Goal: Task Accomplishment & Management: Use online tool/utility

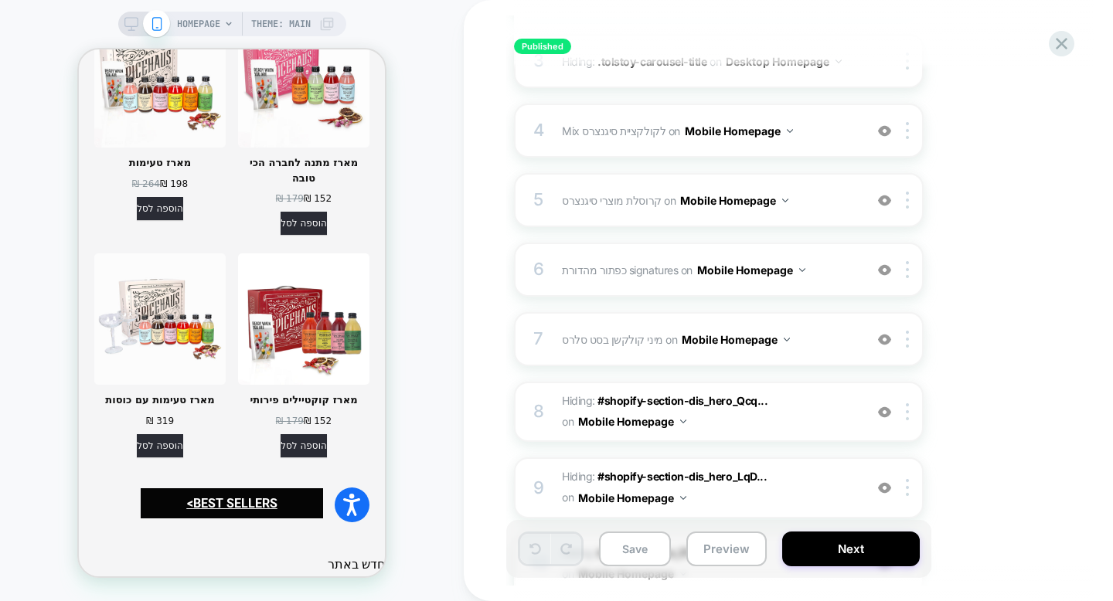
scroll to position [2500, 0]
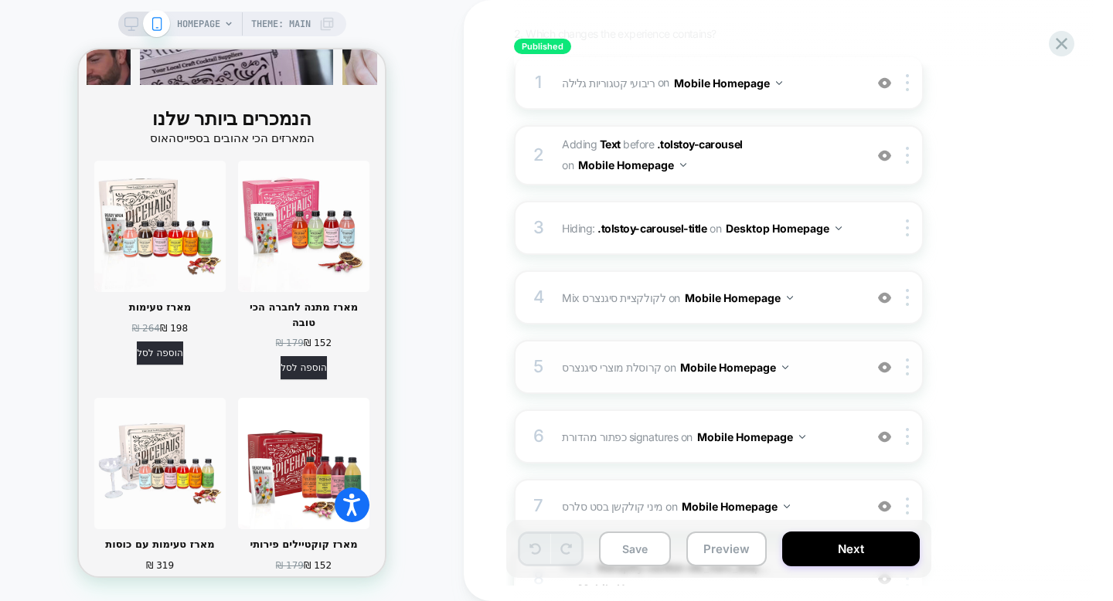
scroll to position [227, 0]
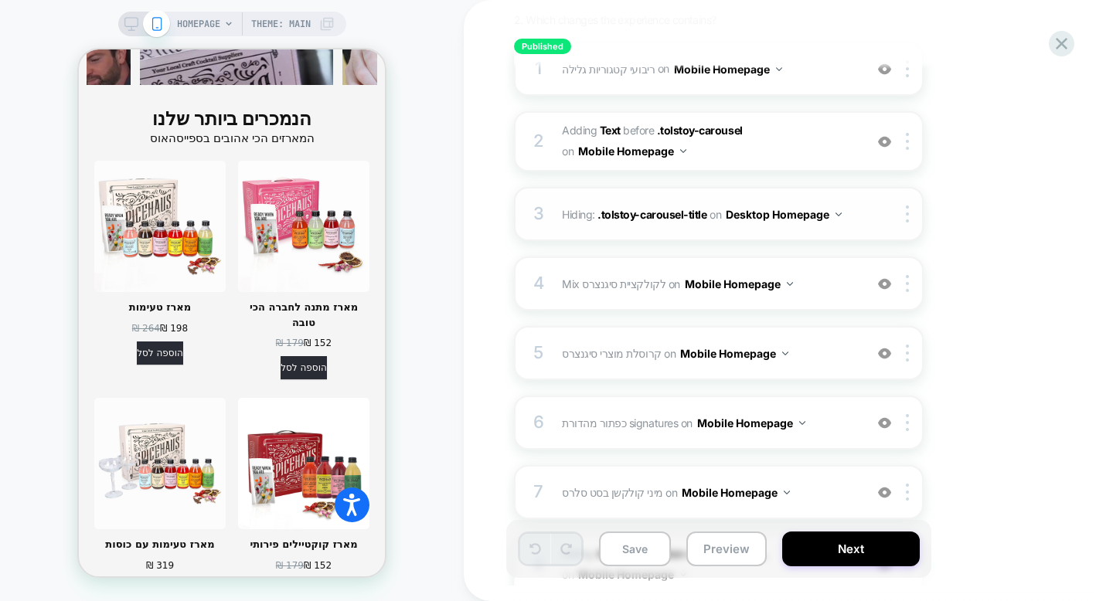
click at [616, 239] on div "3 Hiding : .tolstoy-carousel-title .tolstoy-carousel-title on Desktop Homepage …" at bounding box center [719, 214] width 410 height 54
click at [570, 224] on span "Hiding : .tolstoy-carousel-title .tolstoy-carousel-title on Desktop Homepage" at bounding box center [709, 214] width 294 height 22
click at [669, 267] on div "4 Mix לקולקציית סיגנצרס Adding Mix AFTER #_loomi_addon_1738598438490 on Mobile …" at bounding box center [719, 284] width 410 height 54
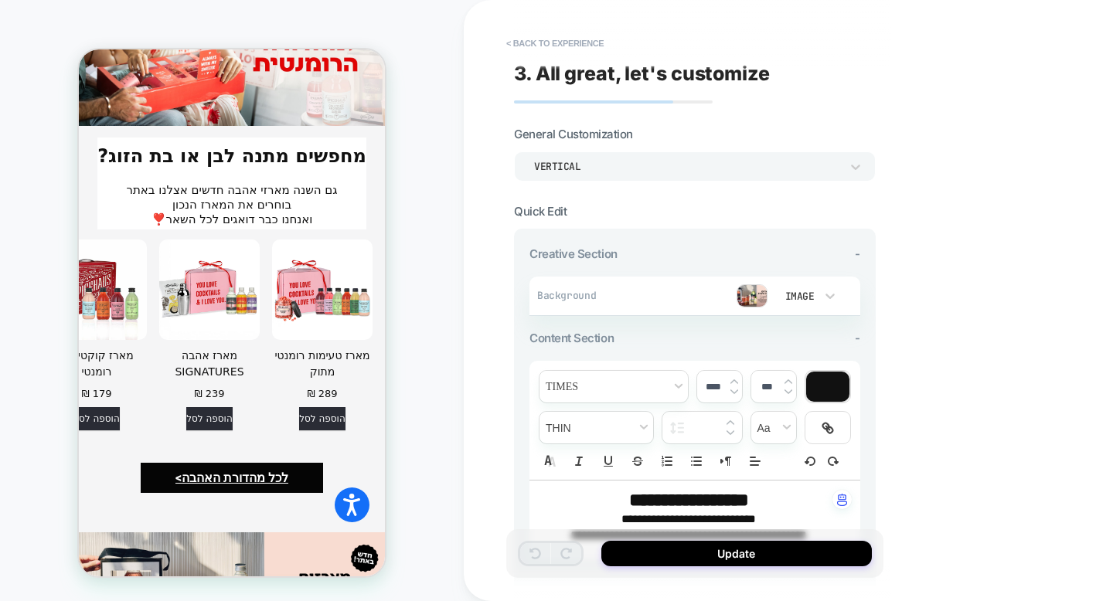
scroll to position [4312, 0]
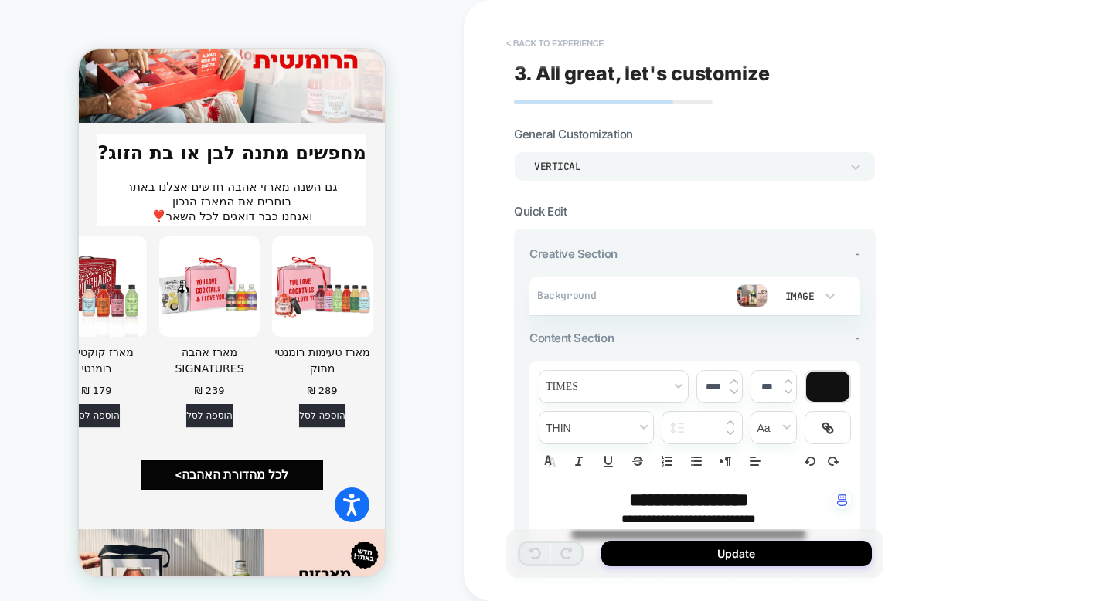
click at [557, 46] on button "< Back to experience" at bounding box center [554, 43] width 113 height 25
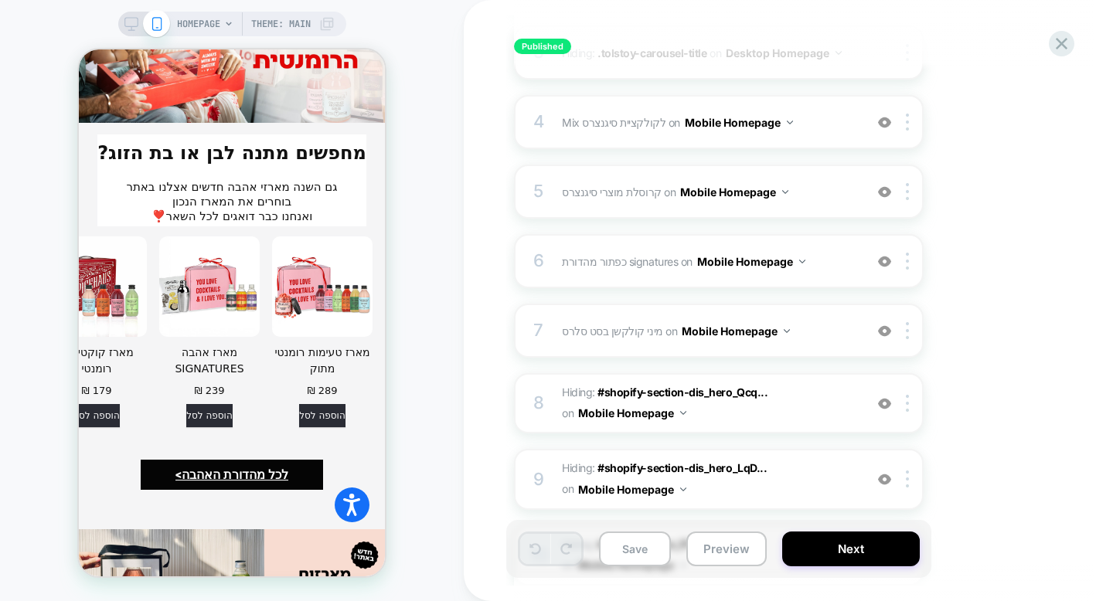
scroll to position [398, 0]
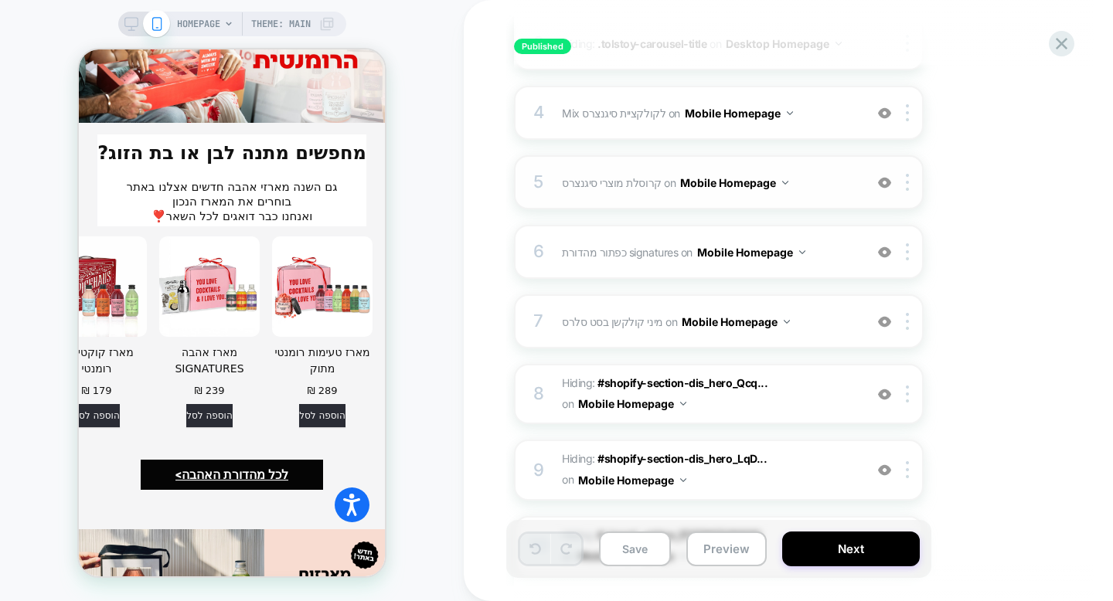
click at [621, 201] on div "5 קרוסלת מוצרי סיגנצרס Adding Product Slider AFTER #_loomi_addon_1737894227948 …" at bounding box center [719, 182] width 410 height 54
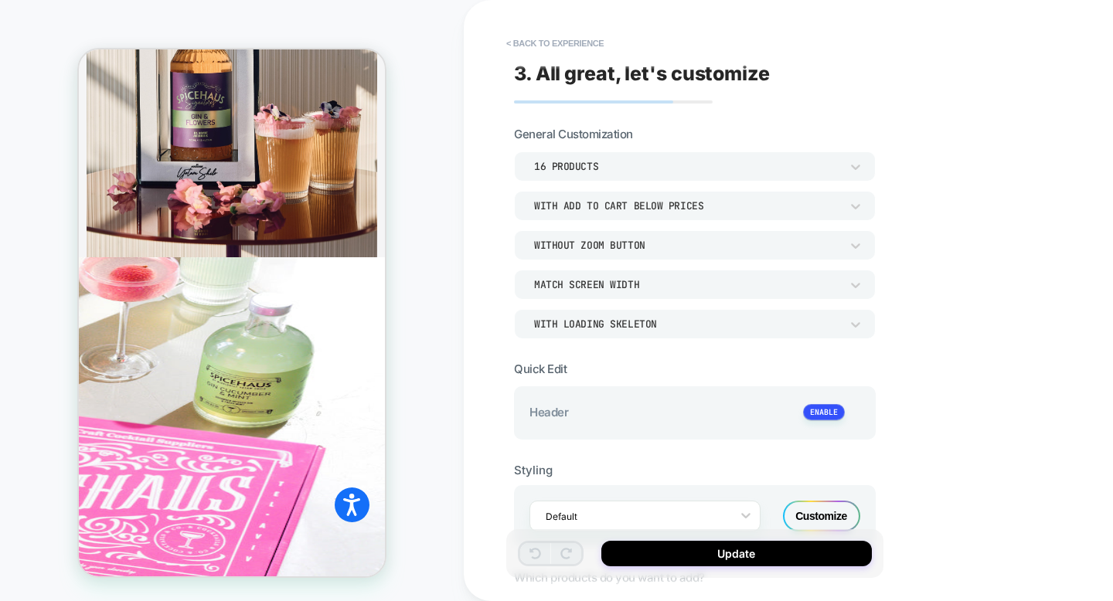
scroll to position [4654, 0]
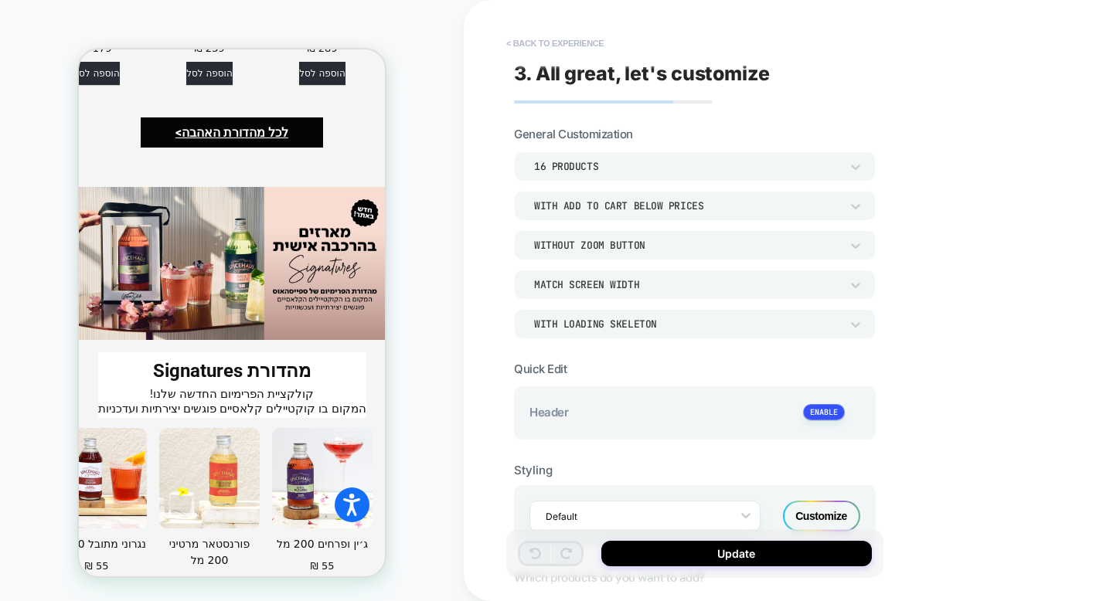
click at [560, 50] on button "< Back to experience" at bounding box center [554, 43] width 113 height 25
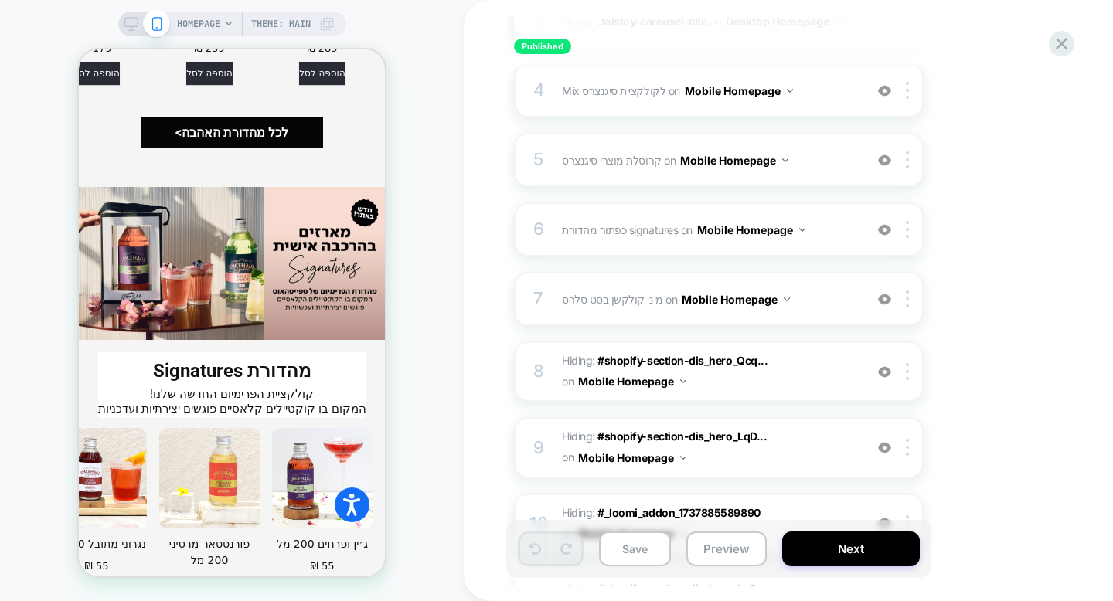
scroll to position [426, 0]
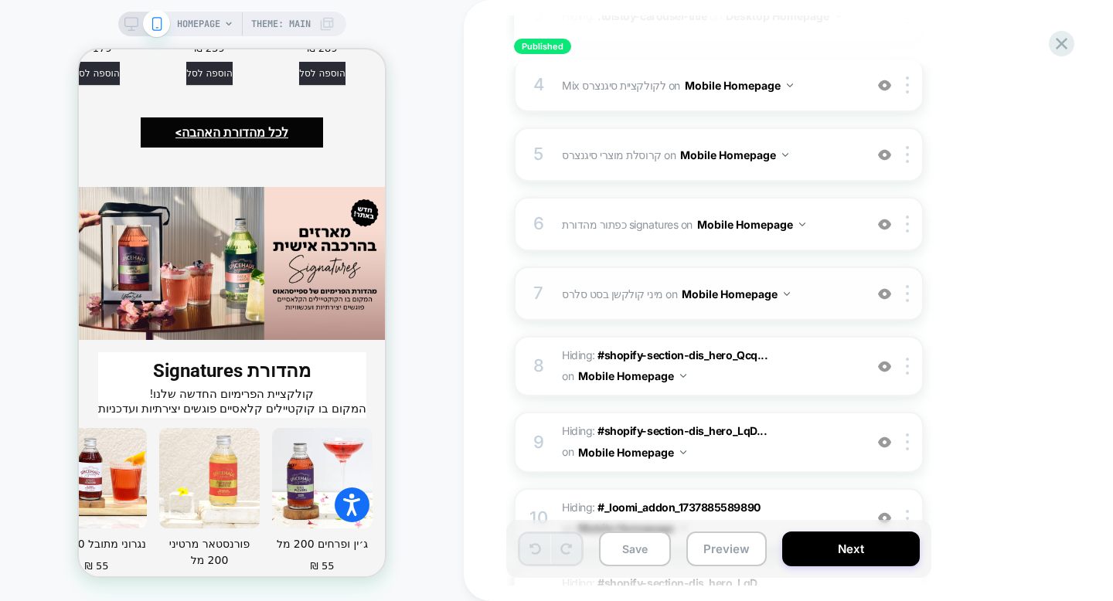
click at [621, 308] on div "7 מיני קולקשן בסט סלרס Adding Mini Collection AFTER .tolstoy-carousel on Mobile…" at bounding box center [719, 294] width 410 height 54
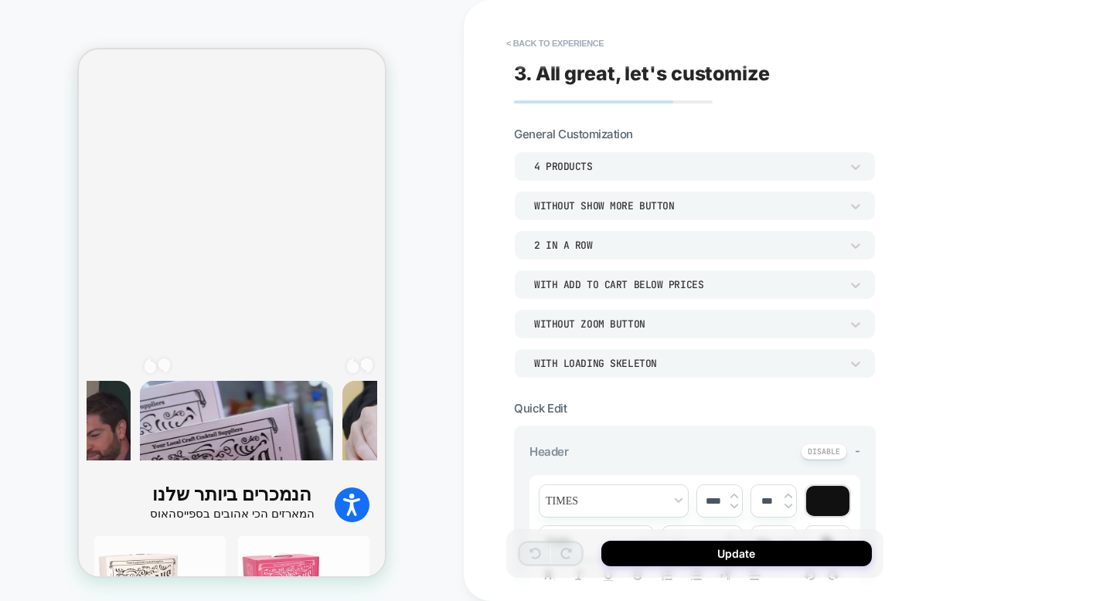
scroll to position [2142, 0]
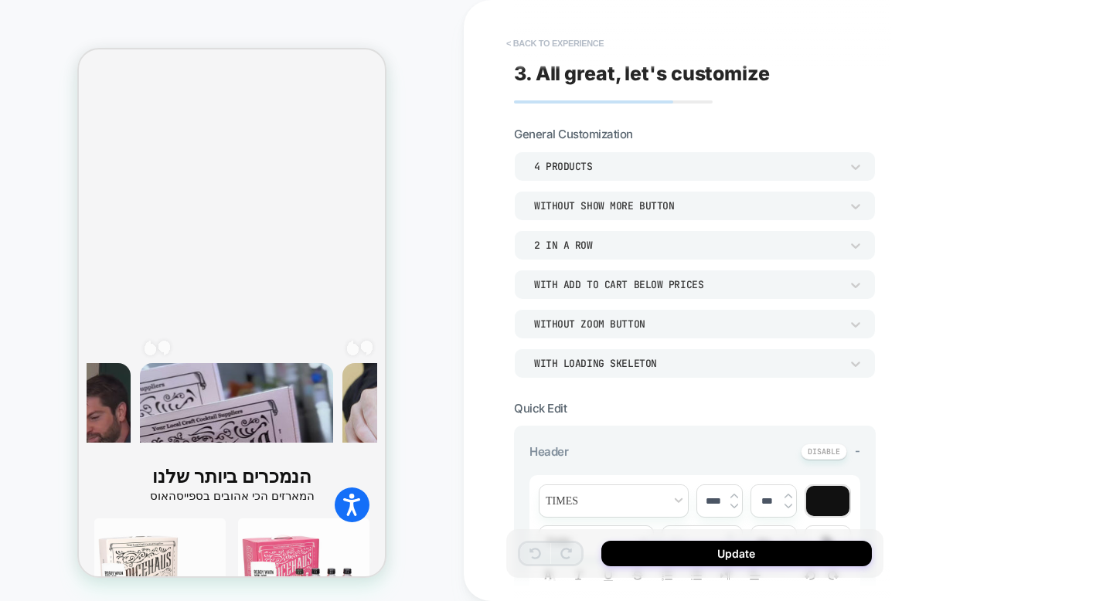
click at [539, 44] on button "< Back to experience" at bounding box center [554, 43] width 113 height 25
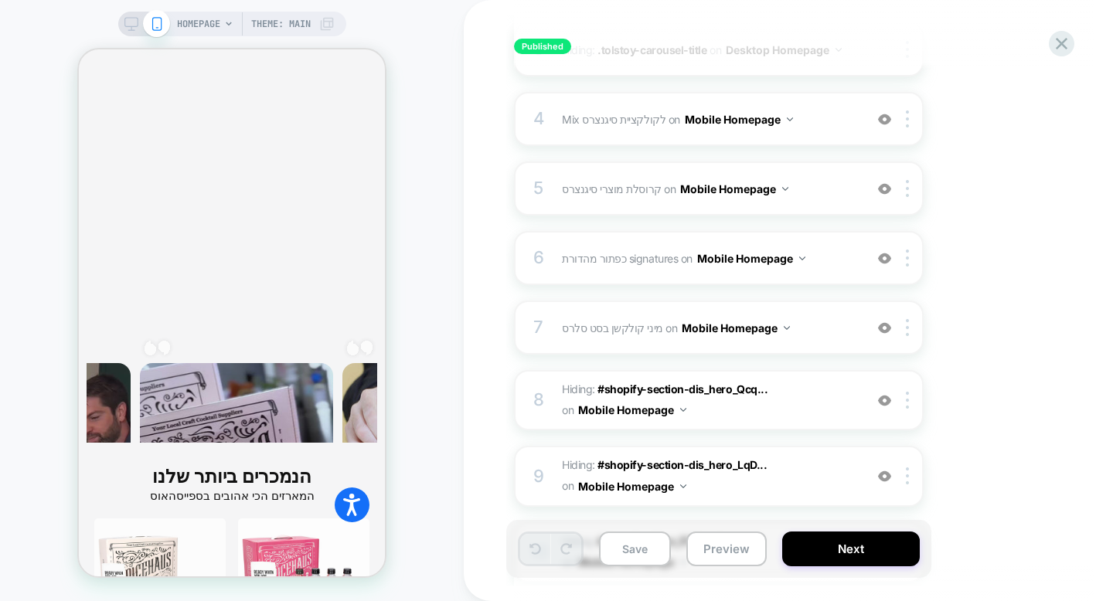
scroll to position [408, 0]
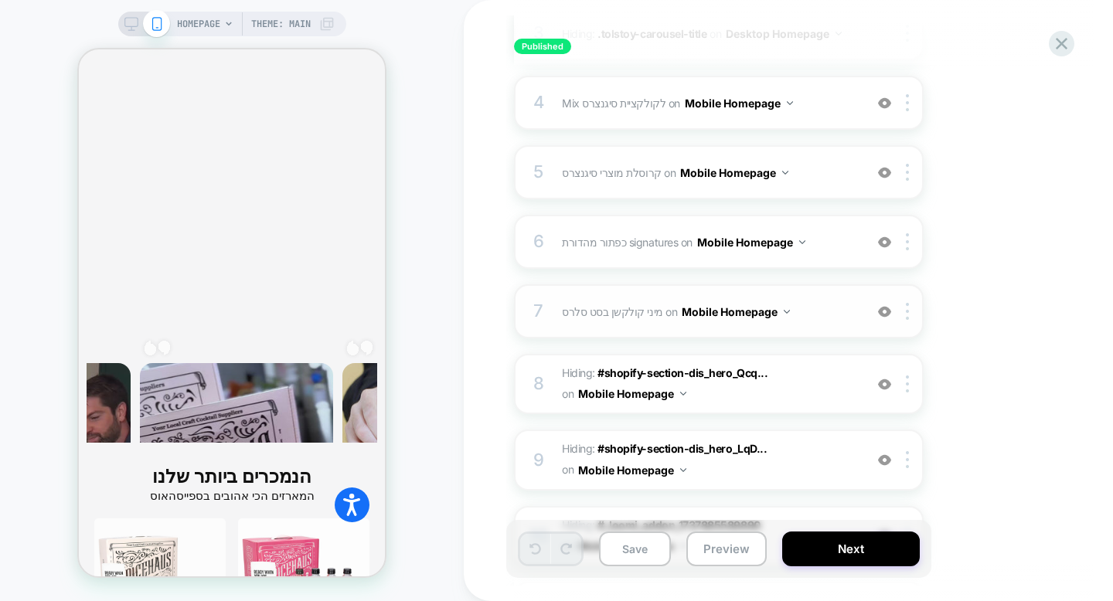
click at [591, 330] on div "7 מיני קולקשן בסט סלרס Adding Mini Collection AFTER .tolstoy-carousel on Mobile…" at bounding box center [719, 311] width 410 height 54
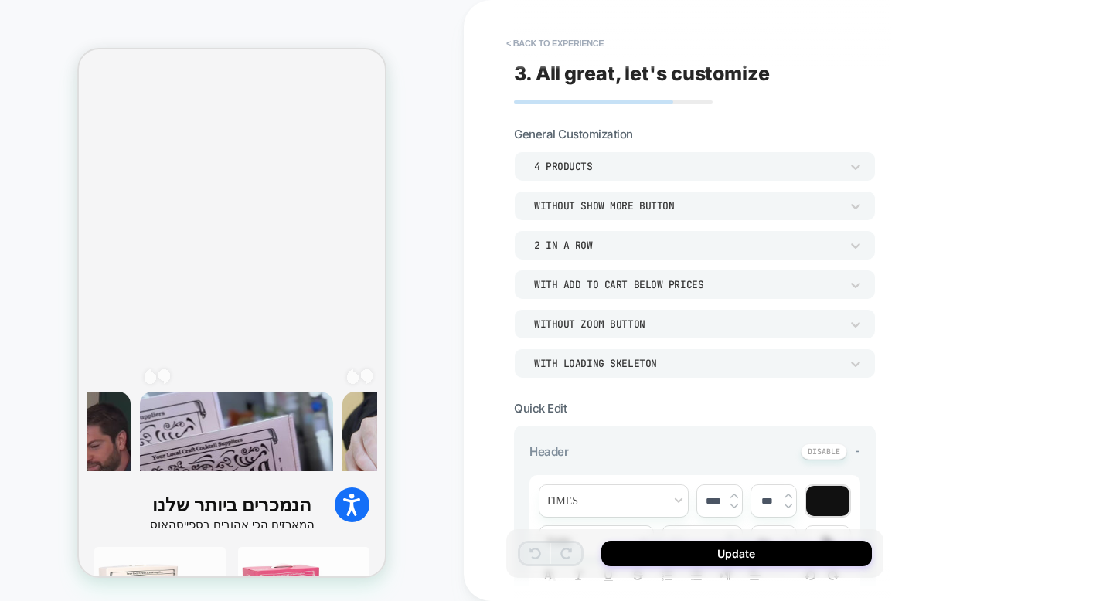
scroll to position [1965, 0]
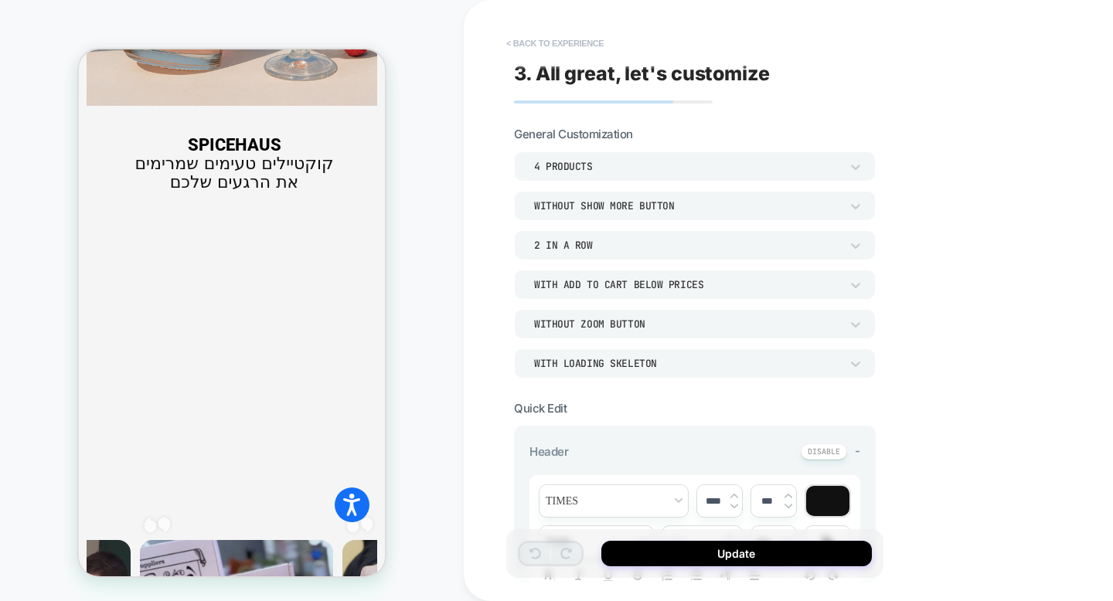
click at [555, 49] on button "< Back to experience" at bounding box center [554, 43] width 113 height 25
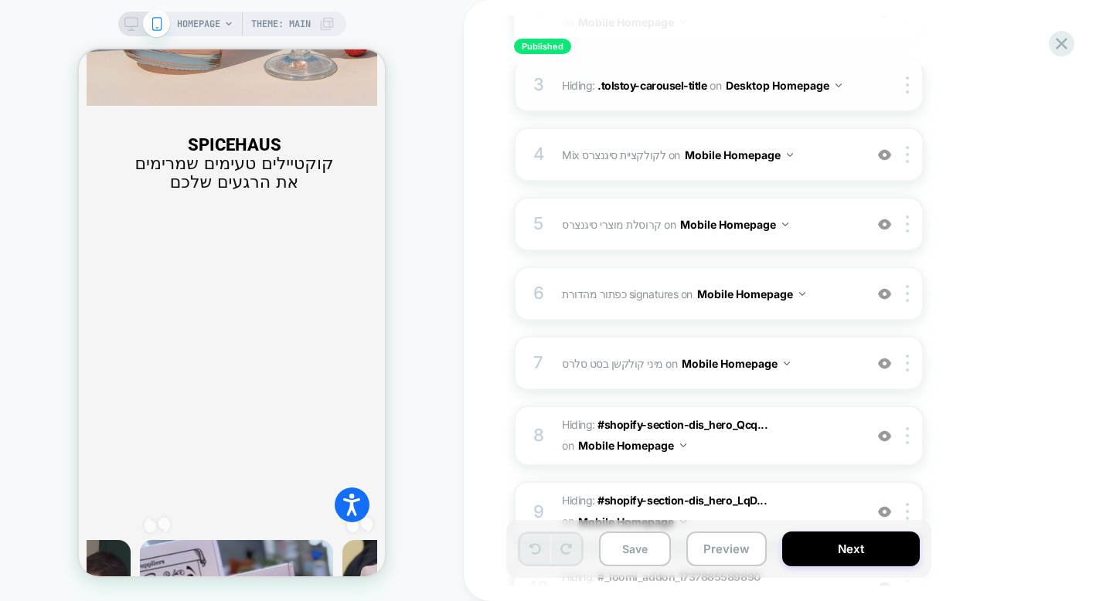
scroll to position [357, 0]
click at [603, 308] on div "6 כפתור מהדורת signatures Adding Text AFTER #_loomi_addon_1737894855545 on Mobi…" at bounding box center [719, 293] width 410 height 54
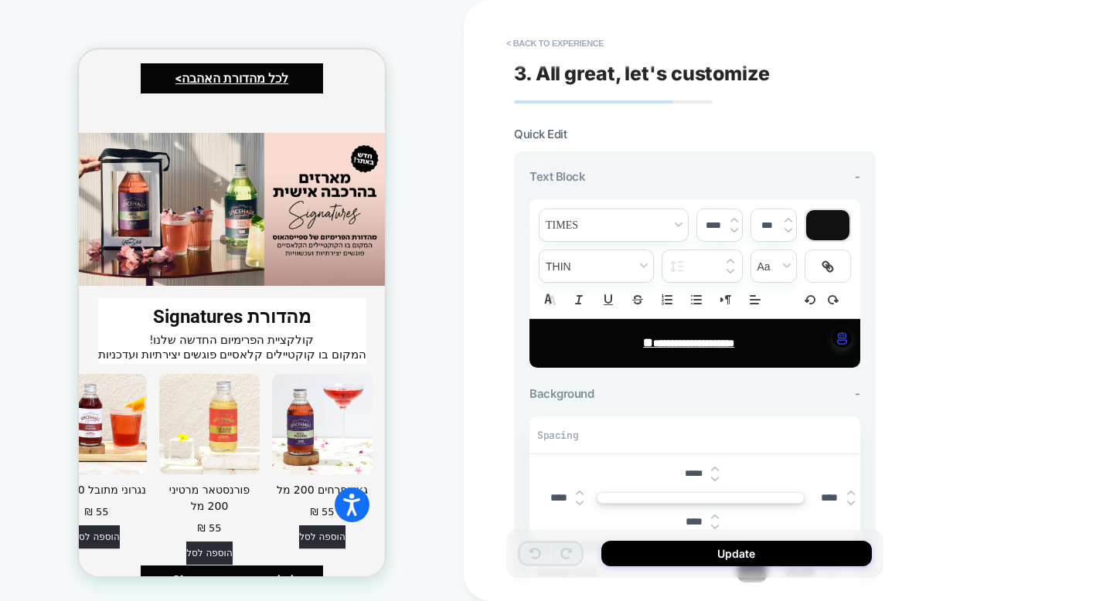
scroll to position [4724, 0]
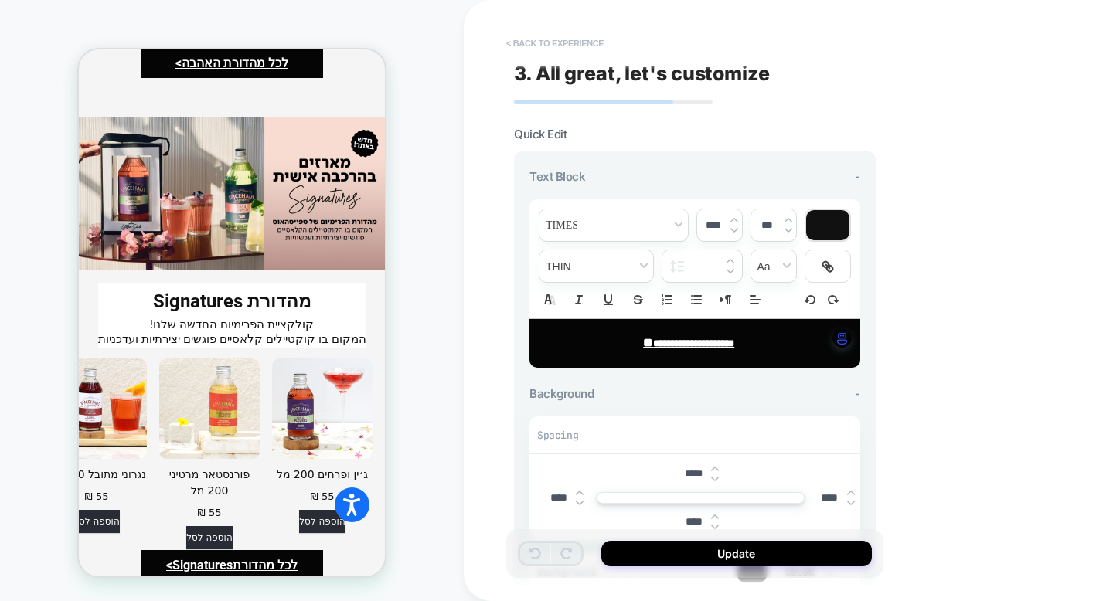
click at [587, 43] on button "< Back to experience" at bounding box center [554, 43] width 113 height 25
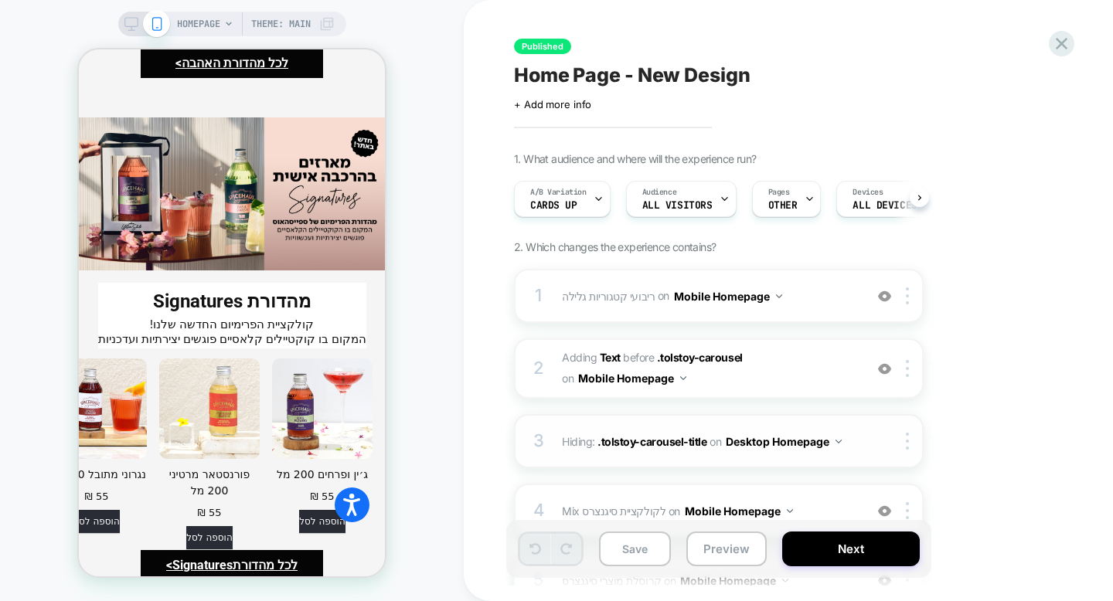
scroll to position [0, 0]
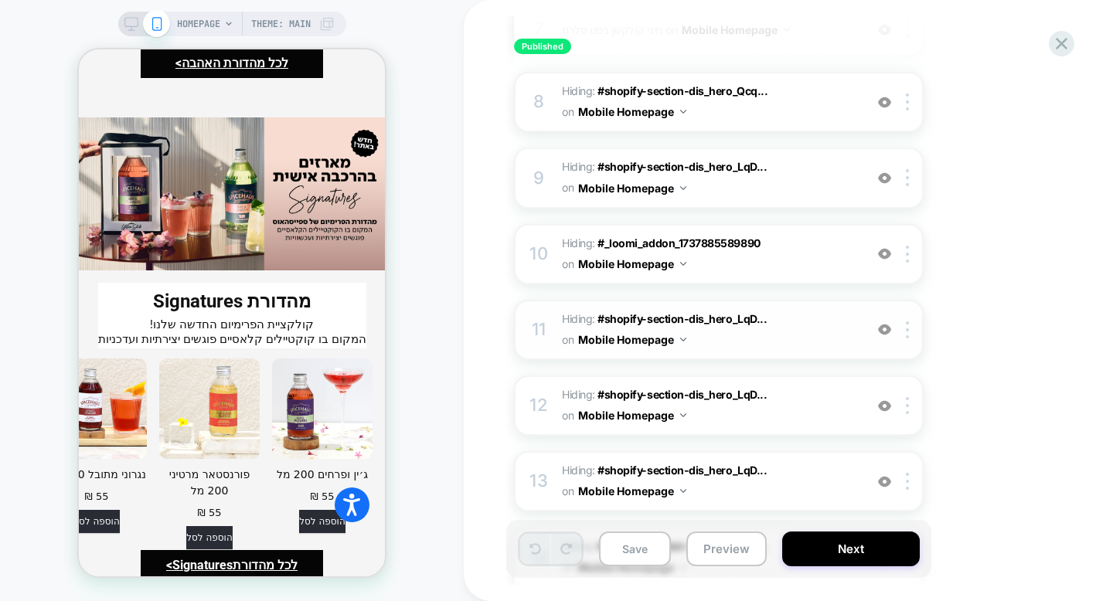
click at [713, 345] on span "Hiding : #shopify-section-dis_hero_LqD... #shopify-section-dis_hero_LqDaNe p:nt…" at bounding box center [709, 330] width 294 height 42
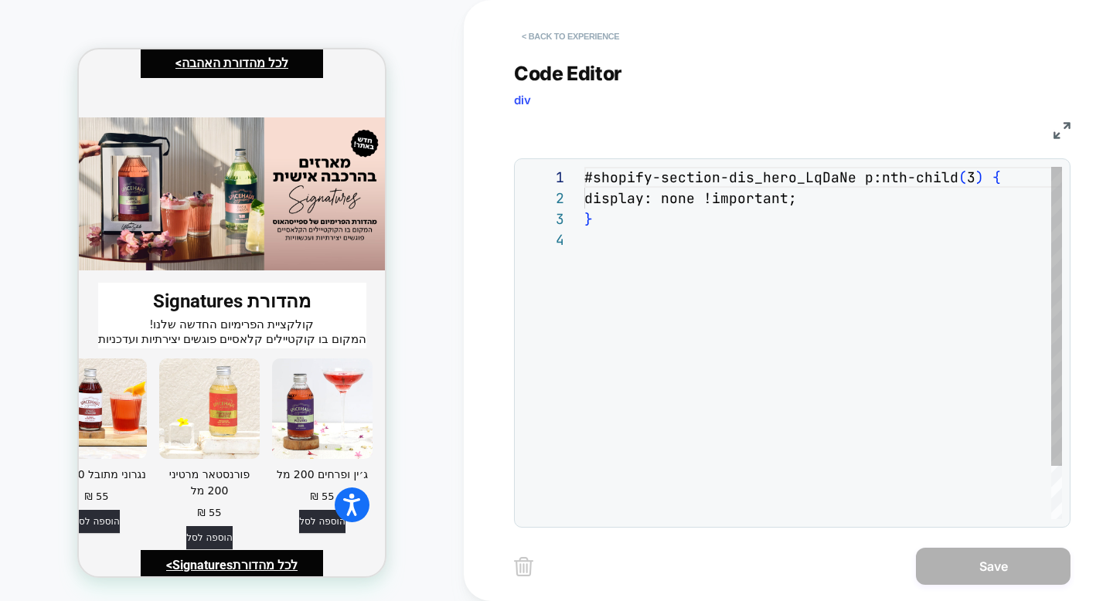
scroll to position [63, 0]
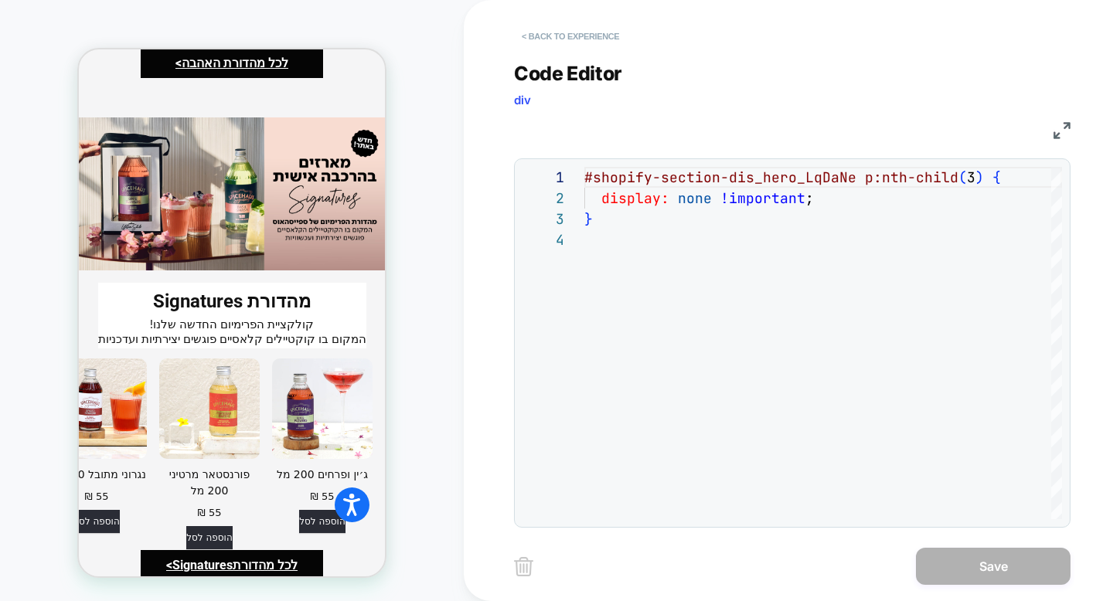
click at [593, 36] on button "< Back to experience" at bounding box center [570, 36] width 113 height 25
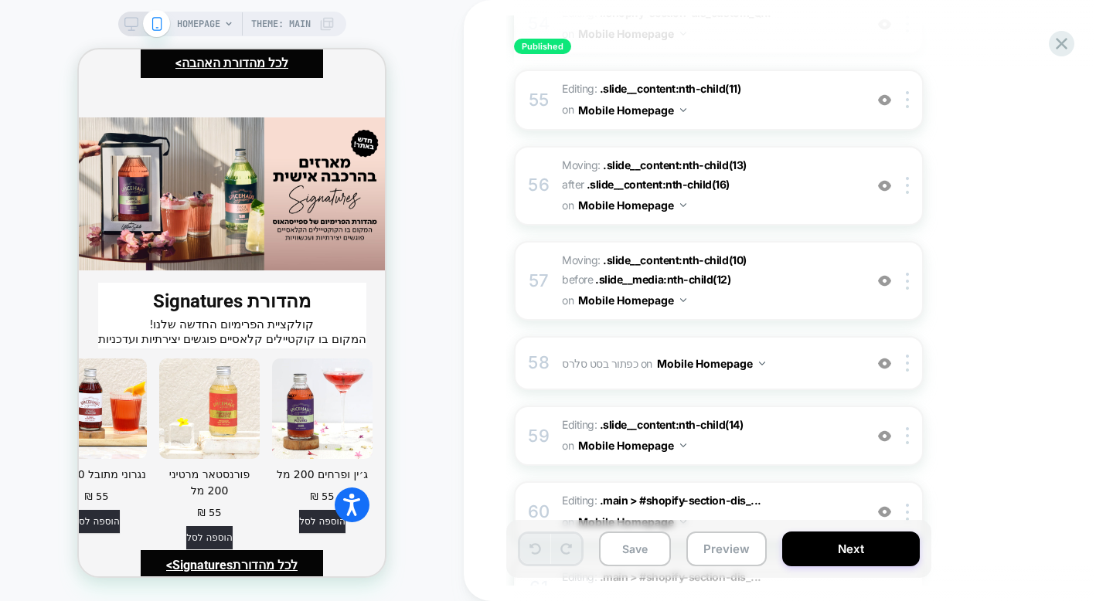
scroll to position [4814, 0]
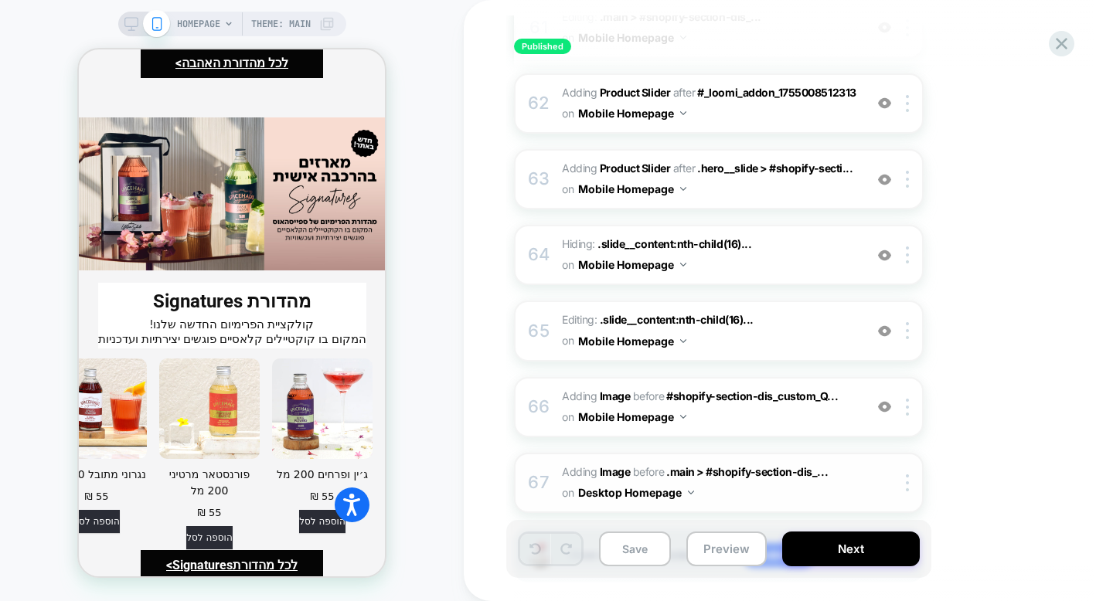
click at [542, 468] on div "67" at bounding box center [538, 483] width 15 height 31
click at [678, 406] on button "Mobile Homepage" at bounding box center [632, 417] width 108 height 22
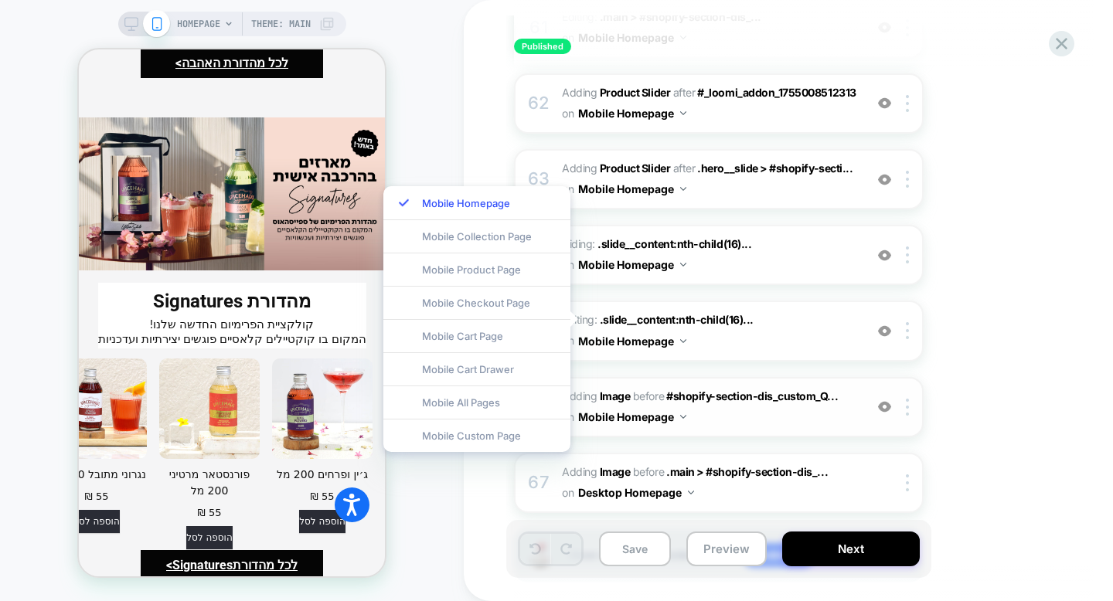
click at [739, 377] on div "66 #_loomi_addon_1756727925192 Adding Image BEFORE #shopify-section-dis_custom_…" at bounding box center [719, 407] width 410 height 60
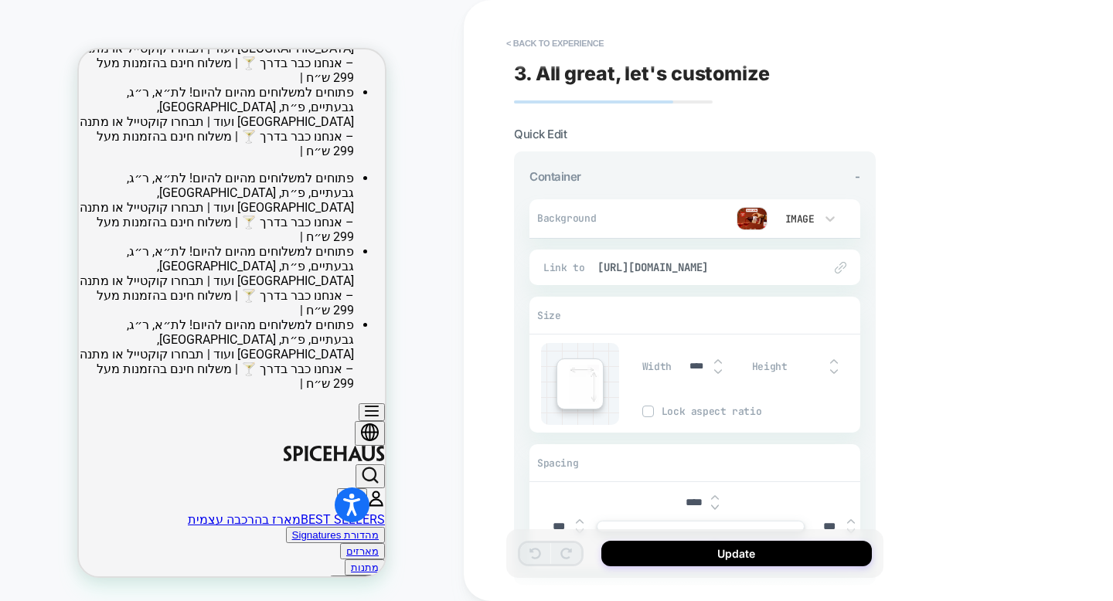
scroll to position [130, 0]
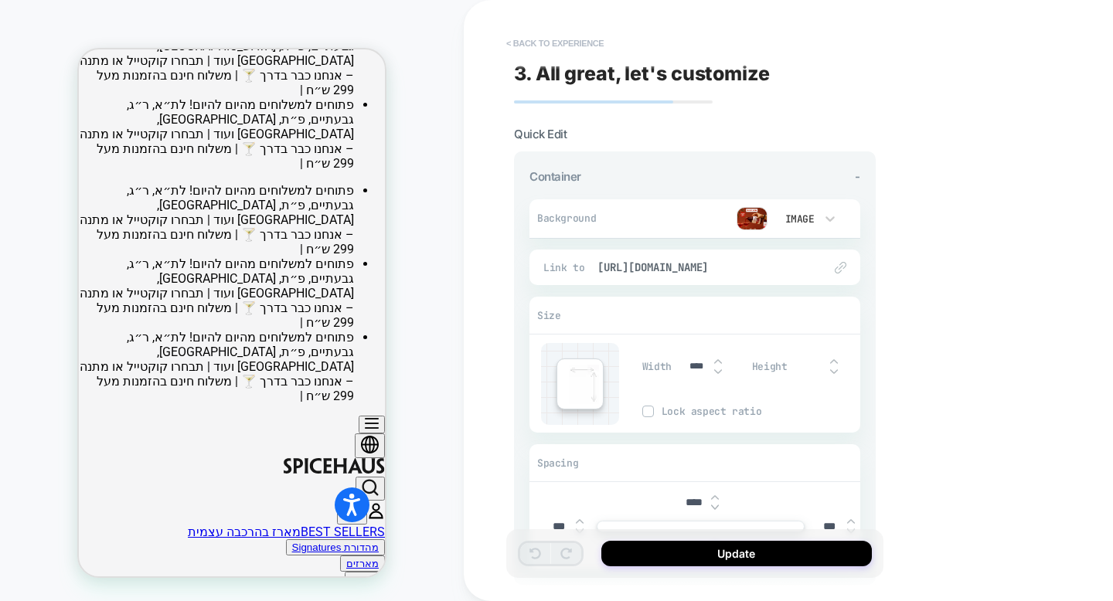
click at [558, 49] on button "< Back to experience" at bounding box center [554, 43] width 113 height 25
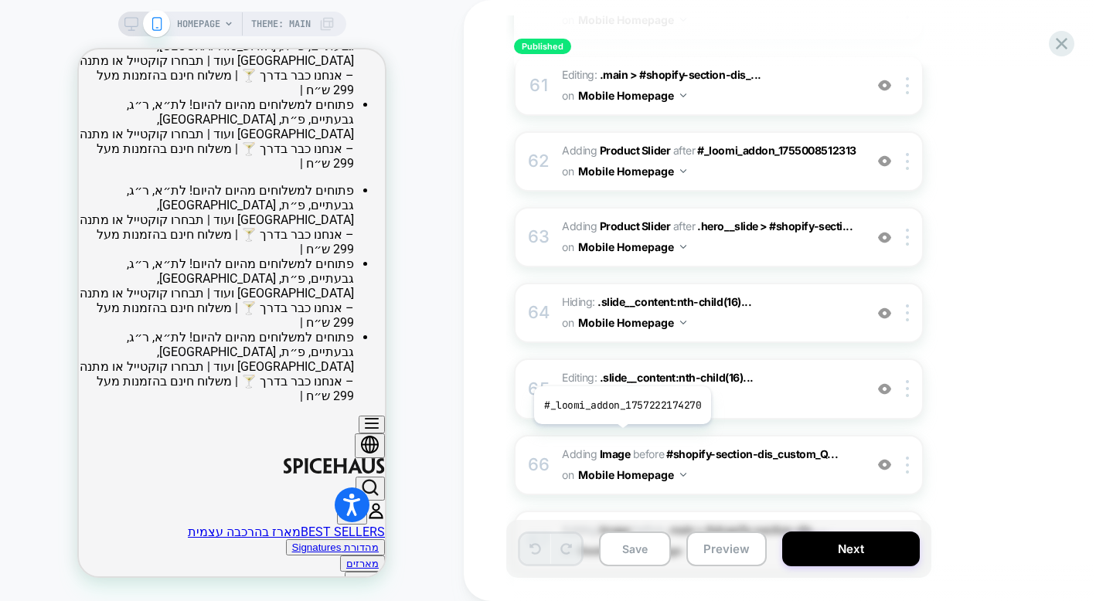
scroll to position [4751, 0]
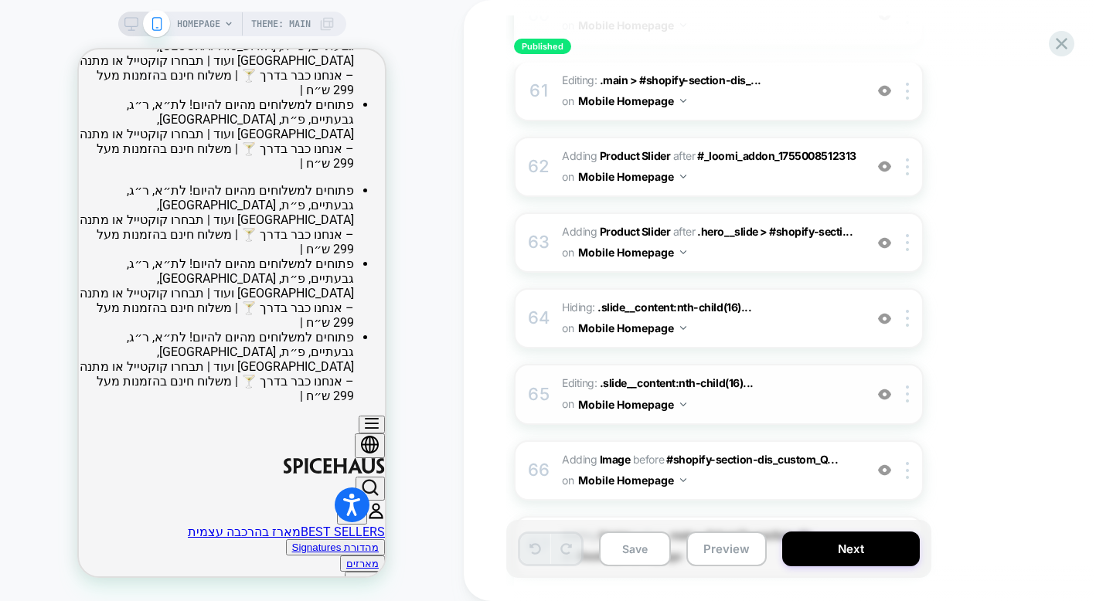
click at [717, 373] on span "Editing : .slide__content:nth-child(16)... .slide__content:nth-child(16) .headi…" at bounding box center [709, 394] width 294 height 42
click at [725, 288] on div "64 Hiding : .slide__content:nth-child(16)... .slide__content:nth-child(16) .hea…" at bounding box center [719, 318] width 410 height 60
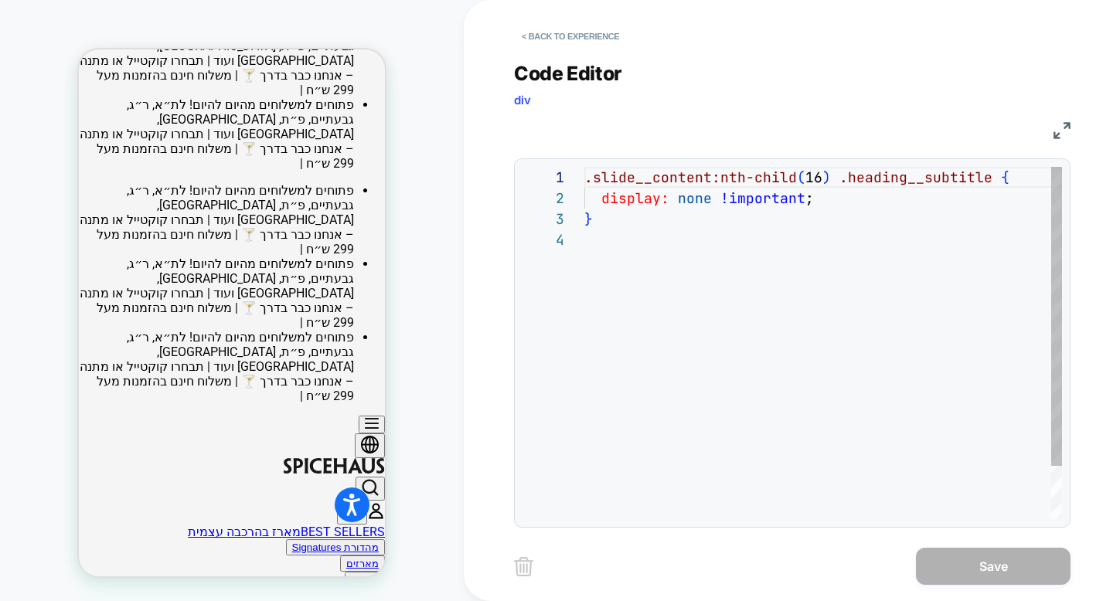
scroll to position [63, 0]
click at [566, 36] on button "< Back to experience" at bounding box center [570, 36] width 113 height 25
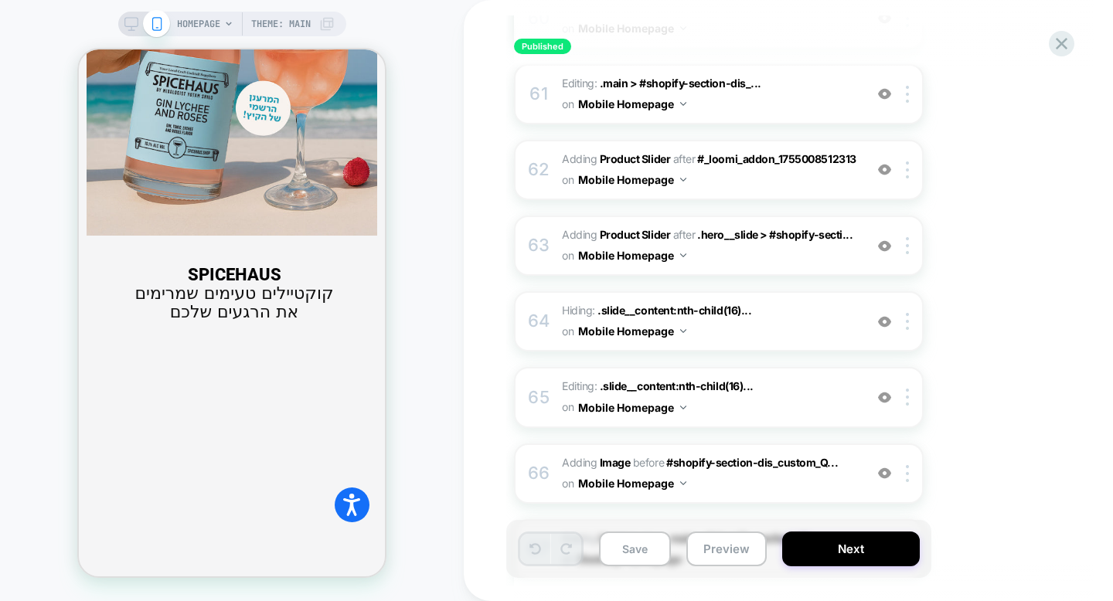
scroll to position [1833, 0]
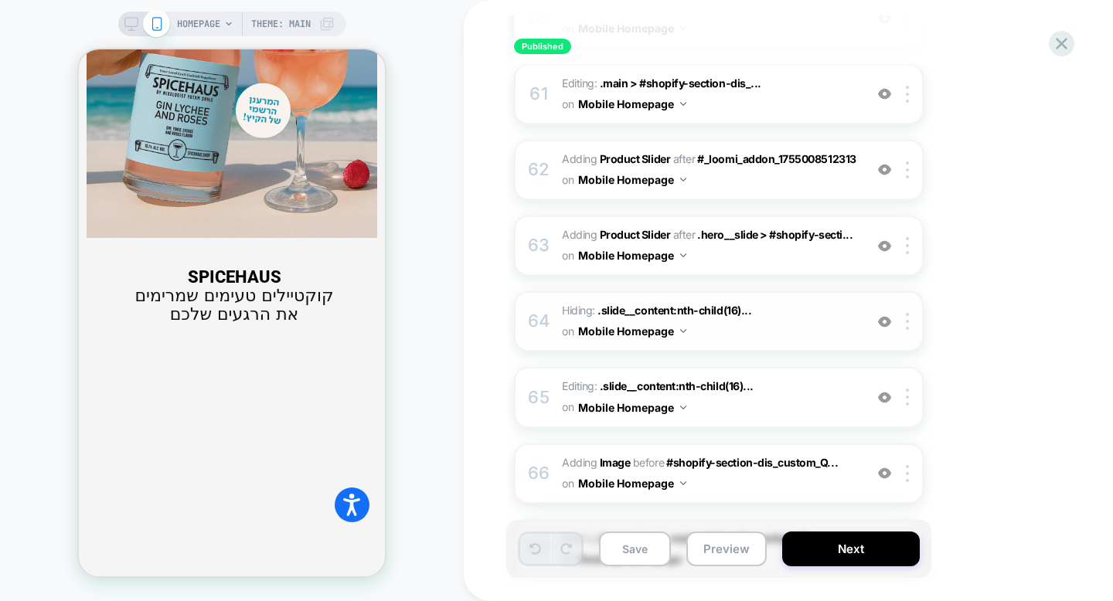
click at [884, 315] on img at bounding box center [884, 321] width 13 height 13
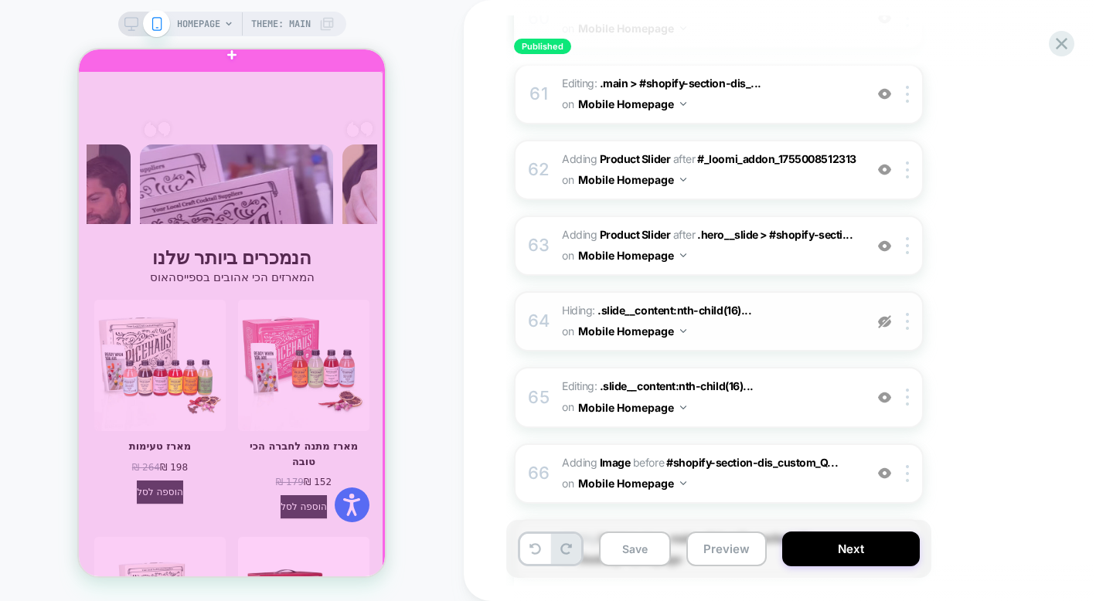
scroll to position [2363, 0]
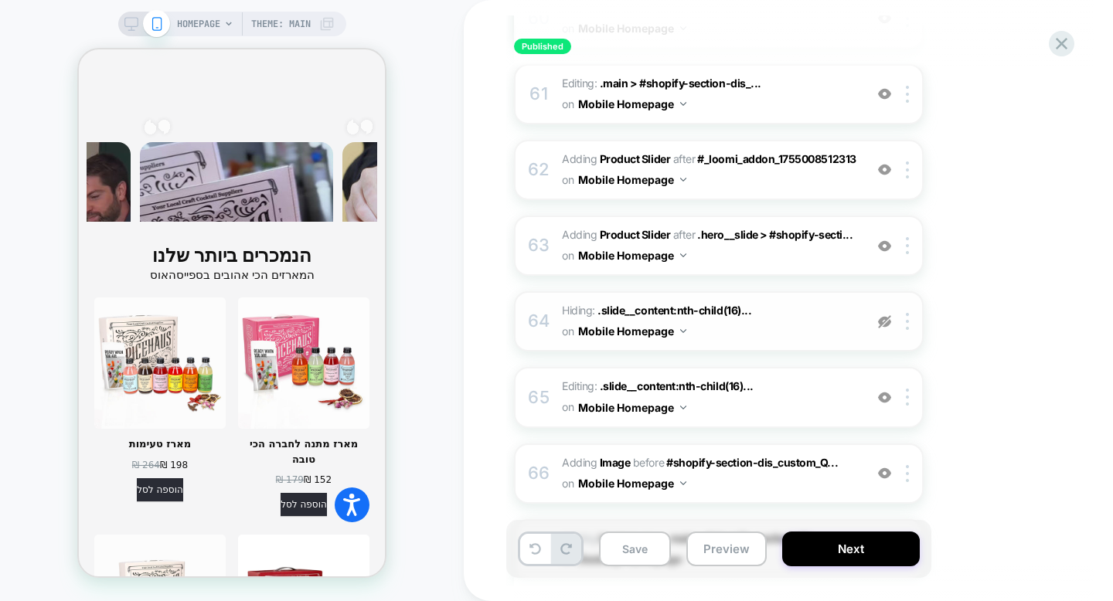
click at [880, 315] on img at bounding box center [884, 321] width 13 height 13
click at [889, 315] on img at bounding box center [884, 321] width 13 height 13
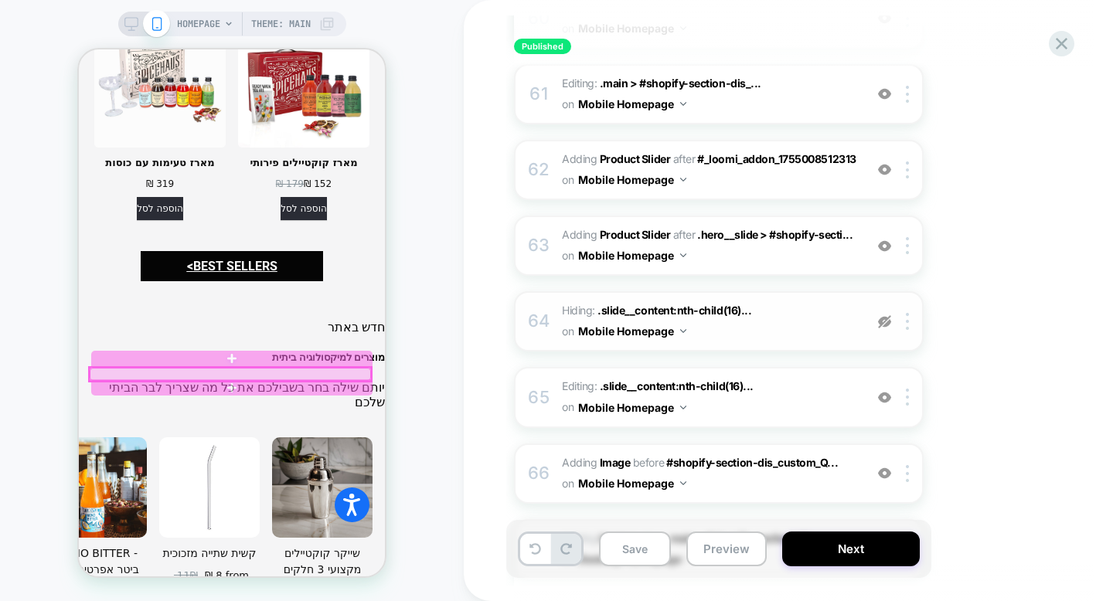
scroll to position [2882, 0]
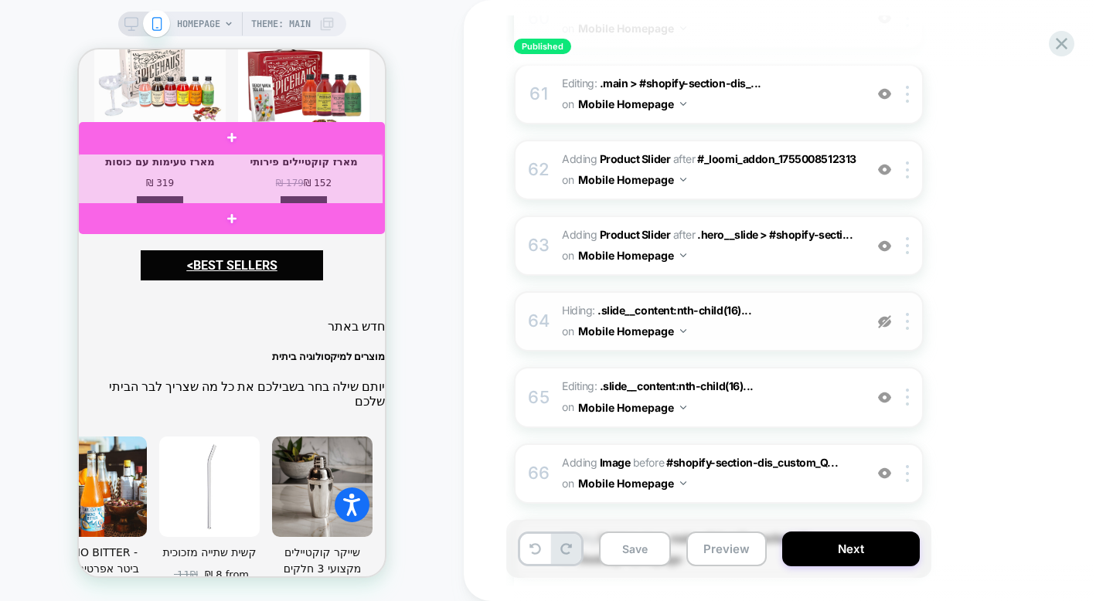
click at [332, 200] on div at bounding box center [230, 179] width 306 height 51
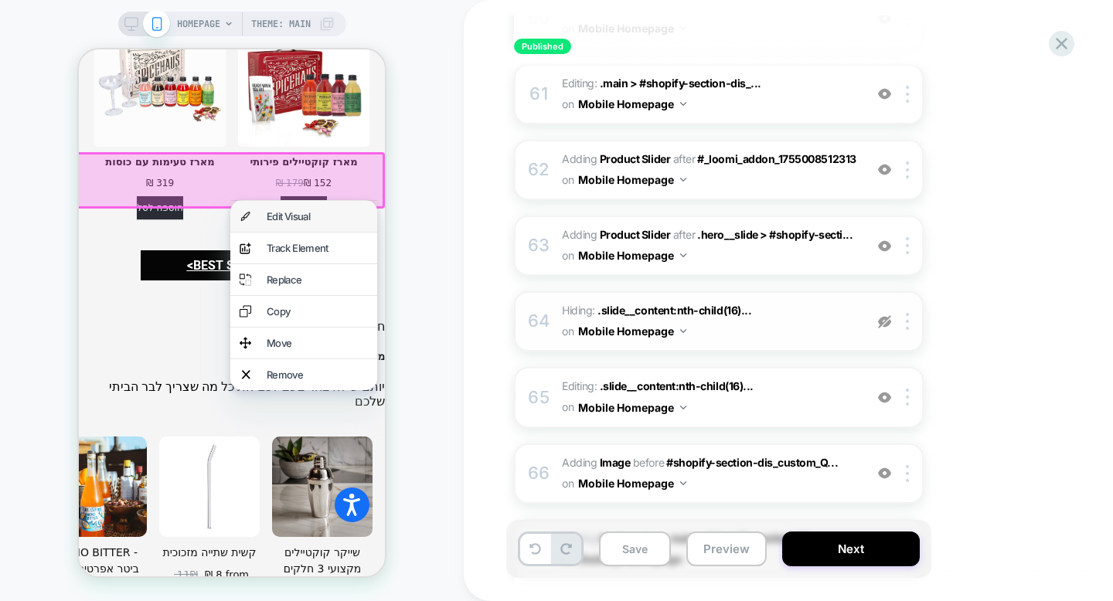
click at [332, 219] on div "Edit Visual" at bounding box center [317, 216] width 101 height 12
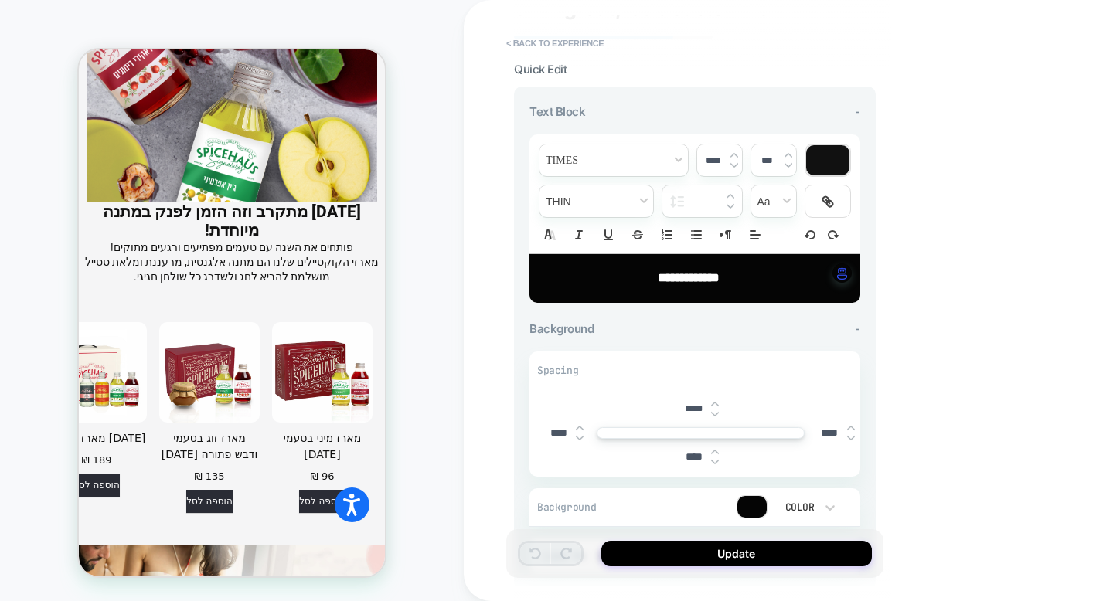
scroll to position [3740, 0]
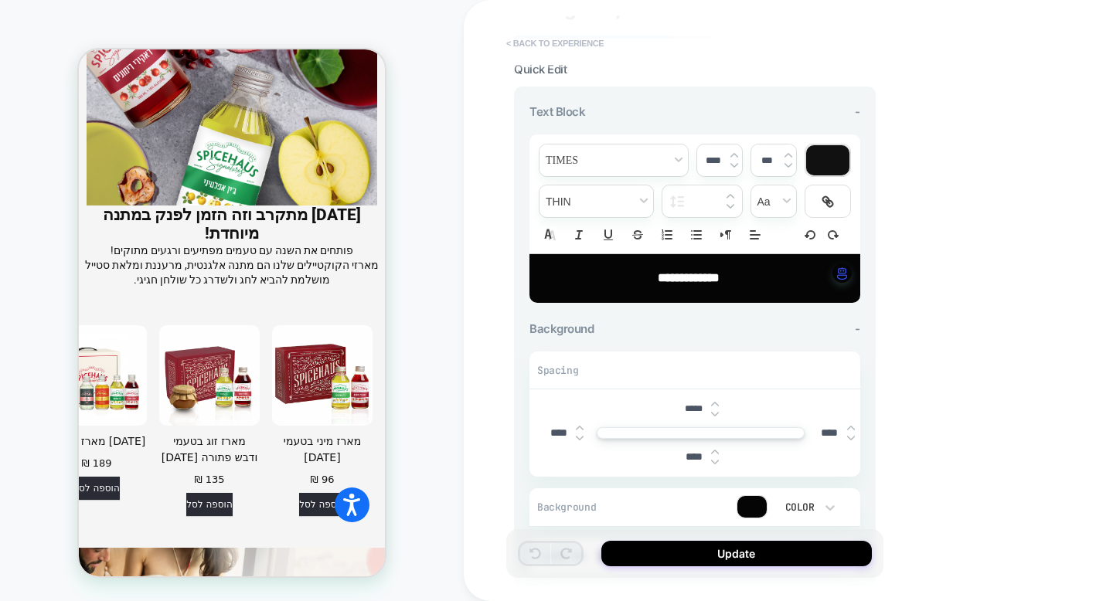
click at [533, 37] on button "< Back to experience" at bounding box center [554, 43] width 113 height 25
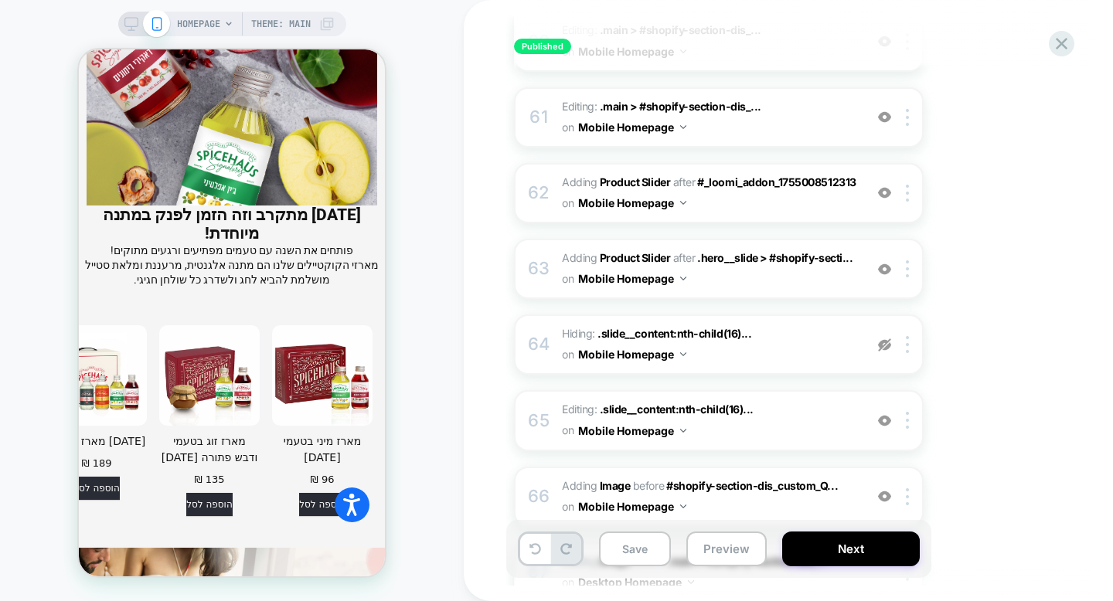
scroll to position [4814, 0]
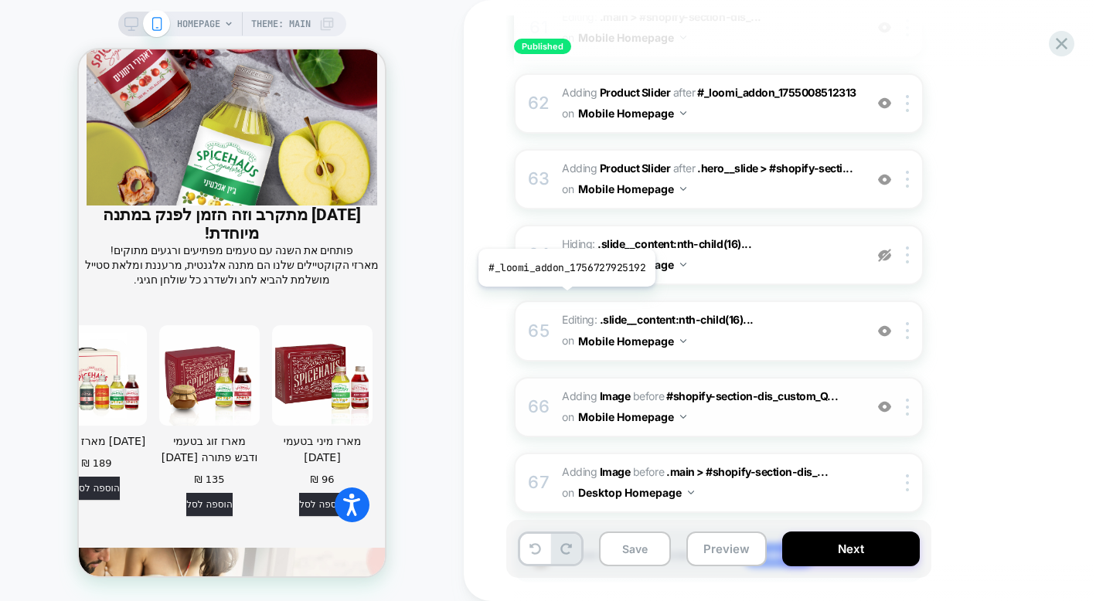
click at [565, 389] on span "Adding Image" at bounding box center [596, 395] width 68 height 13
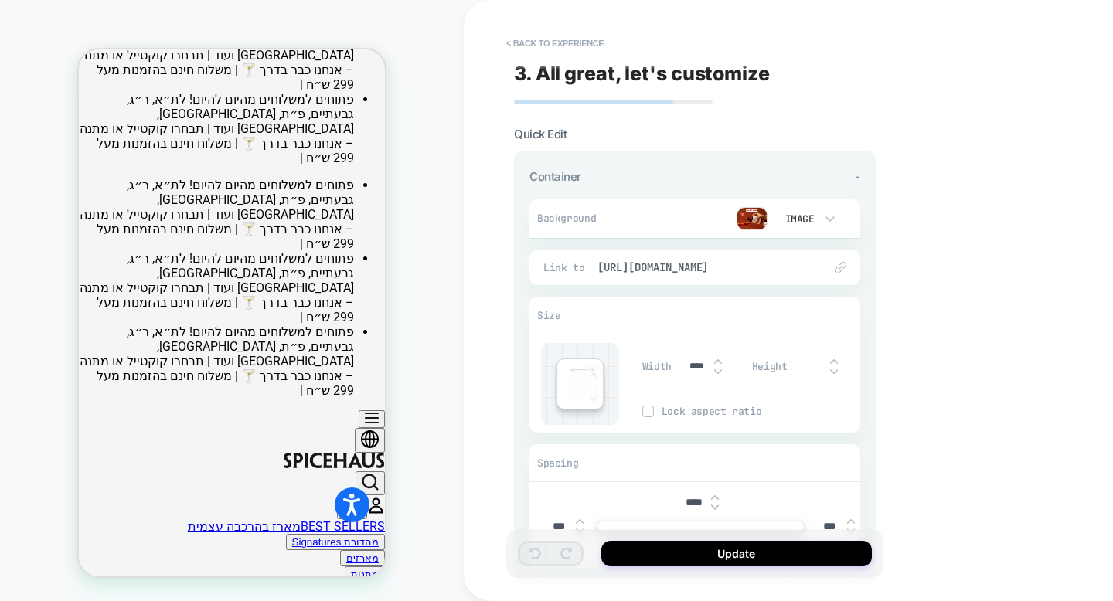
scroll to position [130, 0]
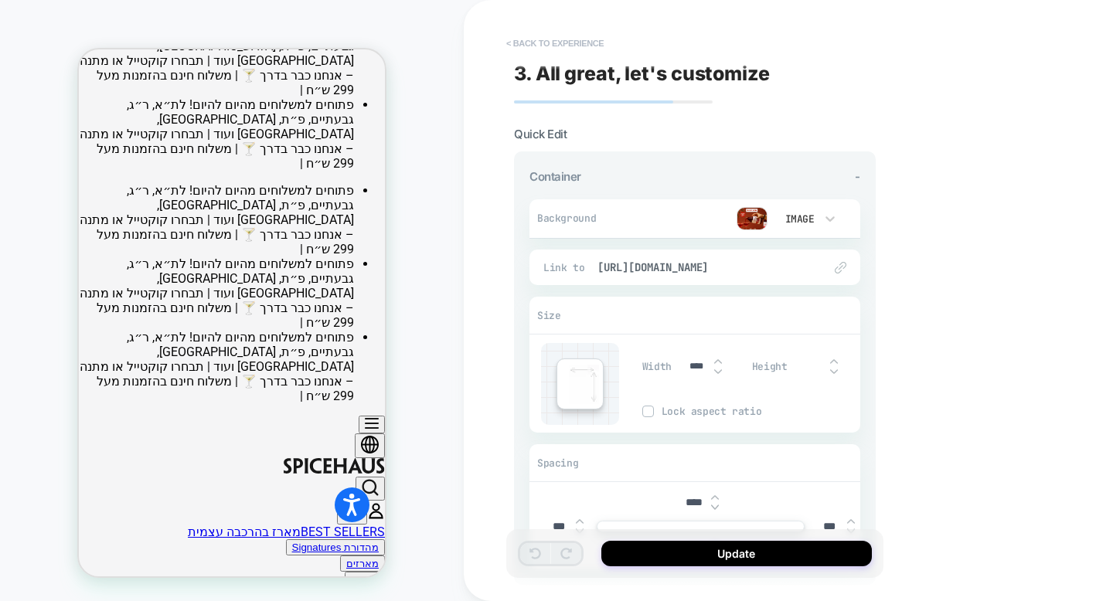
click at [547, 49] on button "< Back to experience" at bounding box center [554, 43] width 113 height 25
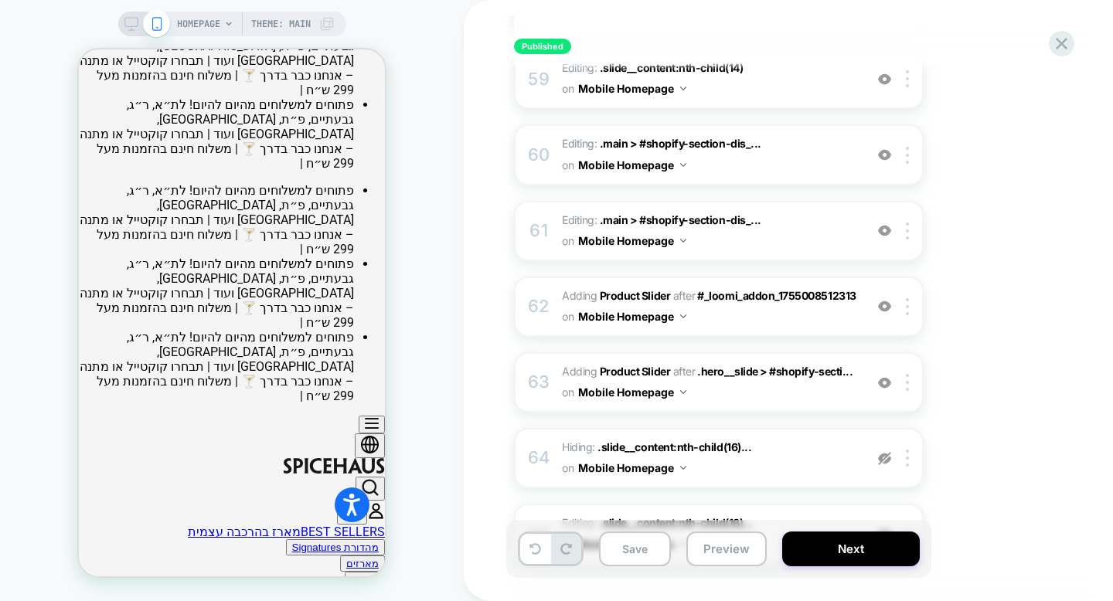
scroll to position [4600, 0]
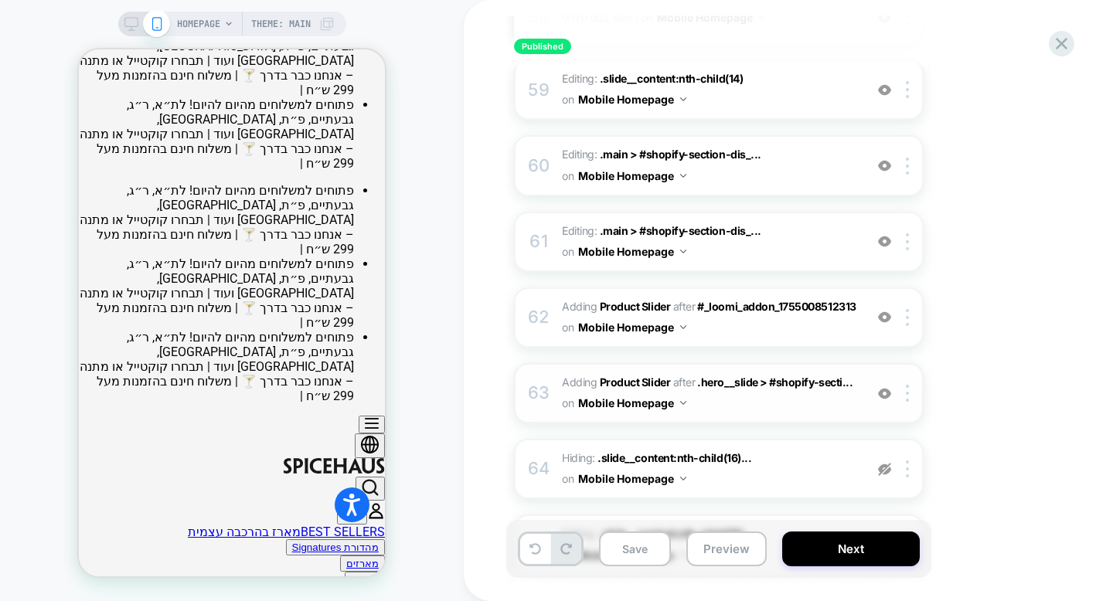
click at [537, 378] on div "63" at bounding box center [538, 393] width 15 height 31
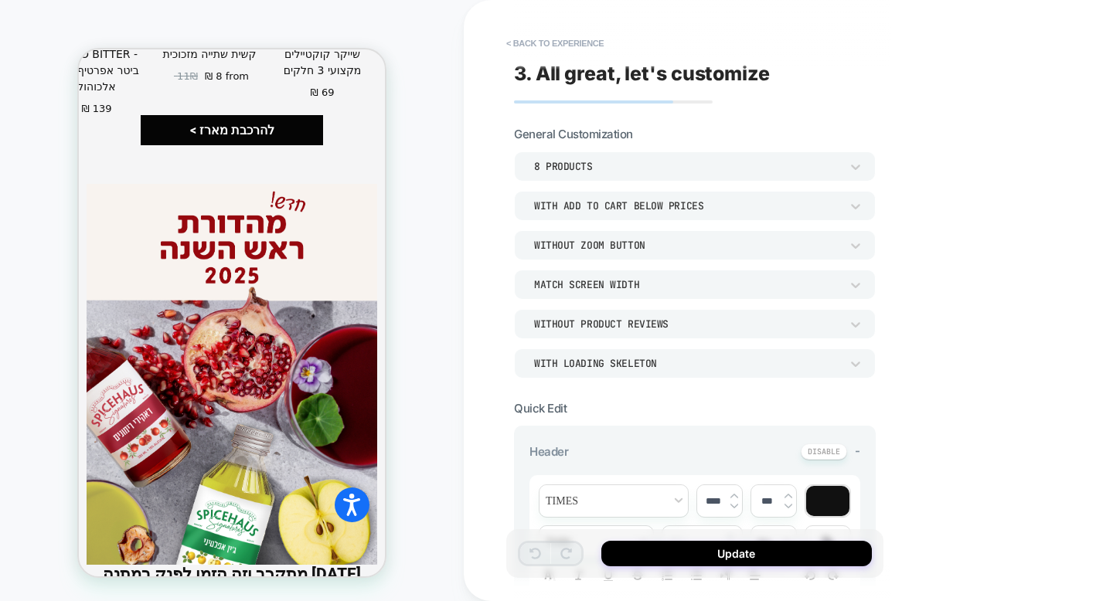
scroll to position [3383, 0]
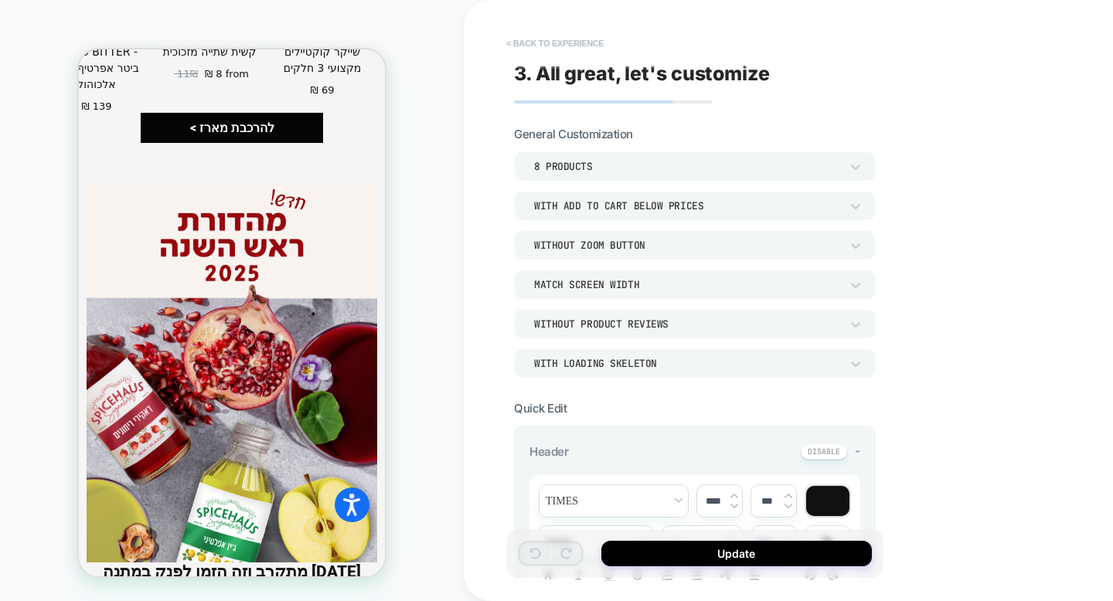
click at [540, 38] on button "< Back to experience" at bounding box center [554, 43] width 113 height 25
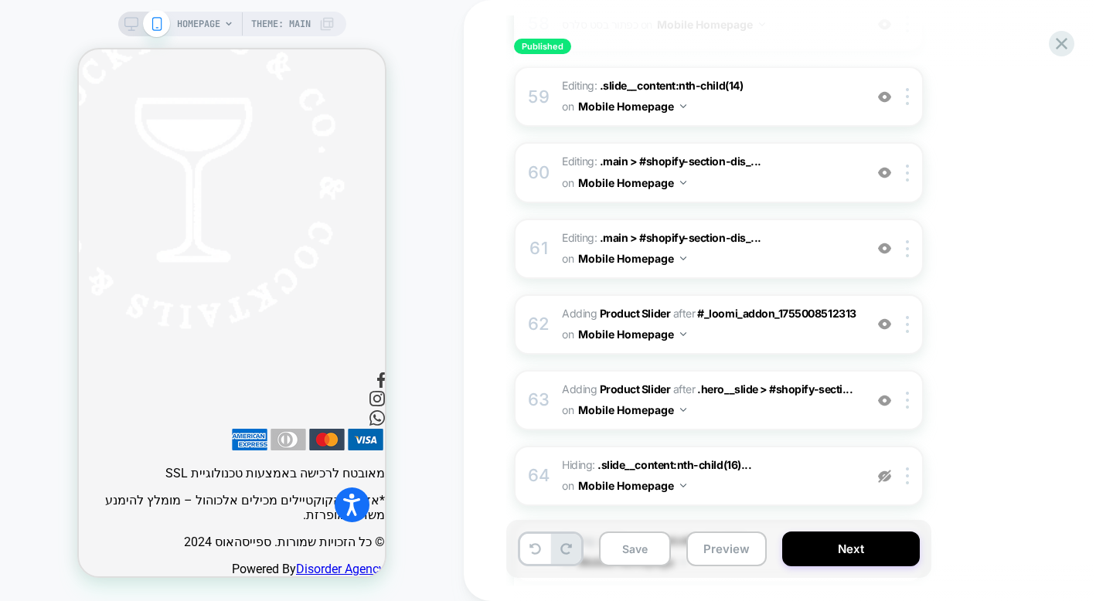
scroll to position [4590, 0]
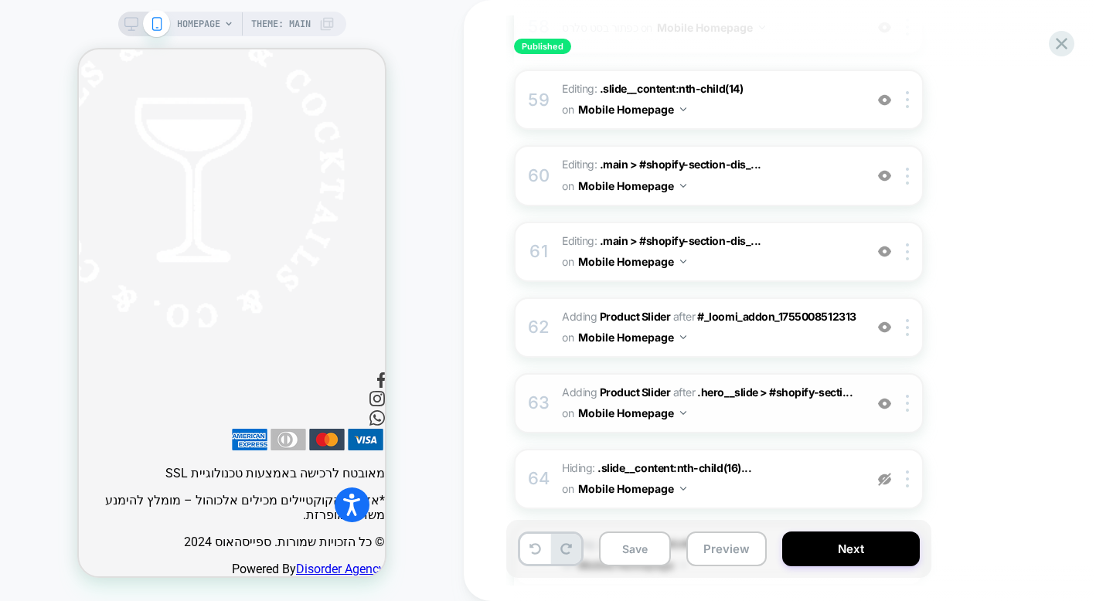
click at [540, 388] on div "63" at bounding box center [538, 403] width 15 height 31
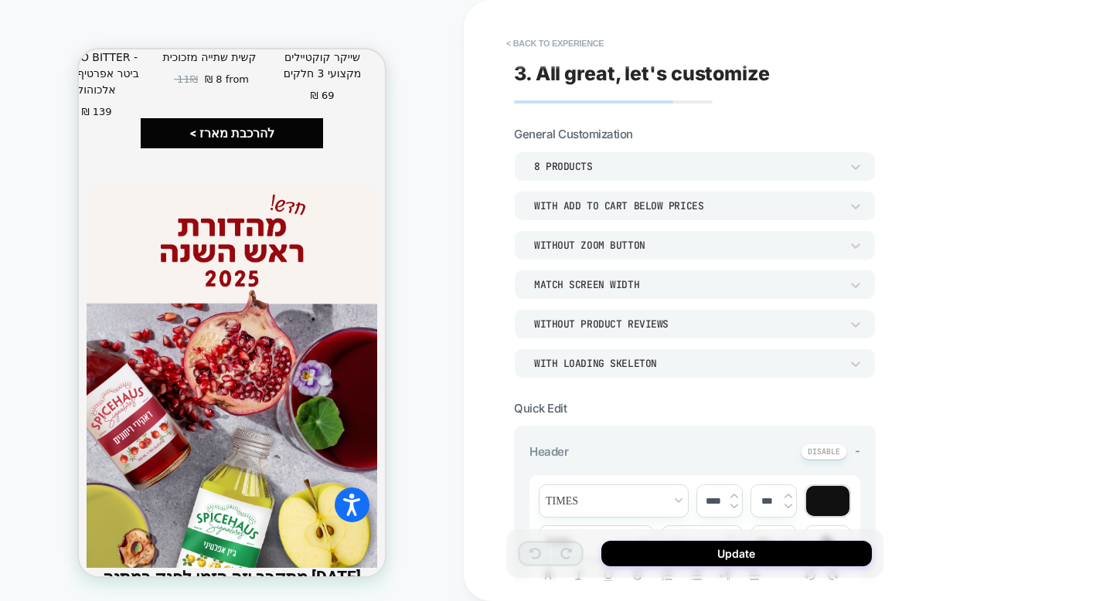
scroll to position [3505, 0]
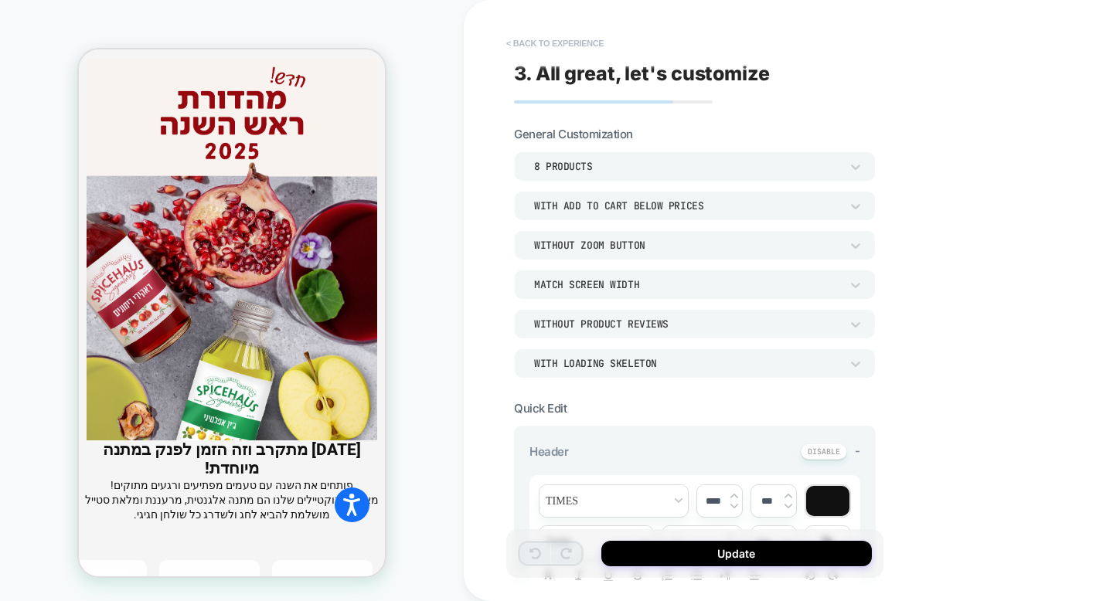
click at [540, 46] on button "< Back to experience" at bounding box center [554, 43] width 113 height 25
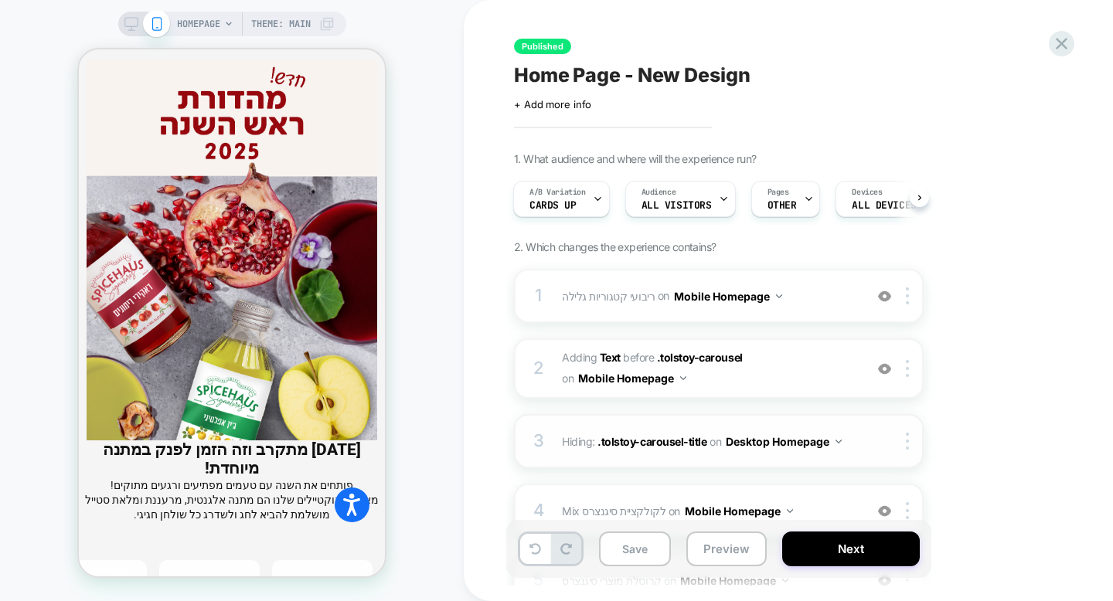
scroll to position [209, 0]
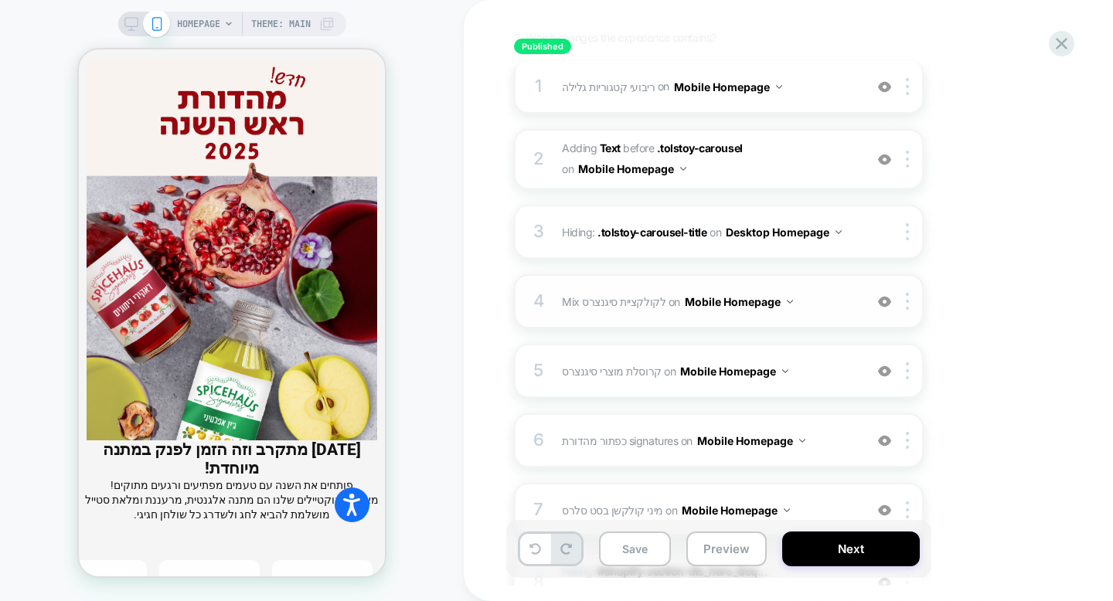
click at [628, 315] on div "4 Mix לקולקציית סיגנצרס Adding Mix AFTER #_loomi_addon_1738598438490 on Mobile …" at bounding box center [719, 301] width 410 height 54
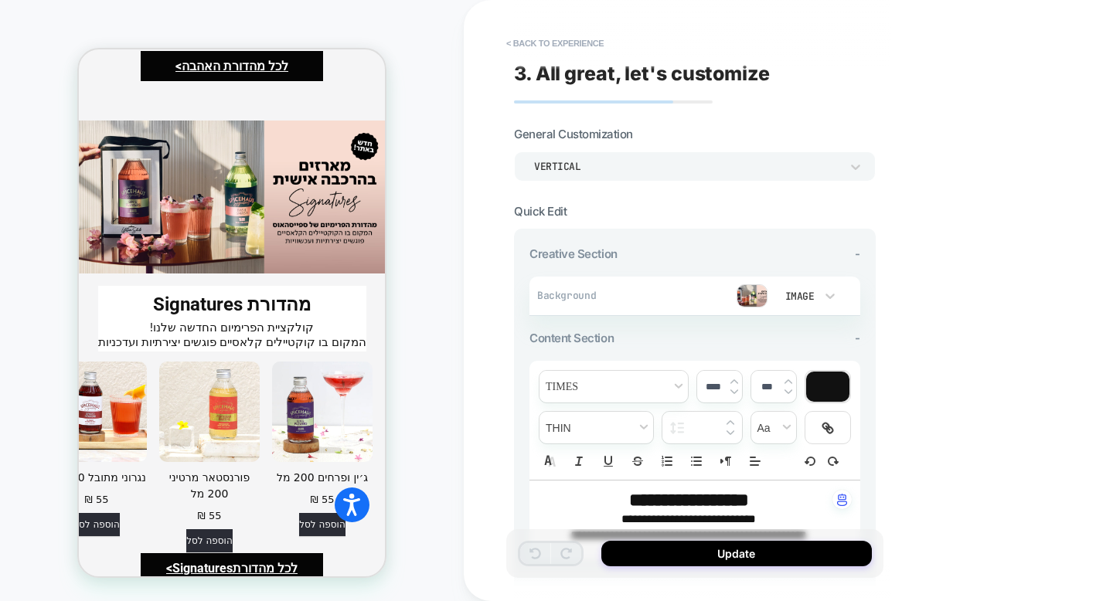
scroll to position [4312, 0]
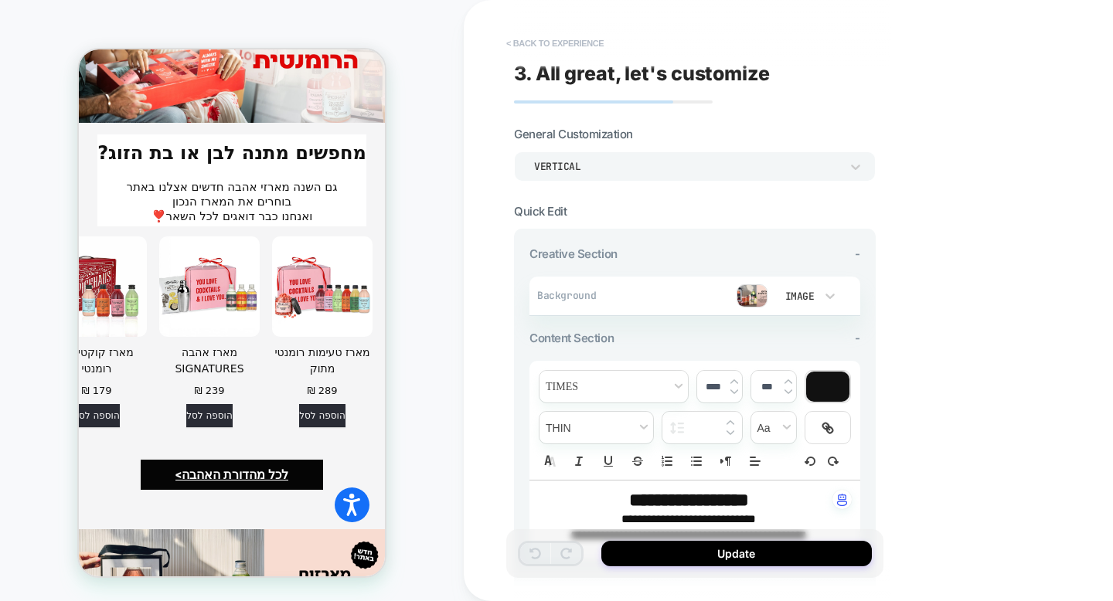
click at [559, 47] on button "< Back to experience" at bounding box center [554, 43] width 113 height 25
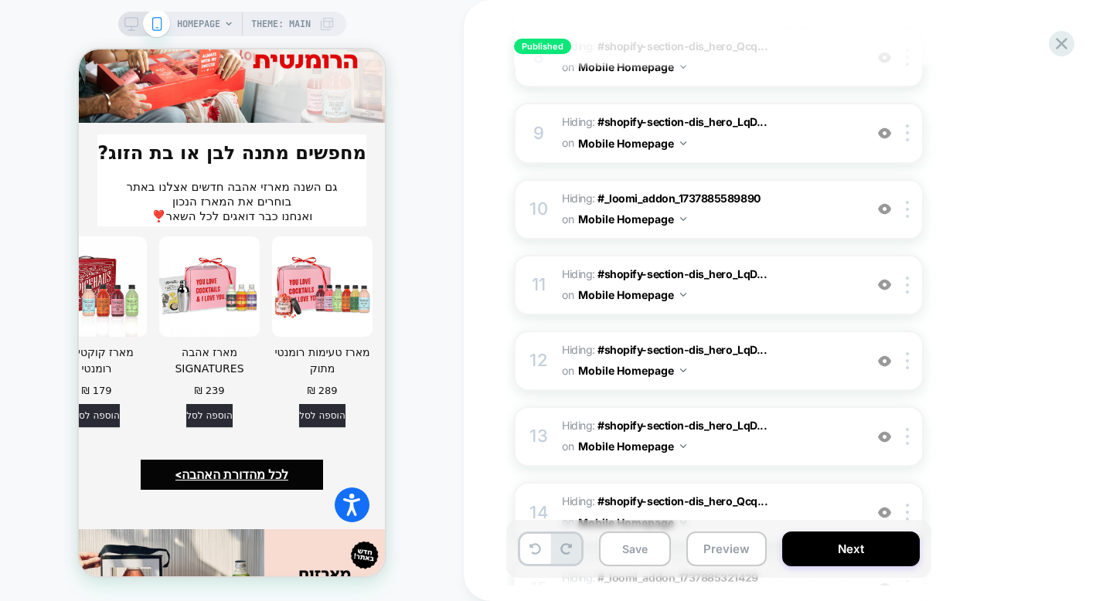
scroll to position [739, 0]
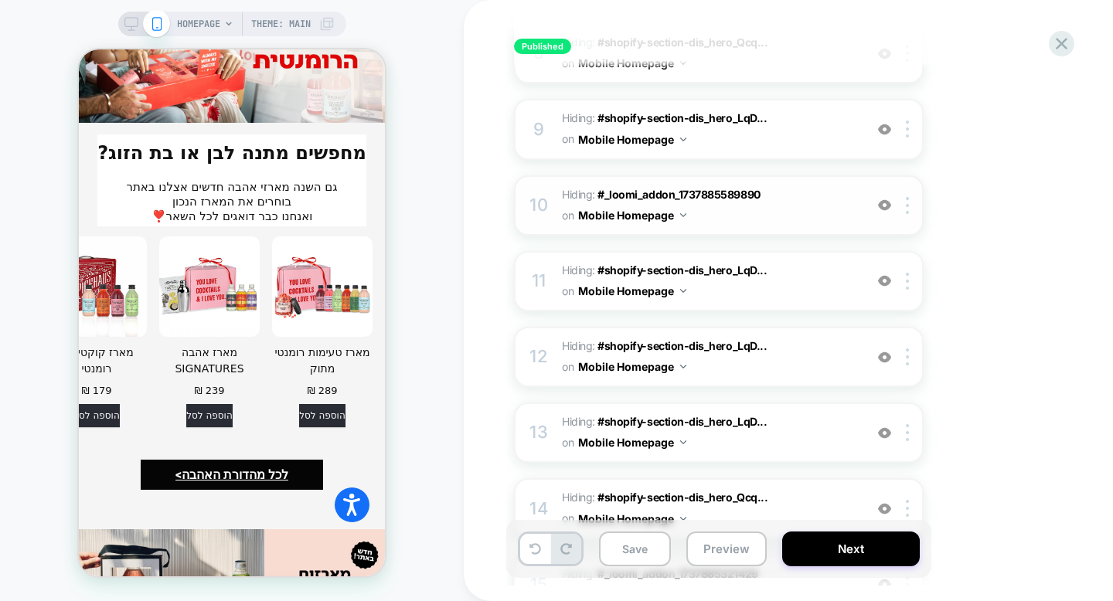
click at [693, 218] on span "Hiding : #_loomi_addon_1737885589890 #_loomi_addon_1737885589890 on Mobile Home…" at bounding box center [709, 206] width 294 height 42
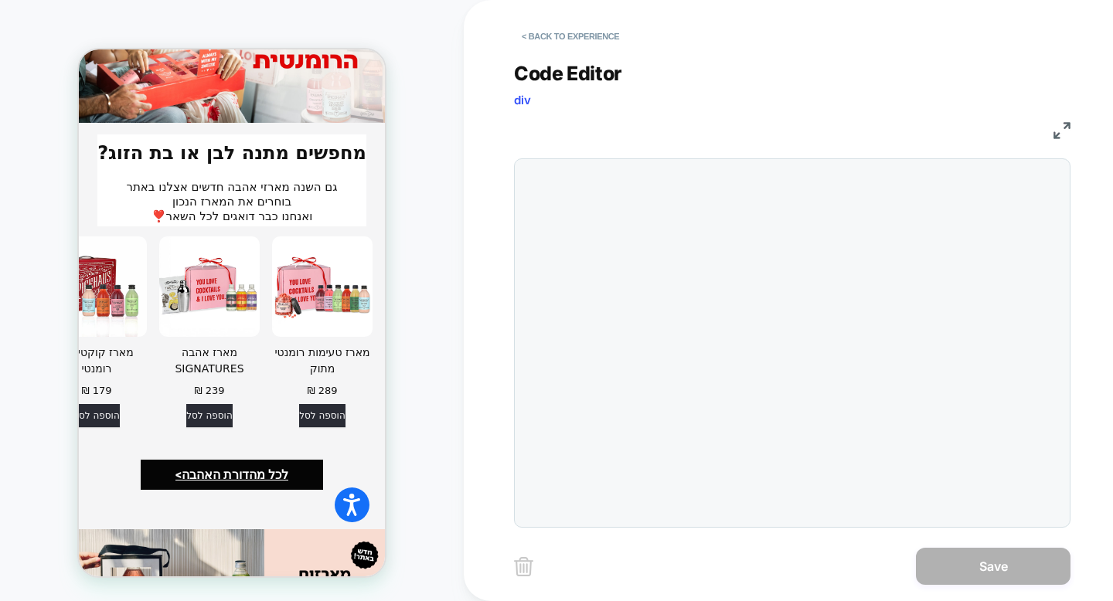
scroll to position [63, 0]
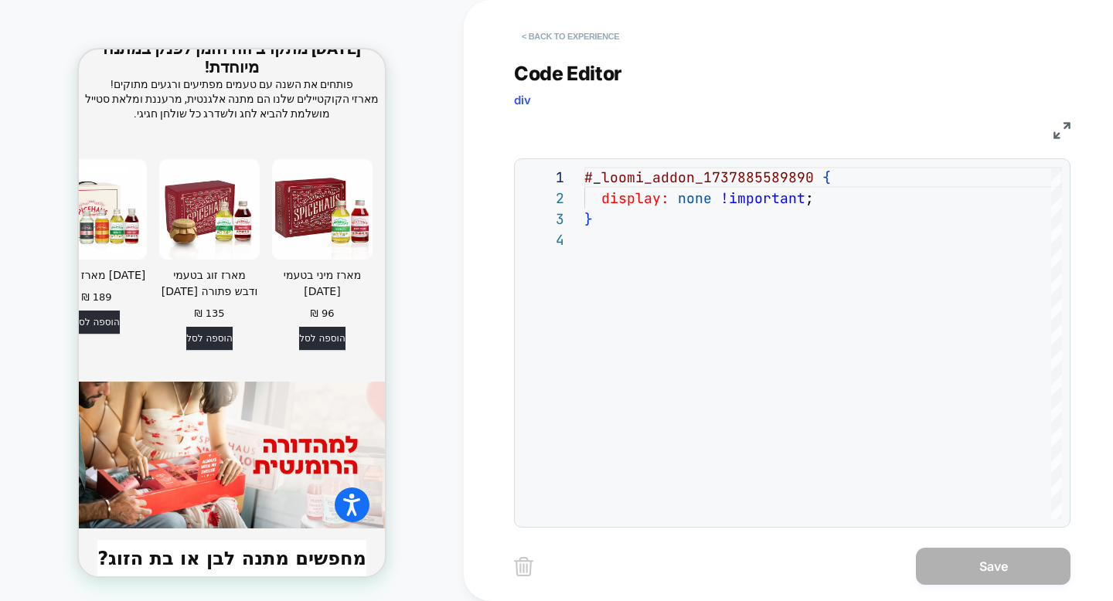
click at [566, 40] on button "< Back to experience" at bounding box center [570, 36] width 113 height 25
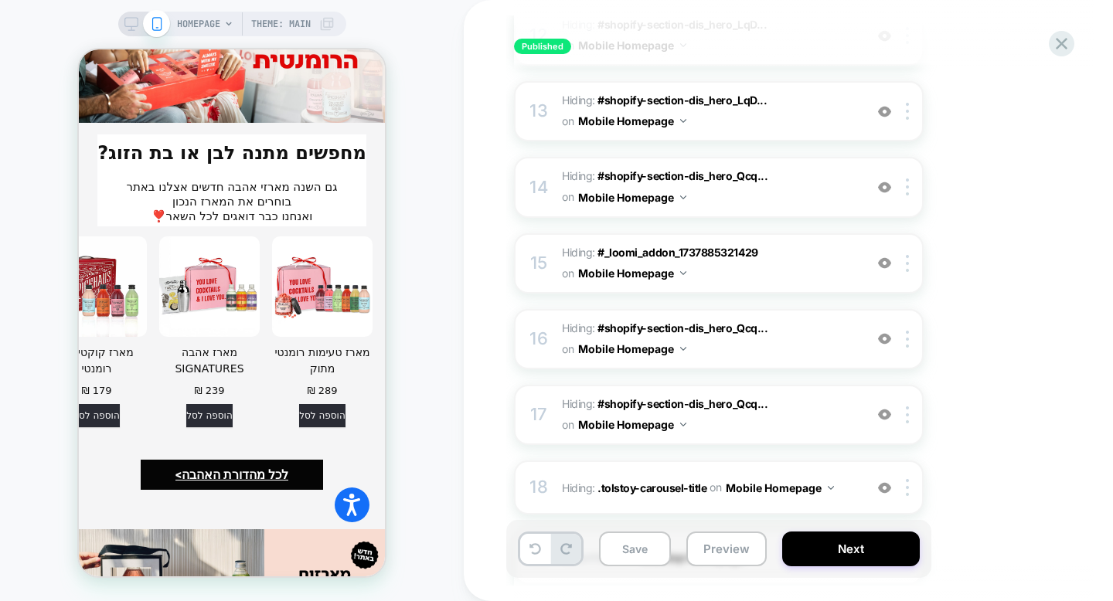
scroll to position [1066, 0]
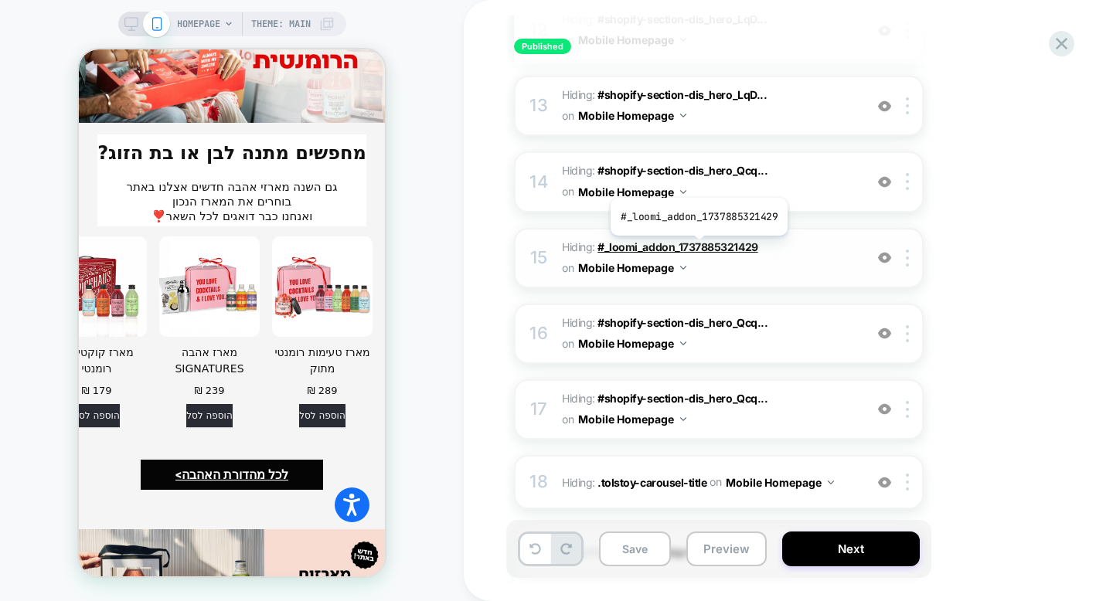
click at [697, 247] on span "#_loomi_addon_1737885321429" at bounding box center [677, 246] width 160 height 13
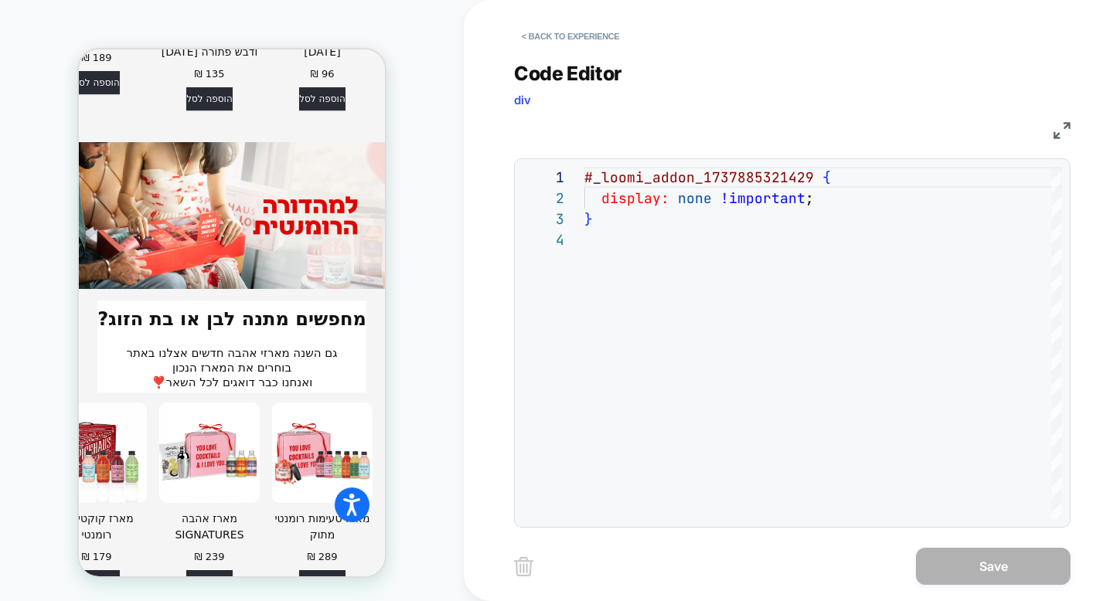
scroll to position [4312, 0]
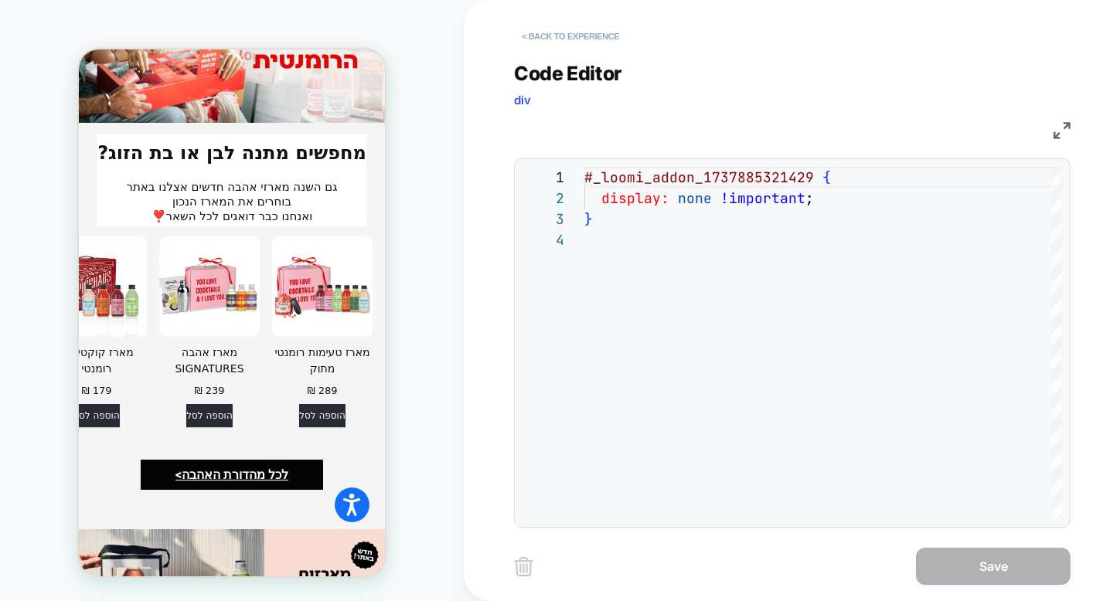
click at [586, 39] on button "< Back to experience" at bounding box center [570, 36] width 113 height 25
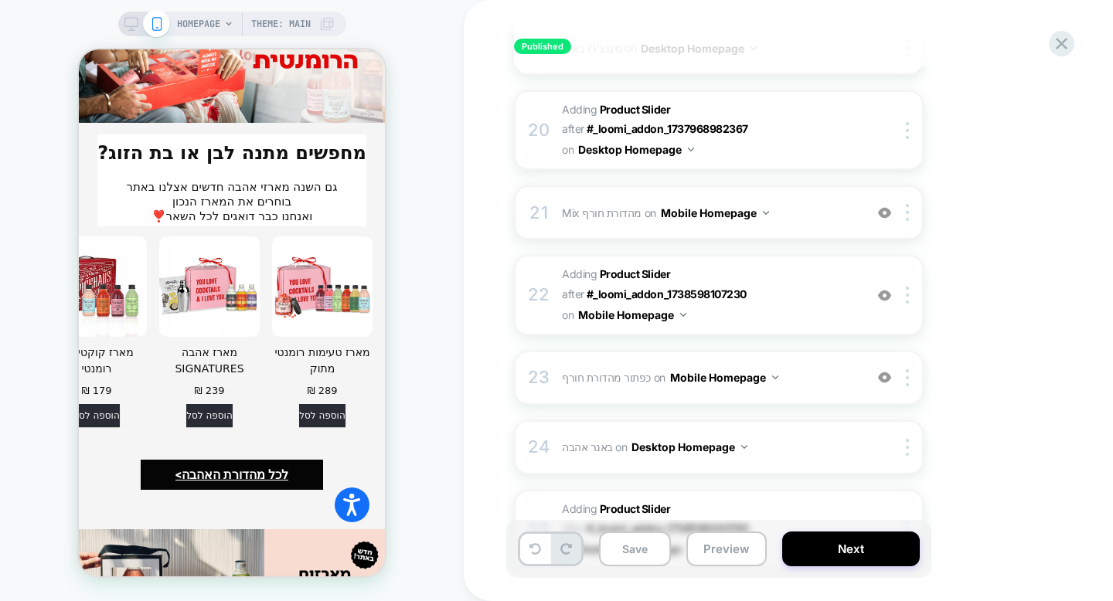
scroll to position [1570, 0]
click at [729, 284] on span "#_loomi_addon_1738598196130 Adding Product Slider AFTER #_loomi_addon_173859810…" at bounding box center [709, 294] width 294 height 61
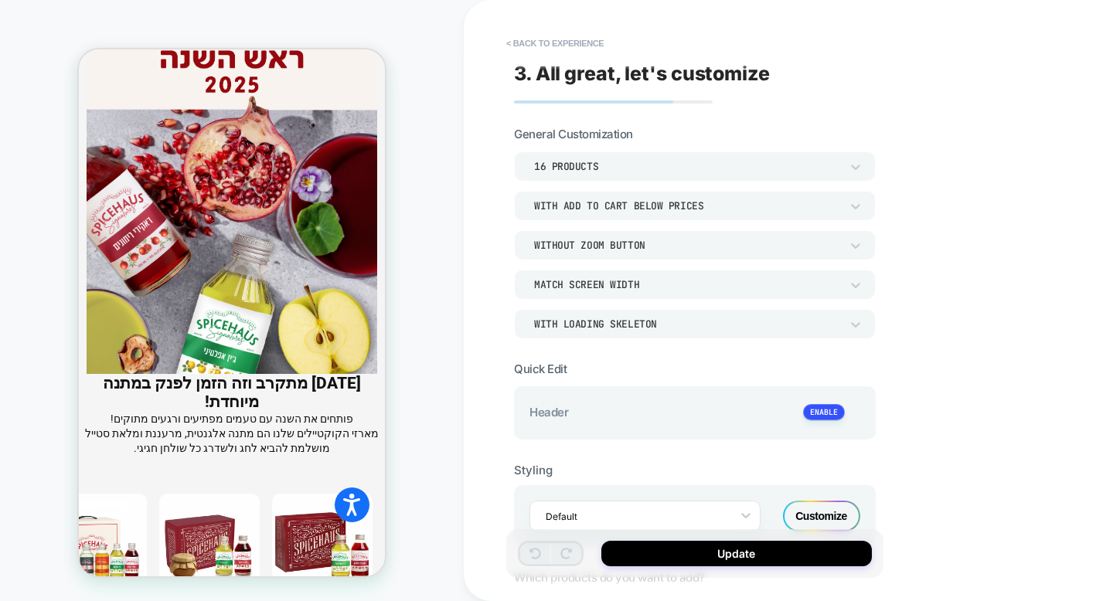
scroll to position [3977, 0]
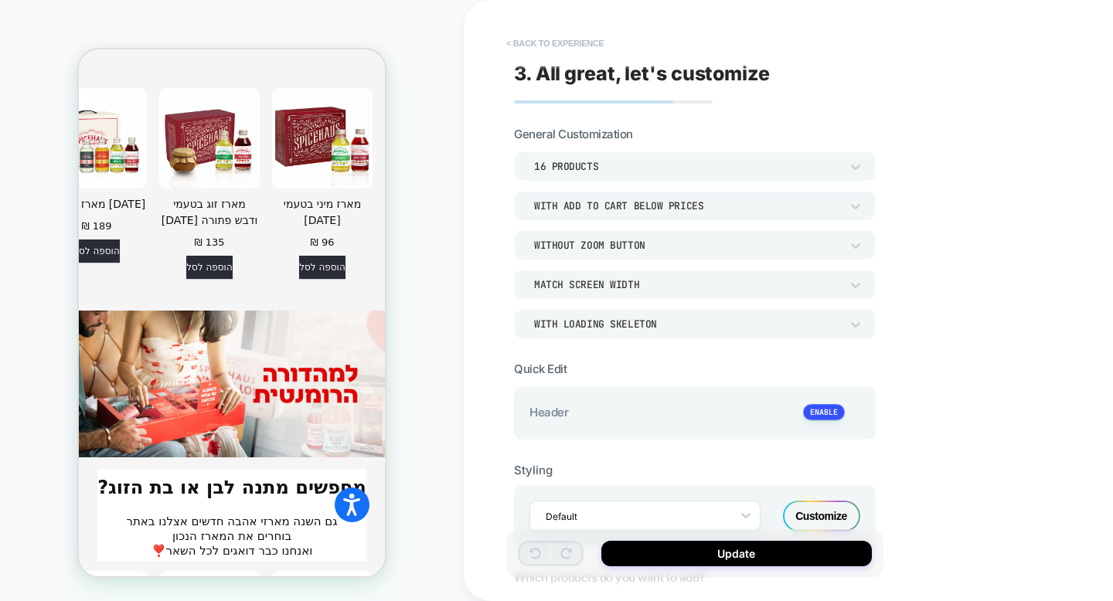
click at [535, 46] on button "< Back to experience" at bounding box center [554, 43] width 113 height 25
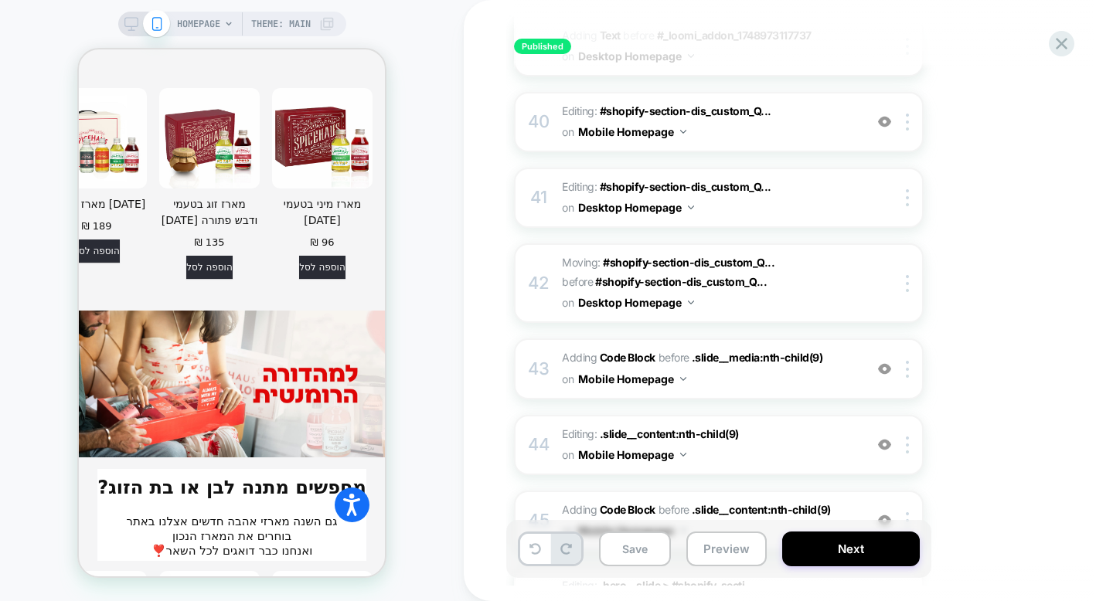
scroll to position [3067, 0]
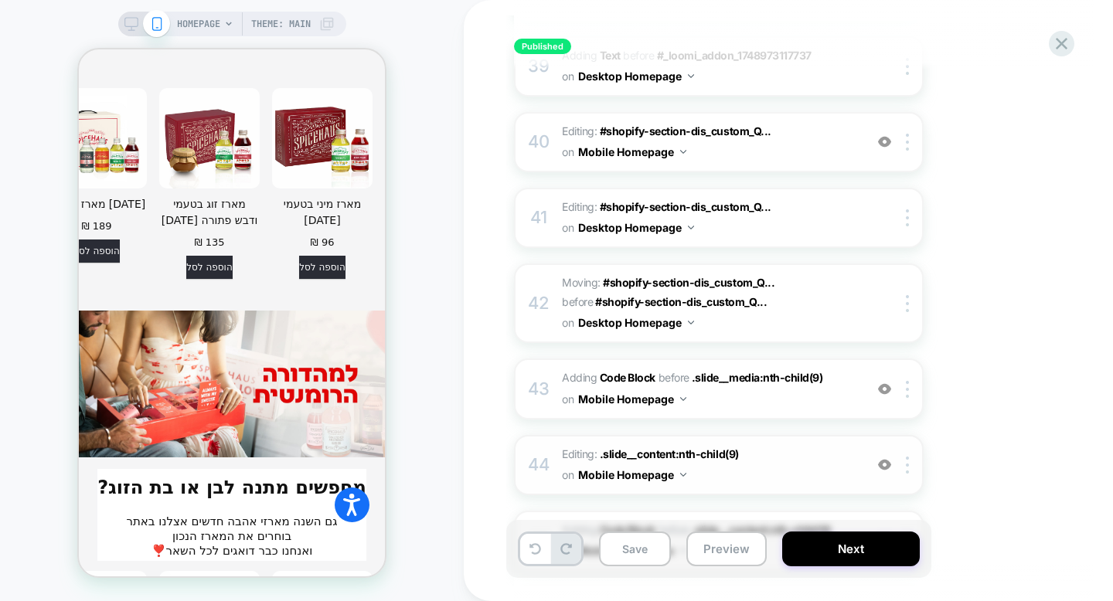
click at [532, 450] on div "44" at bounding box center [538, 465] width 15 height 31
click at [536, 374] on div "43" at bounding box center [538, 389] width 15 height 31
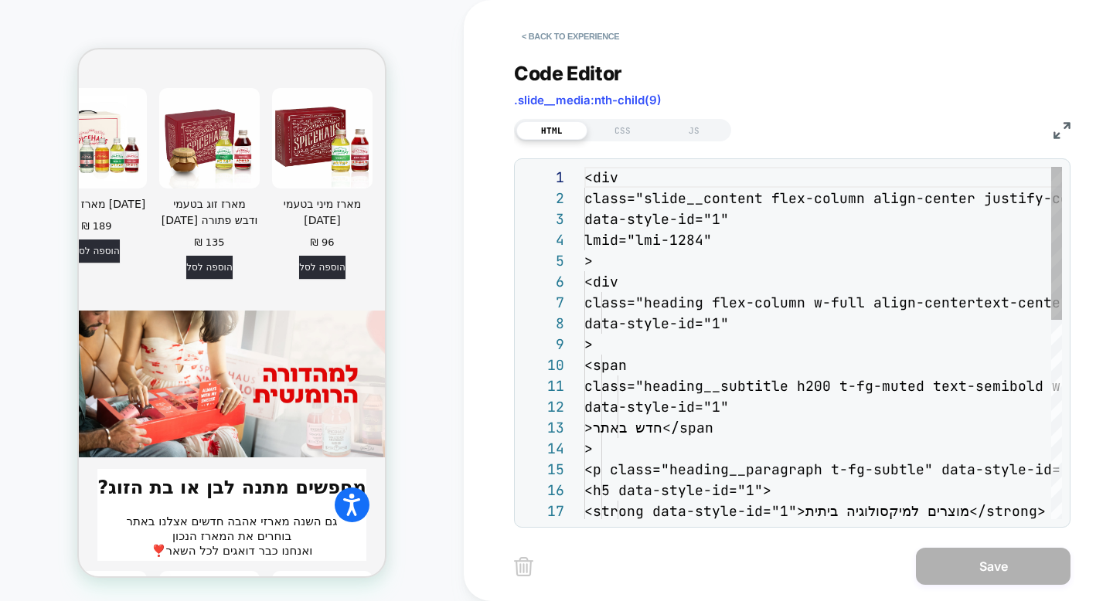
scroll to position [209, 0]
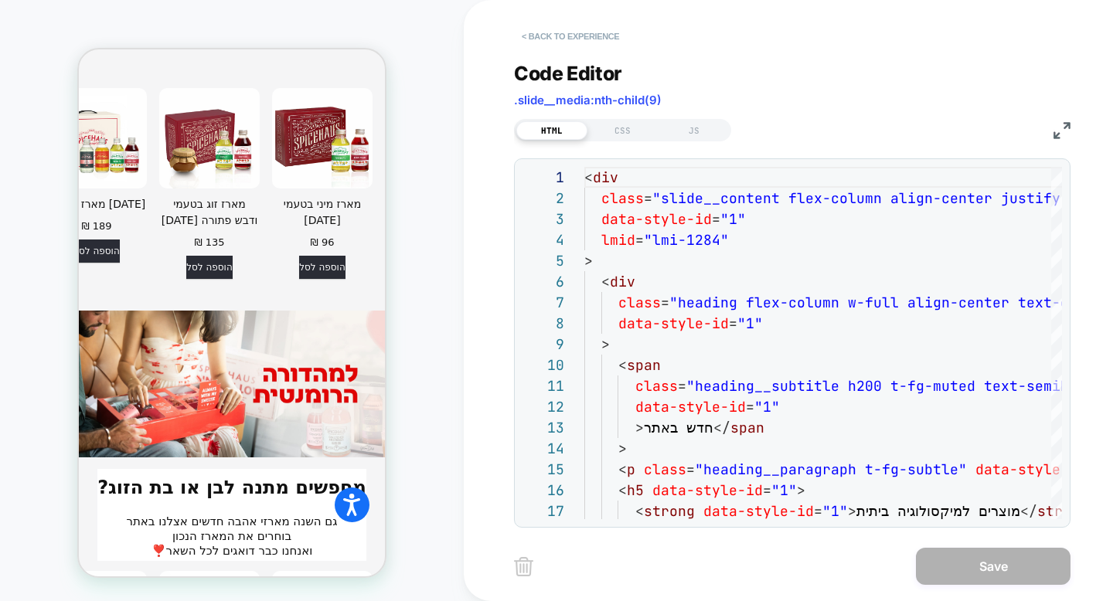
click at [555, 38] on button "< Back to experience" at bounding box center [570, 36] width 113 height 25
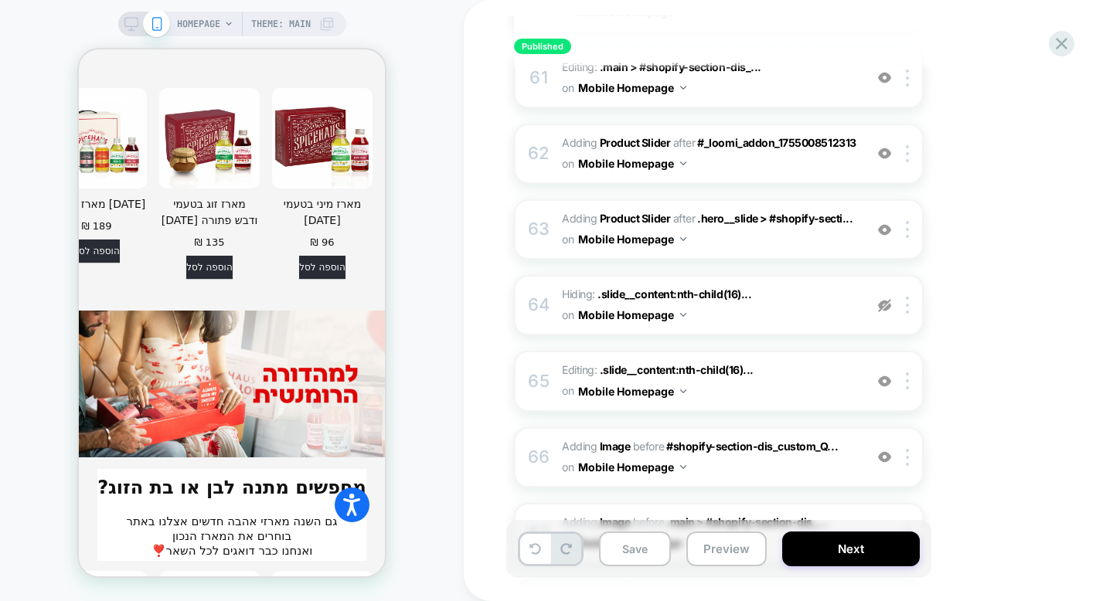
scroll to position [4814, 0]
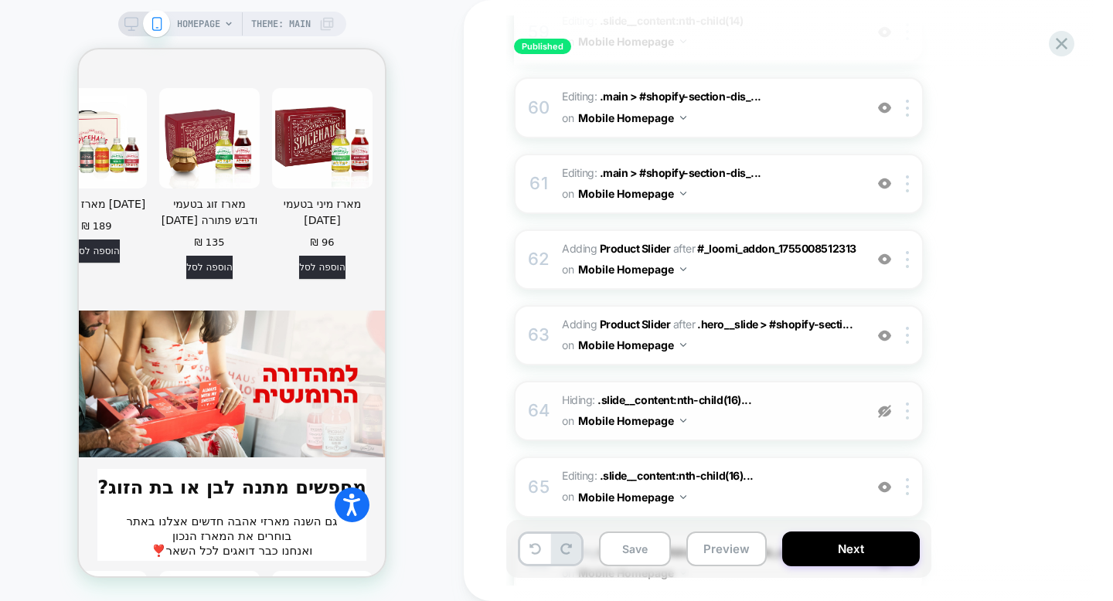
click at [885, 403] on div at bounding box center [885, 411] width 26 height 17
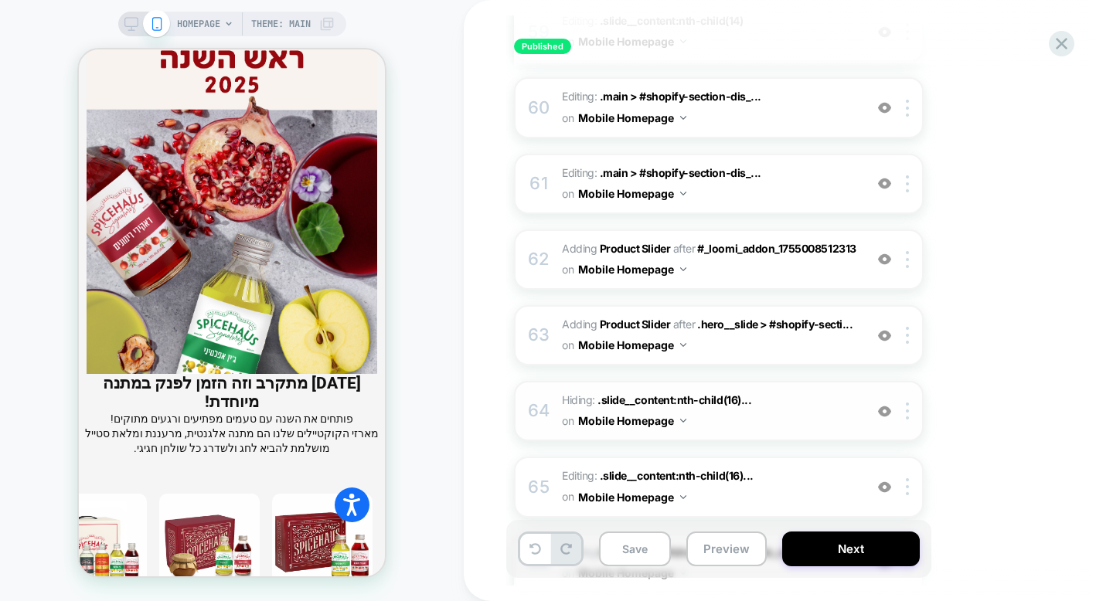
scroll to position [3977, 0]
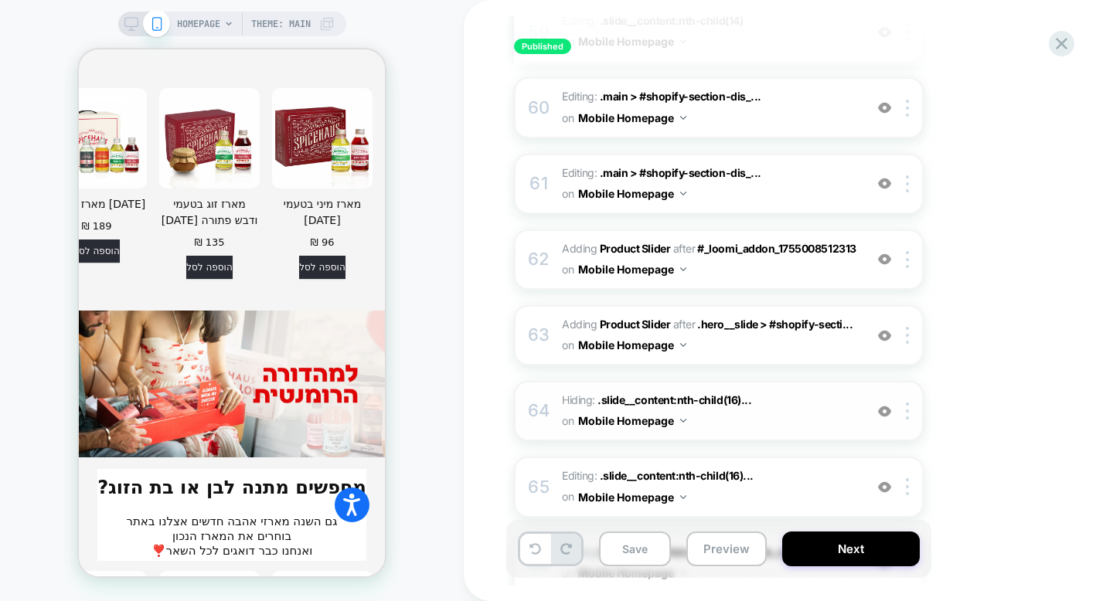
click at [885, 403] on div at bounding box center [885, 411] width 26 height 17
click at [831, 390] on span "Hiding : .slide__content:nth-child(16)... .slide__content:nth-child(16) .headin…" at bounding box center [709, 411] width 294 height 42
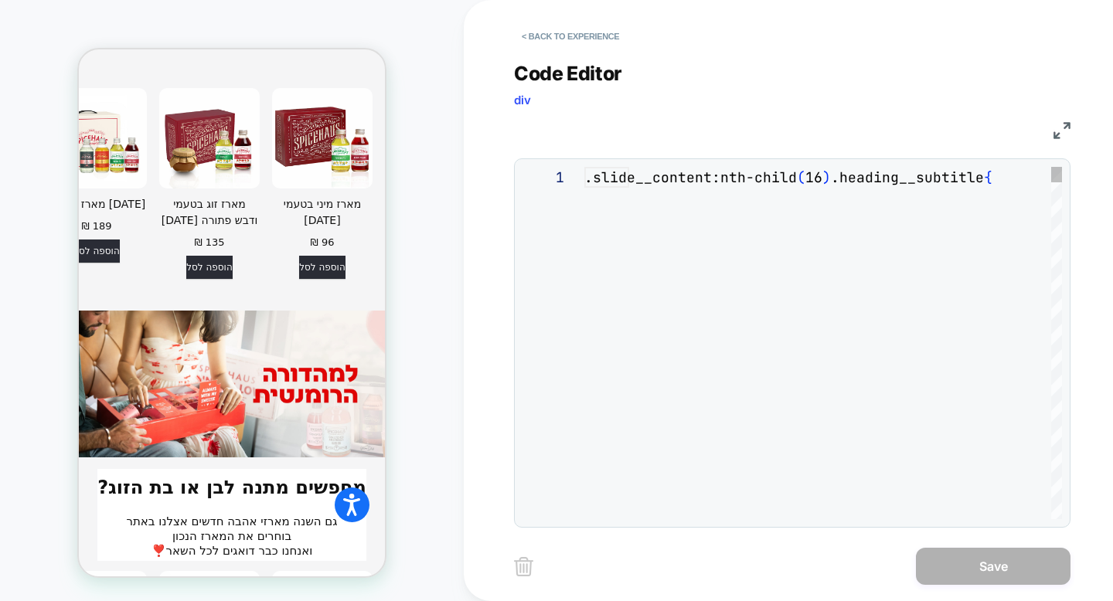
scroll to position [63, 0]
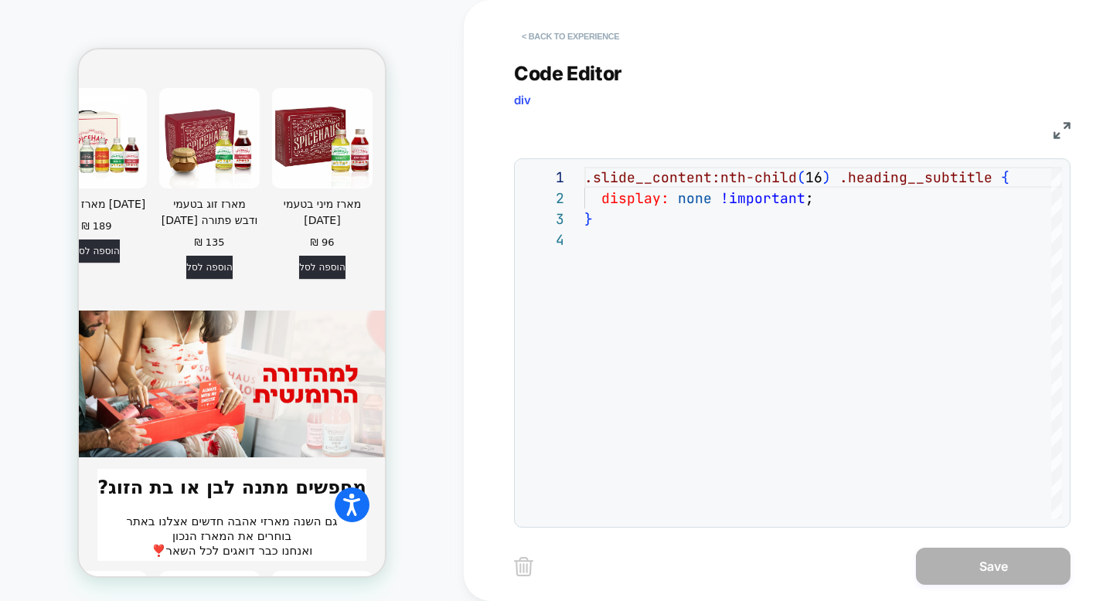
click at [566, 37] on button "< Back to experience" at bounding box center [570, 36] width 113 height 25
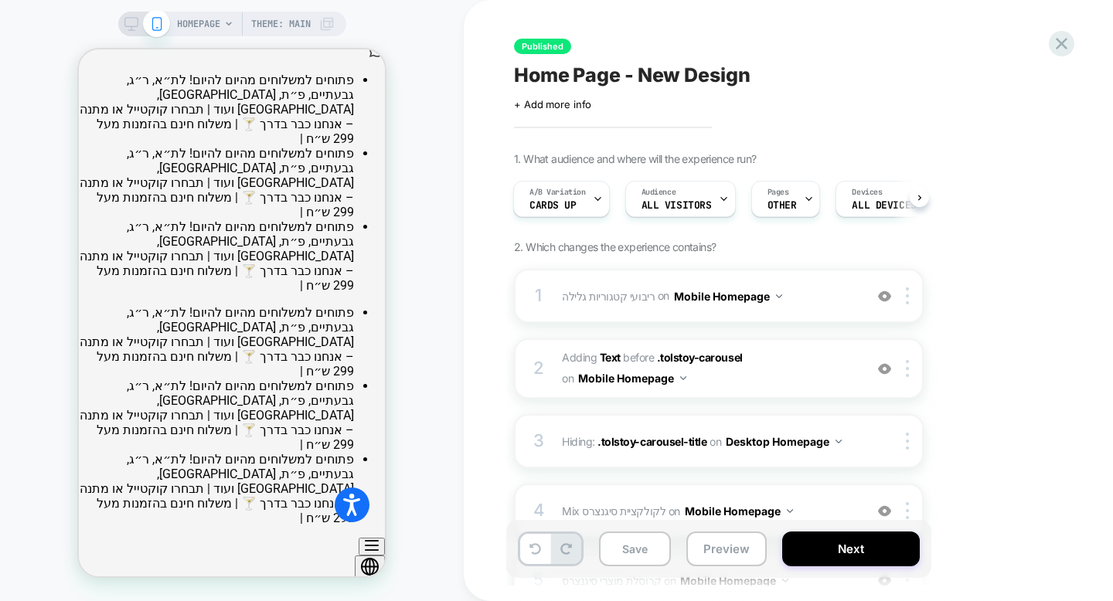
scroll to position [0, 0]
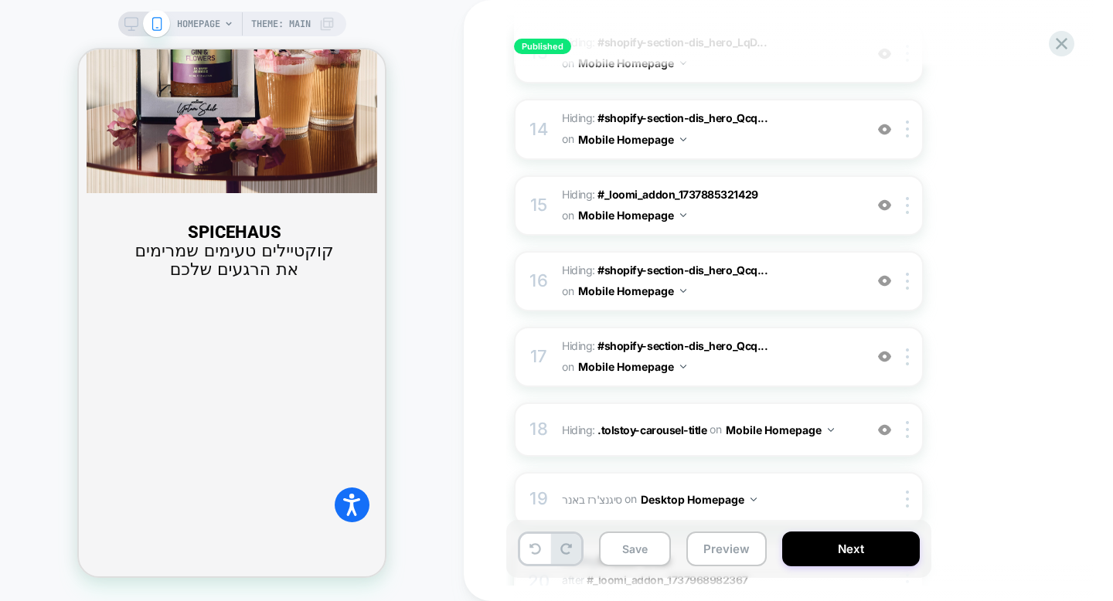
scroll to position [1164, 0]
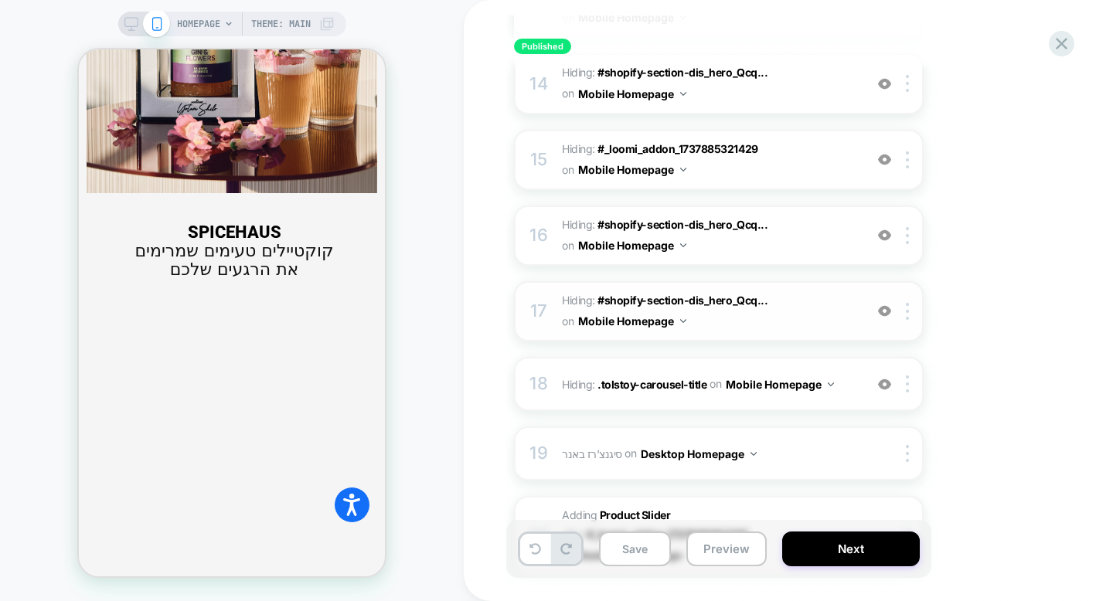
click at [718, 321] on span "Hiding : #shopify-section-dis_hero_Qcq... #shopify-section-dis_hero_Qcqxqg .hea…" at bounding box center [709, 312] width 294 height 42
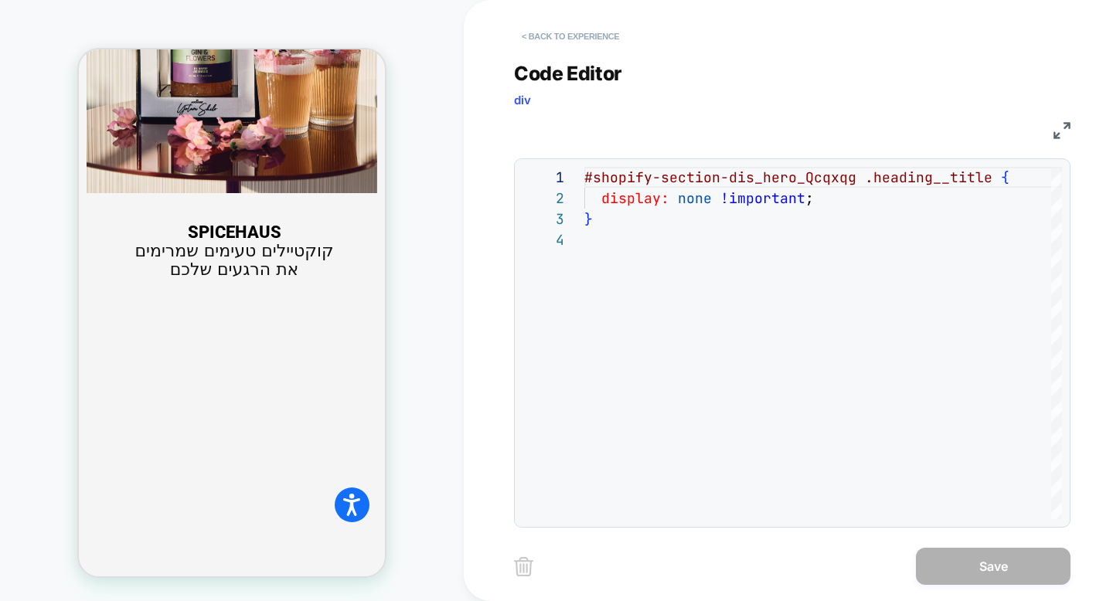
scroll to position [1903, 0]
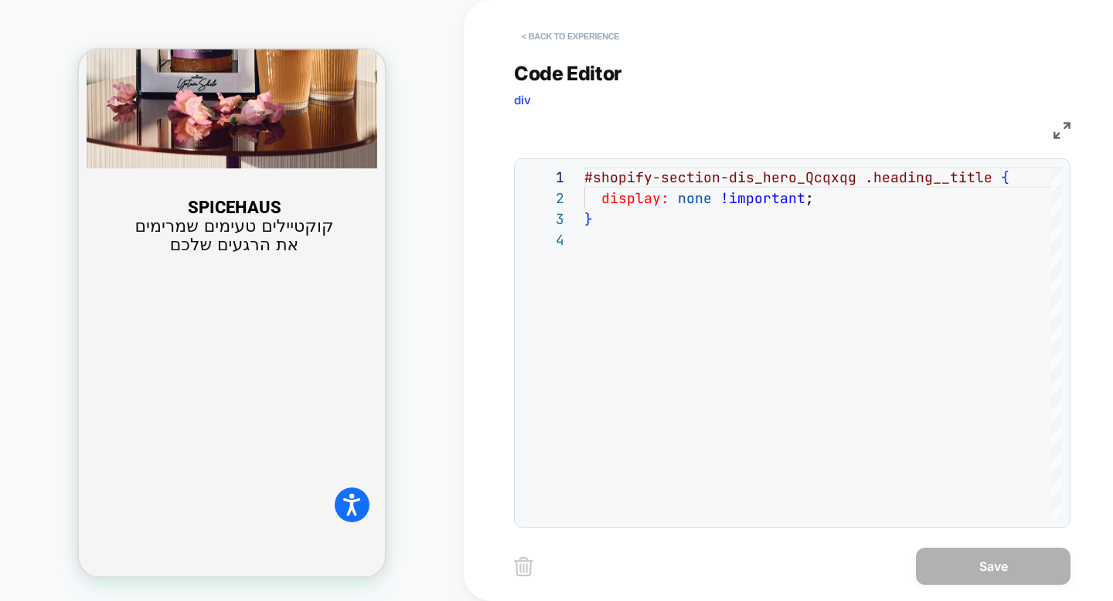
click at [599, 39] on button "< Back to experience" at bounding box center [570, 36] width 113 height 25
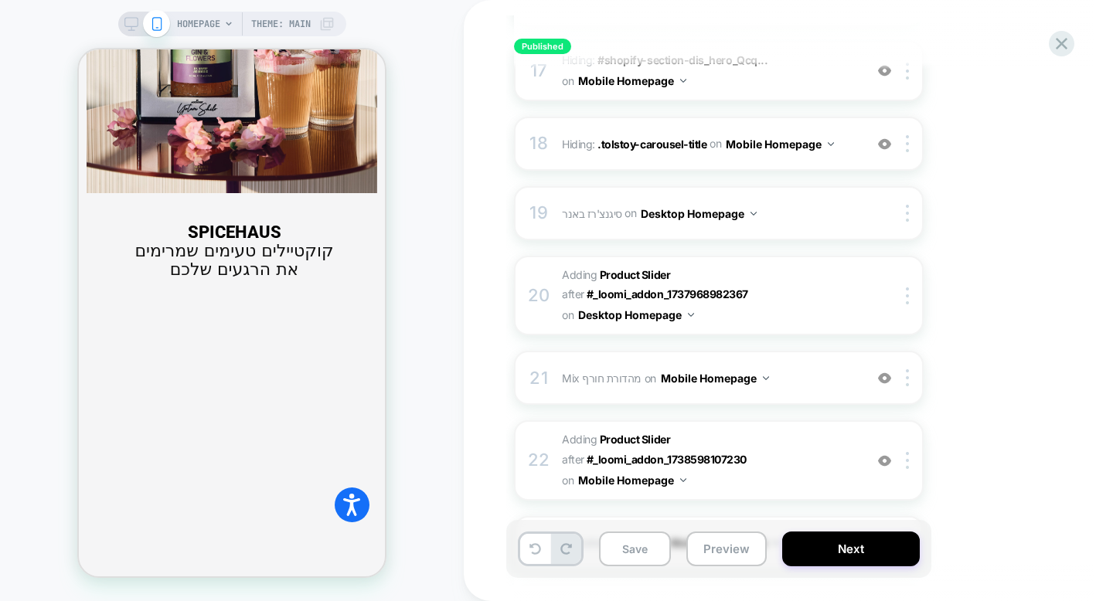
scroll to position [1405, 0]
click at [844, 372] on div "21 Mix מהדורת חורף Adding Mix BEFORE #shopify-section-dis_hero_AMKH8z .slide__m…" at bounding box center [719, 377] width 410 height 54
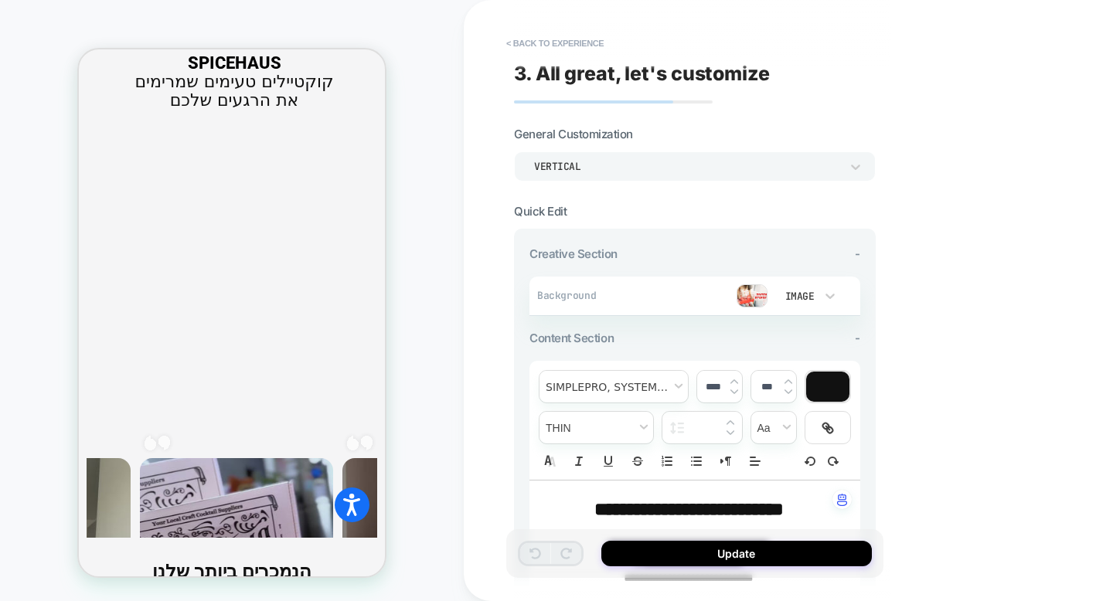
scroll to position [2057, 0]
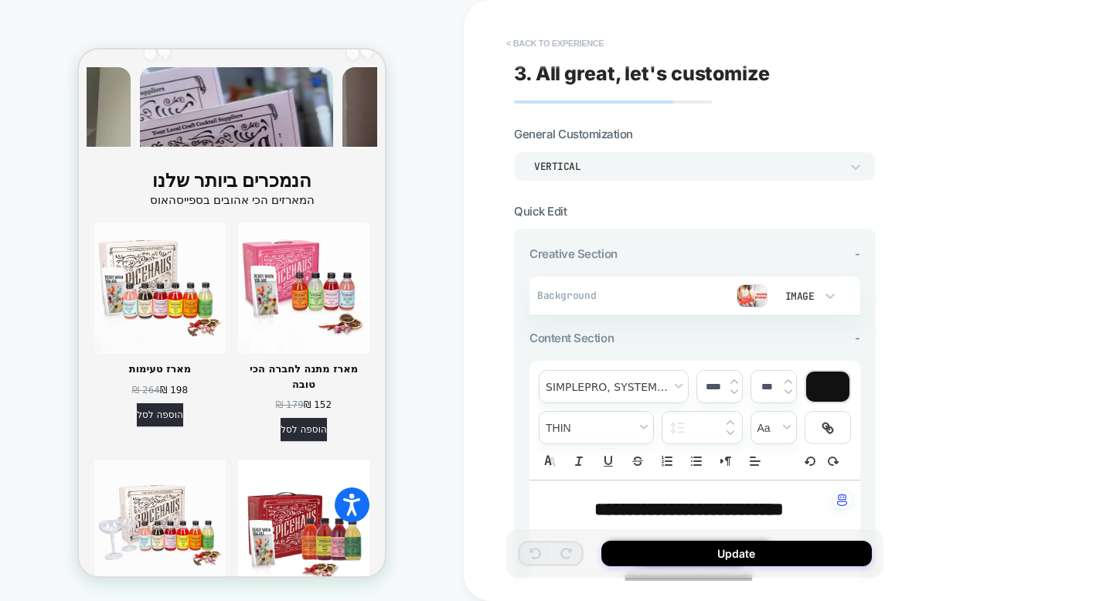
click at [567, 46] on button "< Back to experience" at bounding box center [554, 43] width 113 height 25
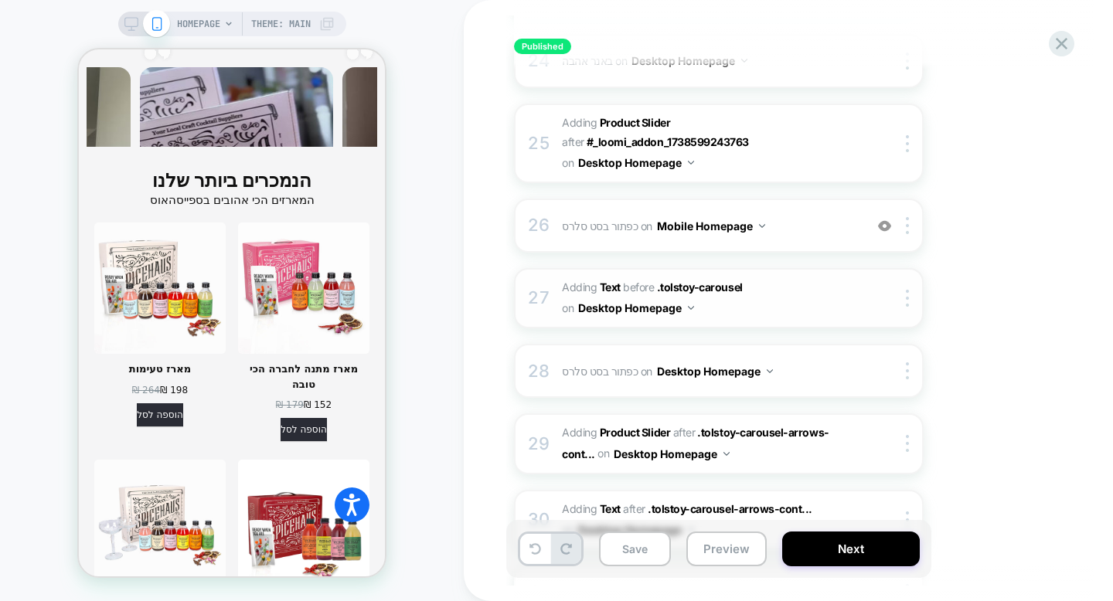
scroll to position [1969, 0]
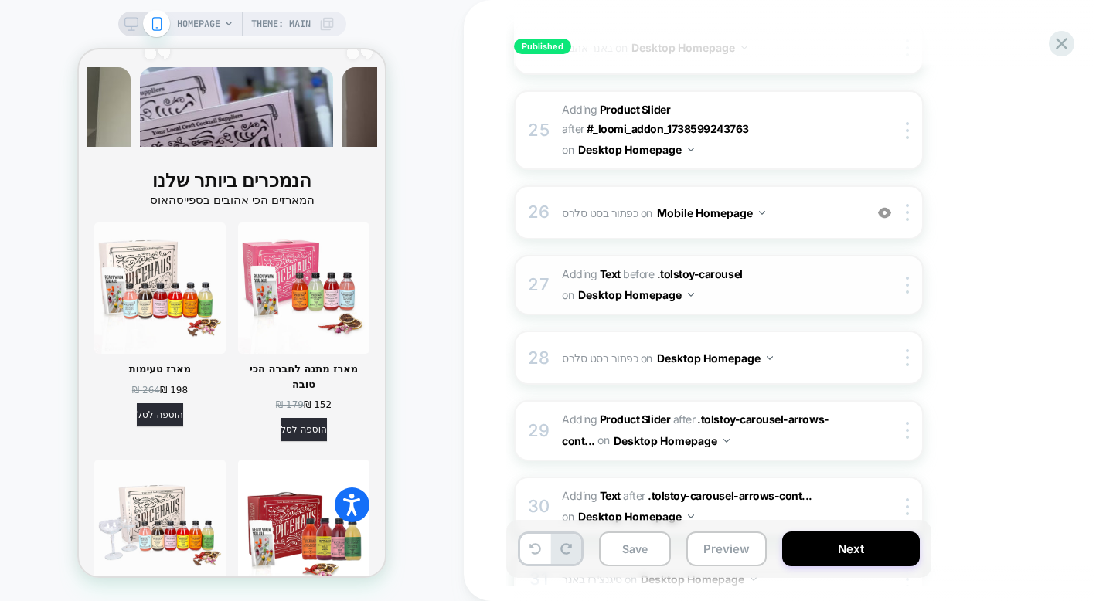
click at [540, 270] on div "27" at bounding box center [538, 285] width 15 height 31
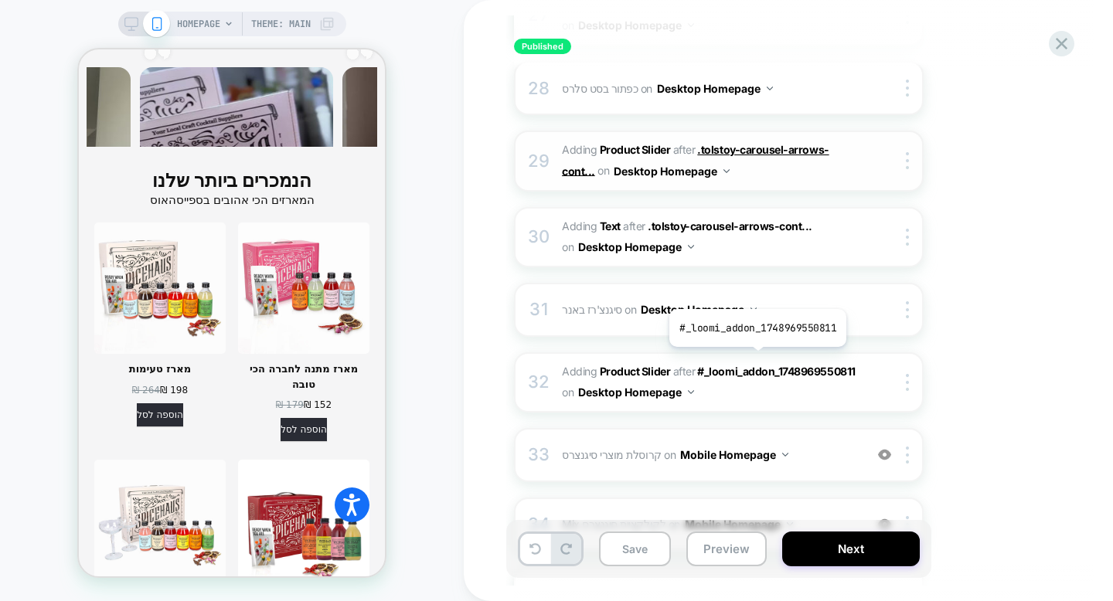
scroll to position [2243, 0]
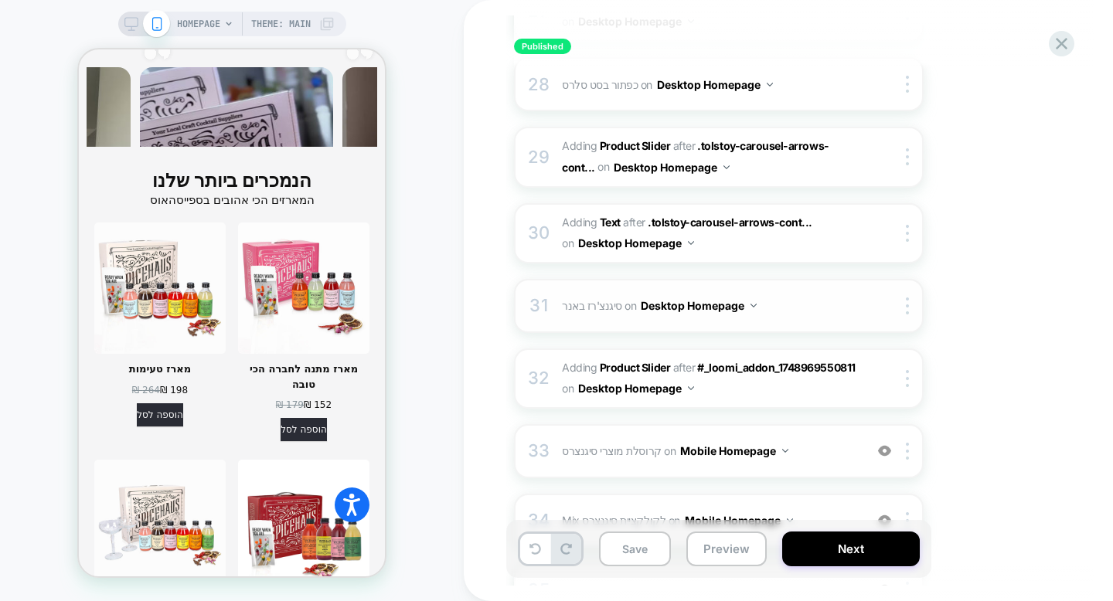
click at [784, 294] on span "סיגנצ'רז באנר Adding Mix AFTER #_loomi_addon_1737969110555 on Desktop Homepage" at bounding box center [709, 305] width 294 height 22
click at [791, 358] on span "#_loomi_addon_1748969646561 Adding Product Slider AFTER #_loomi_addon_174896955…" at bounding box center [709, 379] width 294 height 42
click at [800, 440] on span "קרוסלת מוצרי סיגנצרס Adding Product Slider AFTER #_loomi_addon_1737894937080 on…" at bounding box center [709, 451] width 294 height 22
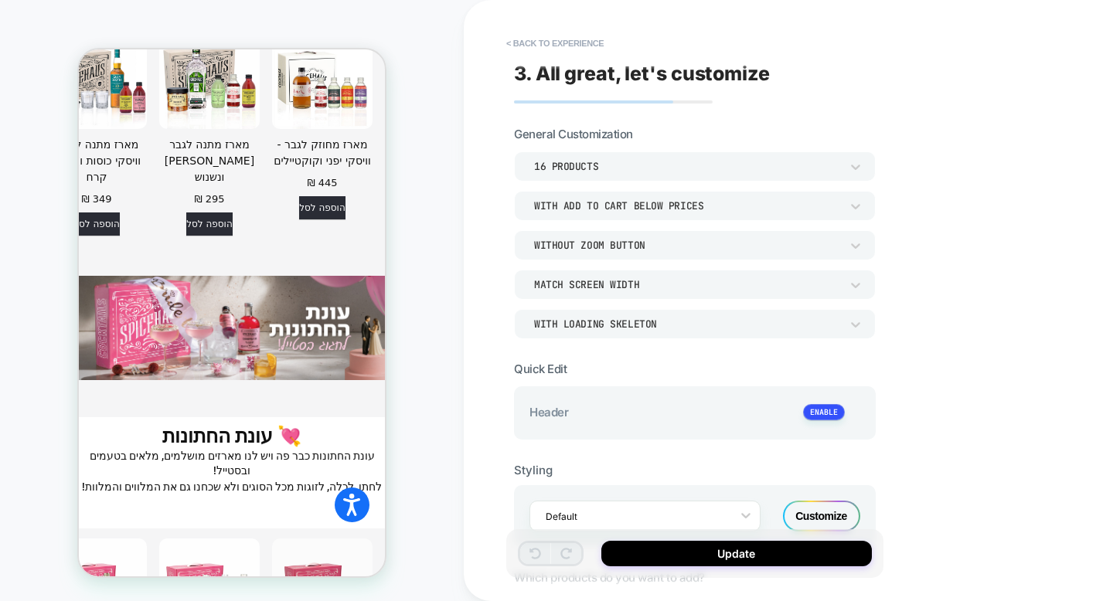
scroll to position [4513, 0]
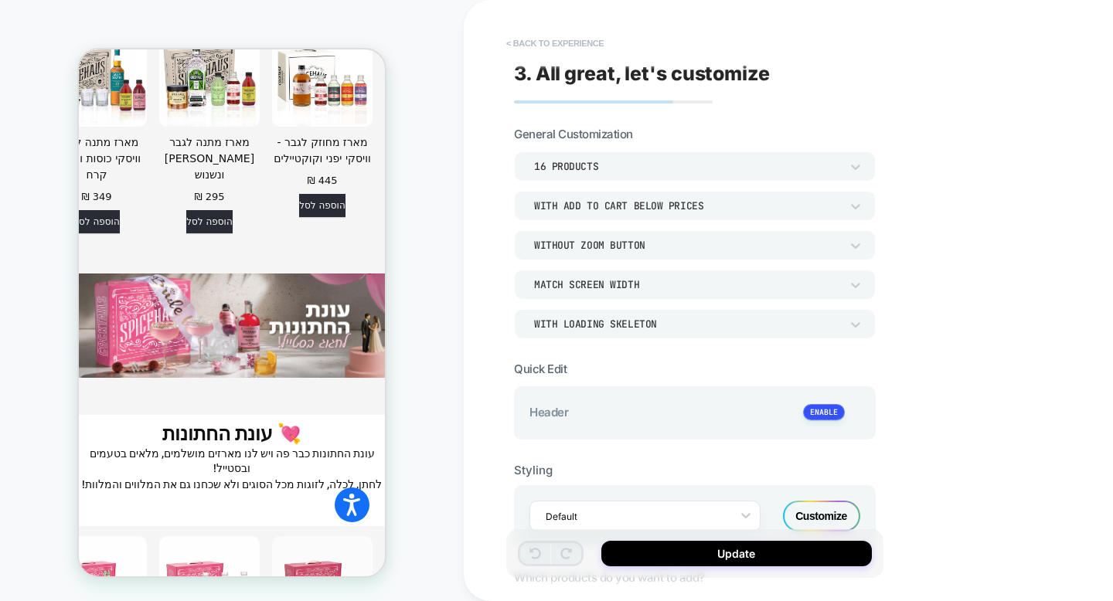
click at [577, 43] on button "< Back to experience" at bounding box center [554, 43] width 113 height 25
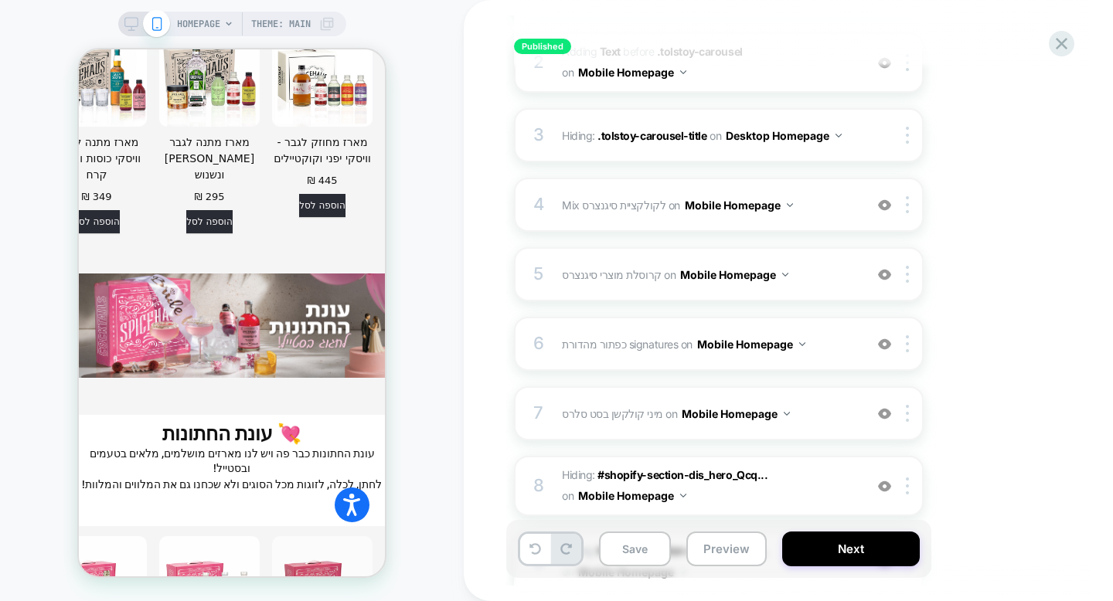
scroll to position [354, 0]
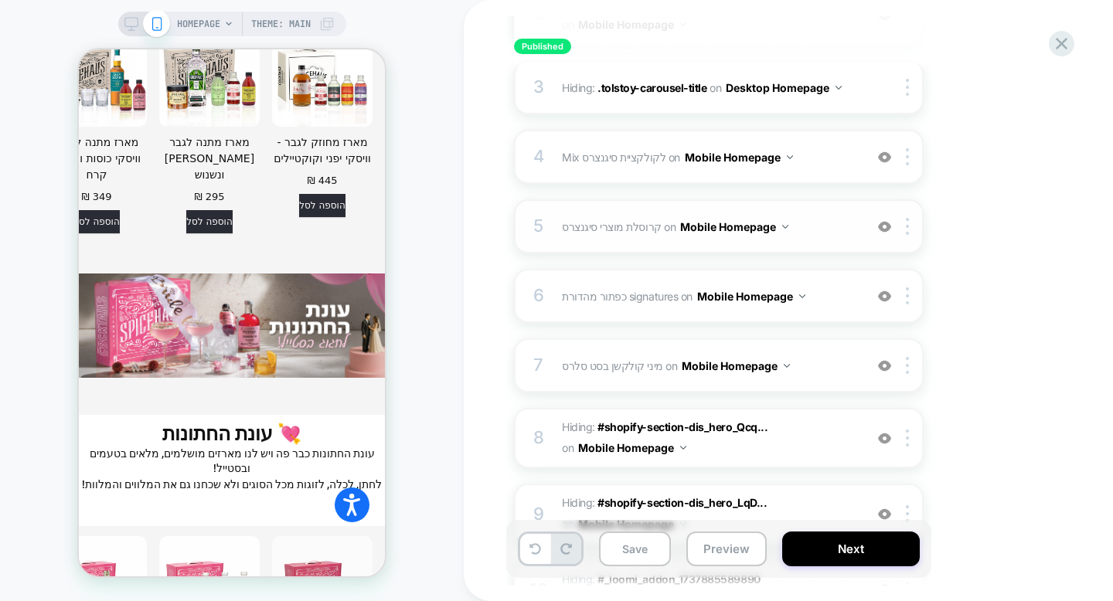
click at [808, 220] on span "קרוסלת מוצרי סיגנצרס Adding Product Slider AFTER #_loomi_addon_1737894227948 on…" at bounding box center [709, 227] width 294 height 22
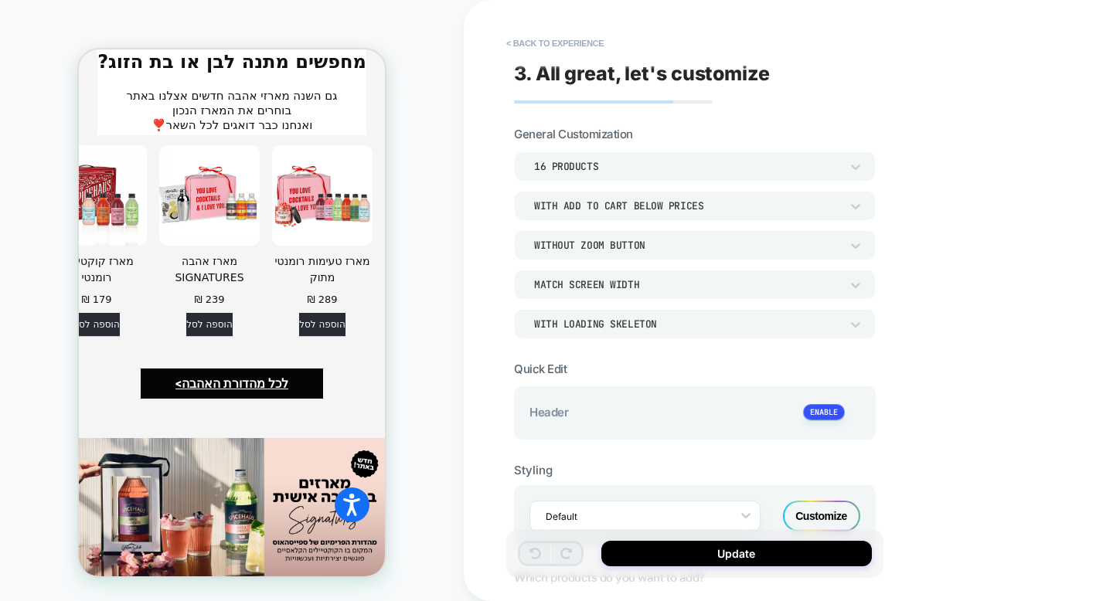
scroll to position [3315, 0]
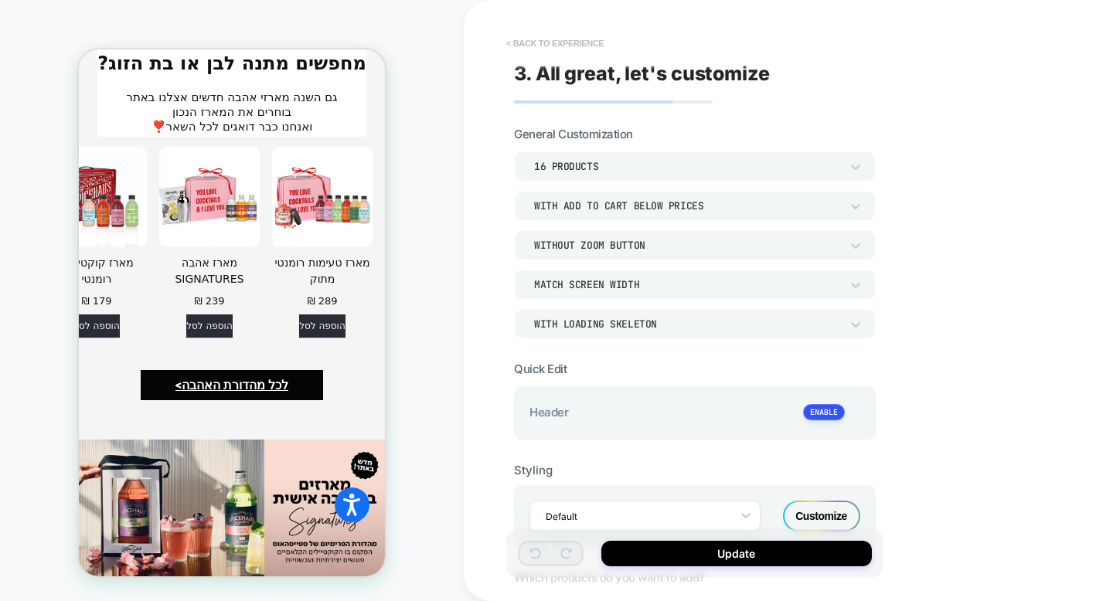
click at [562, 37] on button "< Back to experience" at bounding box center [554, 43] width 113 height 25
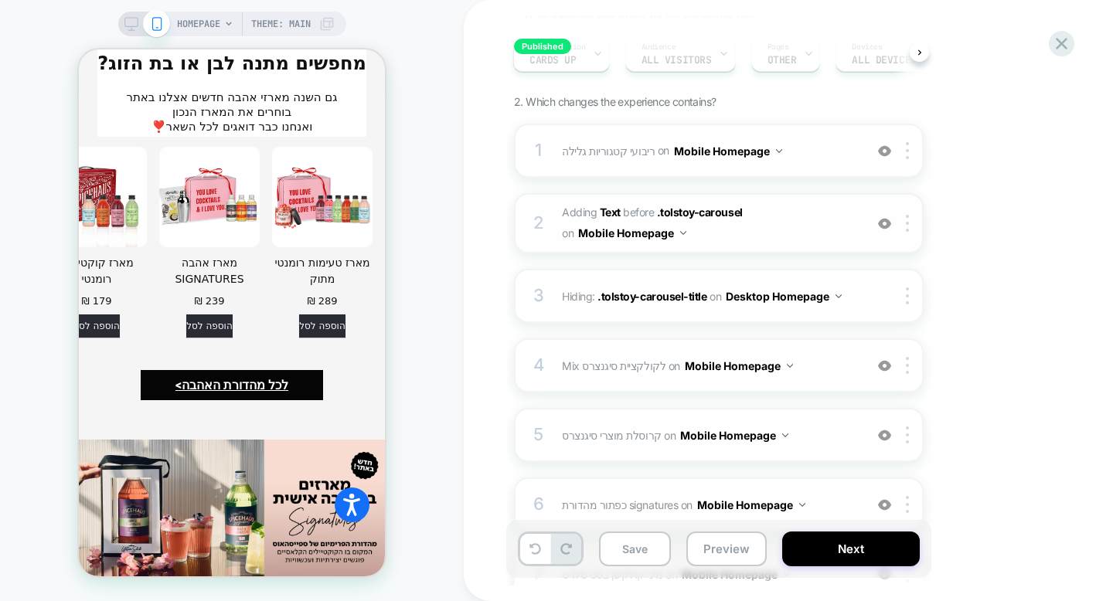
scroll to position [154, 0]
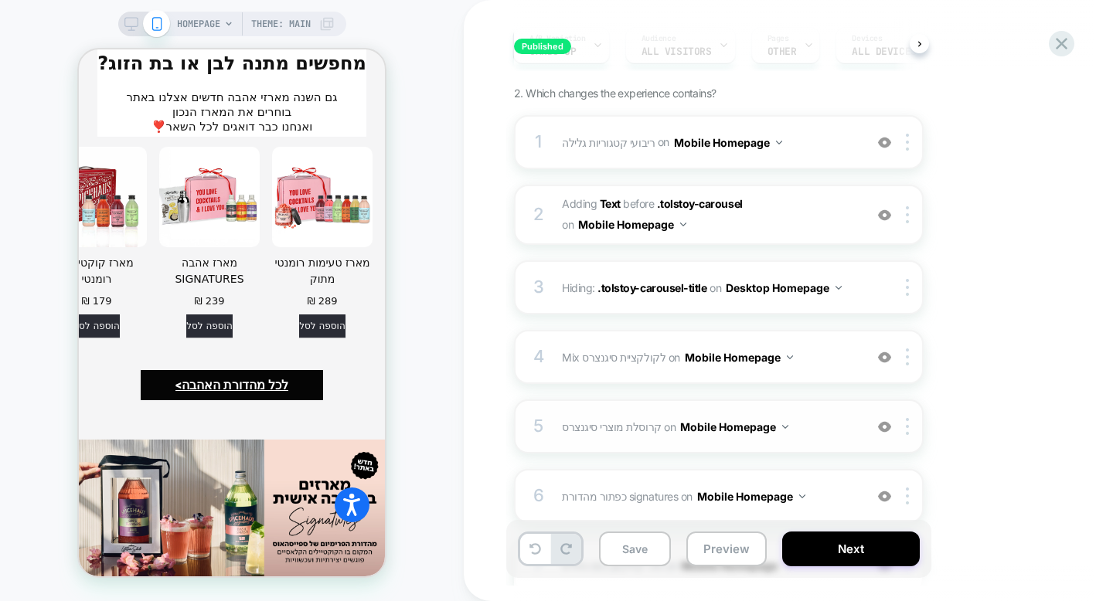
click at [804, 424] on span "קרוסלת מוצרי סיגנצרס Adding Product Slider AFTER #_loomi_addon_1737894227948 on…" at bounding box center [709, 427] width 294 height 22
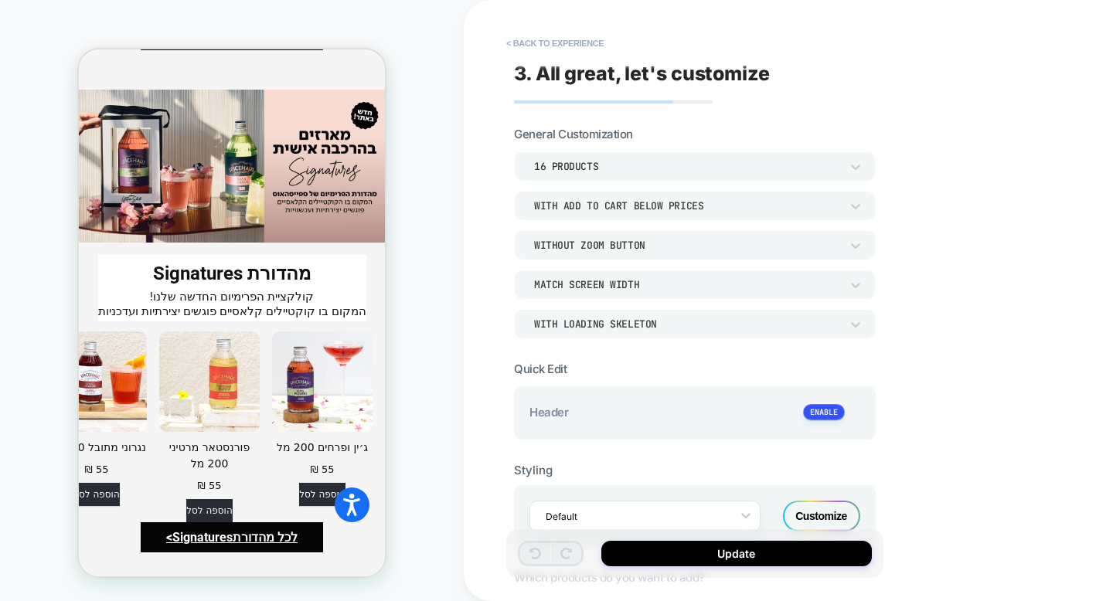
scroll to position [3315, 0]
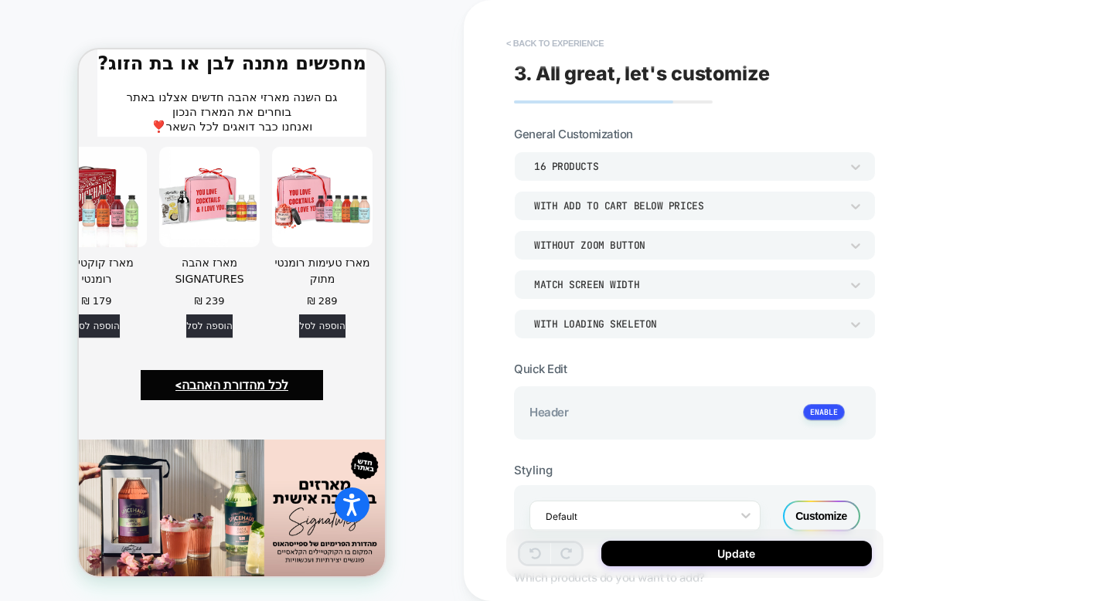
click at [570, 45] on button "< Back to experience" at bounding box center [554, 43] width 113 height 25
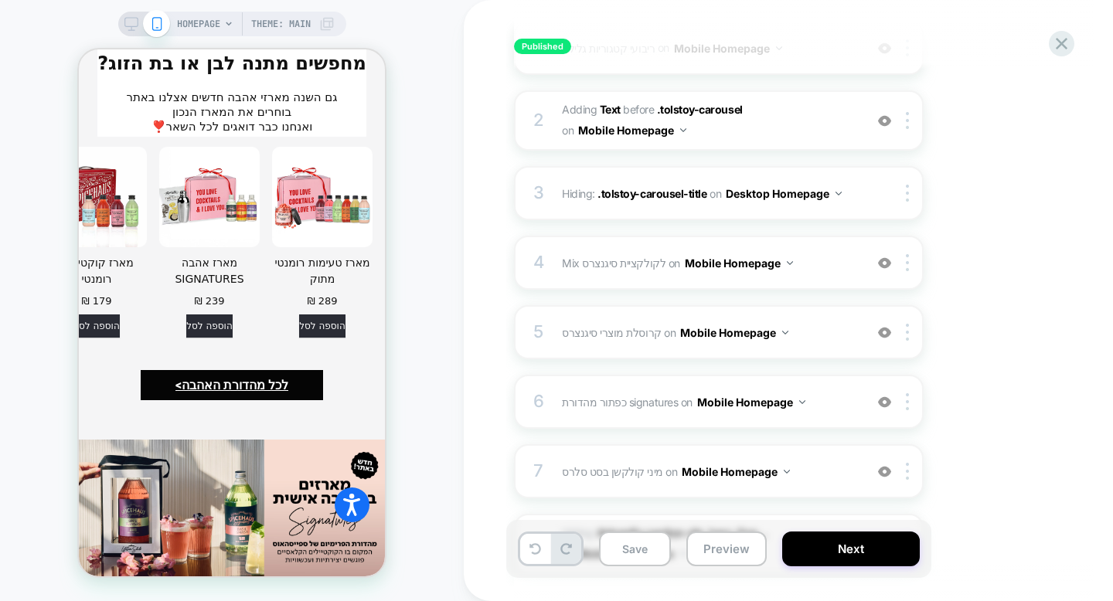
scroll to position [249, 0]
click at [797, 350] on div "5 קרוסלת מוצרי סיגנצרס Adding Product Slider AFTER #_loomi_addon_1737894227948 …" at bounding box center [719, 331] width 410 height 54
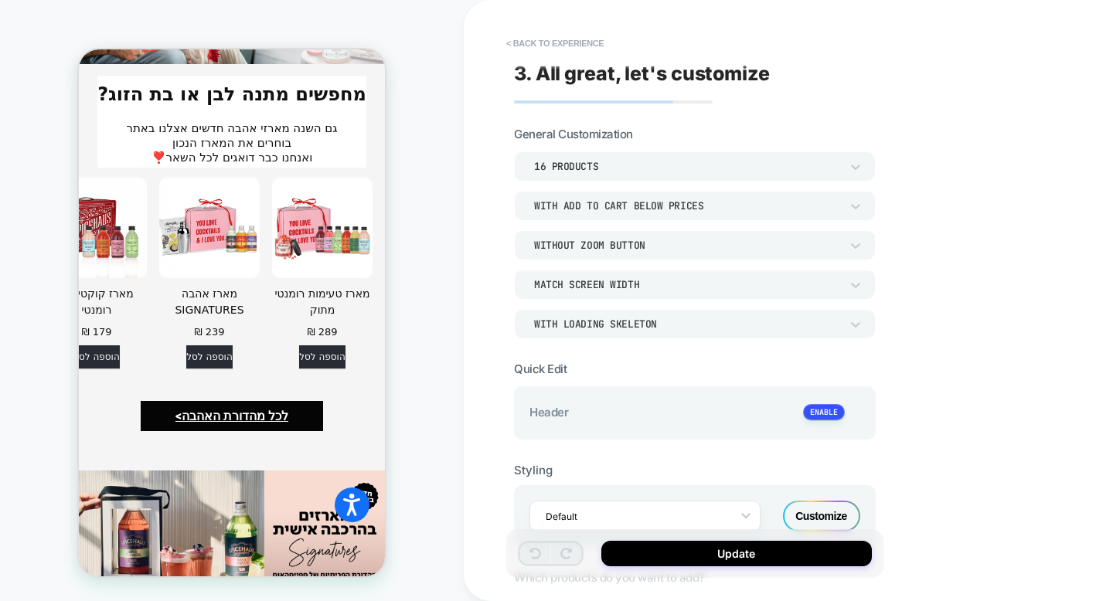
scroll to position [3315, 0]
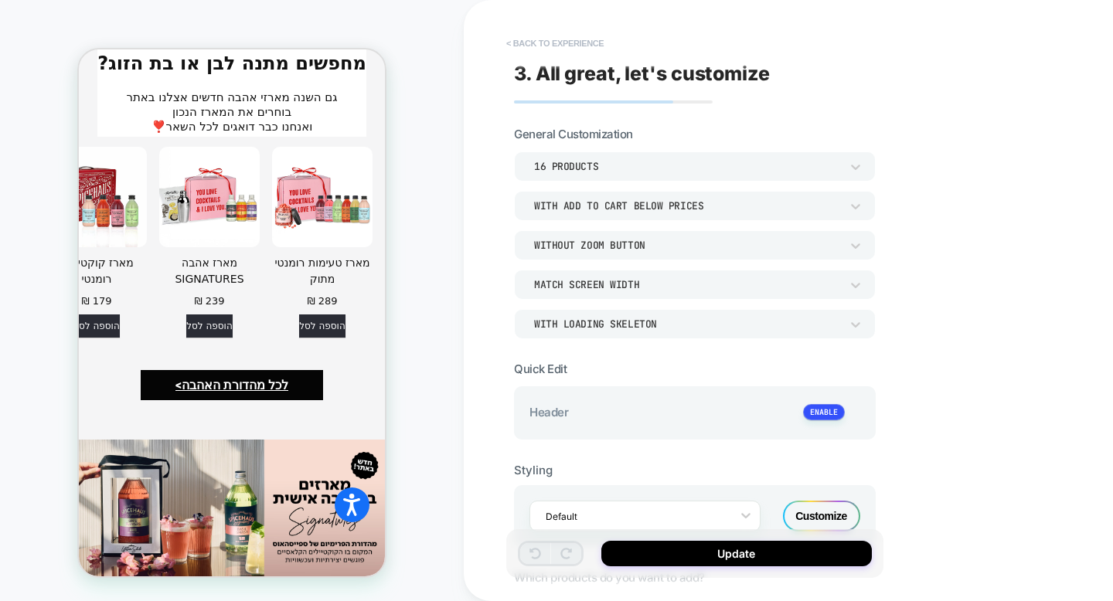
click at [556, 48] on button "< Back to experience" at bounding box center [554, 43] width 113 height 25
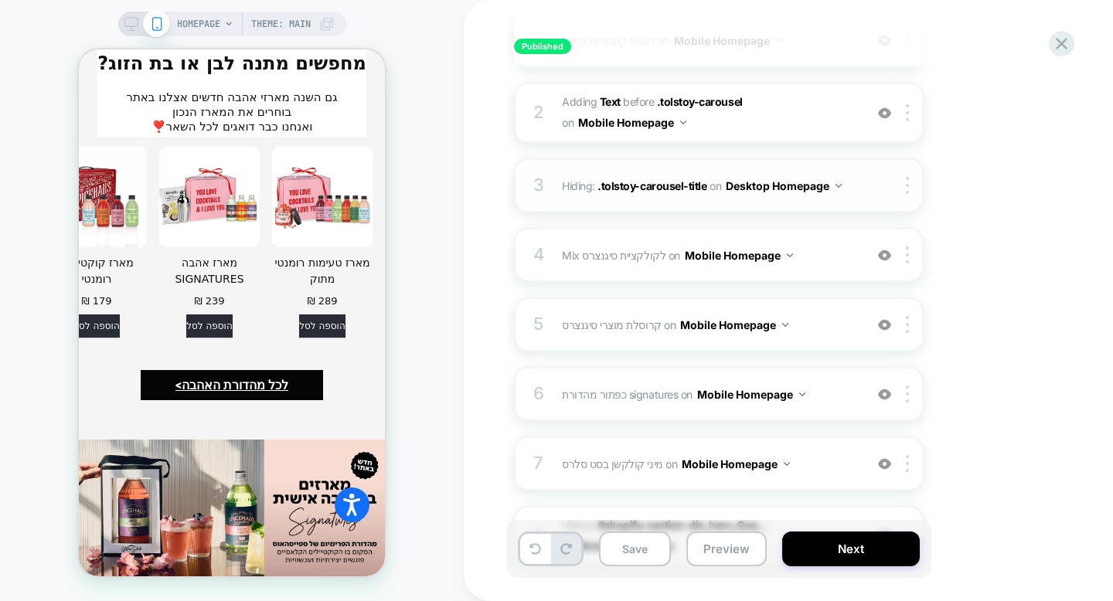
scroll to position [268, 0]
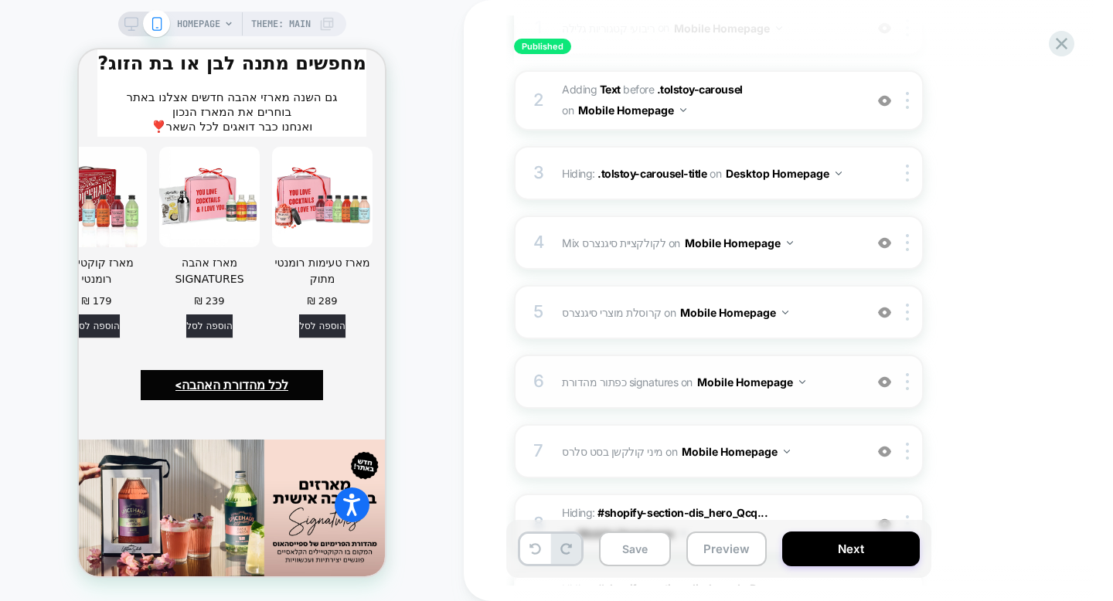
click at [821, 388] on span "כפתור מהדורת signatures Adding Text AFTER #_loomi_addon_1737894855545 on Mobile…" at bounding box center [709, 382] width 294 height 22
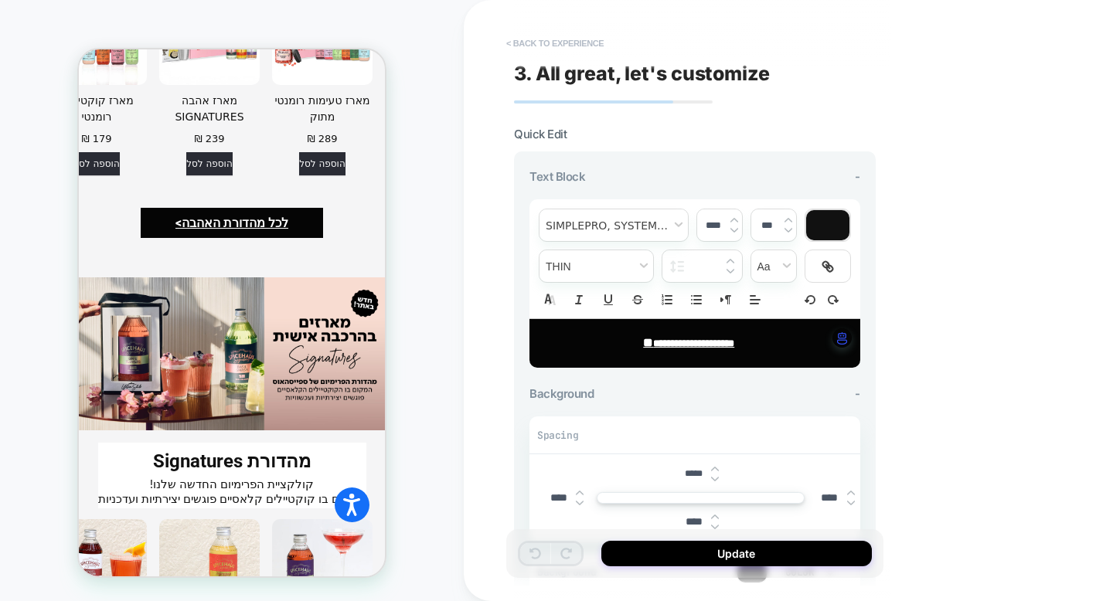
click at [567, 53] on button "< Back to experience" at bounding box center [554, 43] width 113 height 25
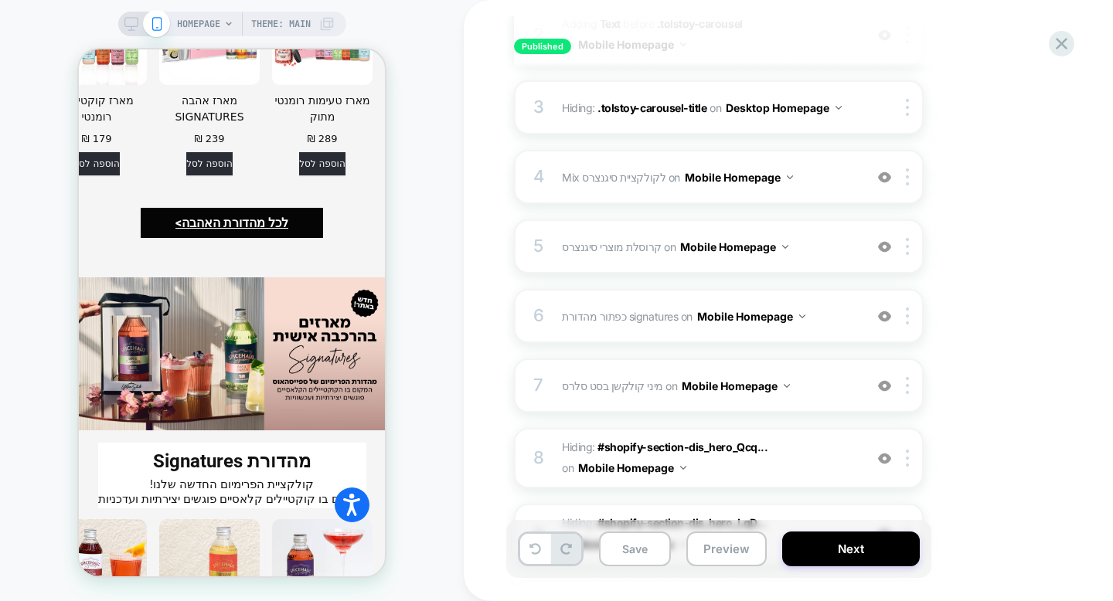
scroll to position [335, 0]
click at [799, 404] on div "7 מיני קולקשן בסט סלרס Adding Mini Collection AFTER .tolstoy-carousel on Mobile…" at bounding box center [719, 384] width 410 height 54
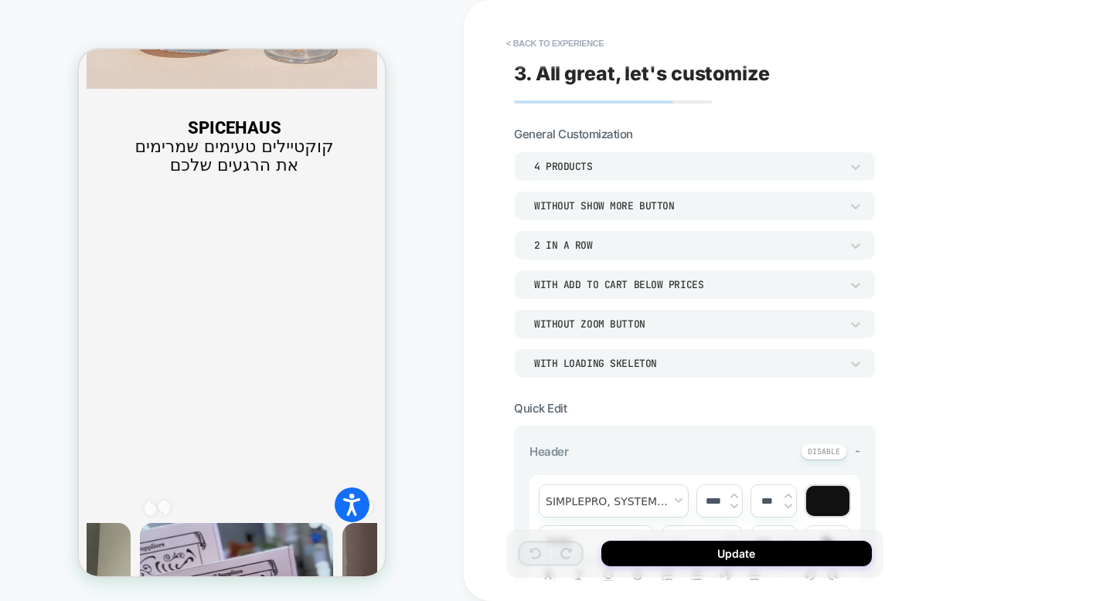
scroll to position [1965, 0]
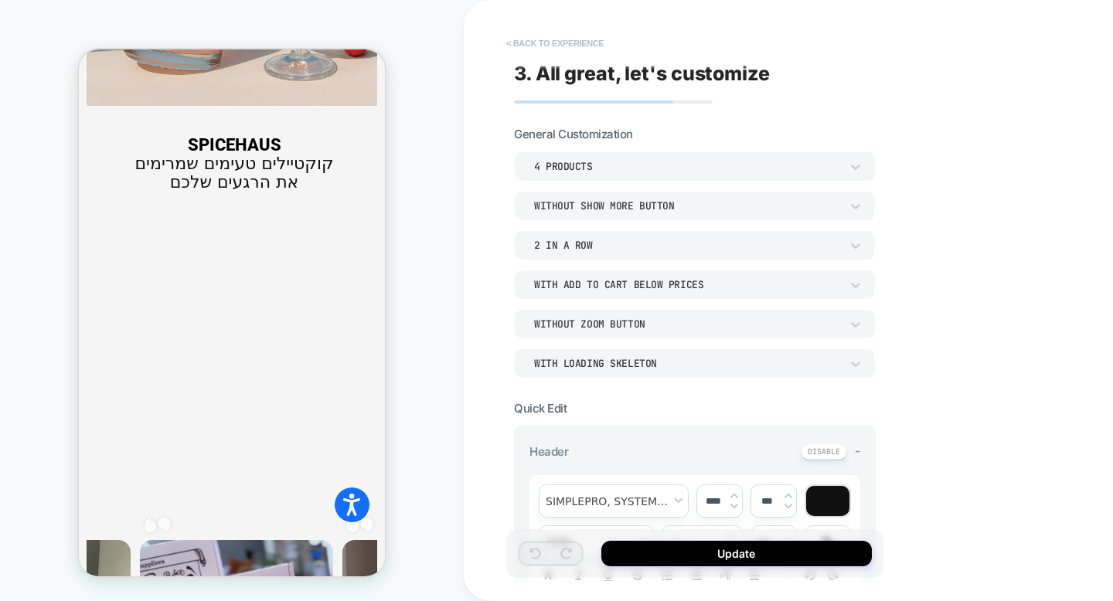
click at [569, 44] on button "< Back to experience" at bounding box center [554, 43] width 113 height 25
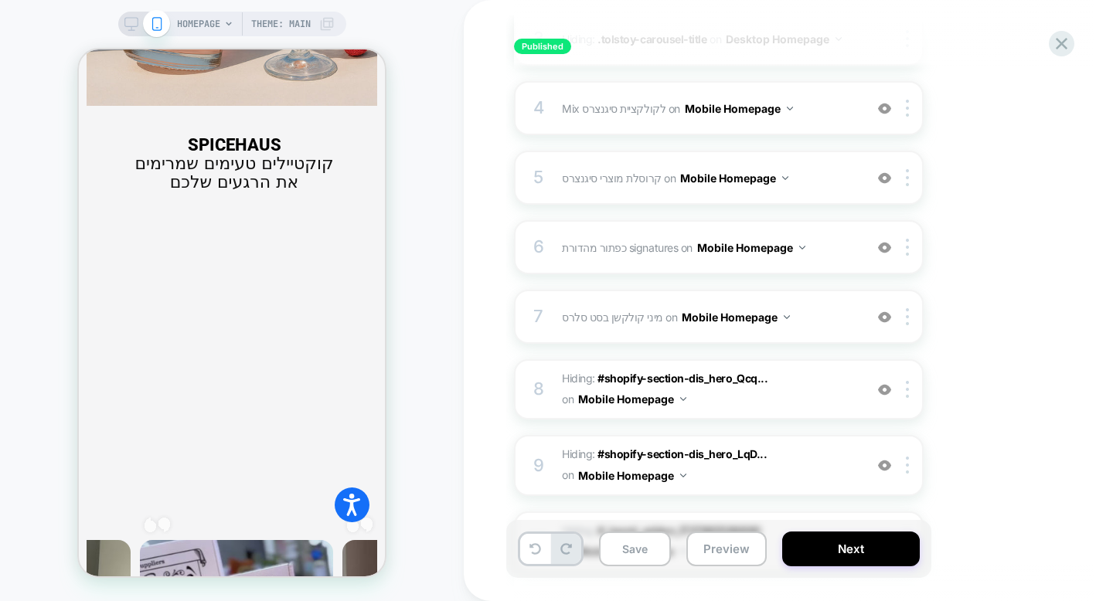
scroll to position [405, 0]
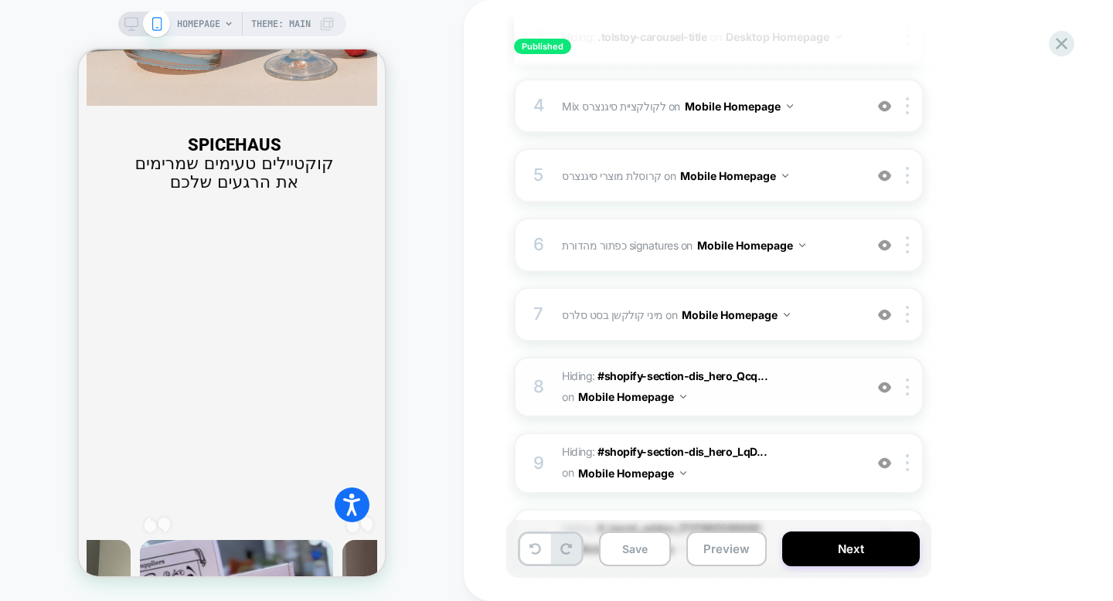
click at [786, 394] on span "Hiding : #shopify-section-dis_hero_Qcq... #shopify-section-dis_hero_Qcqxqg .sli…" at bounding box center [709, 387] width 294 height 42
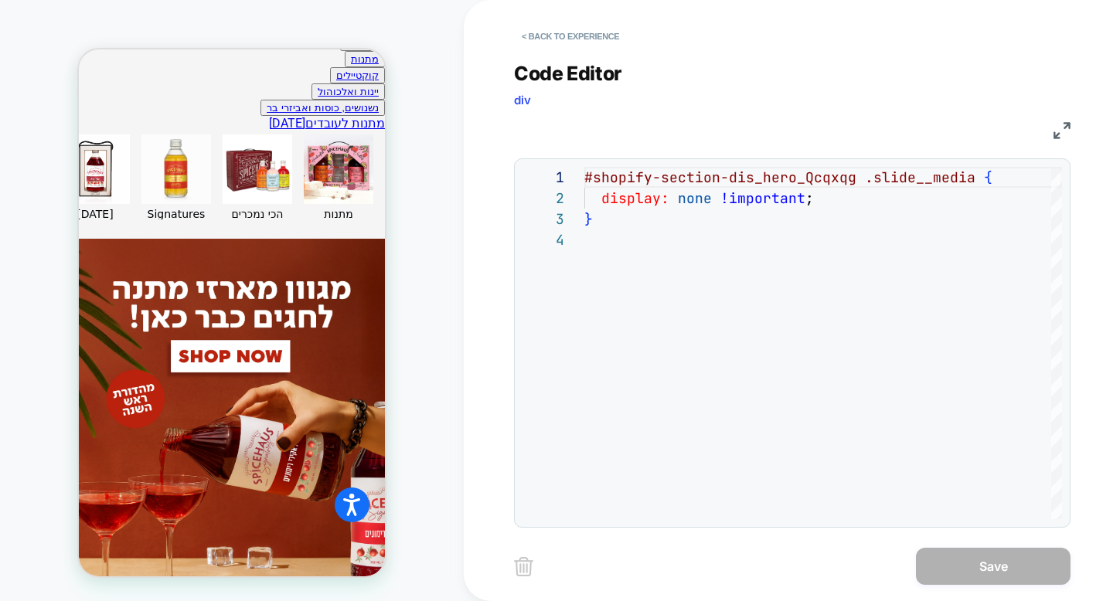
scroll to position [1965, 0]
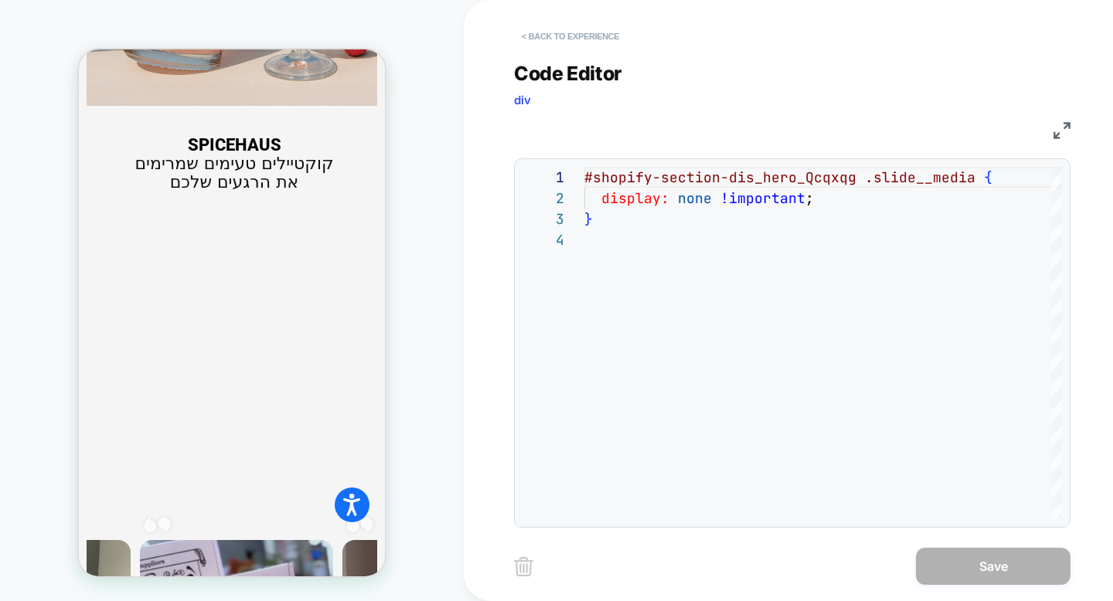
click at [608, 43] on button "< Back to experience" at bounding box center [570, 36] width 113 height 25
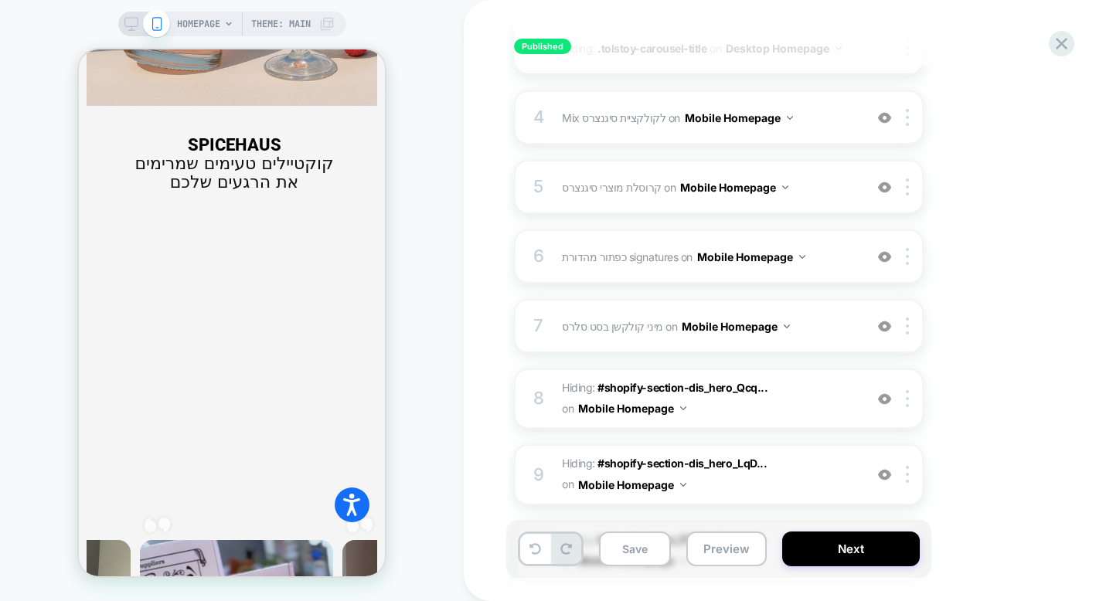
scroll to position [401, 0]
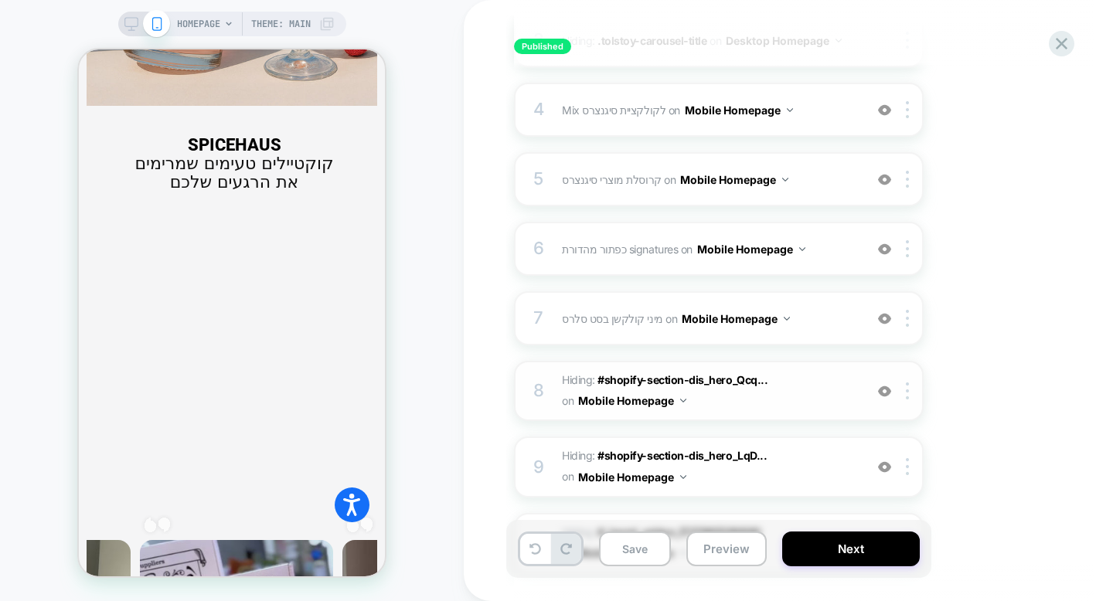
click at [881, 396] on img at bounding box center [884, 391] width 13 height 13
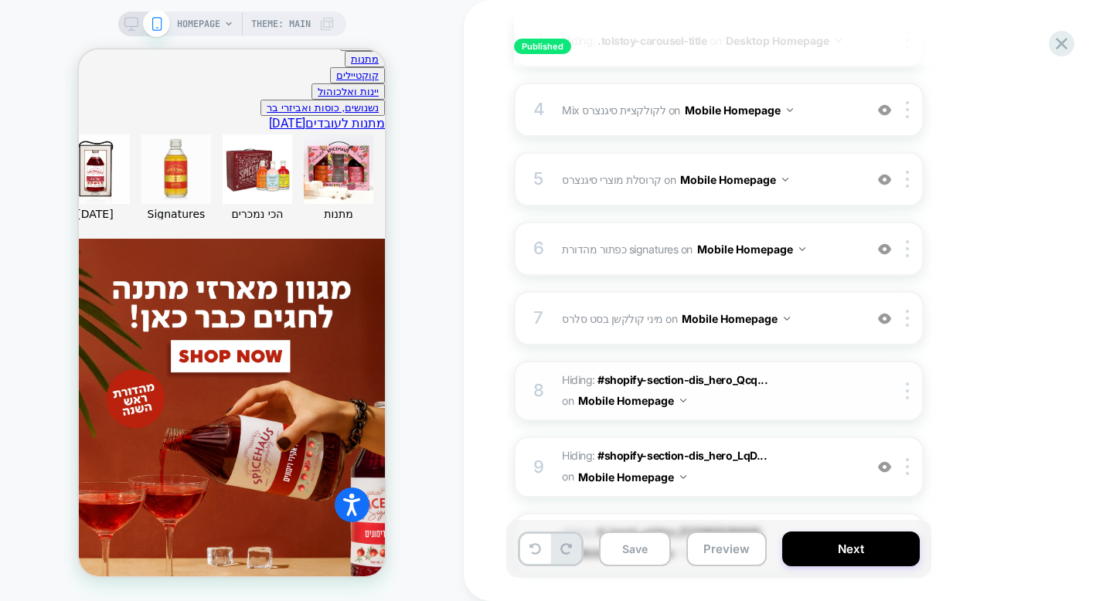
scroll to position [0, 0]
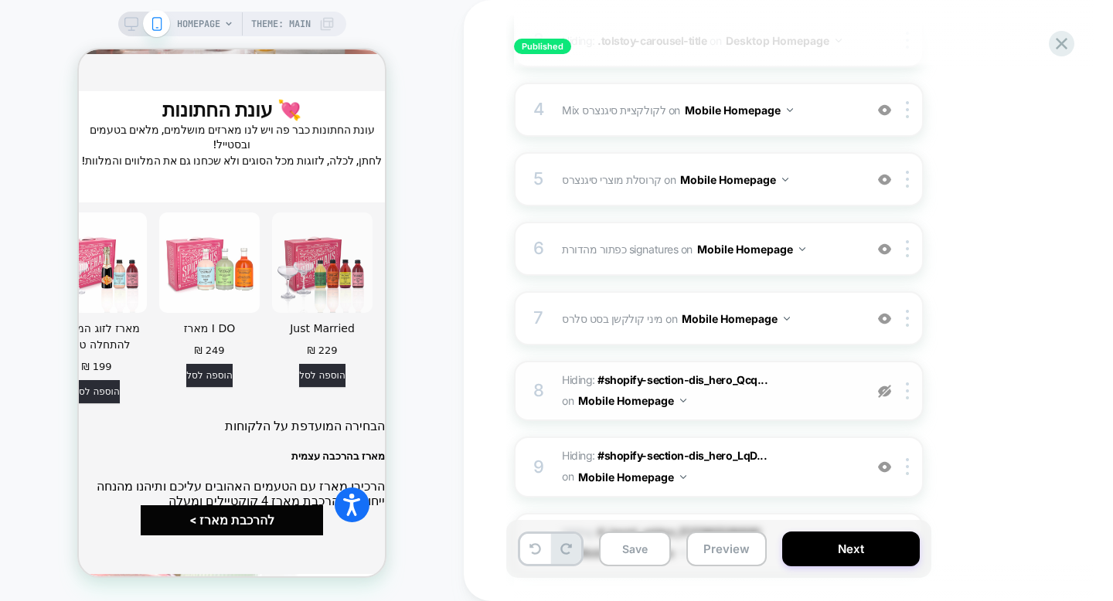
click at [883, 392] on img at bounding box center [884, 391] width 13 height 13
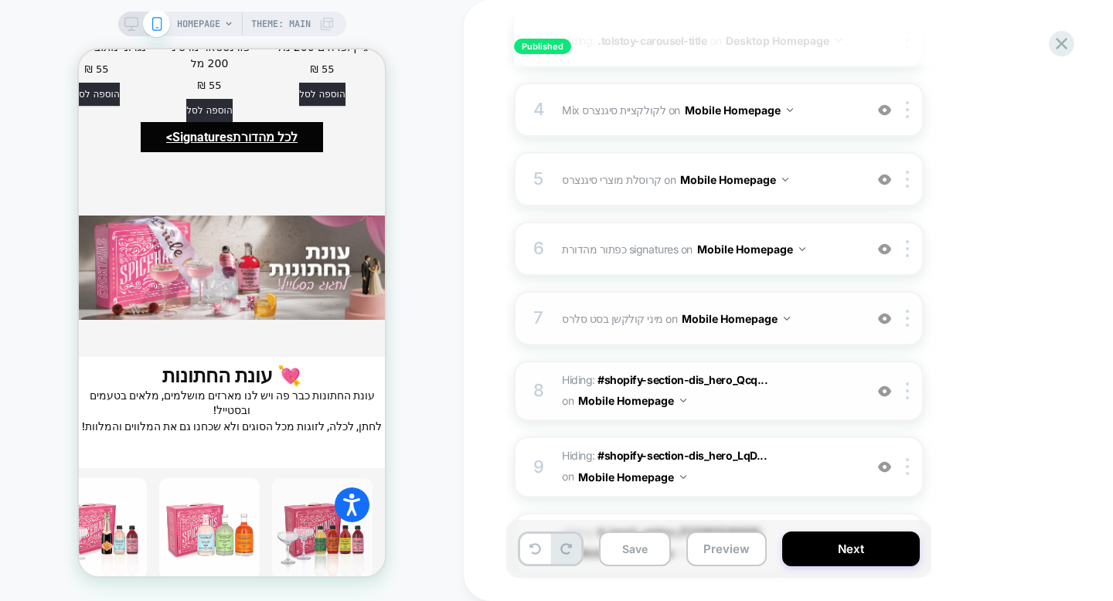
scroll to position [4837, 0]
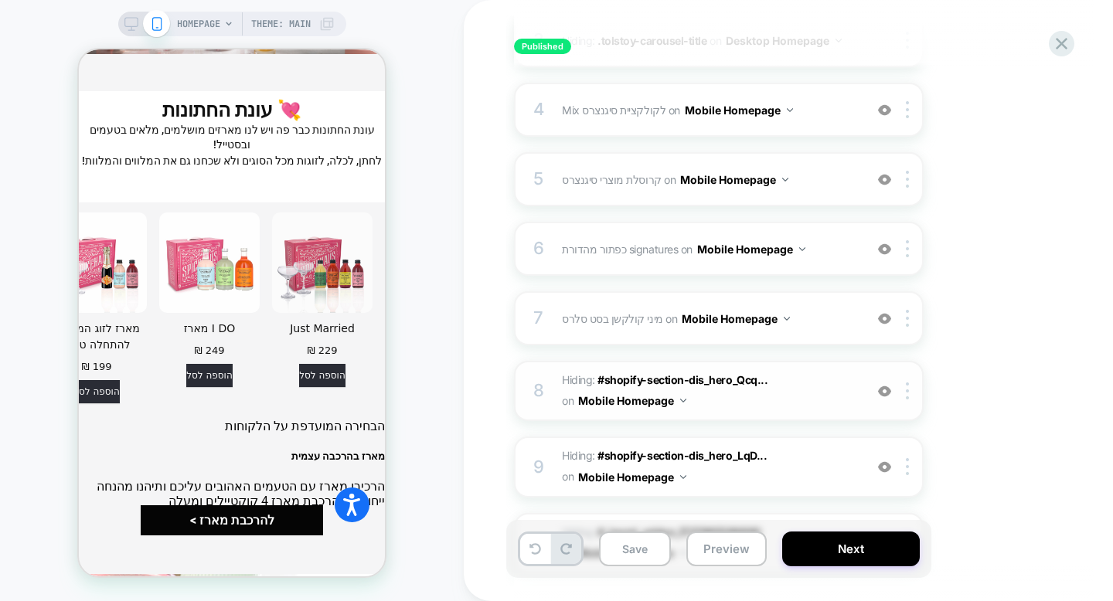
click at [879, 391] on img at bounding box center [884, 391] width 13 height 13
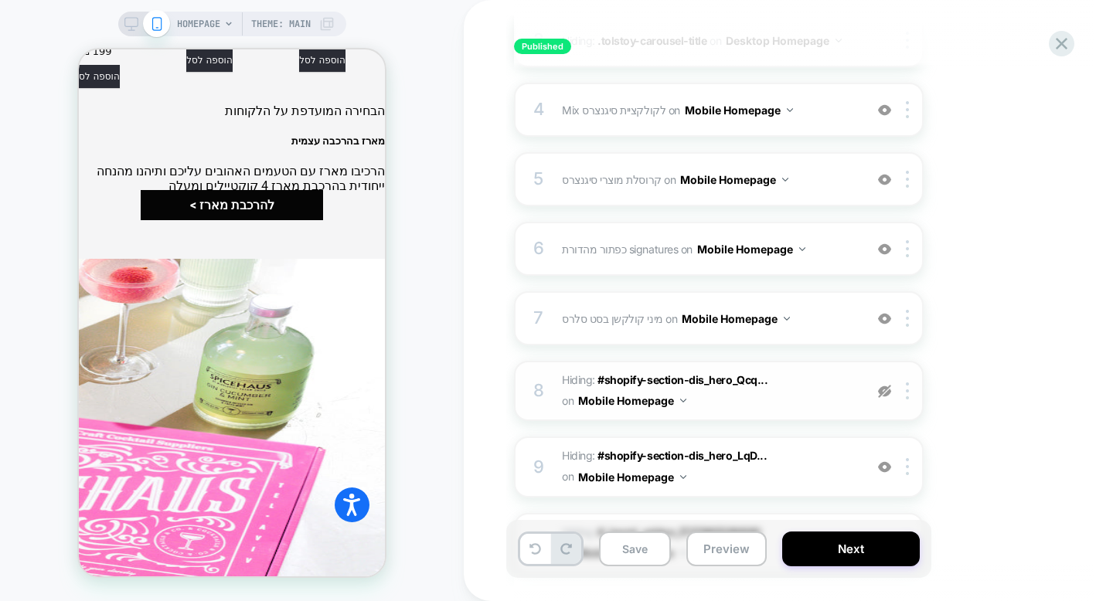
scroll to position [5269, 0]
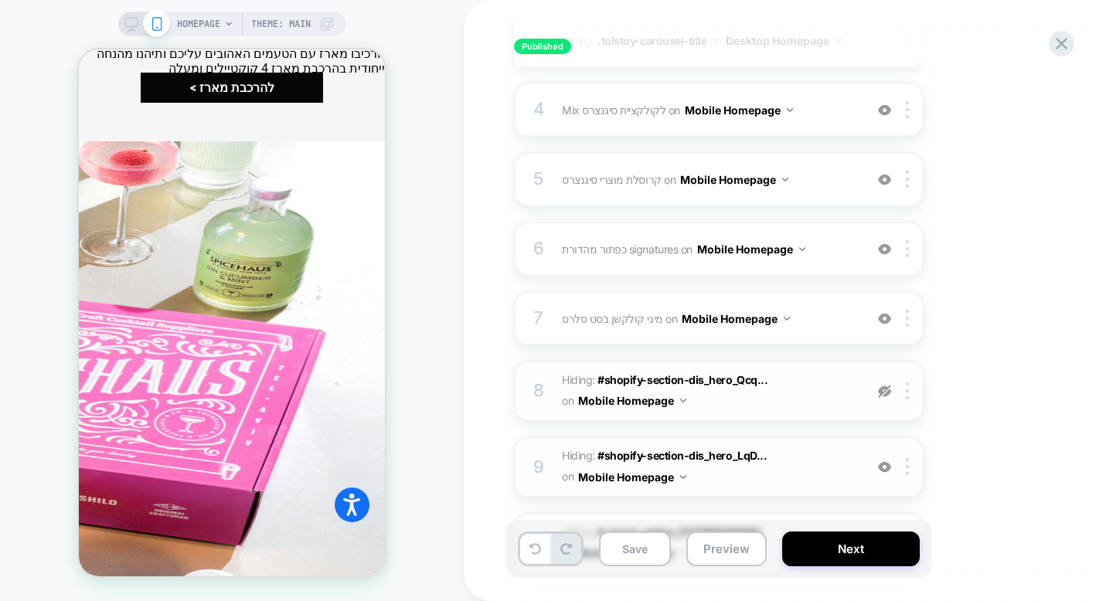
click at [886, 464] on img at bounding box center [884, 467] width 13 height 13
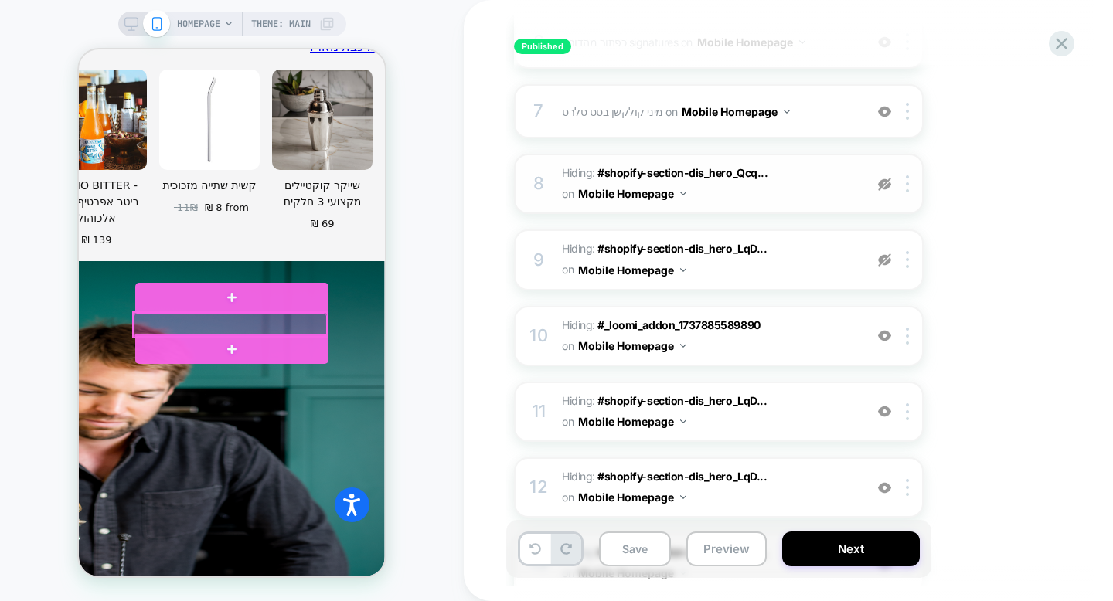
scroll to position [5962, 0]
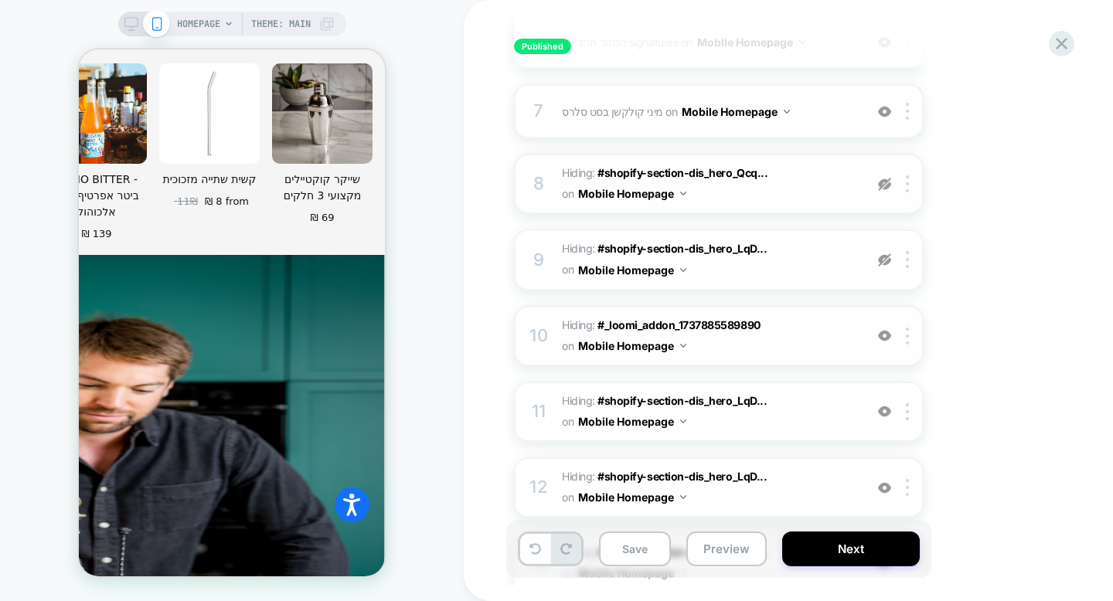
click at [884, 334] on img at bounding box center [884, 335] width 13 height 13
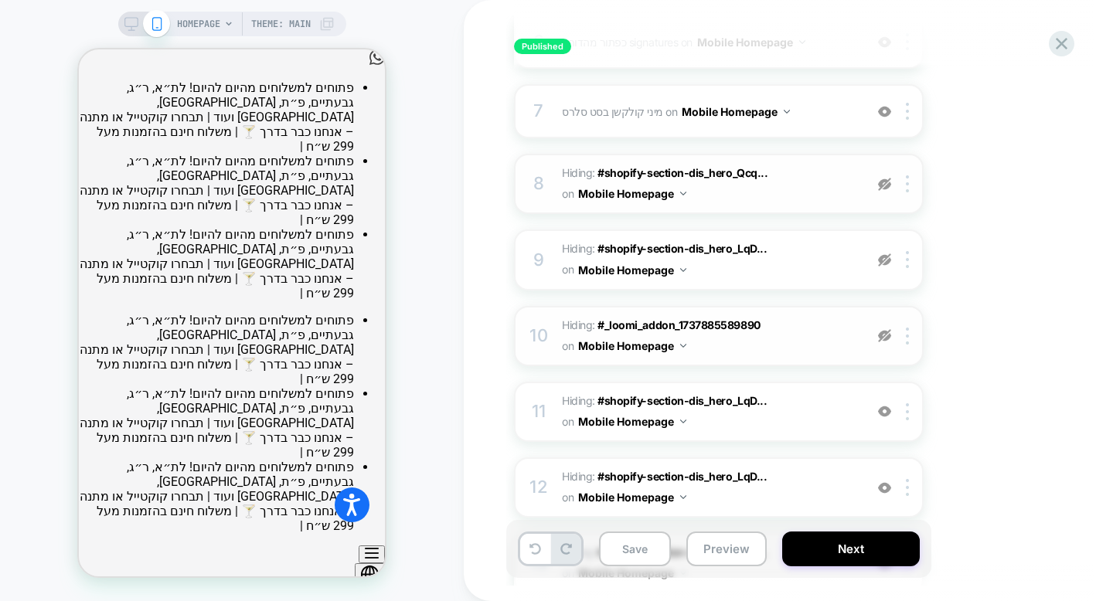
scroll to position [717, 0]
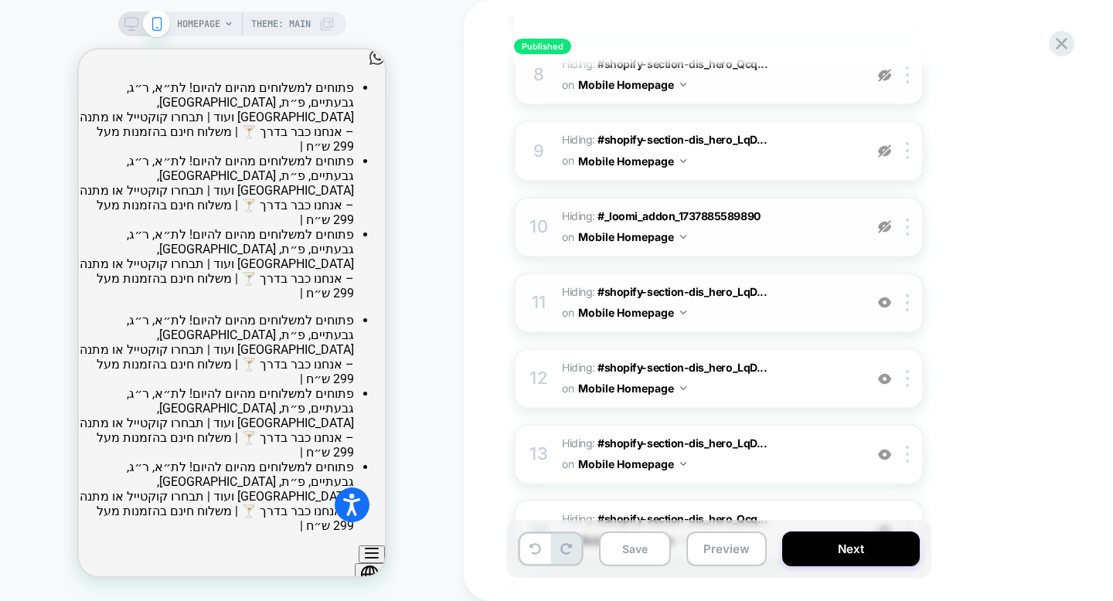
click at [886, 303] on img at bounding box center [884, 302] width 13 height 13
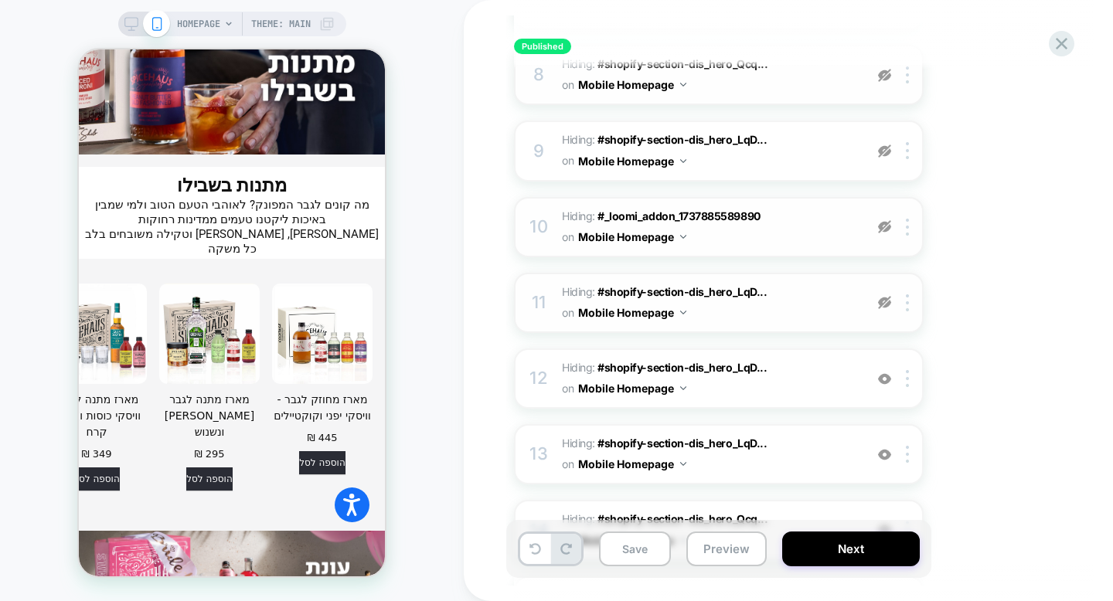
scroll to position [4463, 0]
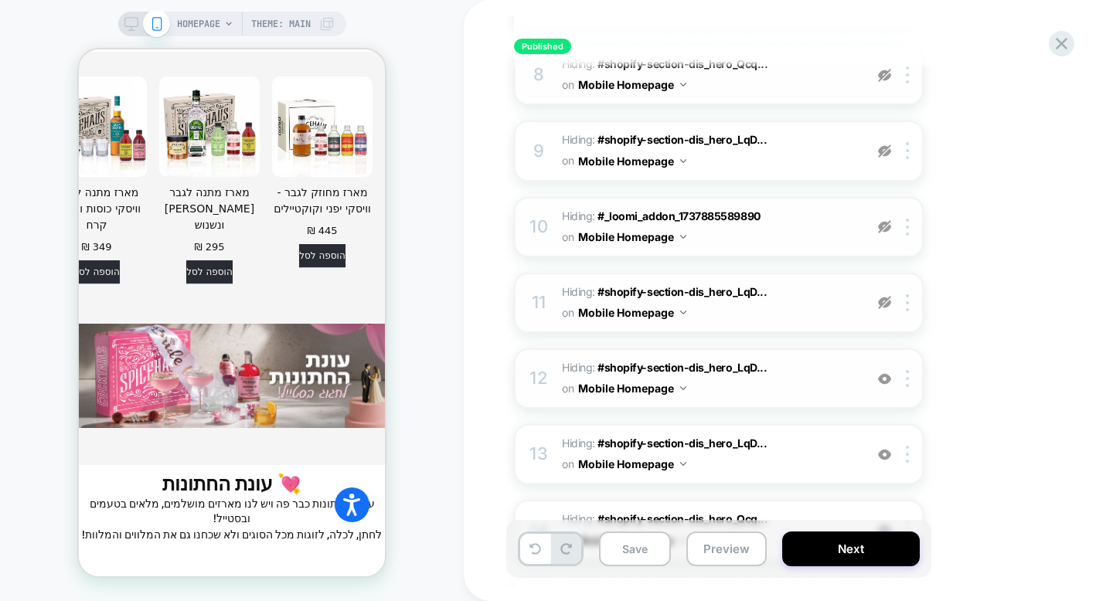
click at [887, 380] on img at bounding box center [884, 378] width 13 height 13
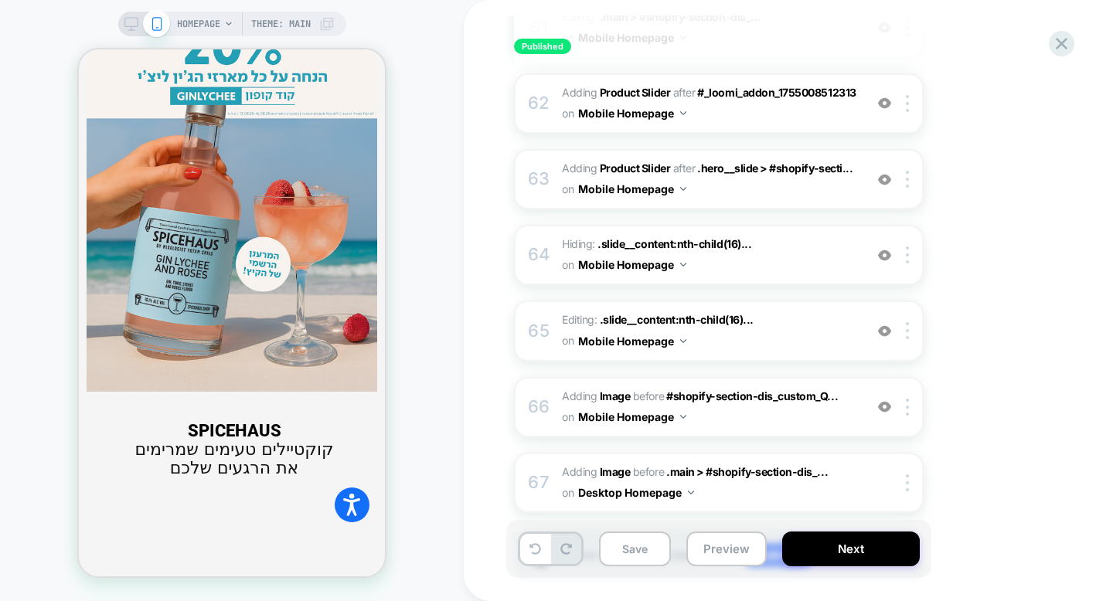
scroll to position [1469, 0]
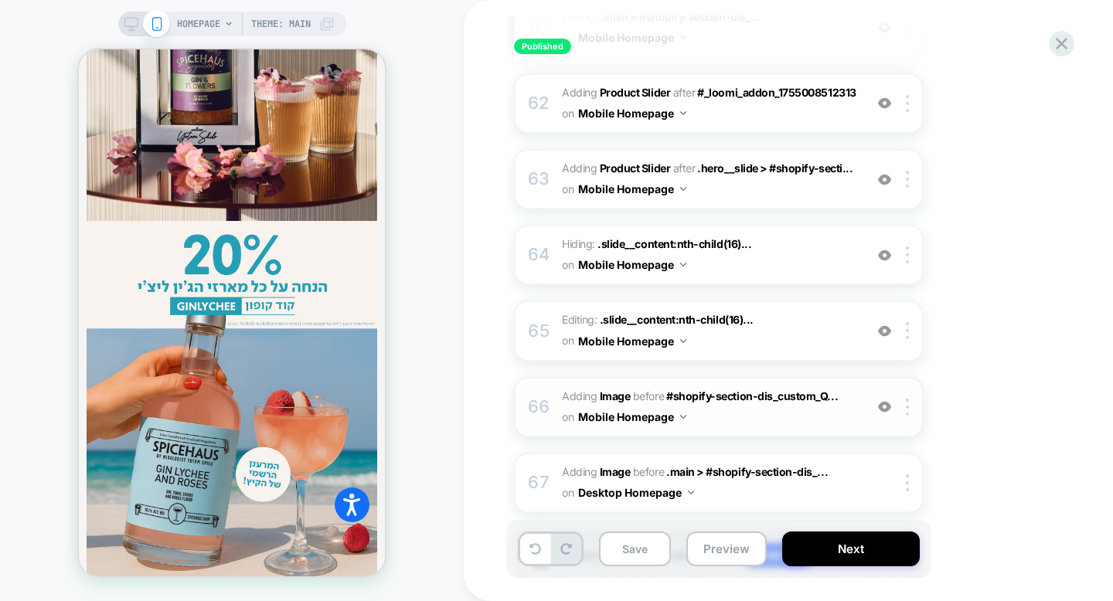
click at [882, 400] on img at bounding box center [884, 406] width 13 height 13
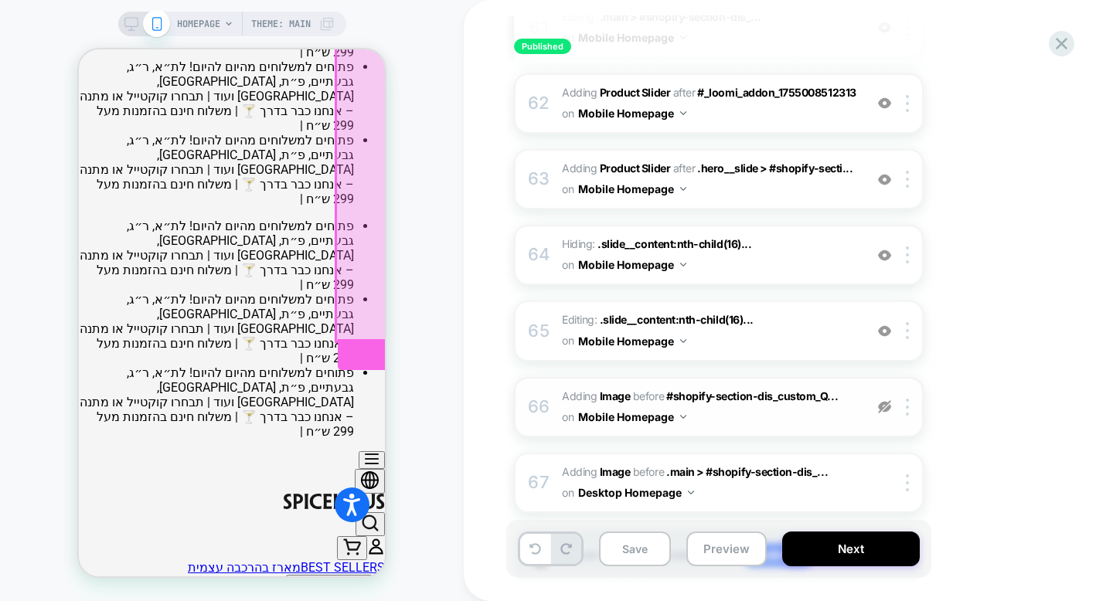
scroll to position [111, 0]
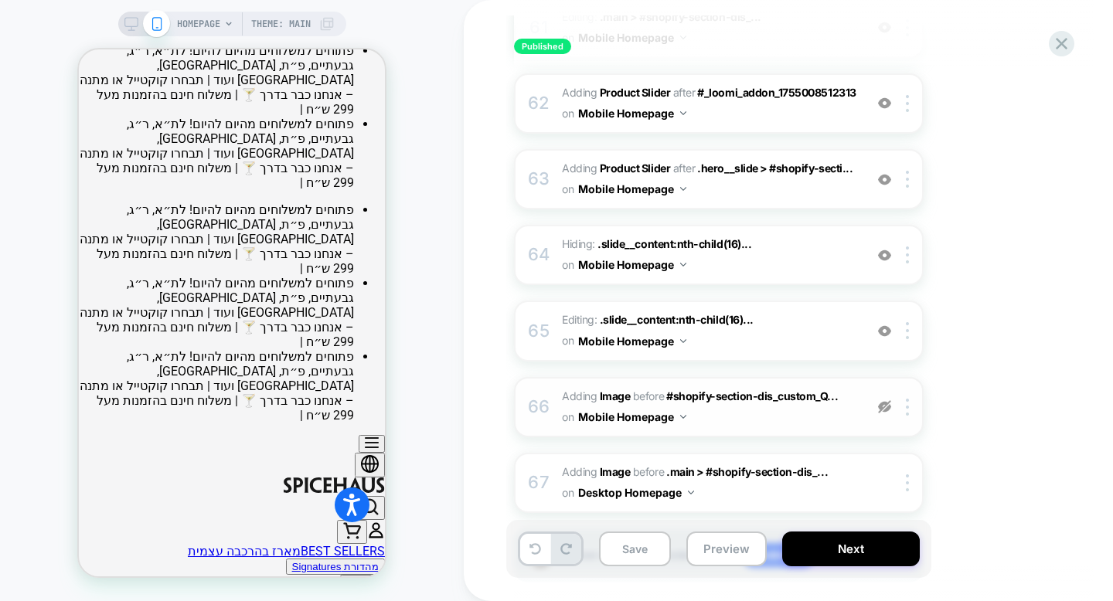
click at [885, 400] on img at bounding box center [884, 406] width 13 height 13
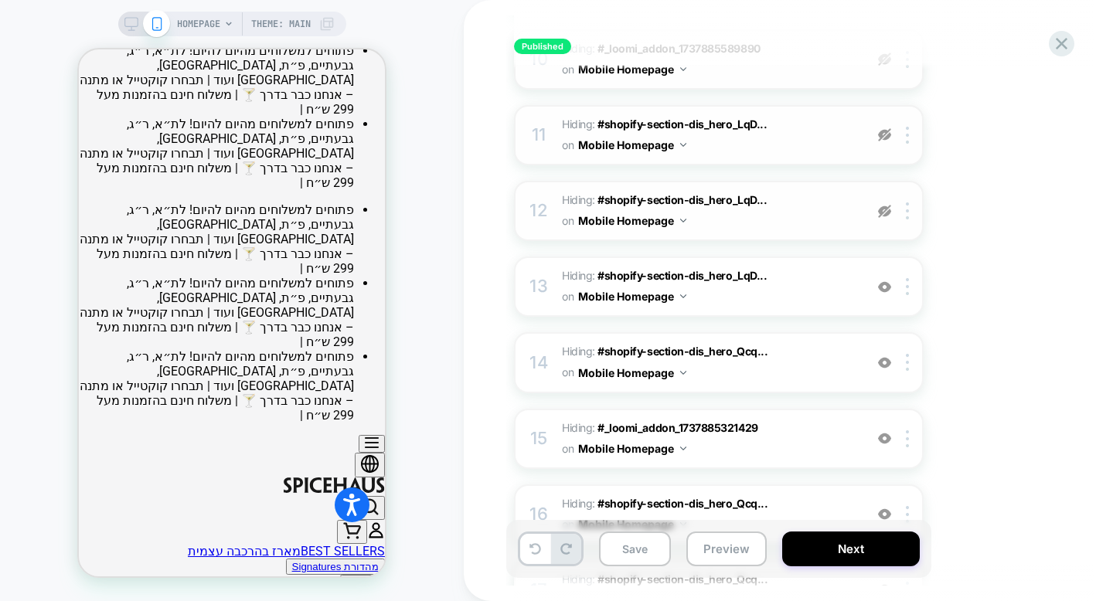
scroll to position [887, 0]
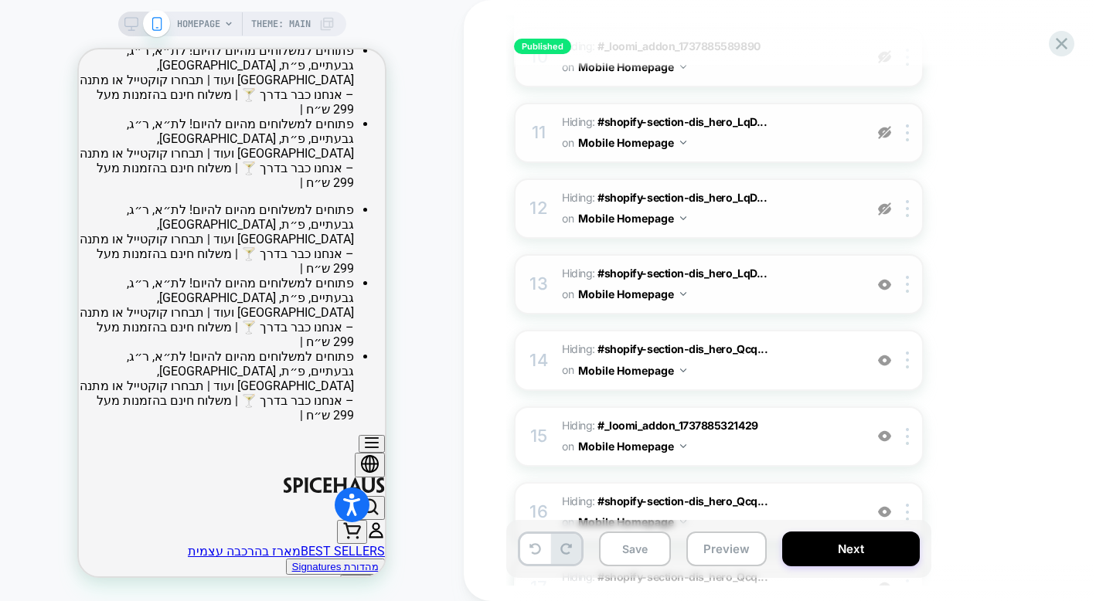
click at [882, 287] on img at bounding box center [884, 284] width 13 height 13
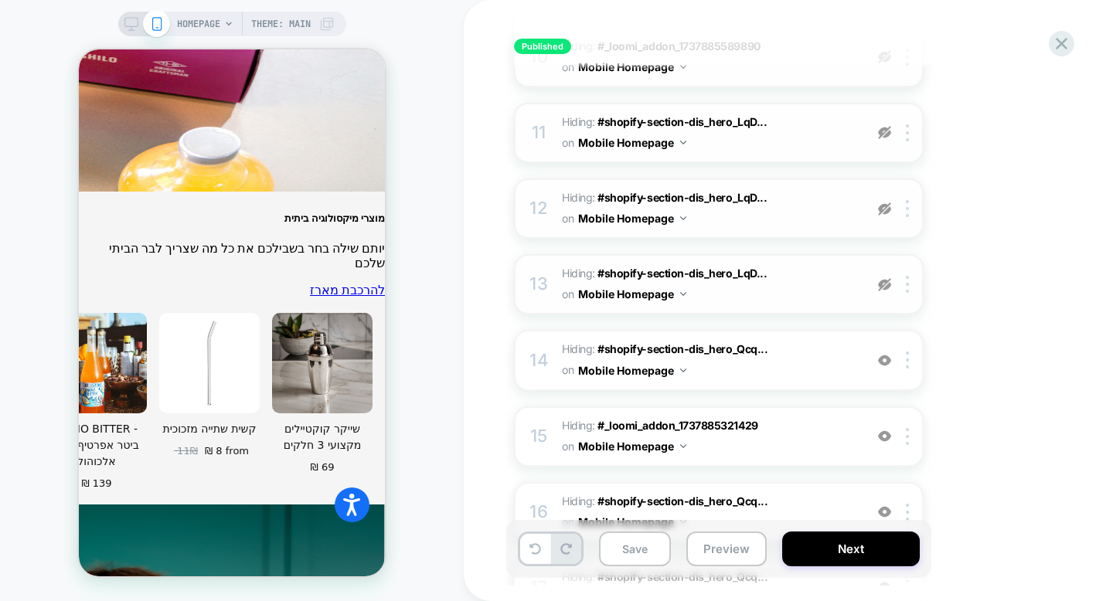
scroll to position [5791, 0]
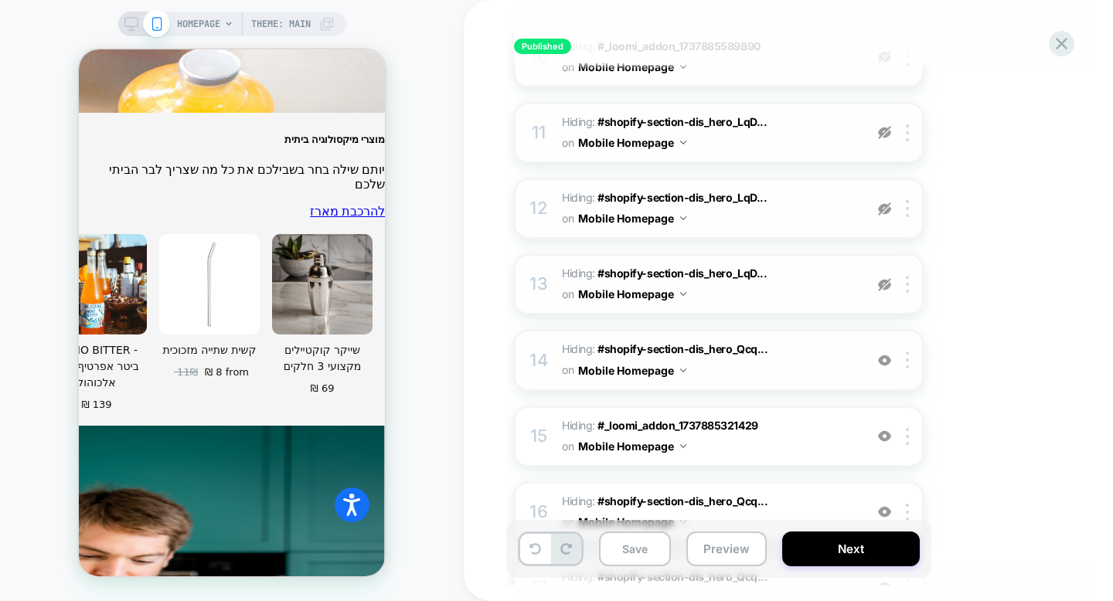
click at [882, 363] on img at bounding box center [884, 360] width 13 height 13
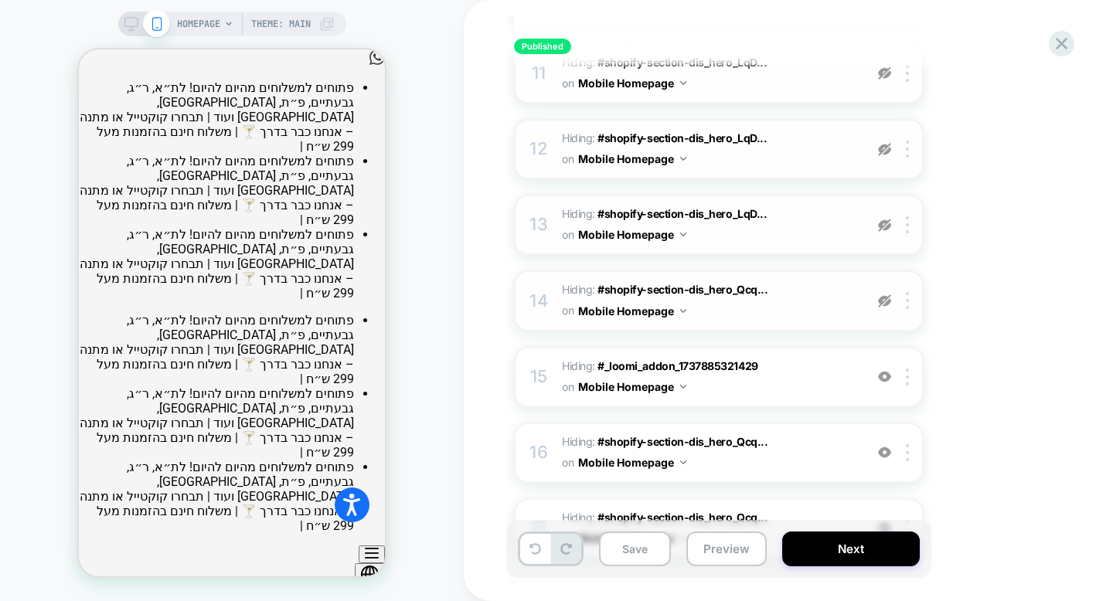
scroll to position [1021, 0]
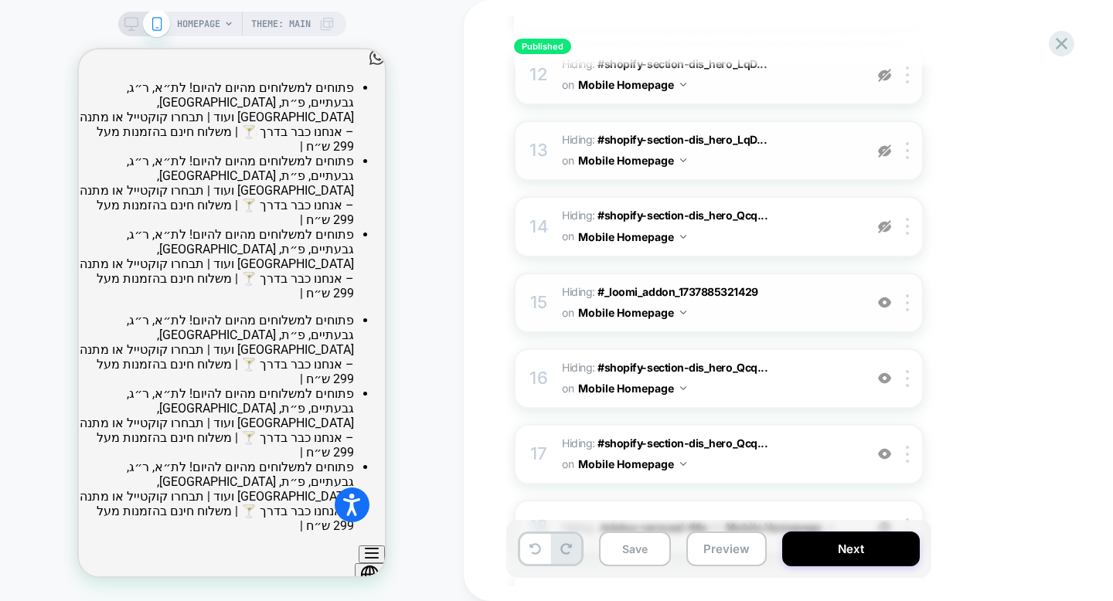
click at [882, 302] on img at bounding box center [884, 302] width 13 height 13
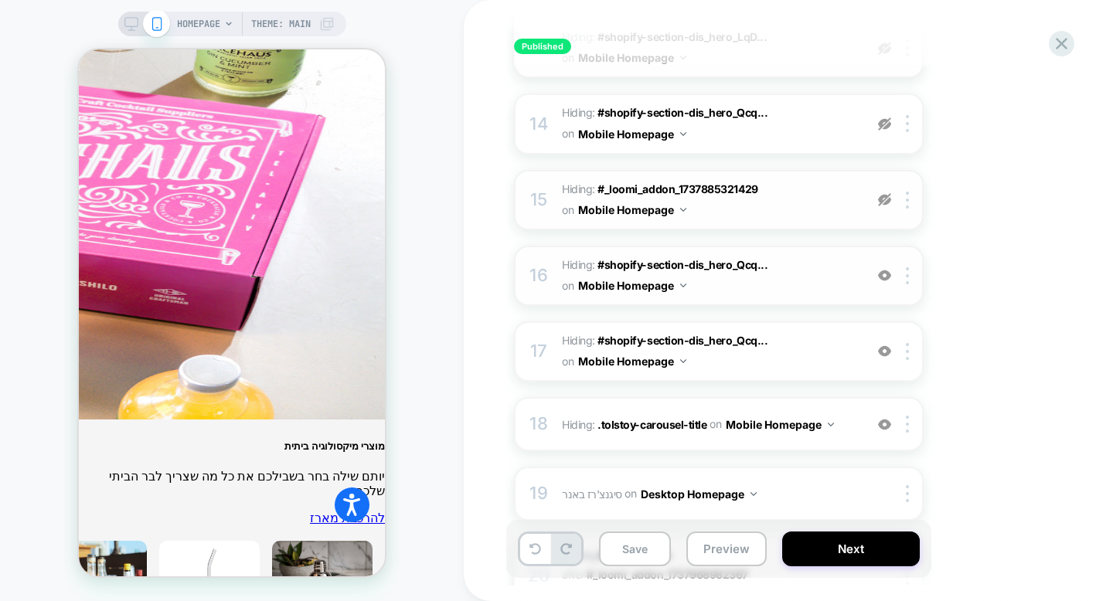
scroll to position [1136, 0]
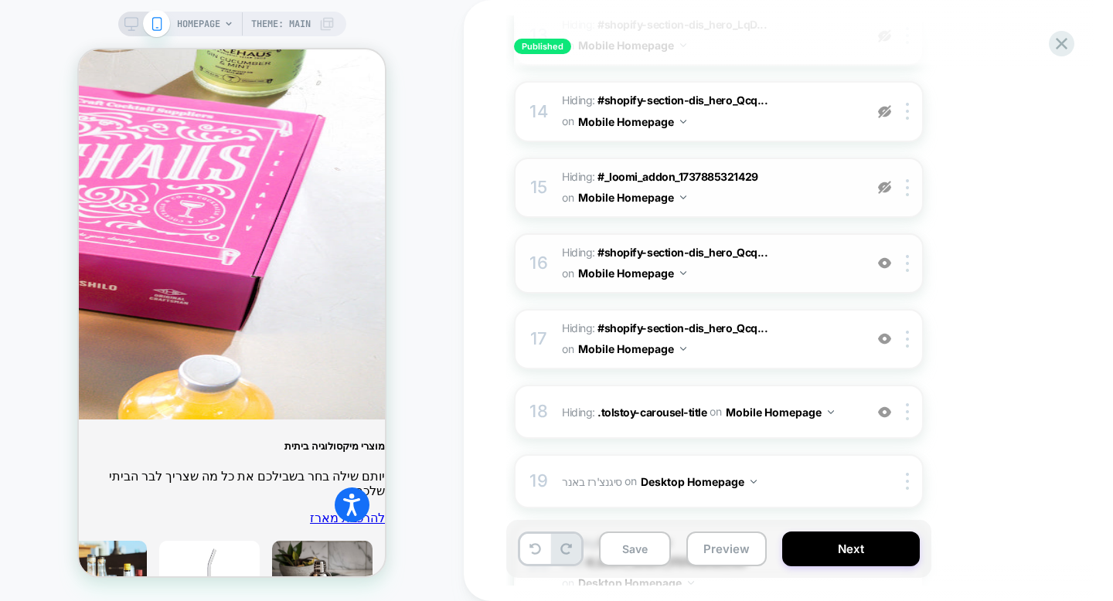
click at [879, 262] on img at bounding box center [884, 263] width 13 height 13
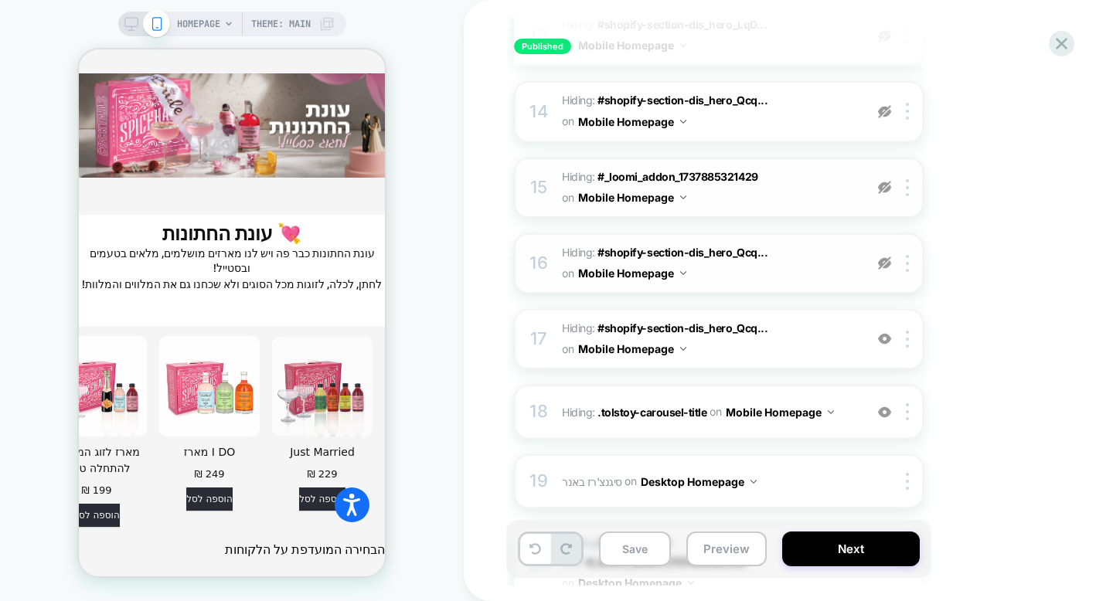
scroll to position [5484, 0]
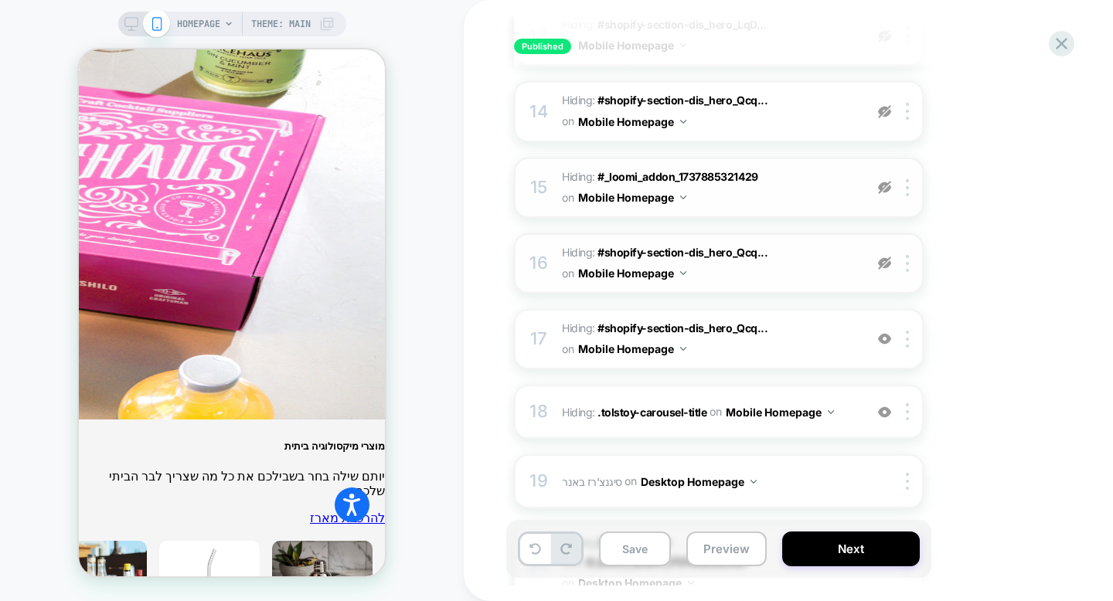
click at [879, 262] on img at bounding box center [884, 263] width 13 height 13
click at [887, 263] on img at bounding box center [884, 263] width 13 height 13
click at [886, 260] on img at bounding box center [884, 263] width 13 height 13
click at [885, 264] on img at bounding box center [884, 263] width 13 height 13
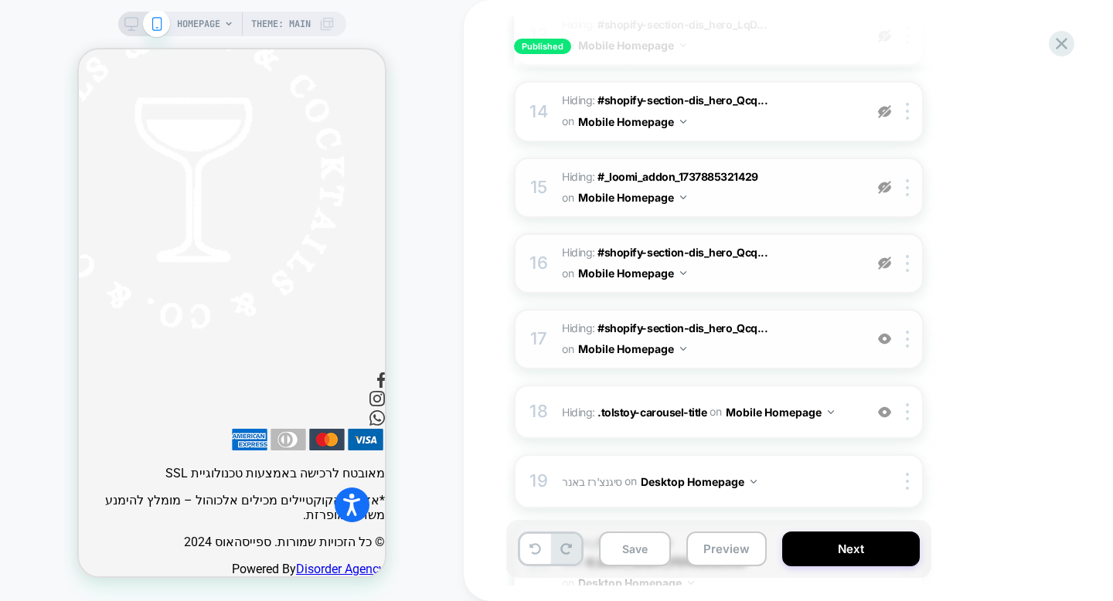
scroll to position [3454, 0]
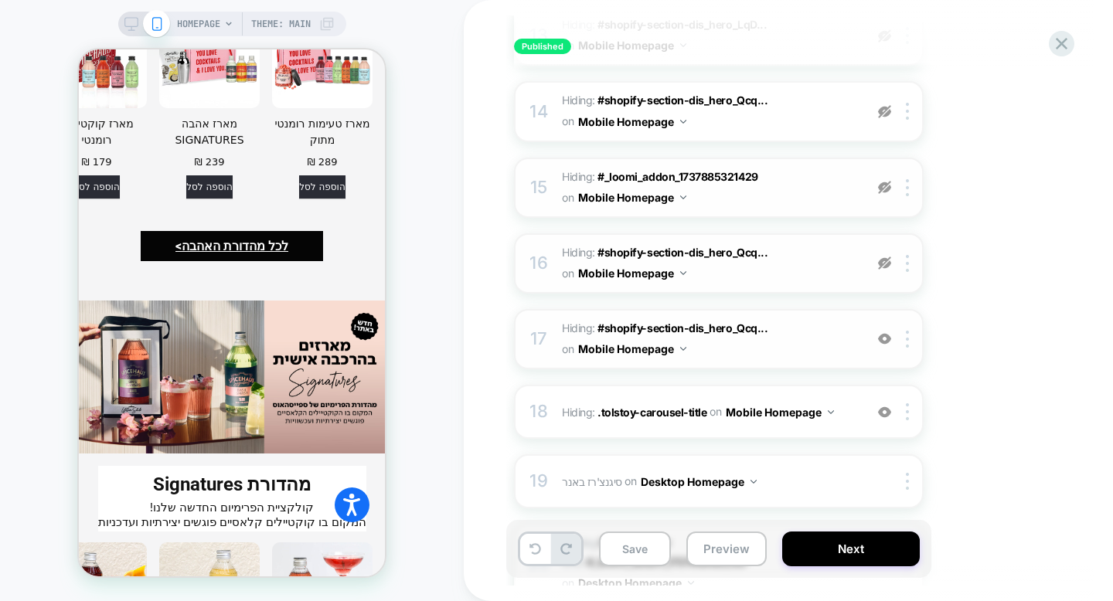
click at [885, 345] on div at bounding box center [885, 339] width 26 height 17
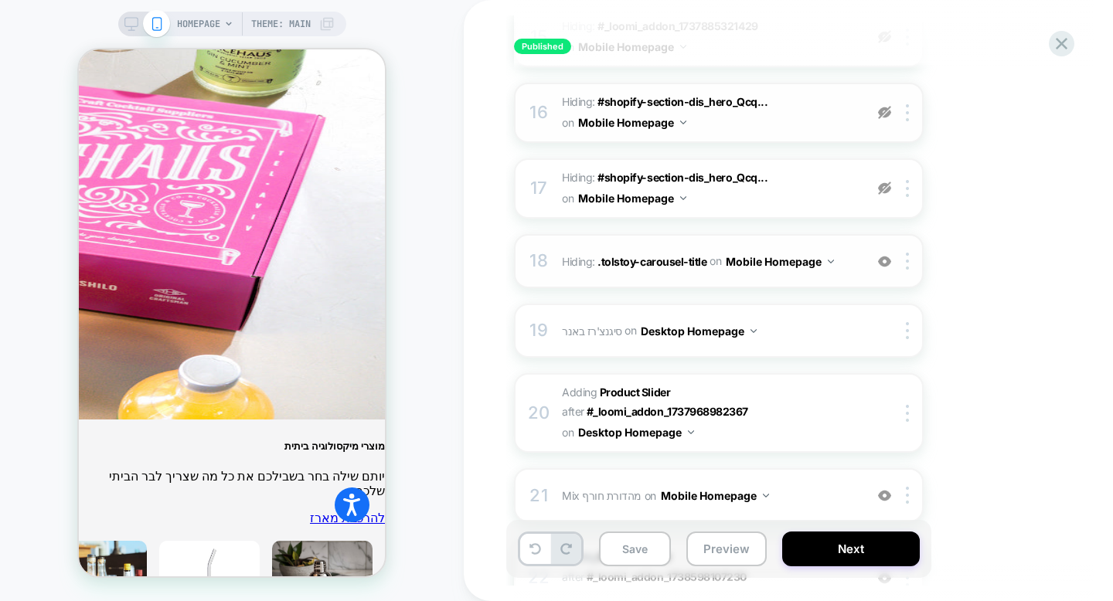
scroll to position [1299, 0]
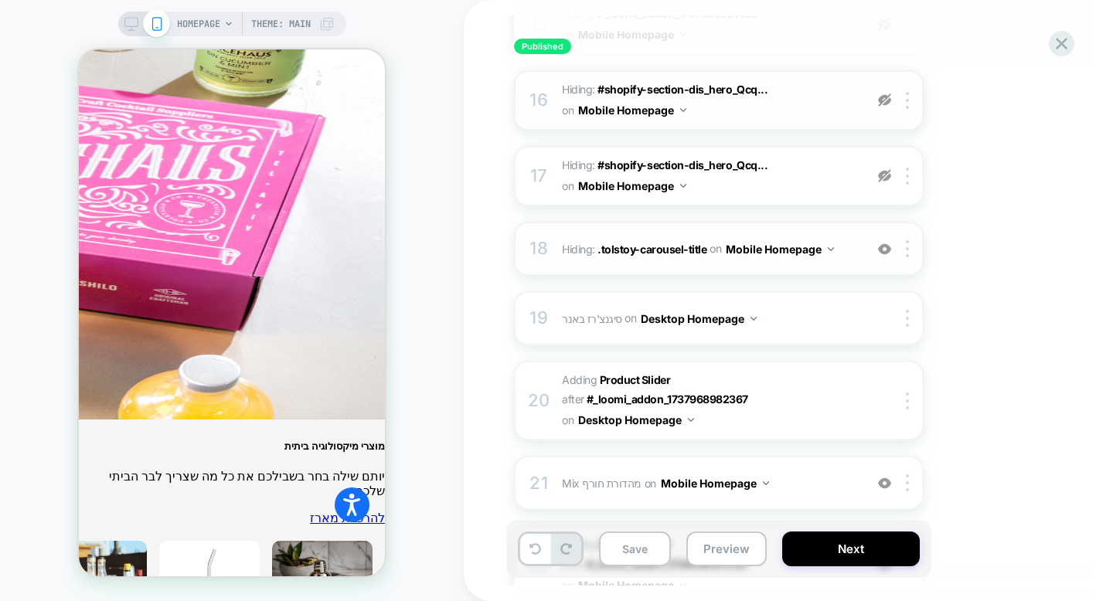
click at [882, 253] on img at bounding box center [884, 249] width 13 height 13
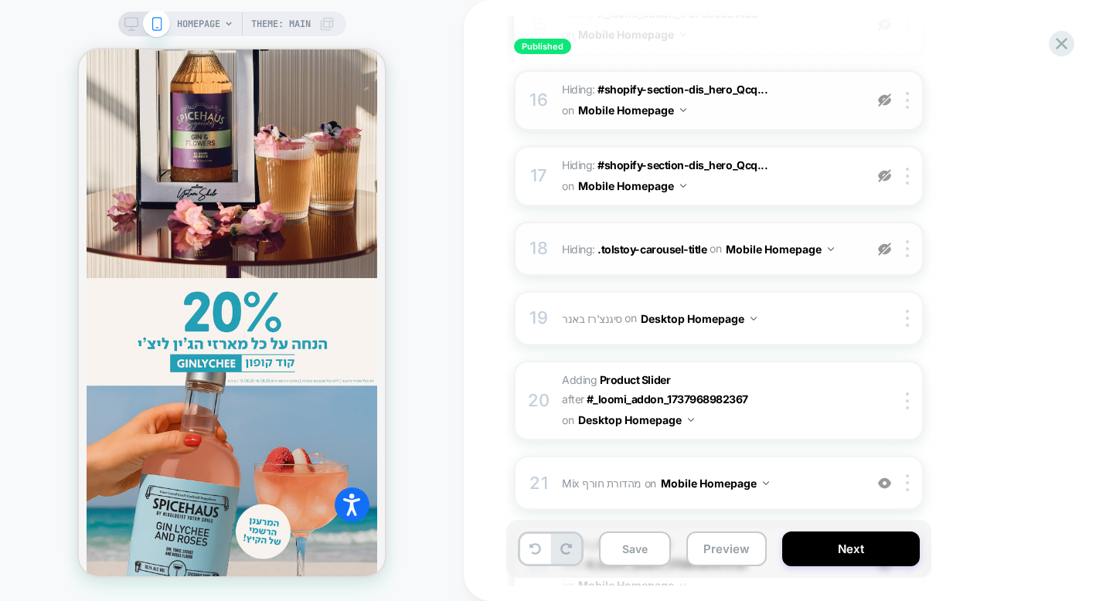
scroll to position [1291, 0]
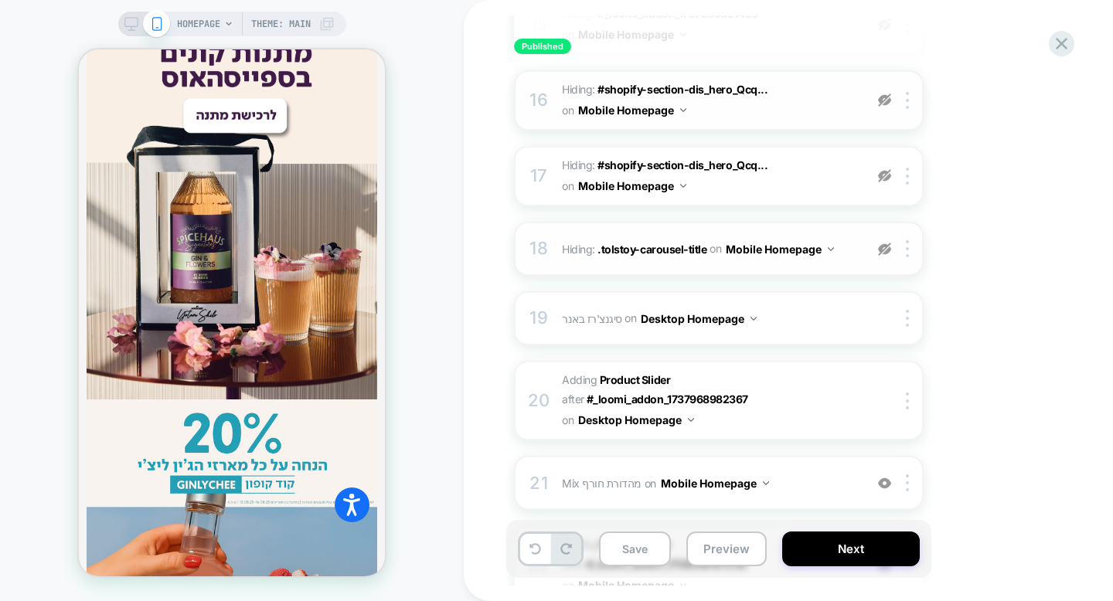
click at [884, 253] on img at bounding box center [884, 249] width 13 height 13
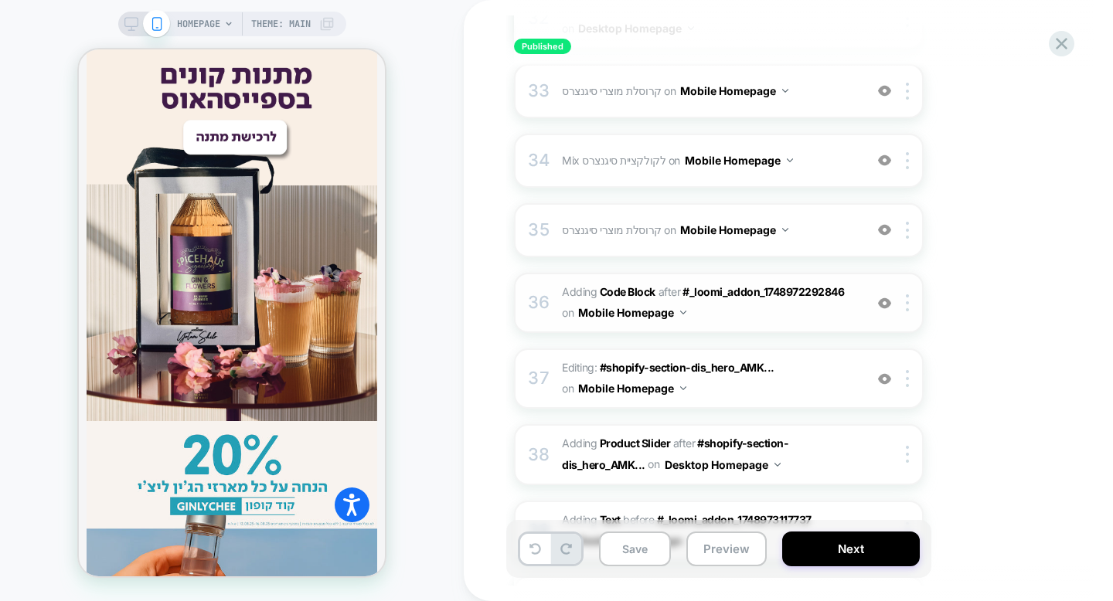
scroll to position [2603, 0]
click at [789, 357] on span "Editing : #shopify-section-dis_hero_AMK... #shopify-section-dis_hero_AMKH8z .sl…" at bounding box center [709, 378] width 294 height 42
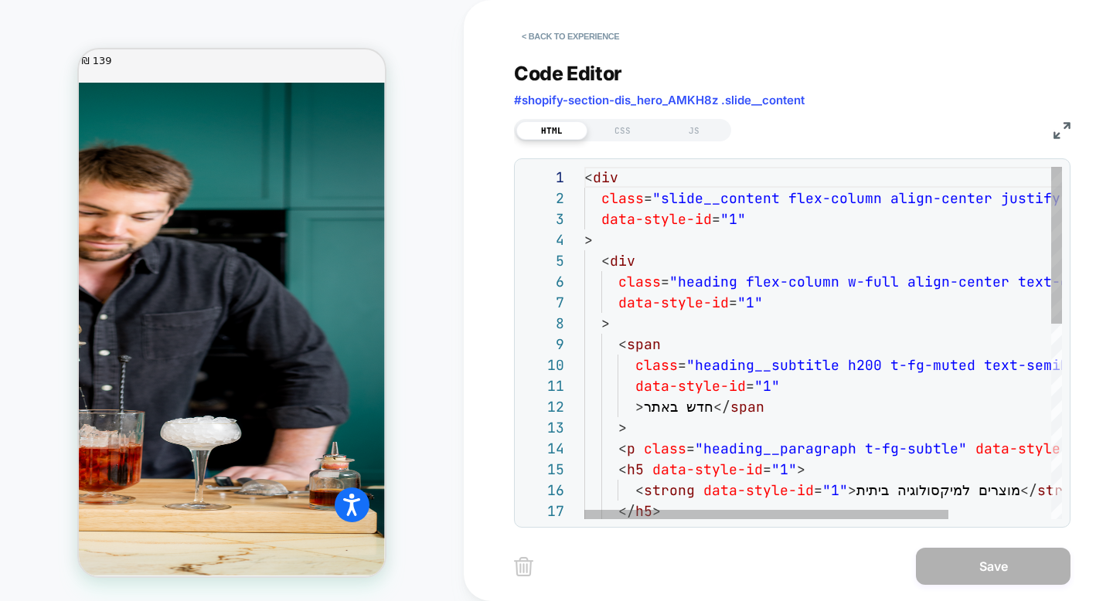
scroll to position [4820, 0]
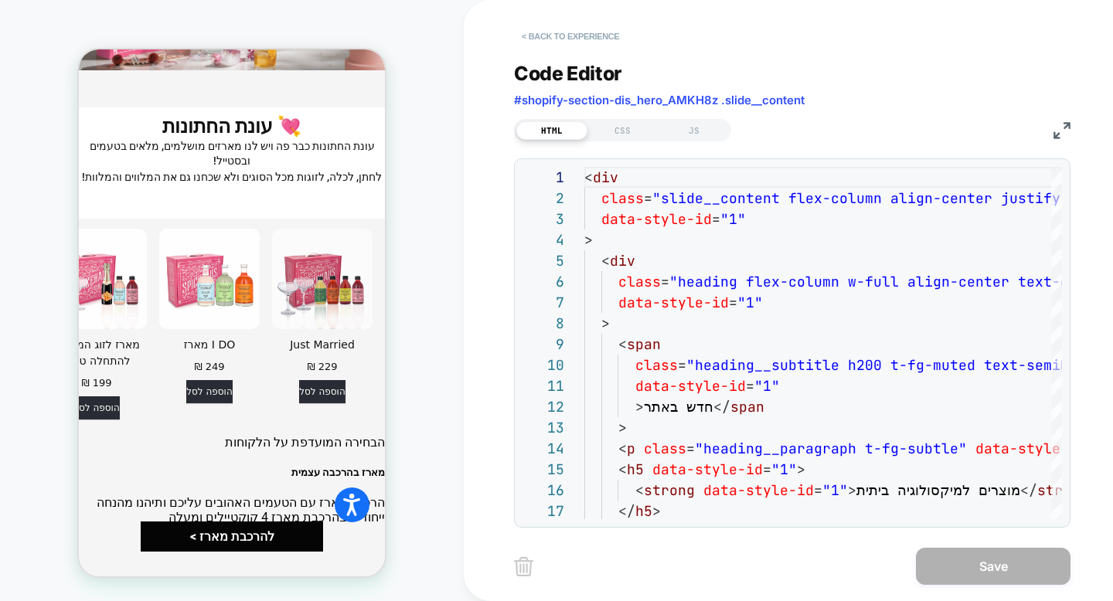
click at [576, 37] on button "< Back to experience" at bounding box center [570, 36] width 113 height 25
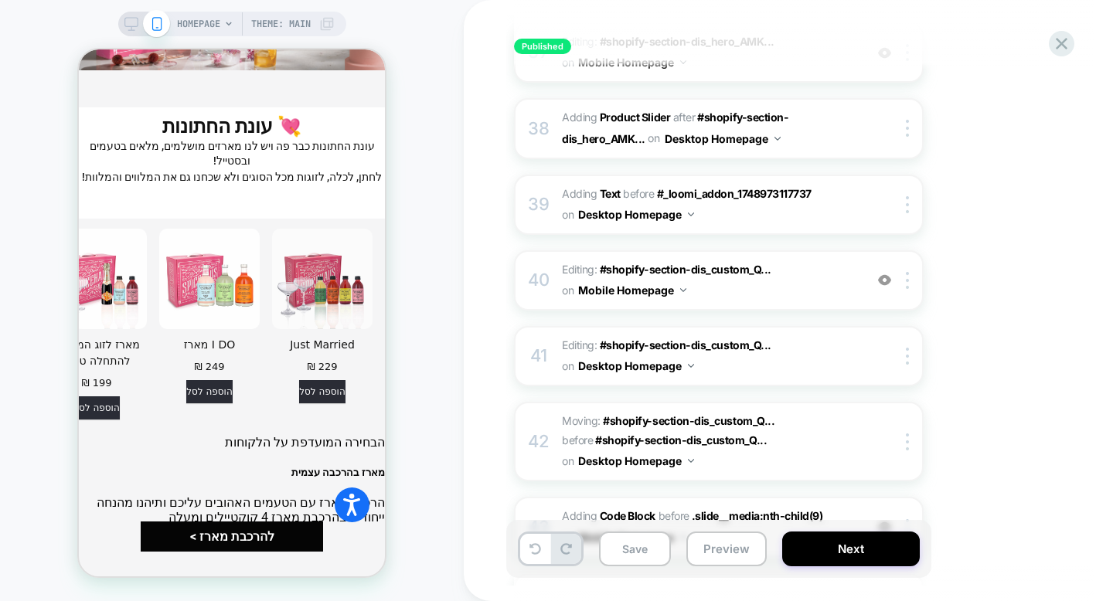
scroll to position [2930, 0]
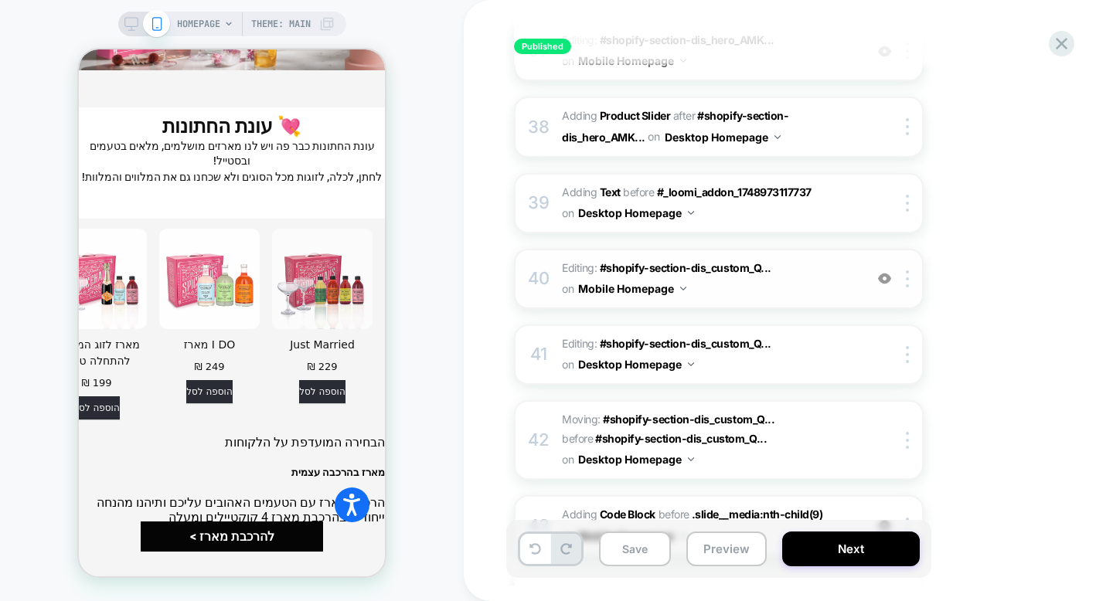
click at [715, 258] on span "Editing : #shopify-section-dis_custom_Q... #shopify-section-dis_custom_QcC7ix o…" at bounding box center [709, 279] width 294 height 42
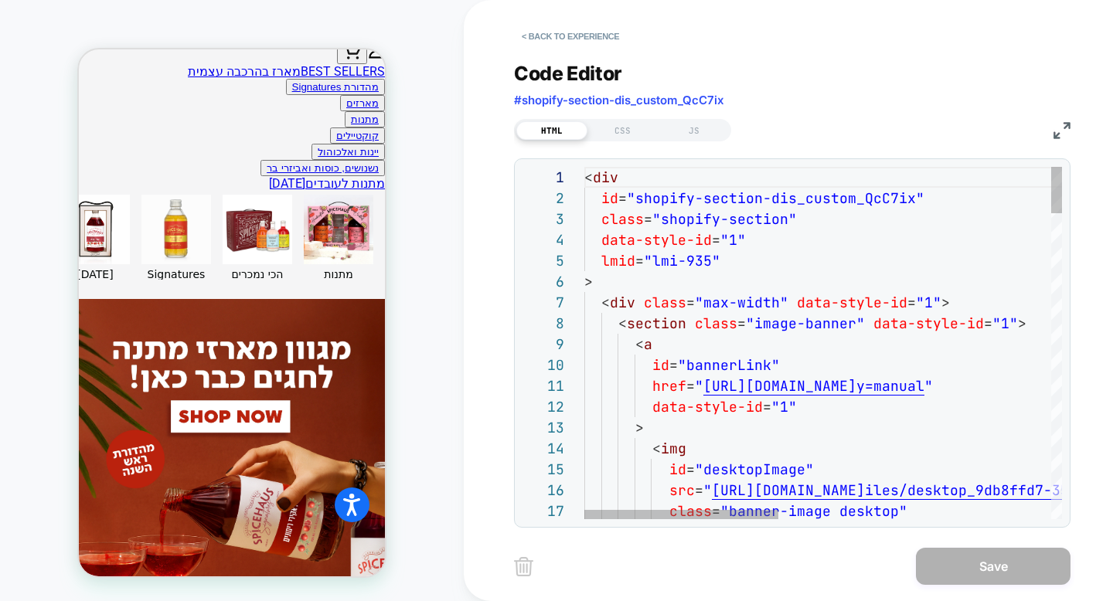
scroll to position [563, 0]
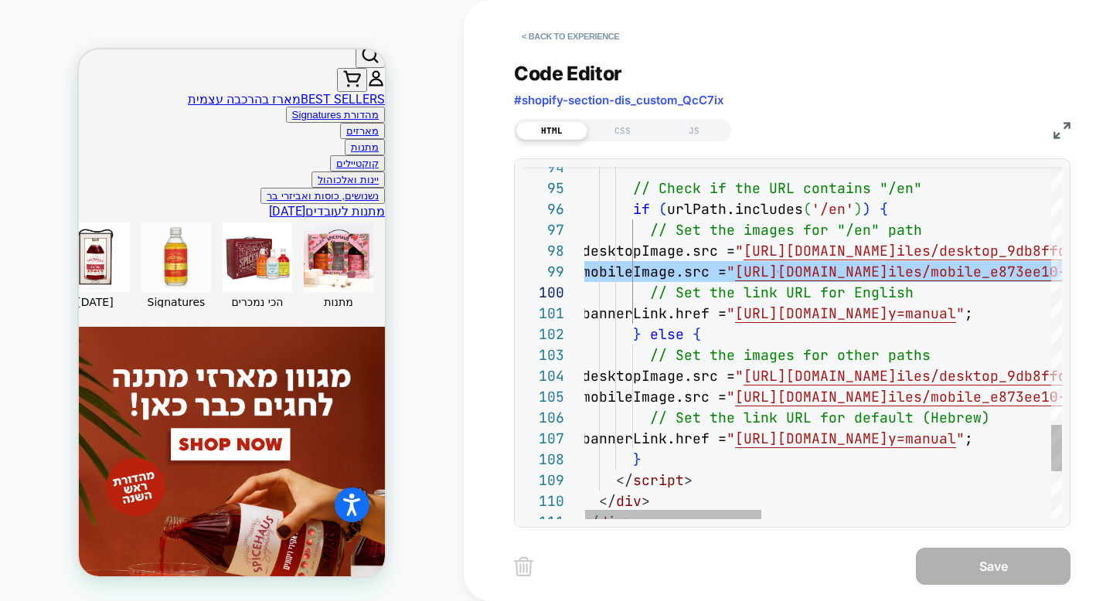
scroll to position [167, 0]
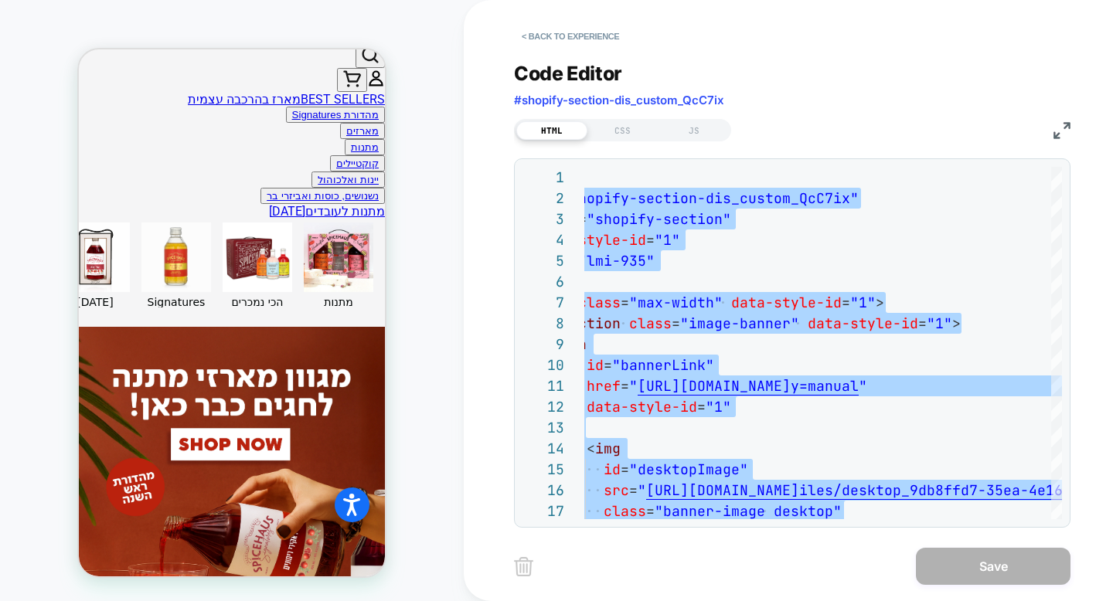
scroll to position [0, 0]
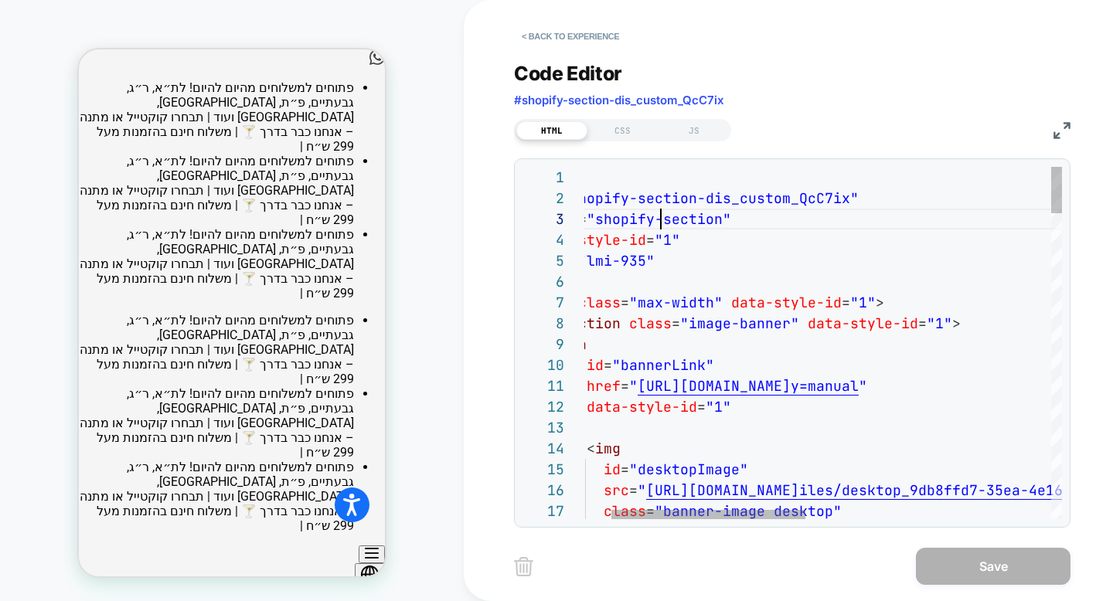
scroll to position [42, 142]
click at [574, 198] on div at bounding box center [553, 198] width 62 height 21
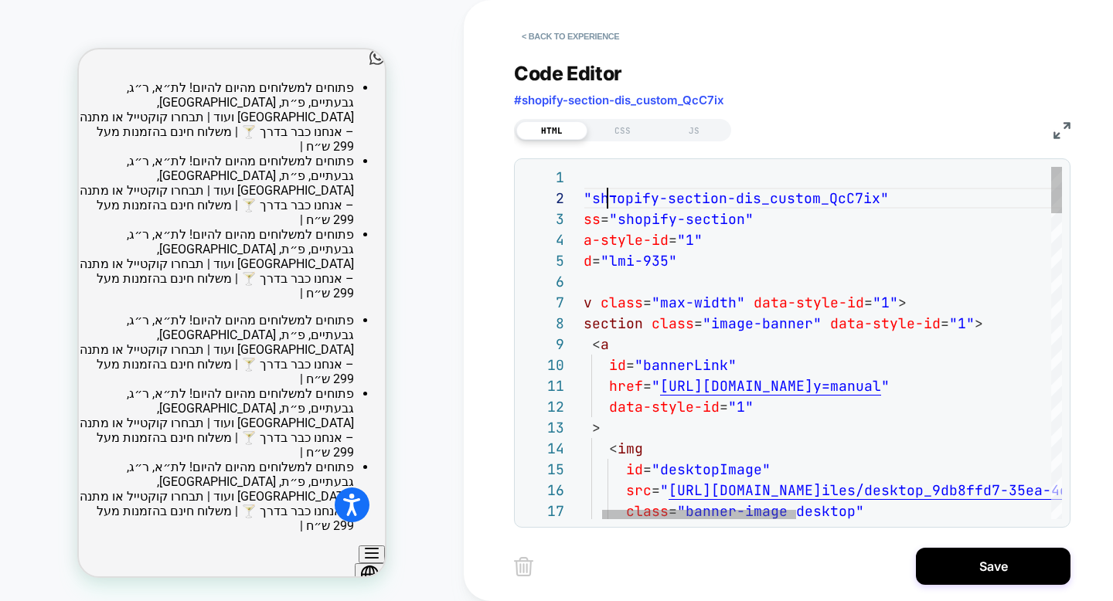
scroll to position [21, 66]
click at [581, 186] on div at bounding box center [576, 177] width 20 height 21
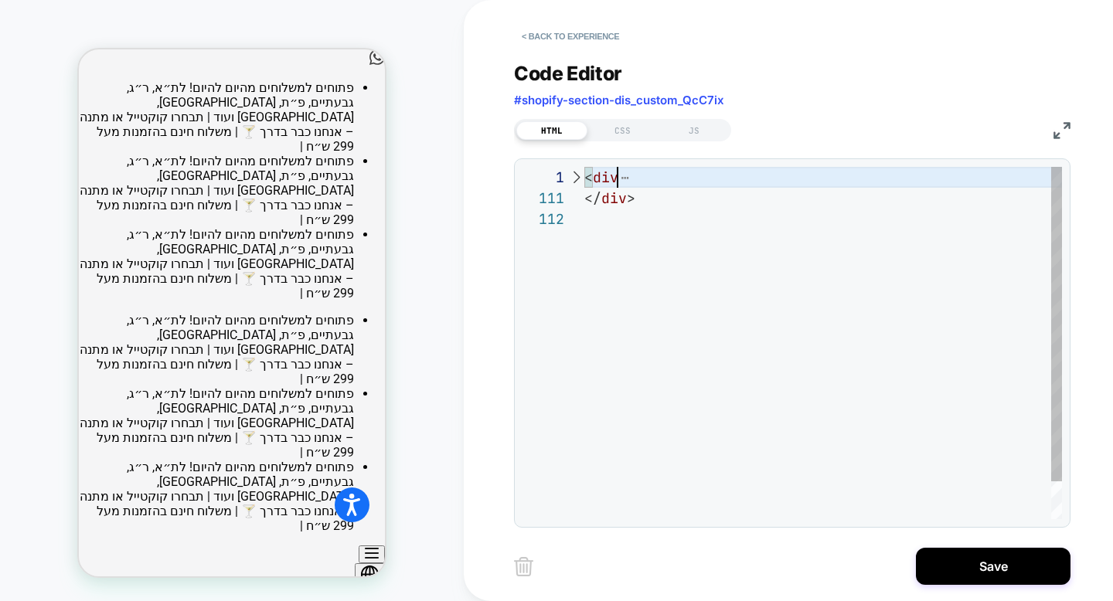
scroll to position [0, 33]
click at [573, 177] on div at bounding box center [576, 177] width 20 height 21
type textarea "**********"
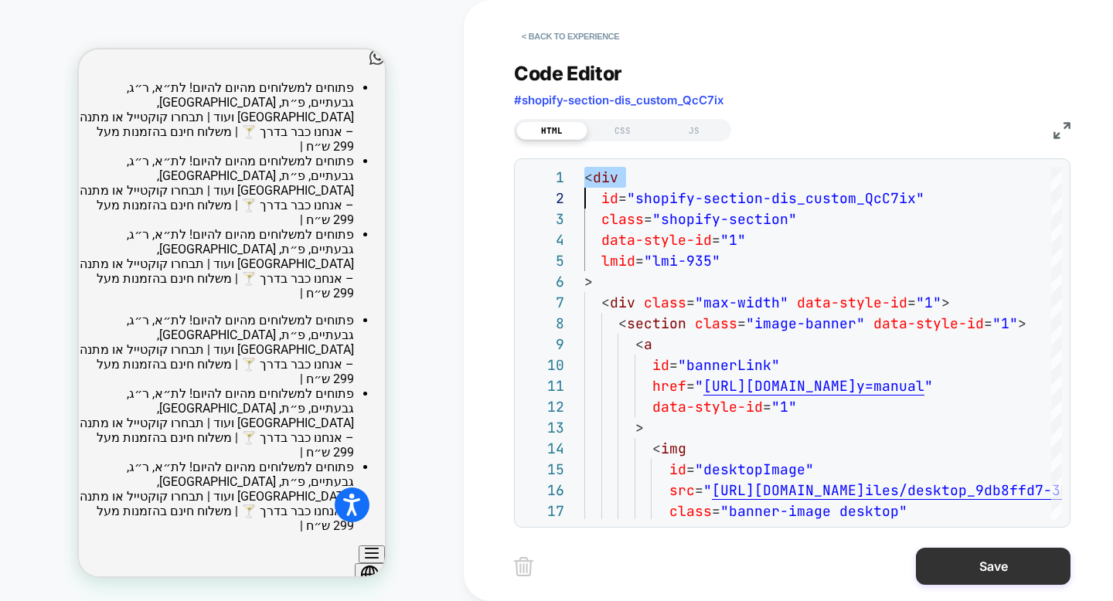
click at [961, 571] on button "Save" at bounding box center [993, 566] width 155 height 37
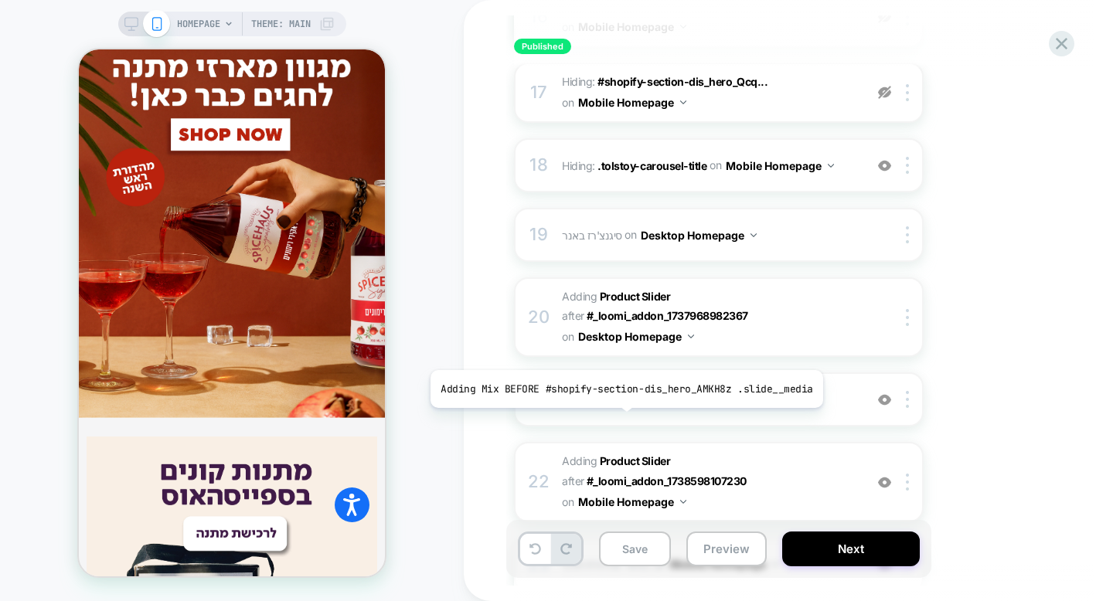
scroll to position [1387, 0]
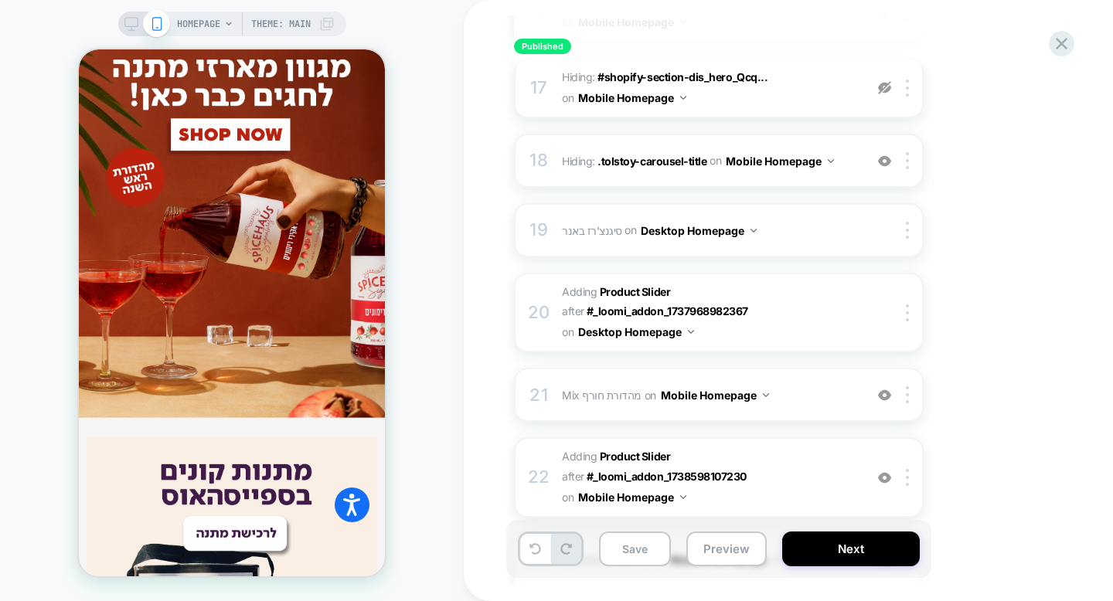
click at [622, 437] on div "22 #_loomi_addon_1738598196130 Adding Product Slider AFTER #_loomi_addon_173859…" at bounding box center [719, 477] width 410 height 80
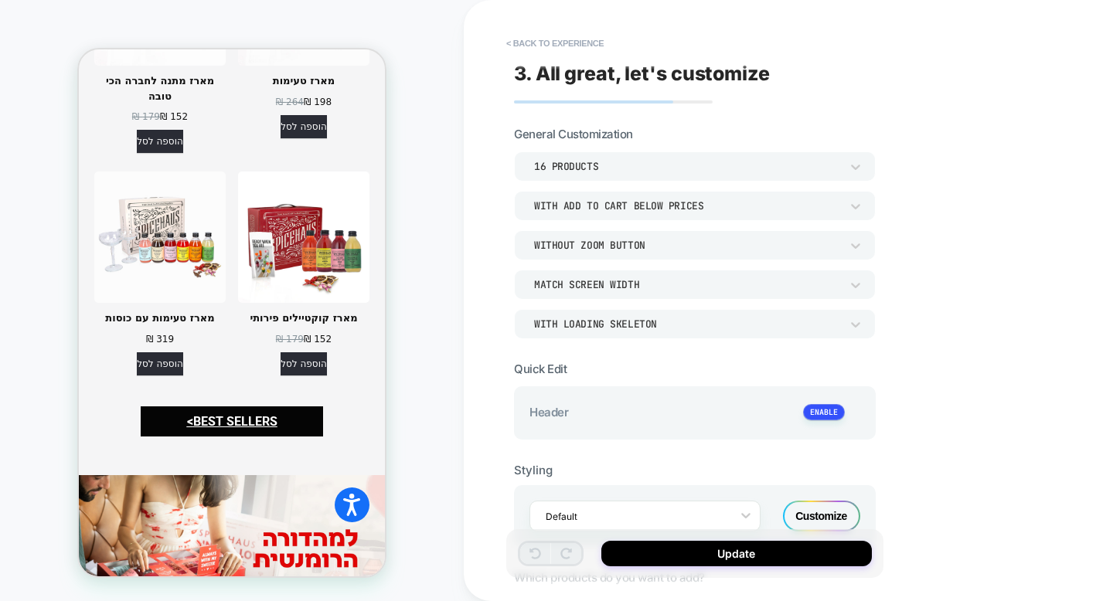
scroll to position [2730, 0]
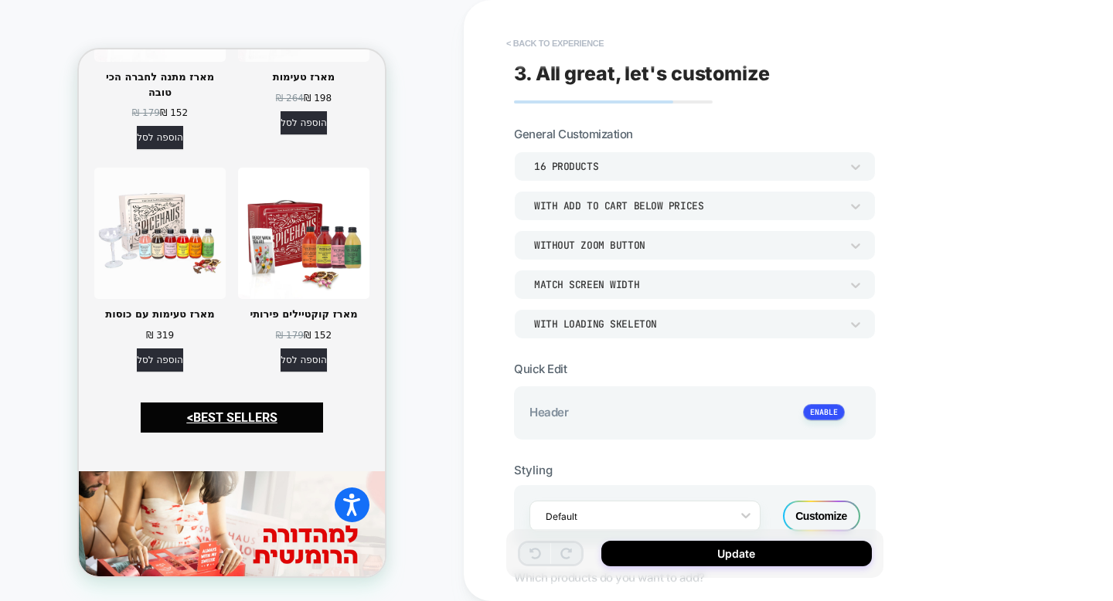
click at [547, 39] on button "< Back to experience" at bounding box center [554, 43] width 113 height 25
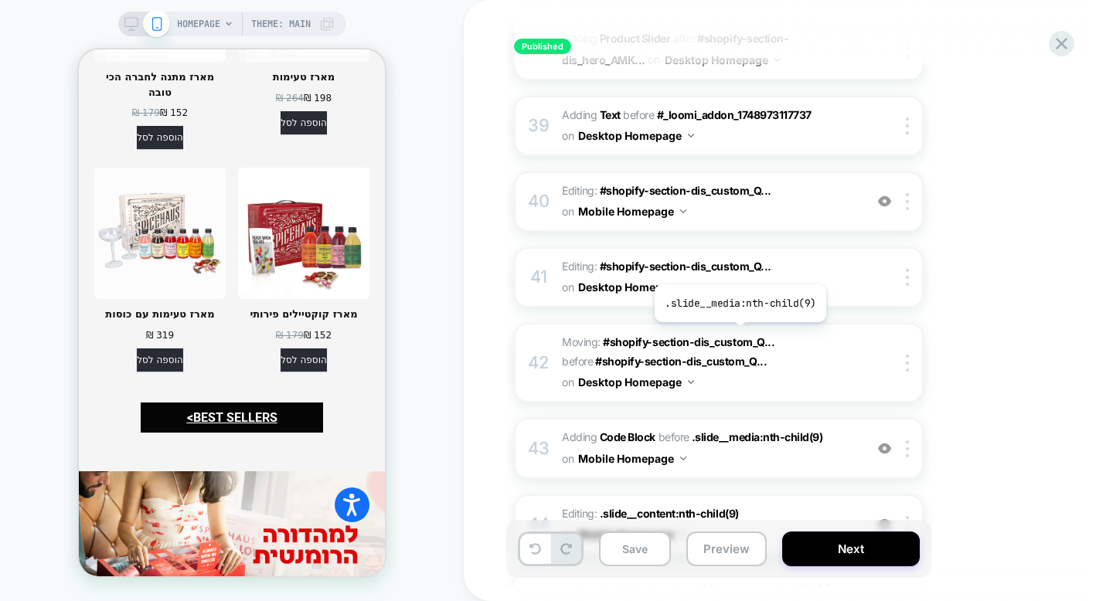
scroll to position [3033, 0]
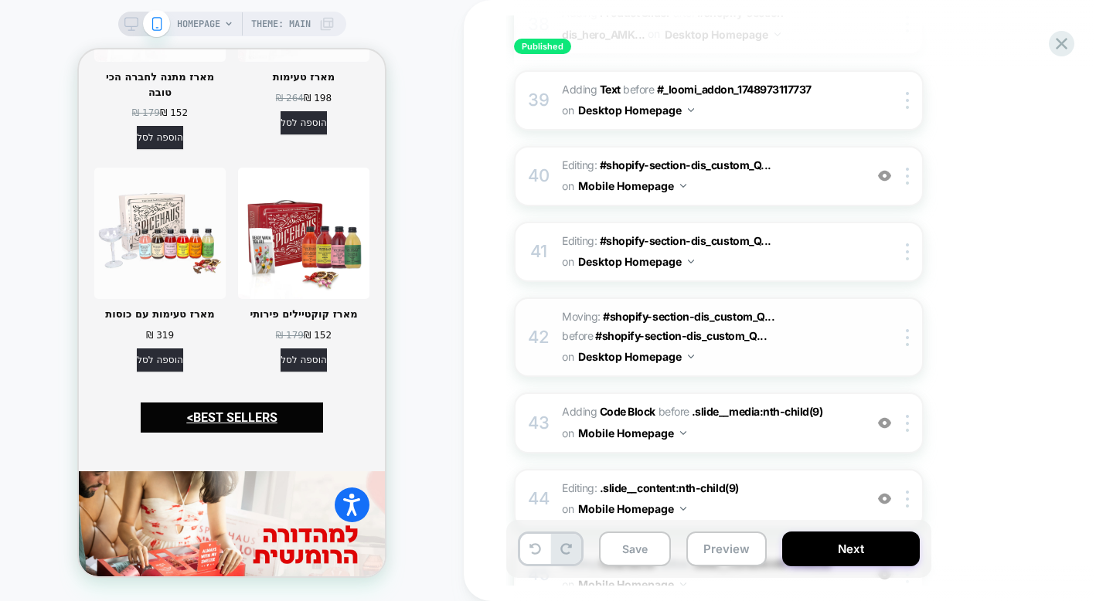
click at [881, 329] on div at bounding box center [897, 337] width 50 height 17
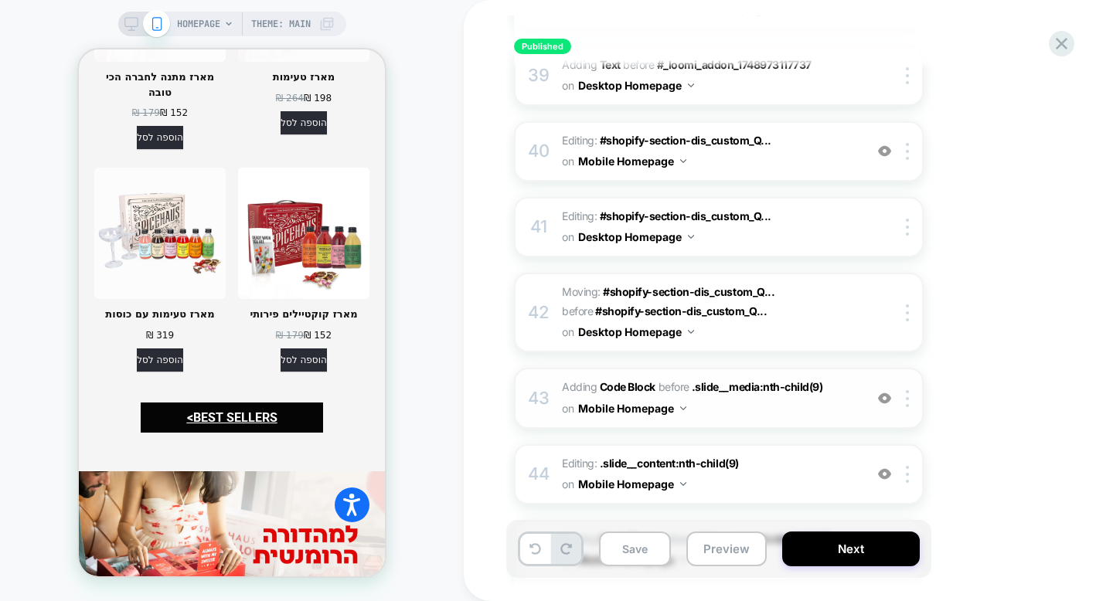
scroll to position [3060, 0]
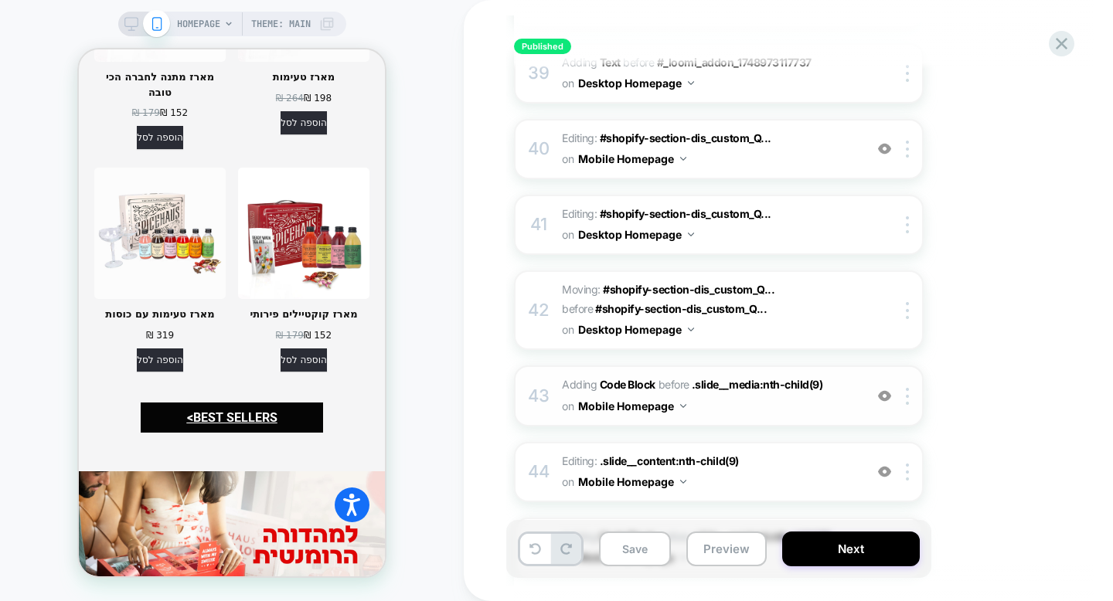
click at [803, 375] on span "Adding Code Block BEFORE .slide__media:nth-child(9) .slide__media:nth-child(9) …" at bounding box center [709, 396] width 294 height 42
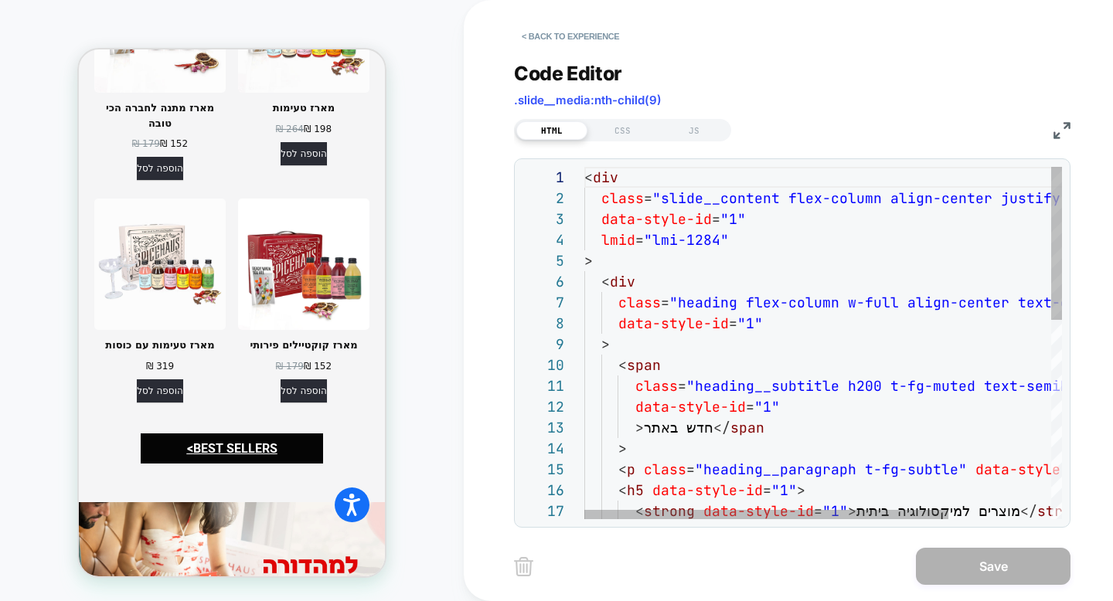
scroll to position [2730, 0]
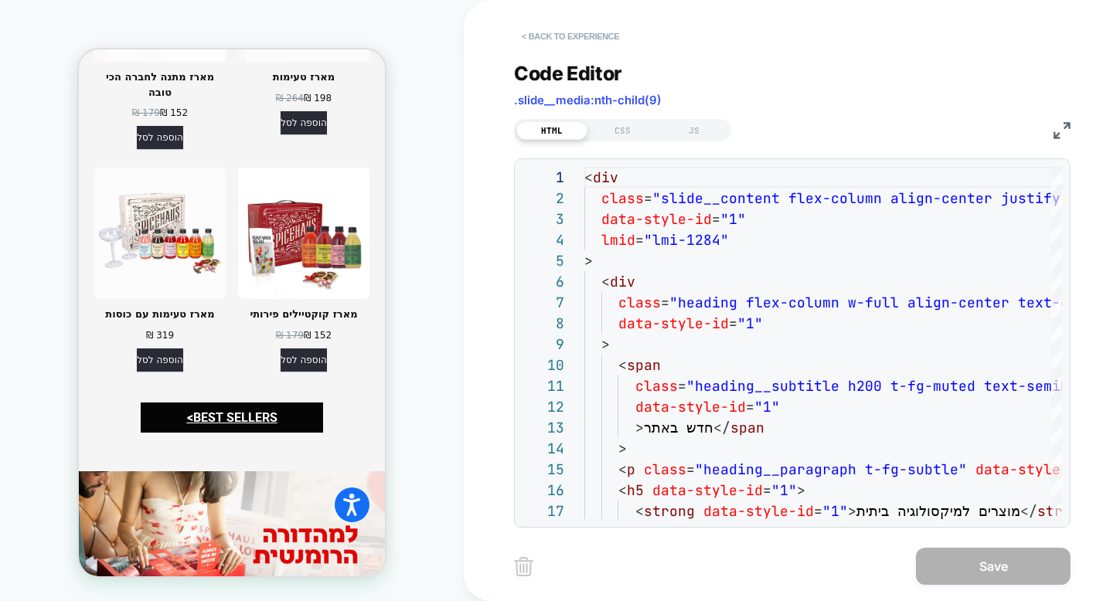
click at [608, 40] on button "< Back to experience" at bounding box center [570, 36] width 113 height 25
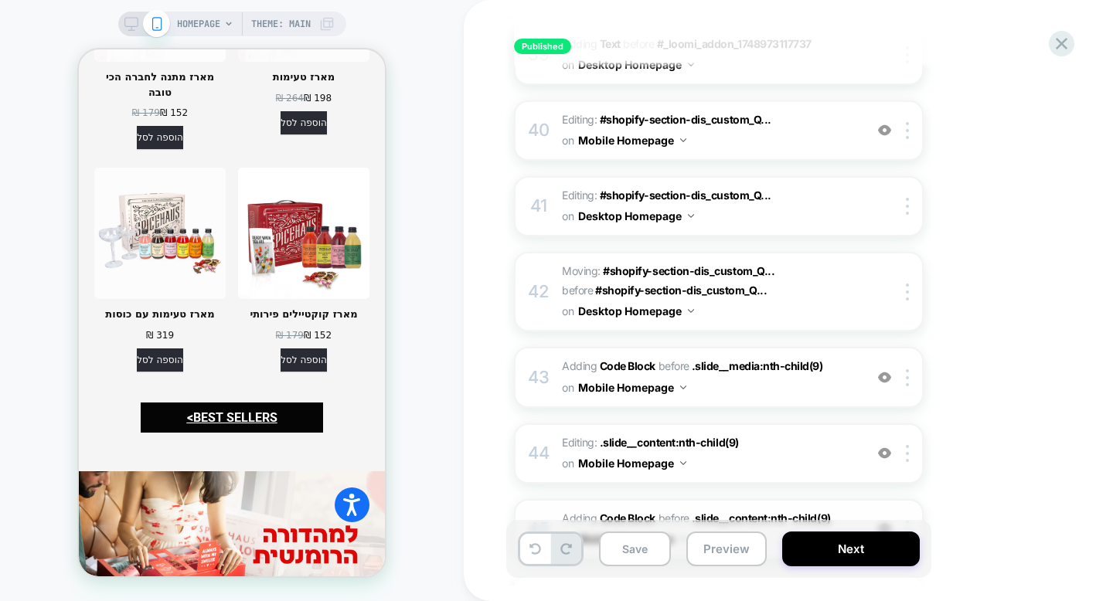
scroll to position [3038, 0]
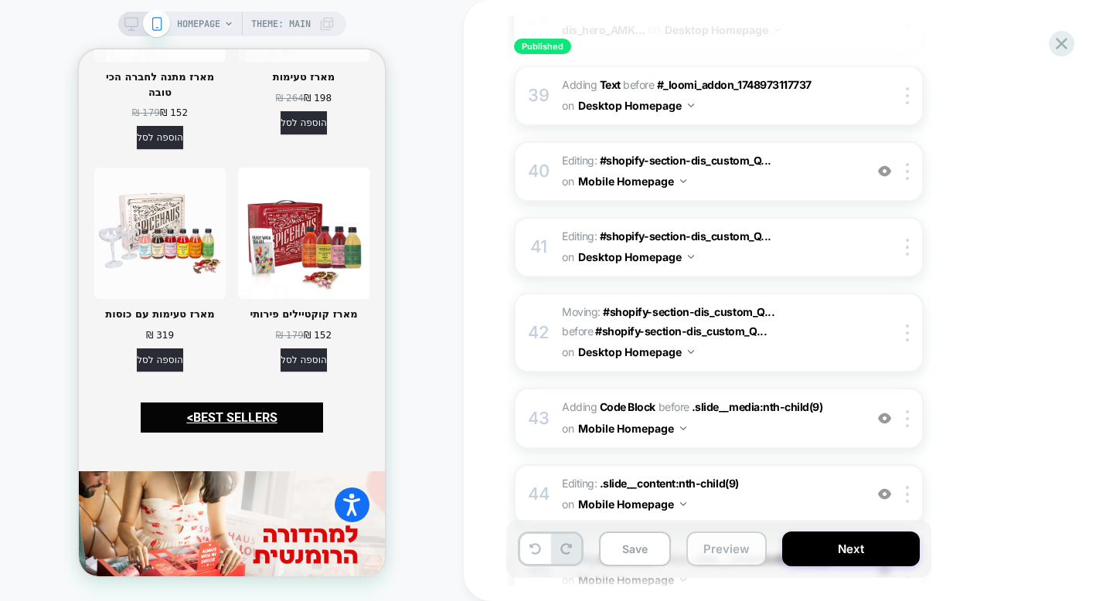
click at [717, 556] on button "Preview" at bounding box center [726, 549] width 80 height 35
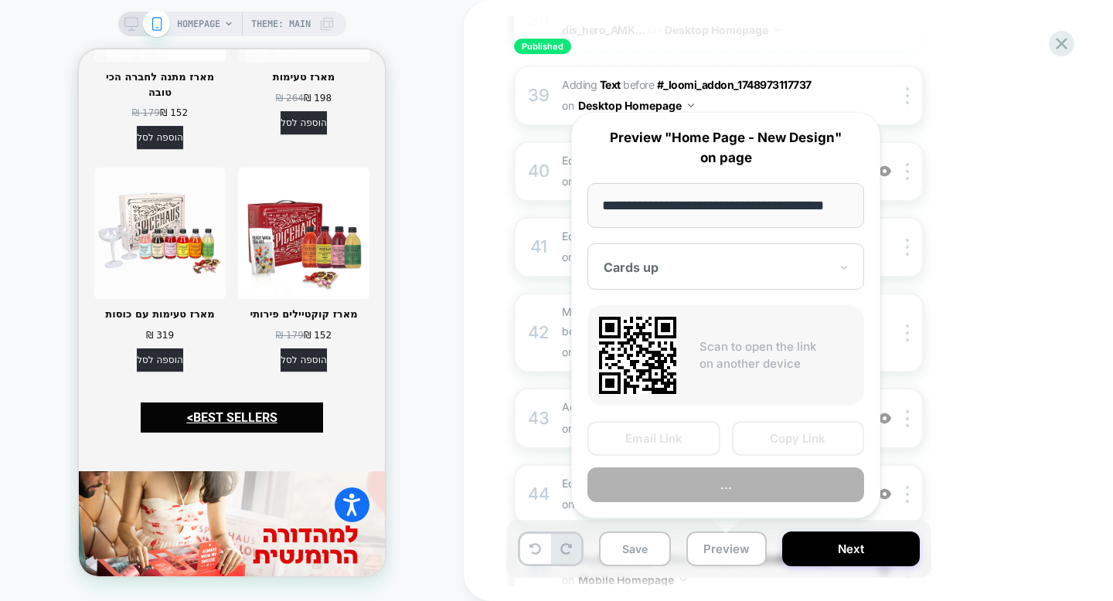
scroll to position [0, 22]
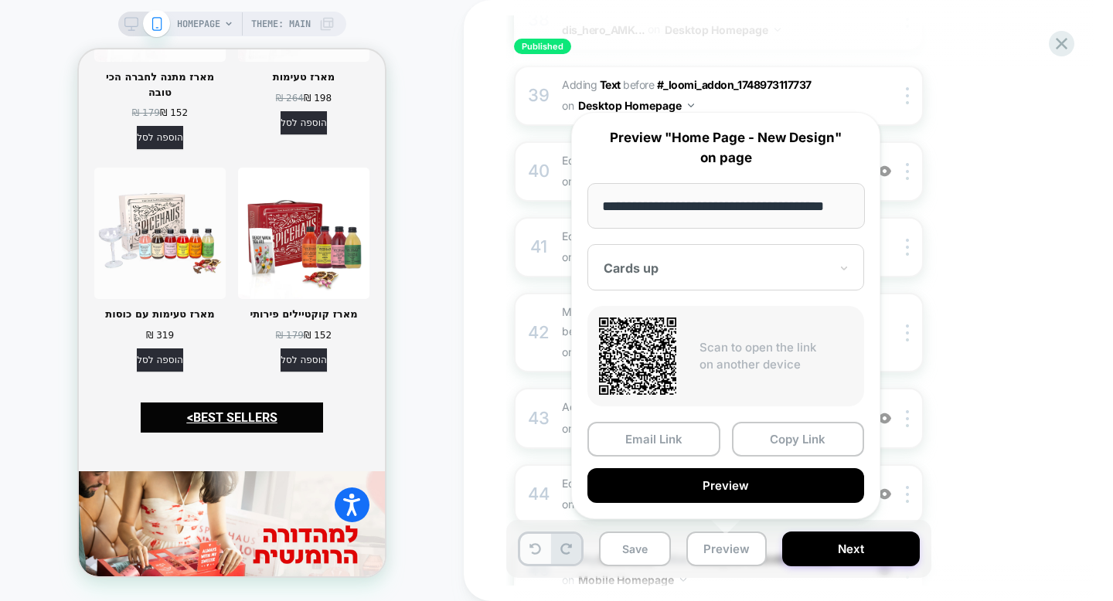
click at [532, 549] on icon at bounding box center [535, 549] width 12 height 12
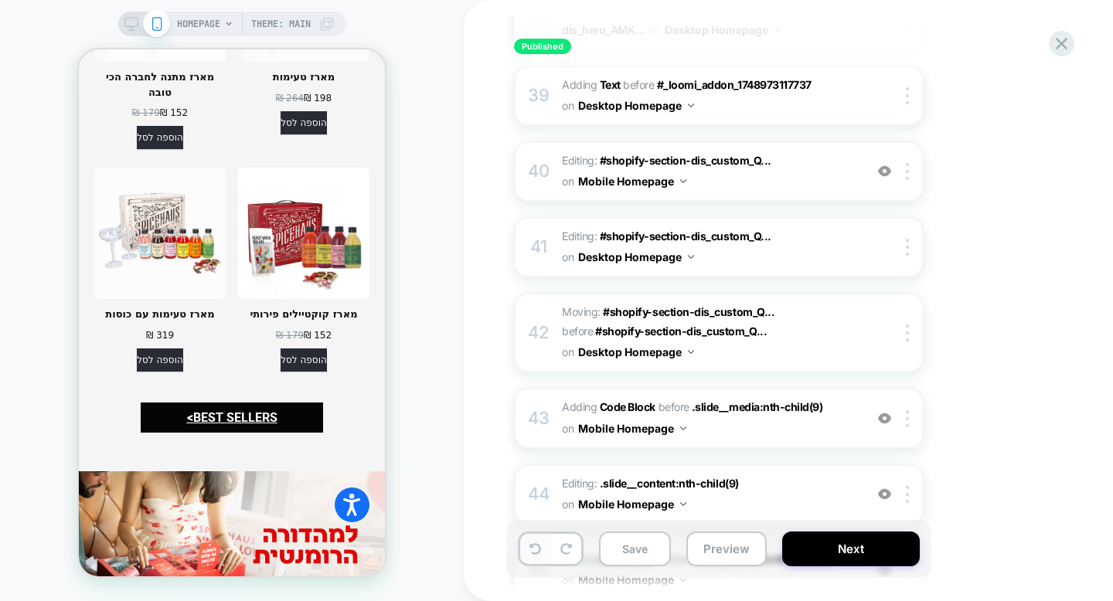
click at [535, 552] on icon at bounding box center [535, 549] width 12 height 12
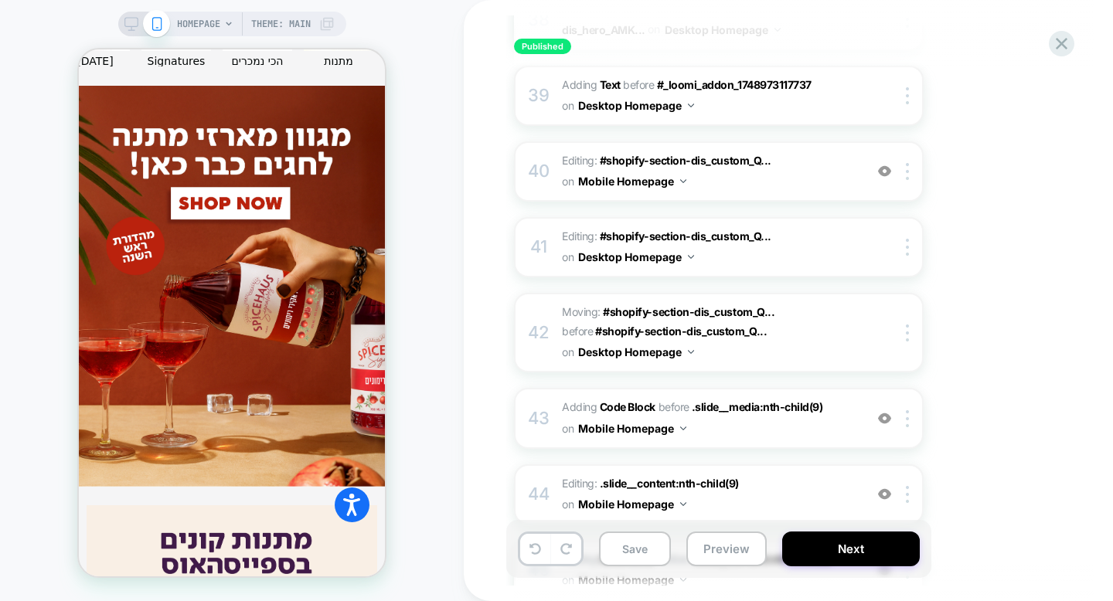
scroll to position [806, 0]
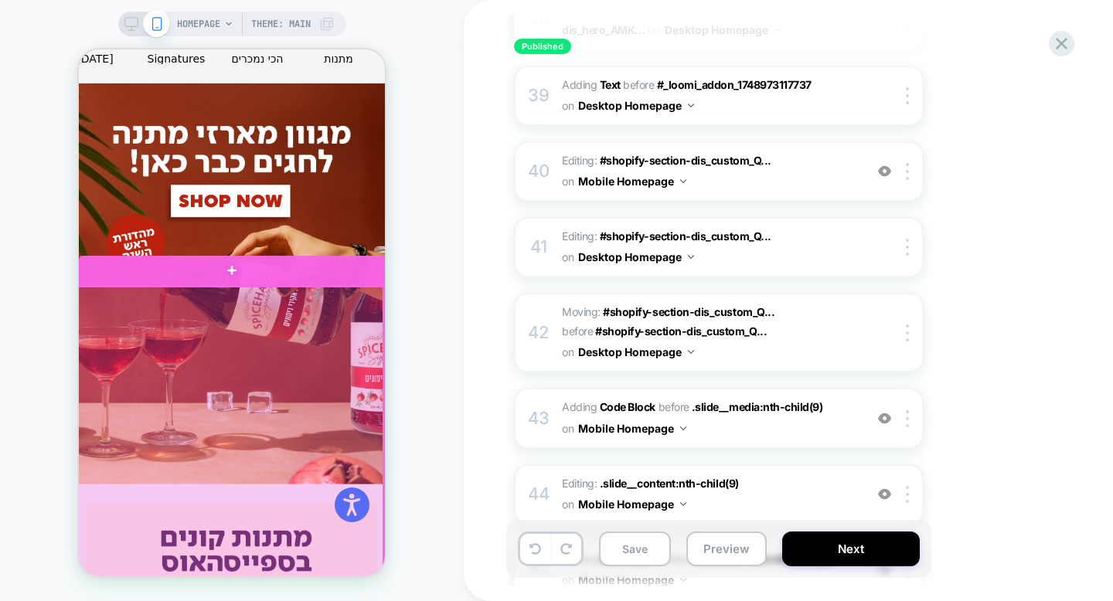
click at [328, 372] on div at bounding box center [230, 477] width 306 height 381
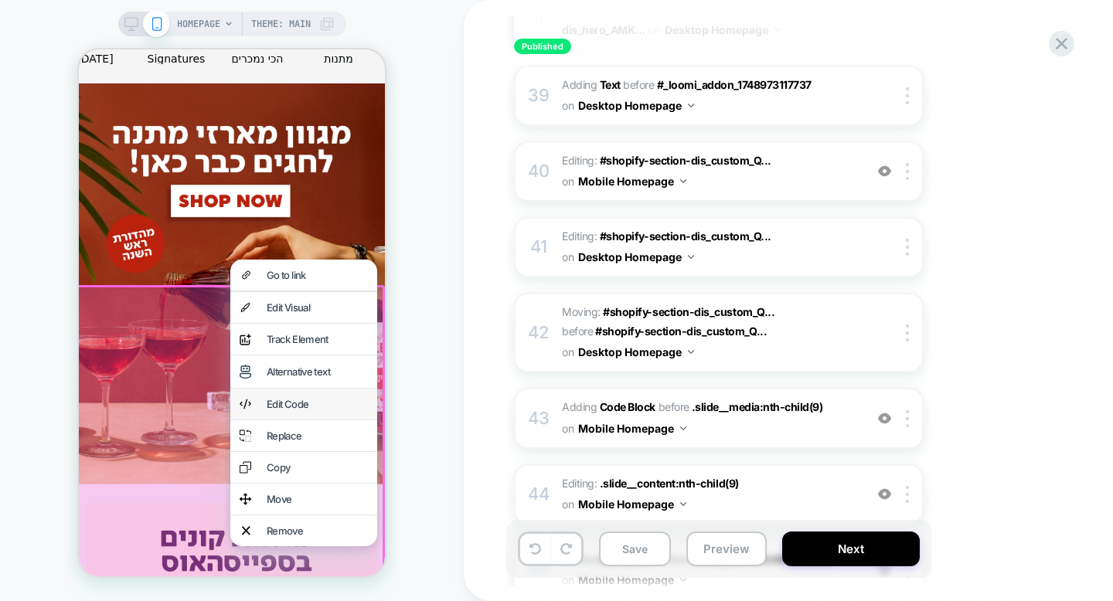
click at [325, 401] on div "Edit Code" at bounding box center [317, 404] width 101 height 12
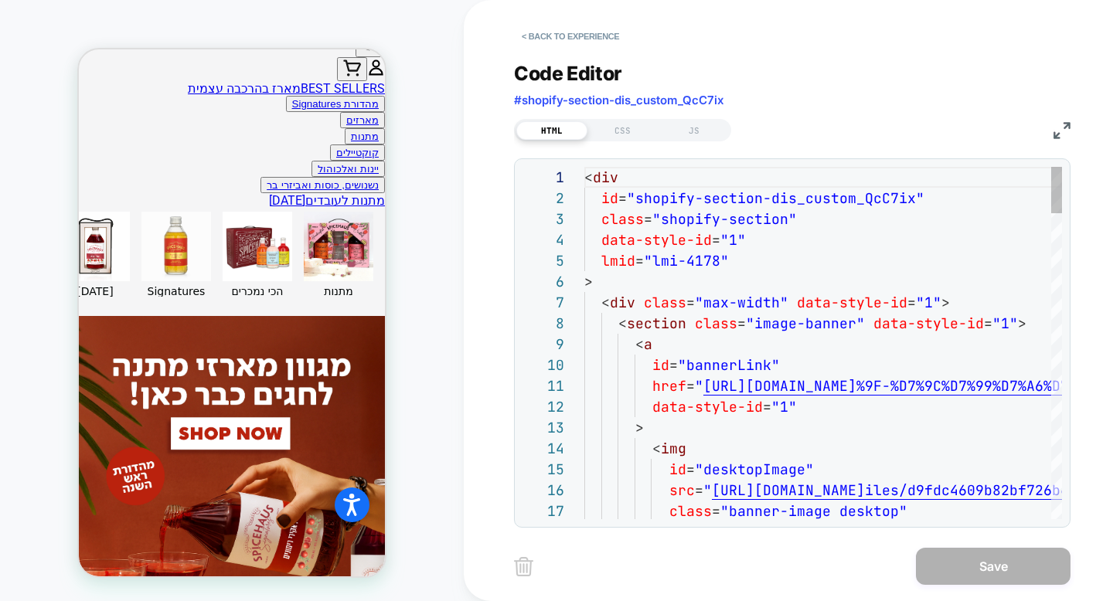
scroll to position [563, 0]
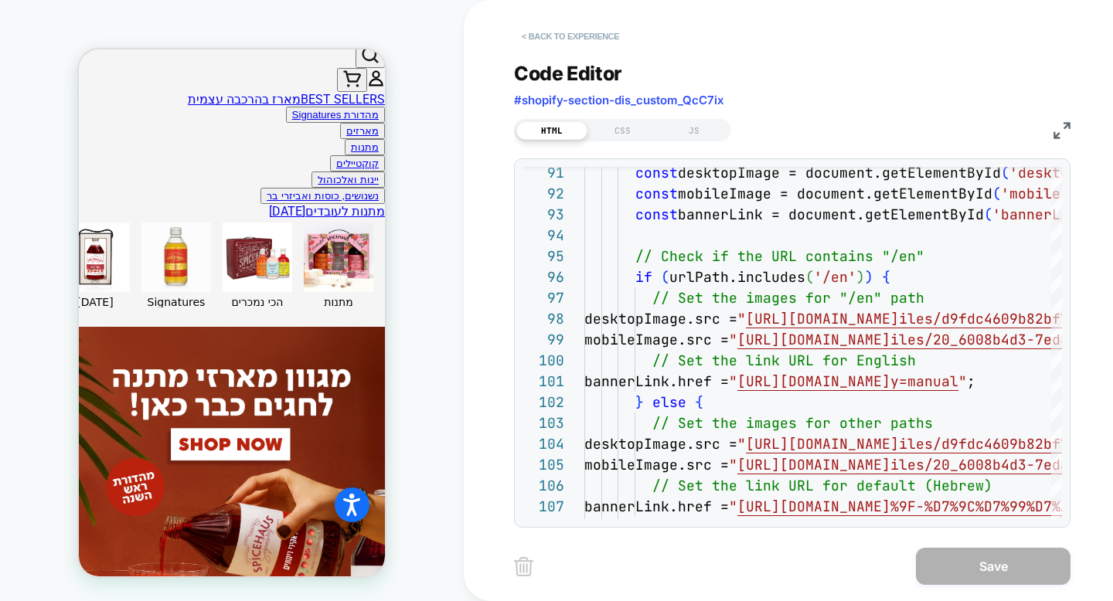
click at [615, 43] on button "< Back to experience" at bounding box center [570, 36] width 113 height 25
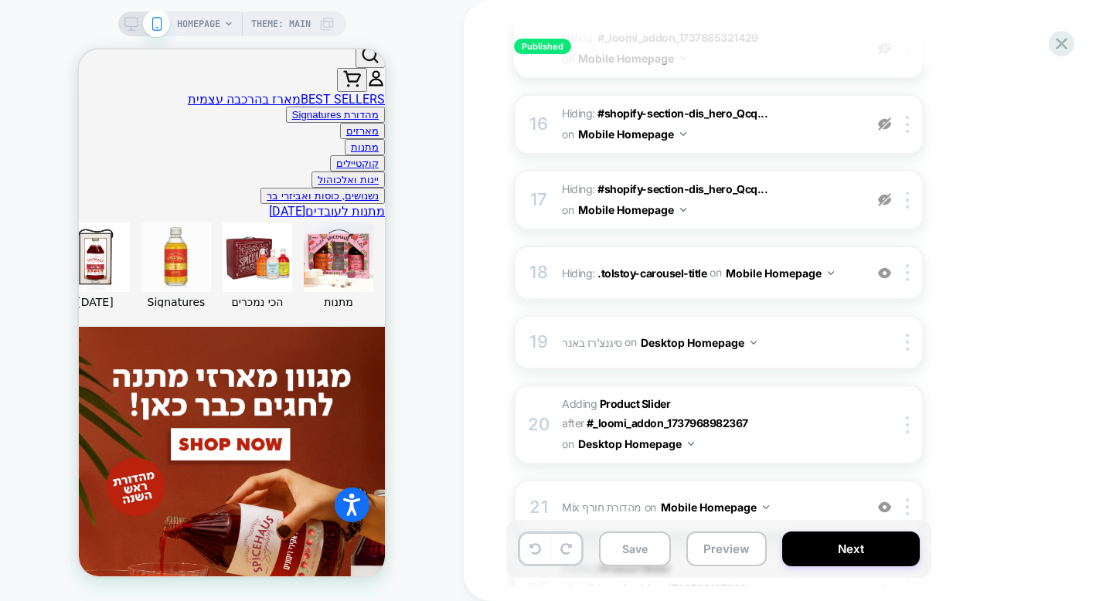
scroll to position [1264, 0]
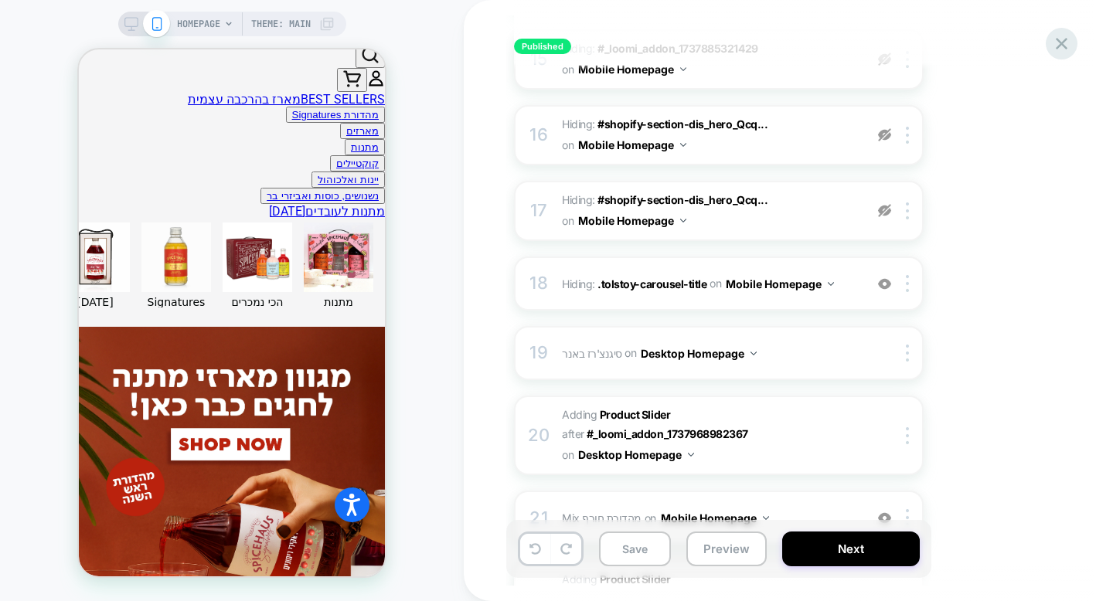
click at [1053, 46] on icon at bounding box center [1061, 43] width 21 height 21
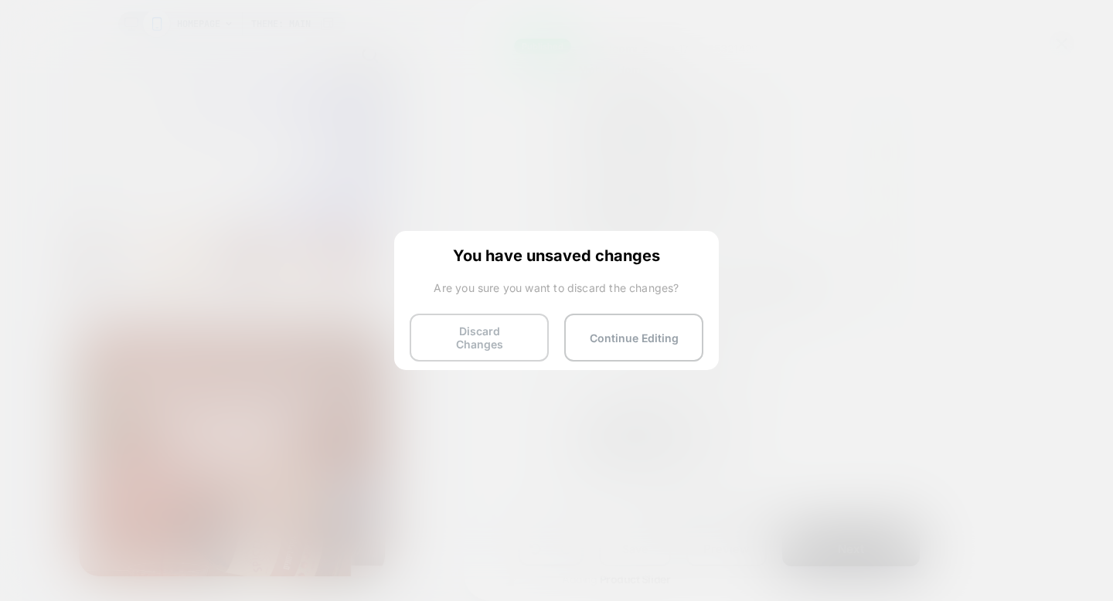
click at [508, 342] on button "Discard Changes" at bounding box center [479, 338] width 139 height 48
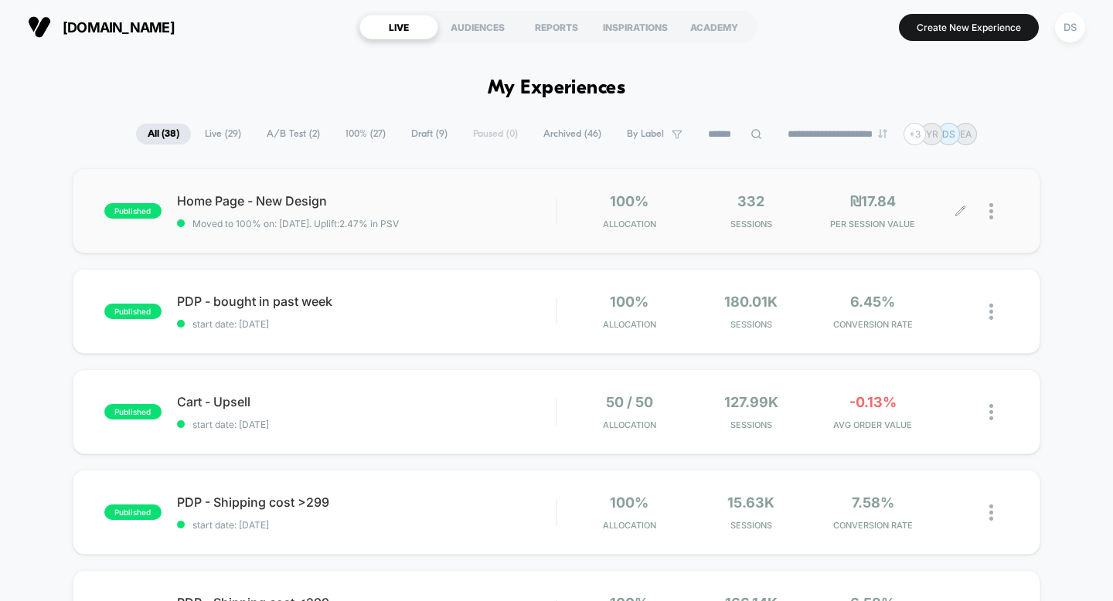
click at [960, 213] on icon at bounding box center [960, 212] width 12 height 12
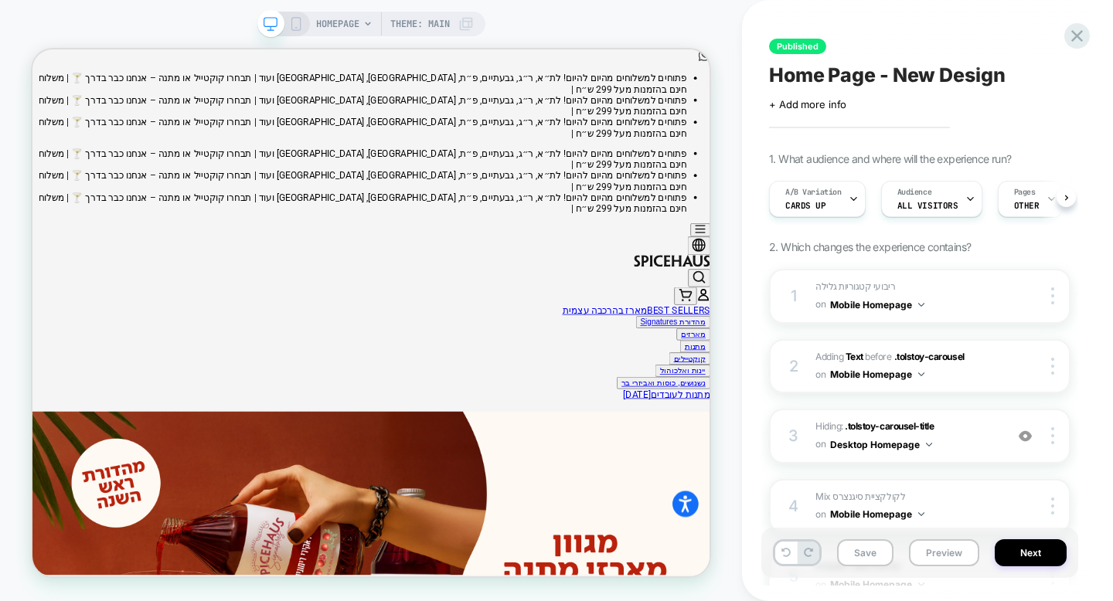
click at [302, 25] on div "HOMEPAGE Theme: MAIN" at bounding box center [371, 24] width 228 height 25
click at [292, 25] on icon at bounding box center [296, 24] width 14 height 14
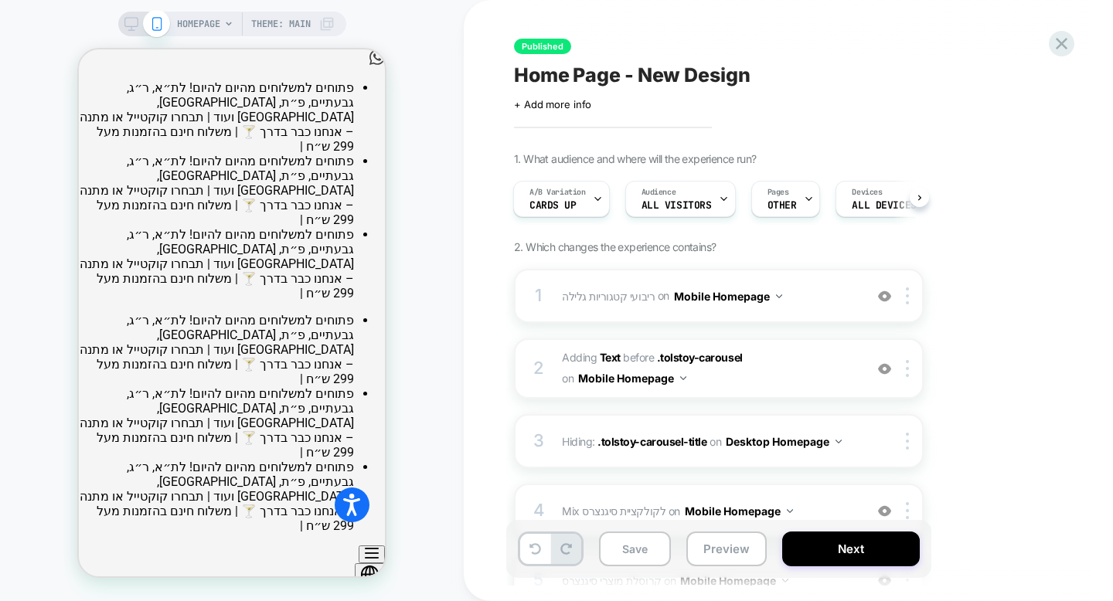
scroll to position [0, 2]
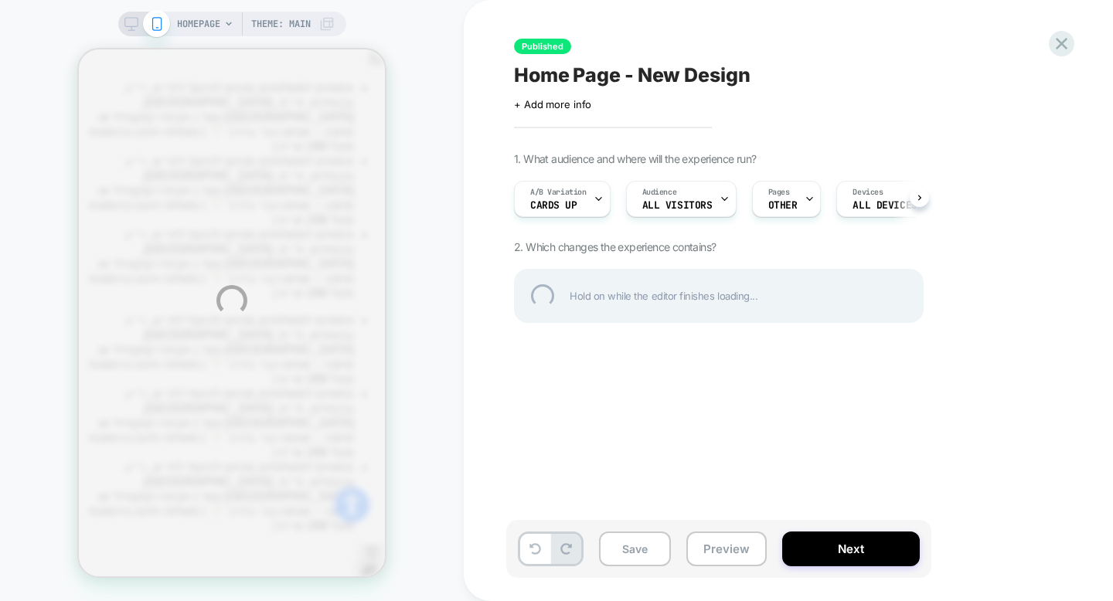
click at [536, 550] on icon at bounding box center [535, 549] width 12 height 12
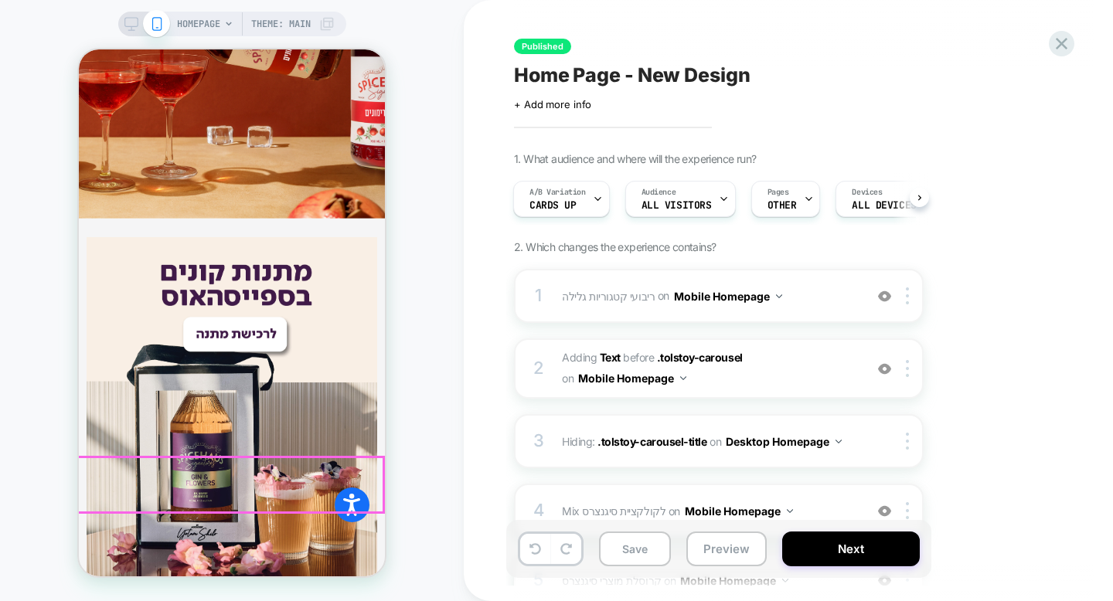
scroll to position [1049, 0]
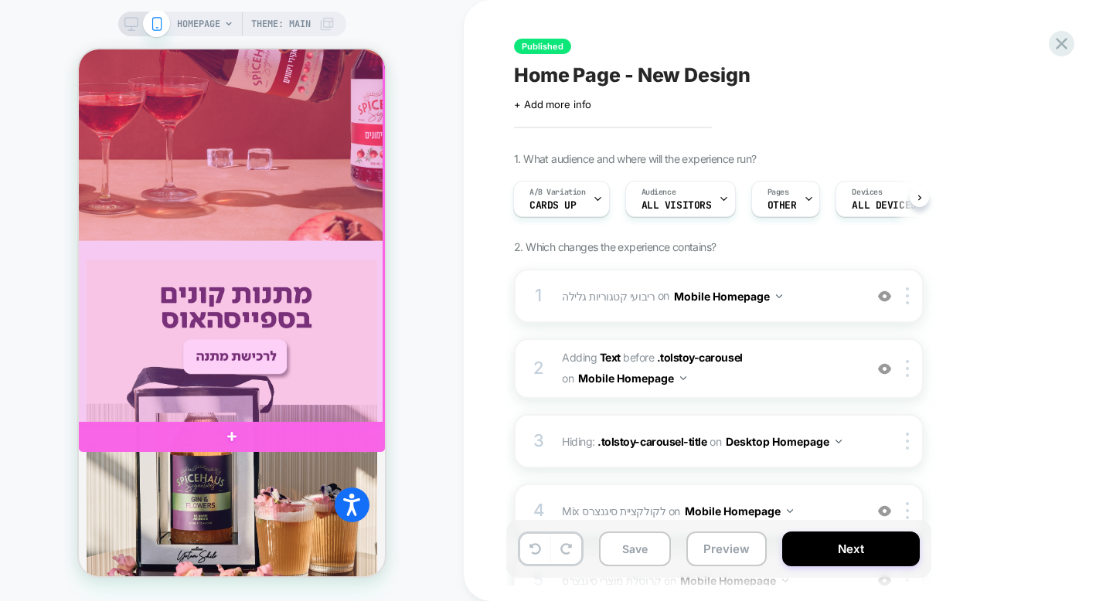
click at [350, 325] on div at bounding box center [230, 233] width 306 height 381
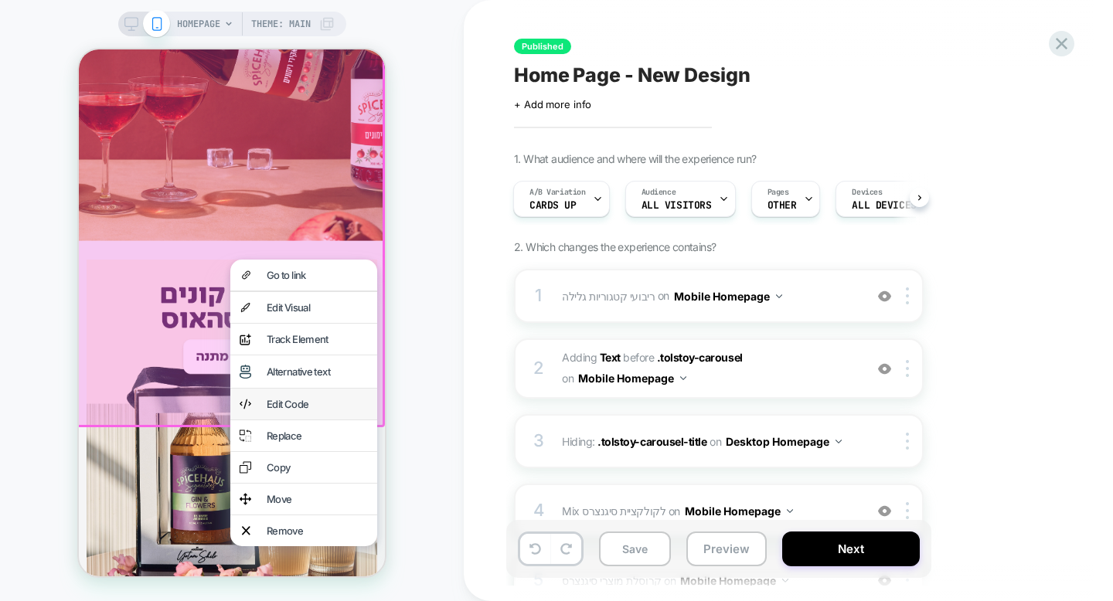
click at [335, 398] on div "Edit Code" at bounding box center [317, 404] width 101 height 12
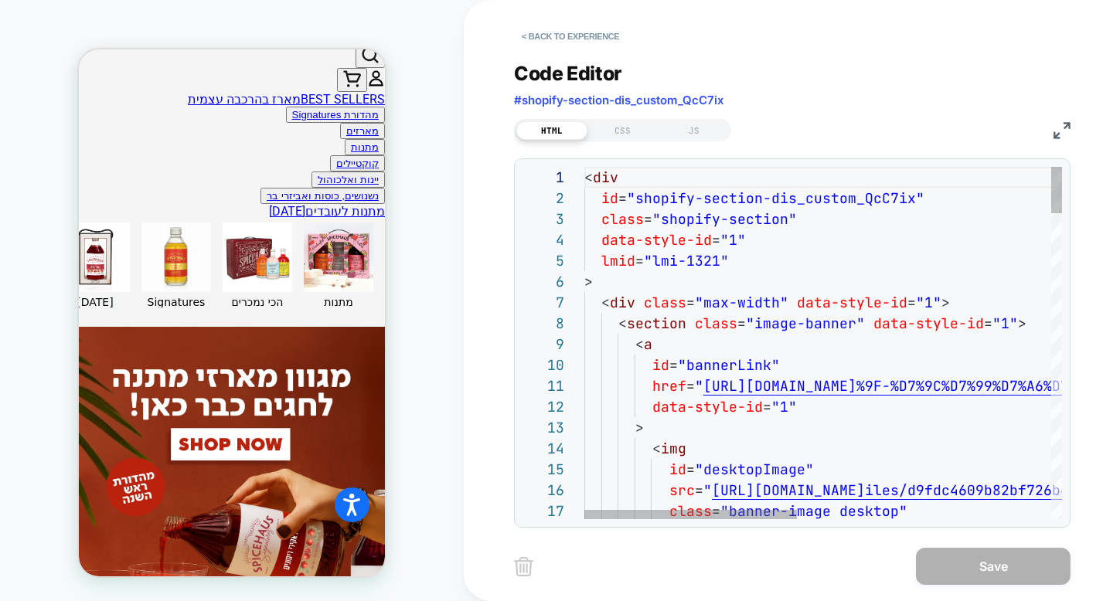
scroll to position [563, 0]
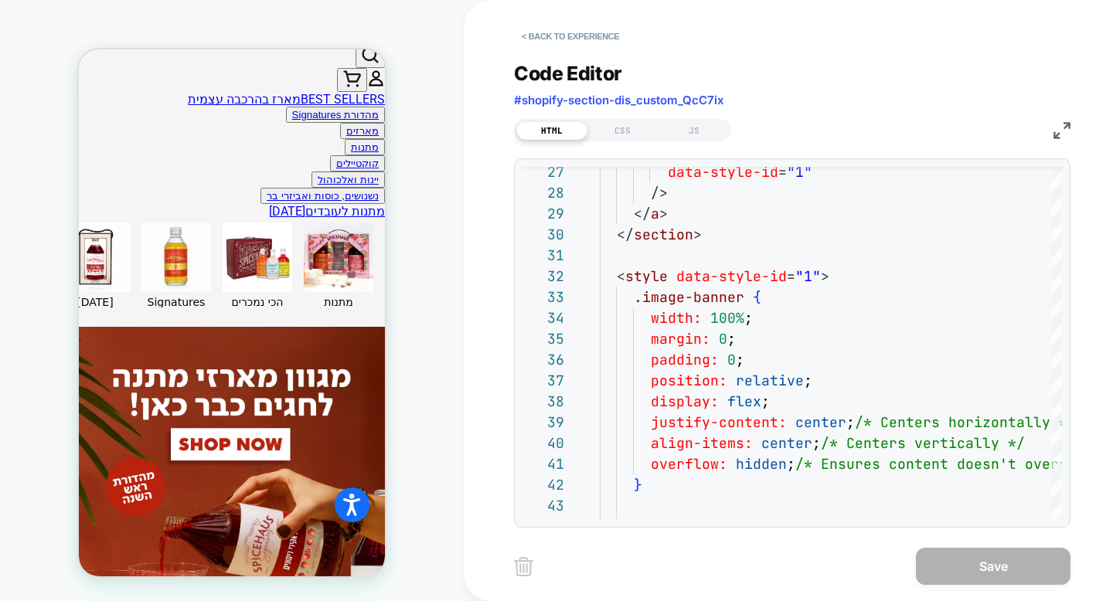
click at [1059, 128] on img at bounding box center [1061, 130] width 17 height 17
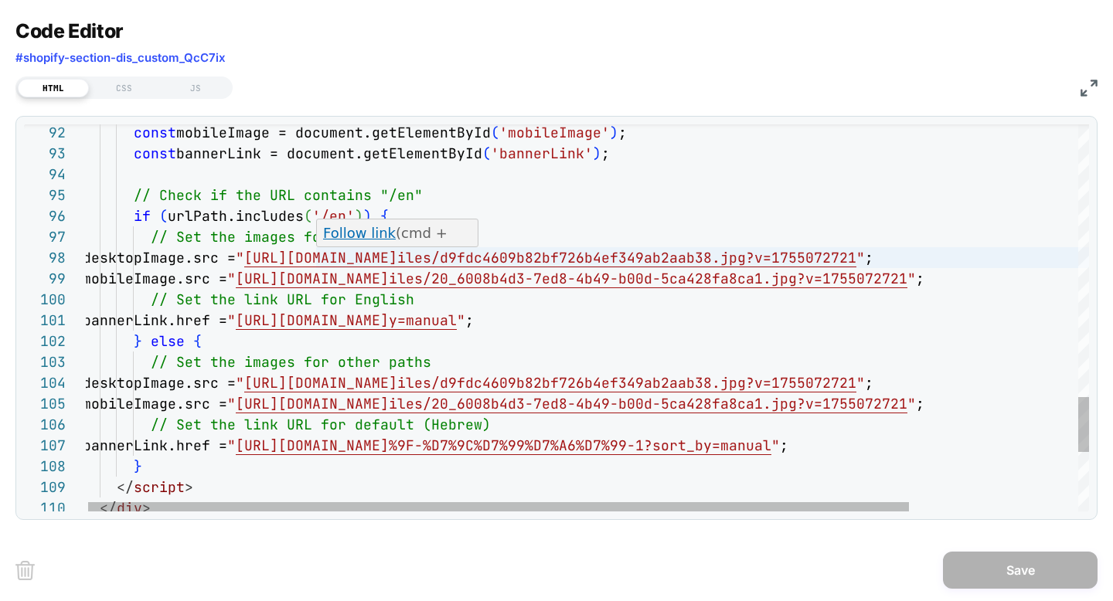
click at [340, 234] on link "Follow link" at bounding box center [359, 233] width 73 height 16
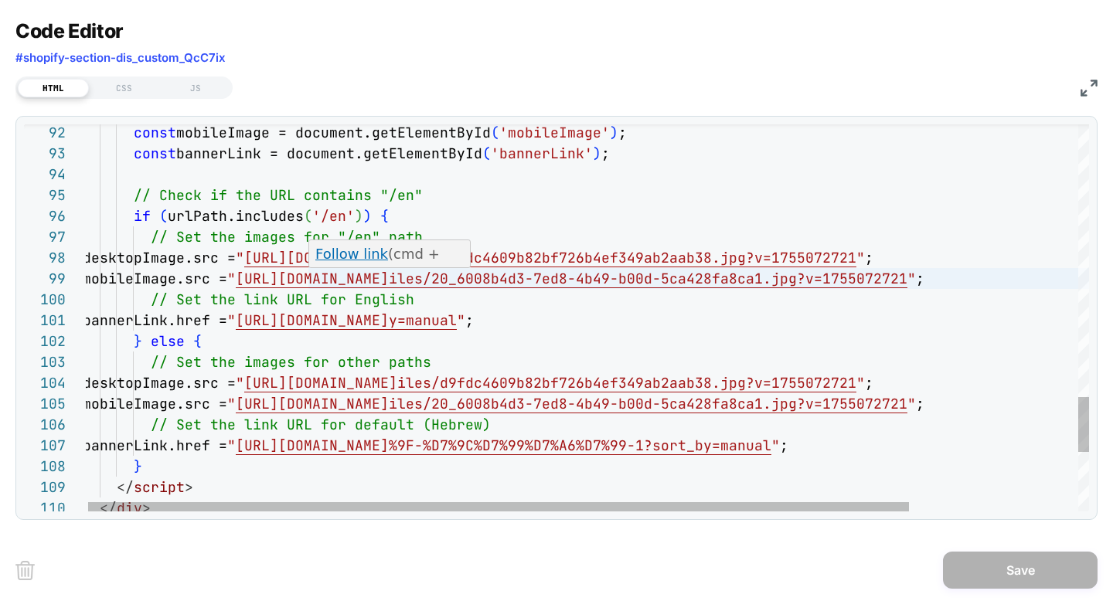
click at [397, 253] on p "Follow link (cmd + click)" at bounding box center [390, 264] width 150 height 42
click at [359, 256] on link "Follow link" at bounding box center [351, 254] width 73 height 16
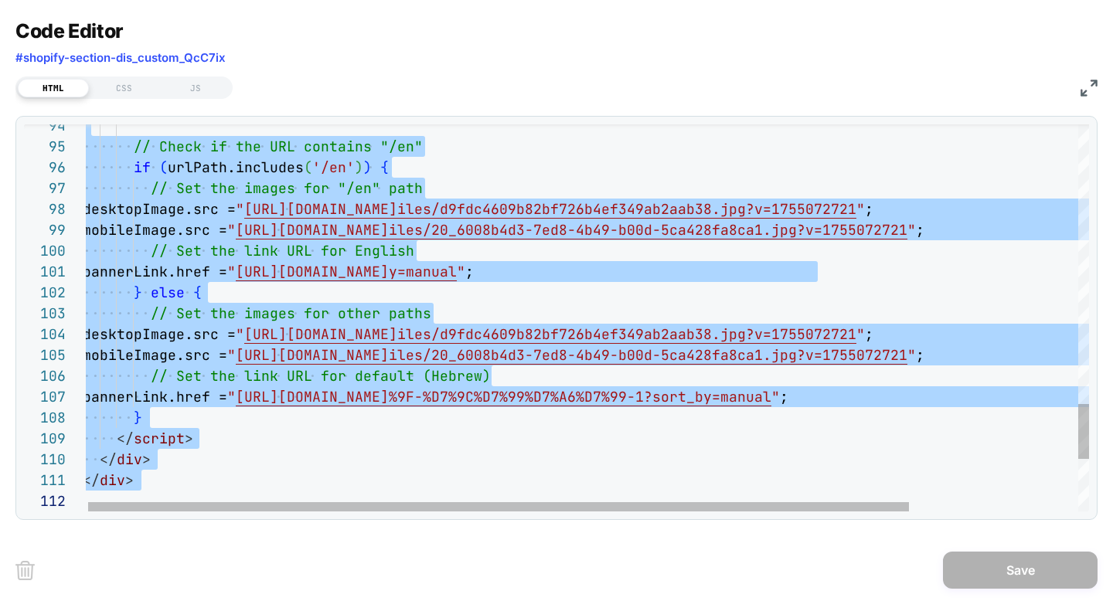
drag, startPoint x: 39, startPoint y: 132, endPoint x: 927, endPoint y: 489, distance: 956.3
type textarea "******"
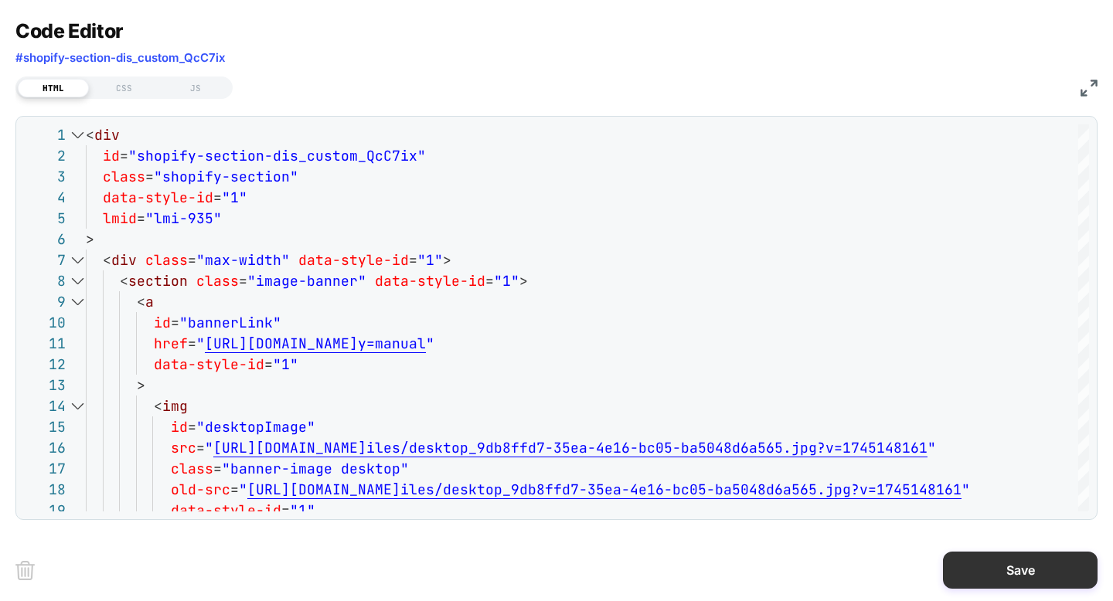
click at [1020, 571] on button "Save" at bounding box center [1020, 570] width 155 height 37
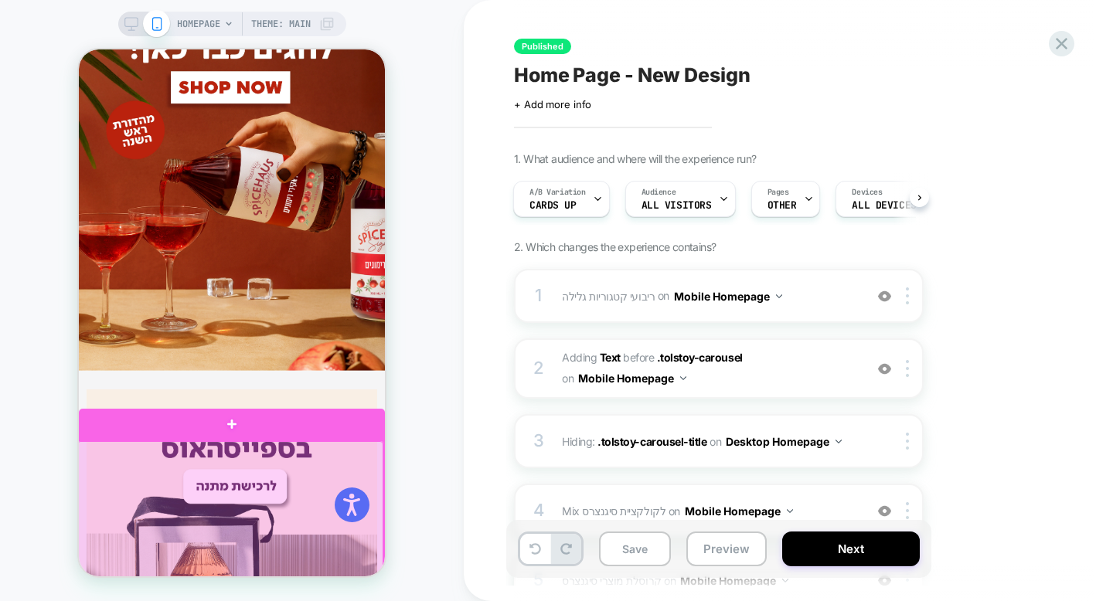
scroll to position [917, 0]
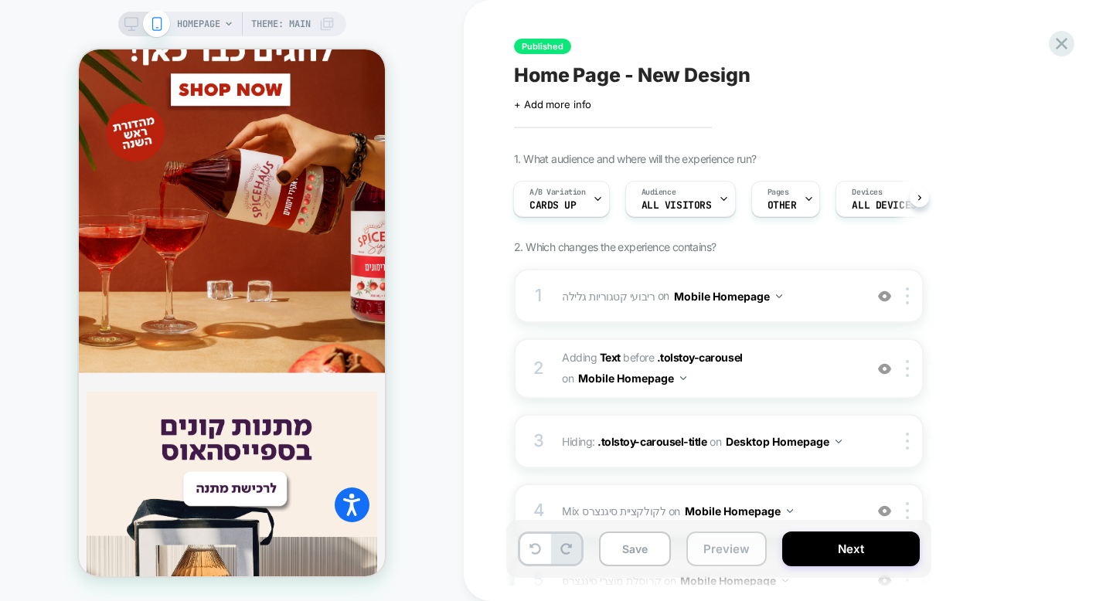
click at [728, 543] on button "Preview" at bounding box center [726, 549] width 80 height 35
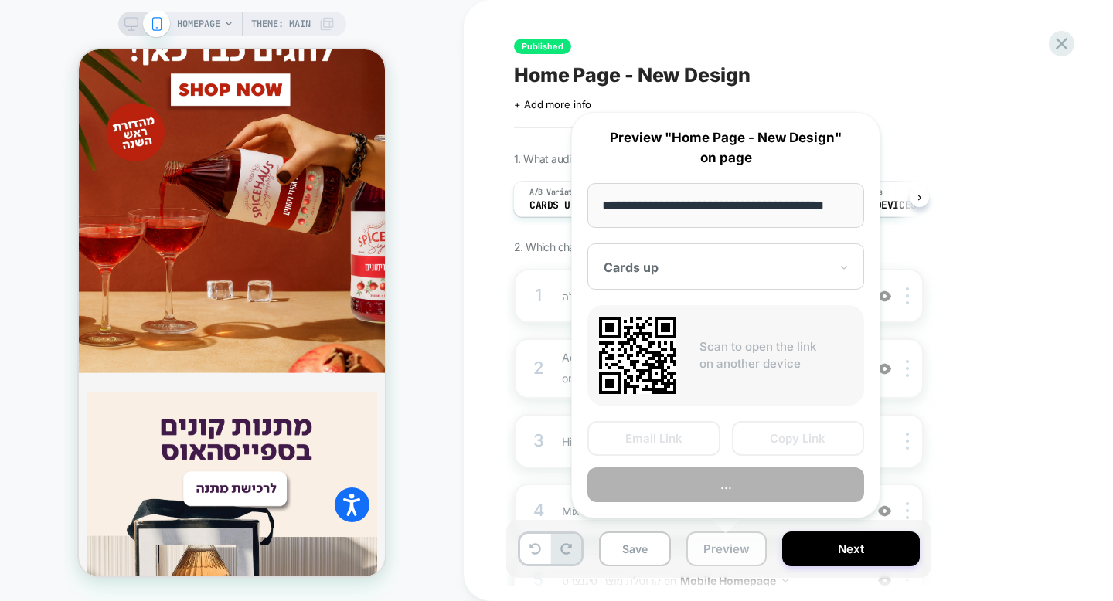
scroll to position [0, 22]
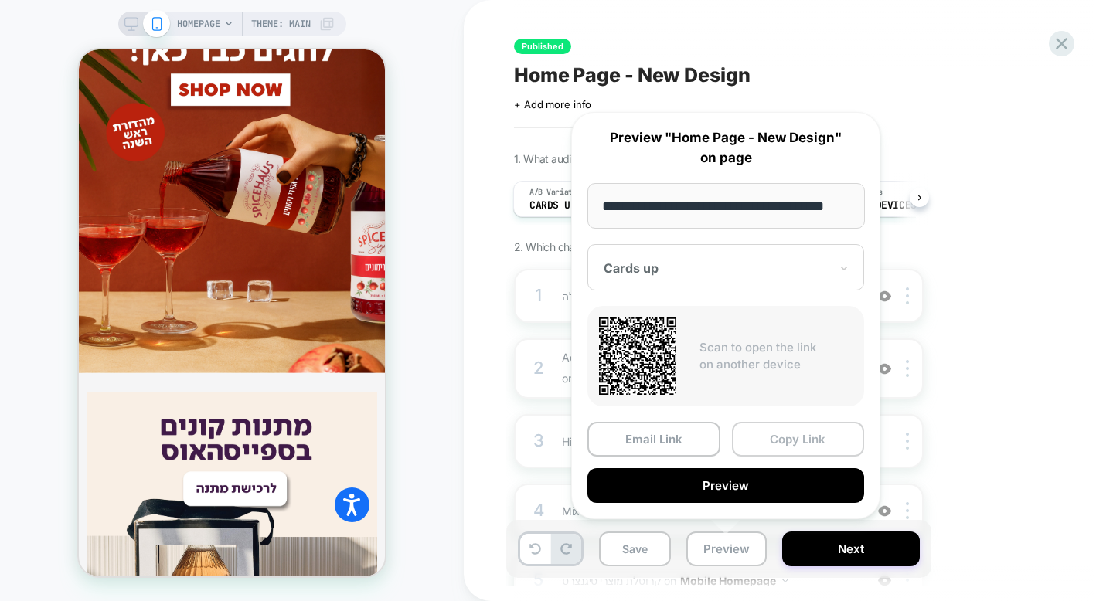
click at [779, 443] on button "Copy Link" at bounding box center [798, 439] width 133 height 35
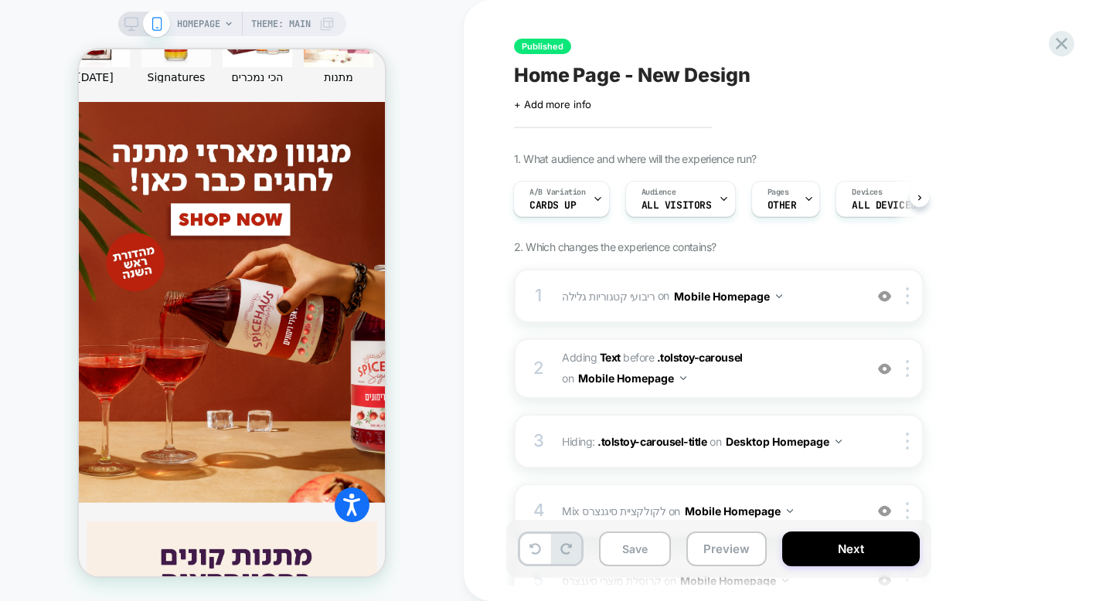
scroll to position [804, 0]
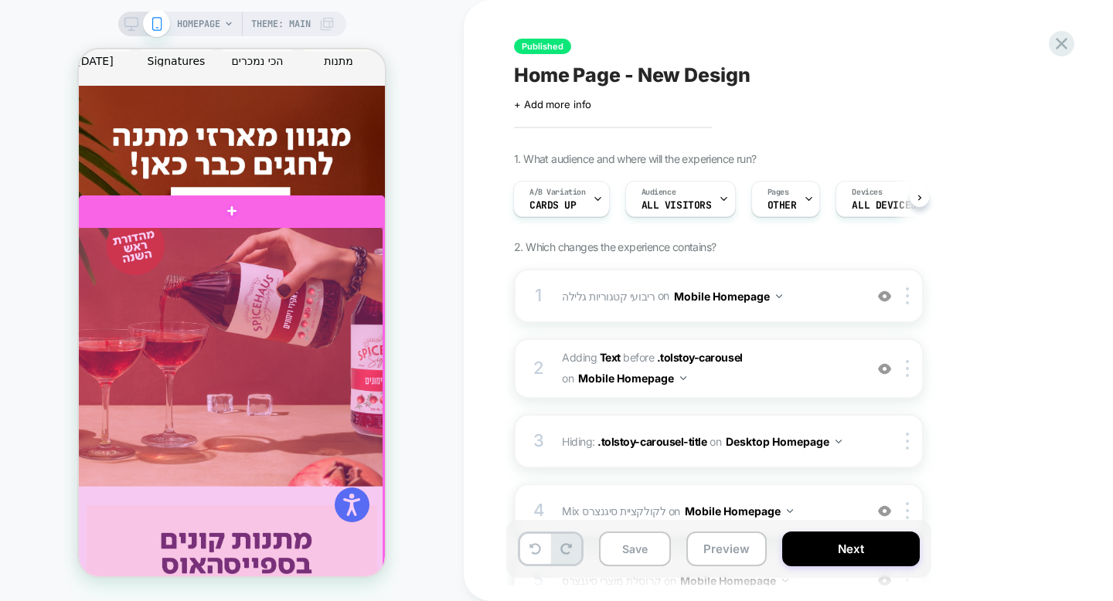
click at [313, 367] on div at bounding box center [230, 444] width 306 height 435
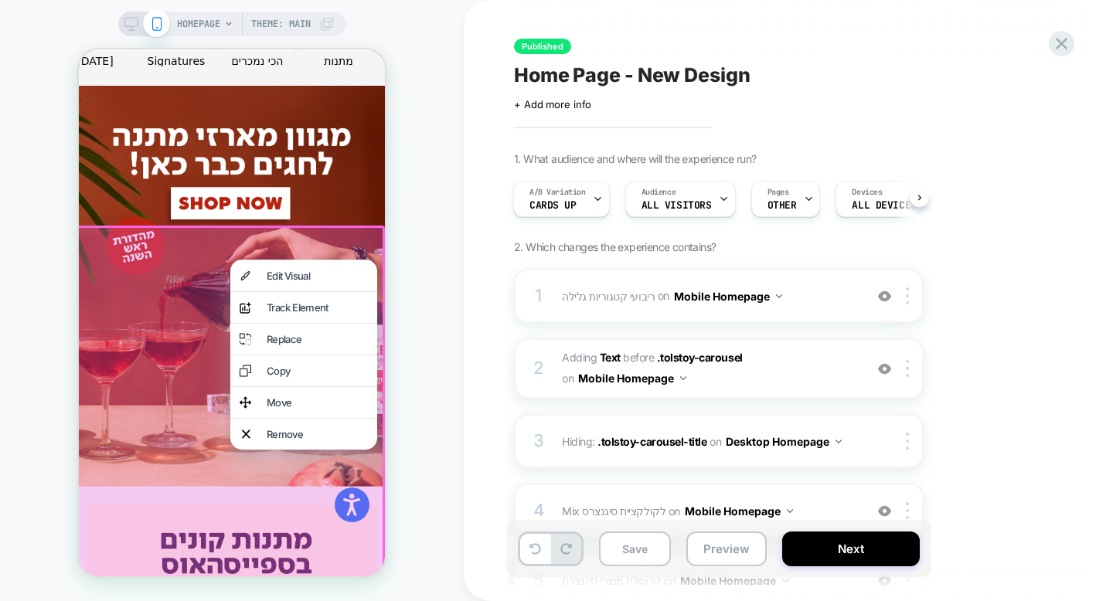
click at [442, 338] on div "HOMEPAGE Theme: MAIN" at bounding box center [232, 300] width 464 height 570
click at [418, 284] on div "HOMEPAGE Theme: MAIN" at bounding box center [232, 300] width 464 height 570
click at [36, 313] on div "HOMEPAGE Theme: MAIN" at bounding box center [232, 300] width 464 height 570
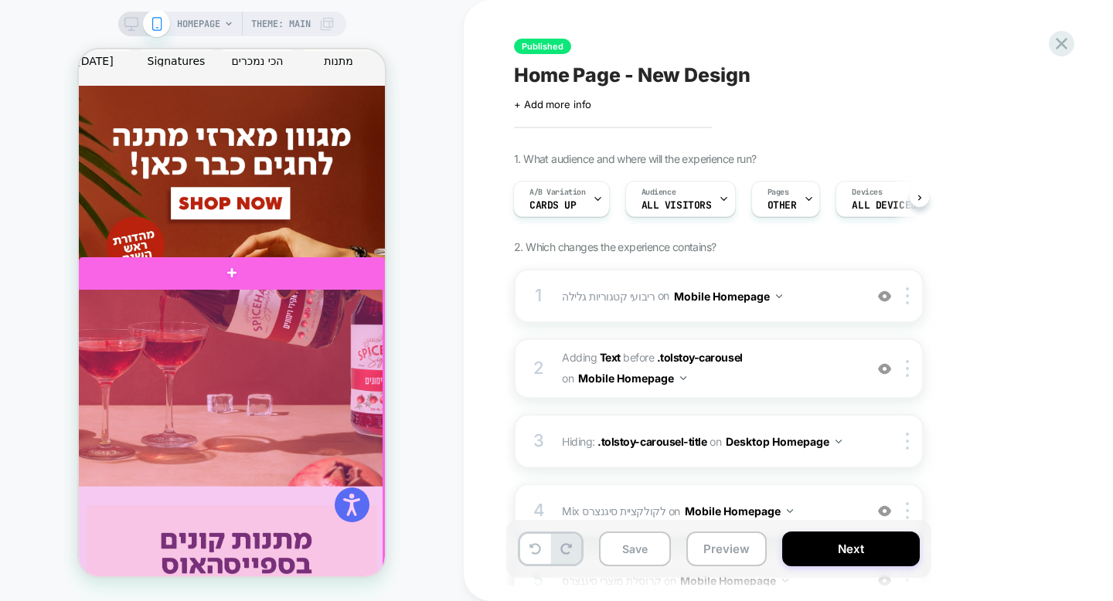
click at [236, 405] on div at bounding box center [230, 479] width 306 height 381
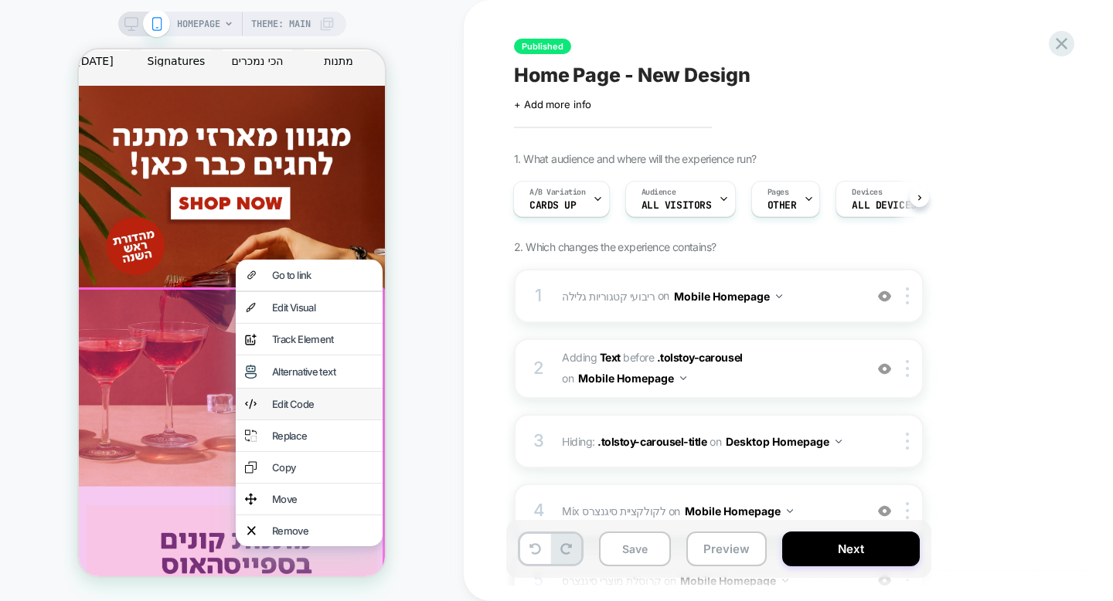
click at [288, 403] on div "Edit Code" at bounding box center [322, 404] width 101 height 12
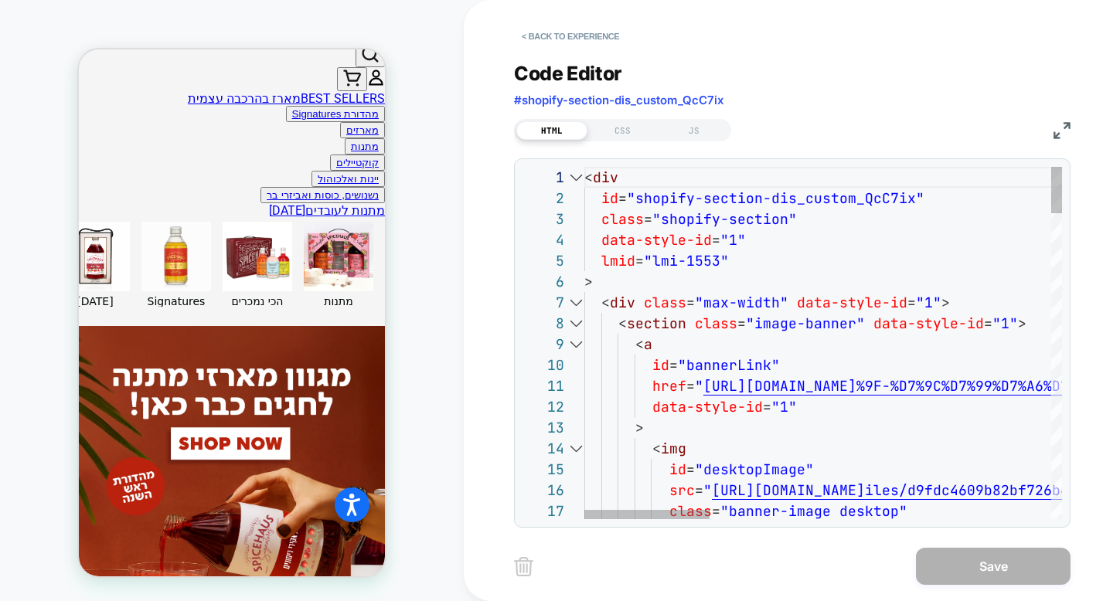
scroll to position [563, 0]
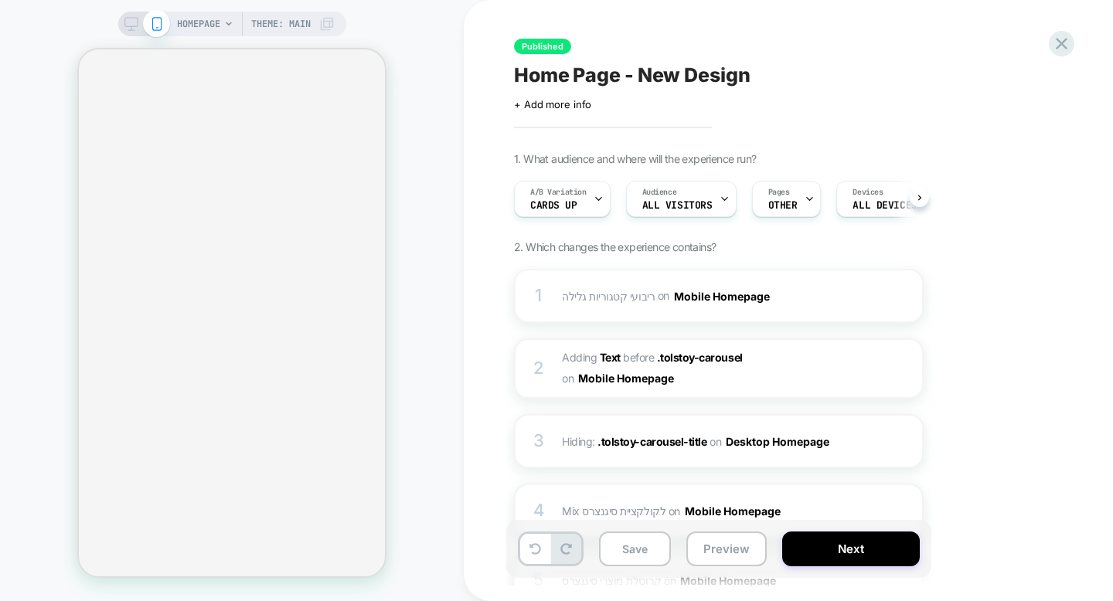
scroll to position [0, 1]
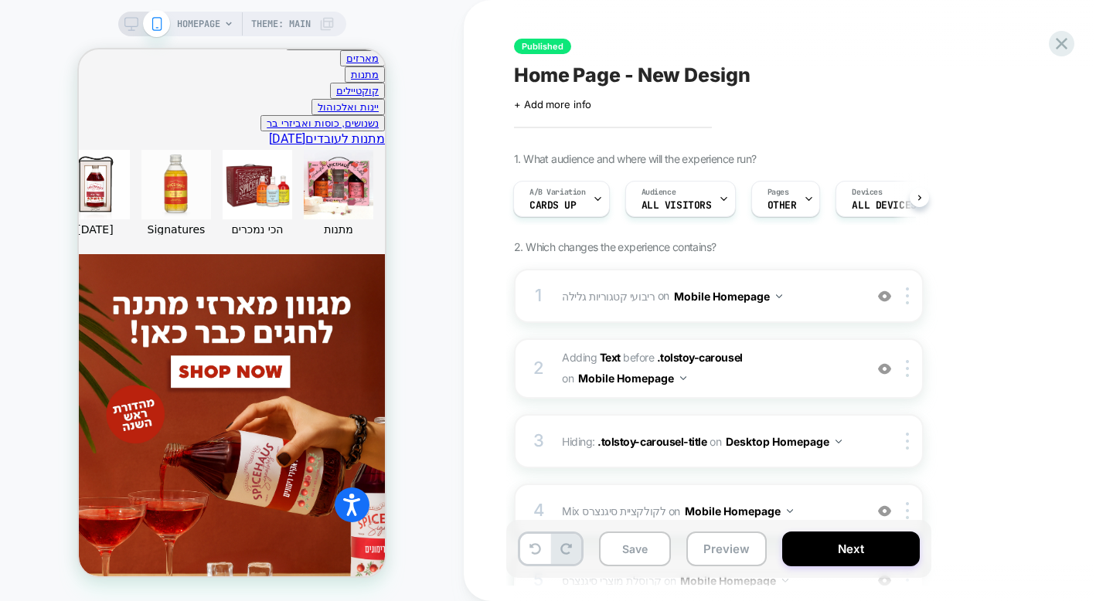
scroll to position [636, 0]
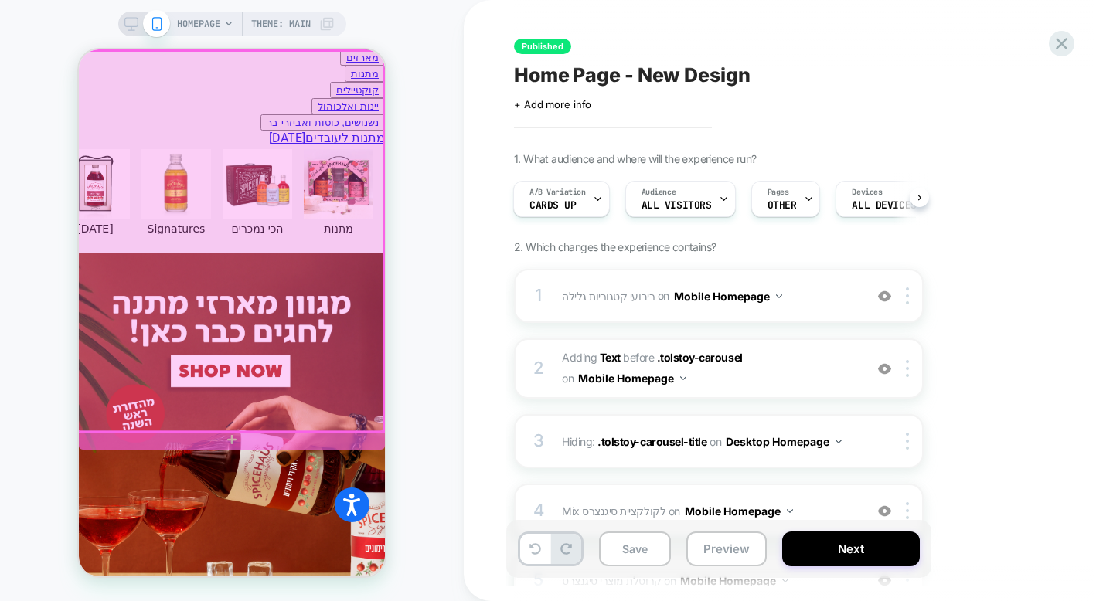
click at [292, 306] on div at bounding box center [230, 241] width 306 height 381
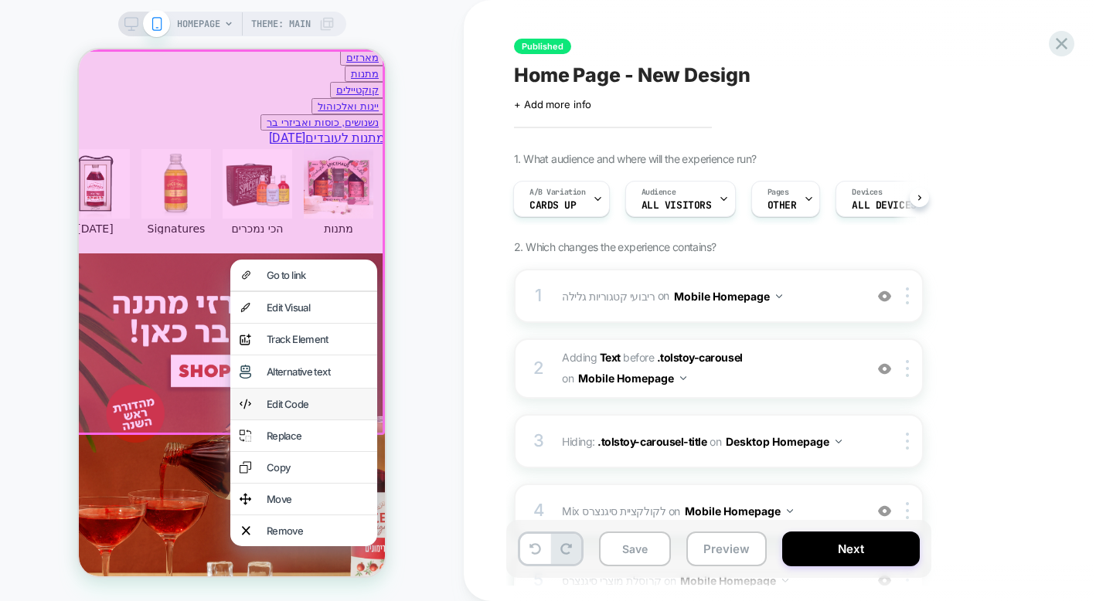
click at [328, 394] on div "Edit Code" at bounding box center [303, 404] width 147 height 31
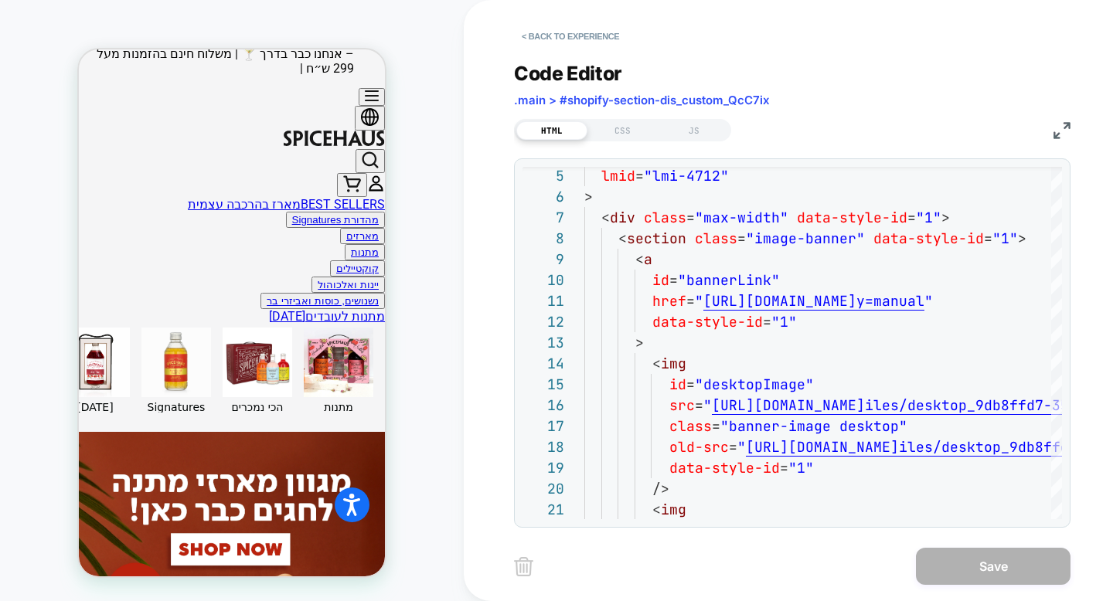
scroll to position [230, 0]
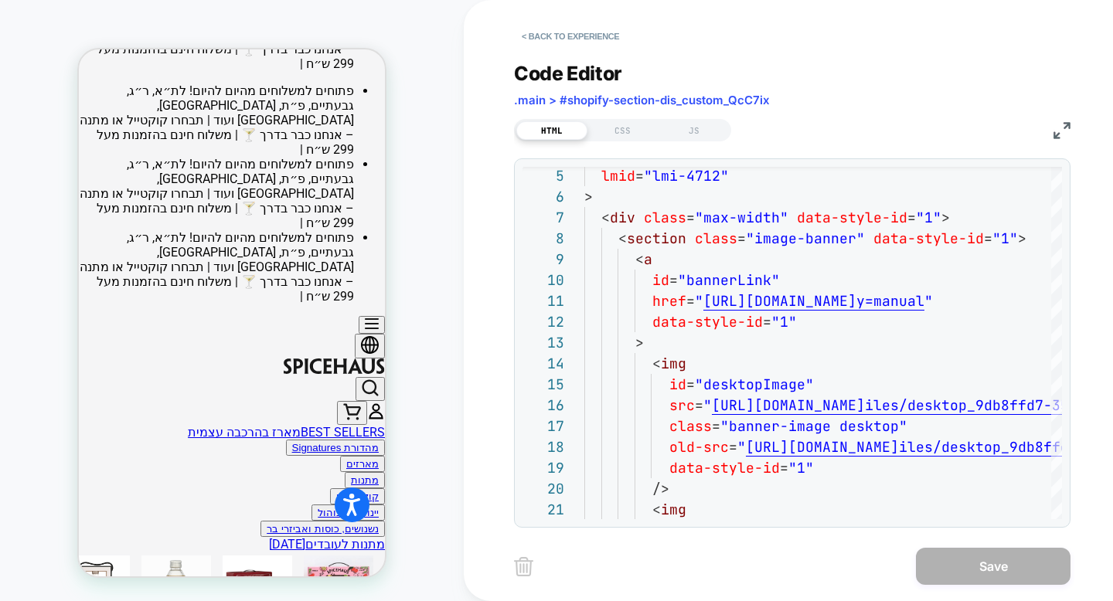
click at [448, 293] on div "HOMEPAGE Theme: MAIN" at bounding box center [232, 300] width 464 height 570
click at [585, 36] on button "< Back to experience" at bounding box center [570, 36] width 113 height 25
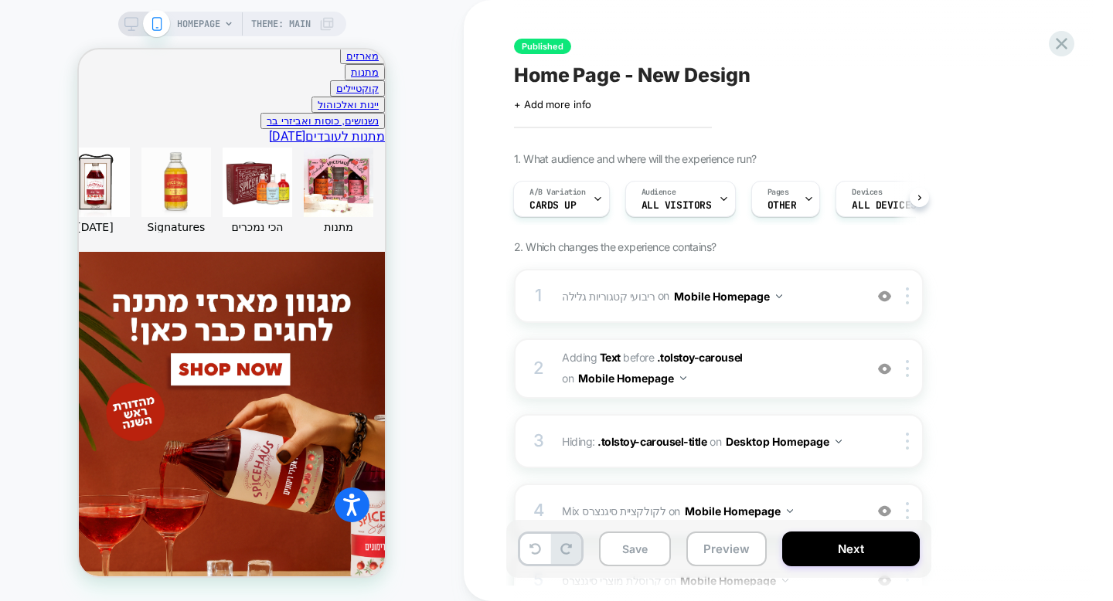
scroll to position [706, 0]
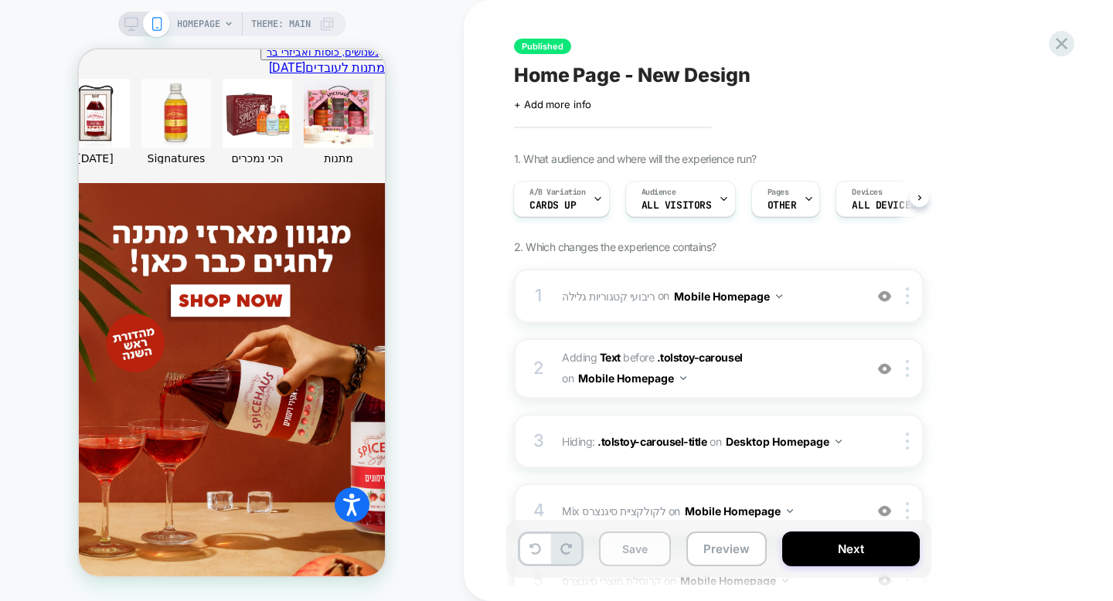
click at [641, 554] on button "Save" at bounding box center [635, 549] width 72 height 35
click at [853, 540] on button "Next" at bounding box center [851, 549] width 138 height 35
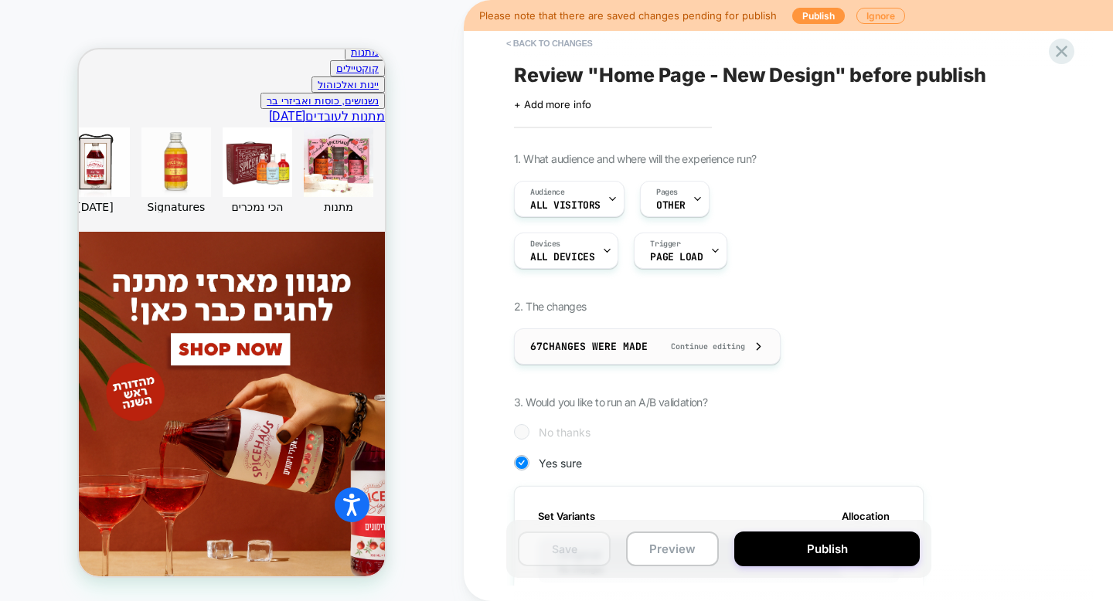
scroll to position [121, 0]
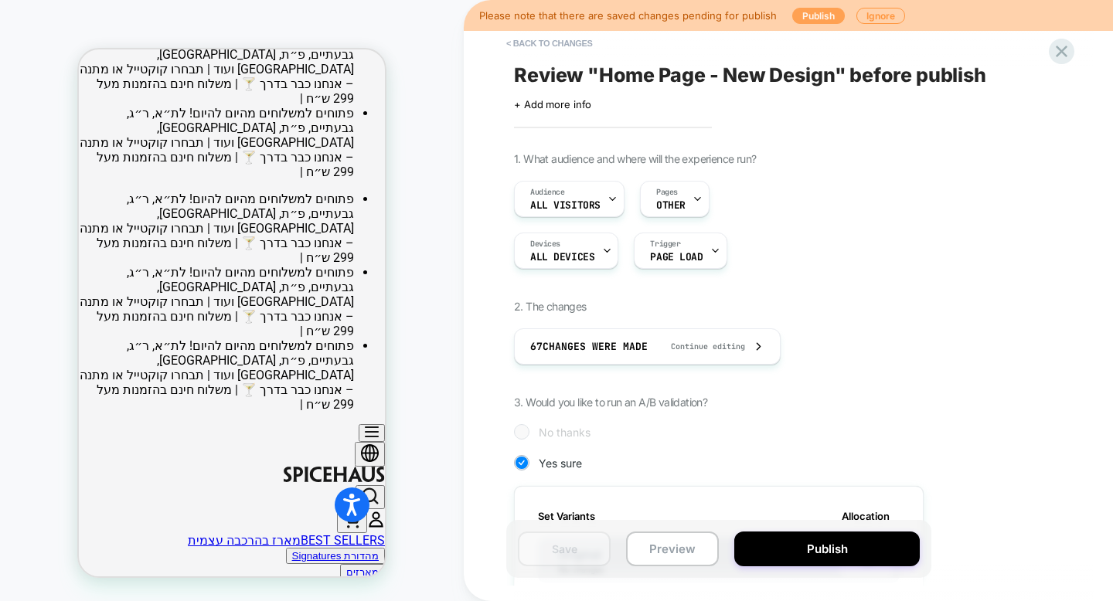
click at [805, 17] on button "Publish" at bounding box center [818, 16] width 53 height 16
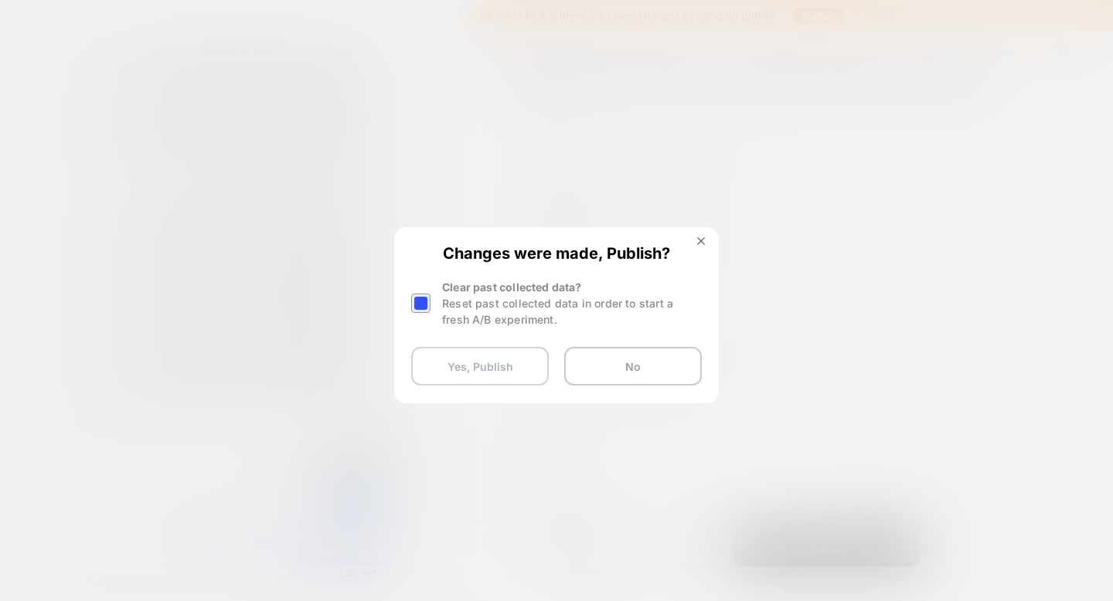
click at [478, 355] on button "Yes, Publish" at bounding box center [480, 366] width 138 height 39
click at [514, 378] on button "Yes, Publish" at bounding box center [480, 366] width 138 height 39
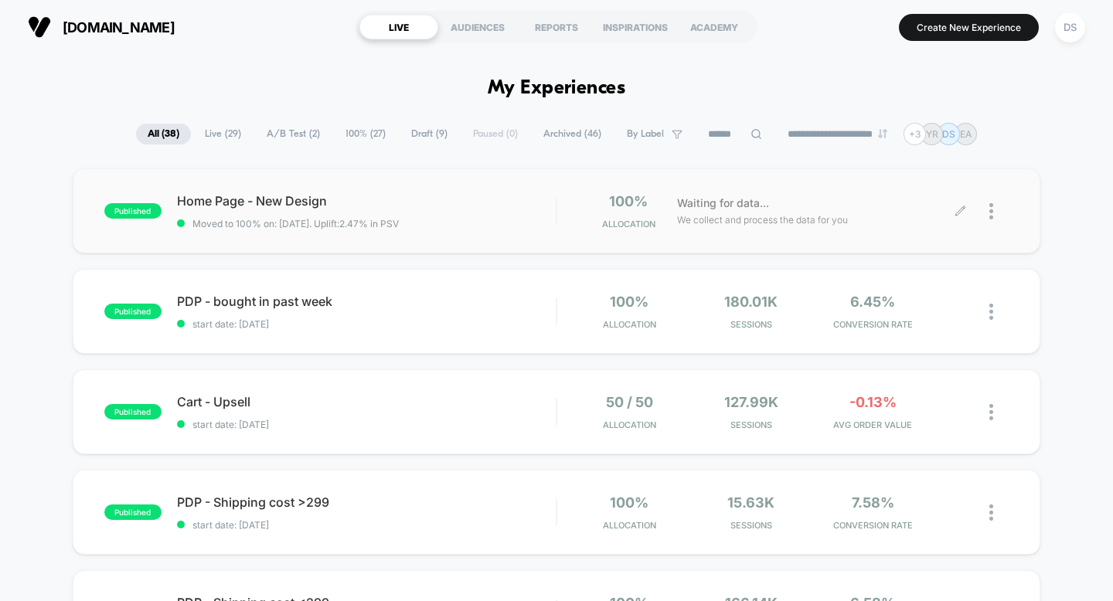
click at [961, 211] on icon at bounding box center [960, 212] width 12 height 12
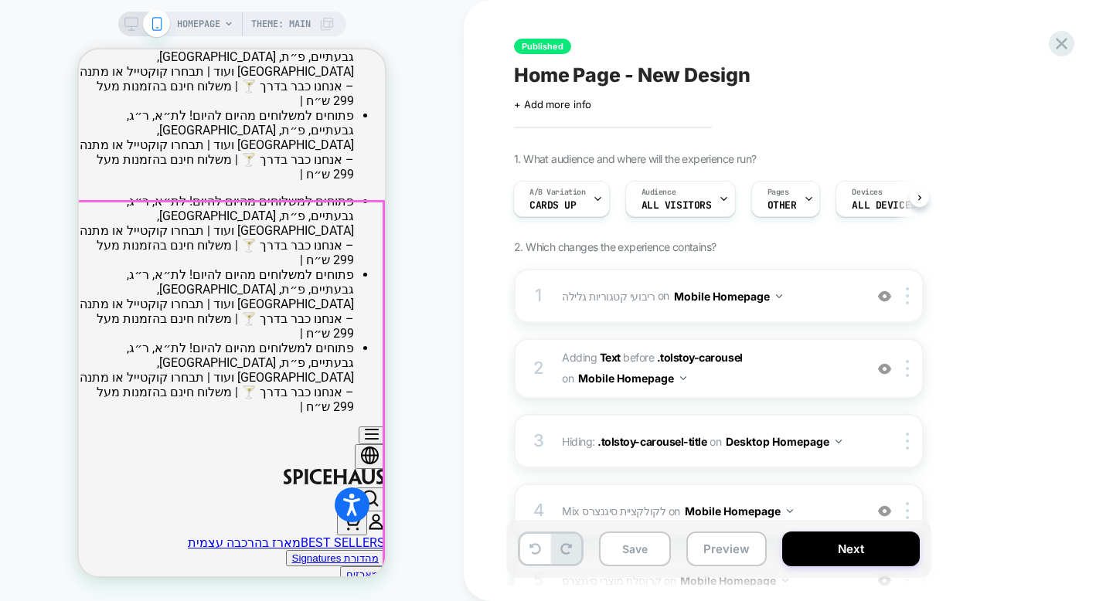
scroll to position [94, 0]
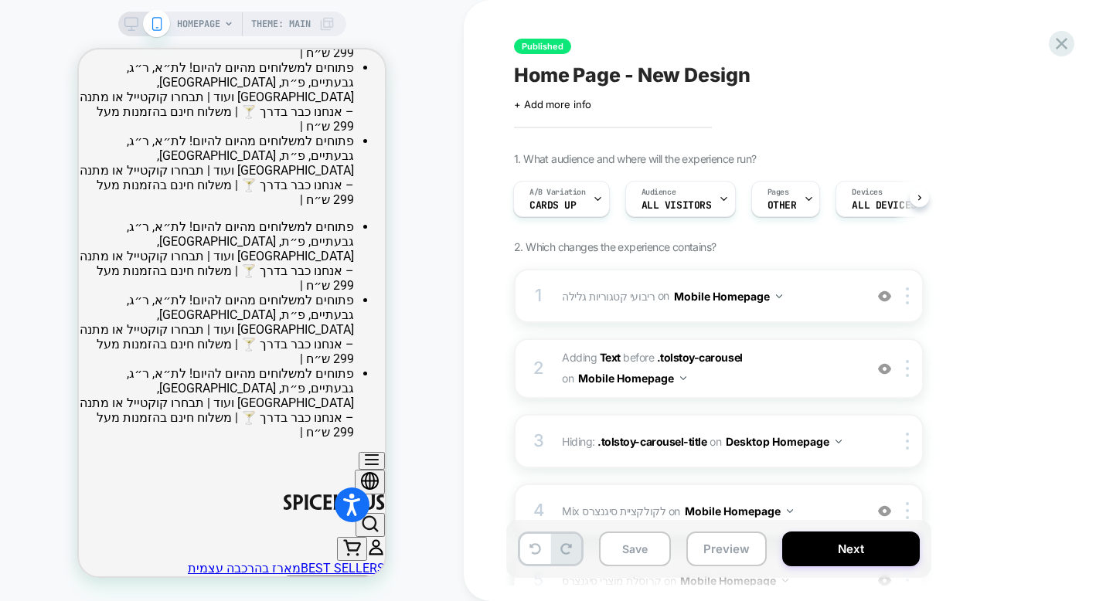
click at [129, 28] on icon at bounding box center [131, 24] width 14 height 14
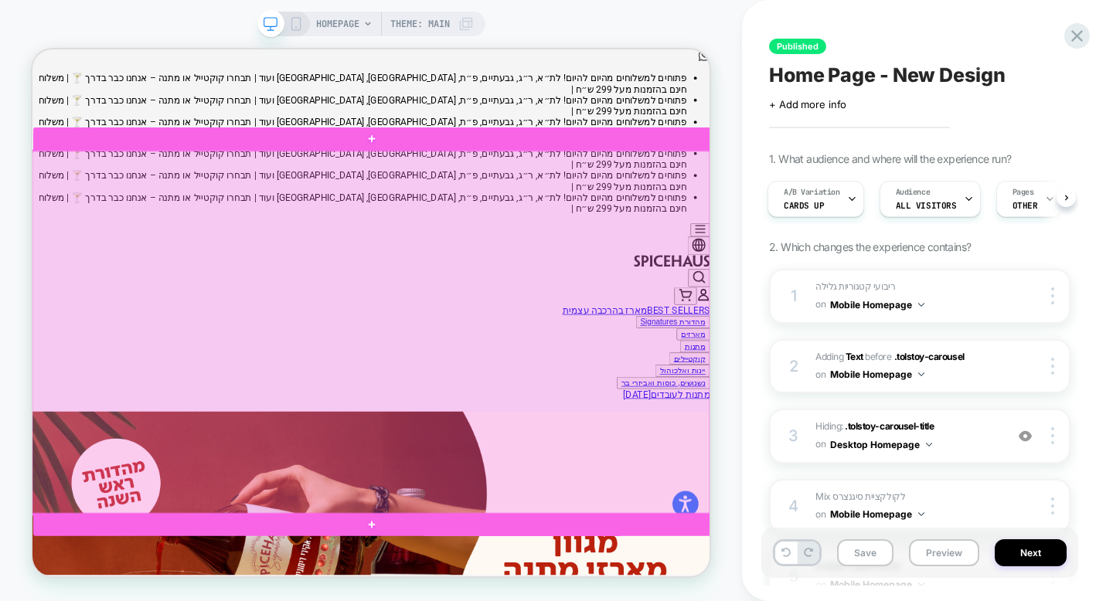
click at [487, 376] on div at bounding box center [483, 427] width 903 height 485
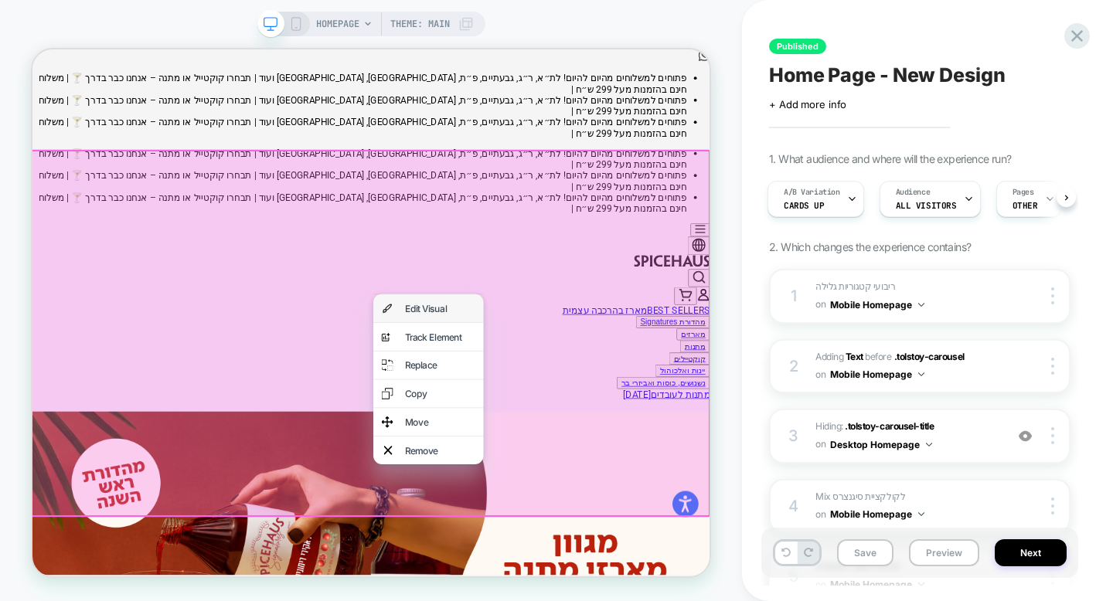
click at [531, 396] on div "Edit Visual" at bounding box center [576, 394] width 94 height 15
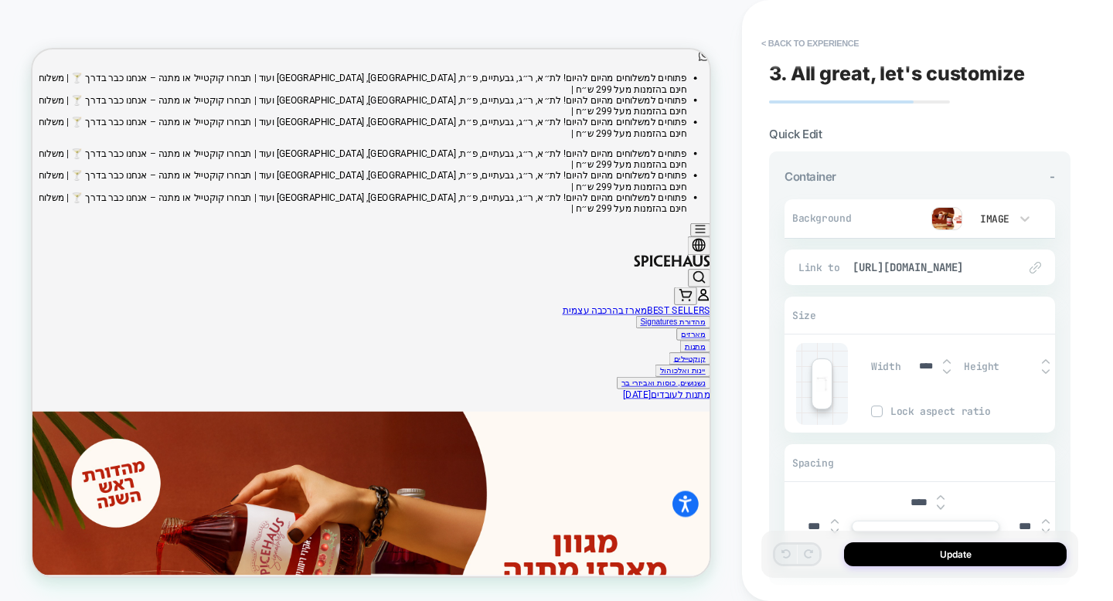
scroll to position [26, 0]
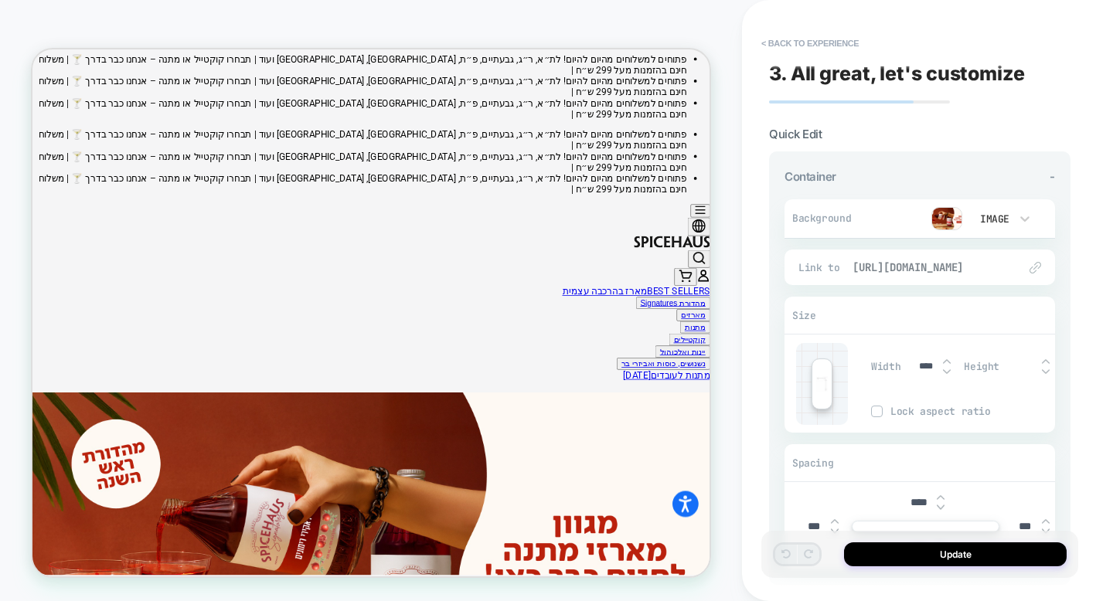
click at [913, 264] on span "[URL][DOMAIN_NAME]" at bounding box center [927, 267] width 150 height 14
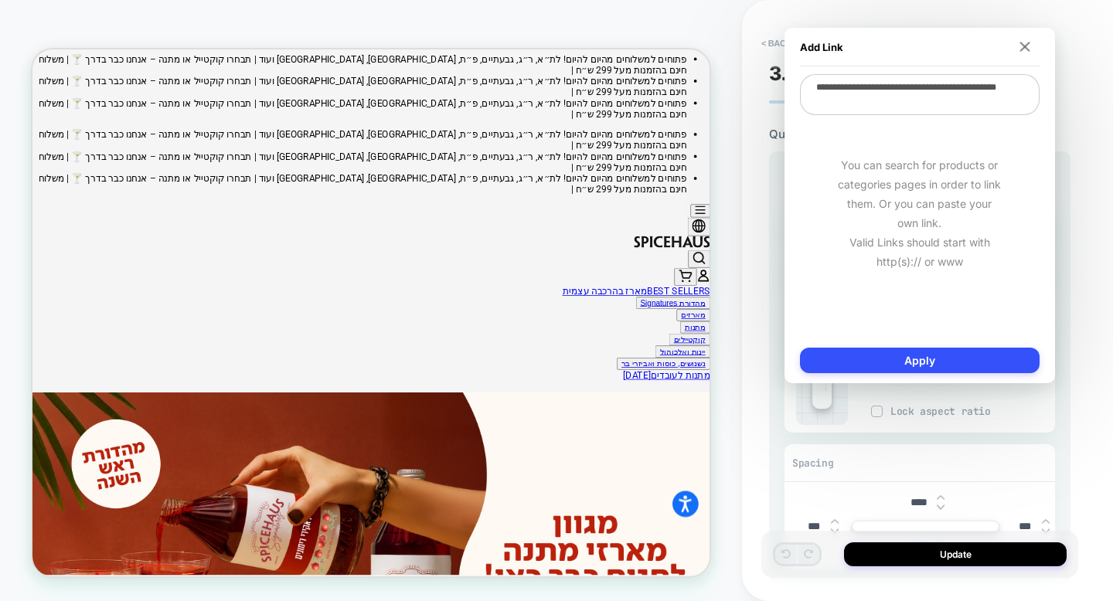
click at [942, 112] on textarea "**********" at bounding box center [920, 94] width 240 height 41
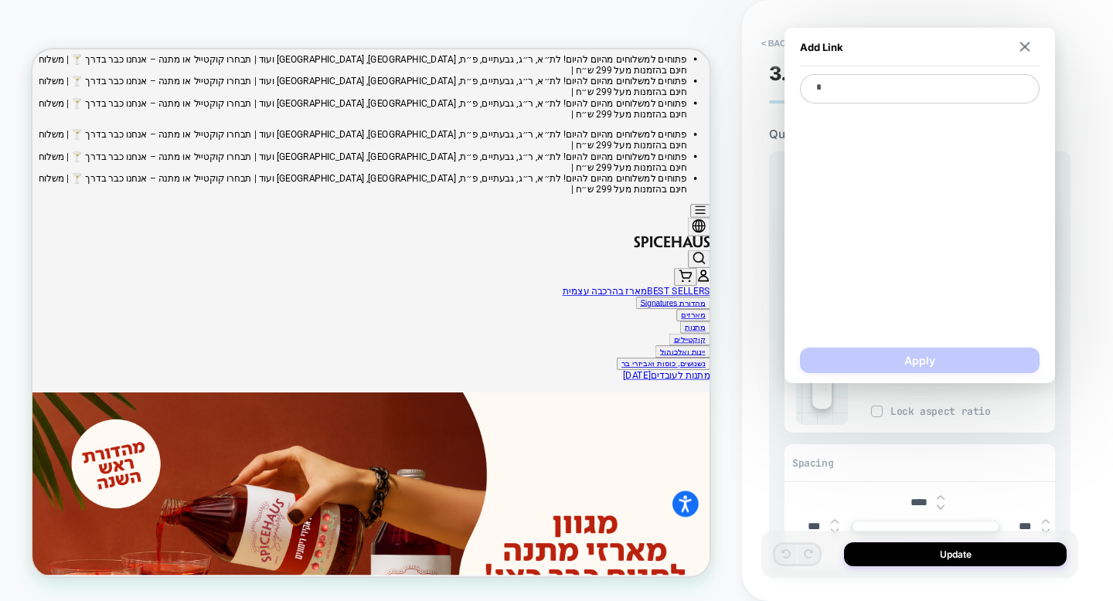
type textarea "**"
type textarea "*"
type textarea "***"
type textarea "*"
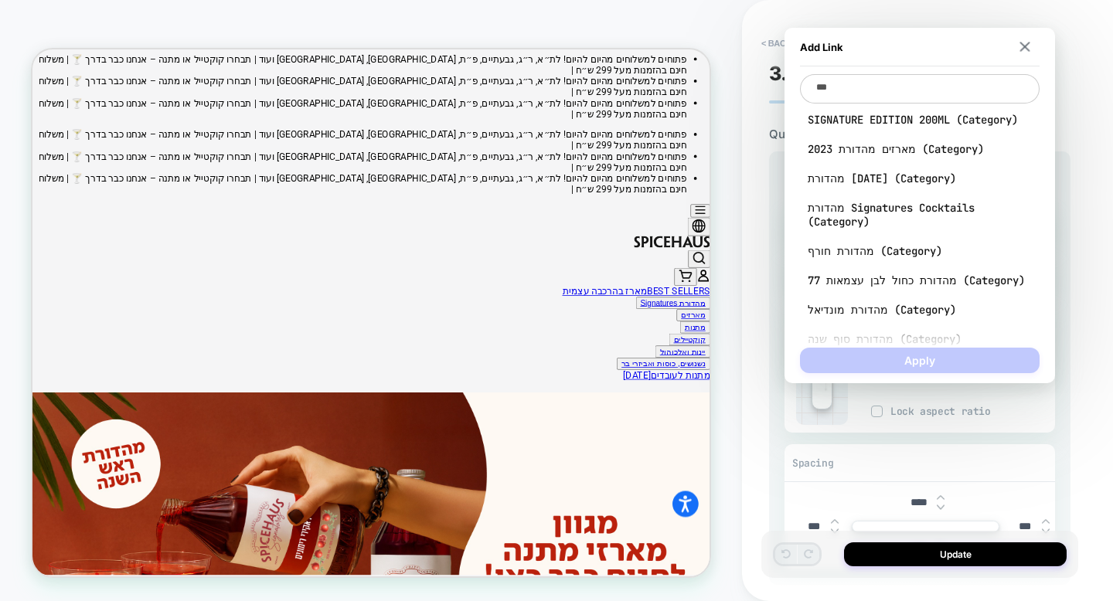
type textarea "****"
type textarea "*"
type textarea "*****"
type textarea "*"
type textarea "******"
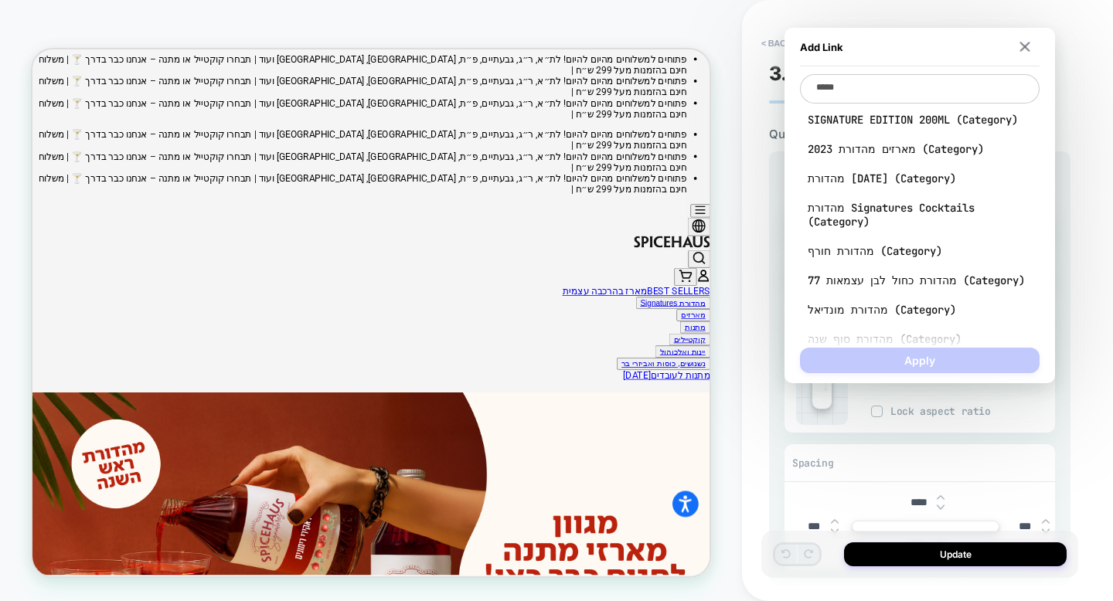
type textarea "*"
type textarea "******"
type textarea "*"
type textarea "********"
type textarea "*"
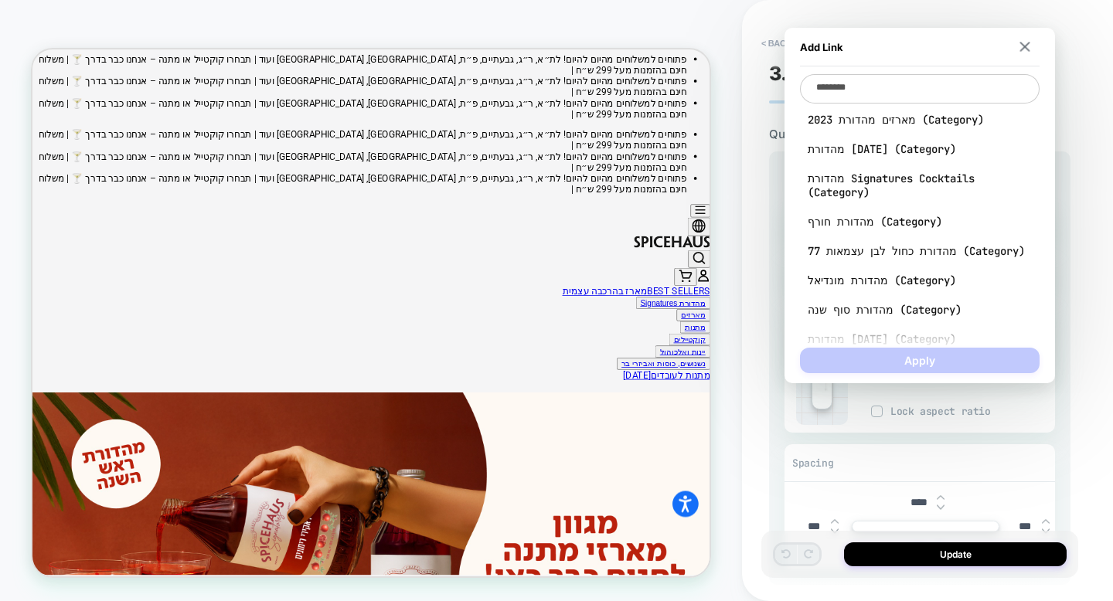
type textarea "*********"
type textarea "*"
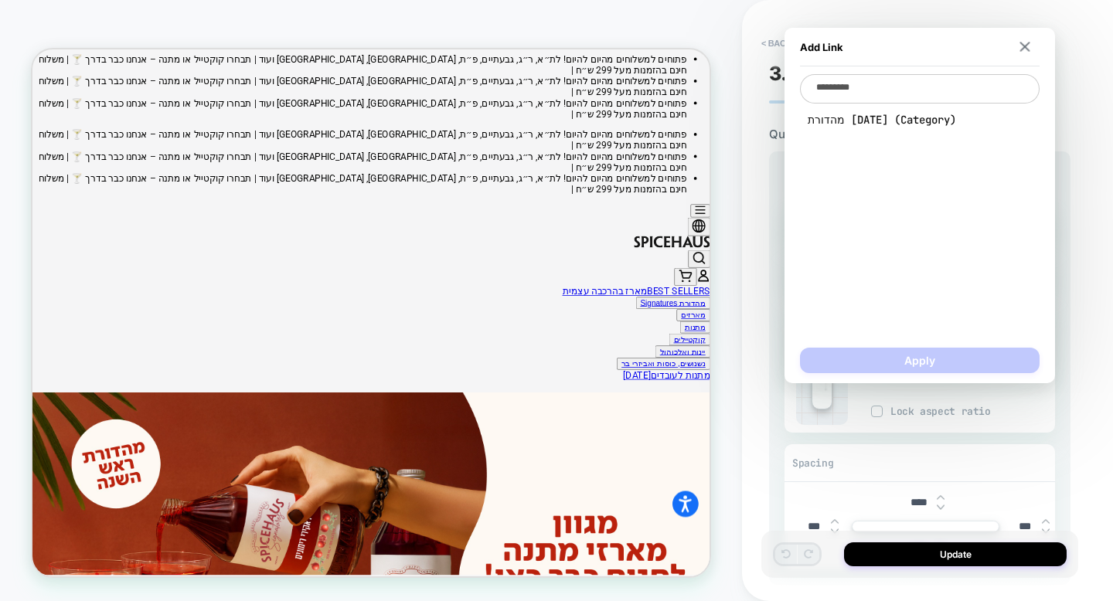
type textarea "**********"
type textarea "*"
click at [934, 113] on span "מהדורת ראש השנה (Category)" at bounding box center [920, 120] width 224 height 14
type textarea "**********"
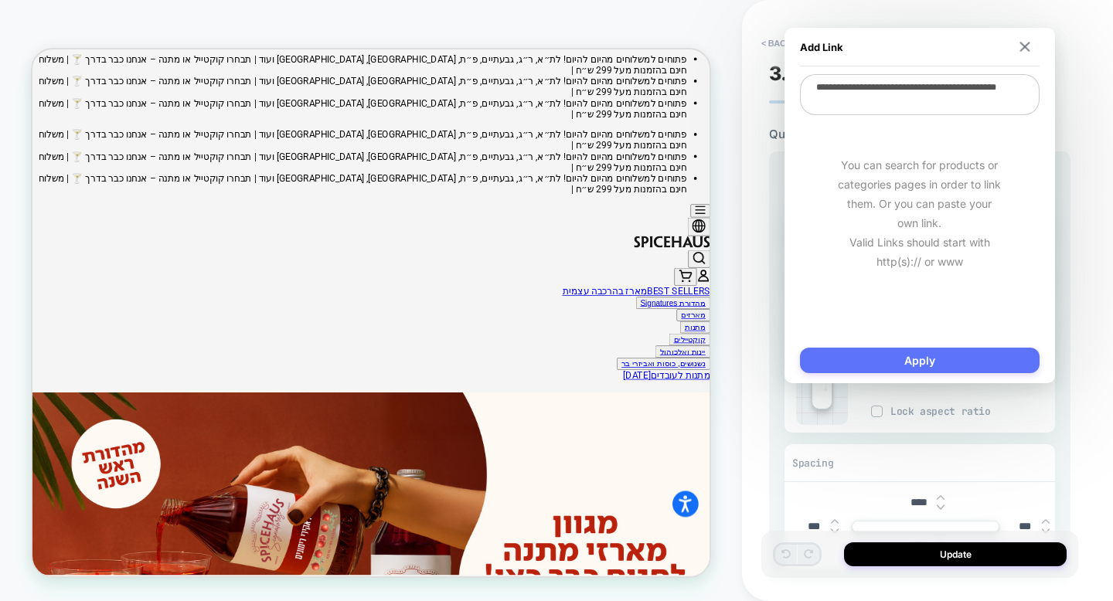
click at [889, 356] on button "Apply" at bounding box center [920, 361] width 240 height 26
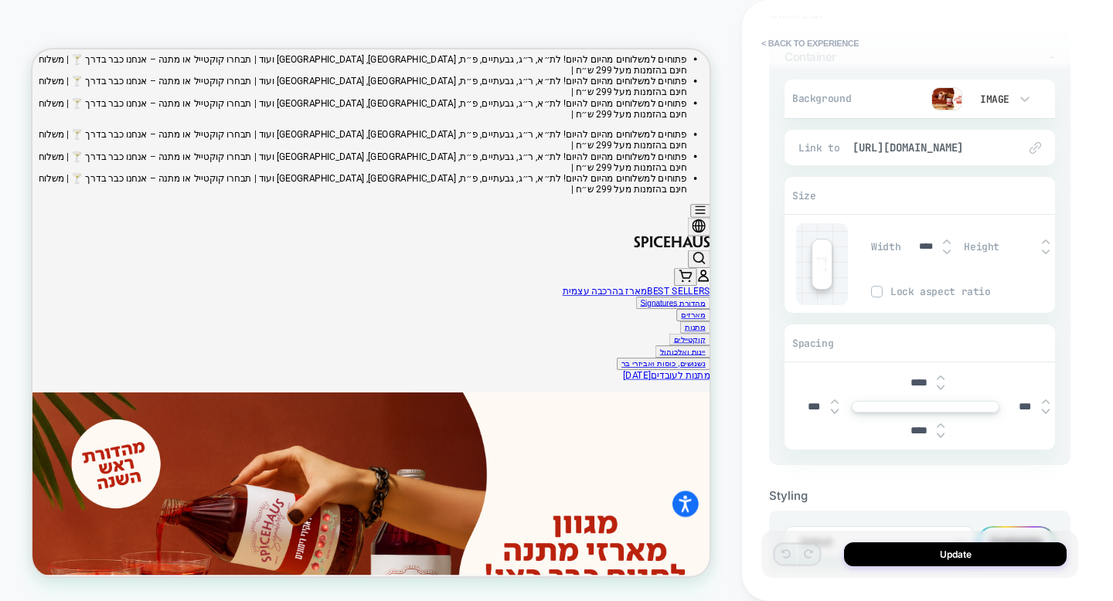
scroll to position [189, 0]
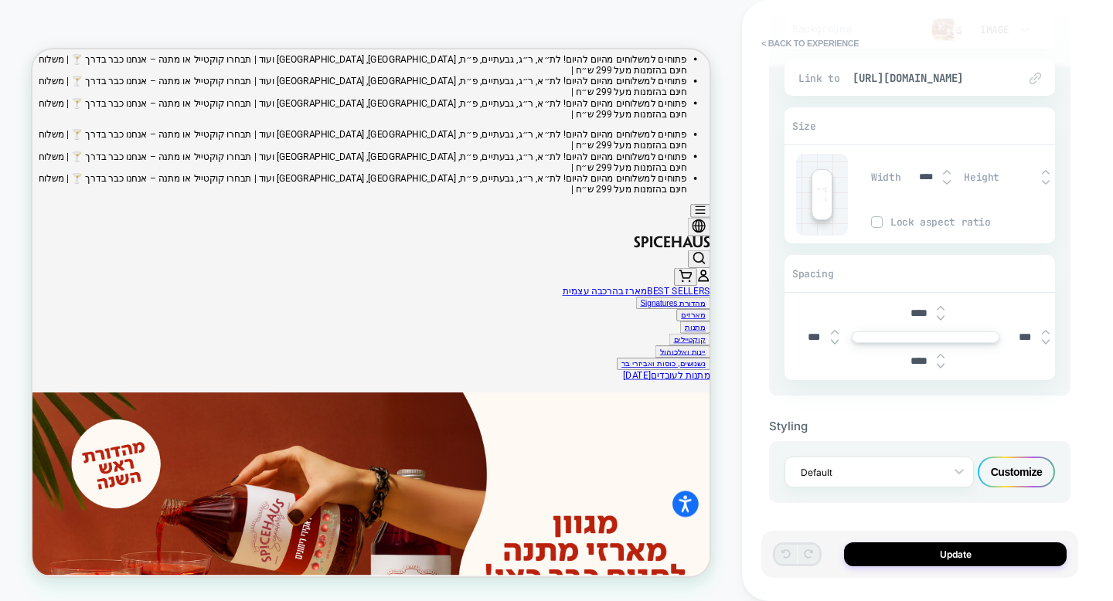
click at [1020, 484] on div "Customize" at bounding box center [1016, 472] width 77 height 31
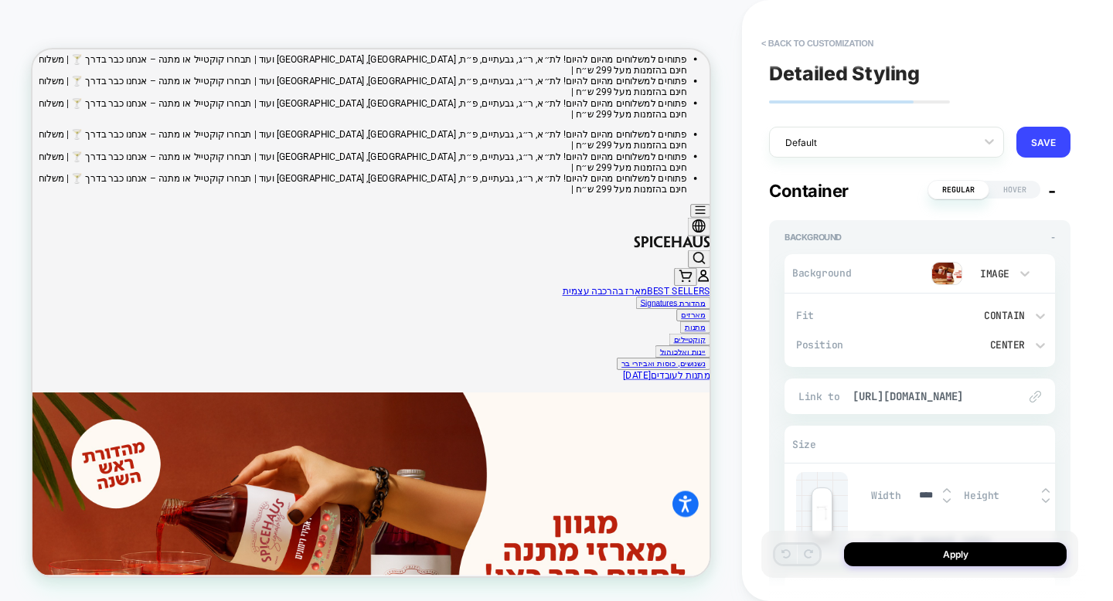
click at [954, 383] on div "Link to https://spicehaus.shop/collections/rosh-hashana" at bounding box center [919, 397] width 270 height 36
click at [950, 407] on div "Link to https://spicehaus.shop/collections/rosh-hashana" at bounding box center [919, 397] width 270 height 36
click at [944, 390] on span "[URL][DOMAIN_NAME]" at bounding box center [927, 396] width 150 height 14
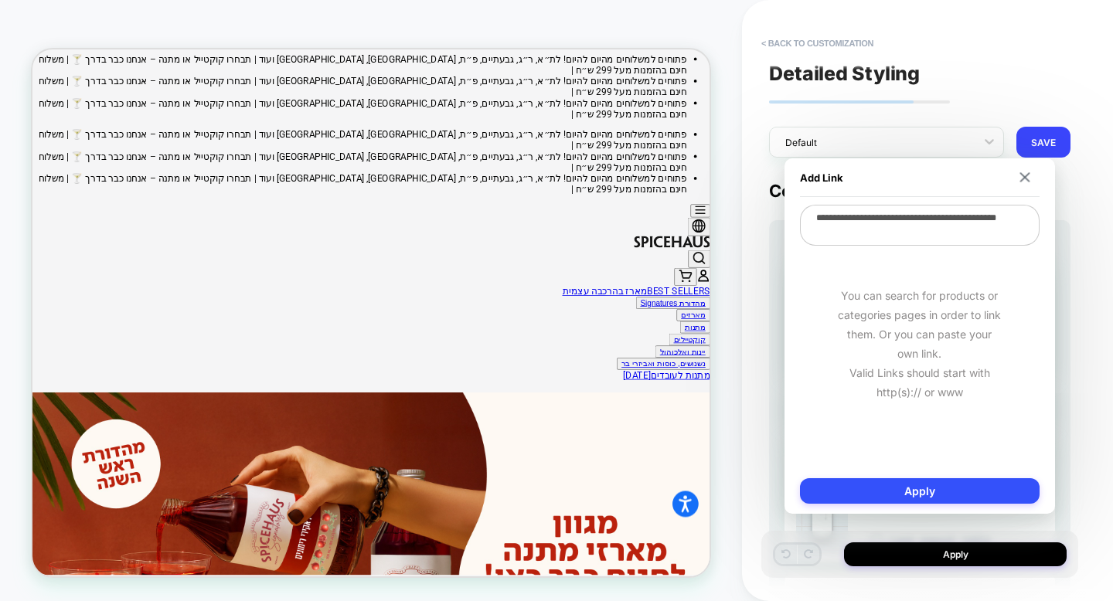
click at [923, 241] on textarea "**********" at bounding box center [920, 225] width 240 height 41
type textarea "*"
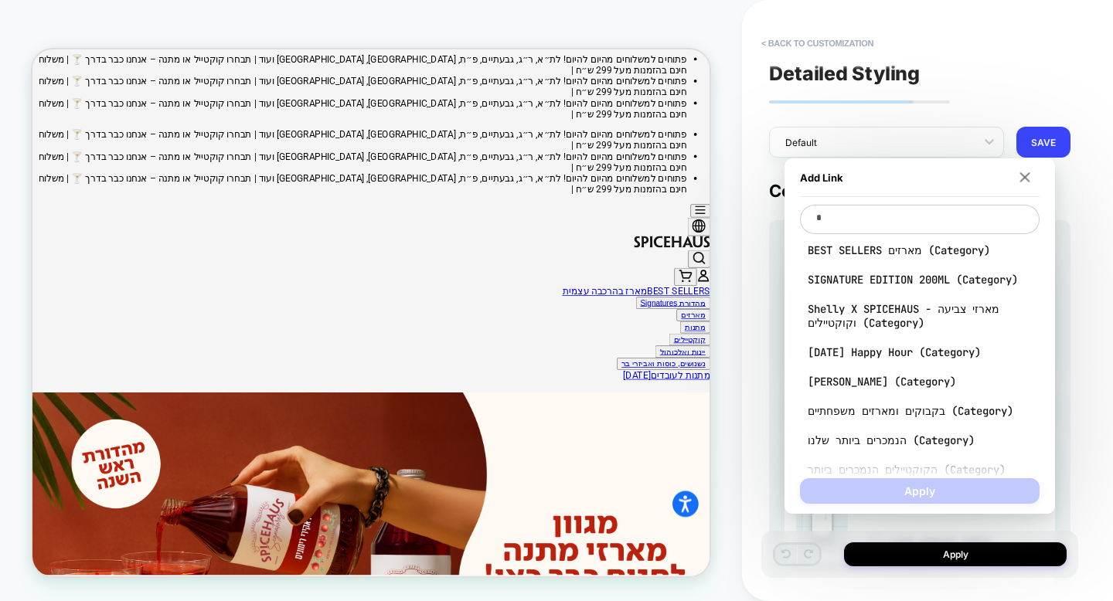
type textarea "*"
type textarea "**"
type textarea "*"
type textarea "***"
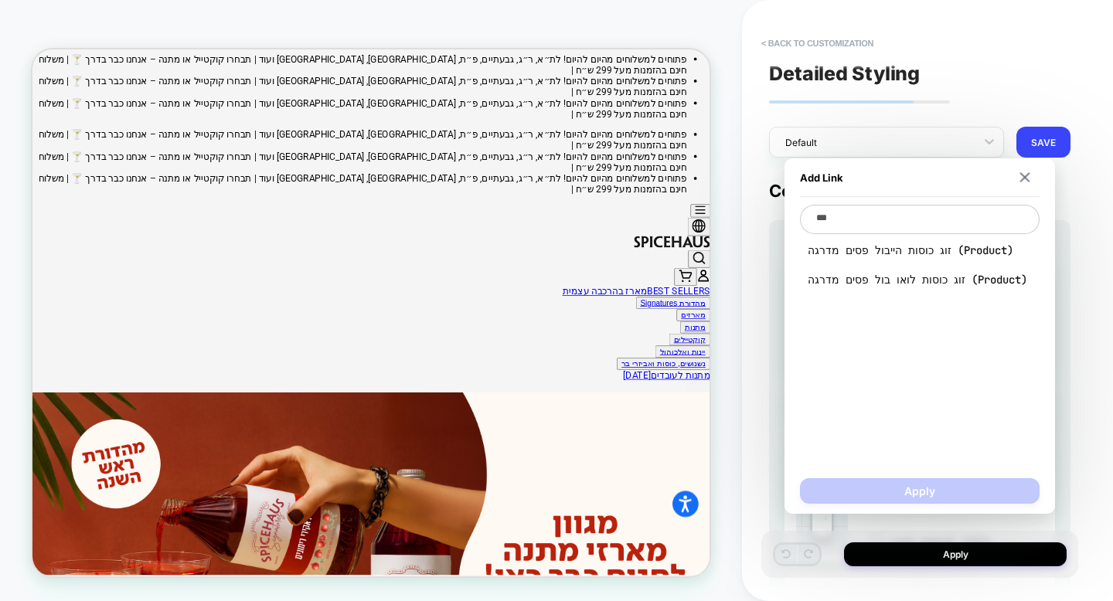
type textarea "*"
type textarea "****"
type textarea "*"
type textarea "*****"
type textarea "*"
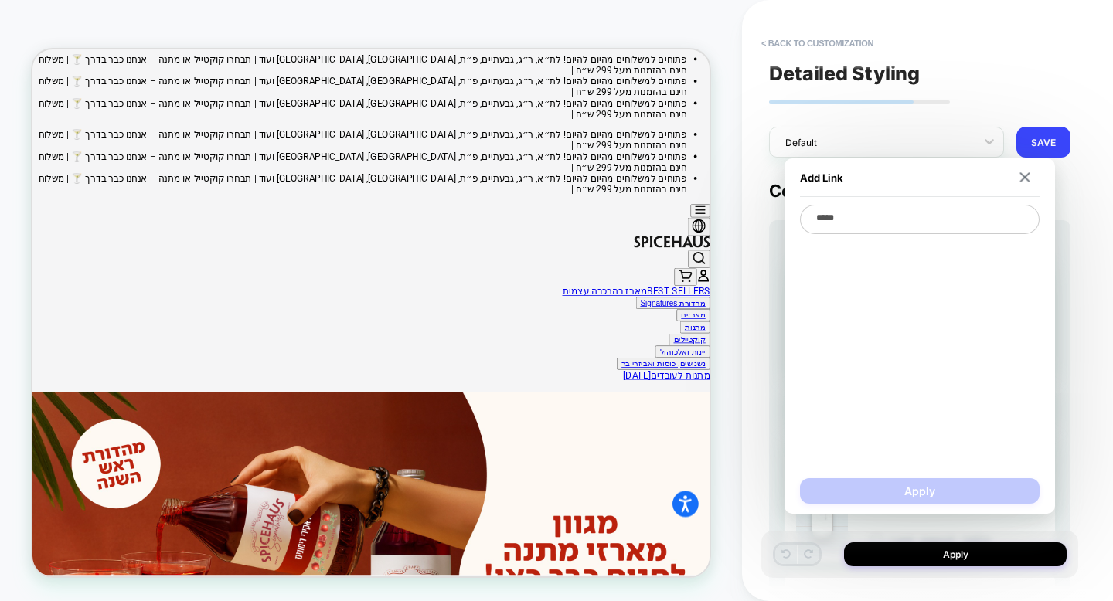
type textarea "*****"
type textarea "*"
type textarea "*******"
type textarea "*"
type textarea "********"
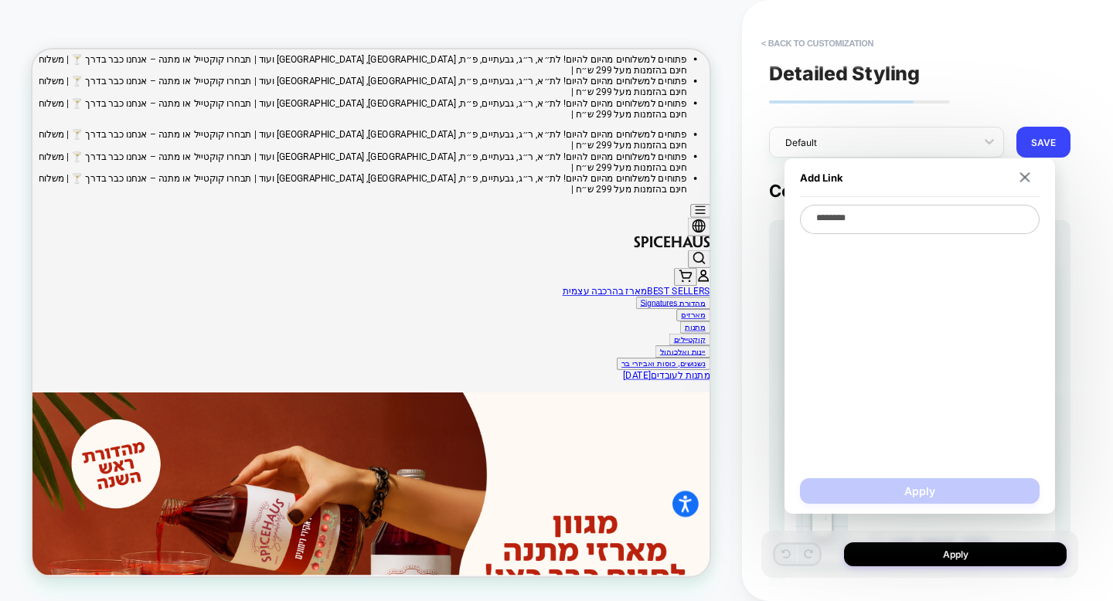
type textarea "*"
type textarea "*********"
type textarea "*"
type textarea "*********"
type textarea "*"
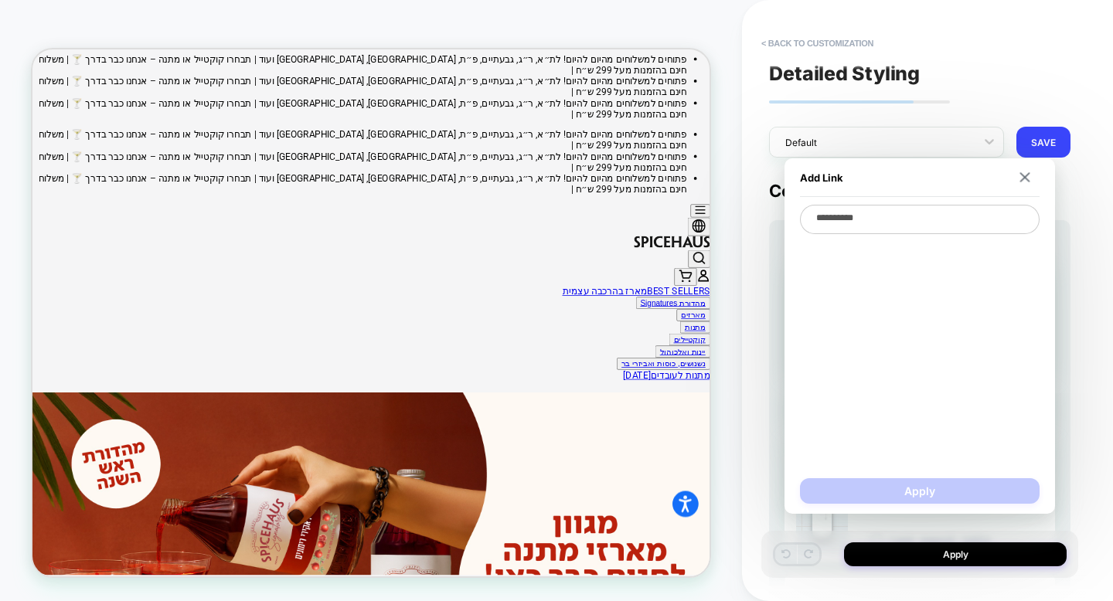
type textarea "**********"
type textarea "*"
type textarea "**********"
type textarea "*"
type textarea "**********"
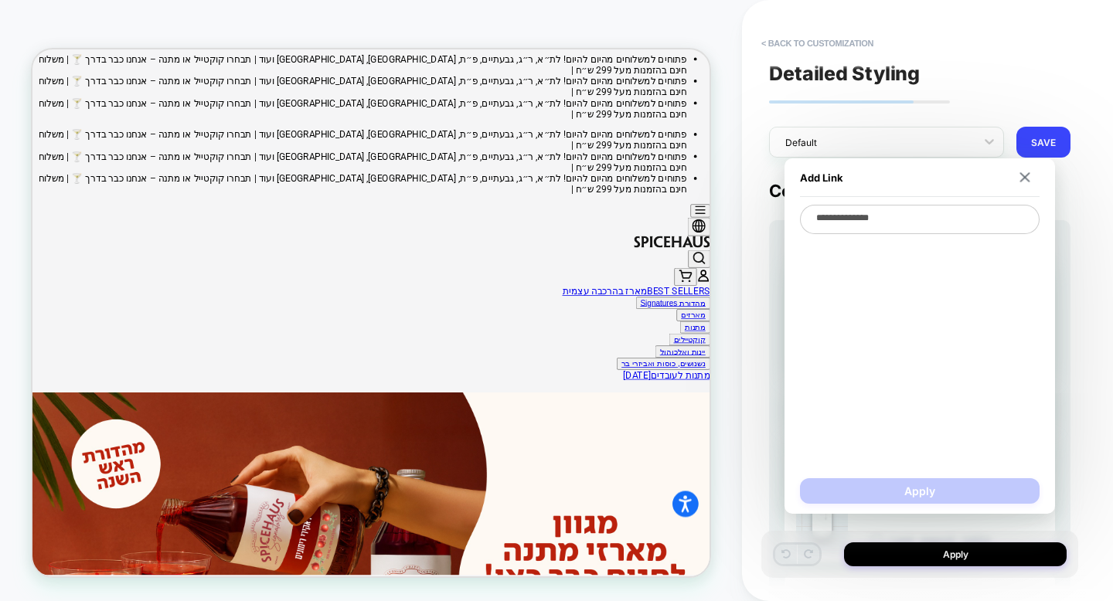
type textarea "*"
type textarea "**********"
type textarea "*"
type textarea "**********"
type textarea "*"
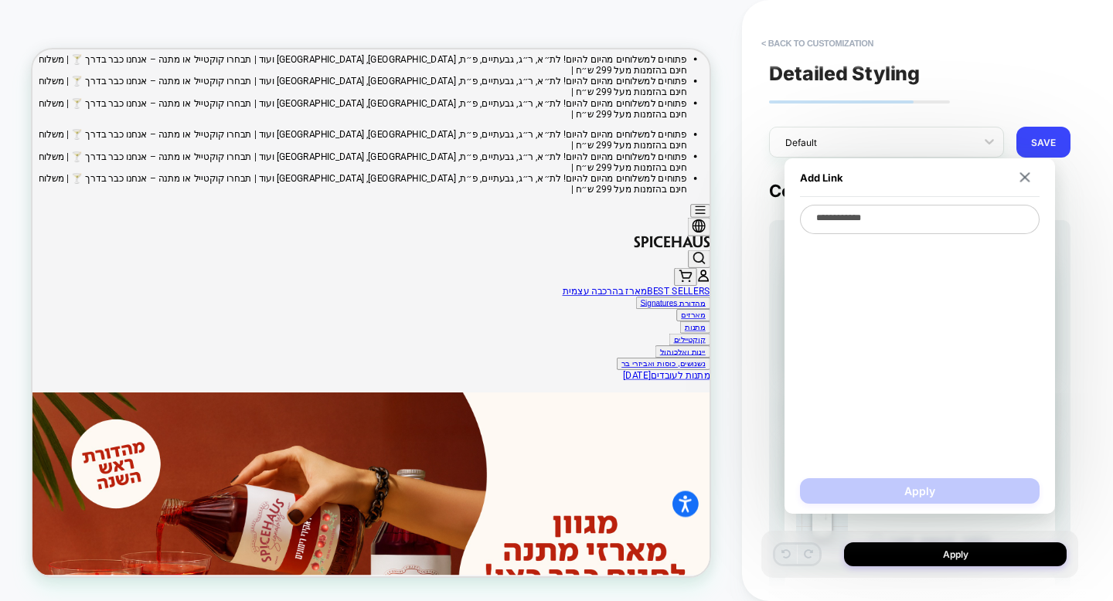
type textarea "**********"
type textarea "*"
type textarea "*********"
type textarea "*"
type textarea "********"
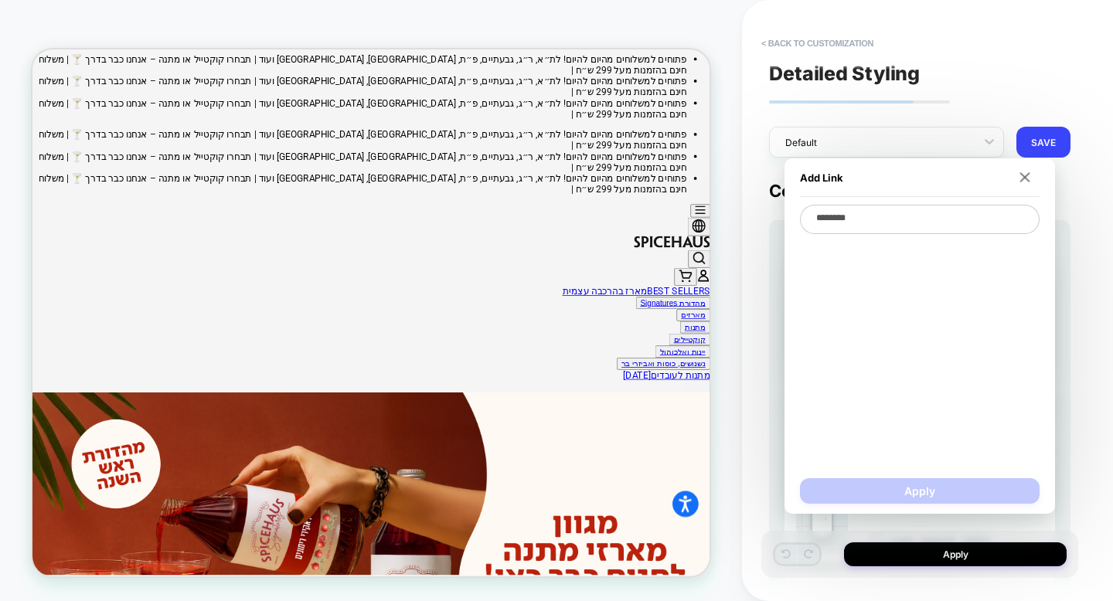
type textarea "*"
type textarea "*******"
type textarea "*"
type textarea "*****"
type textarea "*"
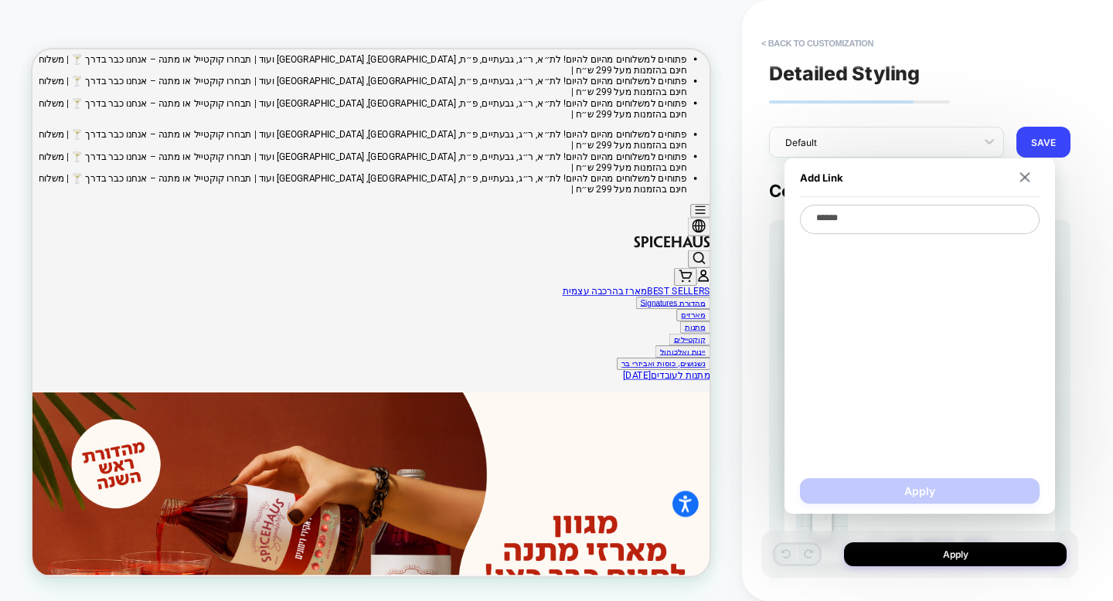
type textarea "*****"
type textarea "*"
type textarea "****"
type textarea "*"
type textarea "***"
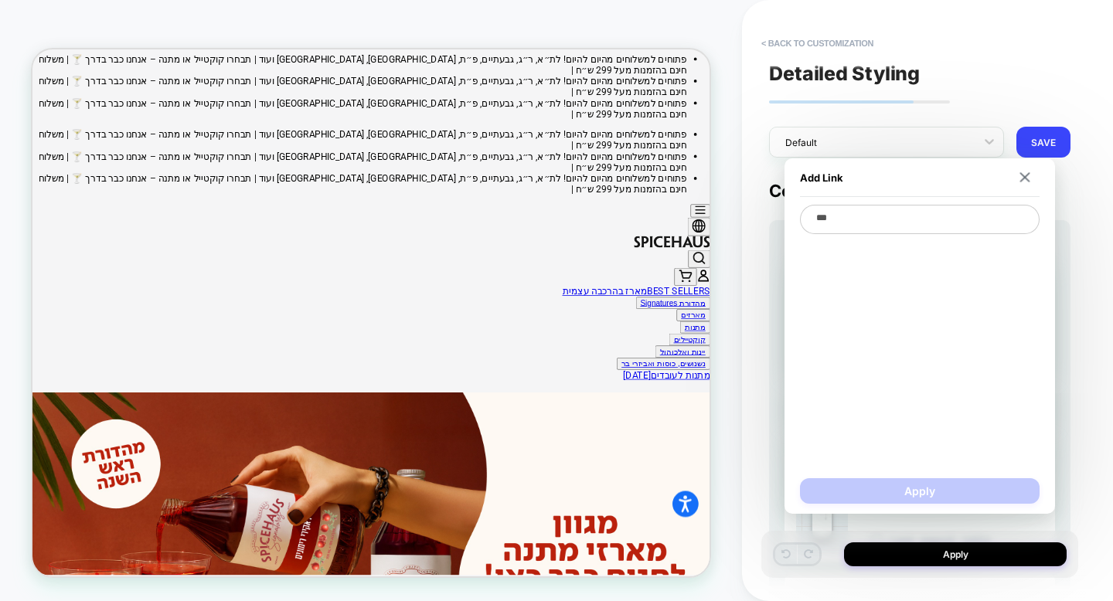
type textarea "*"
type textarea "**"
type textarea "*"
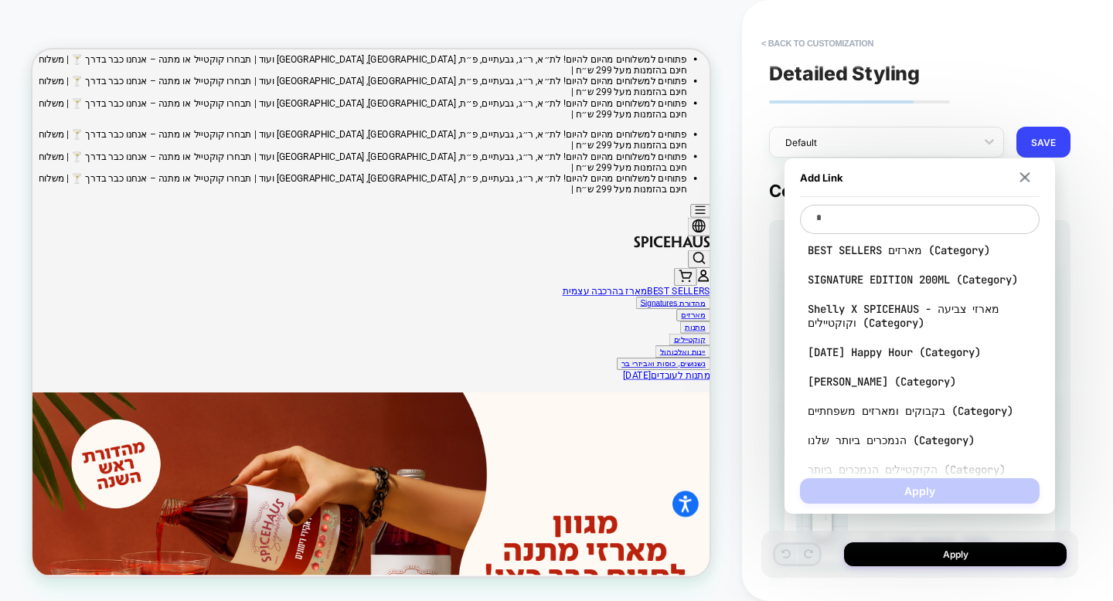
type textarea "*"
type textarea "**"
type textarea "*"
type textarea "***"
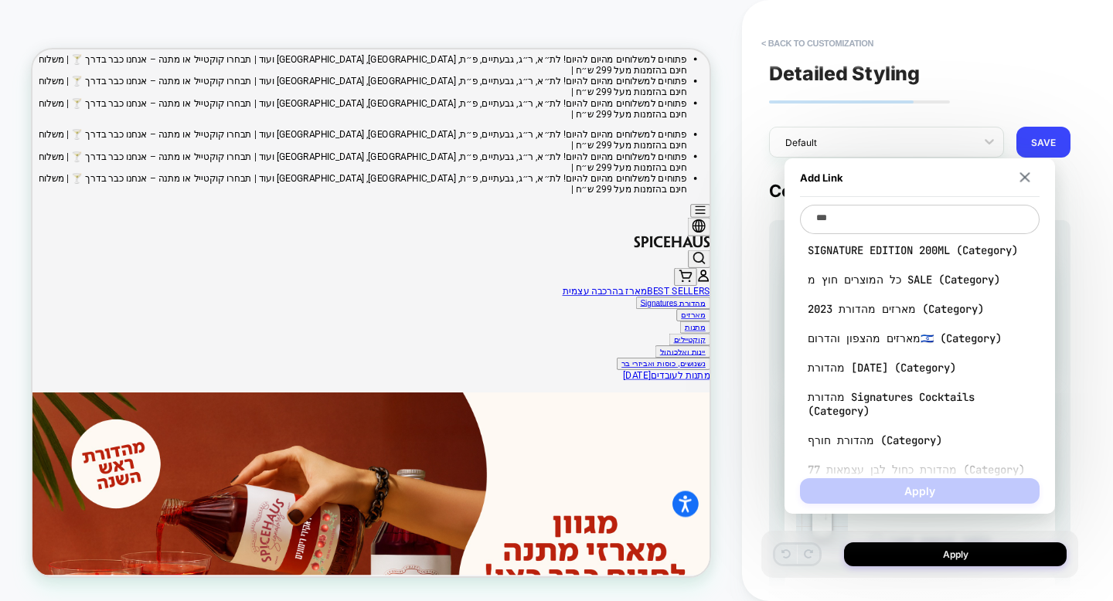
type textarea "*"
type textarea "****"
type textarea "*"
type textarea "*****"
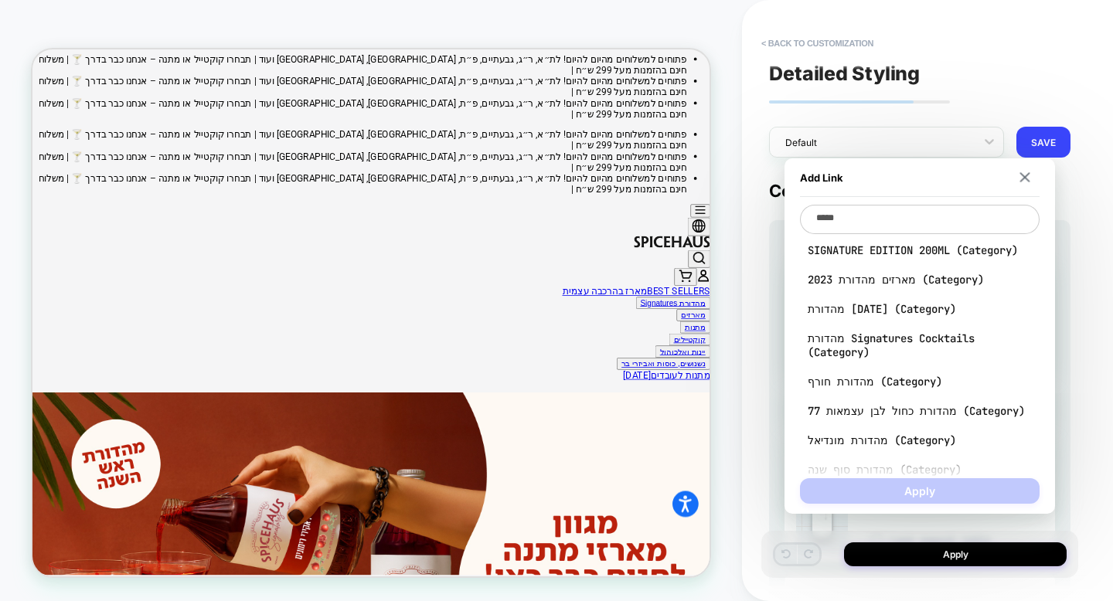
type textarea "*"
type textarea "******"
type textarea "*"
type textarea "******"
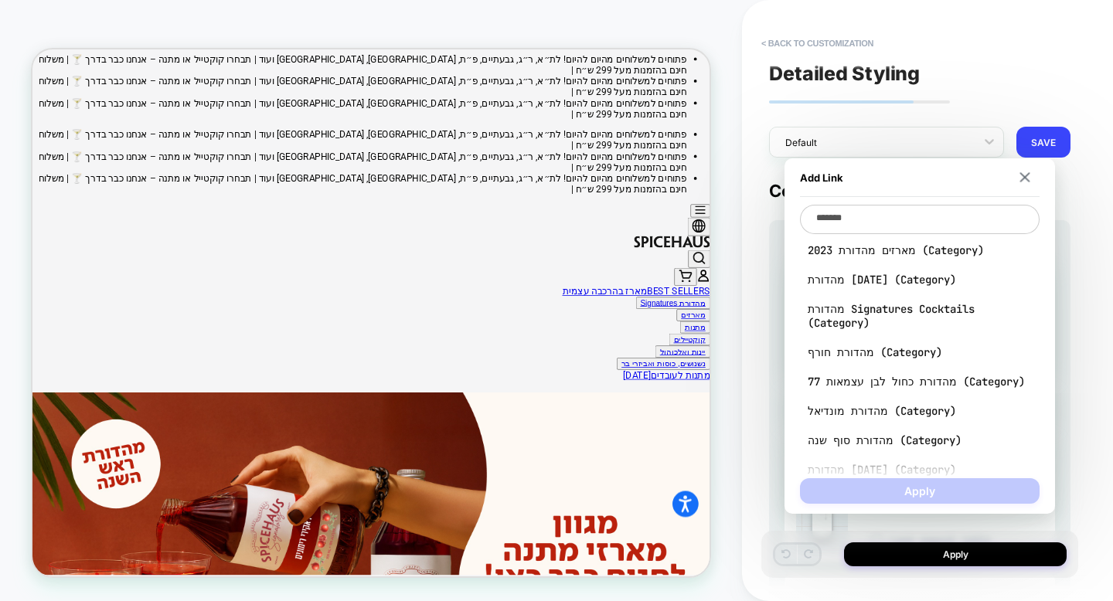
type textarea "*"
type textarea "********"
type textarea "*"
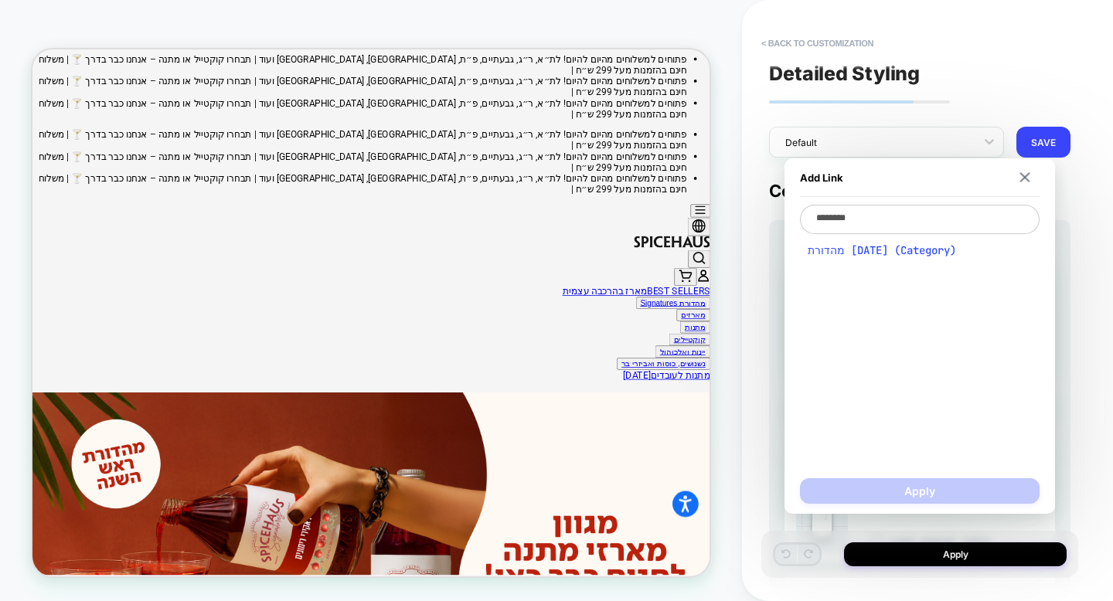
type textarea "********"
click at [927, 256] on span "מהדורת ראש השנה (Category)" at bounding box center [920, 250] width 224 height 14
type textarea "*"
type textarea "**********"
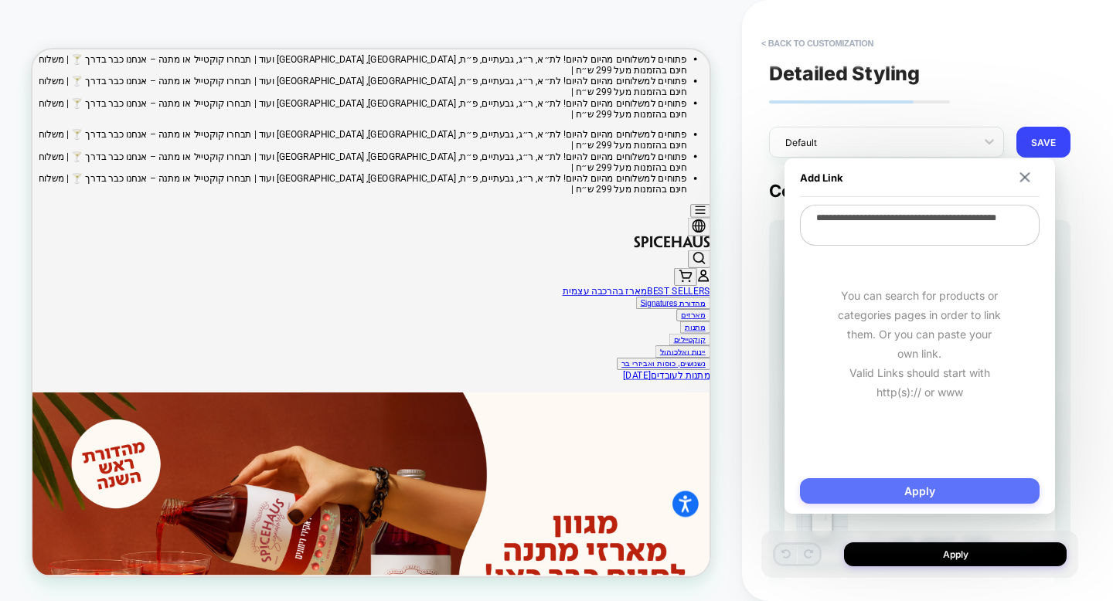
click at [899, 494] on button "Apply" at bounding box center [920, 491] width 240 height 26
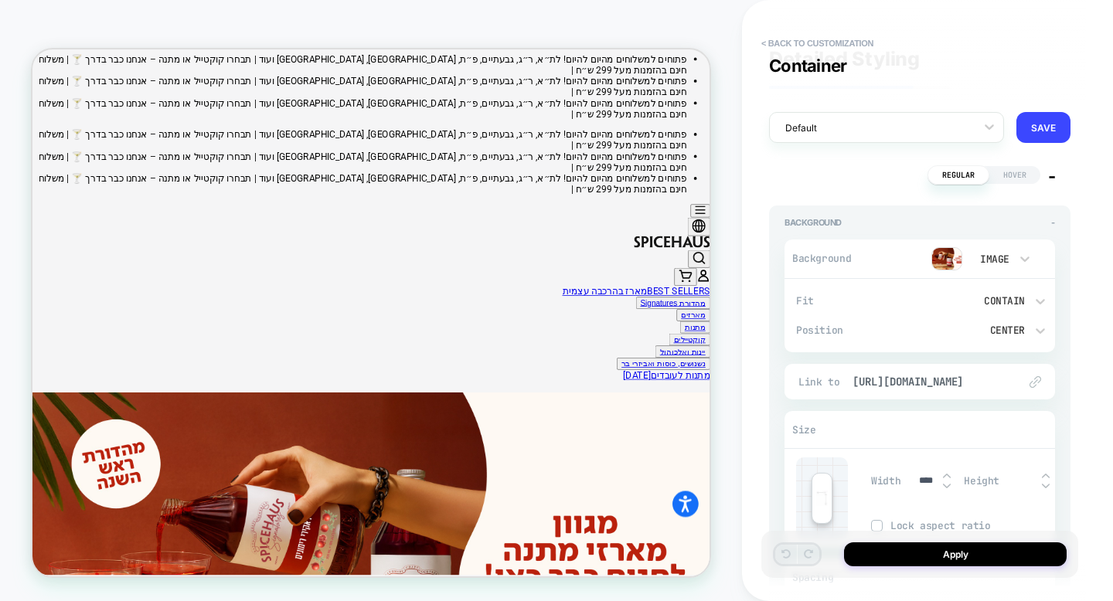
scroll to position [0, 0]
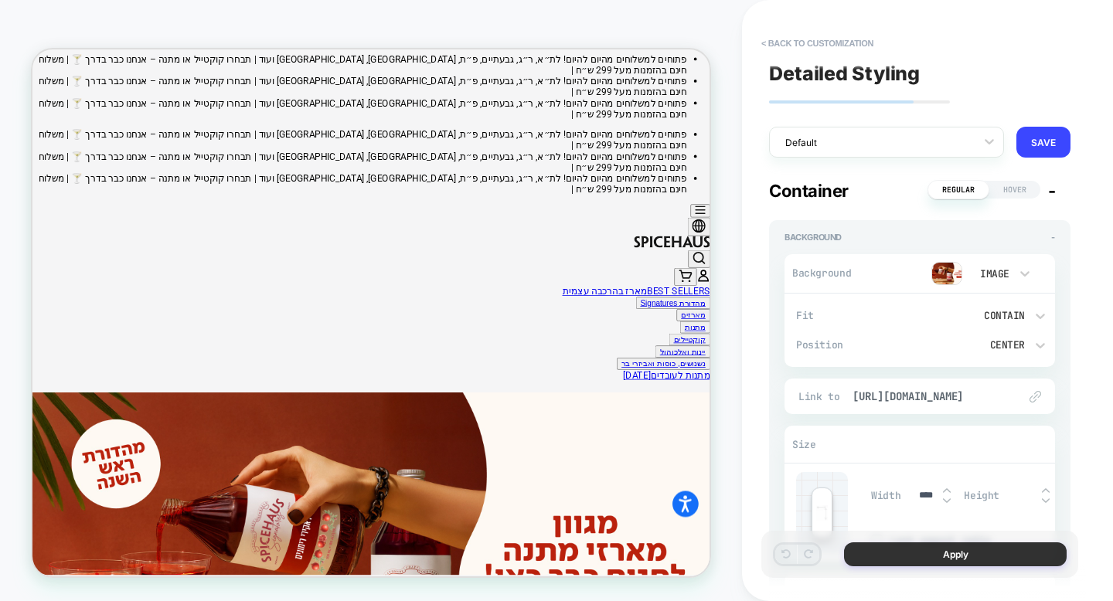
click at [898, 553] on button "Apply" at bounding box center [955, 554] width 223 height 24
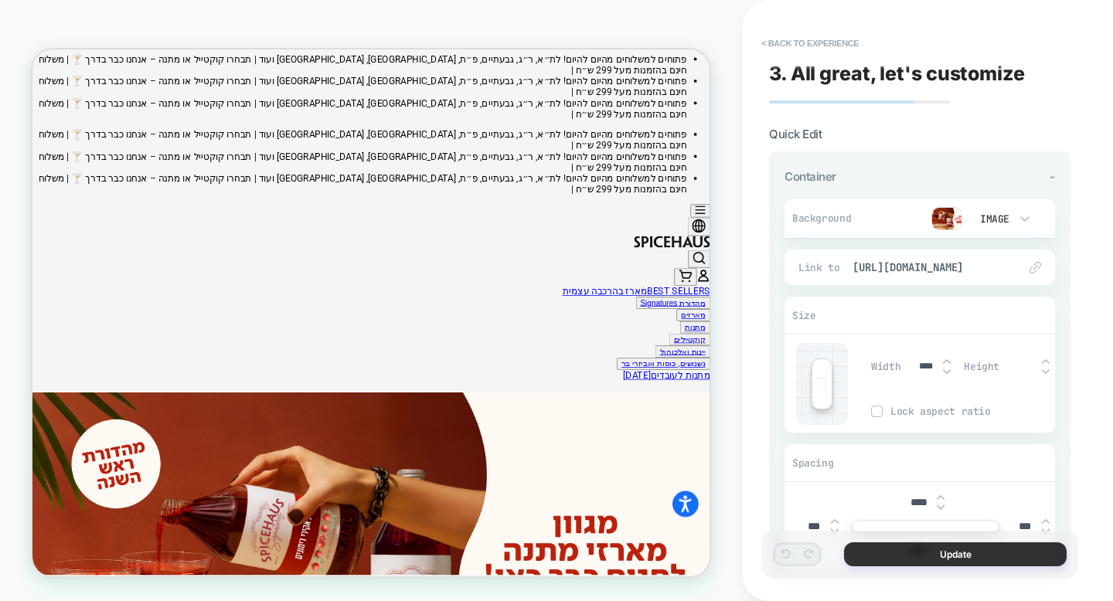
click at [916, 551] on button "Update" at bounding box center [955, 554] width 223 height 24
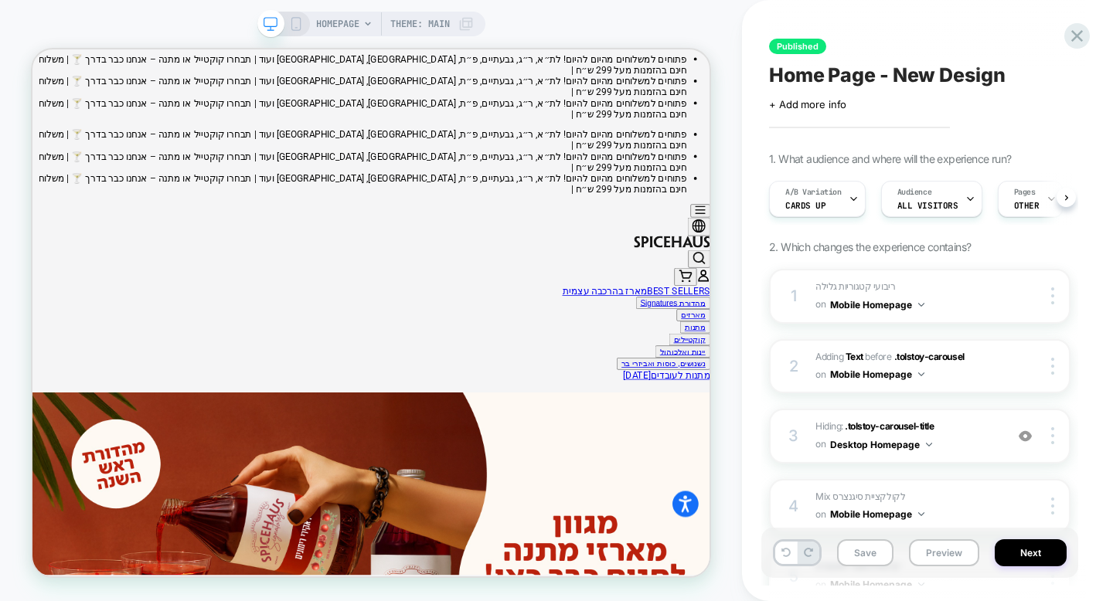
scroll to position [0, 1]
click at [874, 548] on button "Save" at bounding box center [865, 552] width 56 height 27
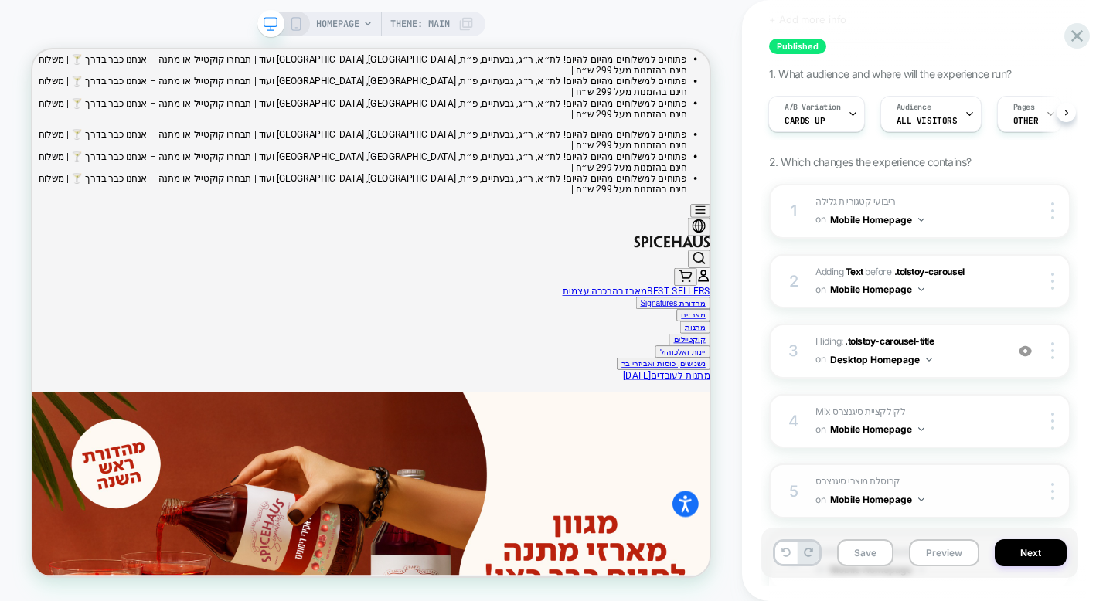
scroll to position [95, 0]
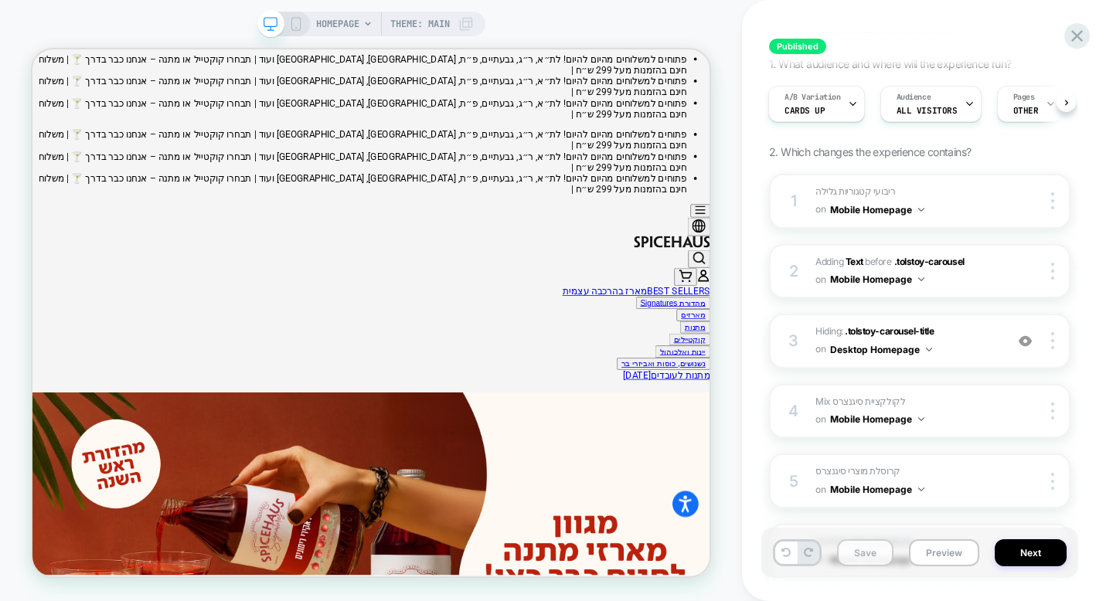
click at [871, 552] on button "Save" at bounding box center [865, 552] width 56 height 27
click at [1025, 553] on button "Next" at bounding box center [1031, 552] width 72 height 27
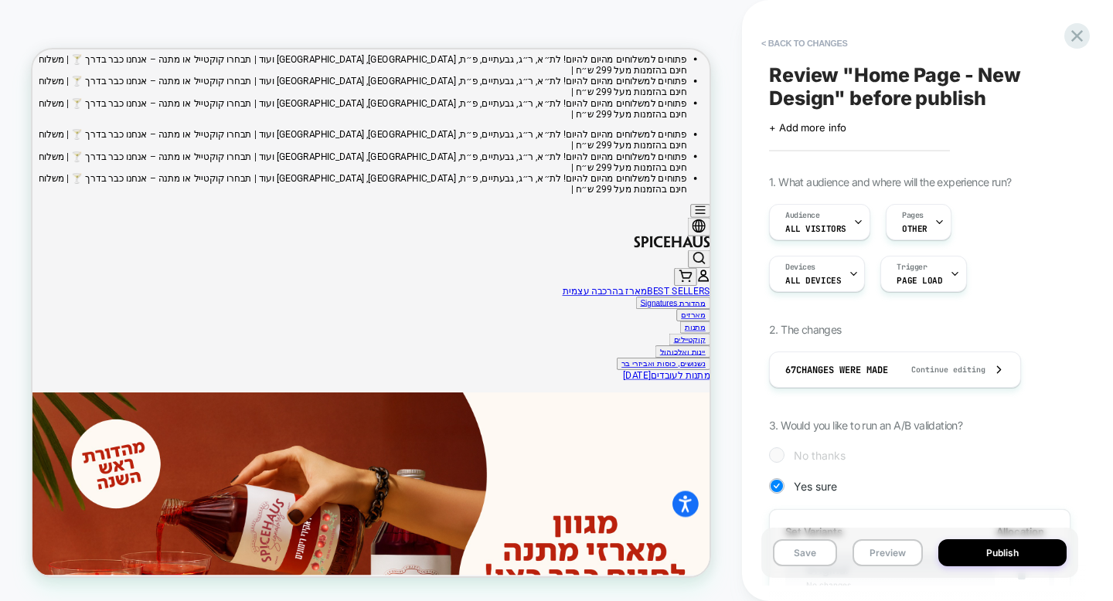
scroll to position [0, 2]
click at [1011, 553] on button "Publish" at bounding box center [1002, 552] width 128 height 27
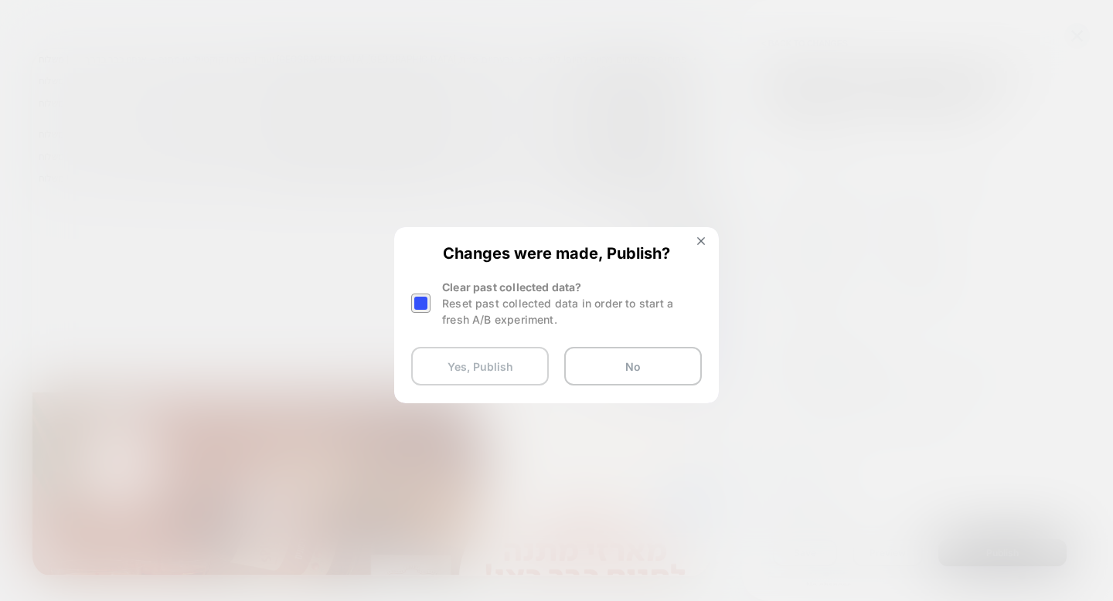
click at [515, 365] on button "Yes, Publish" at bounding box center [480, 366] width 138 height 39
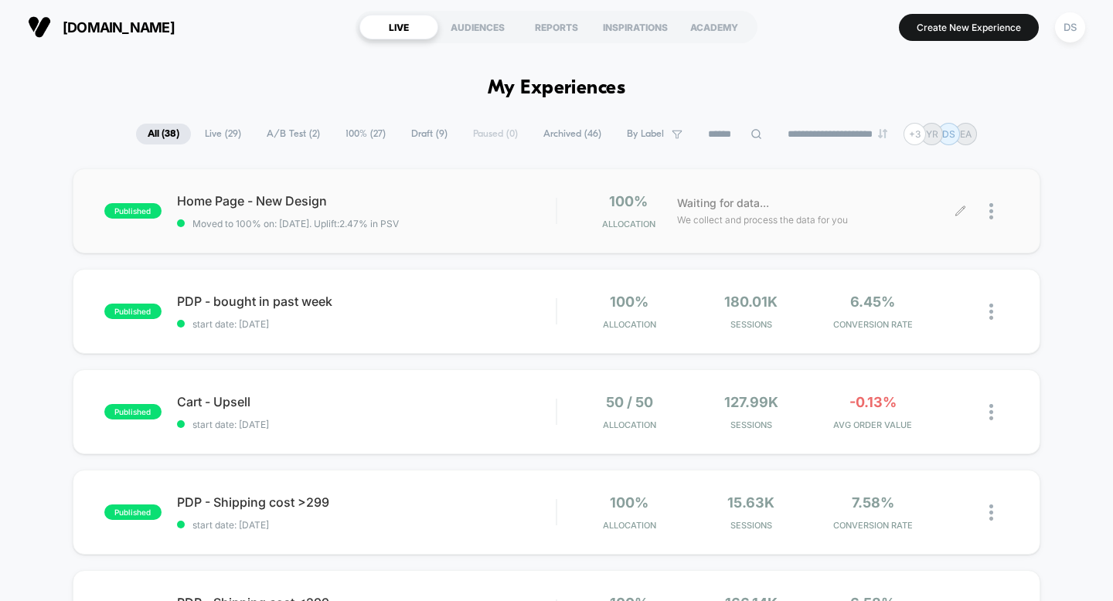
click at [957, 212] on icon at bounding box center [959, 210] width 9 height 9
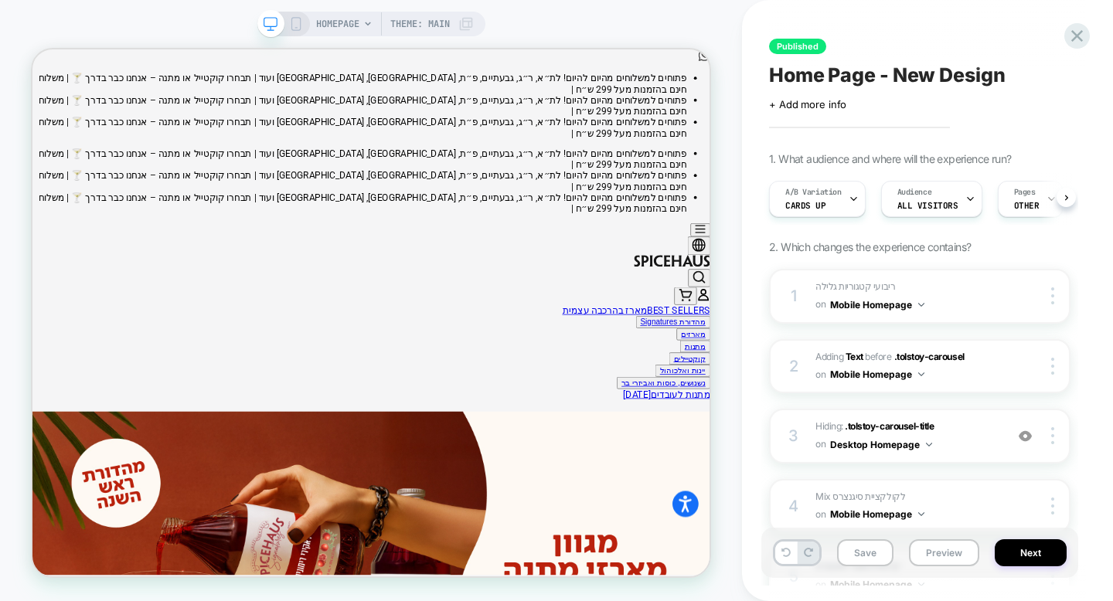
scroll to position [0, 1]
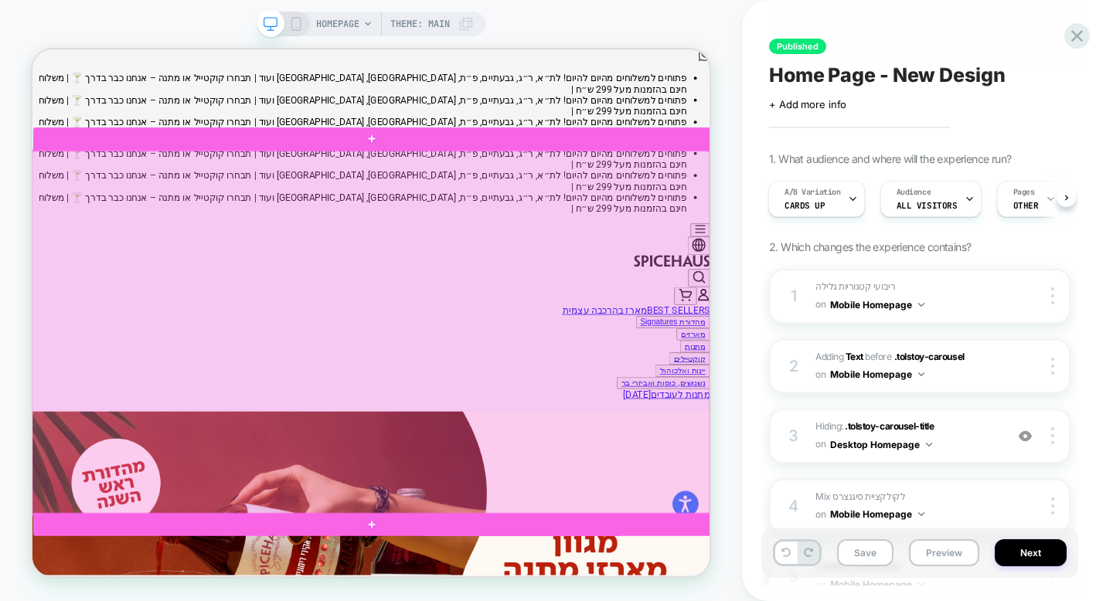
click at [838, 336] on div at bounding box center [483, 427] width 903 height 485
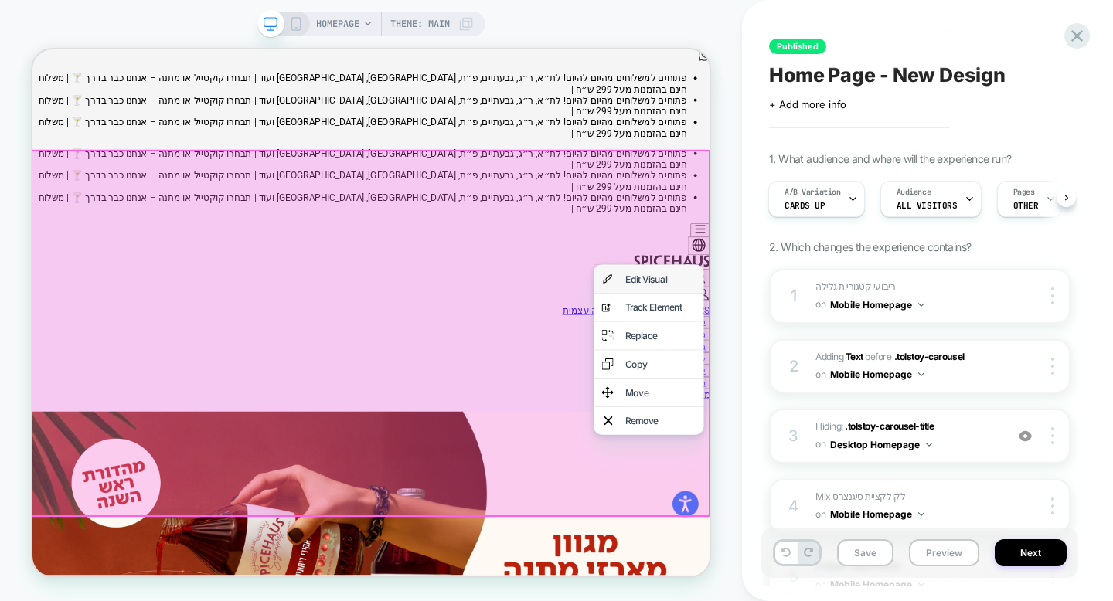
click at [852, 352] on div "Edit Visual" at bounding box center [869, 355] width 94 height 15
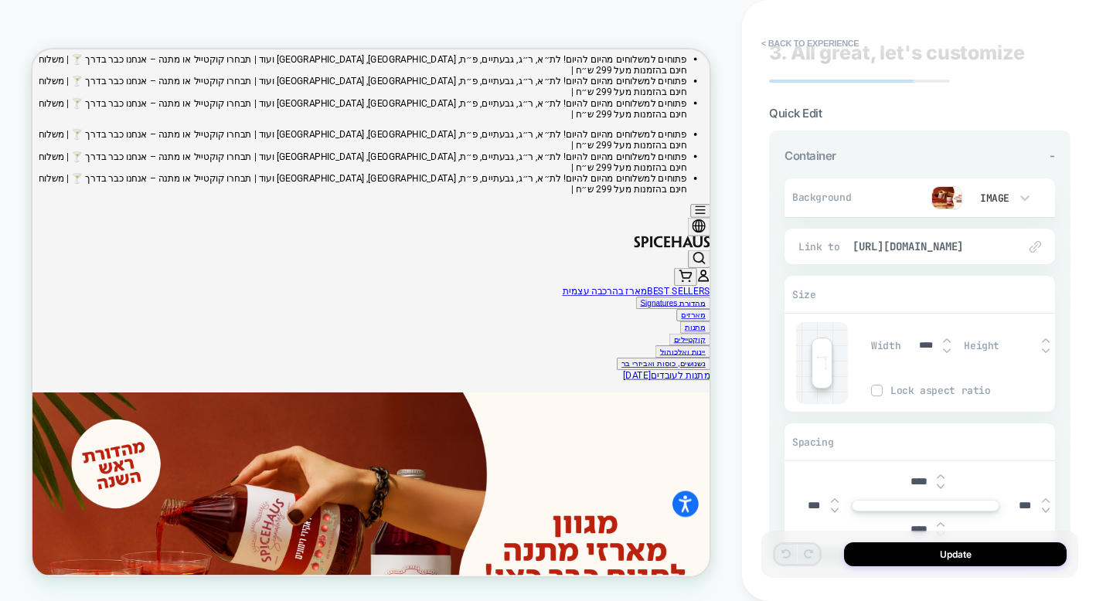
scroll to position [0, 0]
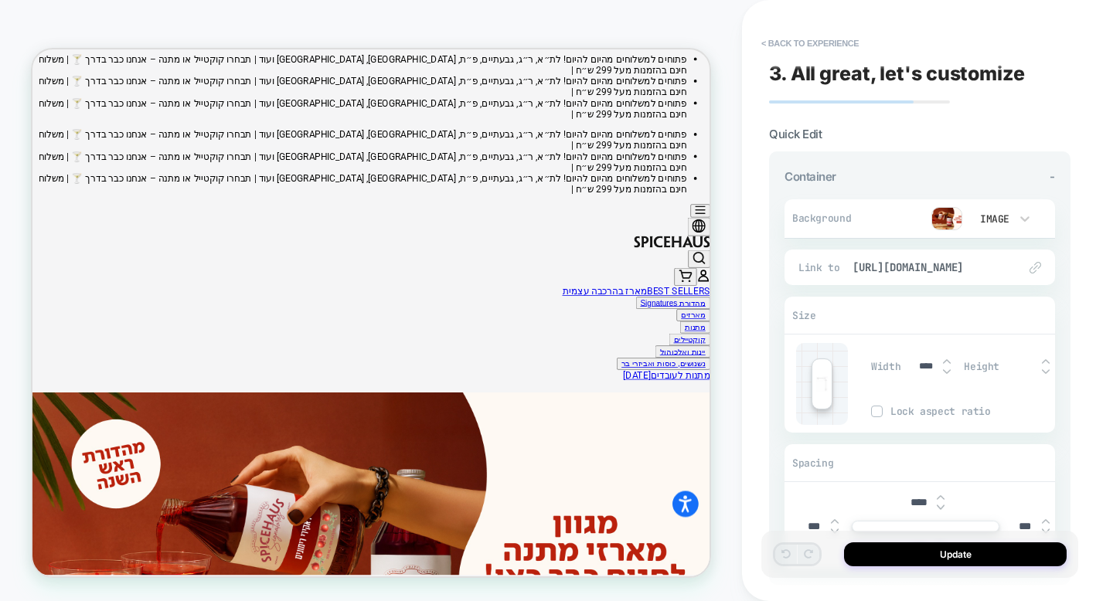
click at [958, 223] on img at bounding box center [946, 218] width 31 height 23
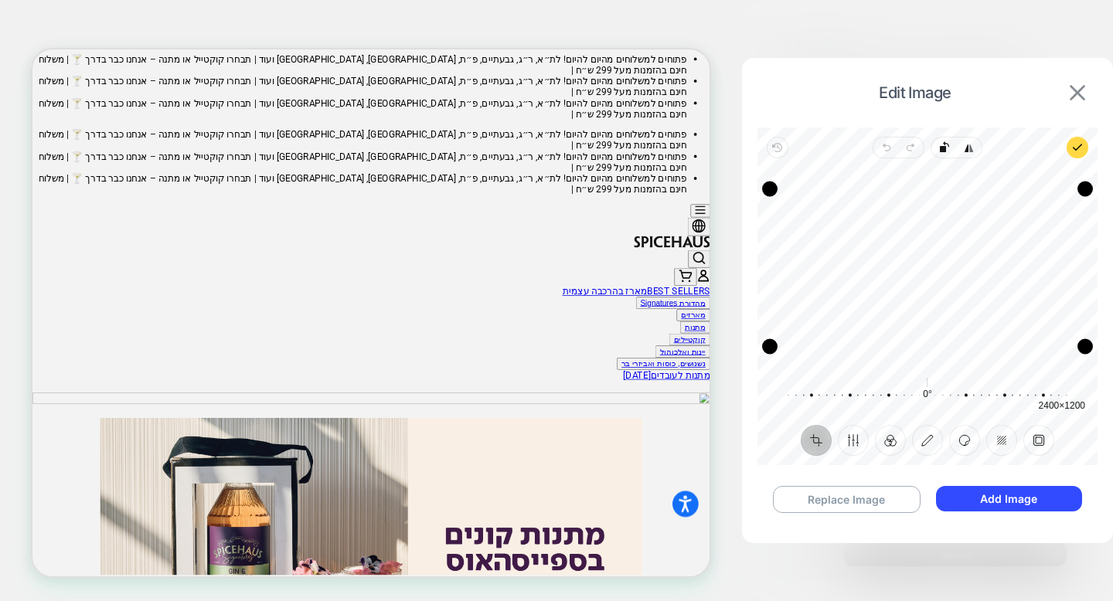
click at [1078, 92] on img at bounding box center [1077, 92] width 15 height 15
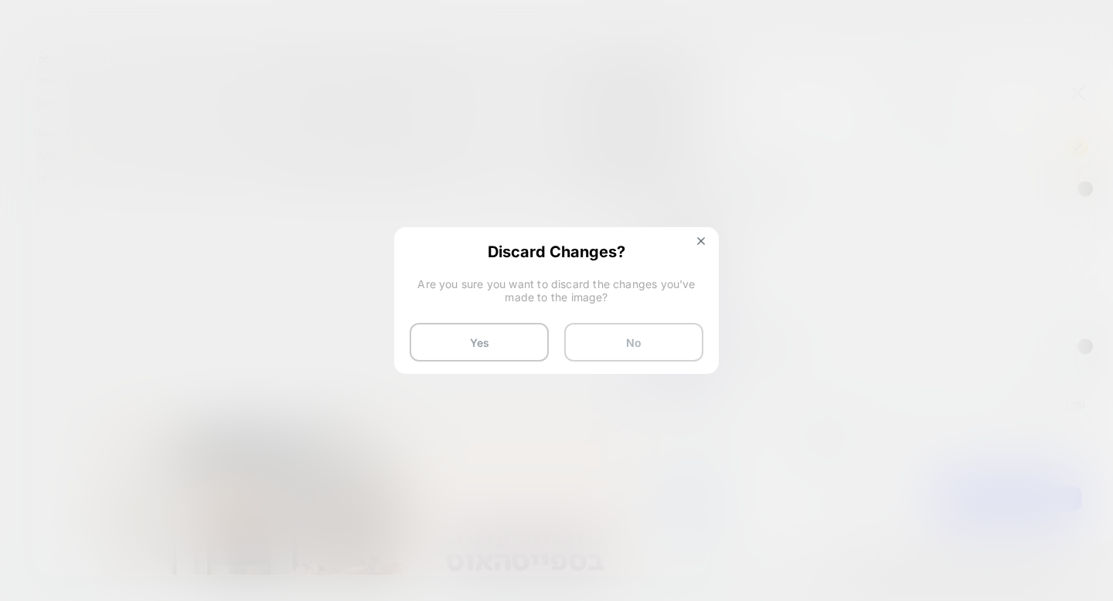
click at [637, 349] on button "No" at bounding box center [633, 342] width 139 height 39
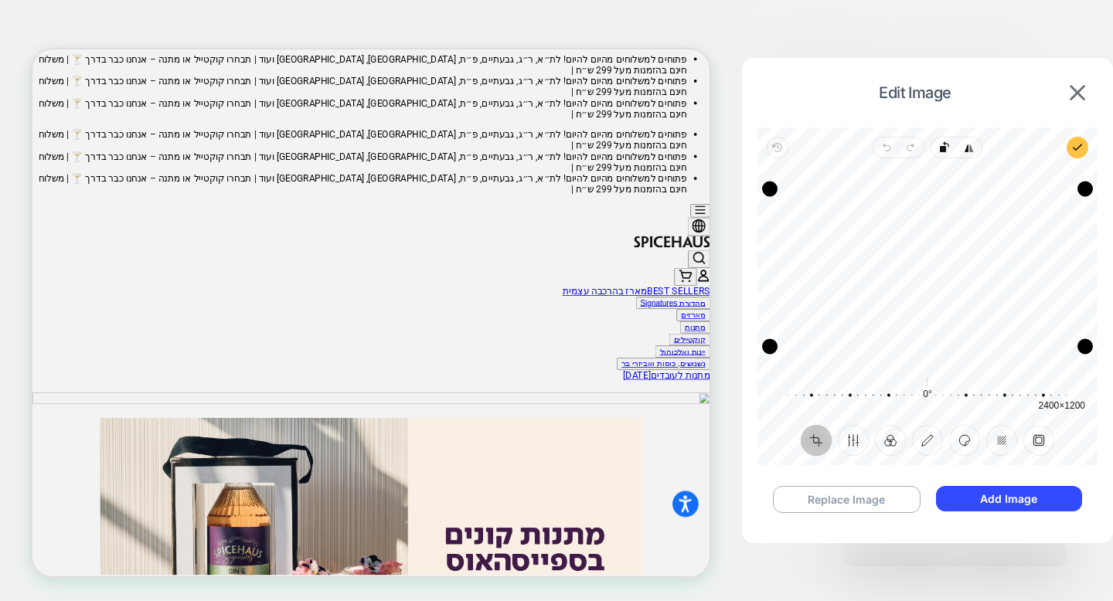
click at [1077, 151] on icon "button" at bounding box center [1077, 147] width 12 height 12
click at [1078, 96] on img at bounding box center [1077, 92] width 15 height 15
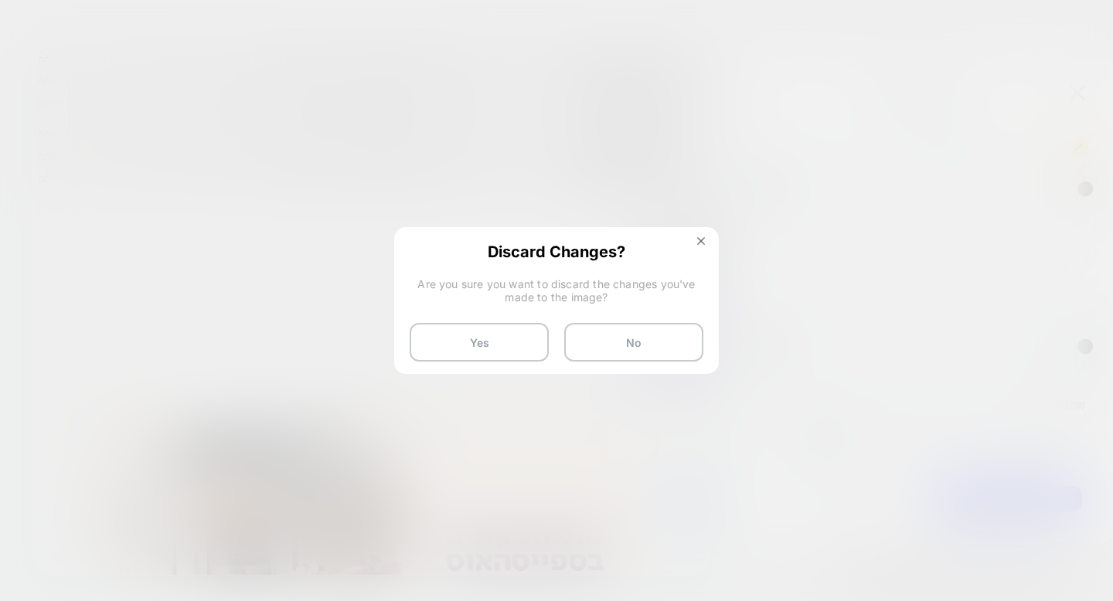
click at [494, 362] on div "Discard Changes? Are you sure you want to discard the changes you've made to th…" at bounding box center [556, 302] width 325 height 150
click at [486, 345] on button "Yes" at bounding box center [479, 342] width 139 height 39
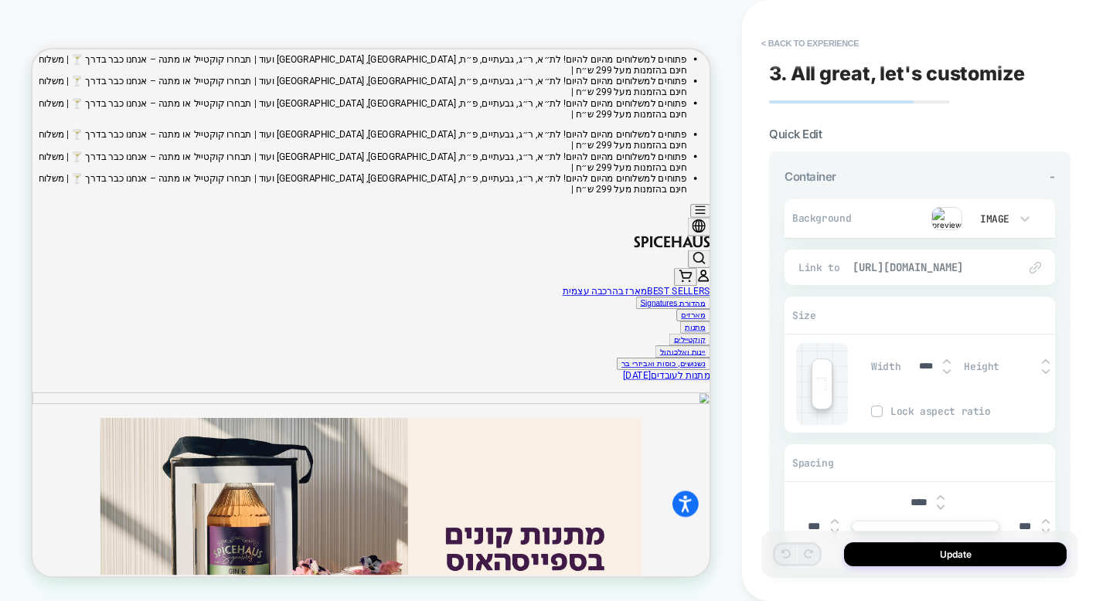
click at [879, 266] on span "[URL][DOMAIN_NAME]" at bounding box center [927, 267] width 150 height 14
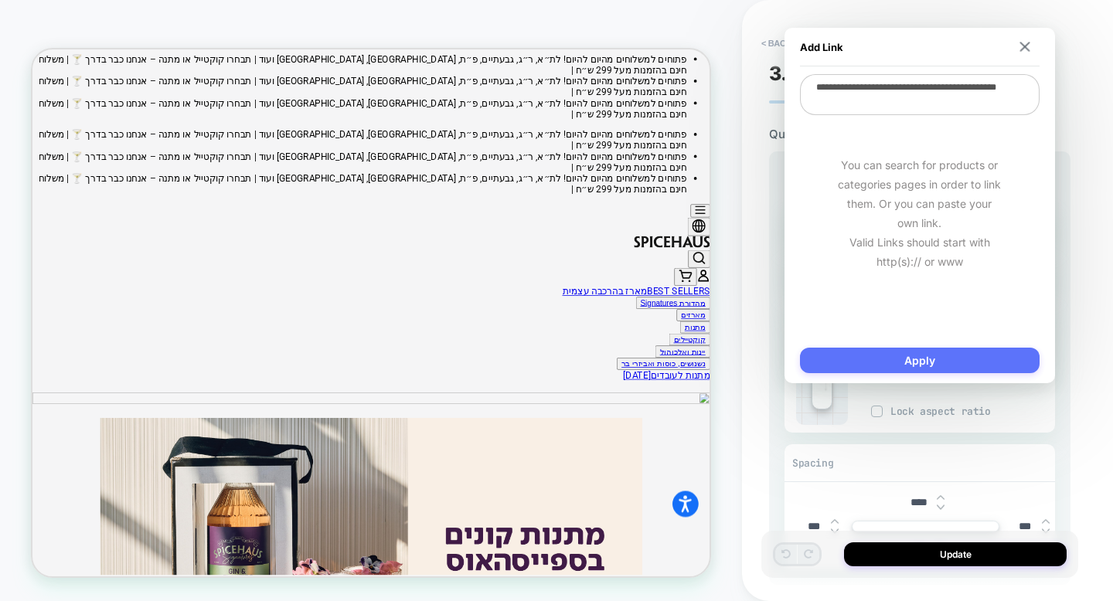
click at [909, 362] on button "Apply" at bounding box center [920, 361] width 240 height 26
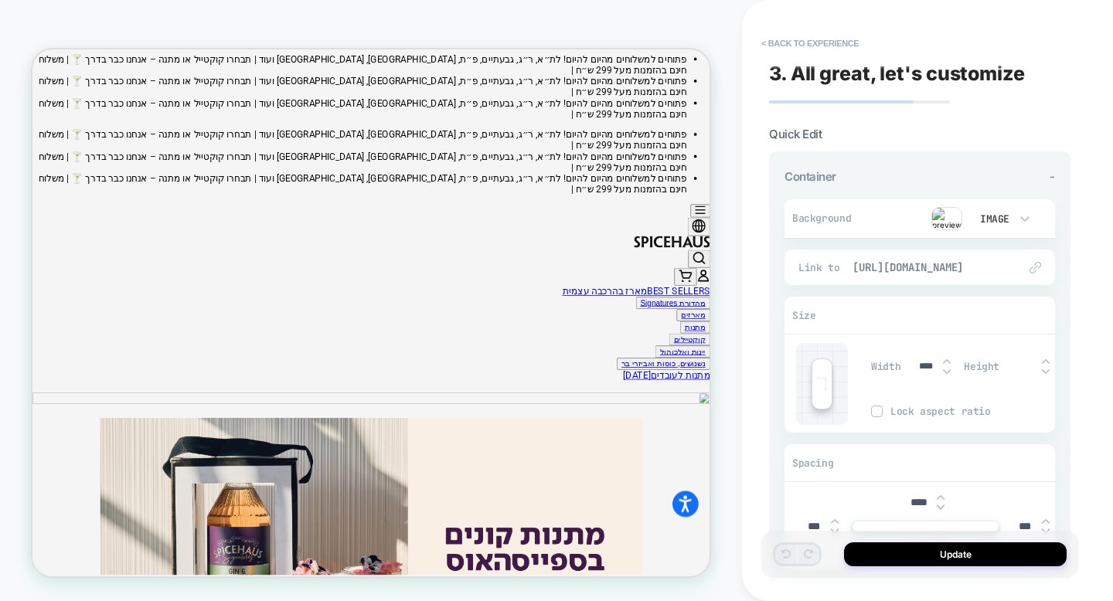
click at [885, 264] on span "[URL][DOMAIN_NAME]" at bounding box center [927, 267] width 150 height 14
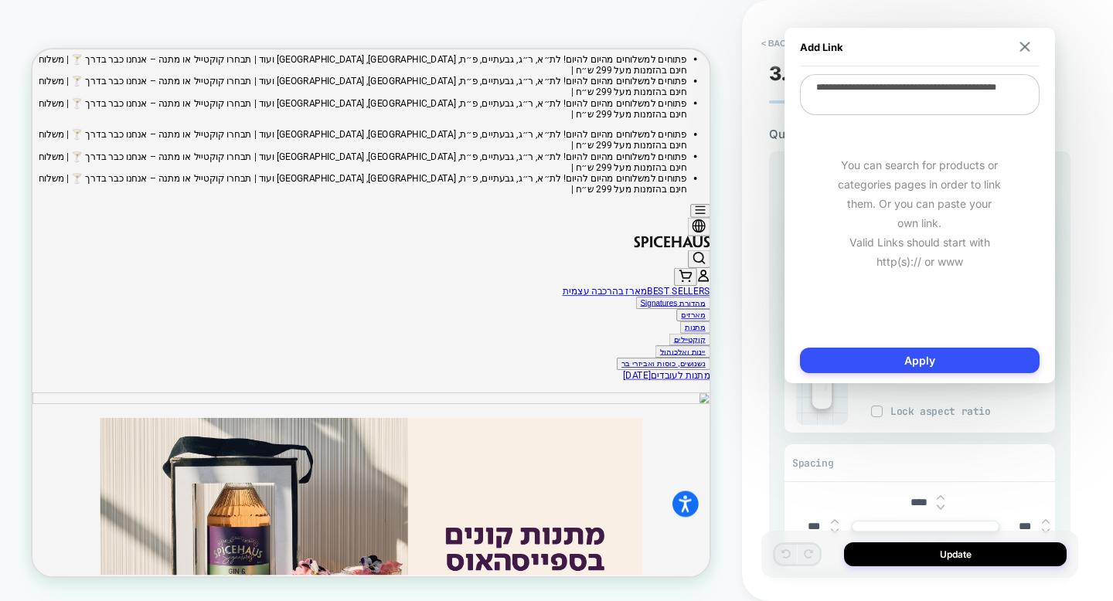
click at [891, 97] on textarea "**********" at bounding box center [920, 94] width 240 height 41
type textarea "*"
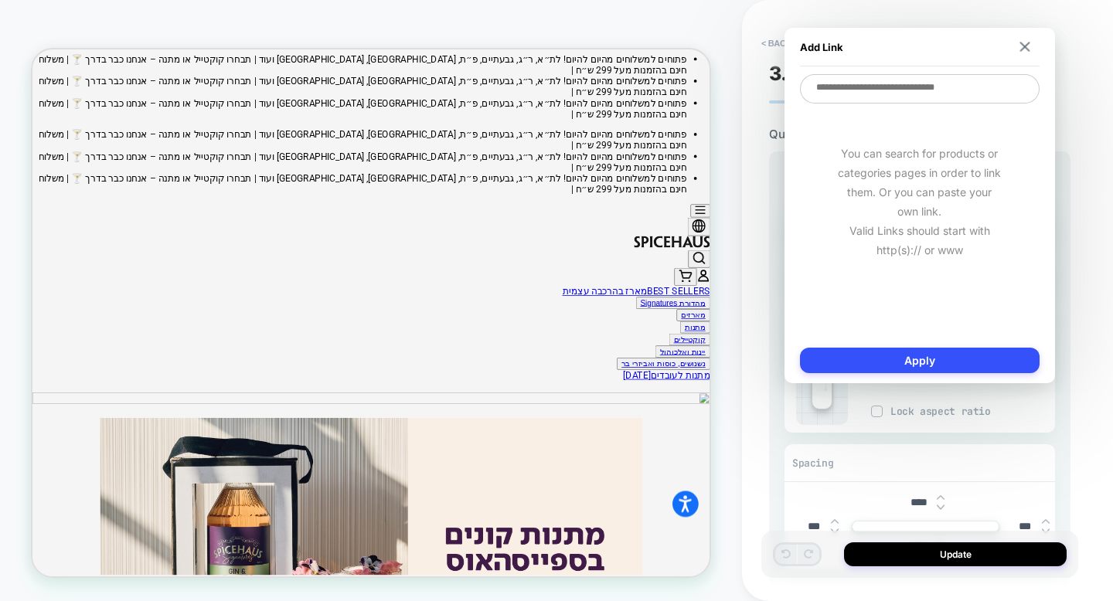
type textarea "*"
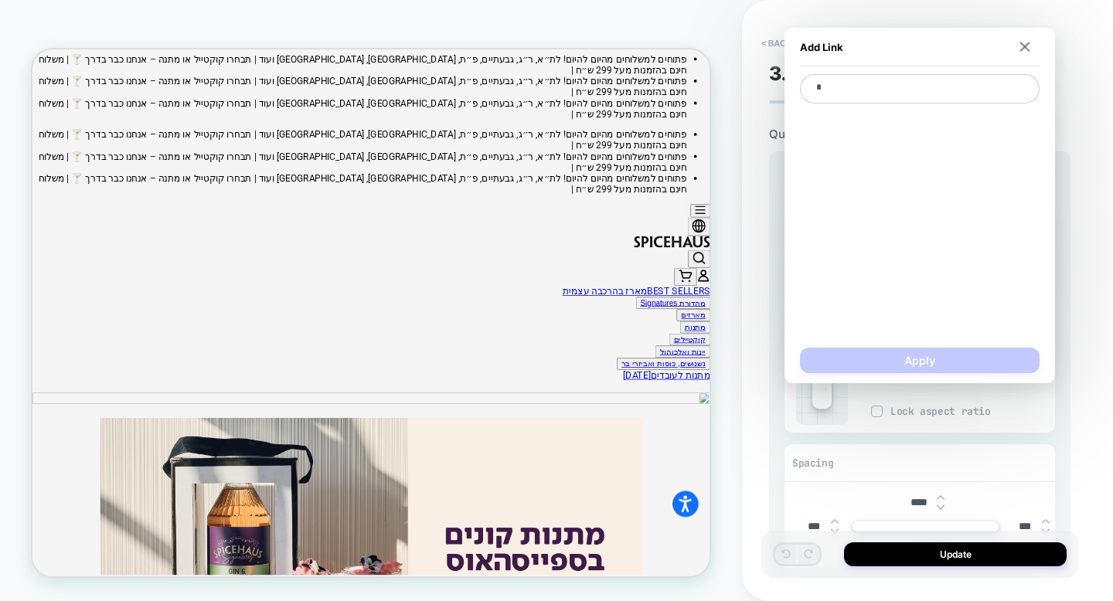
type textarea "*"
type textarea "**"
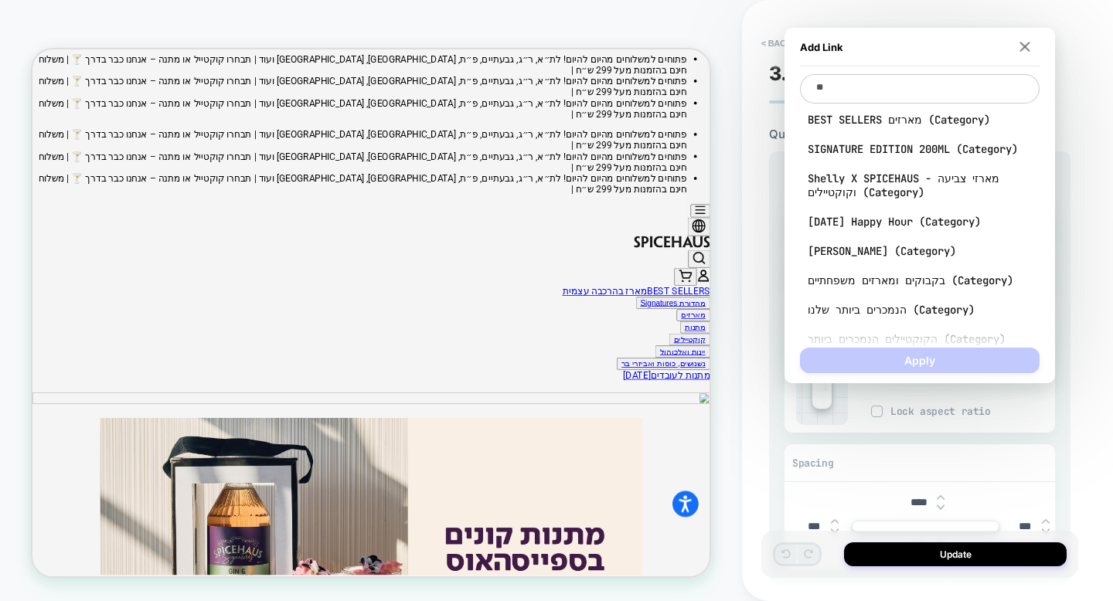
type textarea "*"
type textarea "***"
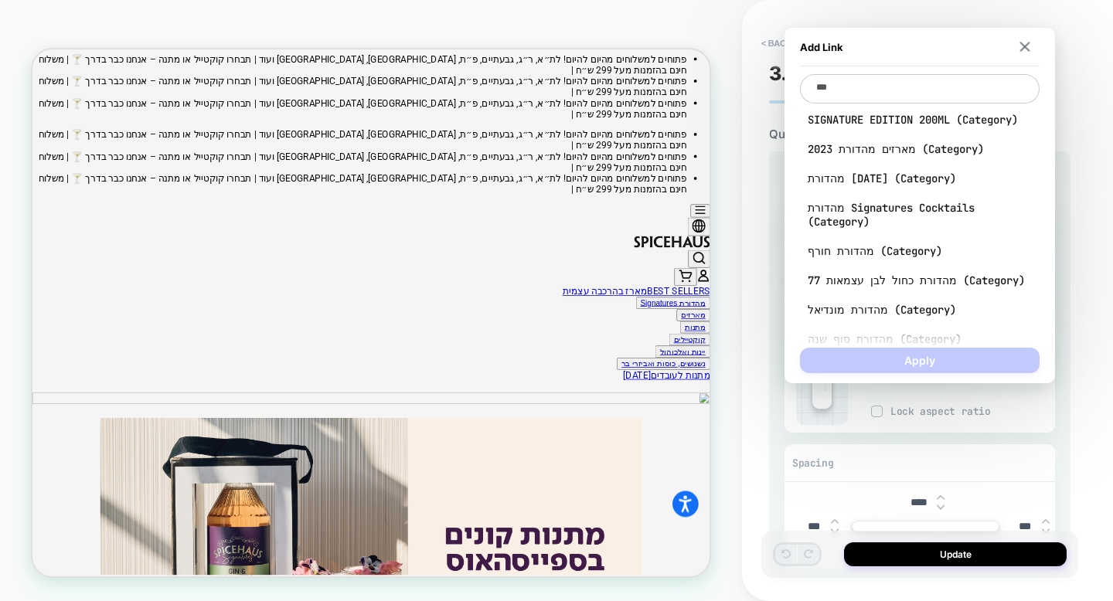
type textarea "*"
type textarea "****"
type textarea "*"
type textarea "*****"
type textarea "*"
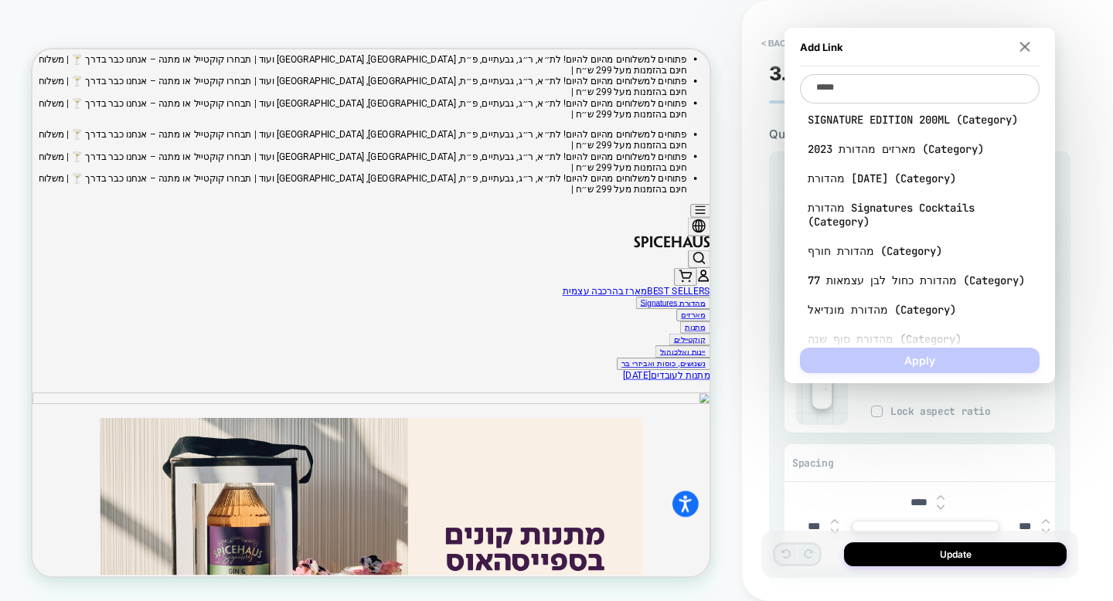
type textarea "******"
type textarea "*"
type textarea "******"
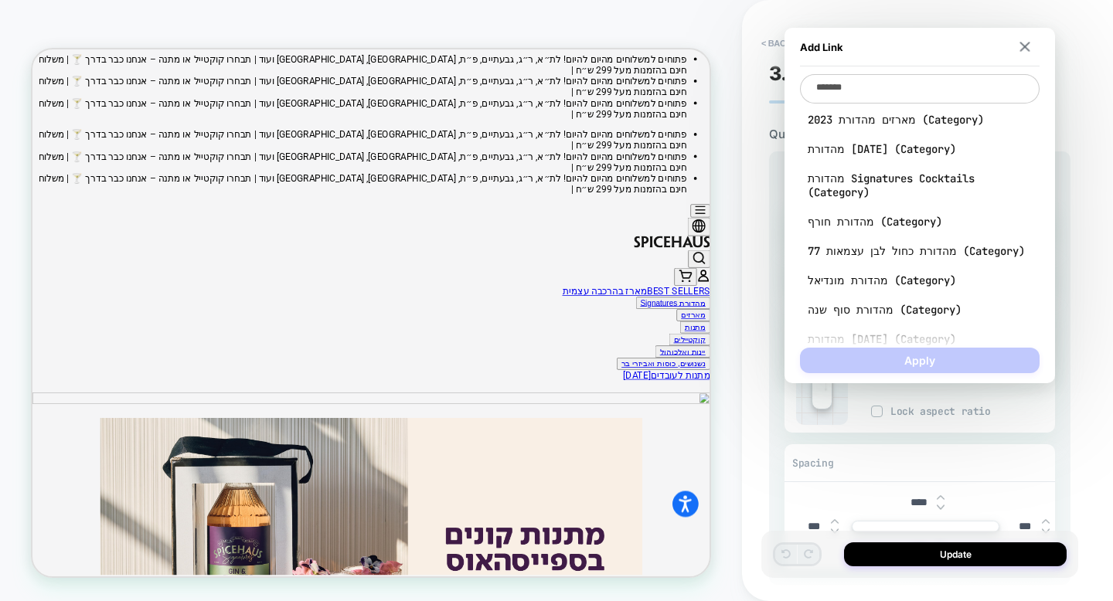
type textarea "*"
type textarea "********"
type textarea "*"
type textarea "*********"
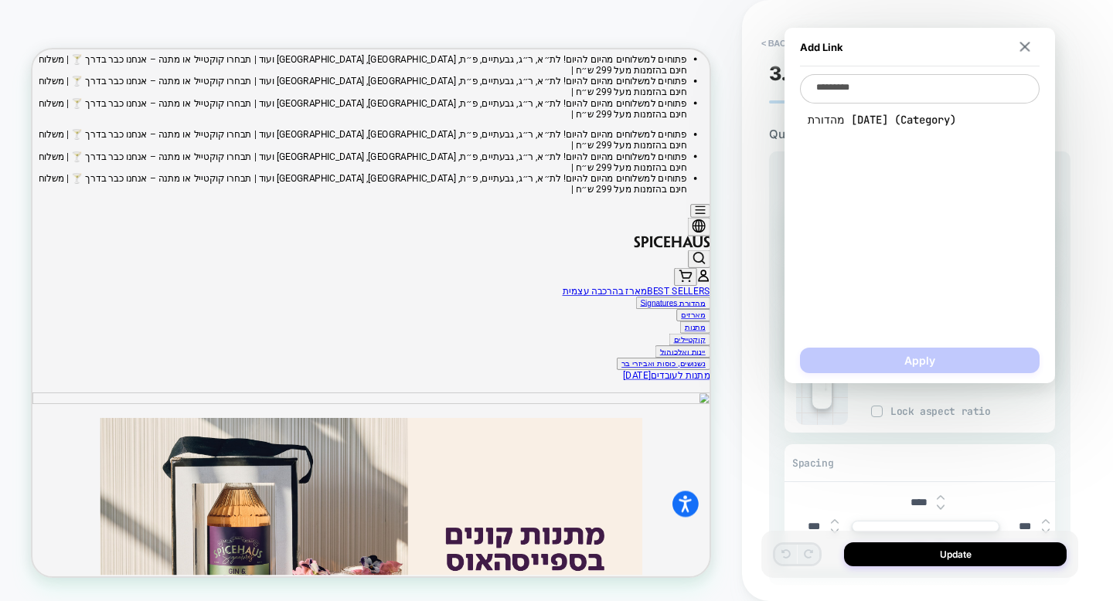
type textarea "*"
type textarea "**********"
type textarea "*"
type textarea "**********"
click at [927, 128] on div "מהדורת ראש השנה (Category)" at bounding box center [920, 119] width 240 height 29
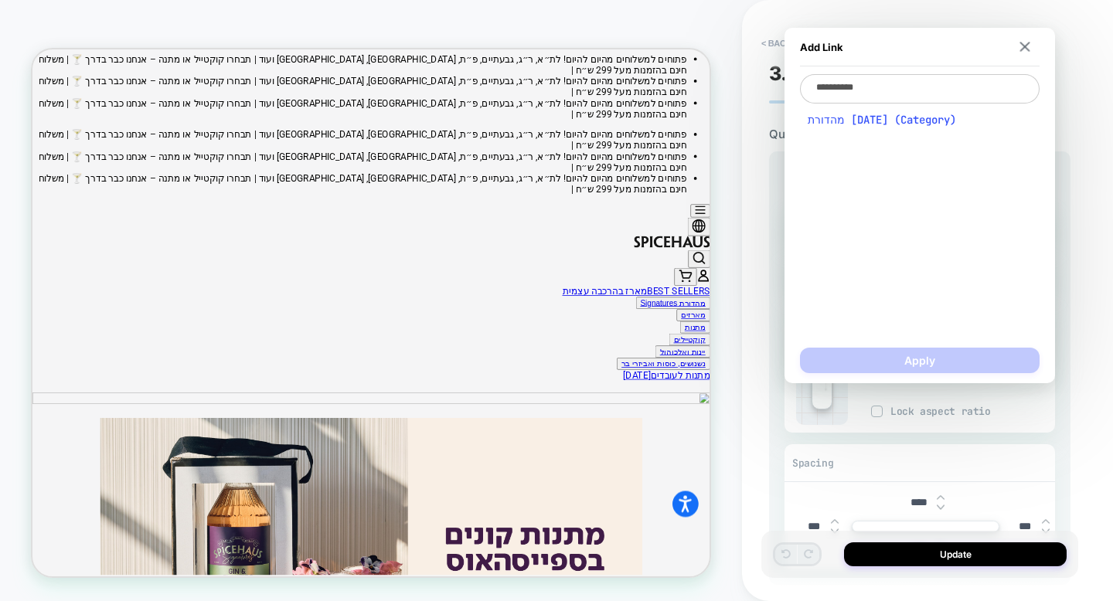
click at [910, 122] on span "מהדורת ראש השנה (Category)" at bounding box center [920, 120] width 224 height 14
type textarea "*"
type textarea "**********"
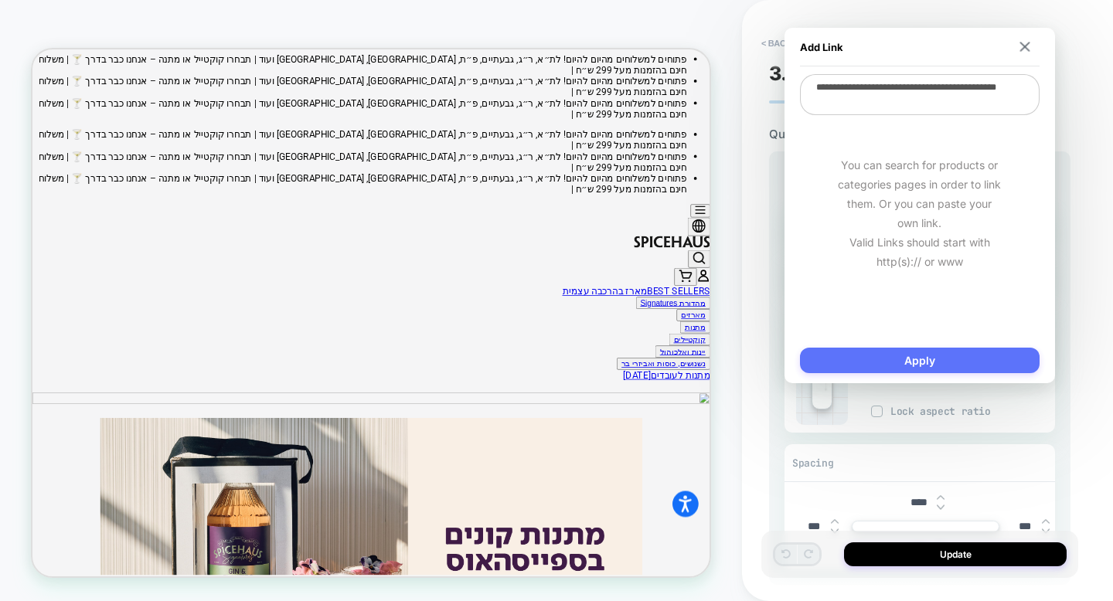
click at [919, 366] on button "Apply" at bounding box center [920, 361] width 240 height 26
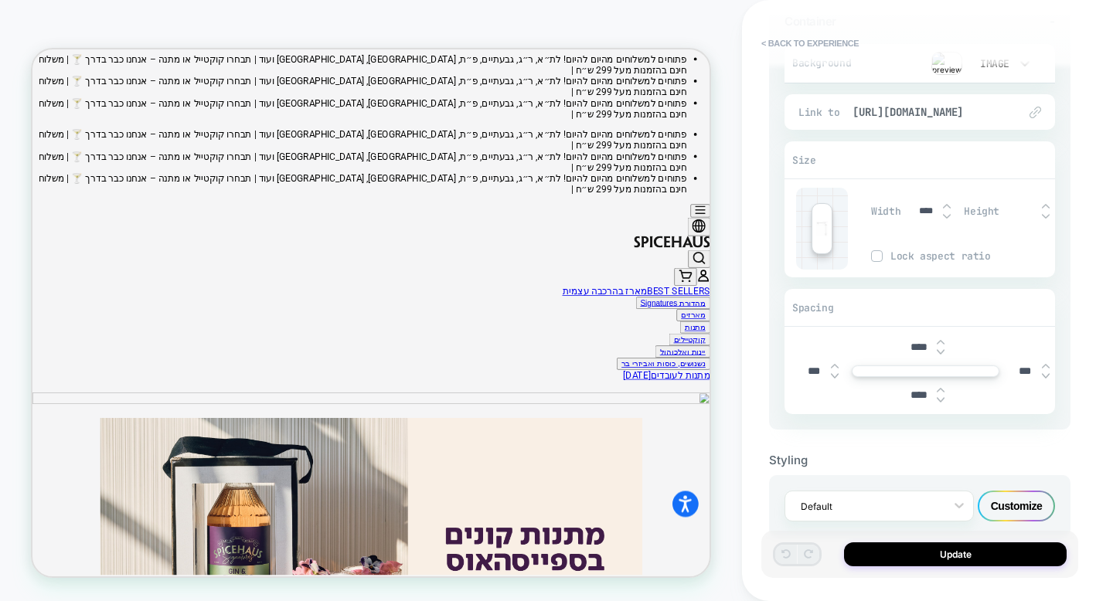
scroll to position [189, 0]
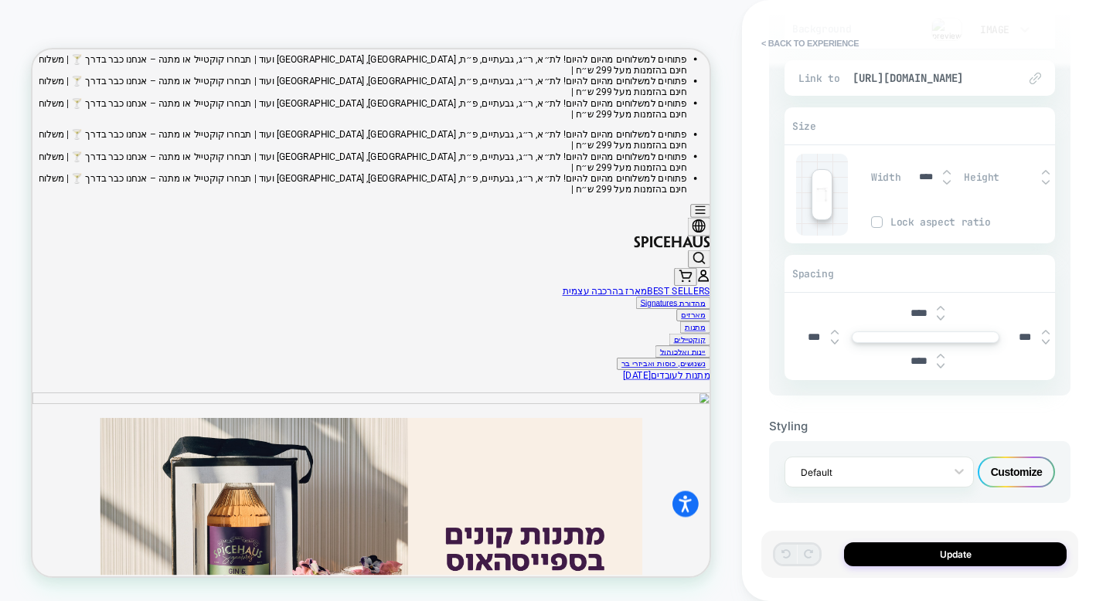
click at [1001, 467] on div "Customize" at bounding box center [1016, 472] width 77 height 31
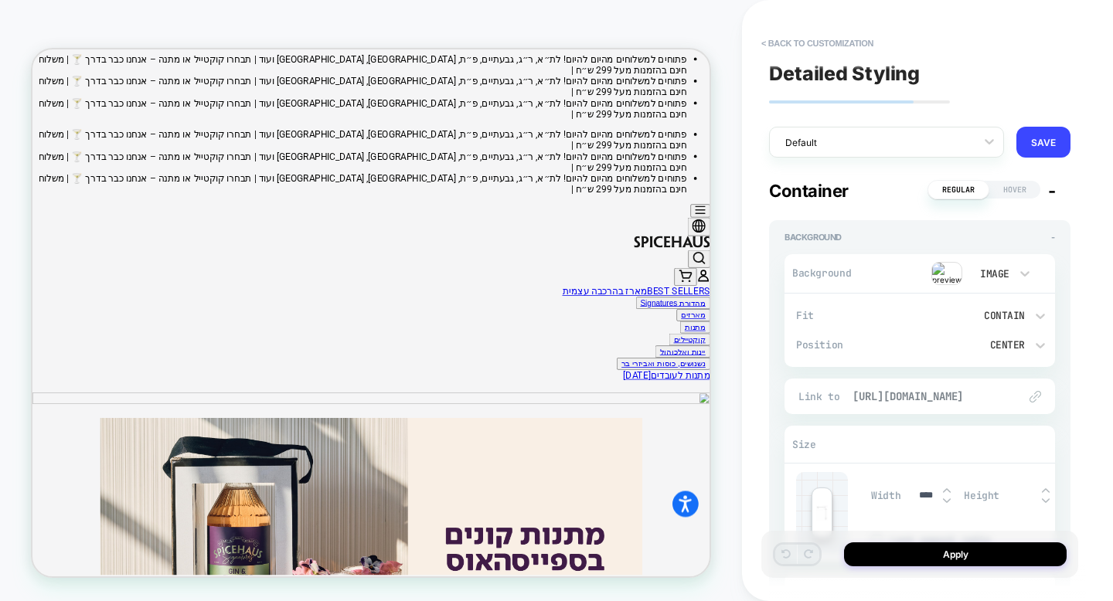
click at [943, 390] on span "[URL][DOMAIN_NAME]" at bounding box center [927, 396] width 150 height 14
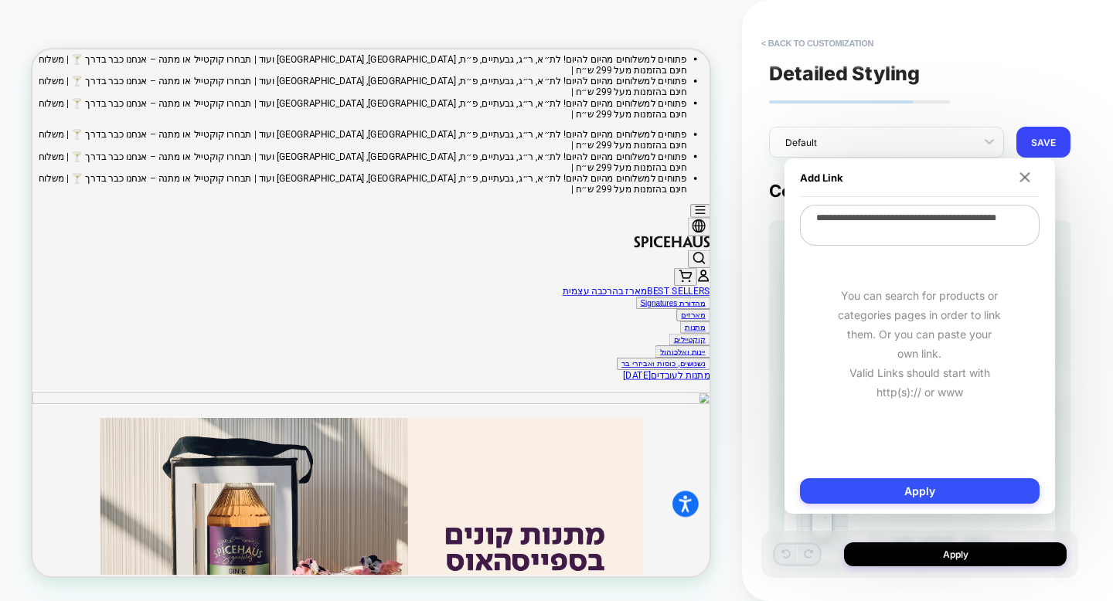
click at [928, 234] on textarea "**********" at bounding box center [920, 225] width 240 height 41
type textarea "*"
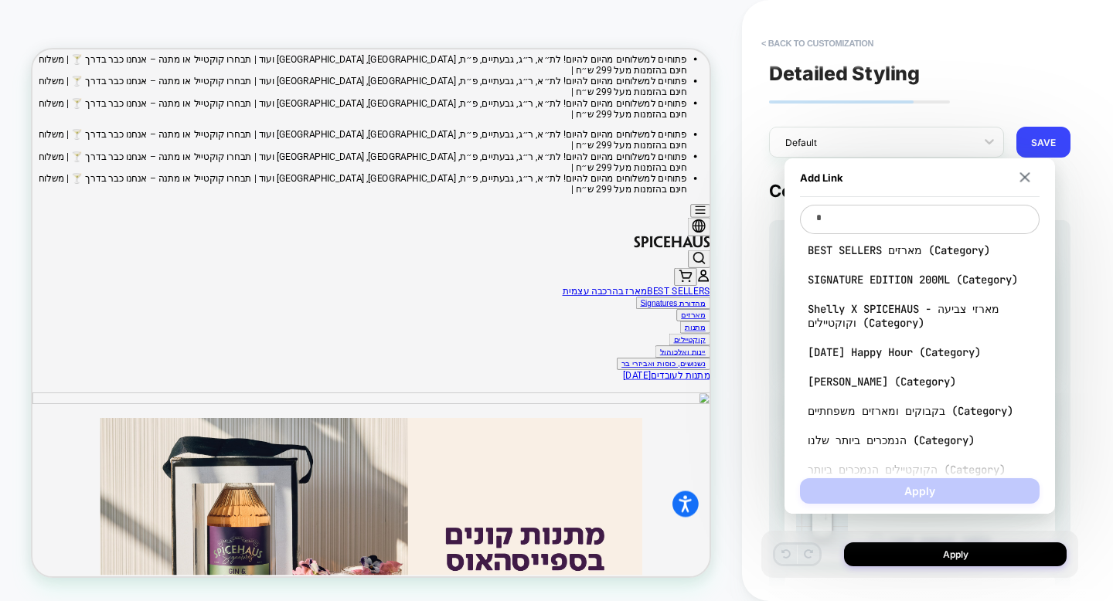
type textarea "*"
type textarea "**"
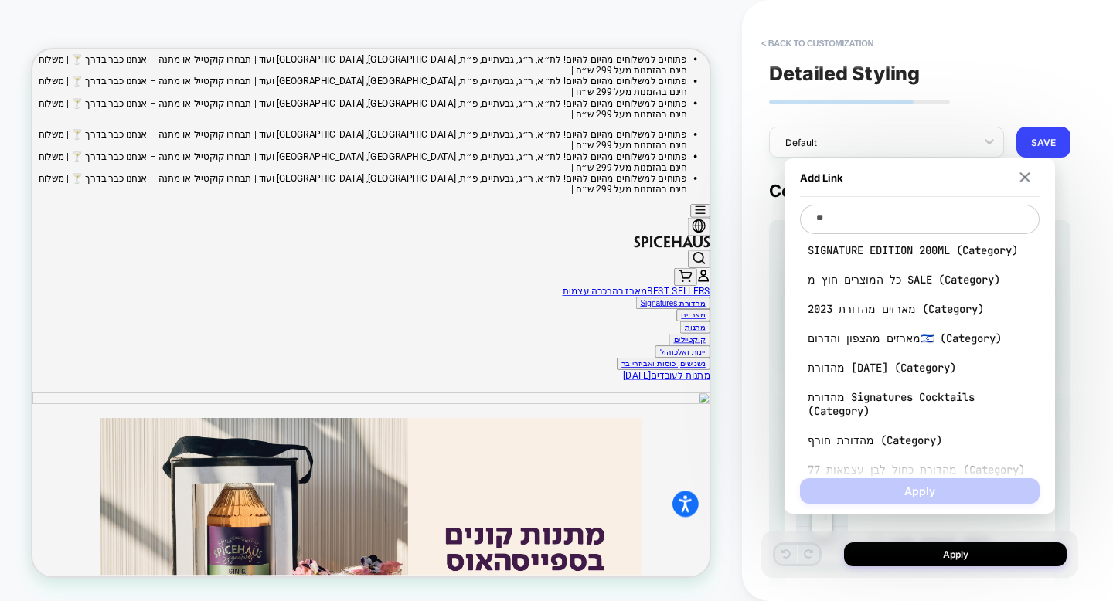
type textarea "*"
type textarea "***"
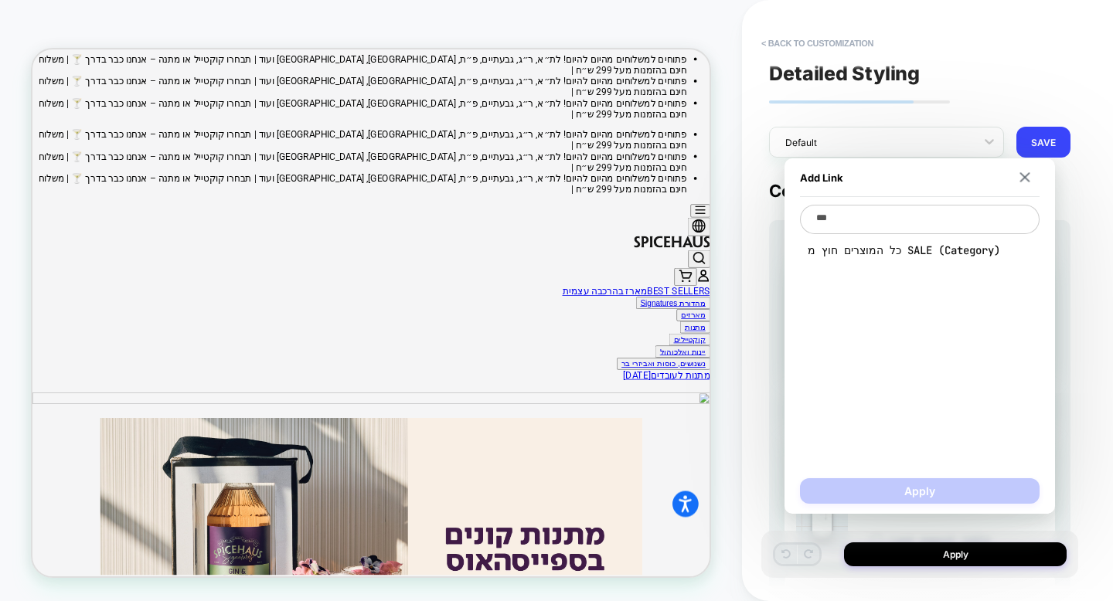
type textarea "*"
type textarea "****"
type textarea "*"
type textarea "*****"
type textarea "*"
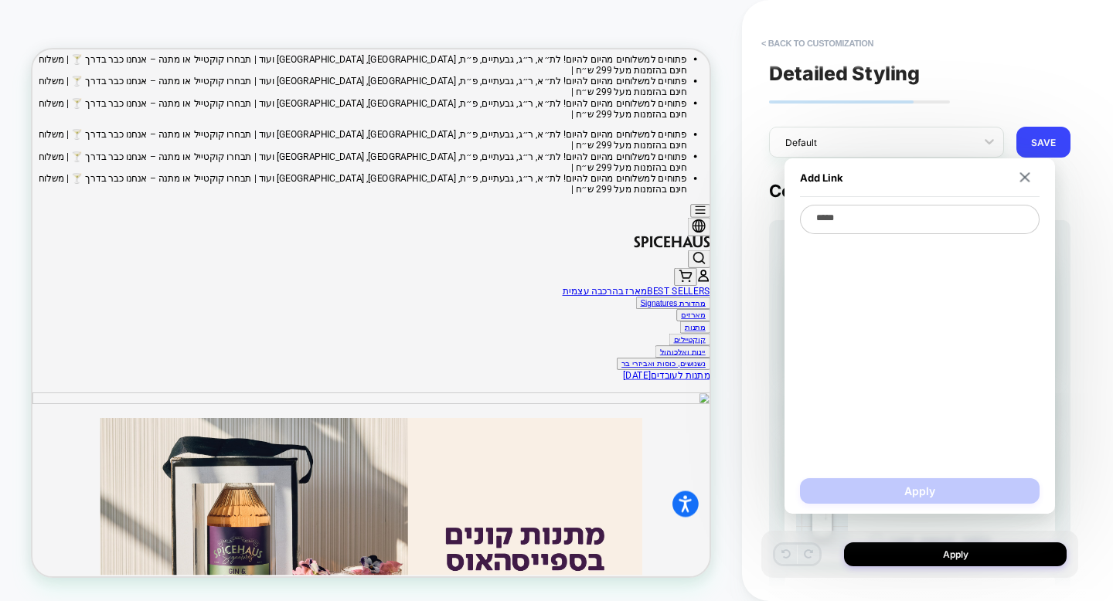
type textarea "*****"
type textarea "*"
type textarea "*****"
type textarea "*"
type textarea "****"
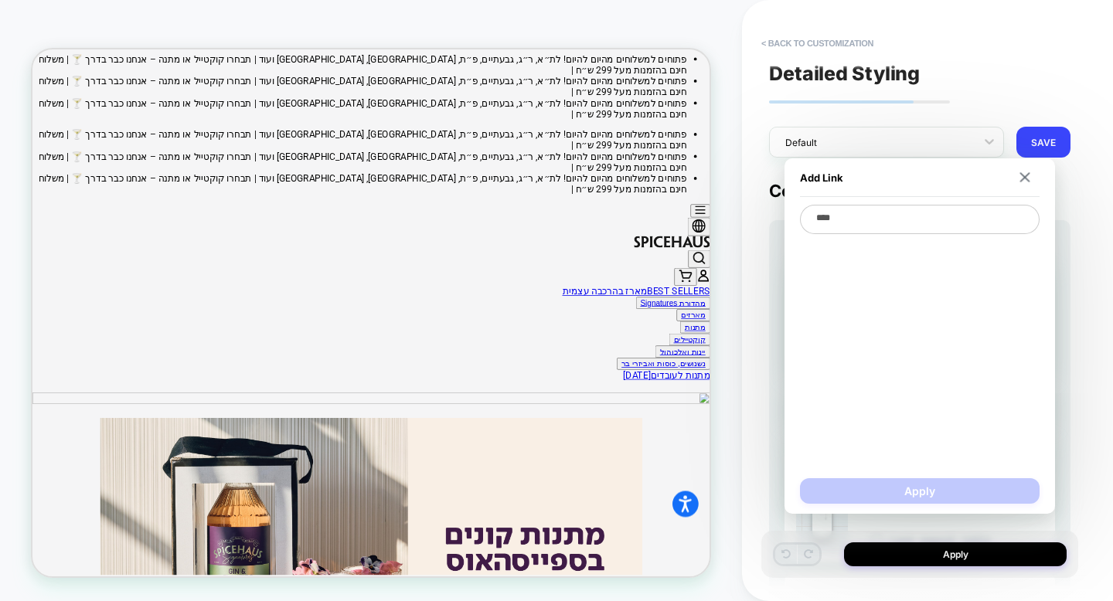
type textarea "*"
type textarea "***"
type textarea "*"
type textarea "**"
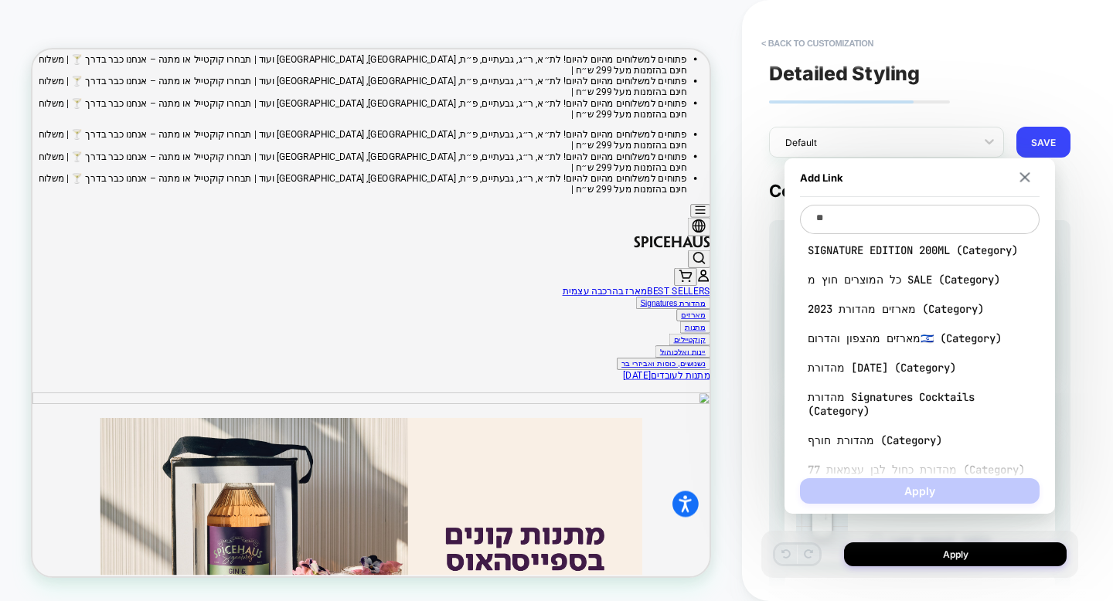
type textarea "*"
type textarea "***"
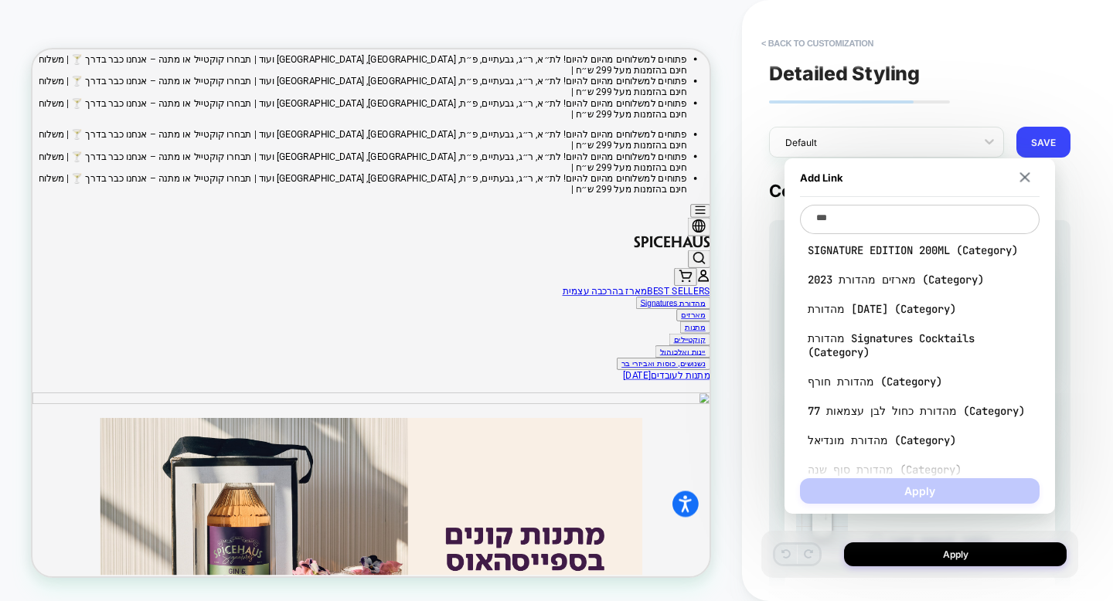
type textarea "*"
type textarea "****"
type textarea "*"
type textarea "*****"
type textarea "*"
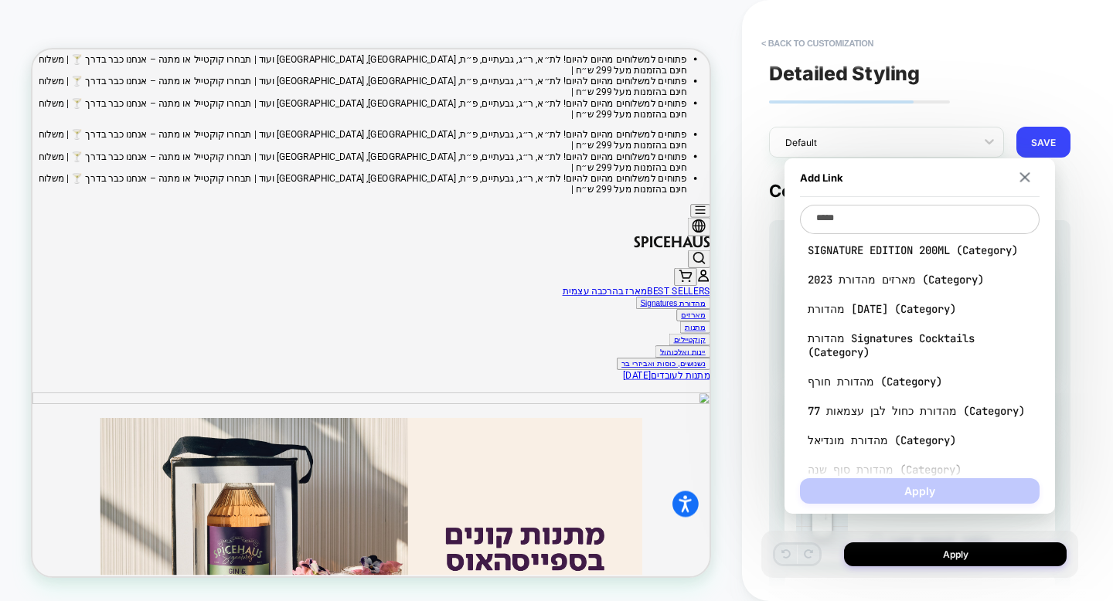
type textarea "******"
type textarea "*"
type textarea "******"
type textarea "*"
type textarea "********"
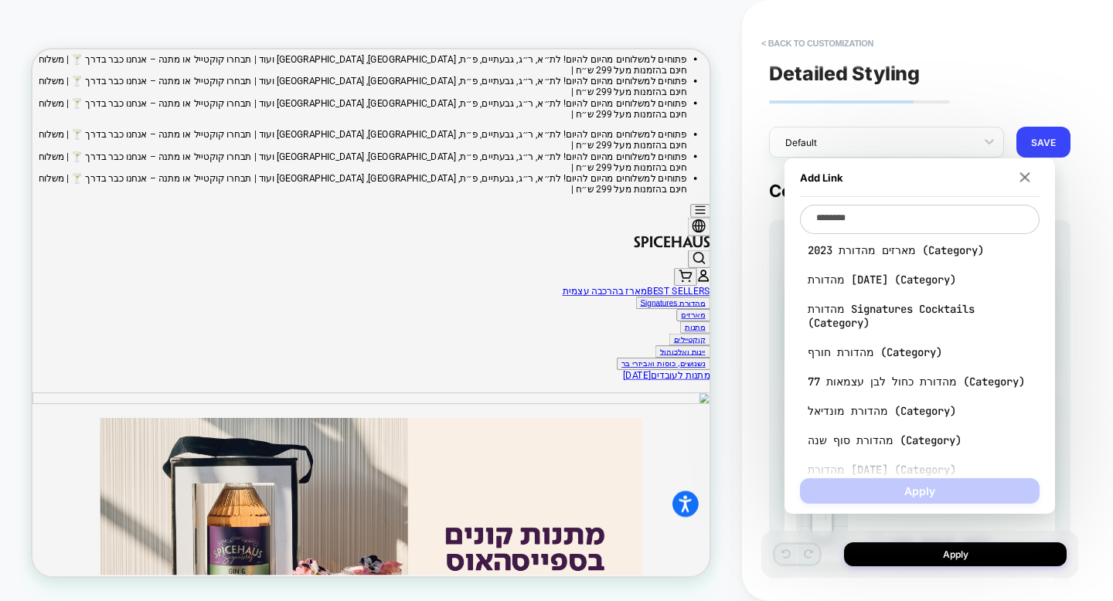
type textarea "*"
type textarea "*********"
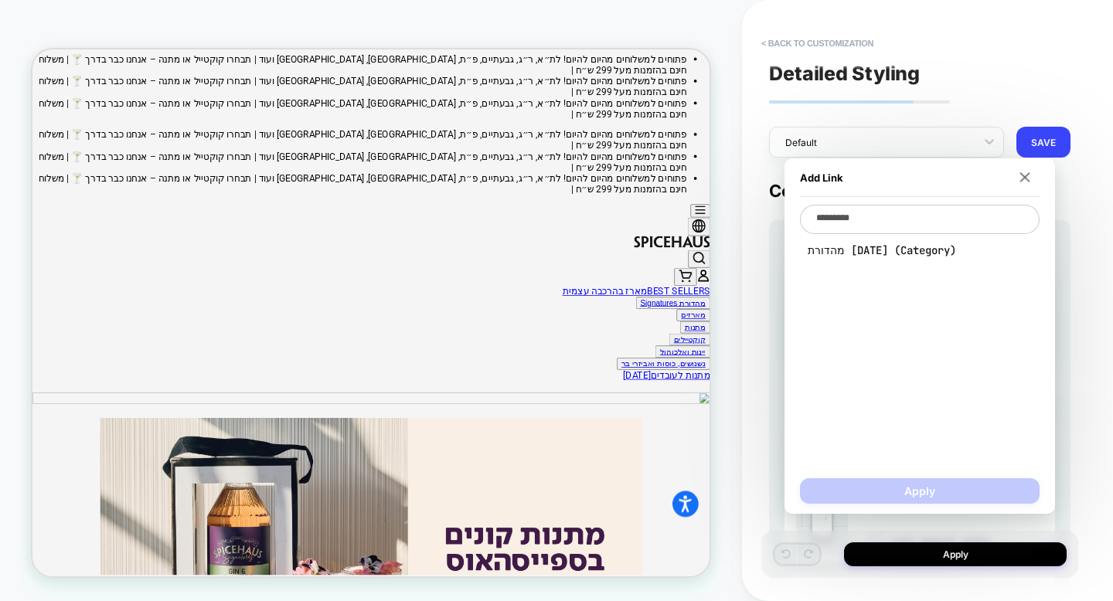
type textarea "*"
type textarea "**********"
type textarea "*"
type textarea "**********"
type textarea "*"
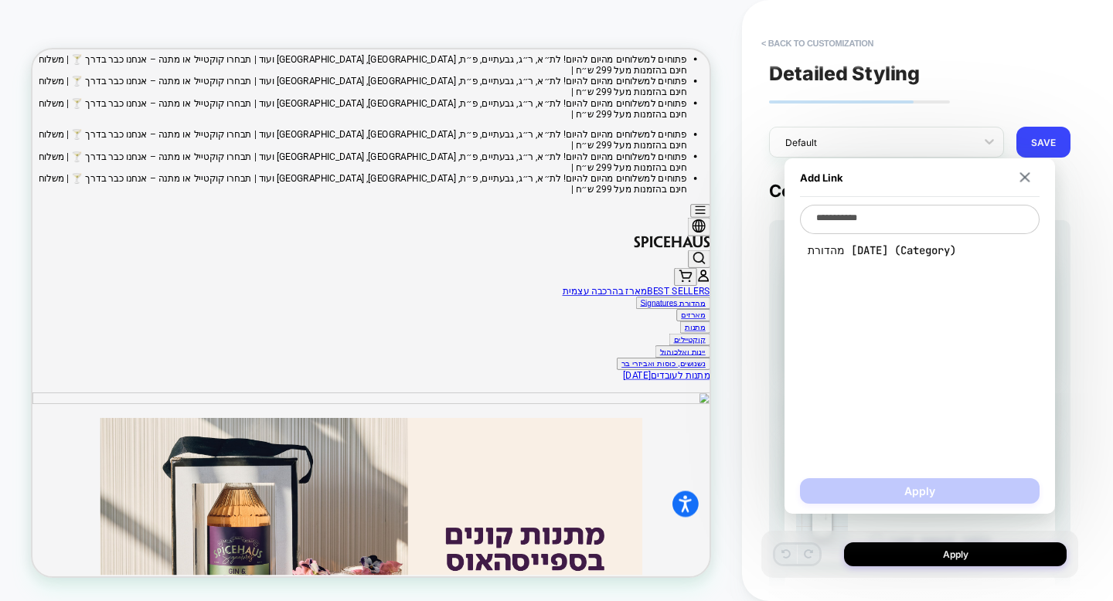
type textarea "**********"
type textarea "*"
type textarea "**********"
click at [927, 251] on span "מהדורת ראש השנה (Category)" at bounding box center [920, 250] width 224 height 14
type textarea "*"
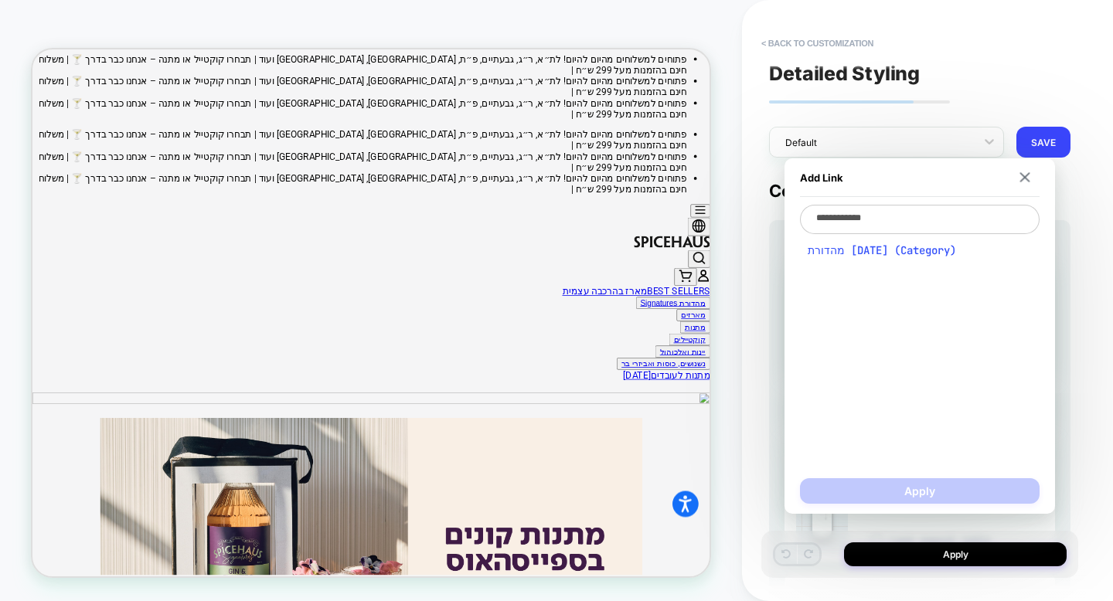
type textarea "**********"
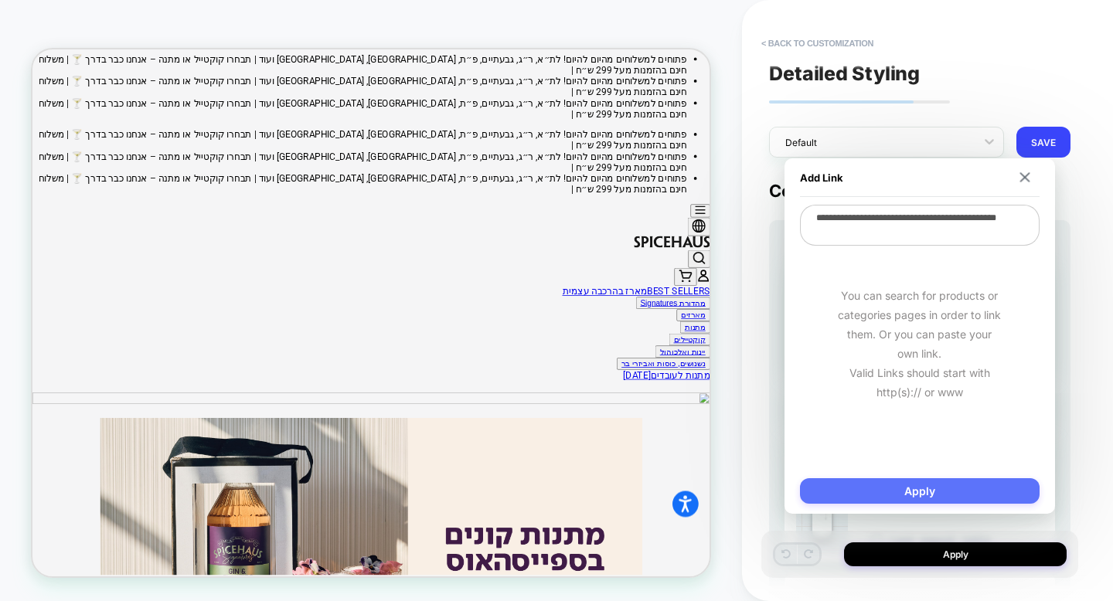
click at [894, 495] on button "Apply" at bounding box center [920, 491] width 240 height 26
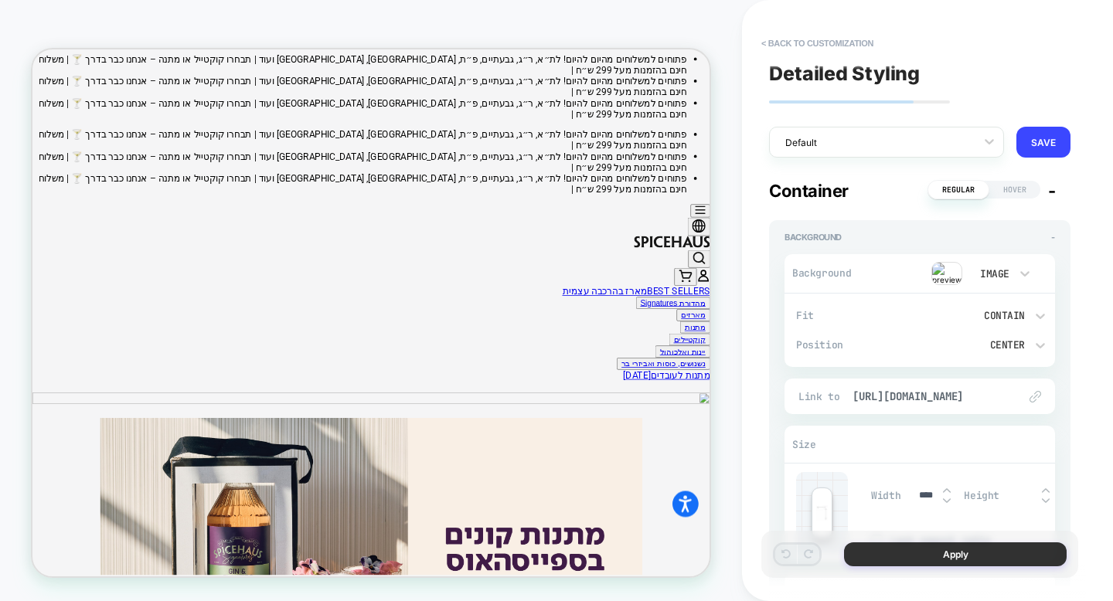
click at [917, 555] on button "Apply" at bounding box center [955, 554] width 223 height 24
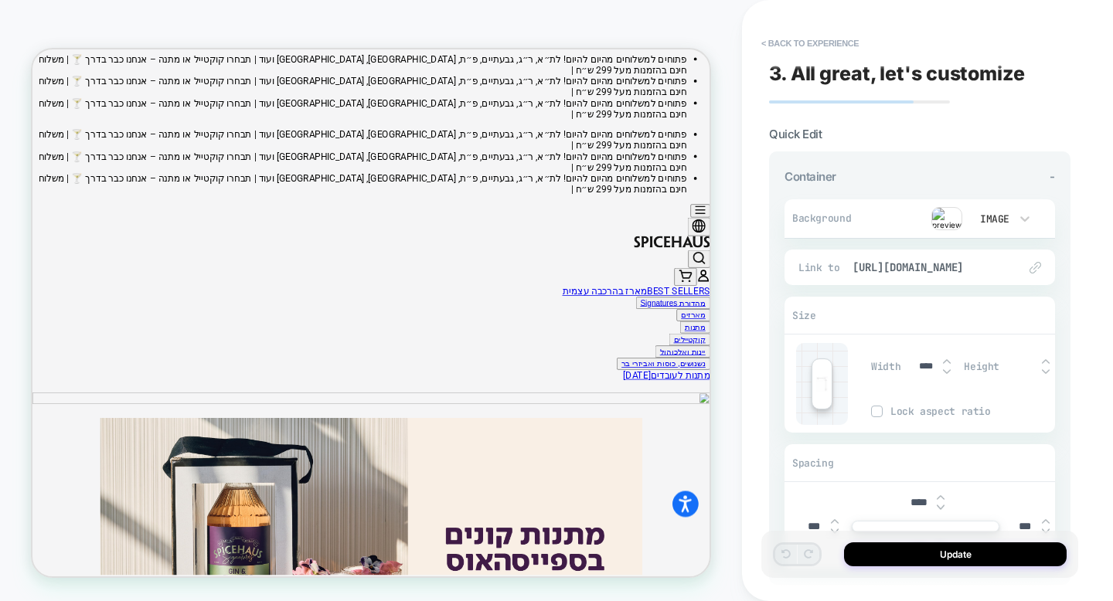
click at [917, 555] on button "Update" at bounding box center [955, 554] width 223 height 24
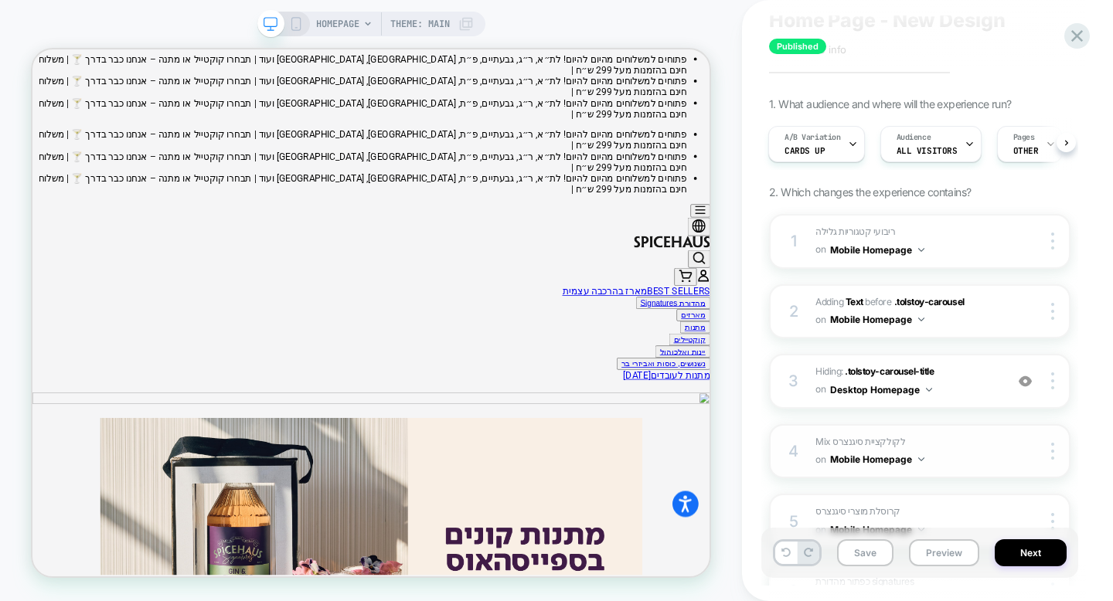
scroll to position [56, 0]
click at [864, 544] on button "Save" at bounding box center [865, 552] width 56 height 27
click at [874, 556] on button "Save" at bounding box center [865, 552] width 56 height 27
click at [1015, 557] on button "Next" at bounding box center [1031, 552] width 72 height 27
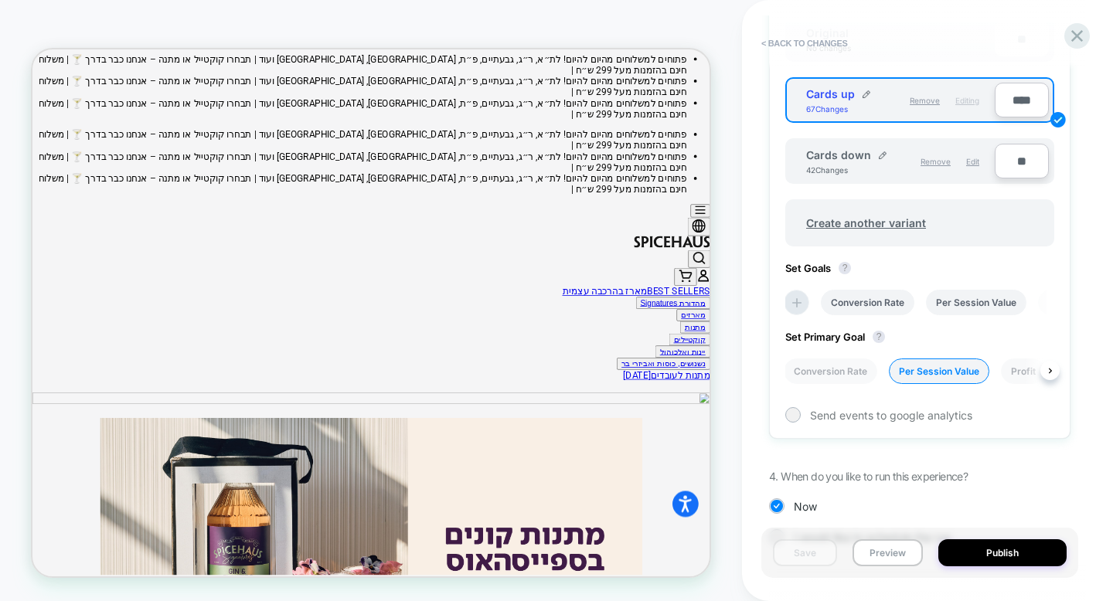
scroll to position [542, 0]
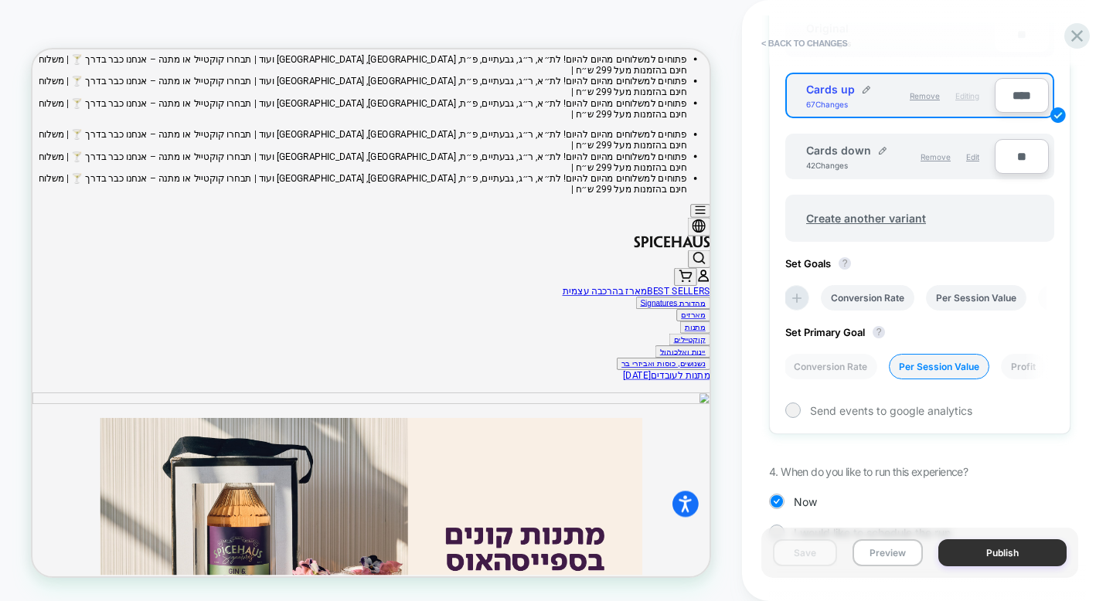
click at [974, 550] on button "Publish" at bounding box center [1002, 552] width 128 height 27
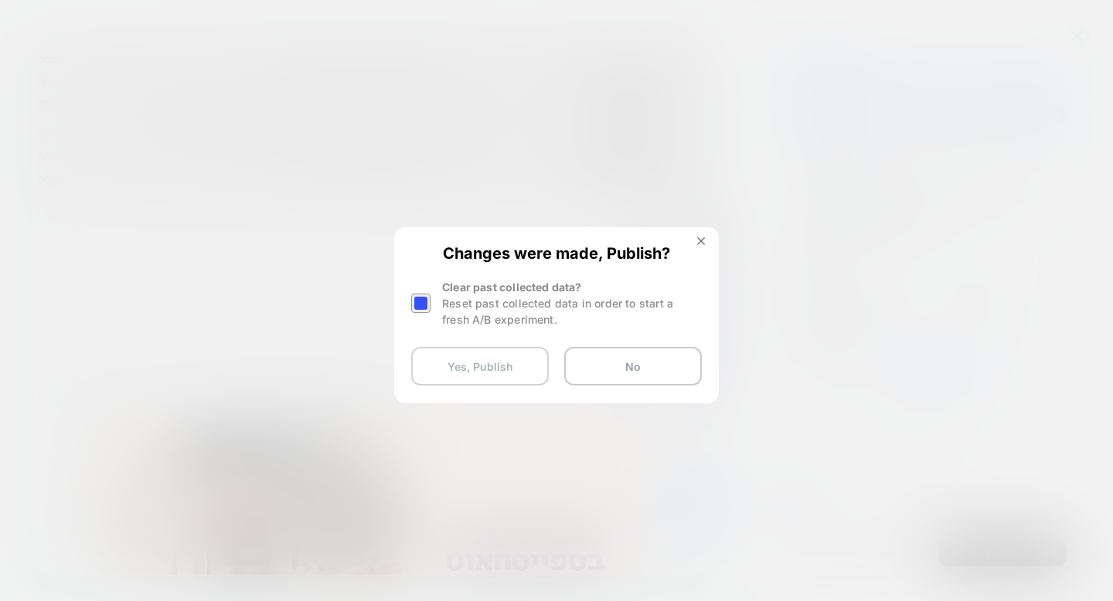
click at [496, 369] on button "Yes, Publish" at bounding box center [480, 366] width 138 height 39
click at [525, 359] on button "Yes, Publish" at bounding box center [480, 366] width 138 height 39
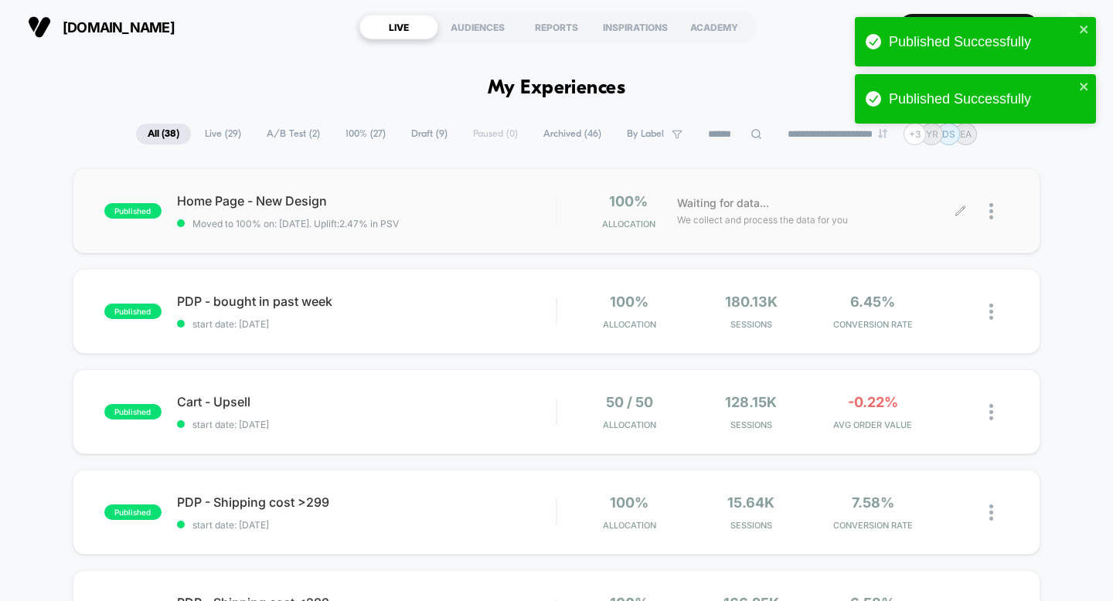
click at [959, 214] on icon at bounding box center [960, 212] width 12 height 12
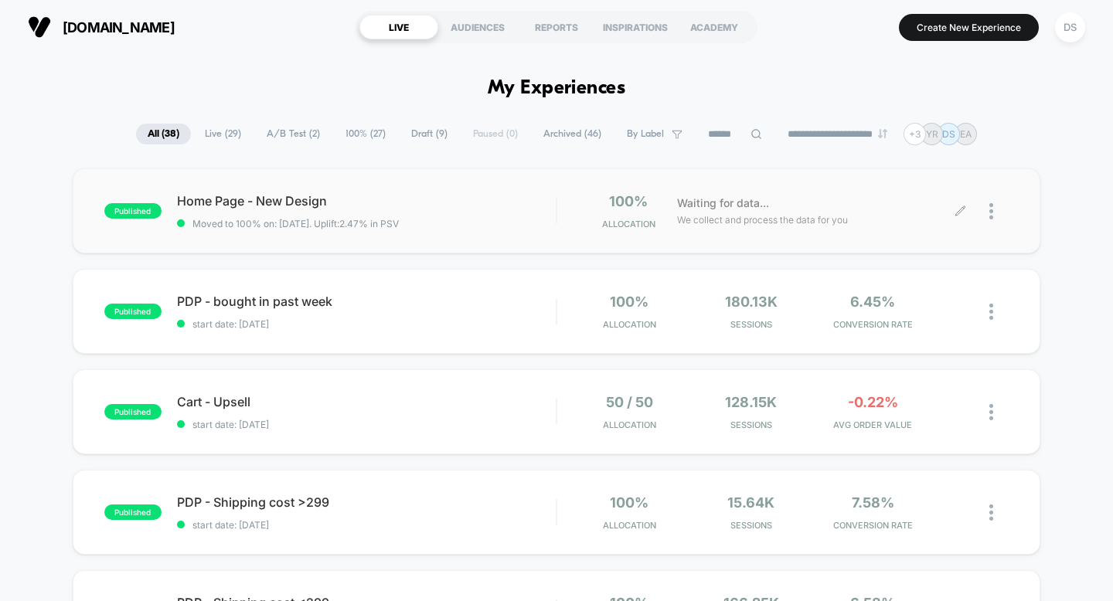
click at [954, 213] on icon at bounding box center [960, 212] width 12 height 12
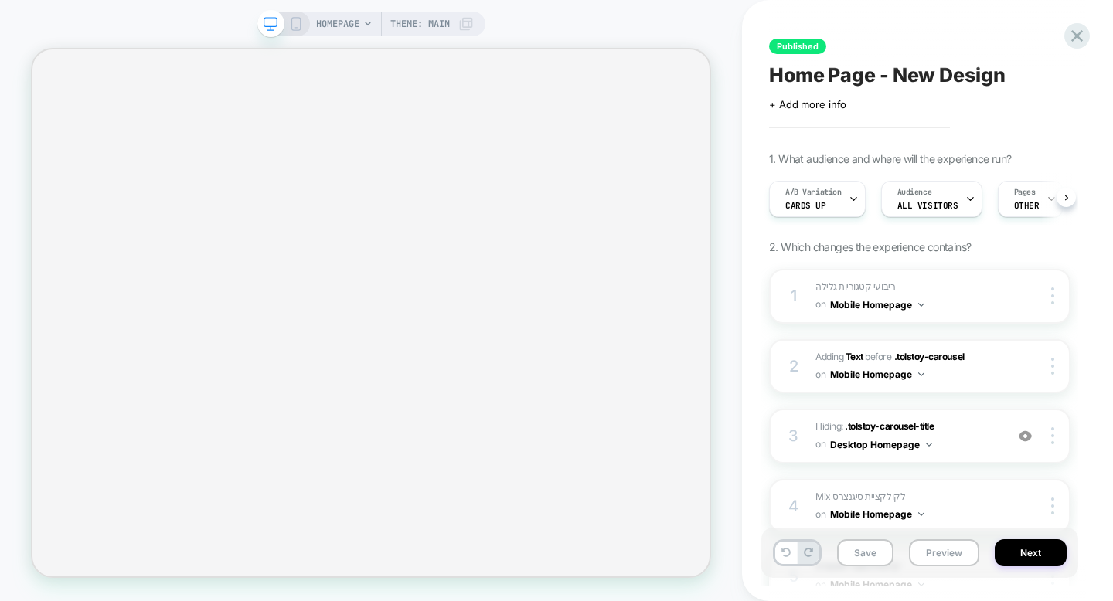
scroll to position [0, 1]
click at [327, 26] on span "HOMEPAGE" at bounding box center [337, 24] width 43 height 25
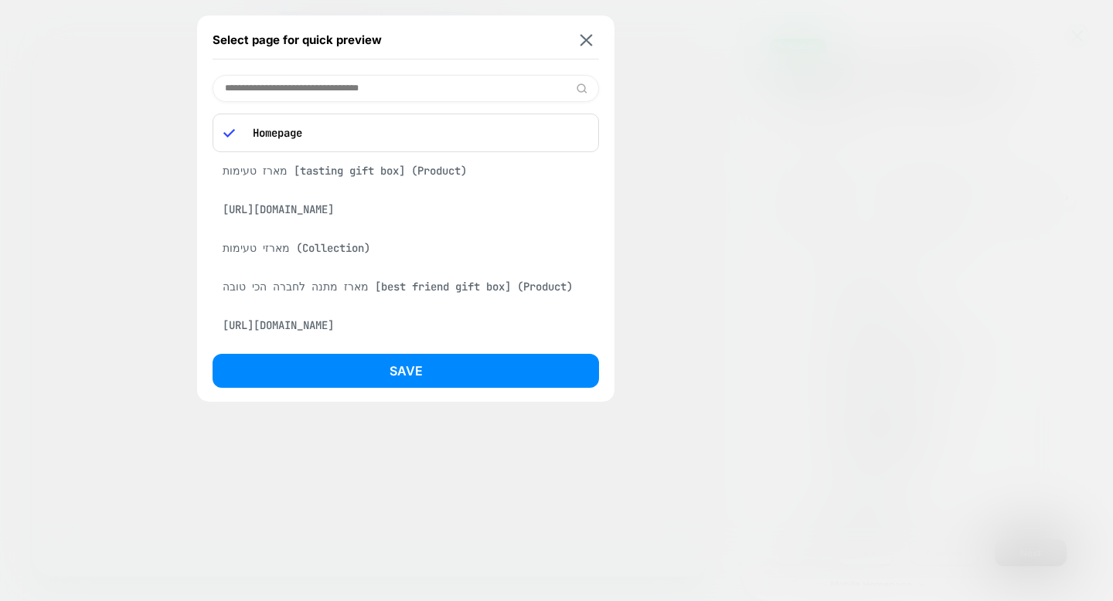
click at [148, 66] on div at bounding box center [556, 300] width 1113 height 601
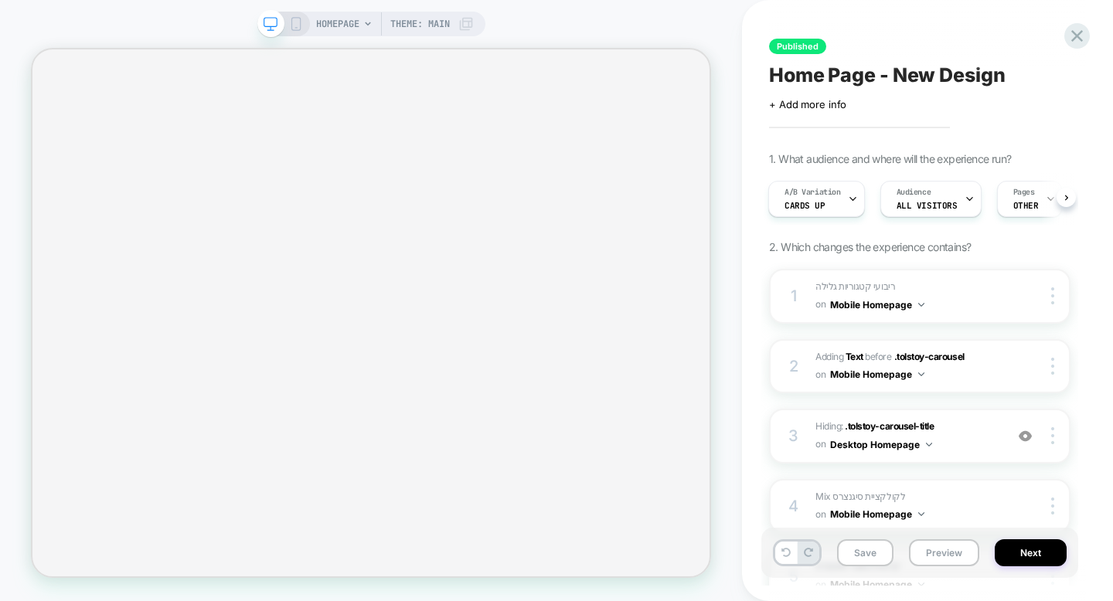
click at [294, 29] on icon at bounding box center [296, 24] width 14 height 14
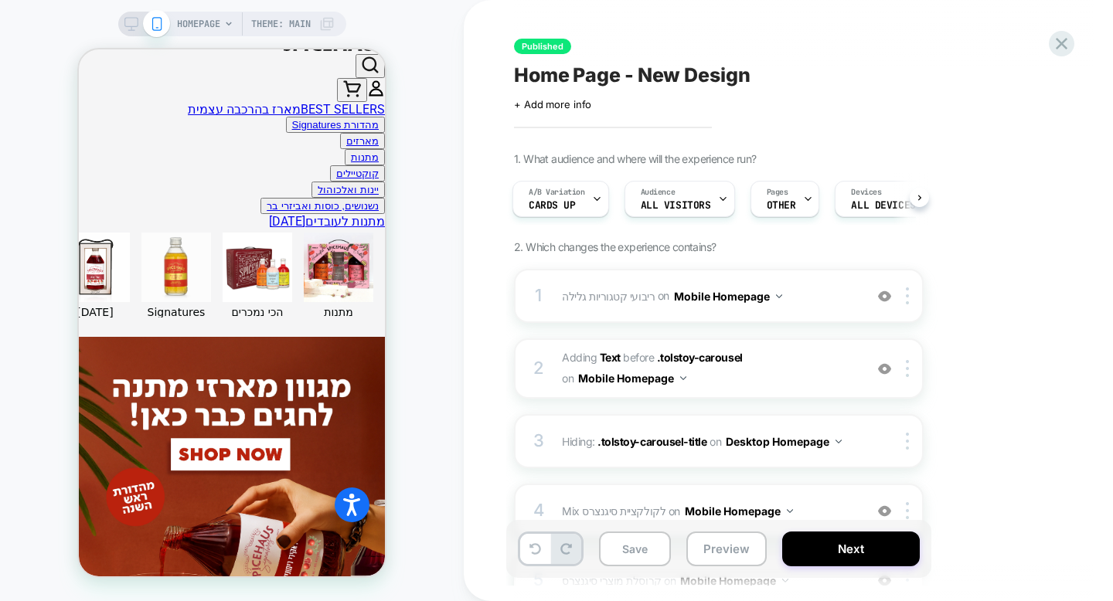
scroll to position [586, 0]
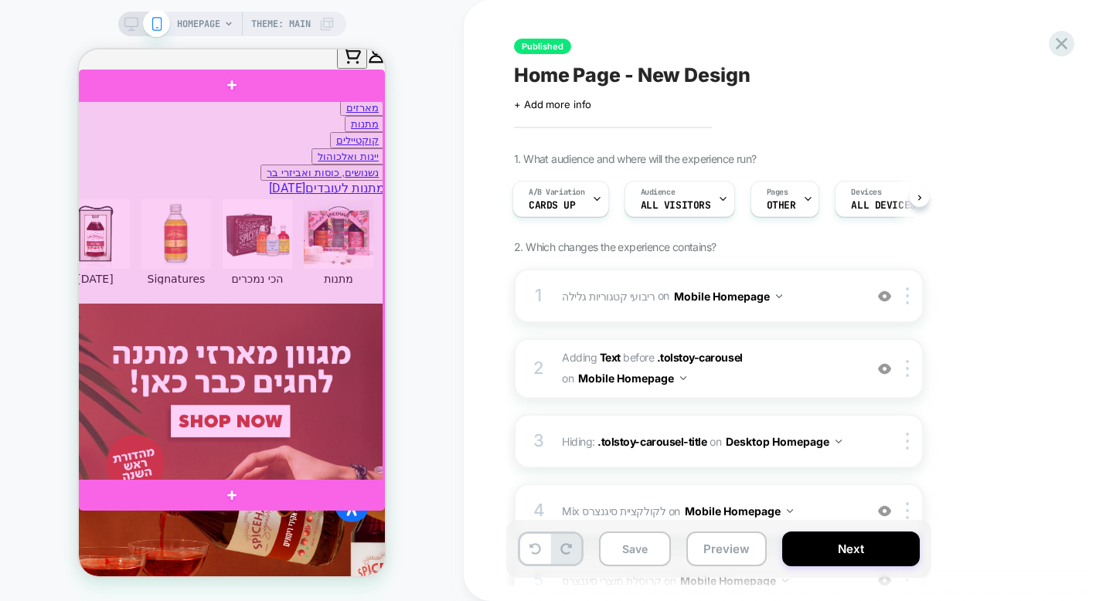
click at [272, 224] on div at bounding box center [230, 291] width 306 height 381
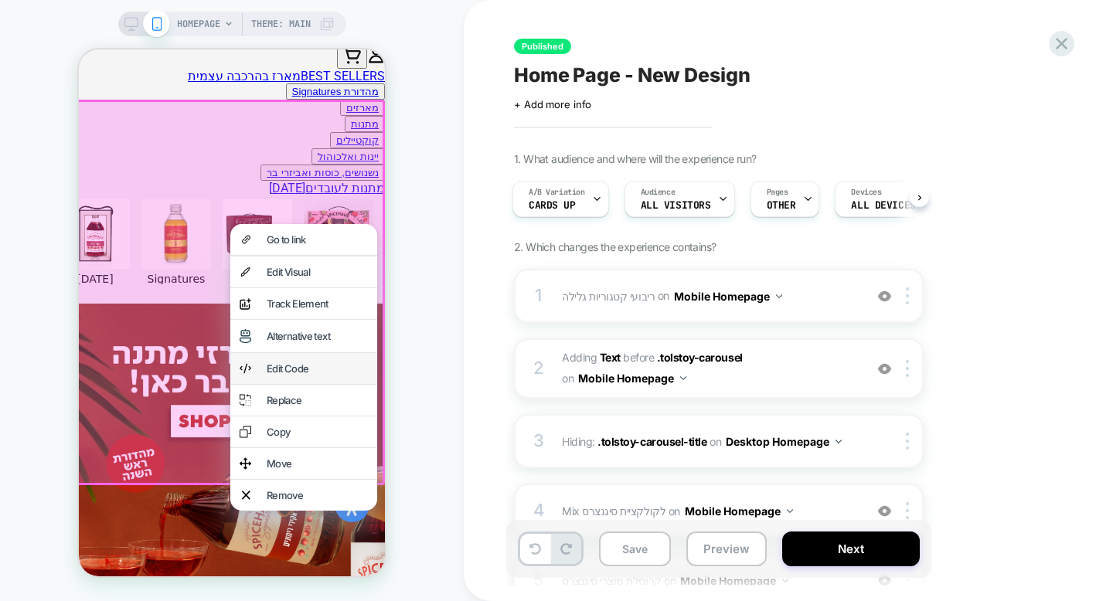
click at [313, 366] on div "Edit Code" at bounding box center [317, 368] width 101 height 12
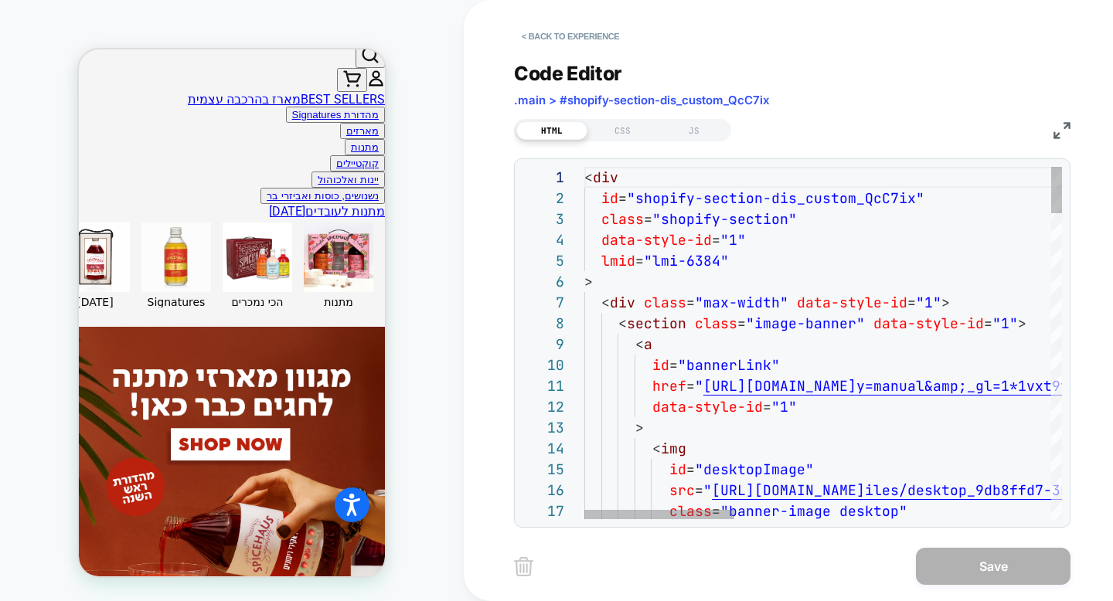
scroll to position [0, 0]
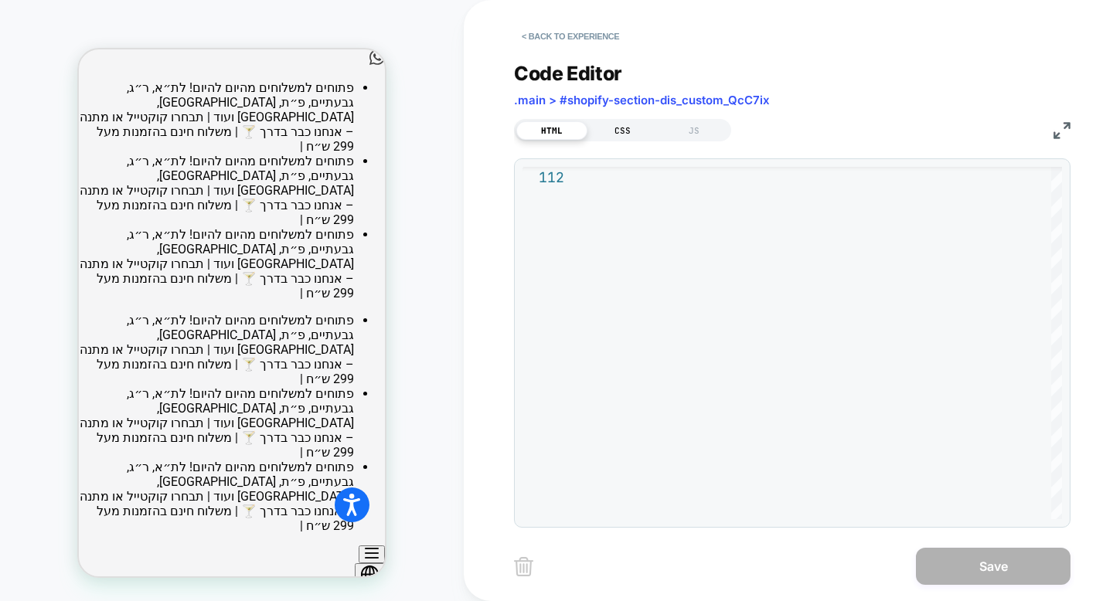
click at [631, 125] on div "CSS" at bounding box center [622, 130] width 71 height 19
click at [618, 95] on span ".main > #shopify-section-dis_custom_QcC7ix" at bounding box center [642, 100] width 256 height 15
copy div ".main > #shopify-section-dis_custom_QcC7ix HTML CSS JS"
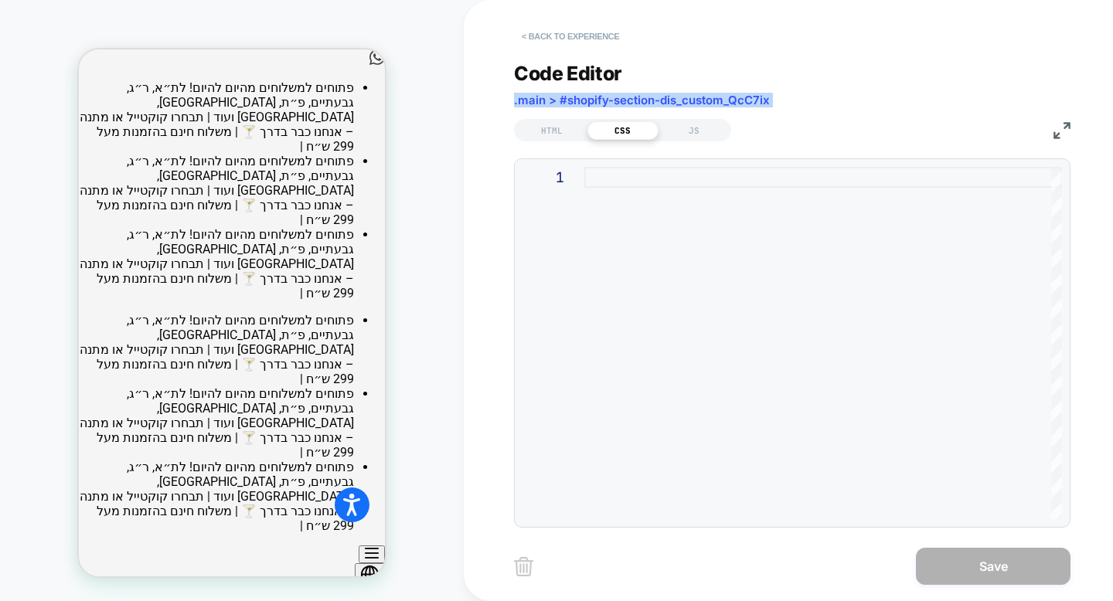
click at [549, 29] on button "< Back to experience" at bounding box center [570, 36] width 113 height 25
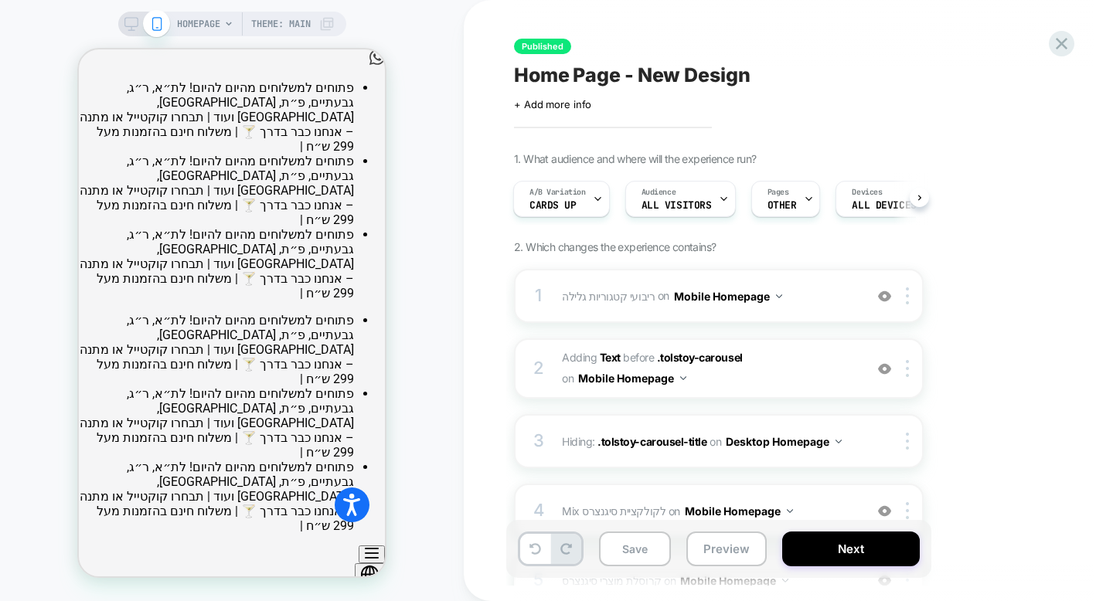
click at [640, 120] on div "Published Home Page - New Design Click to edit experience details + Add more in…" at bounding box center [796, 300] width 580 height 570
click at [575, 107] on span "+ Add more info" at bounding box center [552, 104] width 77 height 12
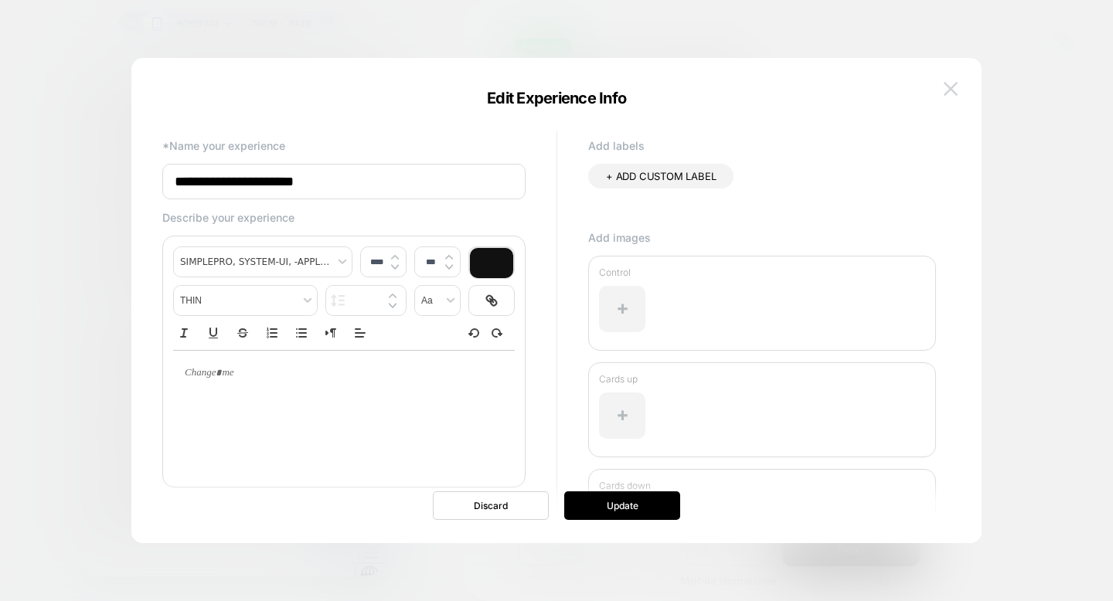
click at [947, 93] on img at bounding box center [951, 88] width 14 height 13
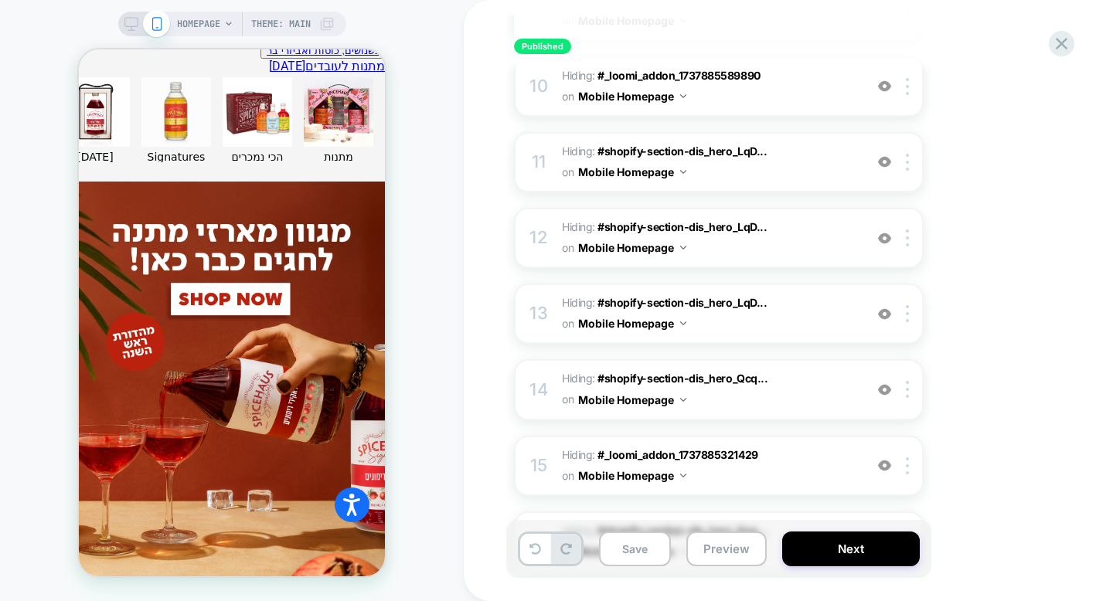
scroll to position [1117, 0]
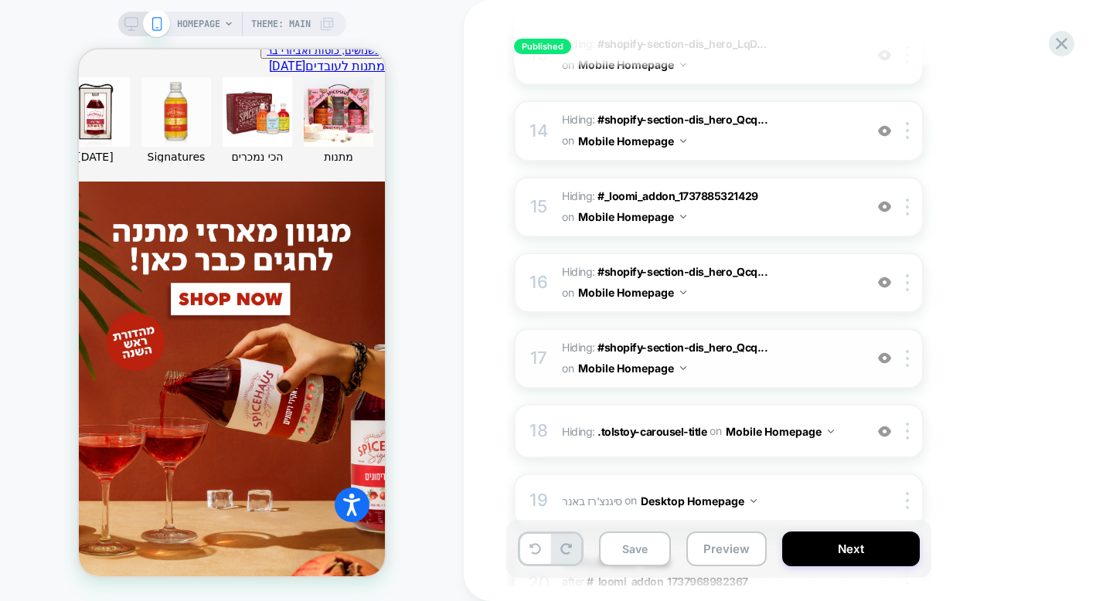
click at [883, 356] on img at bounding box center [884, 358] width 13 height 13
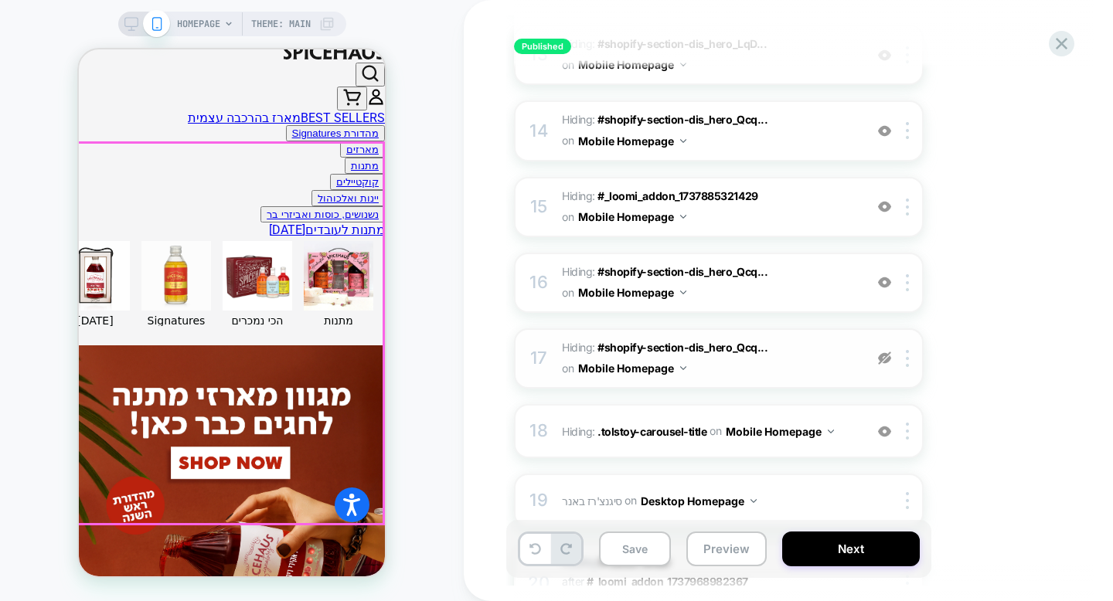
scroll to position [0, 0]
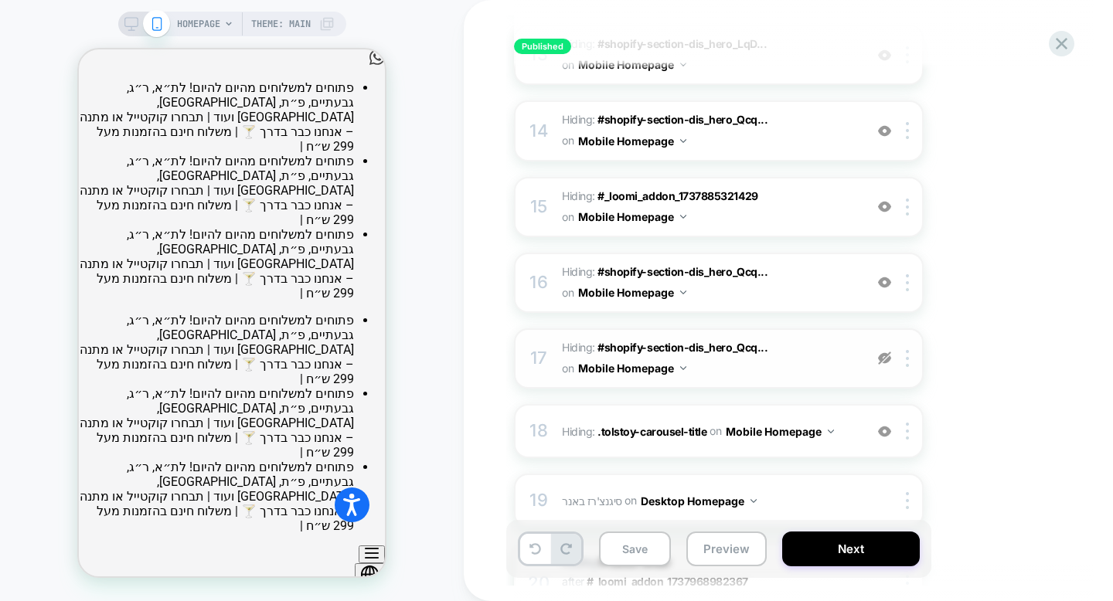
click at [882, 363] on img at bounding box center [884, 358] width 13 height 13
click at [883, 280] on img at bounding box center [884, 282] width 13 height 13
click at [882, 203] on img at bounding box center [884, 206] width 13 height 13
click at [884, 128] on img at bounding box center [884, 130] width 13 height 13
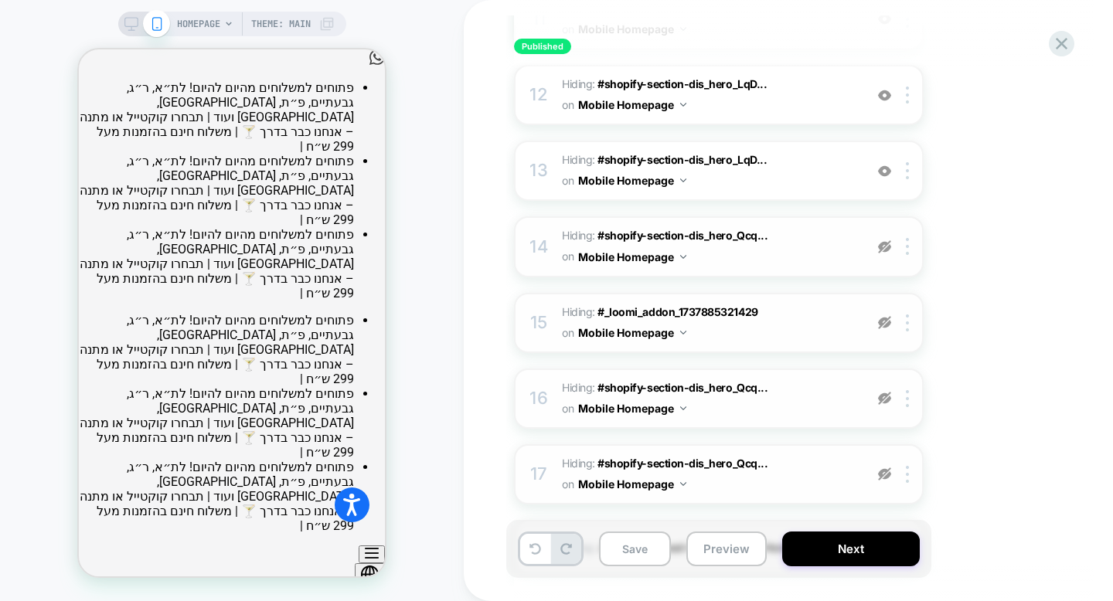
scroll to position [980, 0]
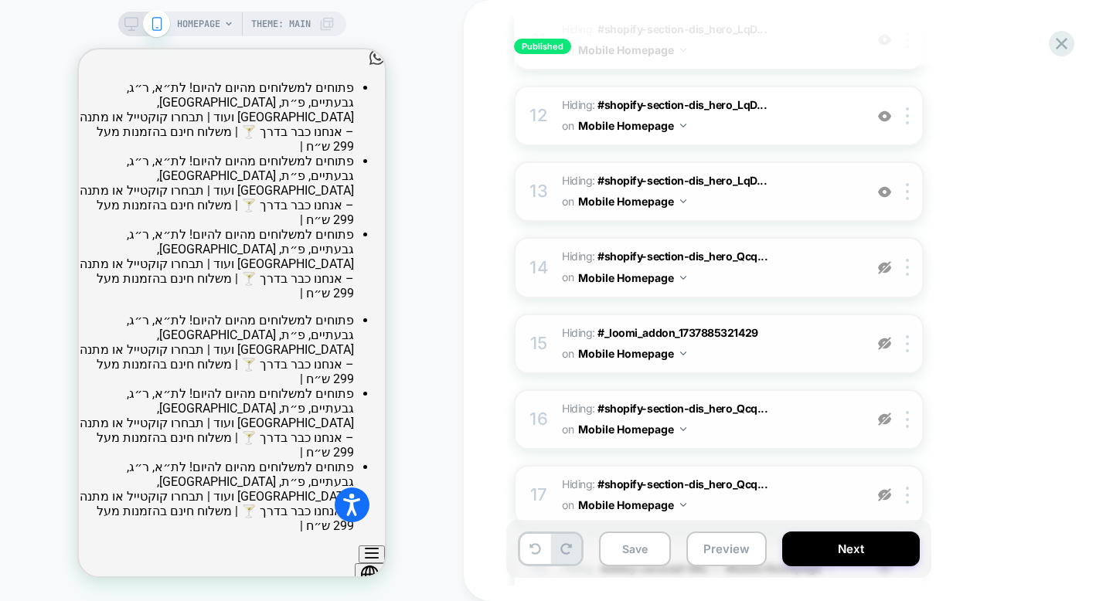
click at [886, 192] on img at bounding box center [884, 191] width 13 height 13
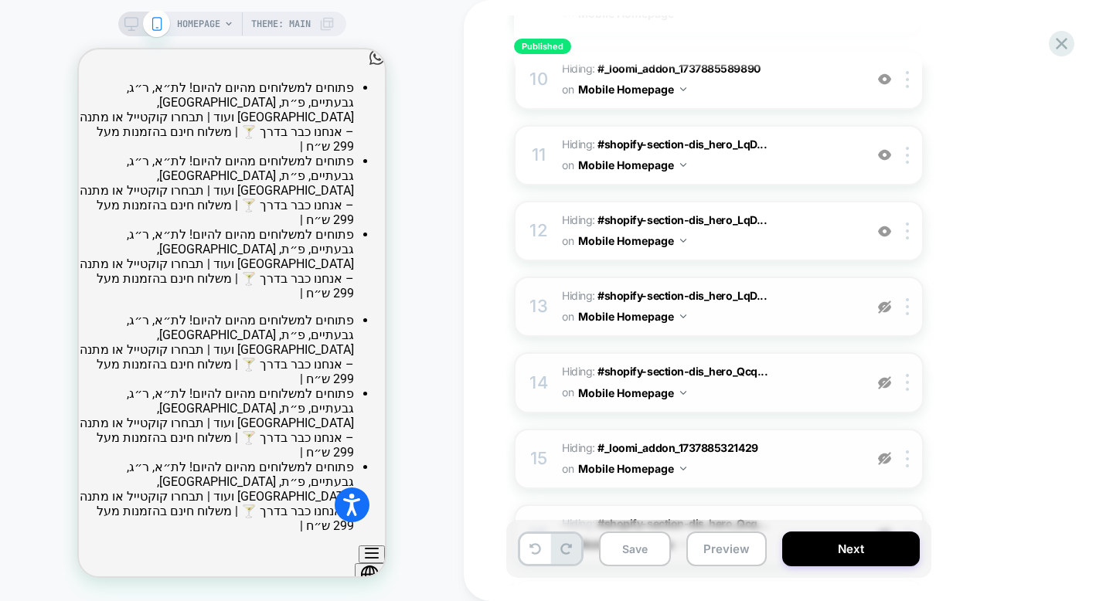
scroll to position [862, 0]
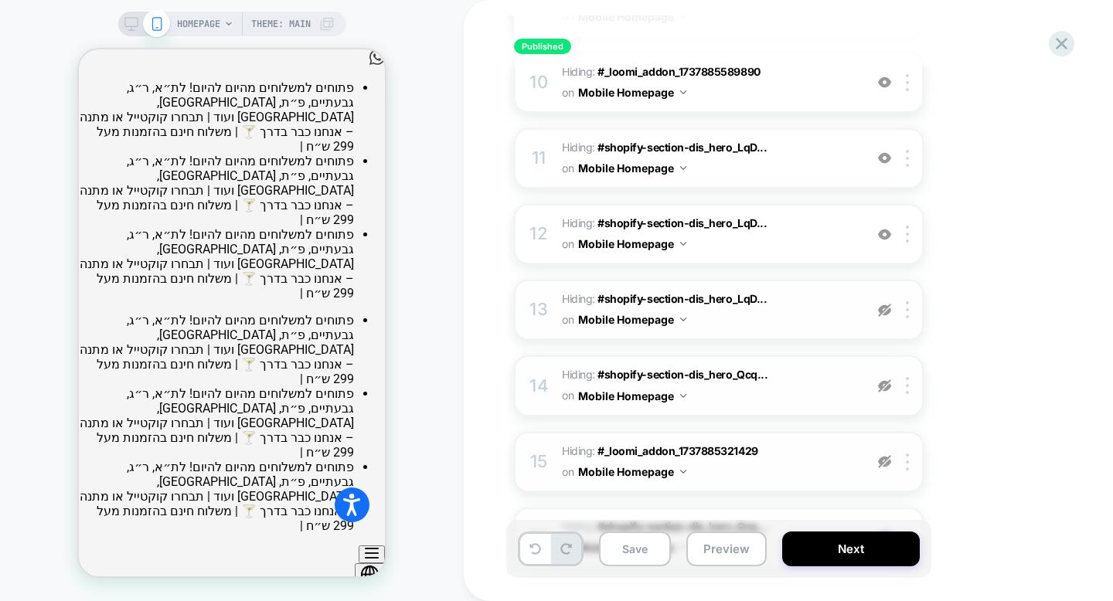
click at [884, 308] on img at bounding box center [884, 310] width 13 height 13
click at [885, 384] on img at bounding box center [884, 385] width 13 height 13
click at [886, 457] on img at bounding box center [884, 461] width 13 height 13
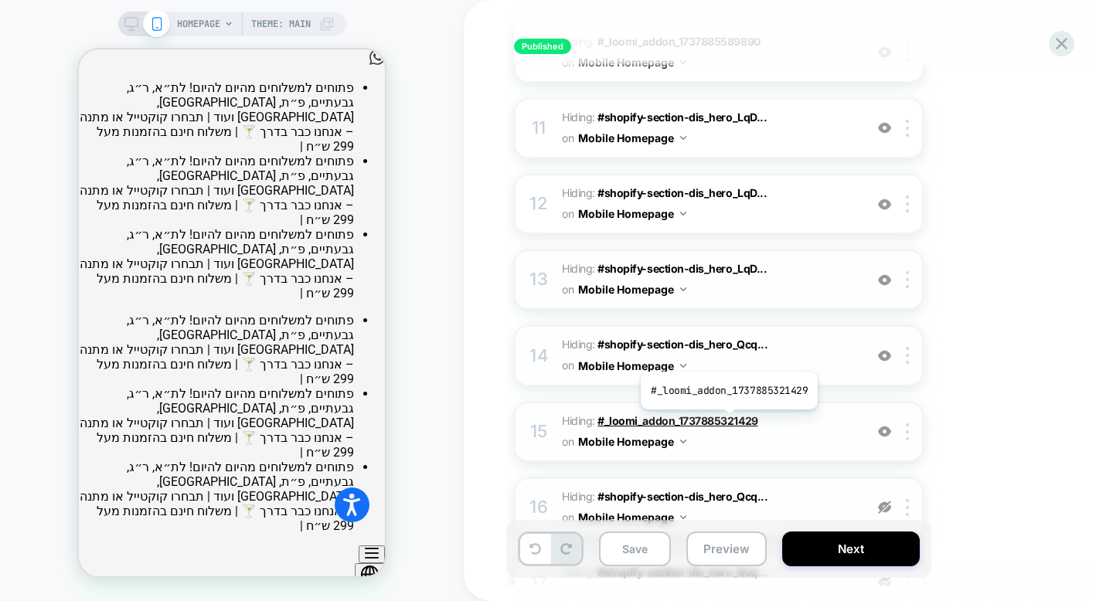
click at [727, 421] on span "#_loomi_addon_1737885321429" at bounding box center [677, 420] width 160 height 13
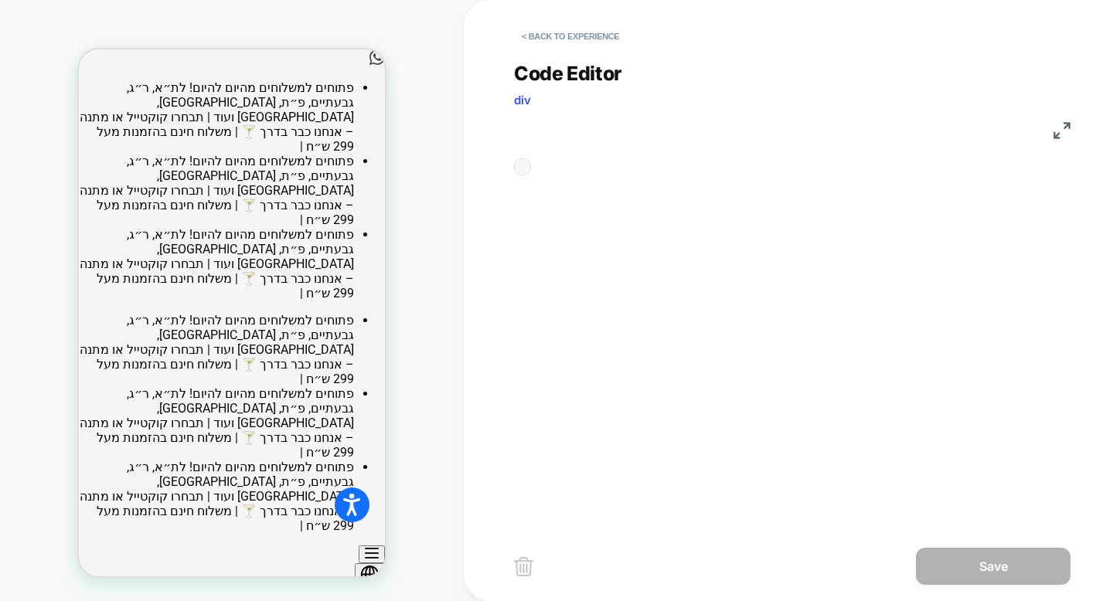
scroll to position [63, 0]
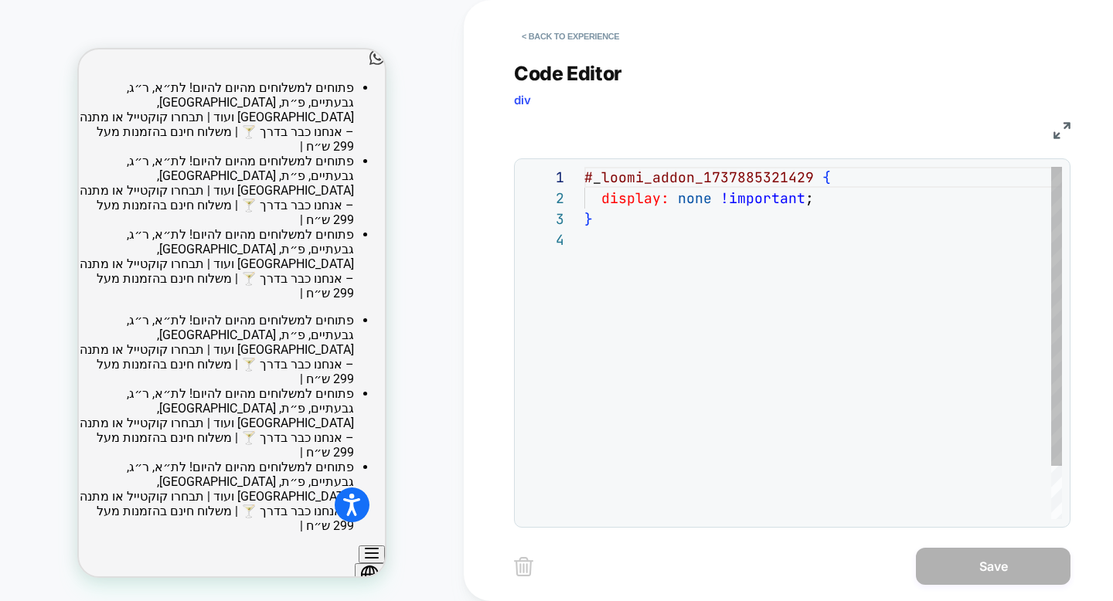
click at [618, 189] on div "# _ loomi_addon_1737885321429 { display: none !important ; }" at bounding box center [823, 374] width 478 height 415
click at [617, 183] on div "# _ loomi_addon_1737885321429 { display: none !important ; }" at bounding box center [823, 374] width 478 height 415
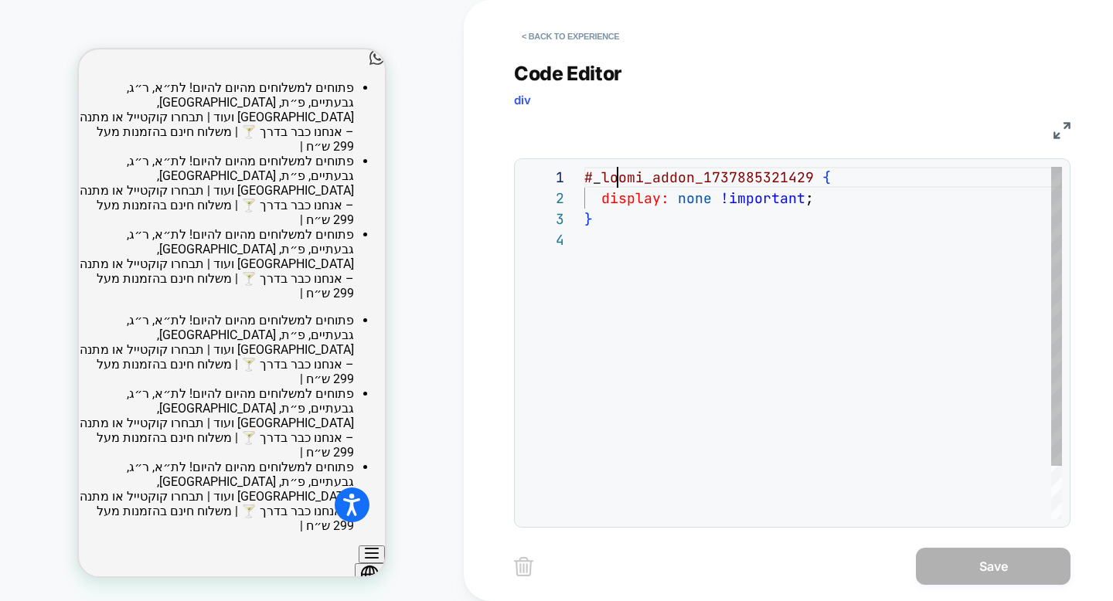
click at [617, 183] on div "# _ loomi_addon_1737885321429 { display: none !important ; }" at bounding box center [823, 374] width 478 height 415
click at [681, 209] on div "# _ loomi_addon_1737885321429 { display: none !important ; }" at bounding box center [823, 374] width 478 height 415
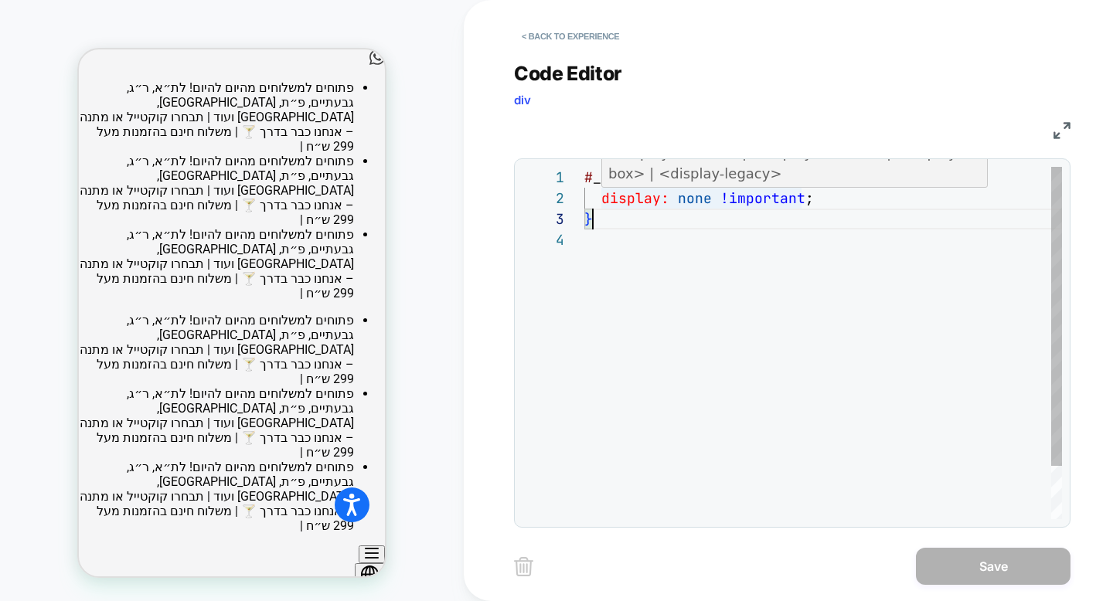
click at [733, 201] on div "# _ loomi_addon_1737885321429 { display: none !important ; }" at bounding box center [823, 374] width 478 height 415
click at [763, 256] on div "# _ loomi_addon_1737885321429 { display: none !important ; }" at bounding box center [823, 374] width 478 height 415
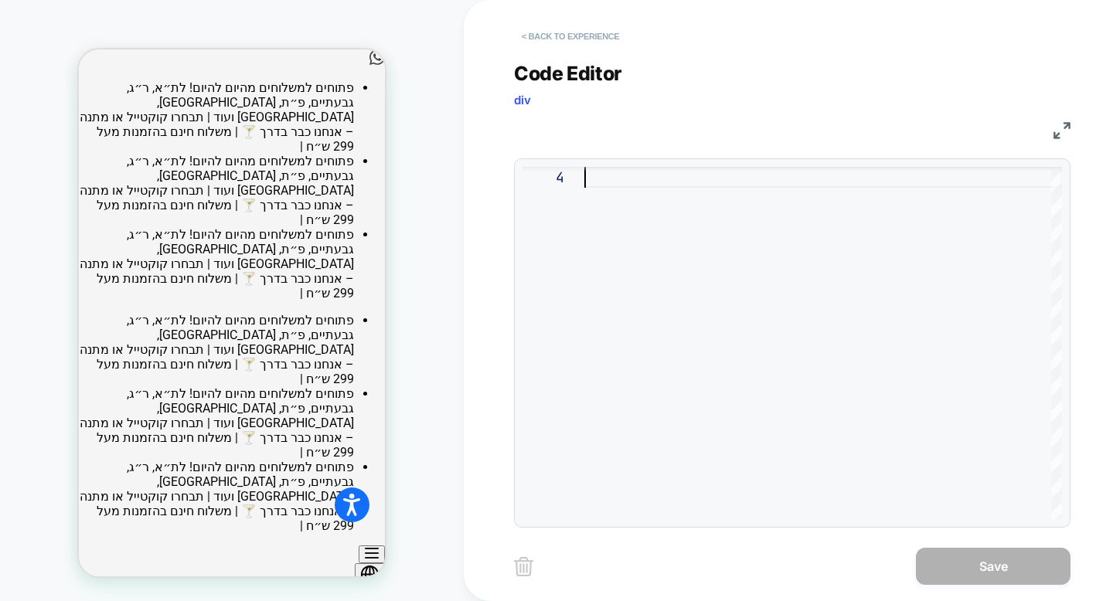
click at [589, 39] on button "< Back to experience" at bounding box center [570, 36] width 113 height 25
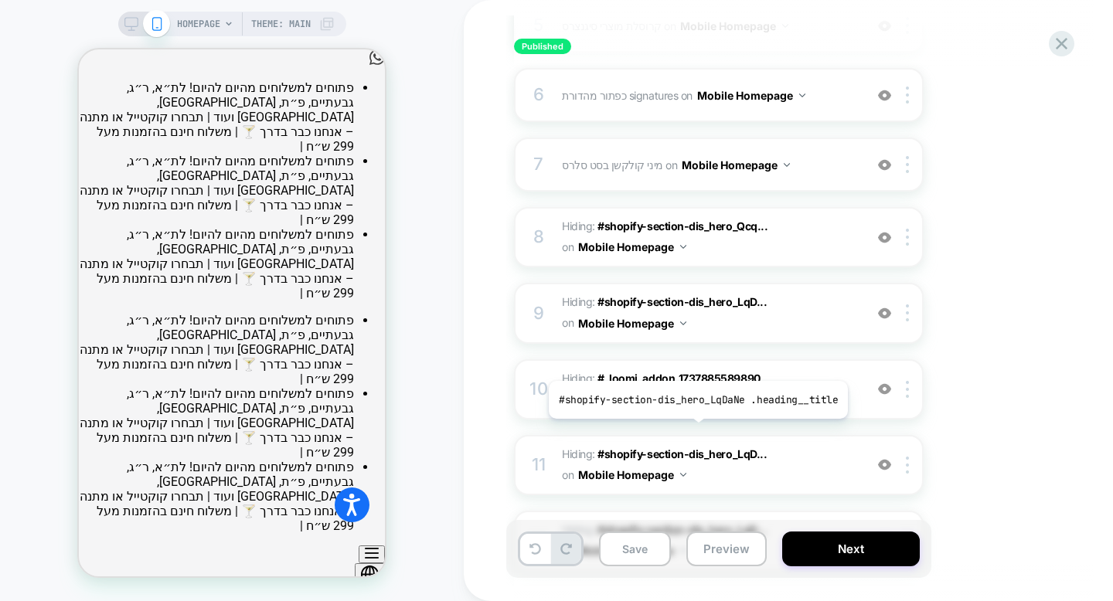
scroll to position [538, 0]
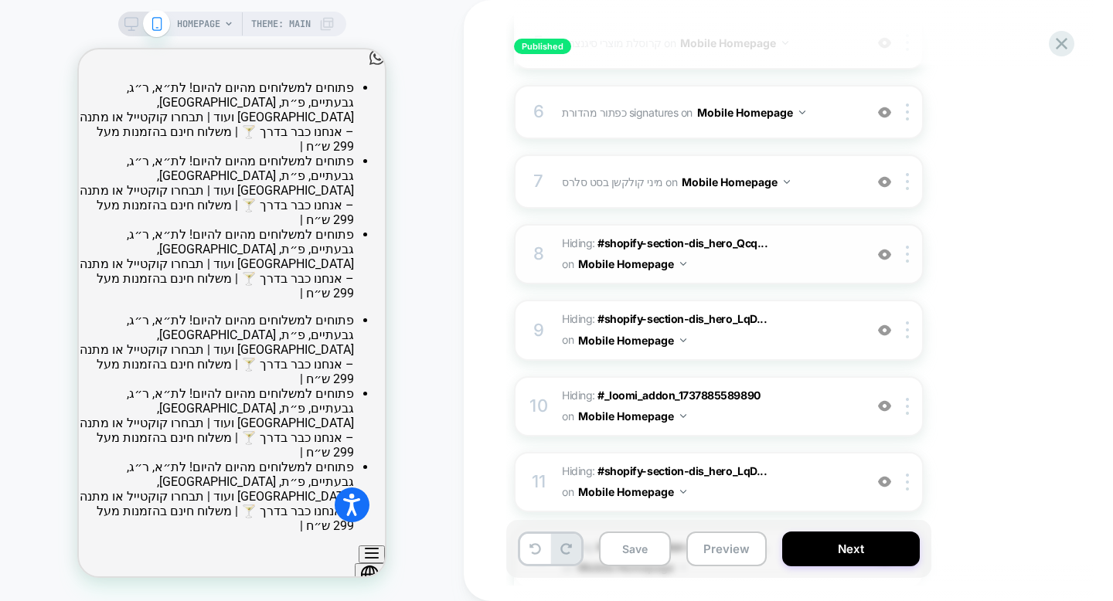
click at [887, 260] on div at bounding box center [885, 254] width 26 height 17
click at [910, 257] on div at bounding box center [910, 254] width 26 height 17
click at [887, 253] on img at bounding box center [884, 254] width 13 height 13
click at [912, 259] on div at bounding box center [910, 254] width 26 height 17
click at [884, 257] on img at bounding box center [884, 254] width 13 height 13
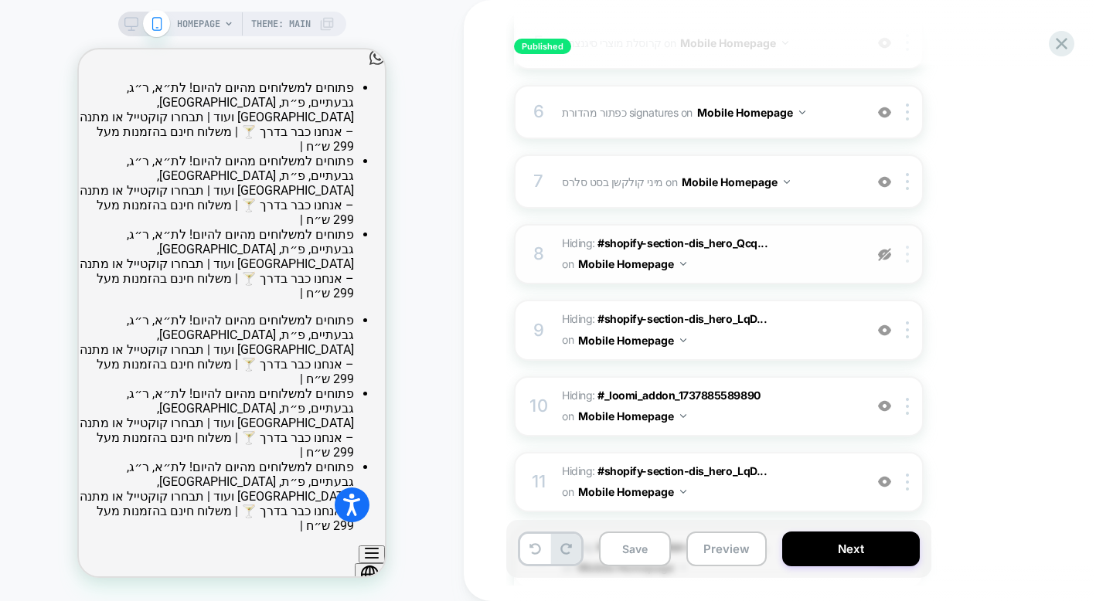
click at [900, 257] on div at bounding box center [910, 254] width 26 height 17
click at [859, 264] on div "8 Hiding : #shopify-section-dis_hero_Qcq... #shopify-section-dis_hero_Qcqxqg .s…" at bounding box center [719, 254] width 410 height 60
click at [885, 255] on img at bounding box center [884, 254] width 13 height 13
click at [903, 260] on div at bounding box center [910, 254] width 26 height 17
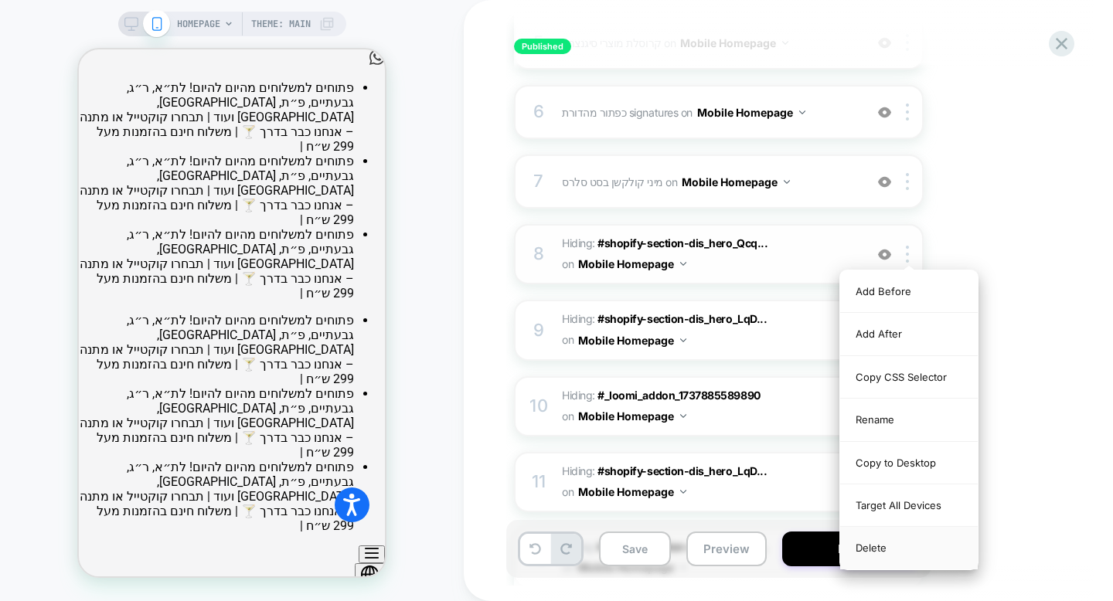
click at [893, 546] on div "Delete" at bounding box center [909, 548] width 138 height 42
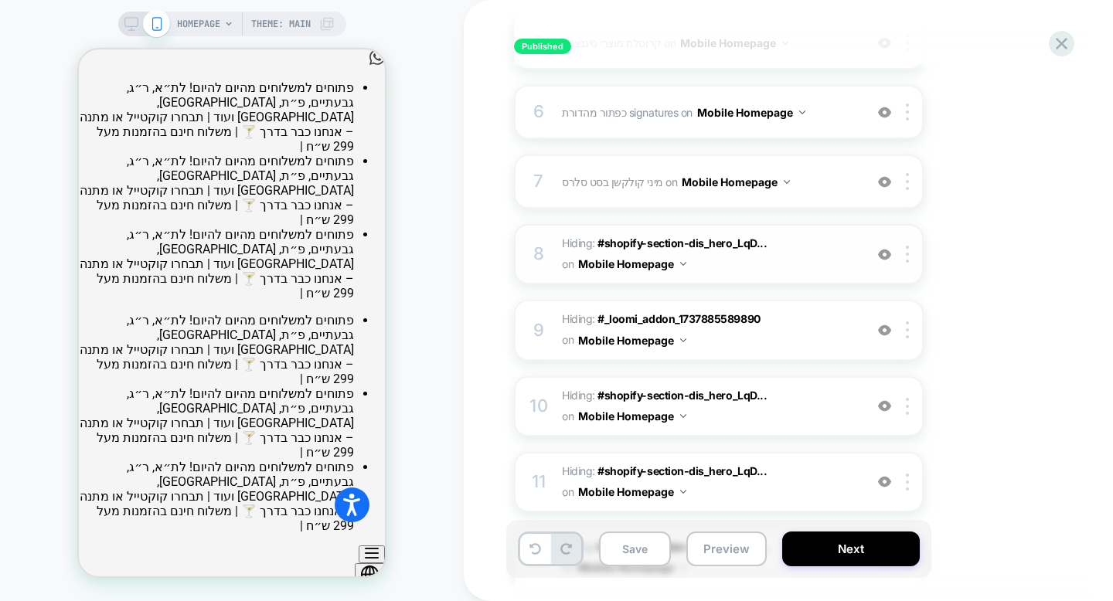
click at [905, 264] on div "8 Hiding : #shopify-section-dis_hero_LqD... #shopify-section-dis_hero_LqDaNe .b…" at bounding box center [719, 254] width 410 height 60
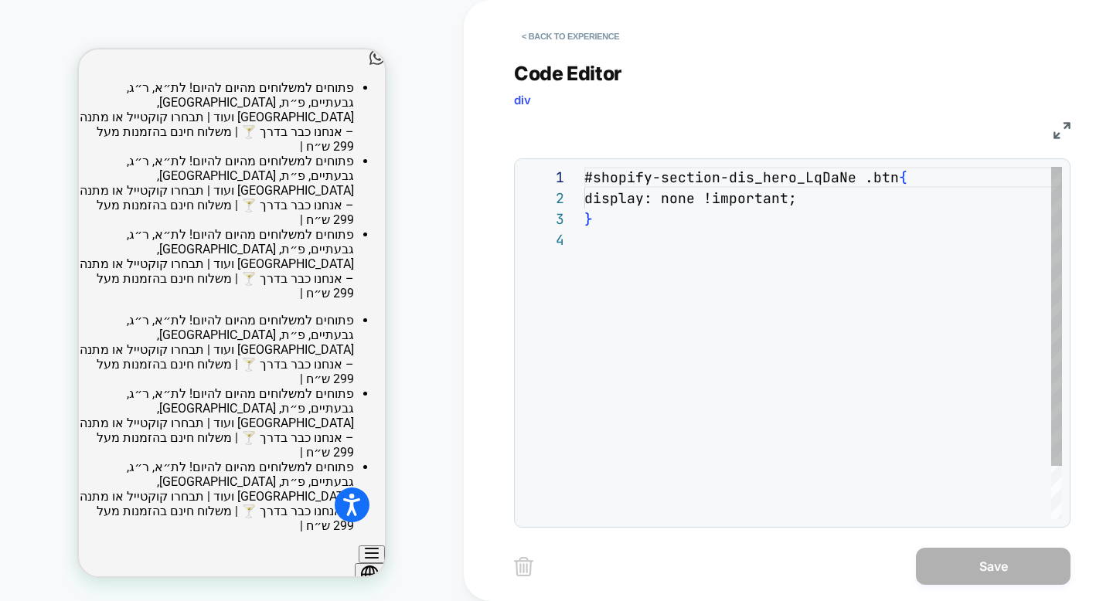
scroll to position [63, 0]
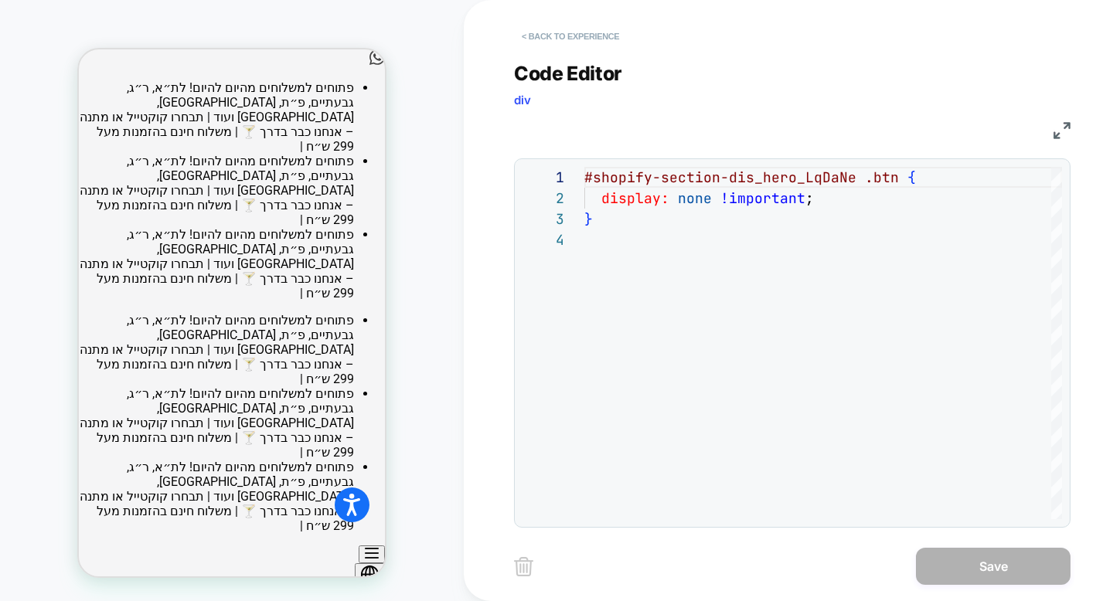
click at [577, 41] on button "< Back to experience" at bounding box center [570, 36] width 113 height 25
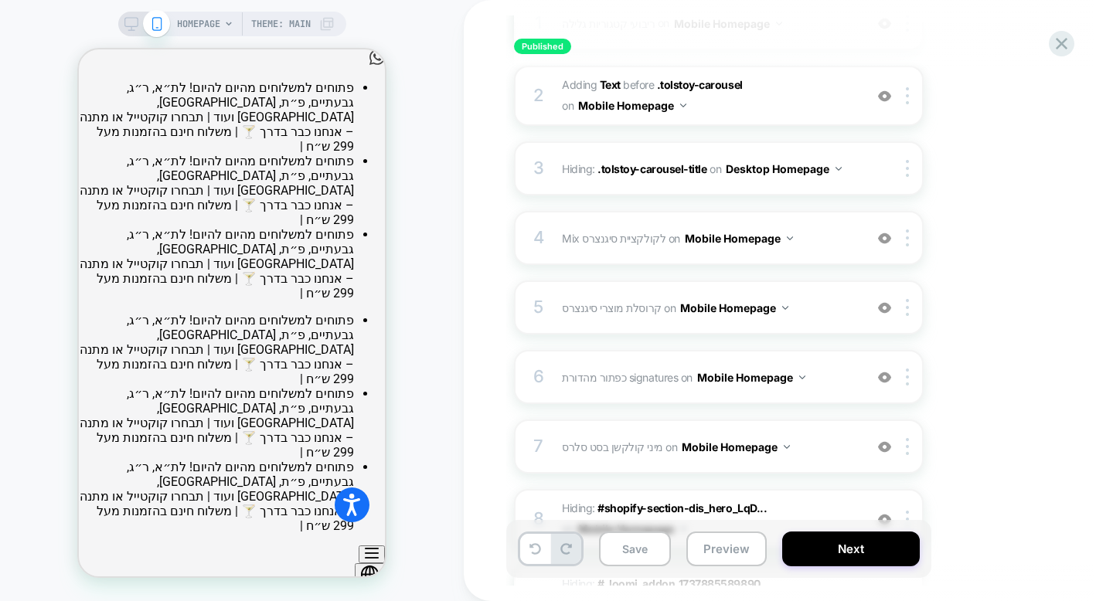
scroll to position [275, 0]
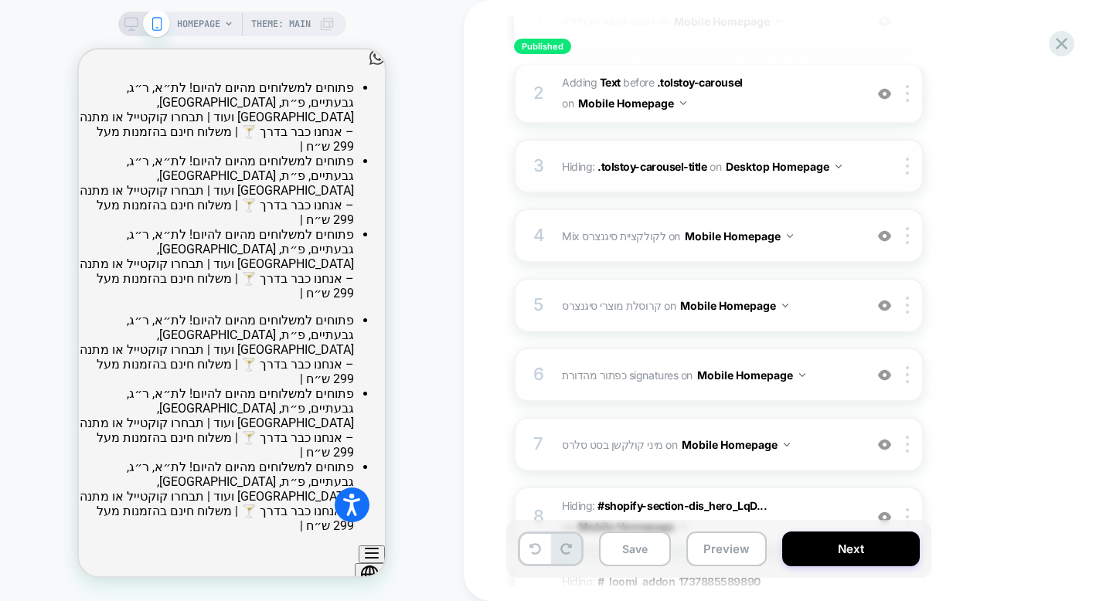
click at [883, 165] on div at bounding box center [897, 166] width 50 height 17
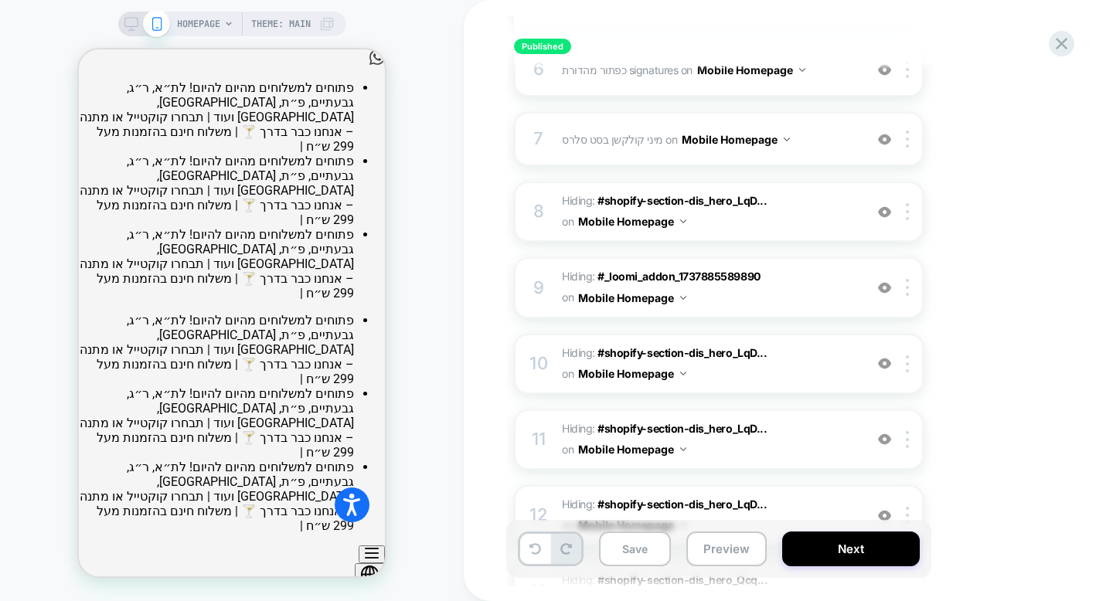
scroll to position [587, 0]
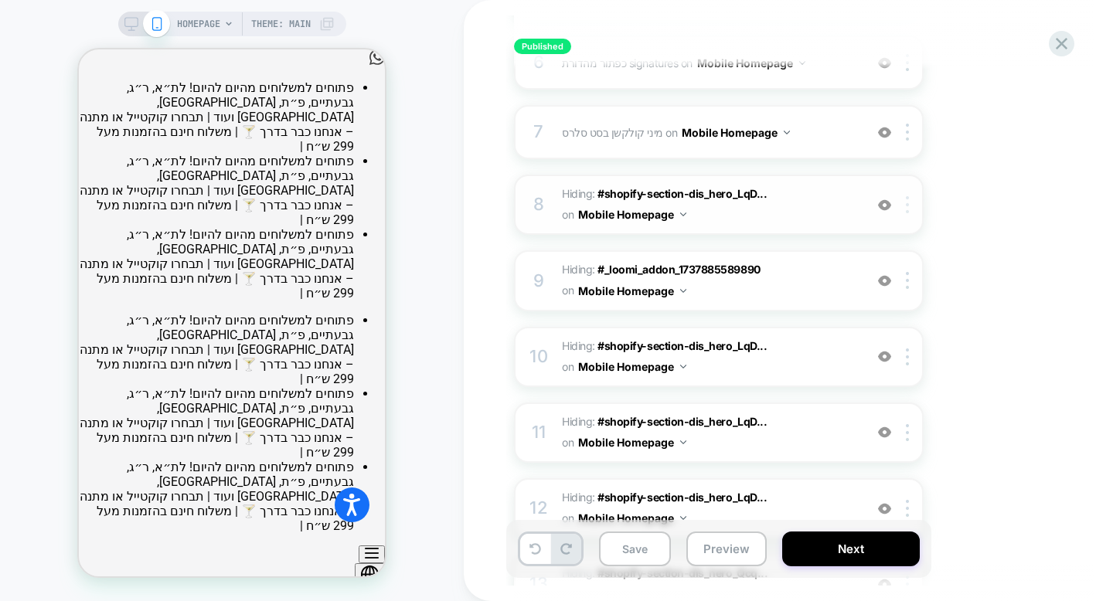
click at [902, 209] on div at bounding box center [910, 204] width 26 height 17
click at [882, 207] on img at bounding box center [884, 205] width 13 height 13
click at [905, 211] on div at bounding box center [910, 204] width 26 height 17
click at [886, 206] on img at bounding box center [884, 205] width 13 height 13
click at [906, 209] on img at bounding box center [907, 204] width 3 height 17
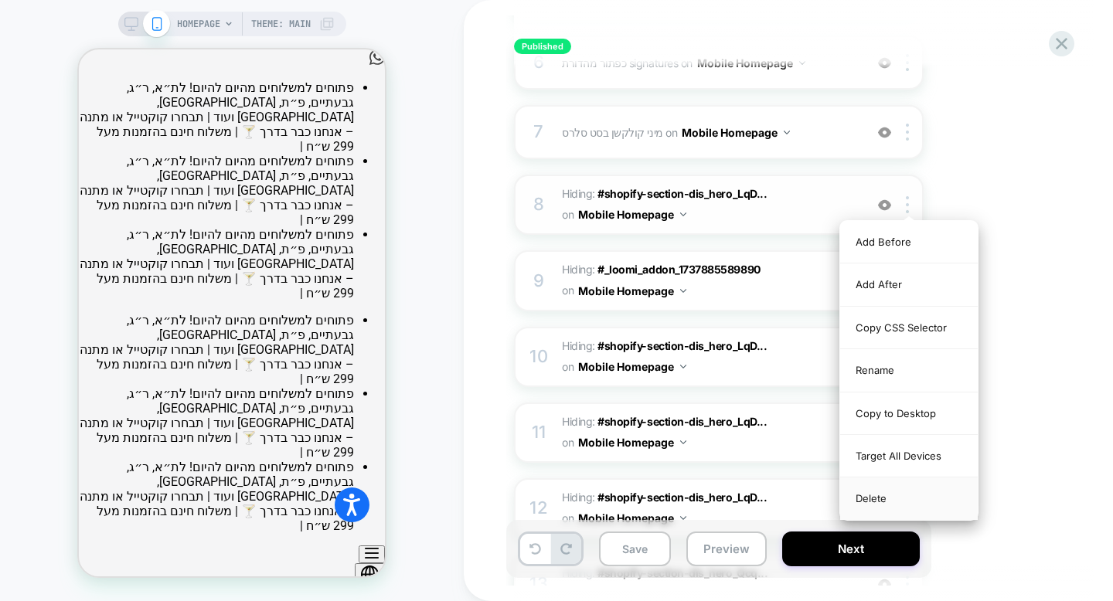
click at [881, 499] on div "Delete" at bounding box center [909, 499] width 138 height 42
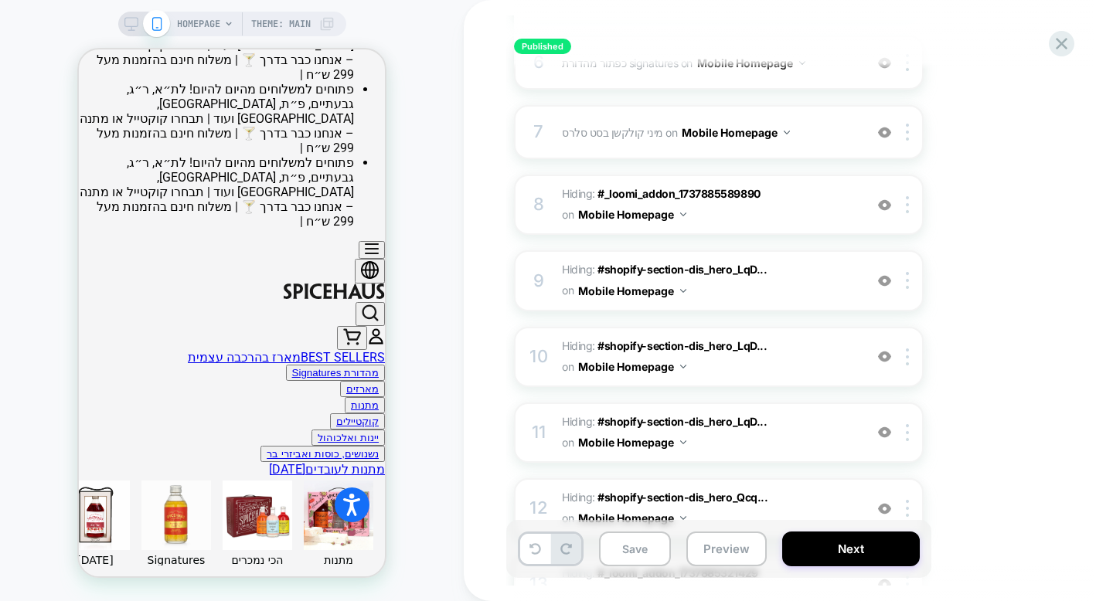
scroll to position [0, 0]
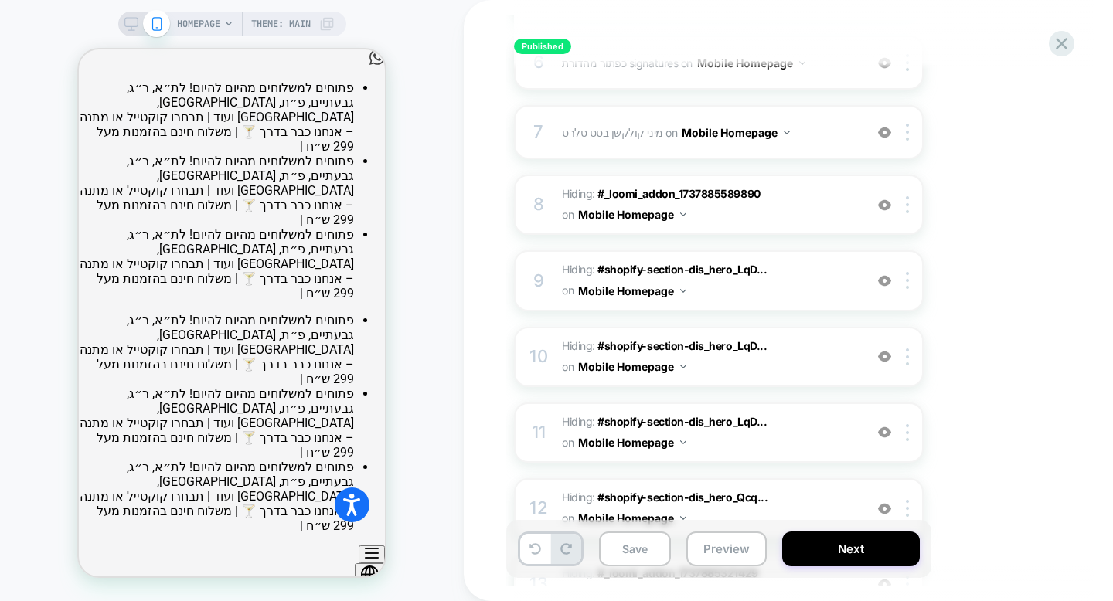
click at [909, 206] on div at bounding box center [910, 204] width 26 height 17
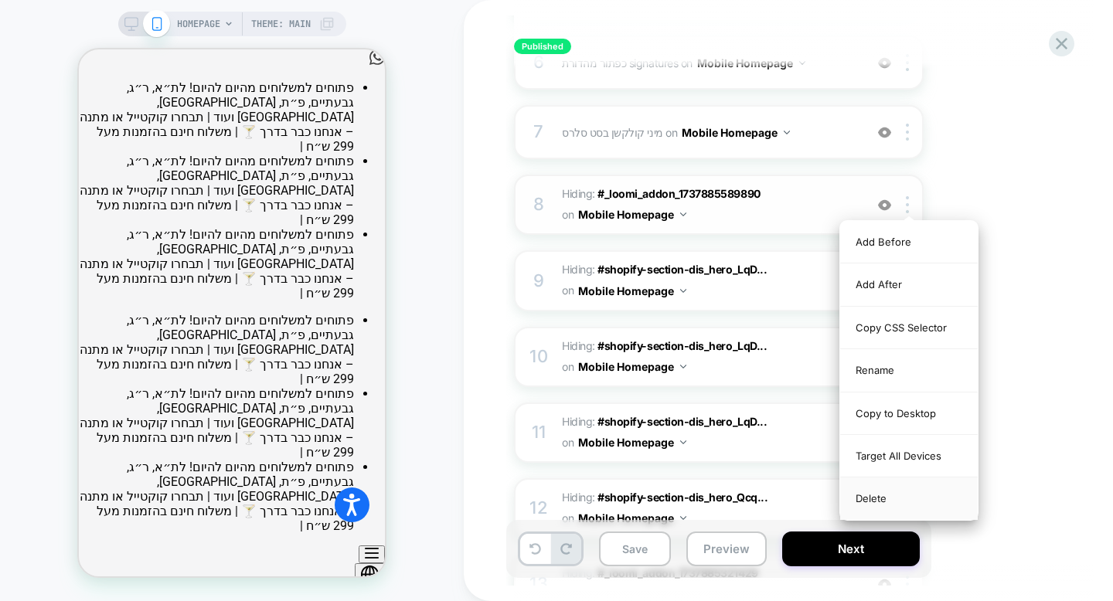
click at [903, 495] on div "Delete" at bounding box center [909, 499] width 138 height 42
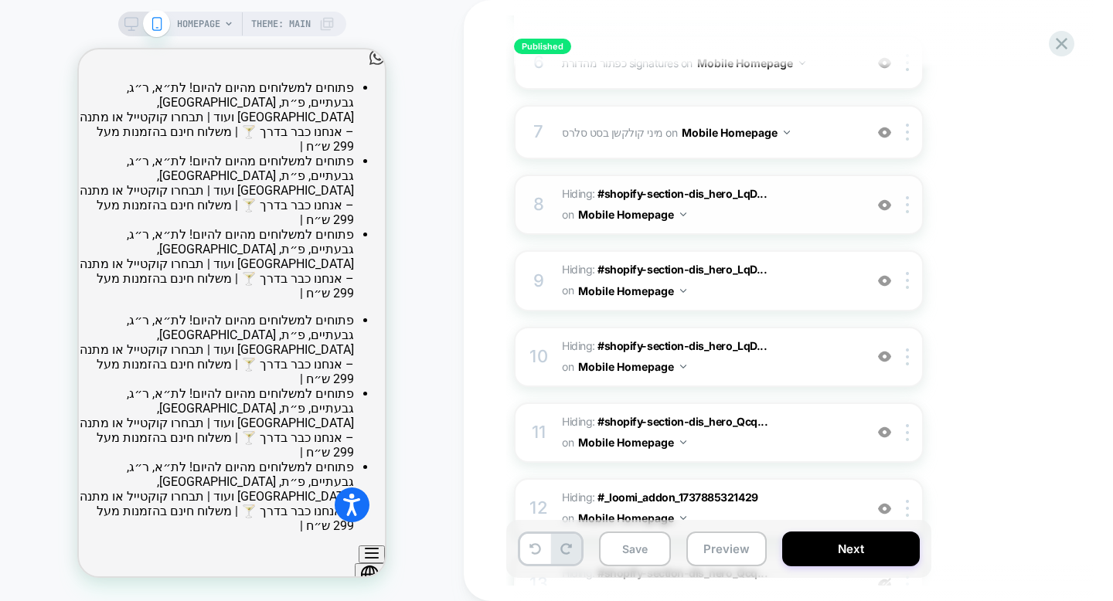
click at [908, 213] on div "8 Hiding : #shopify-section-dis_hero_LqD... #shopify-section-dis_hero_LqDaNe p:…" at bounding box center [719, 205] width 410 height 60
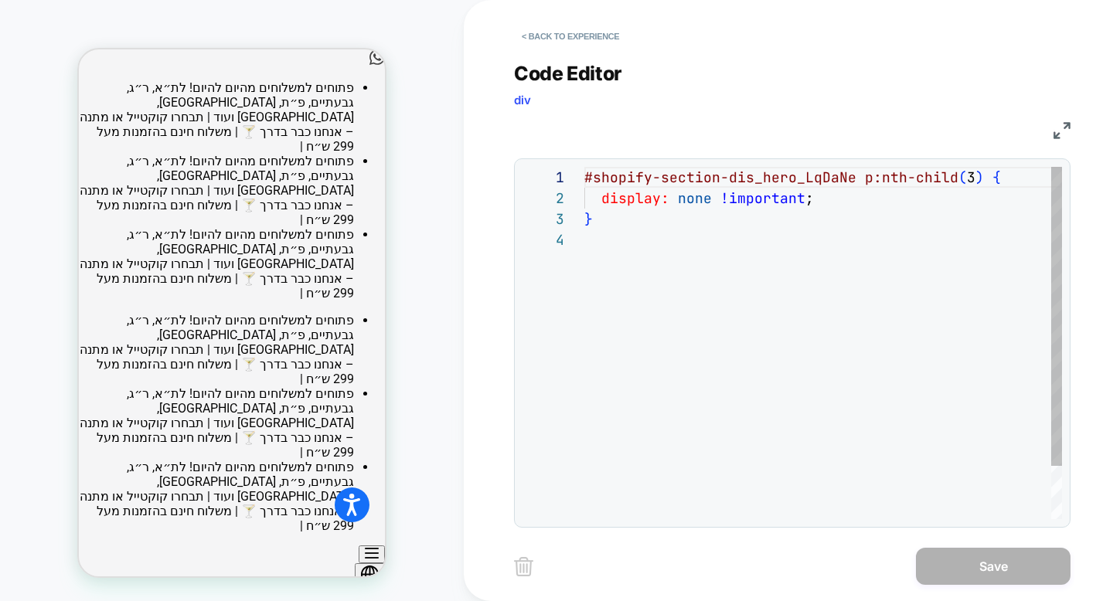
scroll to position [63, 0]
click at [587, 36] on button "< Back to experience" at bounding box center [570, 36] width 113 height 25
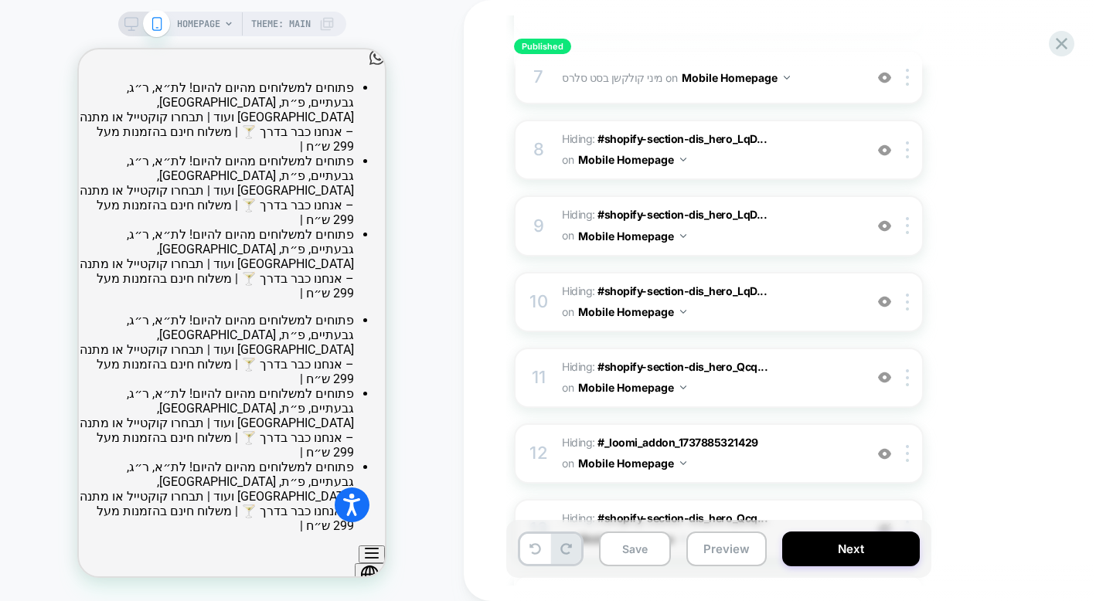
scroll to position [658, 0]
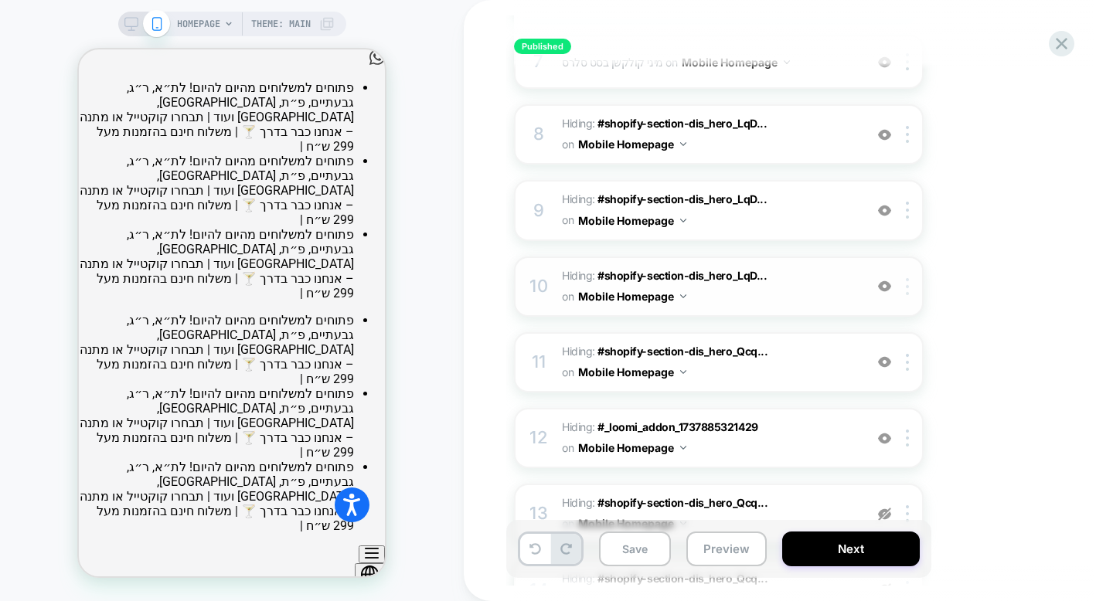
click at [911, 289] on div at bounding box center [910, 286] width 26 height 17
click at [909, 209] on div at bounding box center [910, 210] width 26 height 17
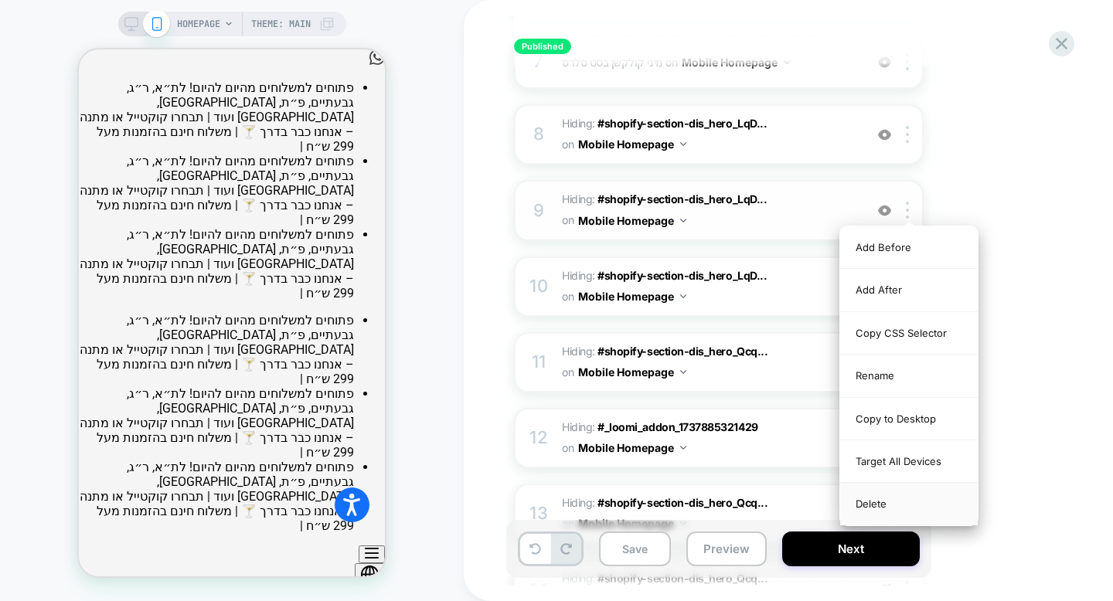
click at [896, 502] on div "Delete" at bounding box center [909, 504] width 138 height 42
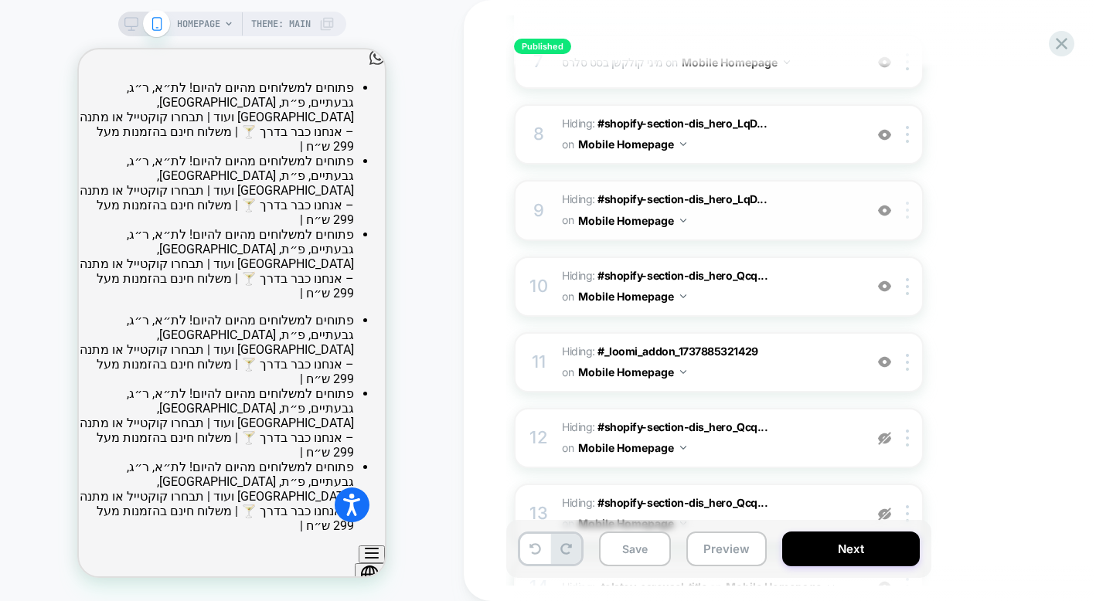
click at [906, 216] on img at bounding box center [907, 210] width 3 height 17
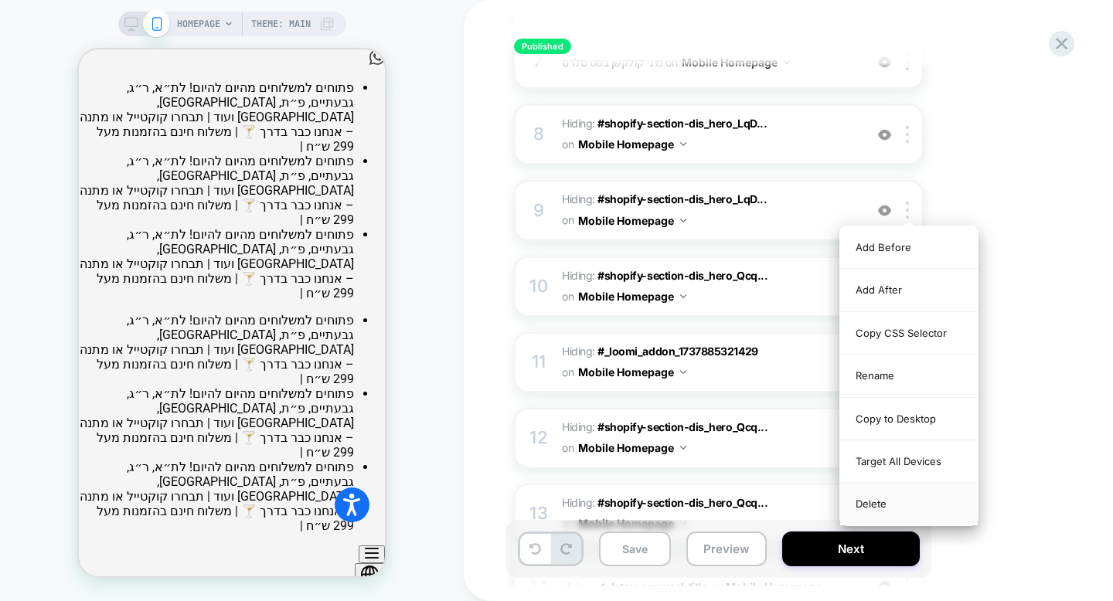
click at [896, 503] on div "Delete" at bounding box center [909, 504] width 138 height 42
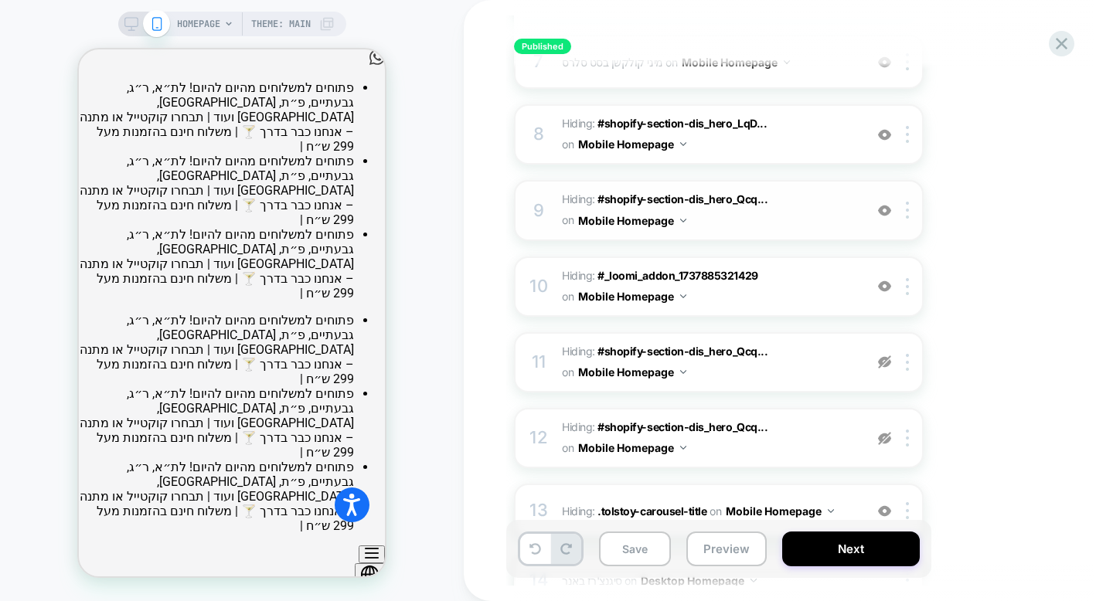
click at [906, 219] on div "9 Hiding : #shopify-section-dis_hero_Qcq... #shopify-section-dis_hero_Qcqxqg .b…" at bounding box center [719, 210] width 410 height 60
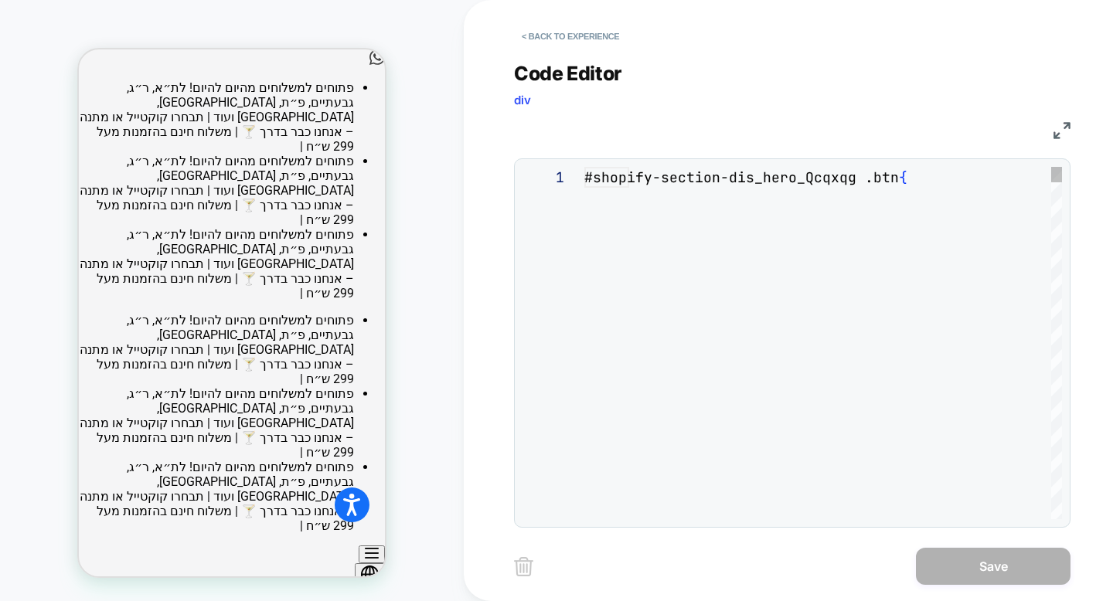
scroll to position [63, 0]
click at [587, 33] on button "< Back to experience" at bounding box center [570, 36] width 113 height 25
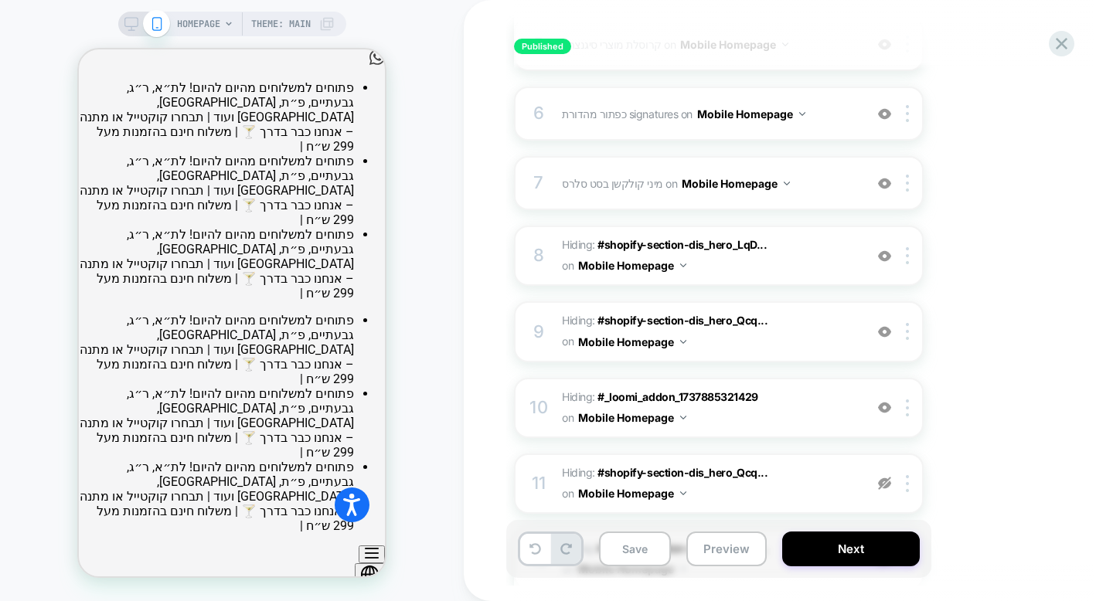
scroll to position [591, 0]
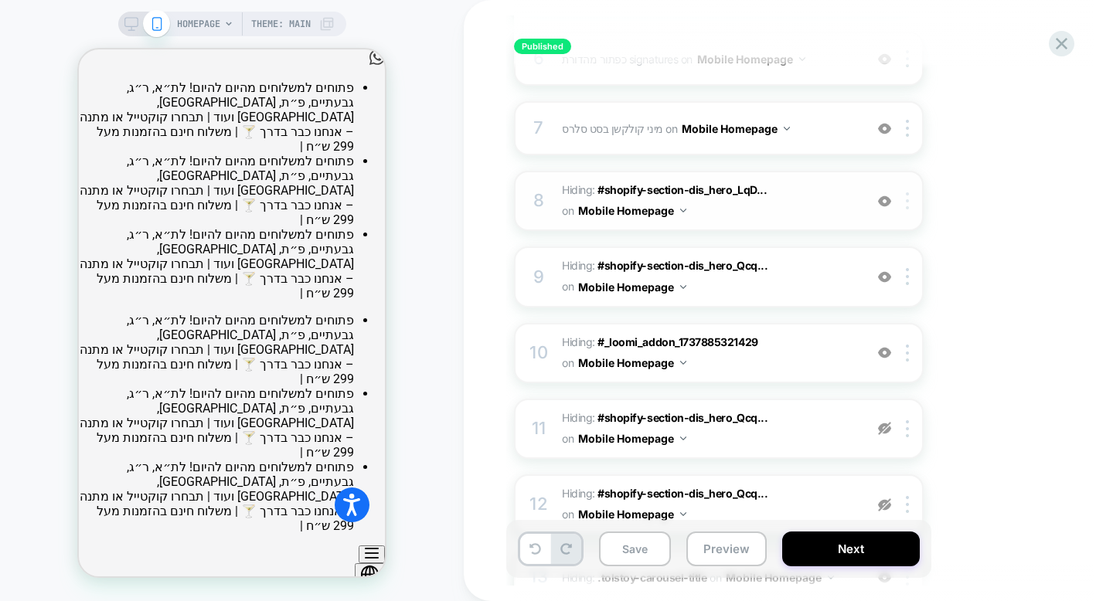
click at [903, 197] on div at bounding box center [910, 200] width 26 height 17
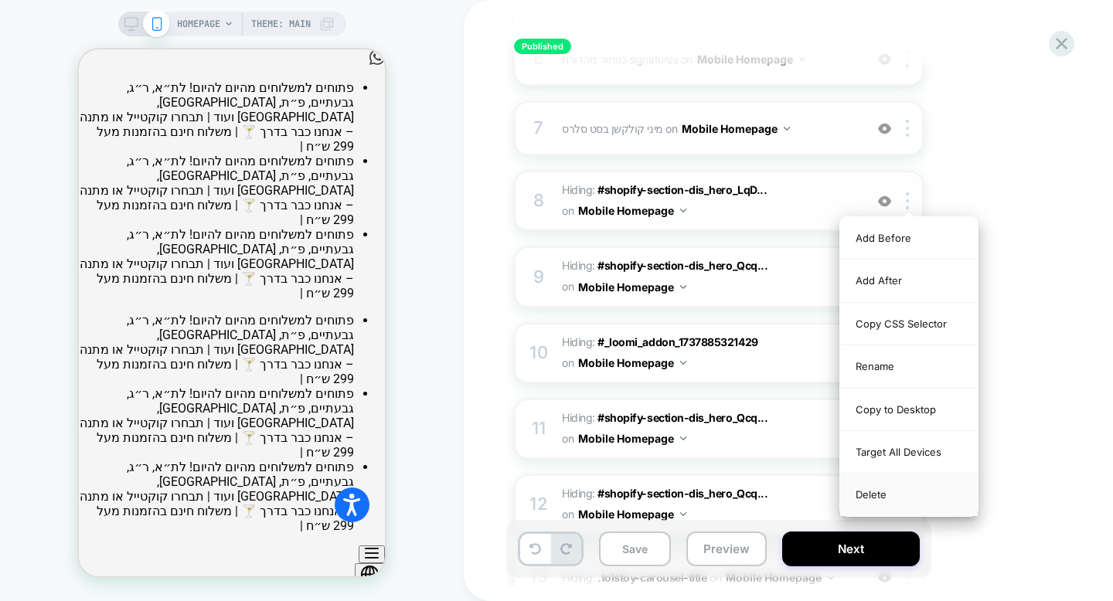
click at [886, 501] on div "Delete" at bounding box center [909, 495] width 138 height 42
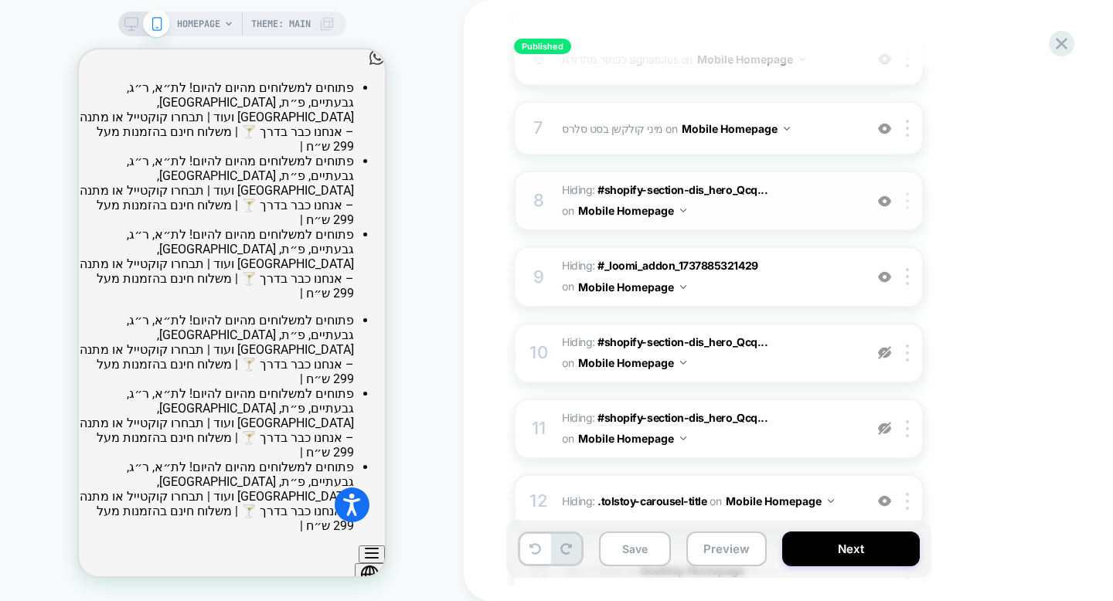
click at [910, 202] on div at bounding box center [910, 200] width 26 height 17
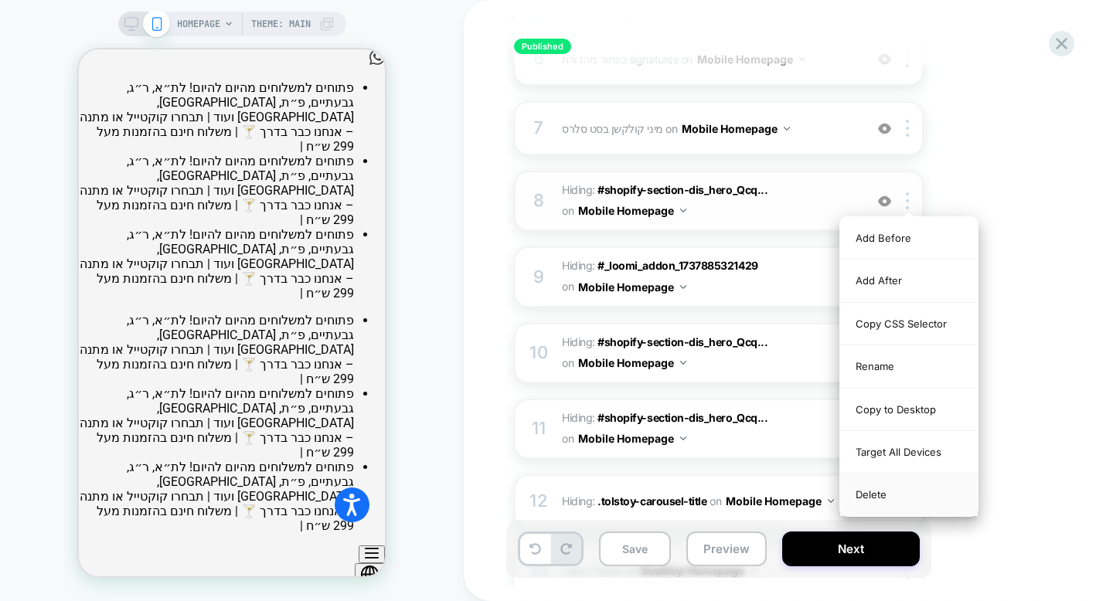
click at [896, 498] on div "Delete" at bounding box center [909, 495] width 138 height 42
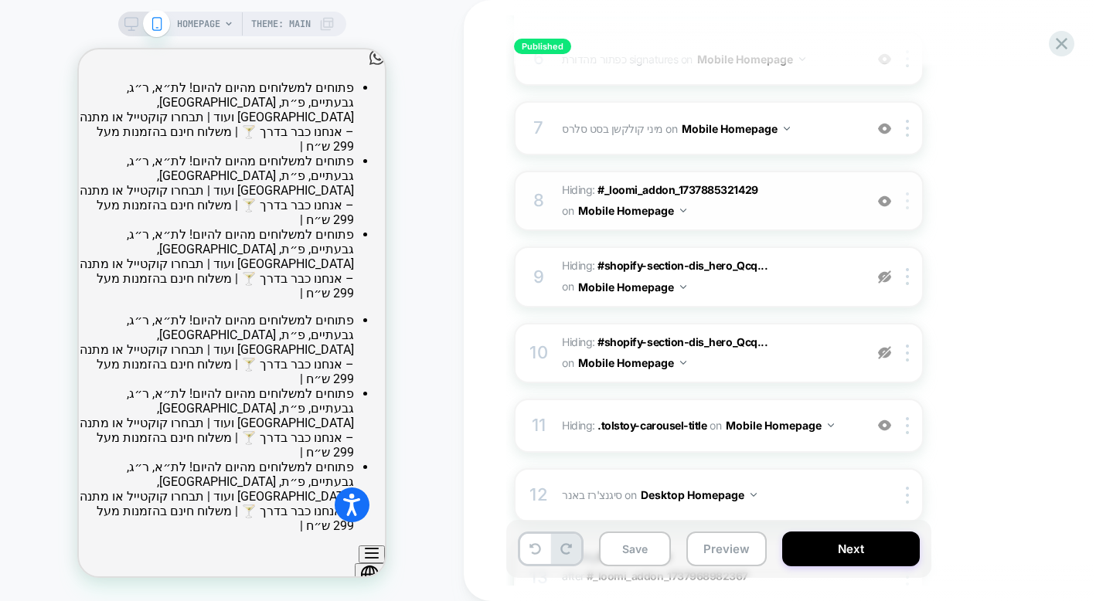
click at [906, 203] on img at bounding box center [907, 200] width 3 height 17
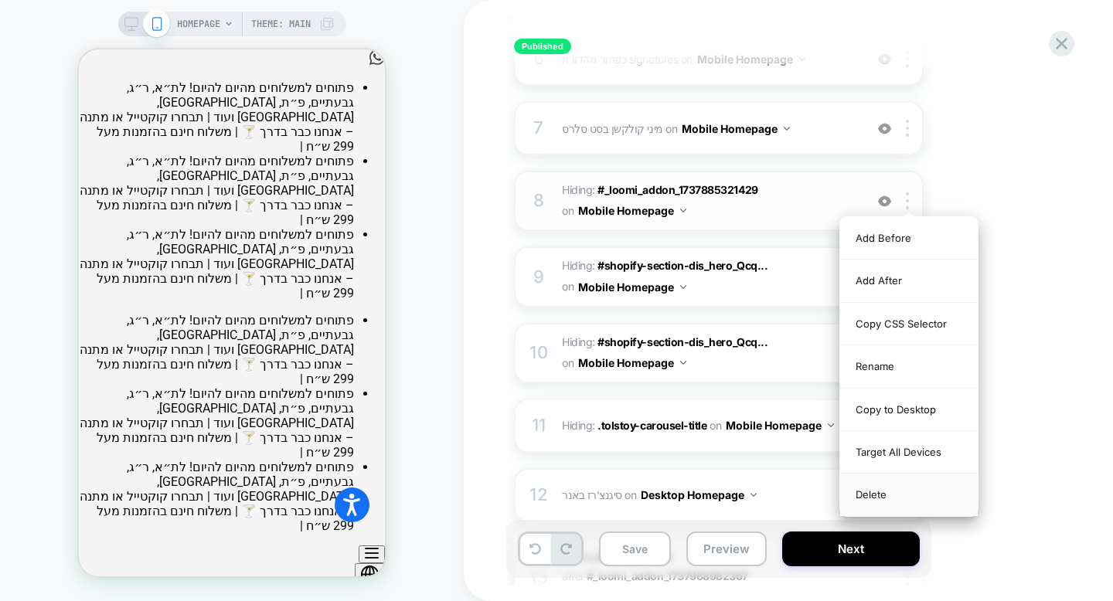
click at [865, 496] on div "Delete" at bounding box center [909, 495] width 138 height 42
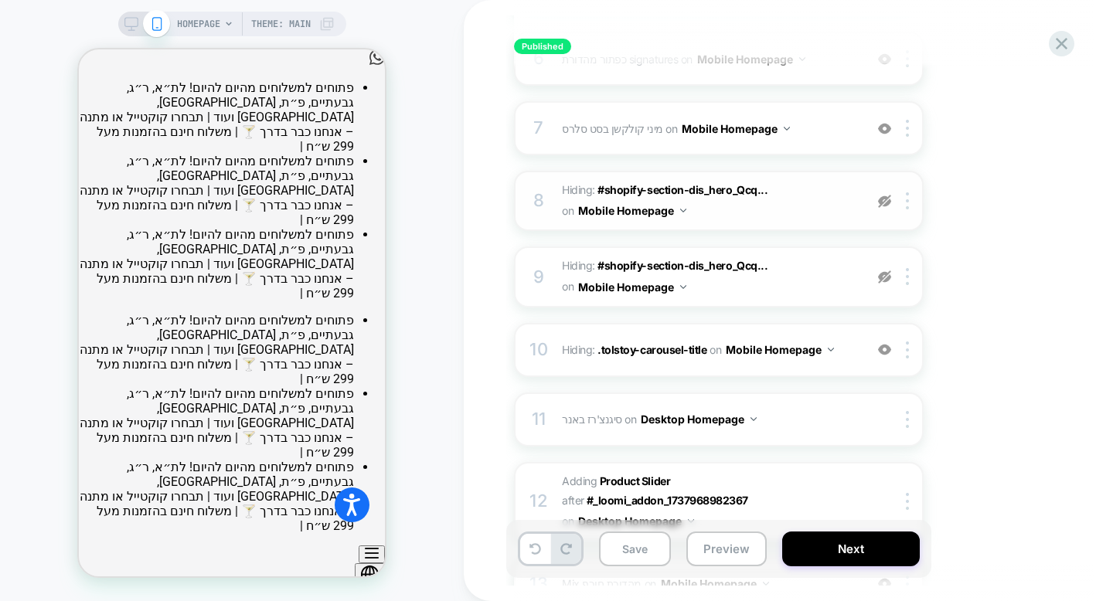
click at [881, 195] on img at bounding box center [884, 201] width 13 height 13
click at [885, 271] on img at bounding box center [884, 276] width 13 height 13
click at [885, 205] on img at bounding box center [884, 201] width 13 height 13
click at [879, 197] on img at bounding box center [884, 201] width 13 height 13
click at [882, 200] on img at bounding box center [884, 201] width 13 height 13
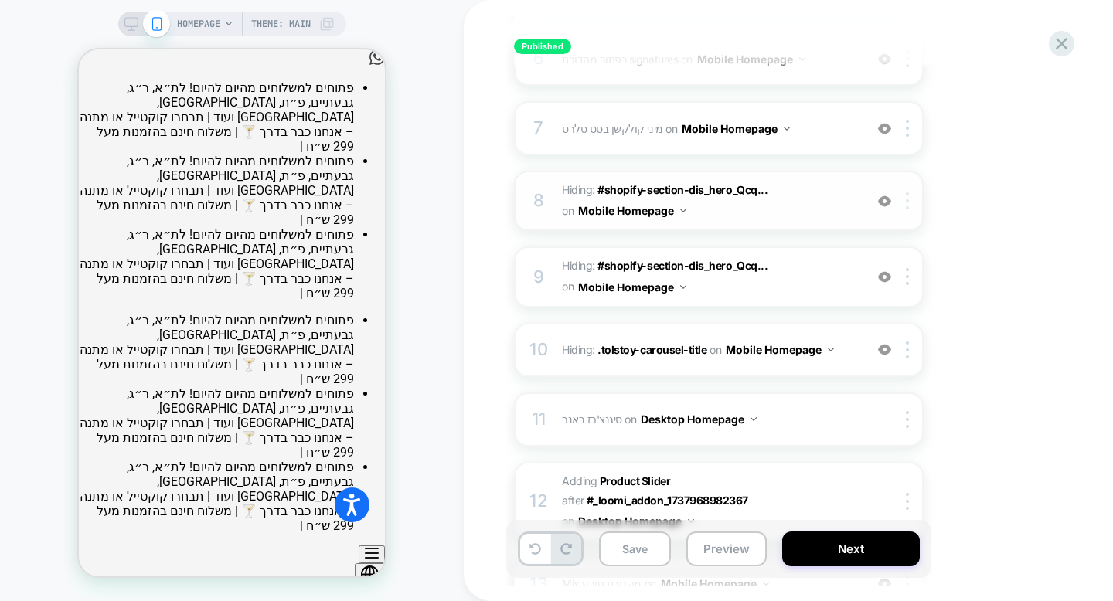
click at [910, 204] on div at bounding box center [910, 200] width 26 height 17
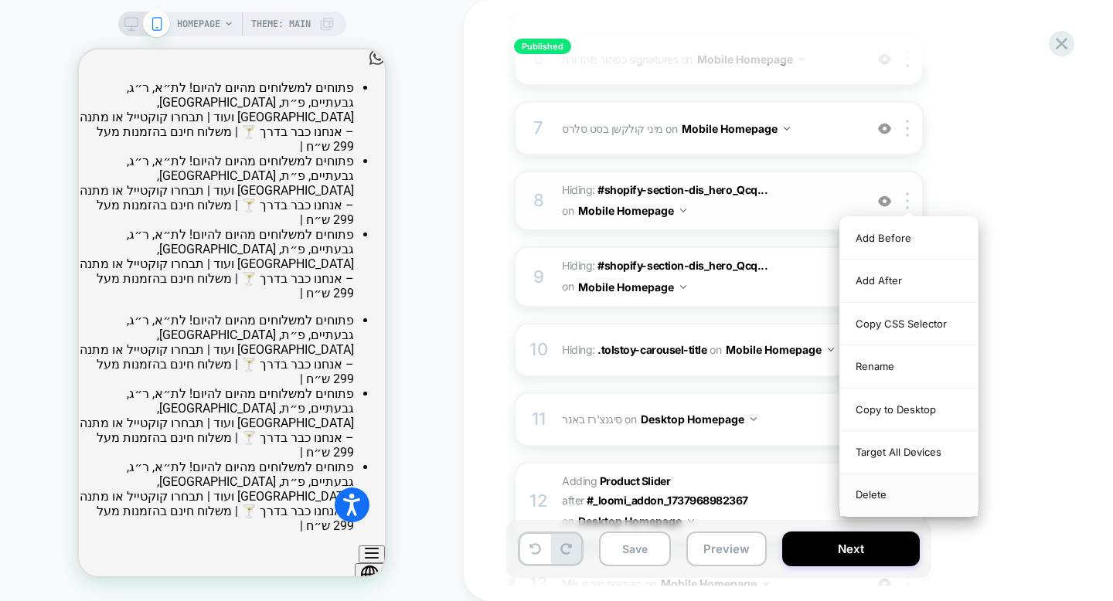
click at [884, 496] on div "Delete" at bounding box center [909, 495] width 138 height 42
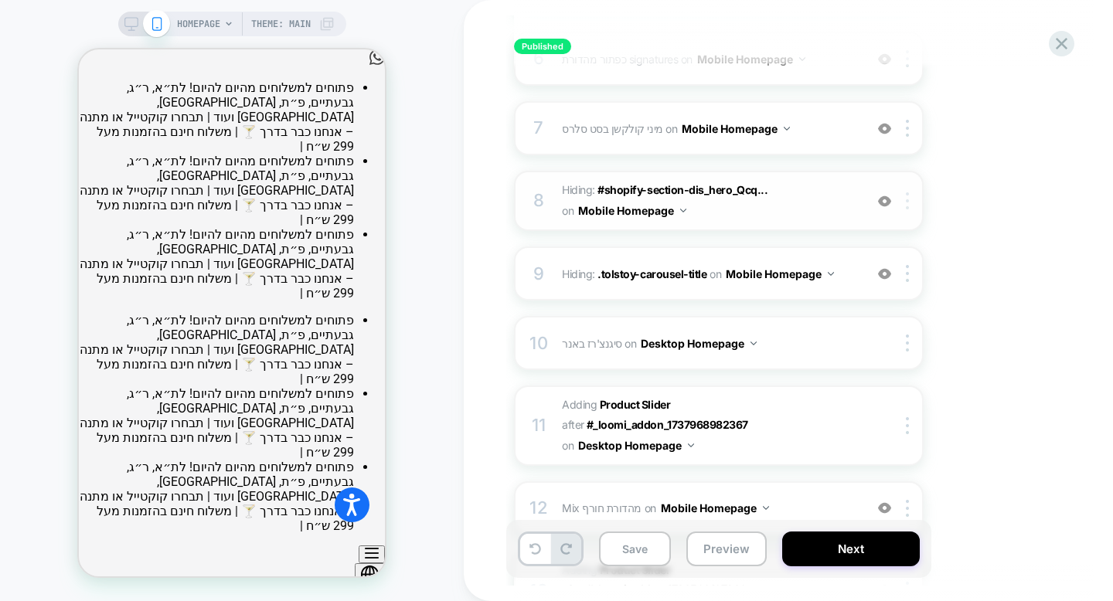
click at [906, 195] on img at bounding box center [907, 200] width 3 height 17
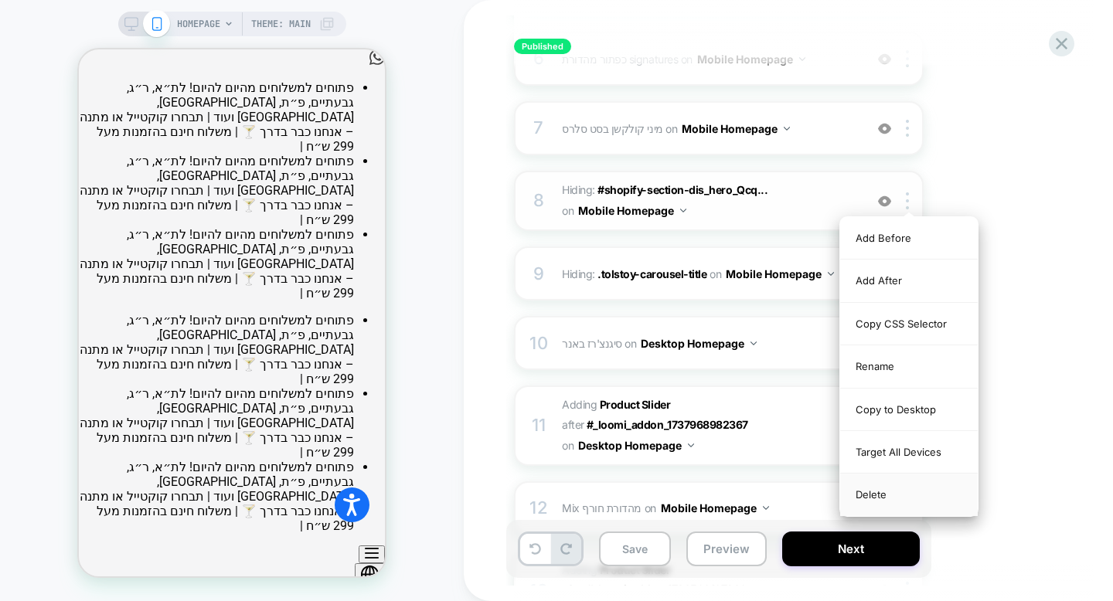
click at [892, 492] on div "Delete" at bounding box center [909, 495] width 138 height 42
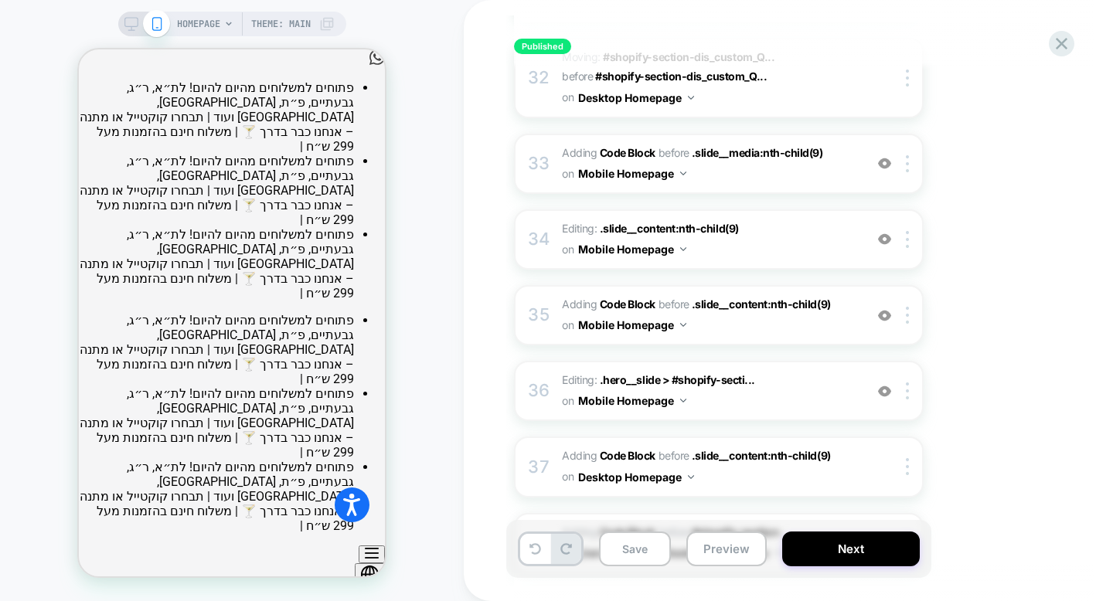
scroll to position [2537, 0]
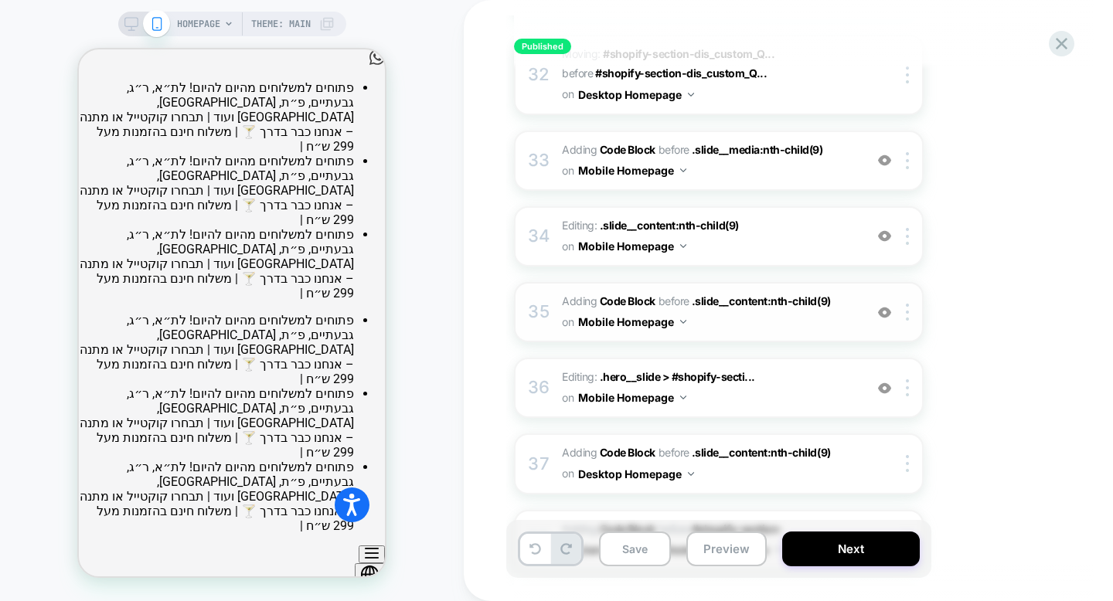
click at [814, 291] on span "Adding Code Block BEFORE .slide__content:nth-child(9) .slide__content:nth-child…" at bounding box center [709, 312] width 294 height 42
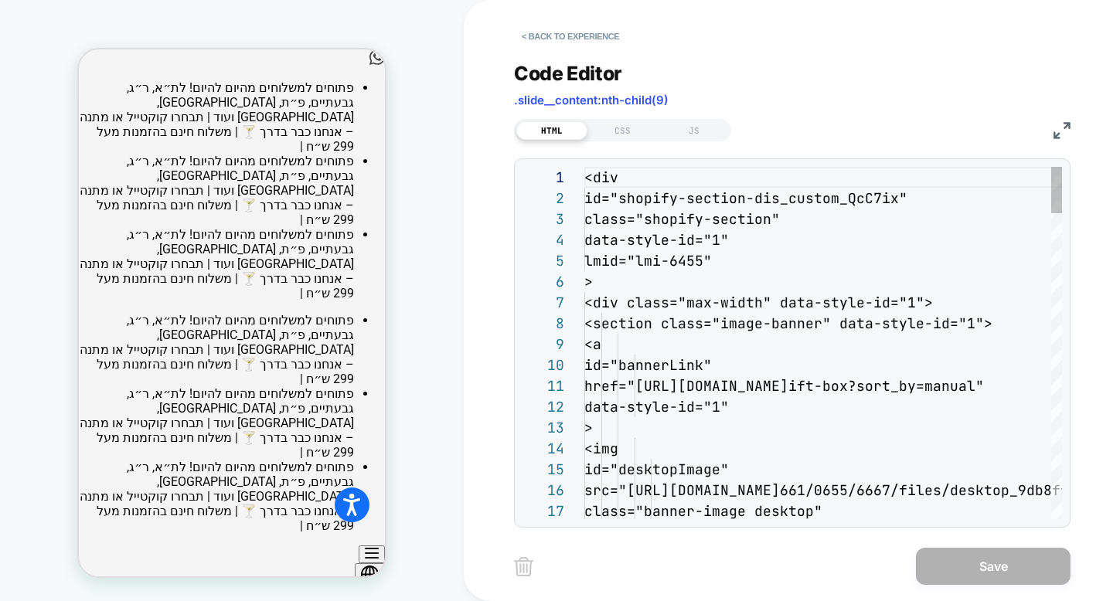
scroll to position [209, 0]
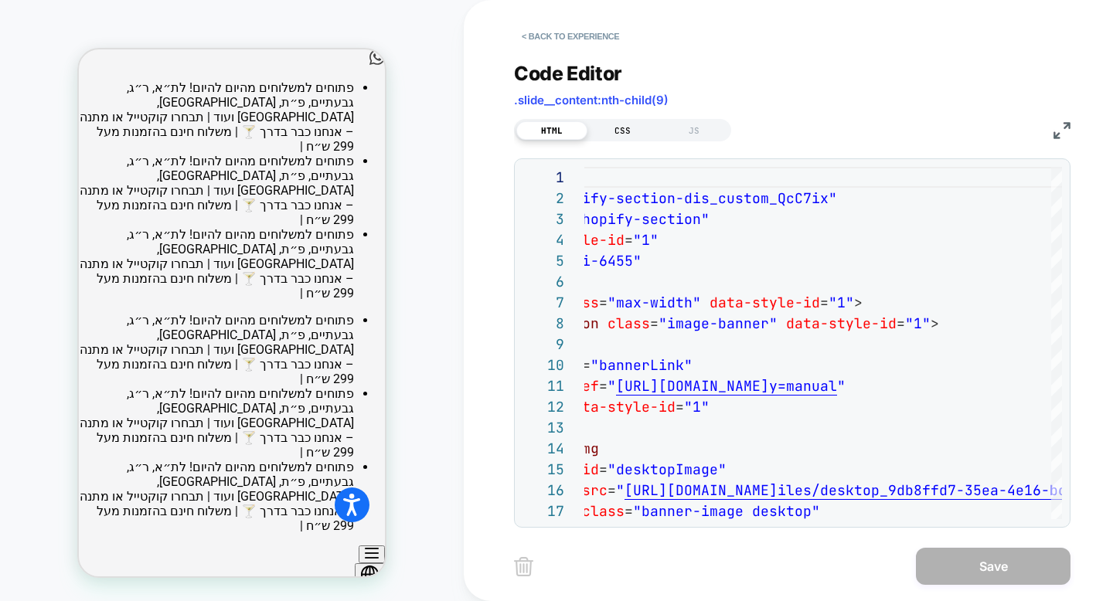
click at [618, 128] on div "CSS" at bounding box center [622, 130] width 71 height 19
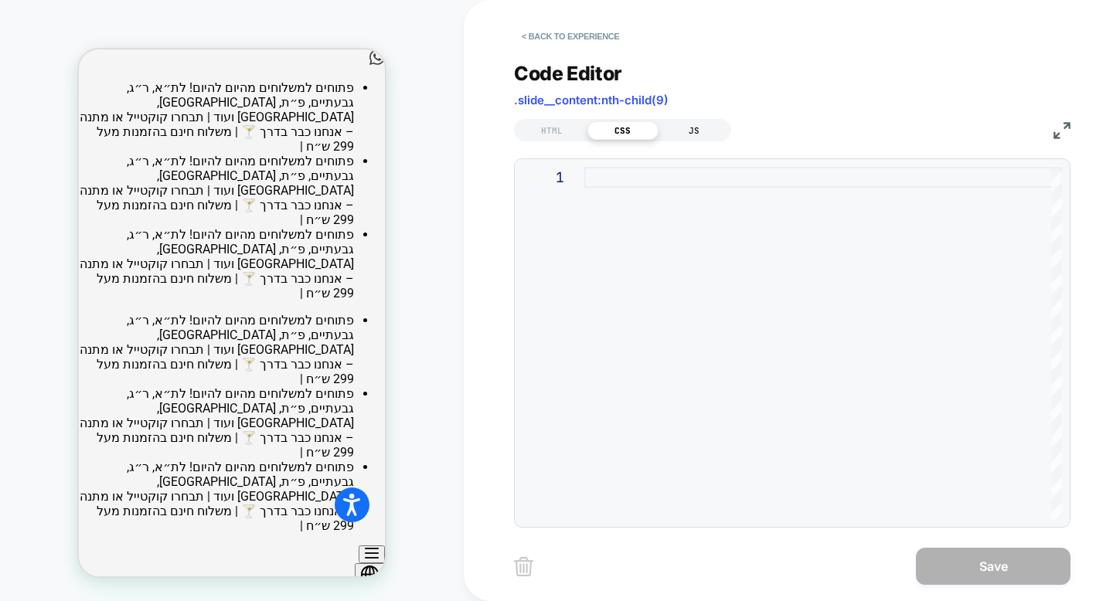
click at [675, 131] on div "JS" at bounding box center [693, 130] width 71 height 19
click at [547, 129] on div "HTML" at bounding box center [551, 130] width 71 height 19
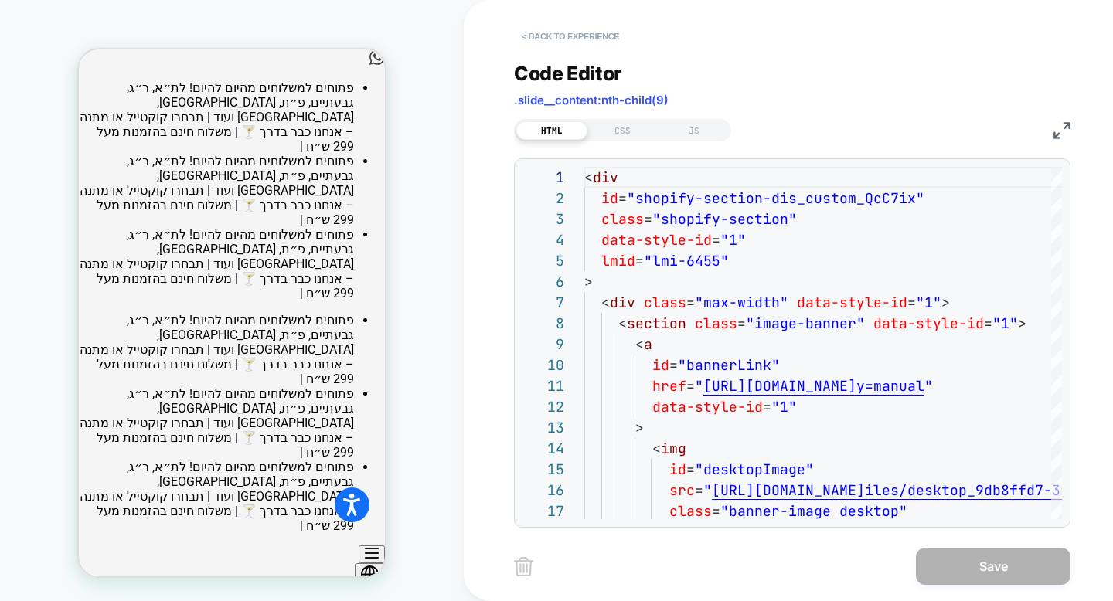
click at [554, 36] on button "< Back to experience" at bounding box center [570, 36] width 113 height 25
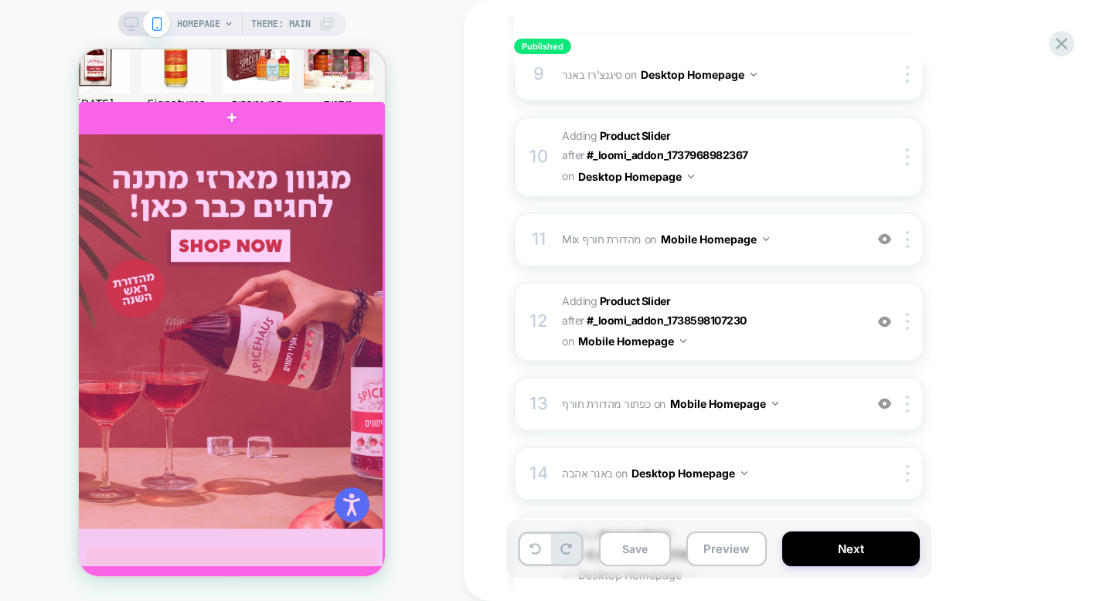
scroll to position [767, 0]
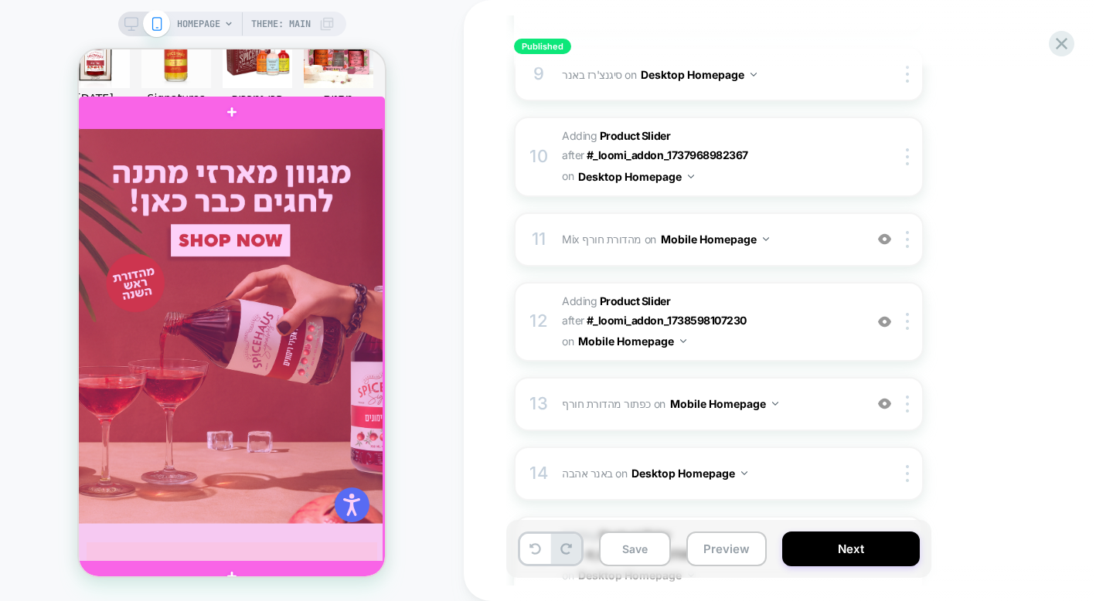
click at [264, 464] on div at bounding box center [230, 345] width 306 height 435
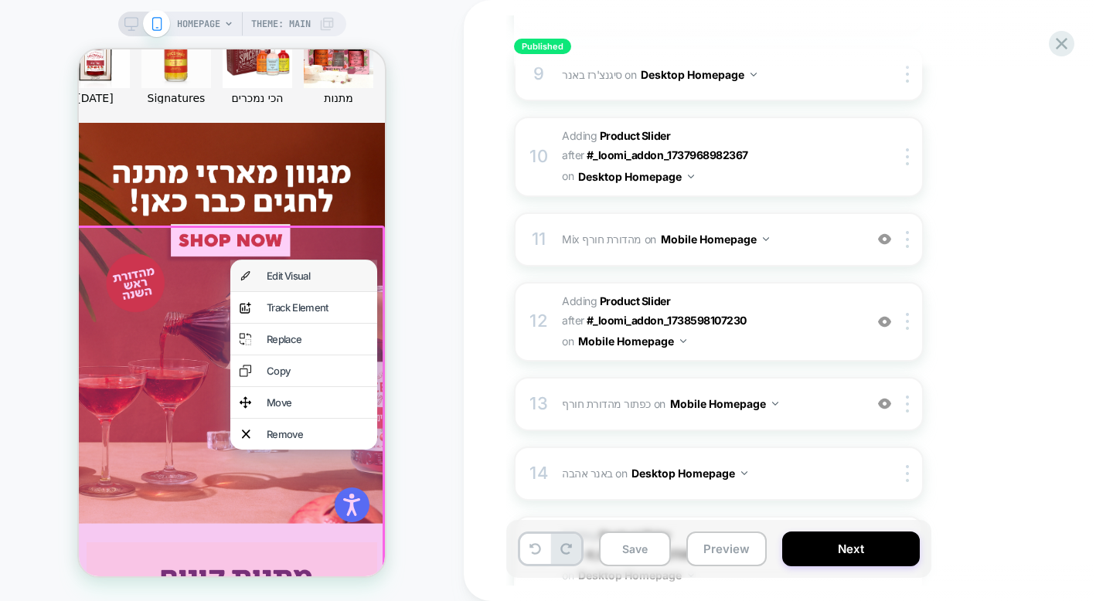
click at [334, 281] on div "Edit Visual" at bounding box center [317, 276] width 101 height 12
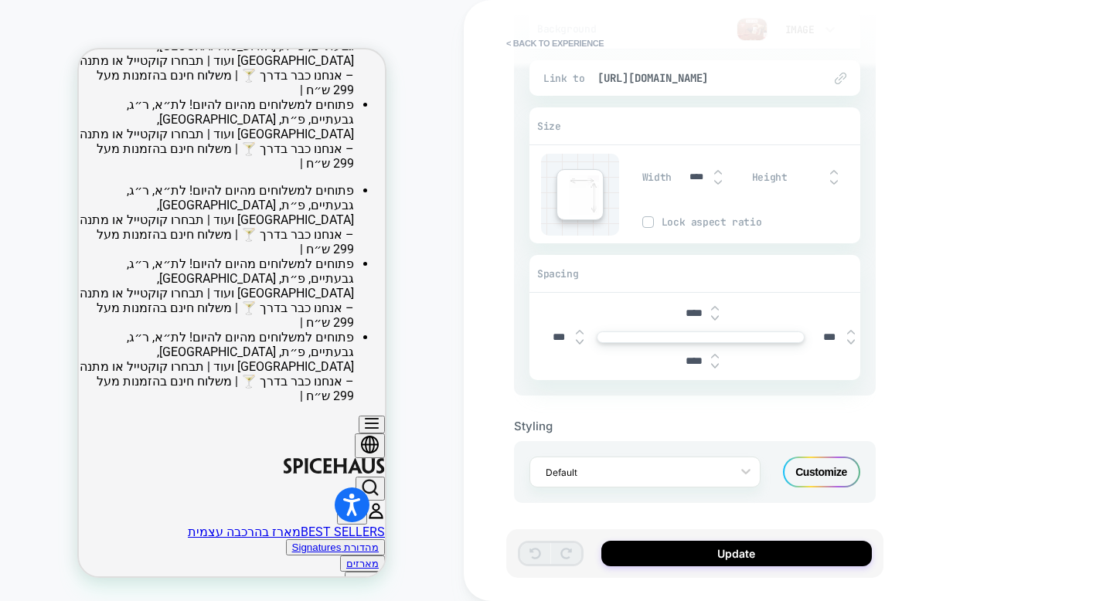
scroll to position [0, 0]
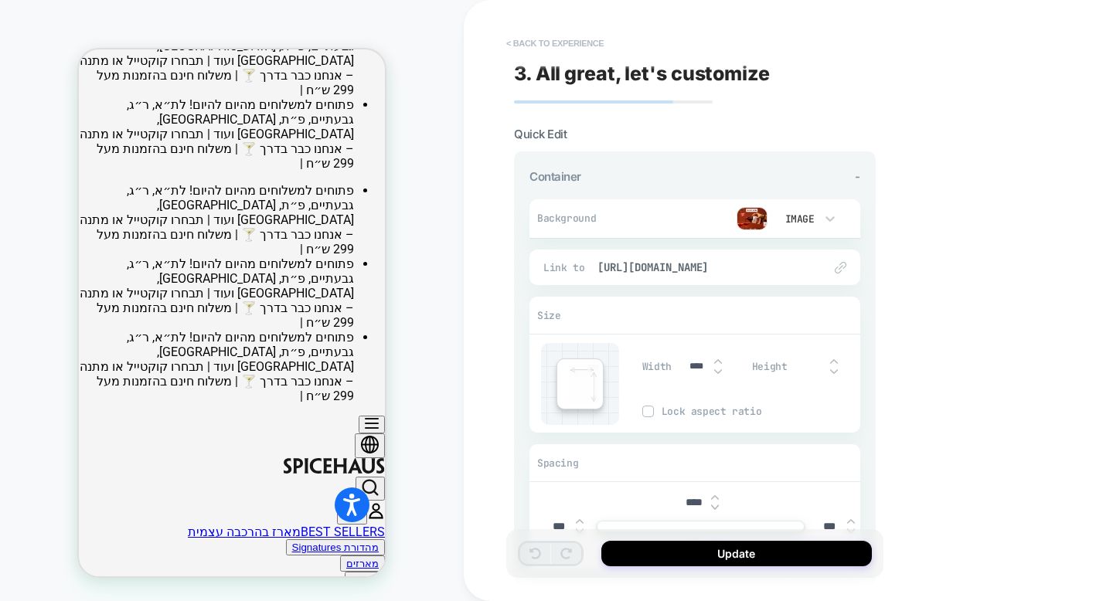
click at [536, 46] on button "< Back to experience" at bounding box center [554, 43] width 113 height 25
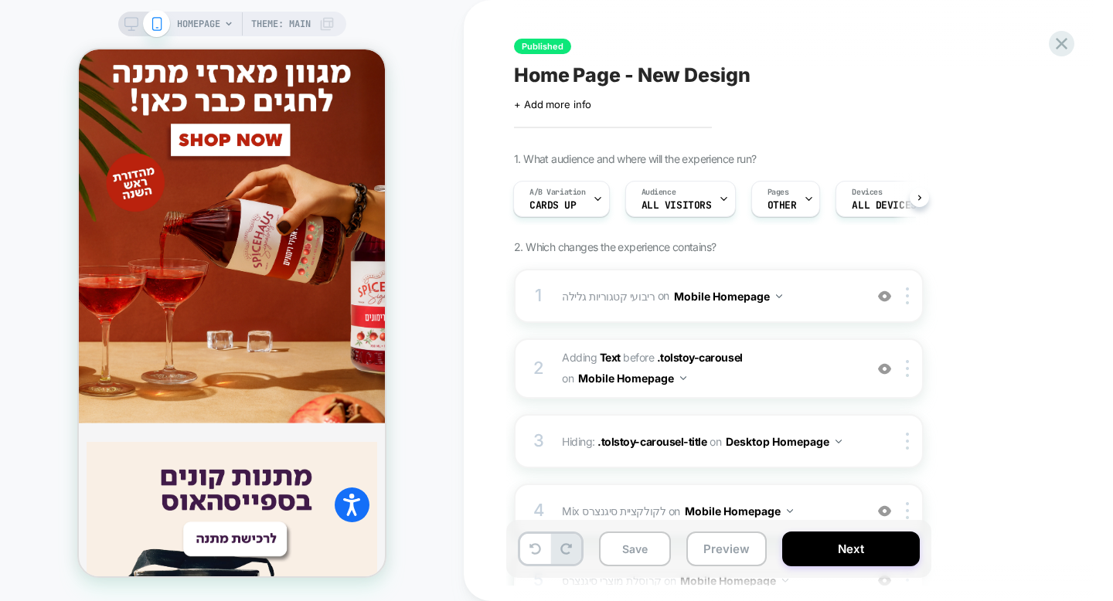
scroll to position [877, 0]
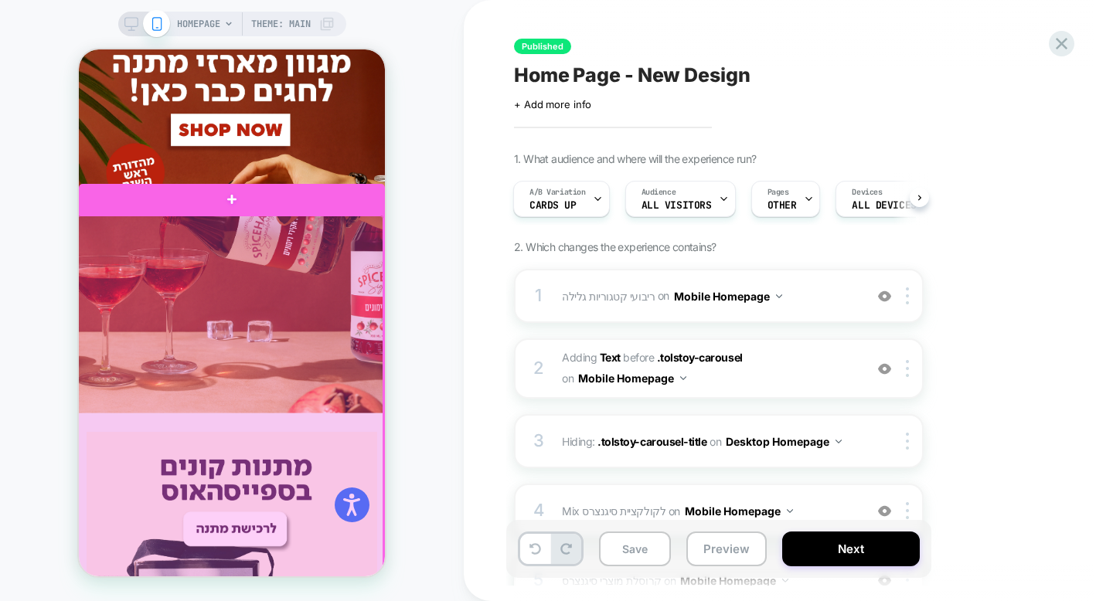
click at [342, 299] on div at bounding box center [230, 406] width 306 height 381
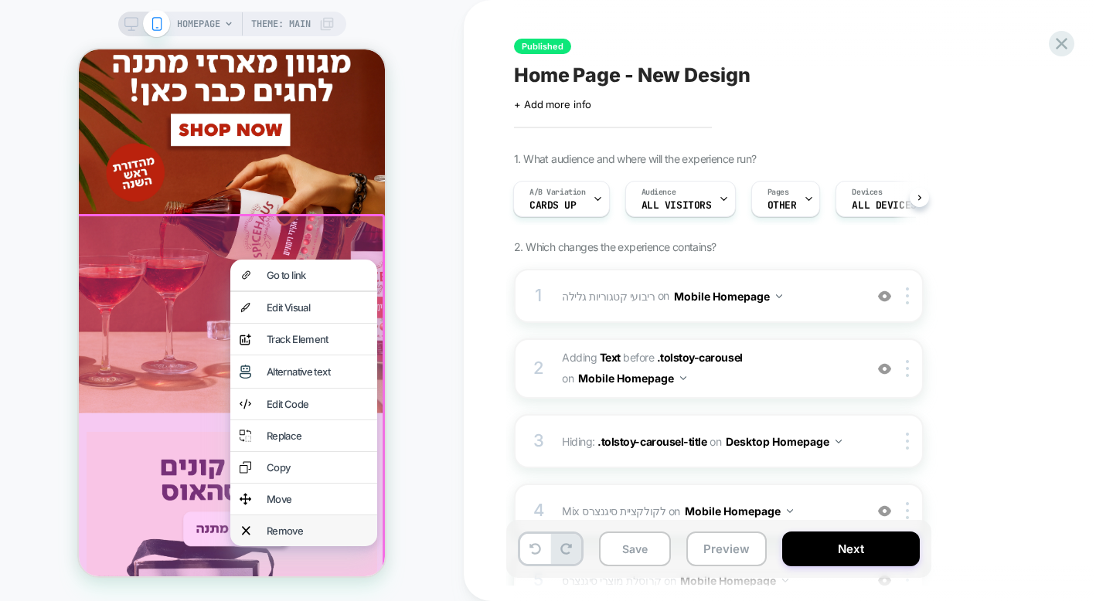
click at [326, 525] on div "Remove" at bounding box center [317, 531] width 101 height 12
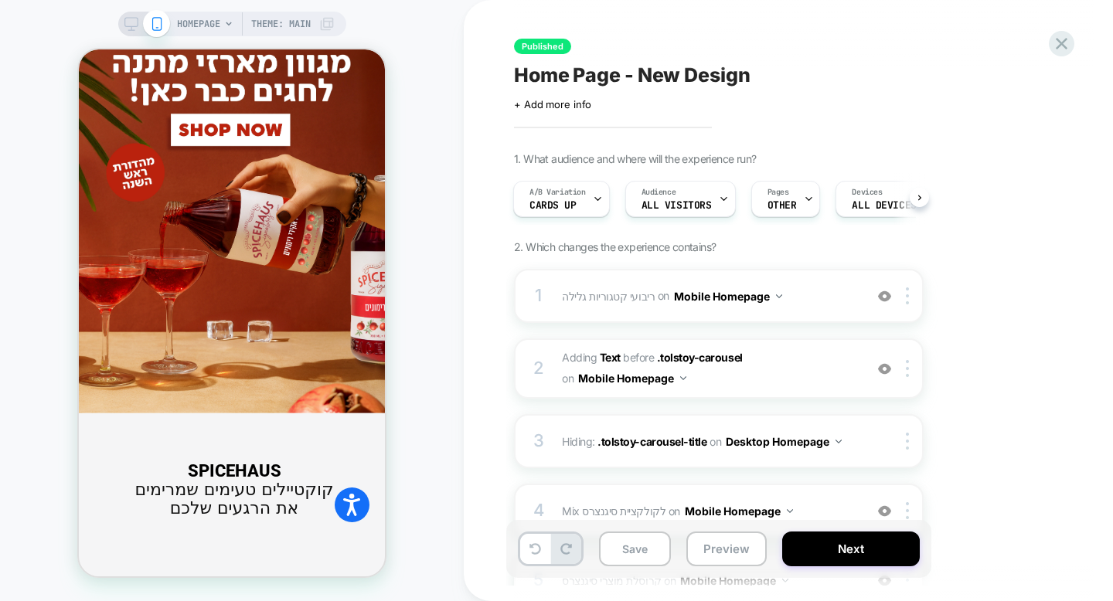
scroll to position [0, 0]
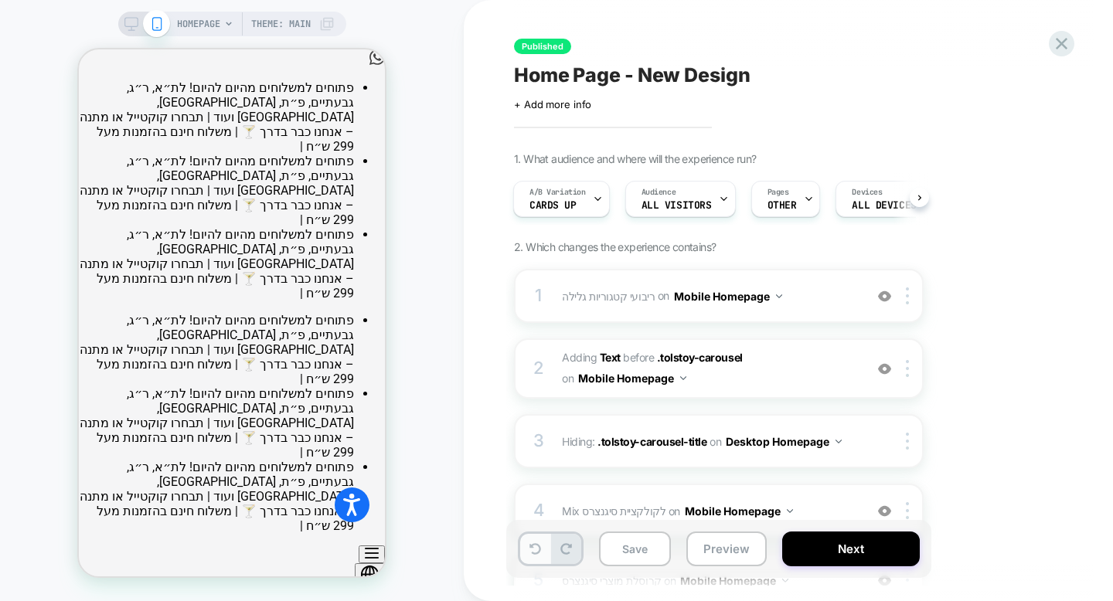
click at [546, 545] on button at bounding box center [535, 549] width 30 height 30
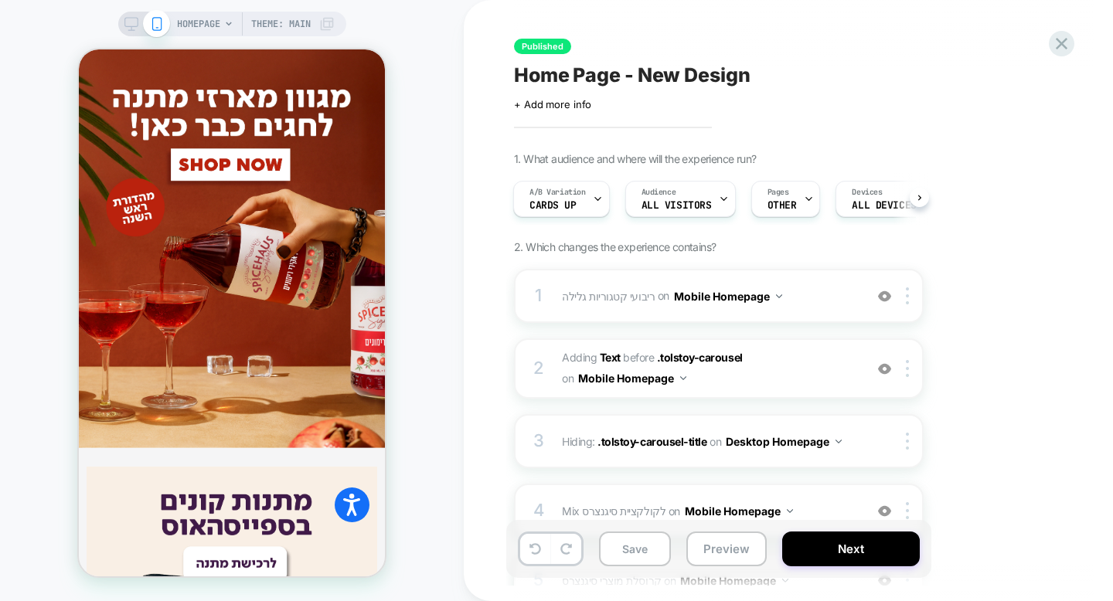
scroll to position [869, 0]
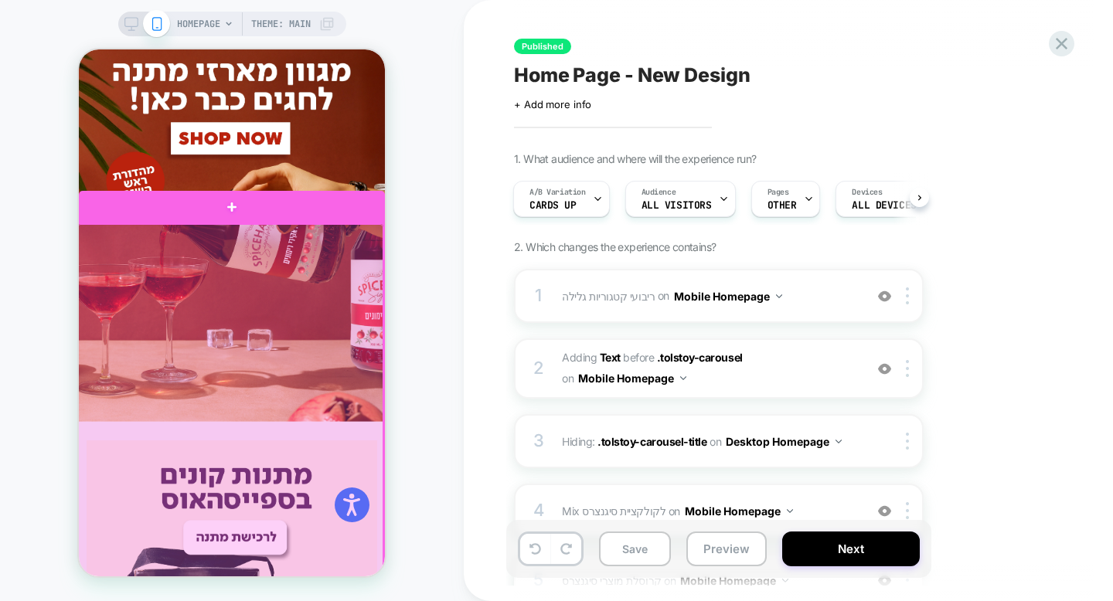
click at [308, 243] on div at bounding box center [230, 441] width 306 height 435
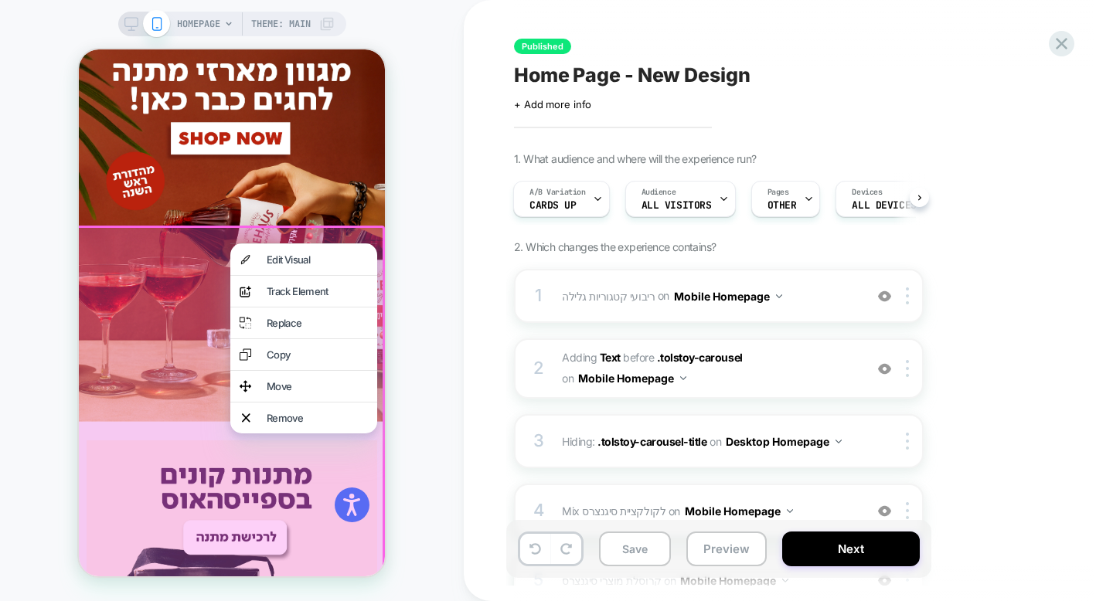
click at [440, 284] on div "HOMEPAGE Theme: MAIN" at bounding box center [232, 300] width 464 height 570
click at [23, 376] on div "HOMEPAGE Theme: MAIN" at bounding box center [232, 300] width 464 height 570
click at [51, 391] on div "HOMEPAGE Theme: MAIN" at bounding box center [232, 300] width 464 height 570
click at [186, 393] on div at bounding box center [229, 446] width 311 height 440
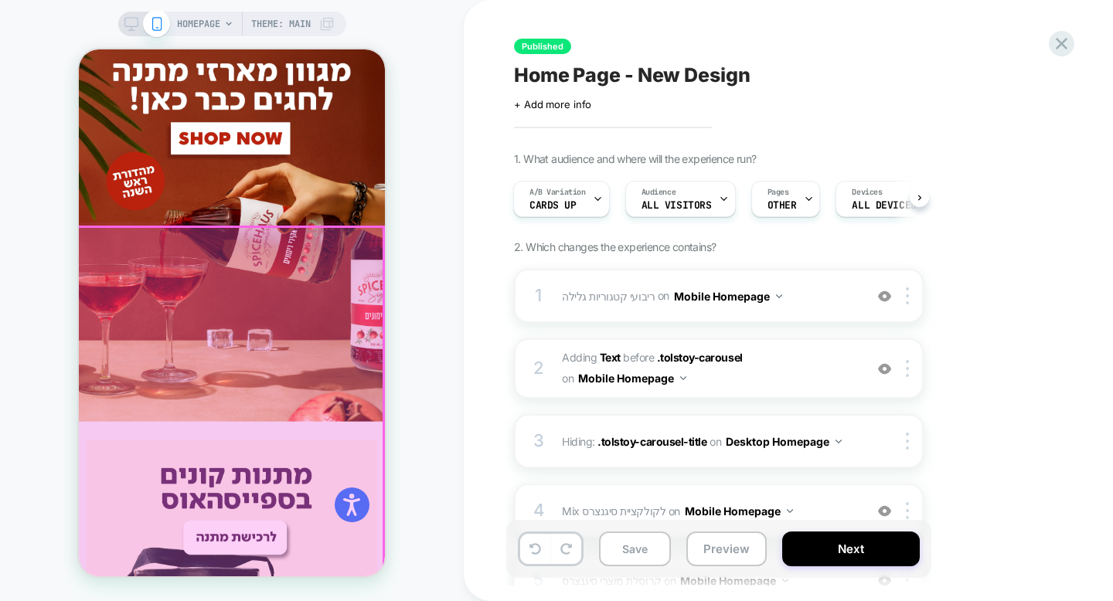
click at [202, 400] on div at bounding box center [230, 444] width 306 height 435
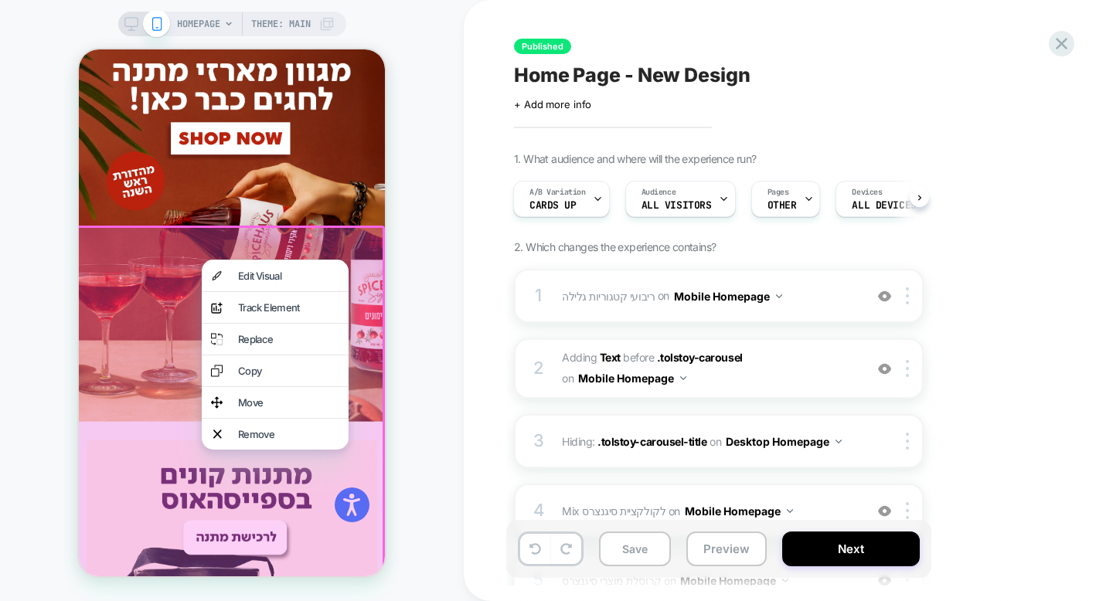
click at [434, 199] on div "HOMEPAGE Theme: MAIN" at bounding box center [232, 300] width 464 height 570
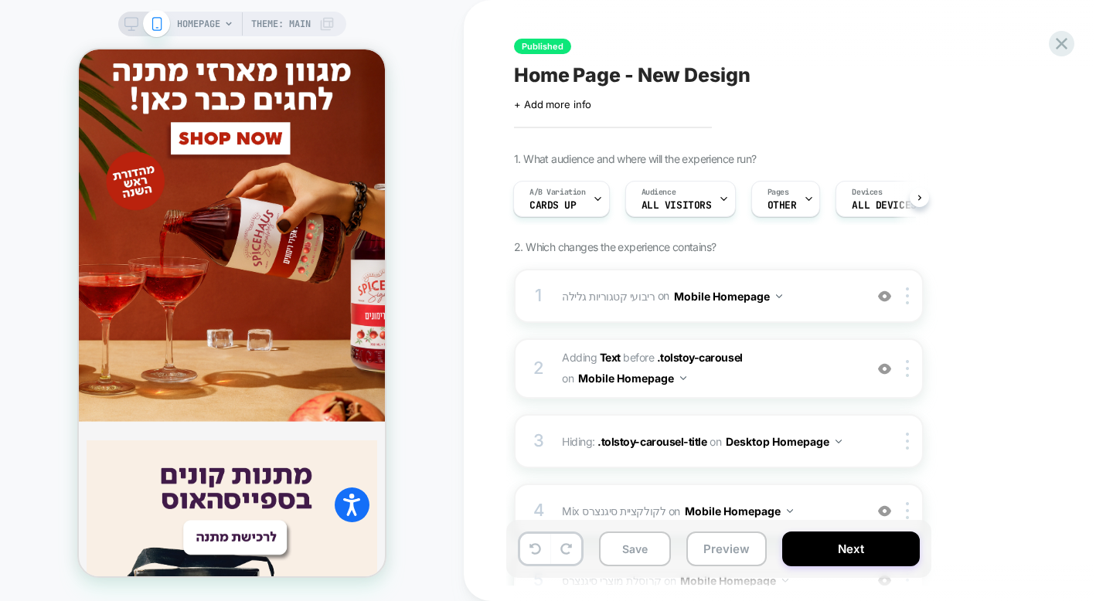
click at [431, 102] on div "HOMEPAGE Theme: MAIN" at bounding box center [232, 300] width 464 height 570
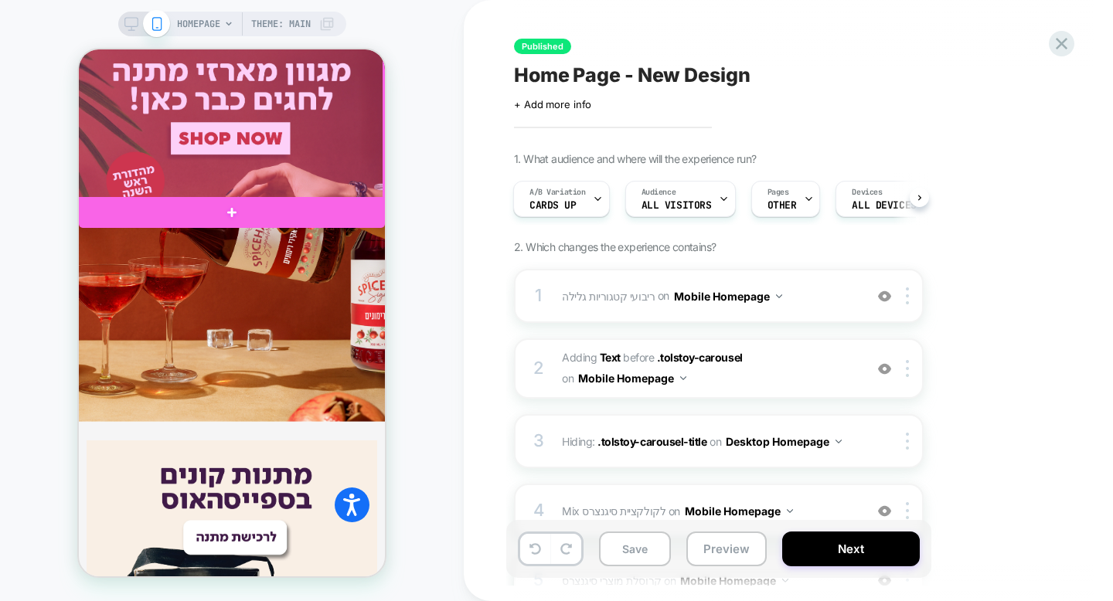
click at [294, 177] on div at bounding box center [230, 8] width 306 height 381
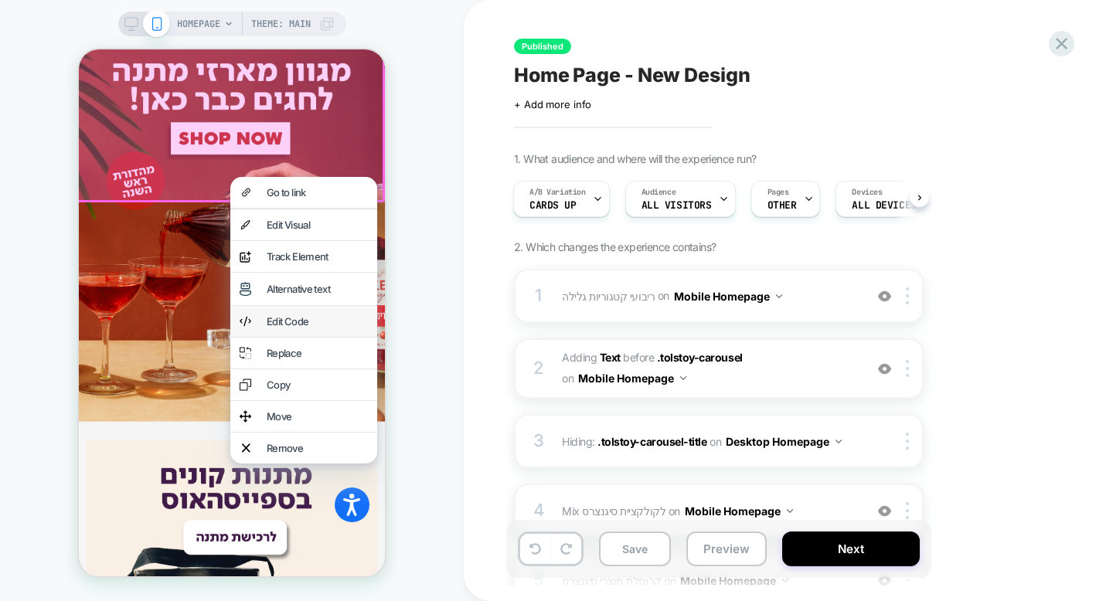
click at [313, 324] on div "Edit Code" at bounding box center [317, 321] width 101 height 12
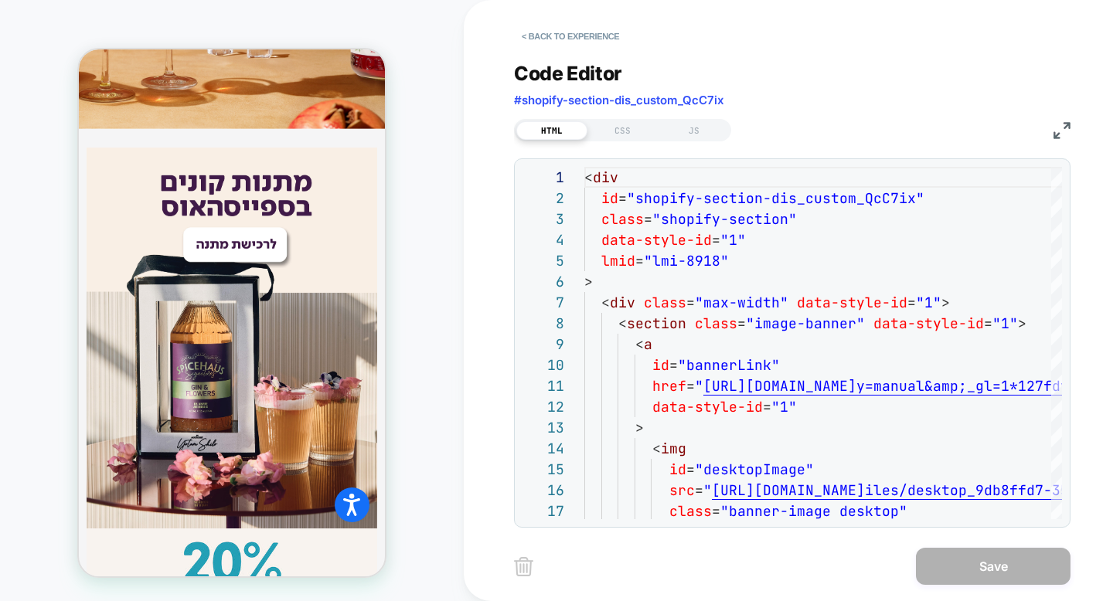
scroll to position [1168, 0]
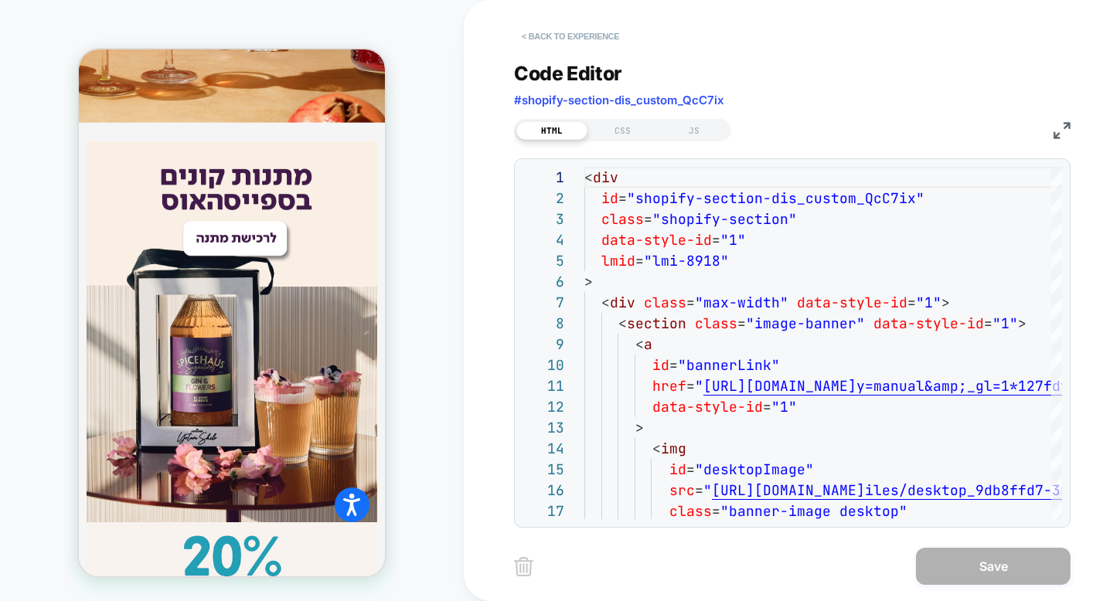
click at [575, 38] on button "< Back to experience" at bounding box center [570, 36] width 113 height 25
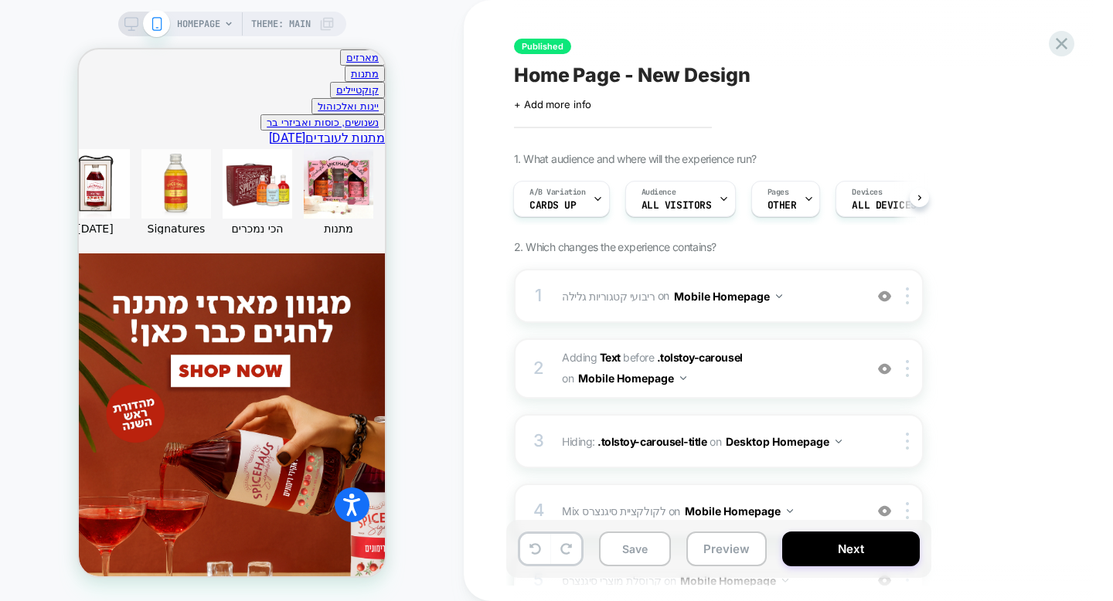
scroll to position [386, 0]
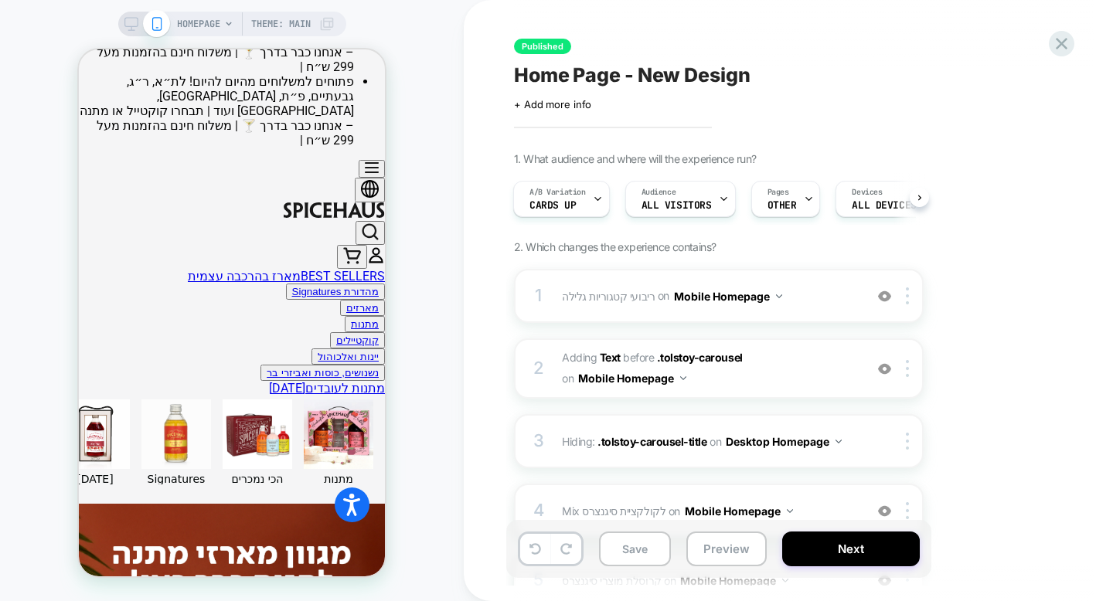
click at [431, 298] on div "HOMEPAGE Theme: MAIN" at bounding box center [232, 300] width 464 height 570
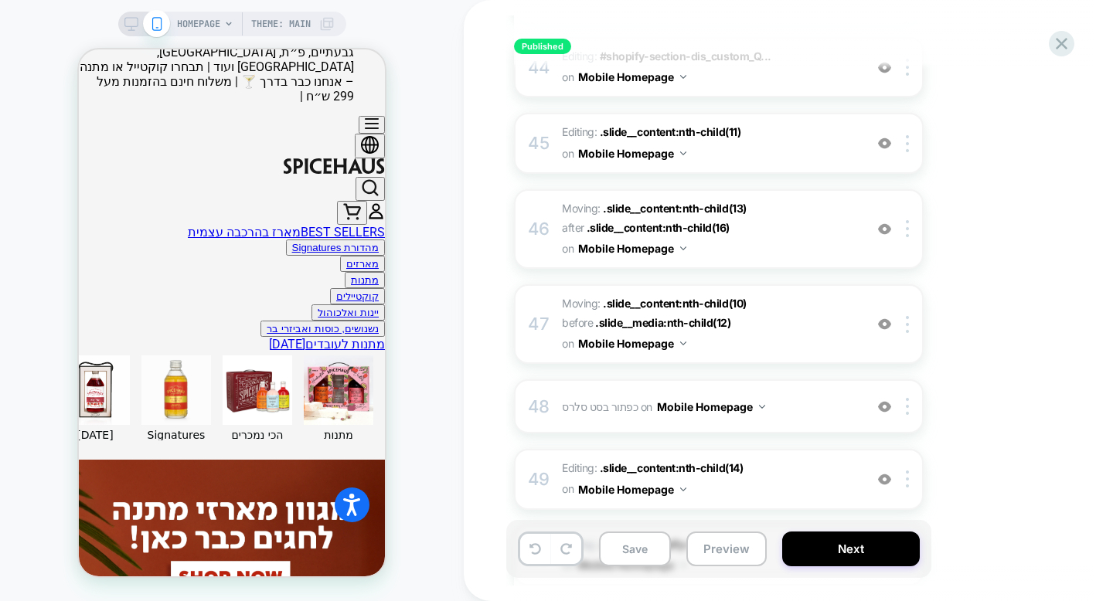
scroll to position [3446, 0]
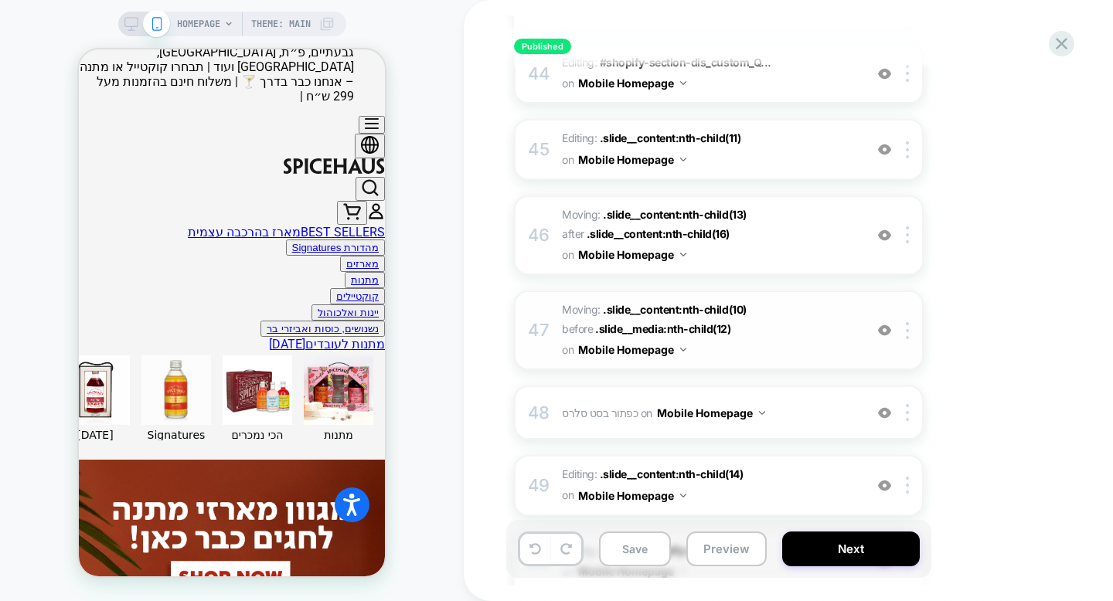
click at [756, 300] on span "Moving: .slide__content:nth-child(10) .slide__content:nth-child(10) before .sli…" at bounding box center [709, 330] width 294 height 61
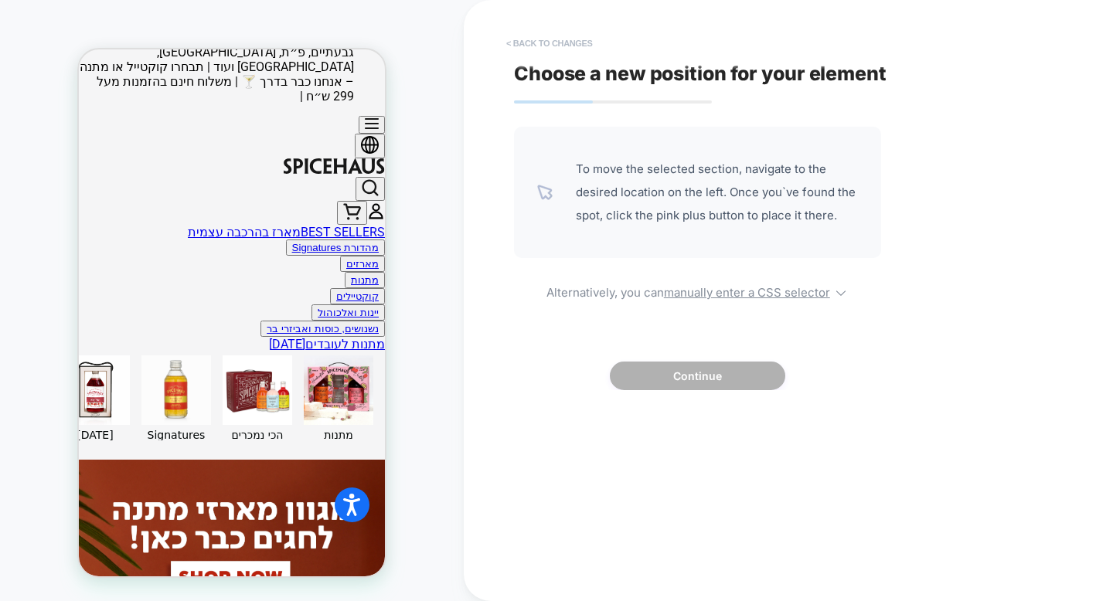
click at [566, 45] on button "< Back to changes" at bounding box center [549, 43] width 102 height 25
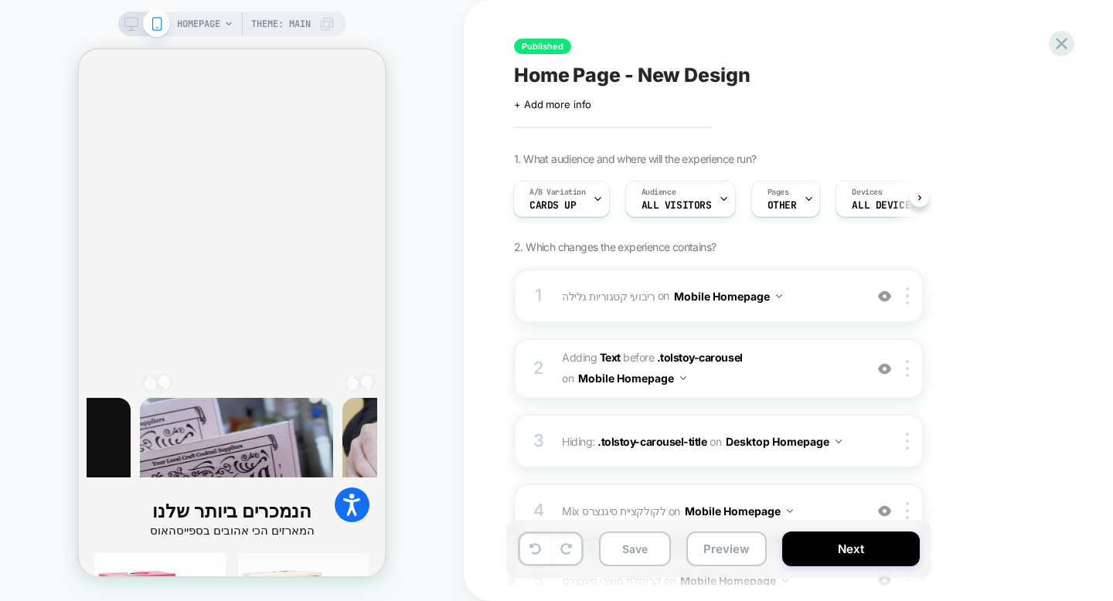
scroll to position [2148, 0]
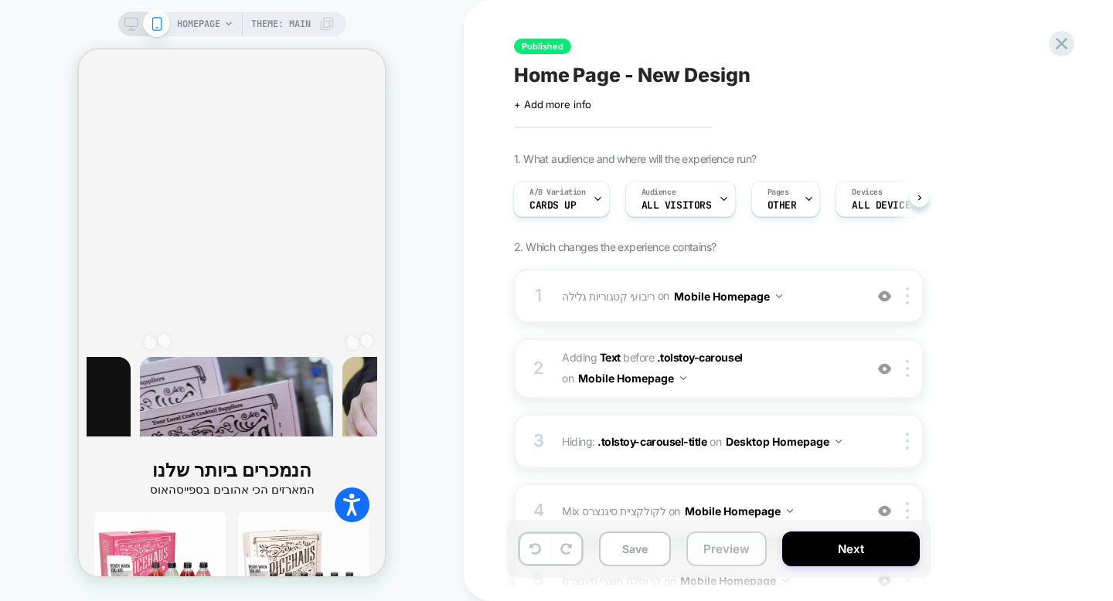
click at [715, 555] on button "Preview" at bounding box center [726, 549] width 80 height 35
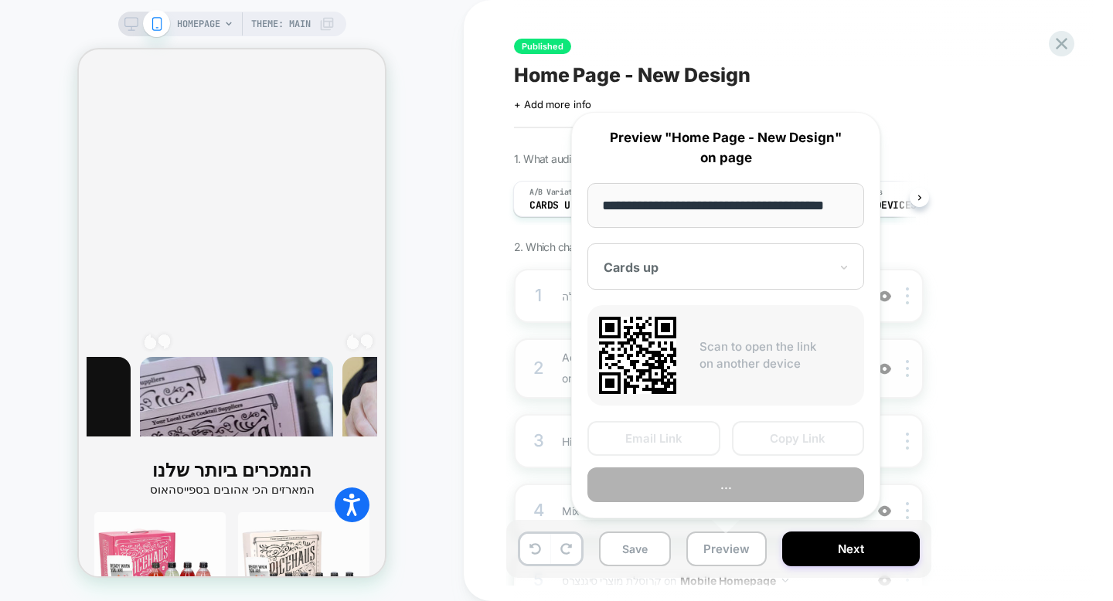
scroll to position [0, 22]
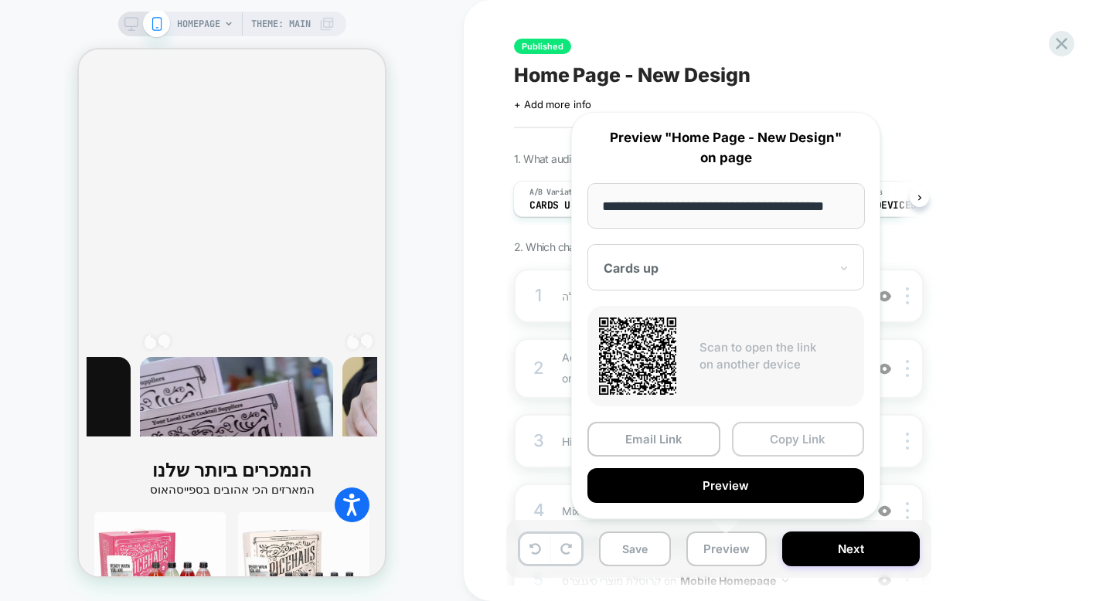
click at [777, 435] on button "Copy Link" at bounding box center [798, 439] width 133 height 35
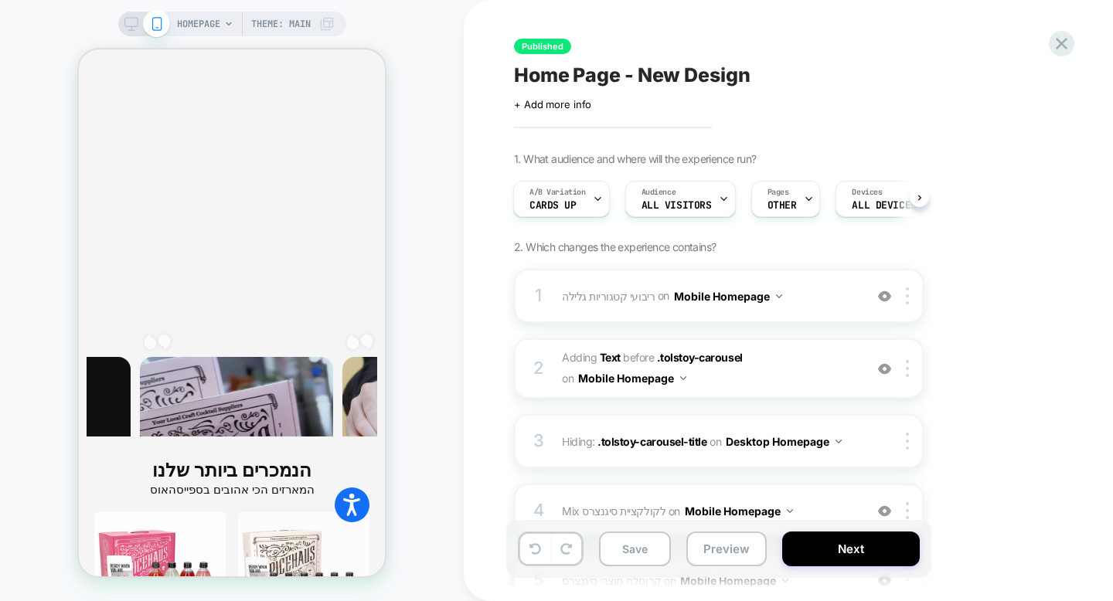
click at [124, 20] on icon at bounding box center [131, 24] width 14 height 14
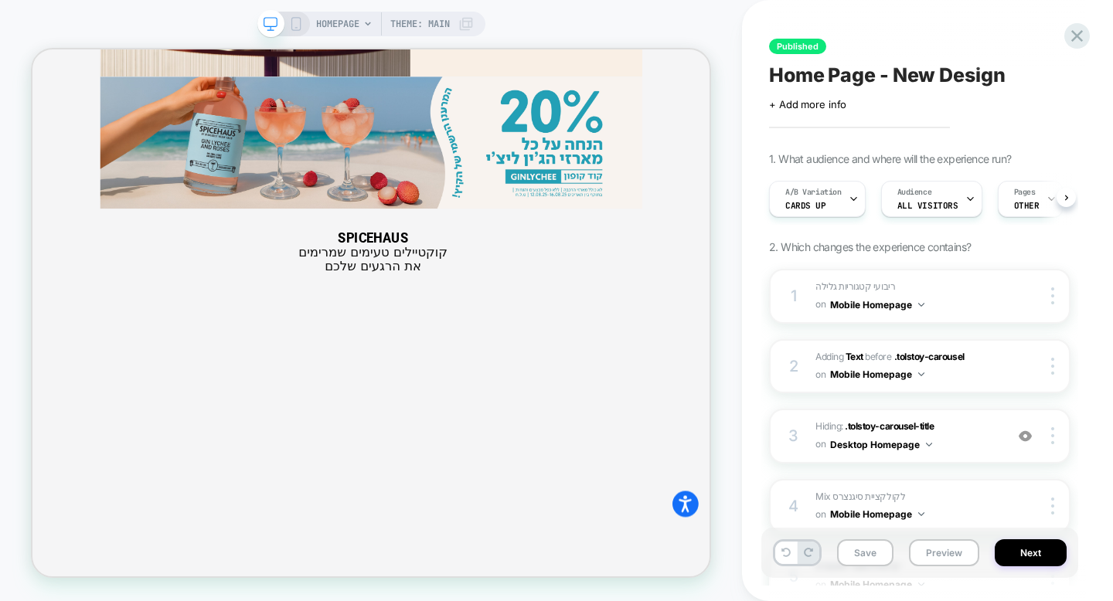
scroll to position [0, 1]
click at [291, 26] on icon at bounding box center [296, 24] width 14 height 14
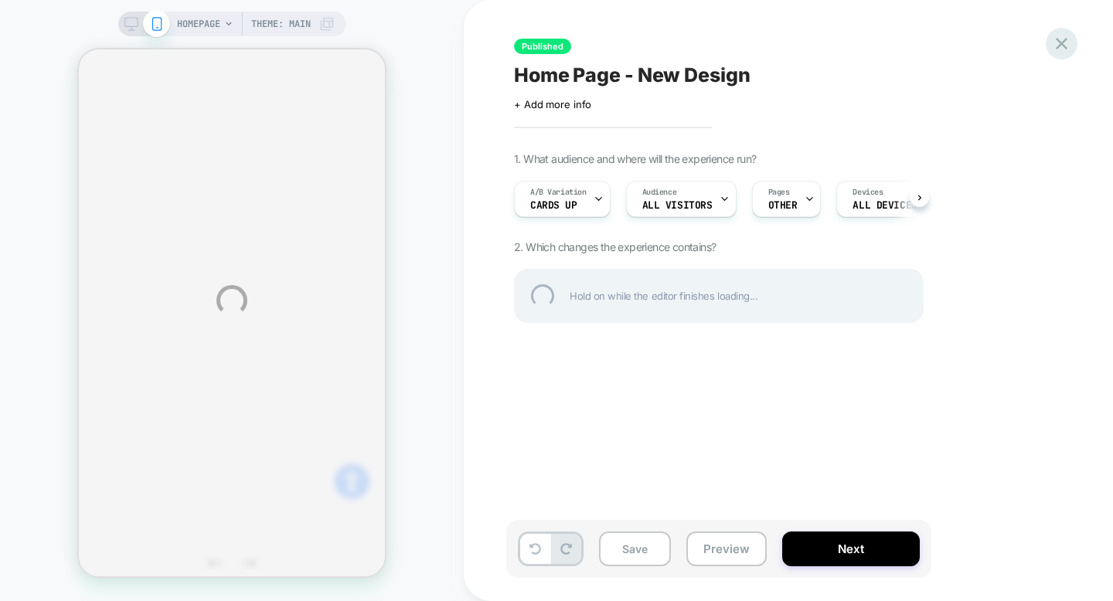
click at [1052, 46] on div at bounding box center [1062, 44] width 32 height 32
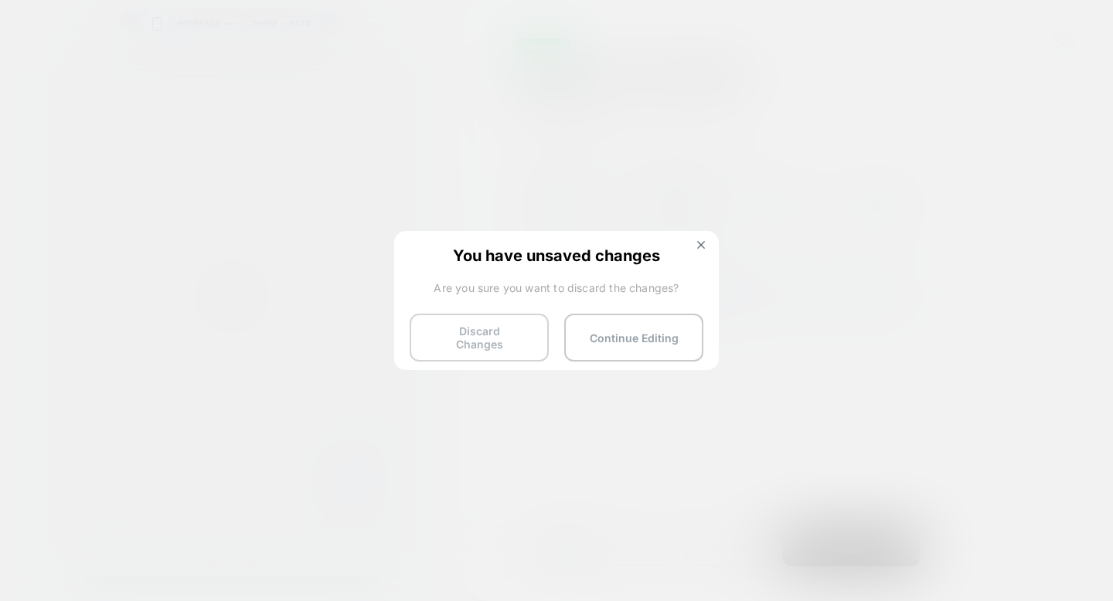
click at [488, 328] on button "Discard Changes" at bounding box center [479, 338] width 139 height 48
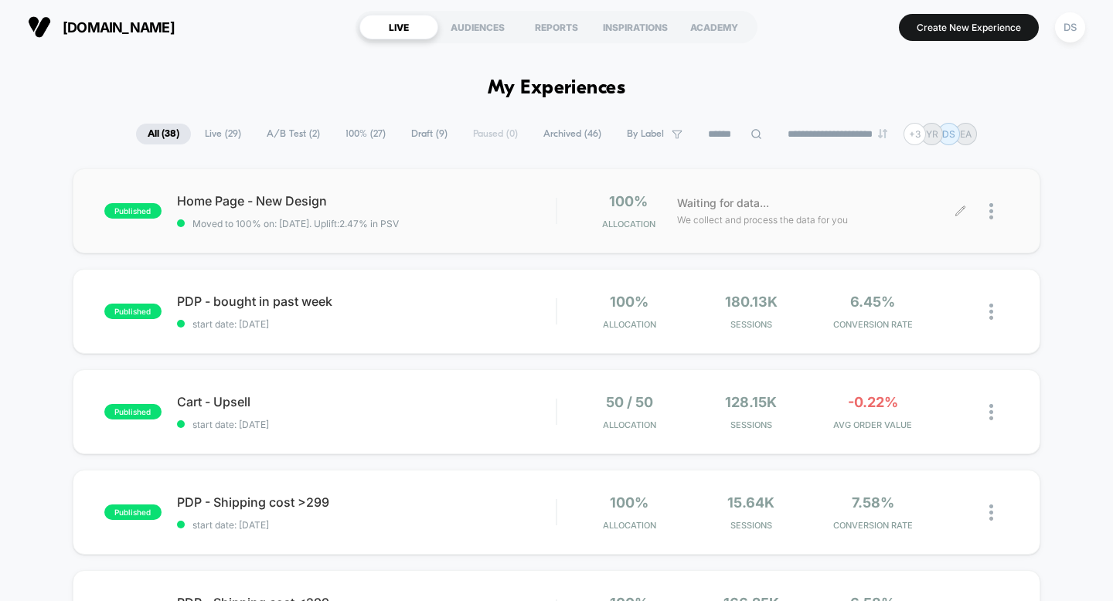
click at [957, 210] on icon at bounding box center [960, 212] width 12 height 12
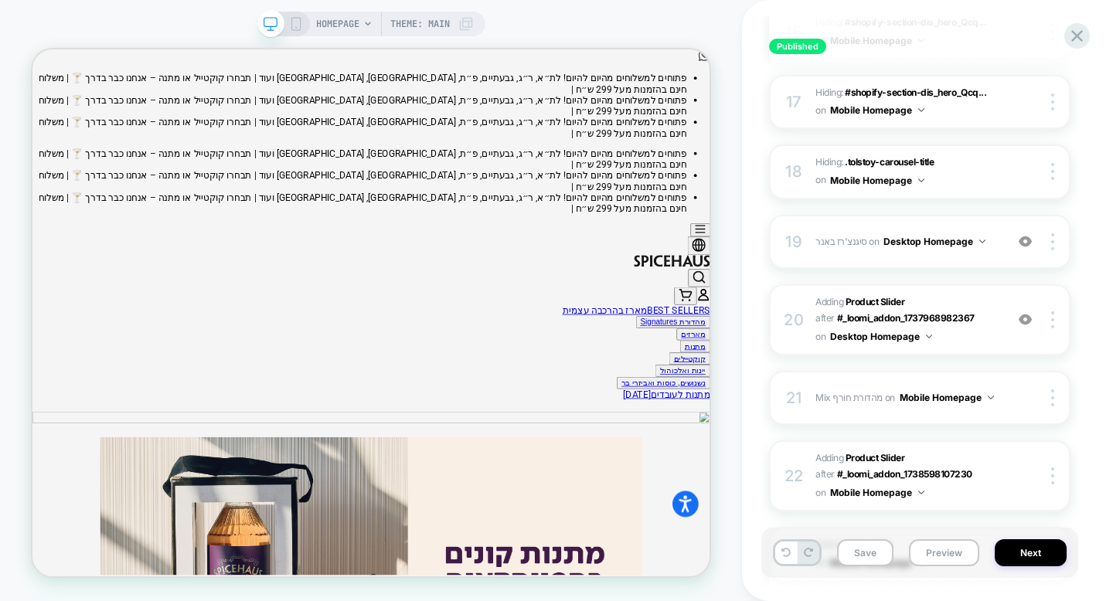
scroll to position [1104, 0]
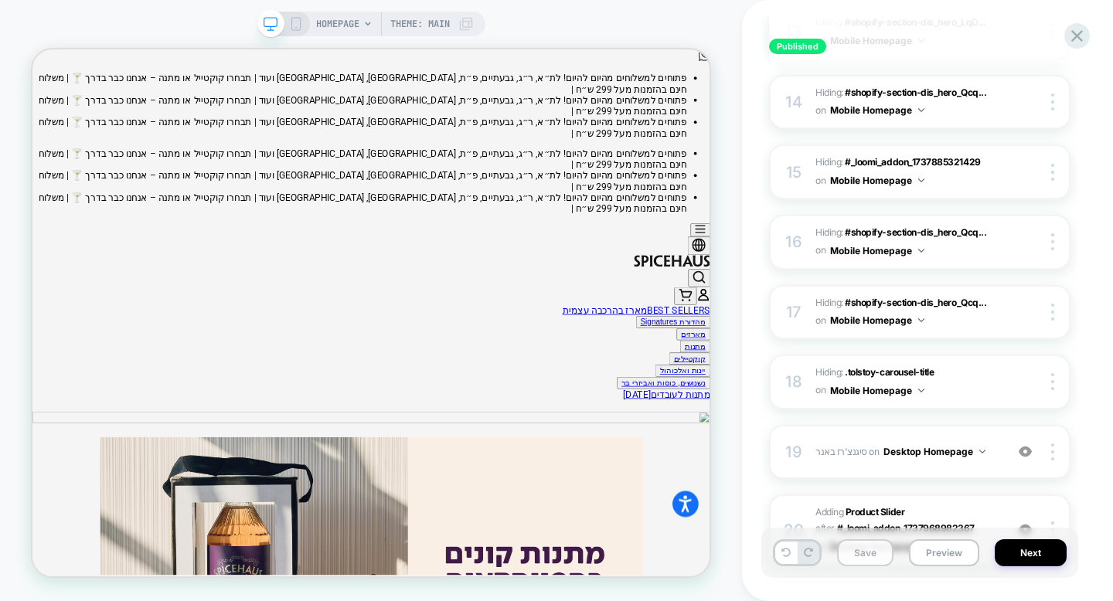
click at [870, 562] on button "Save" at bounding box center [865, 552] width 56 height 27
click at [862, 549] on button "Save" at bounding box center [865, 552] width 56 height 27
click at [1018, 555] on button "Next" at bounding box center [1031, 552] width 72 height 27
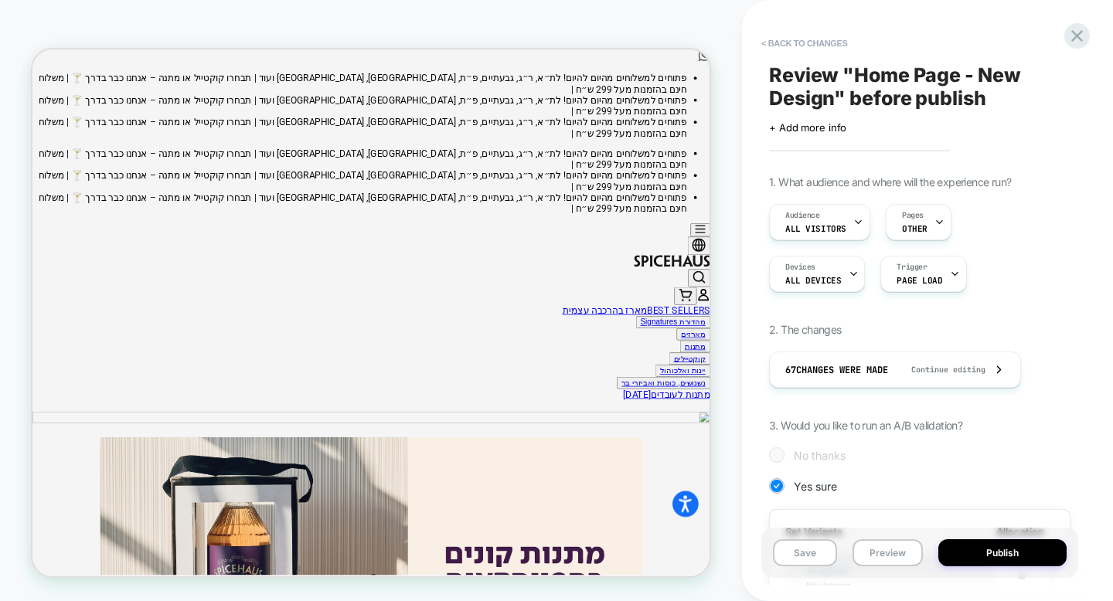
click at [1018, 555] on button "Publish" at bounding box center [1002, 552] width 128 height 27
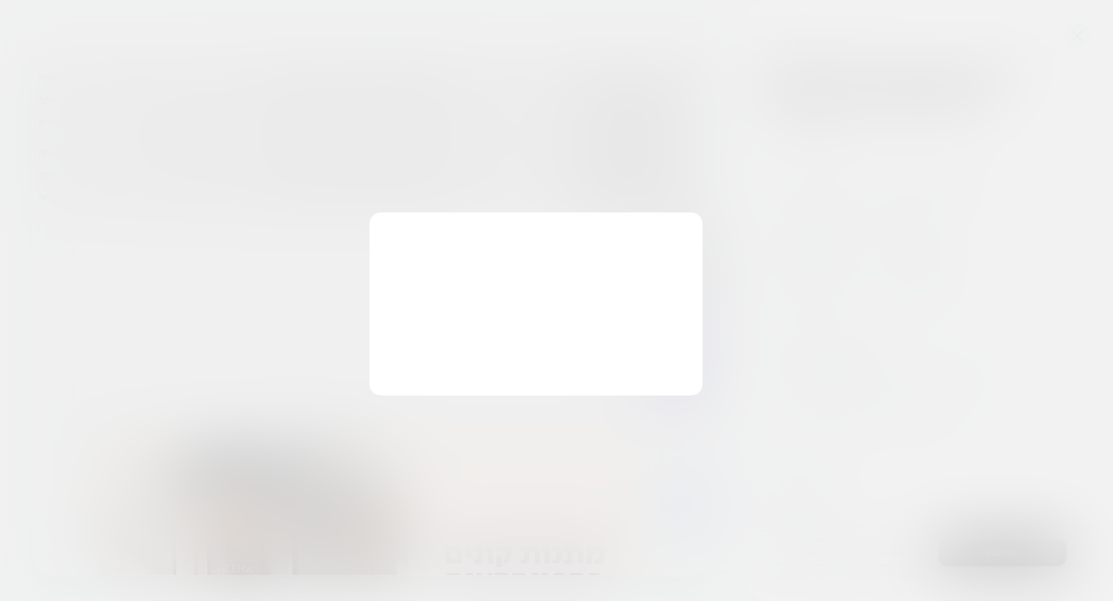
scroll to position [0, 2]
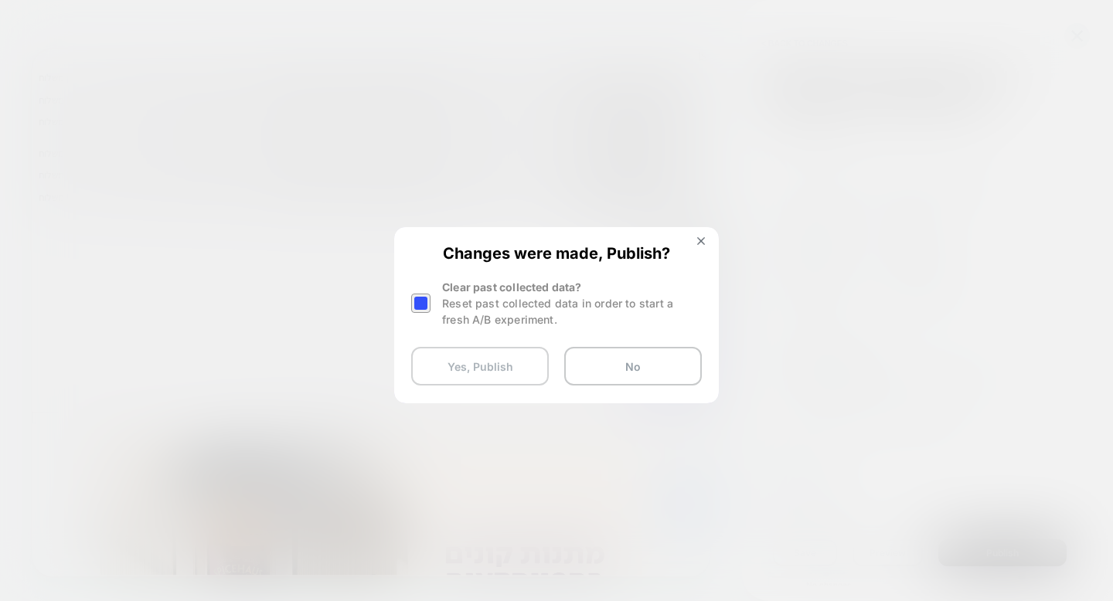
click at [448, 376] on button "Yes, Publish" at bounding box center [480, 366] width 138 height 39
click at [501, 349] on button "Yes, Publish" at bounding box center [480, 366] width 138 height 39
click at [502, 365] on button "Yes, Publish" at bounding box center [480, 366] width 138 height 39
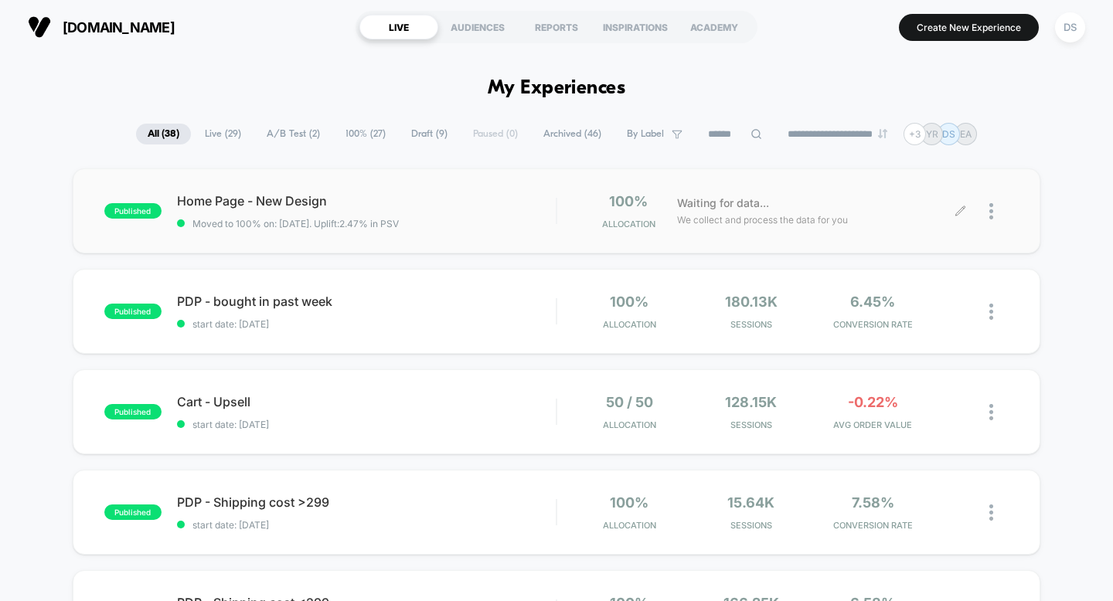
click at [961, 209] on icon at bounding box center [960, 212] width 12 height 12
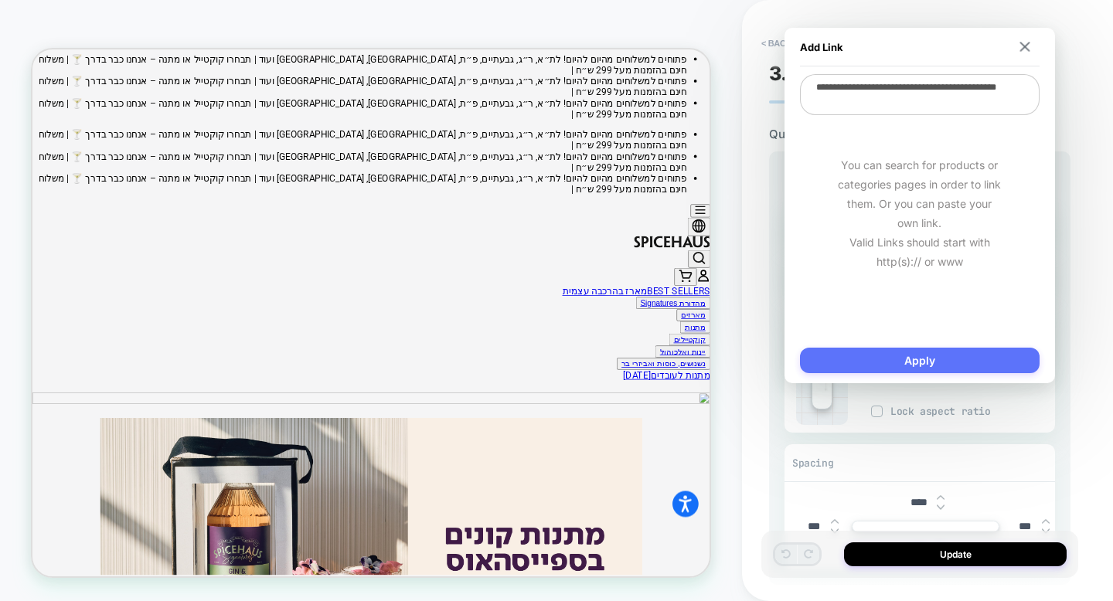
click at [914, 364] on button "Apply" at bounding box center [920, 361] width 240 height 26
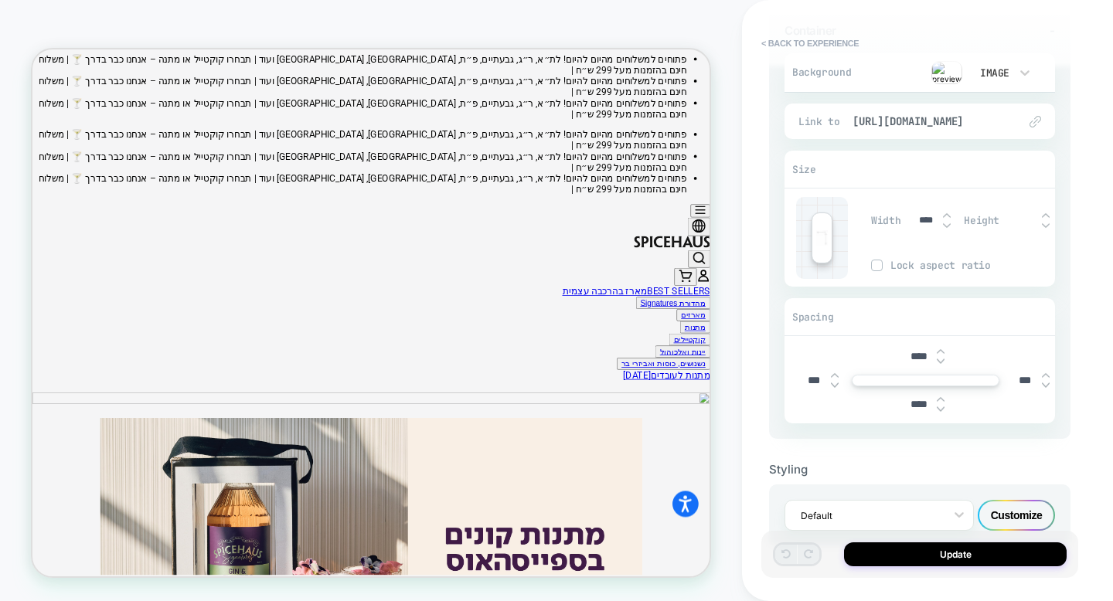
scroll to position [189, 0]
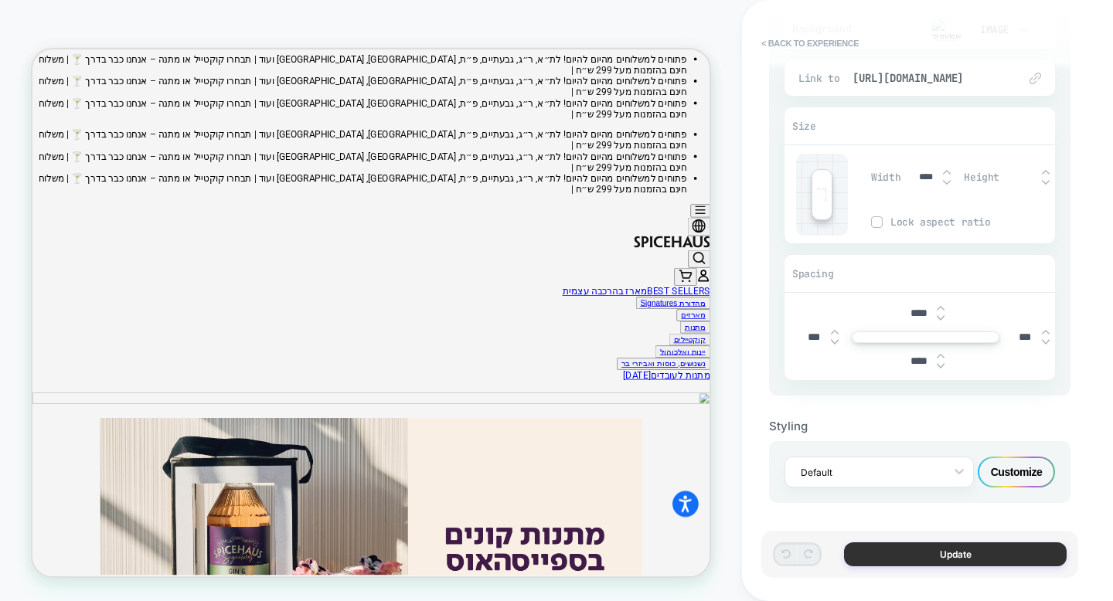
click at [934, 549] on button "Update" at bounding box center [955, 554] width 223 height 24
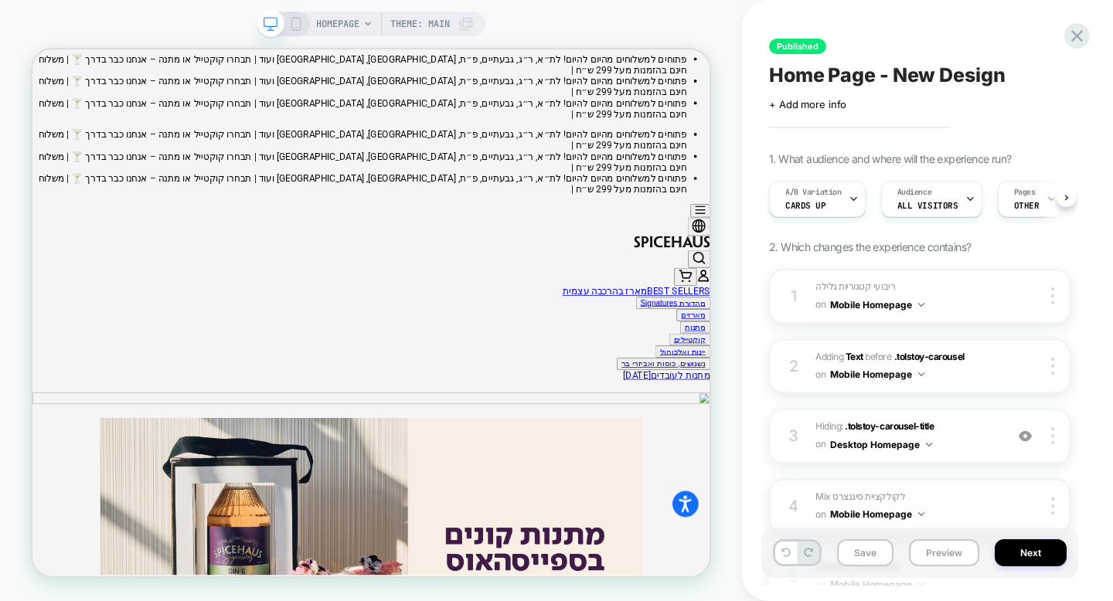
scroll to position [0, 1]
click at [865, 554] on button "Save" at bounding box center [865, 552] width 56 height 27
click at [1035, 547] on button "Next" at bounding box center [1031, 552] width 72 height 27
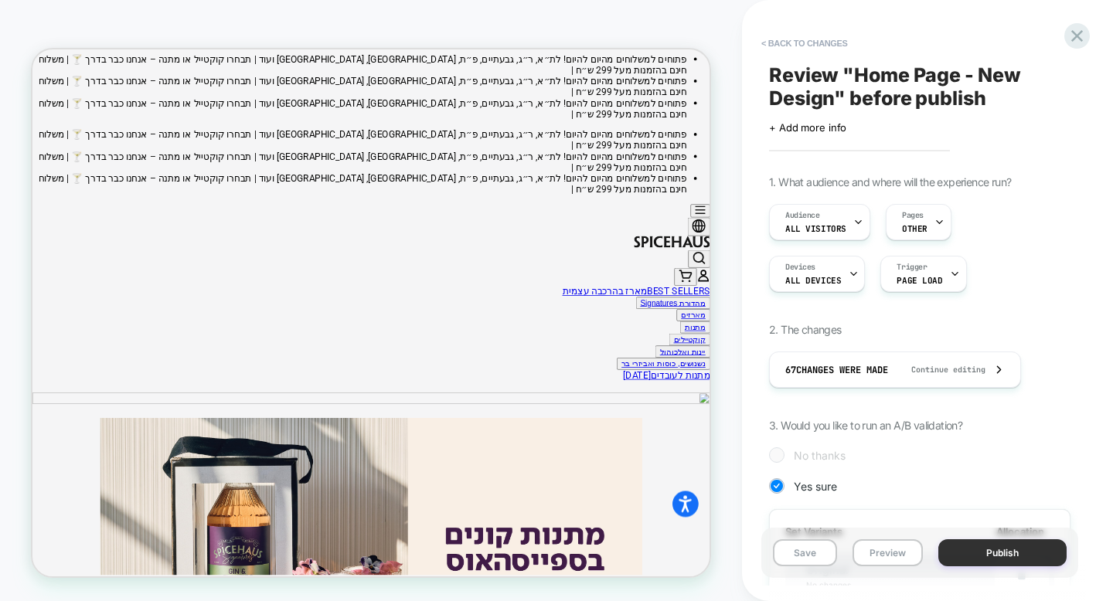
scroll to position [0, 2]
click at [974, 552] on button "Publish" at bounding box center [1002, 552] width 128 height 27
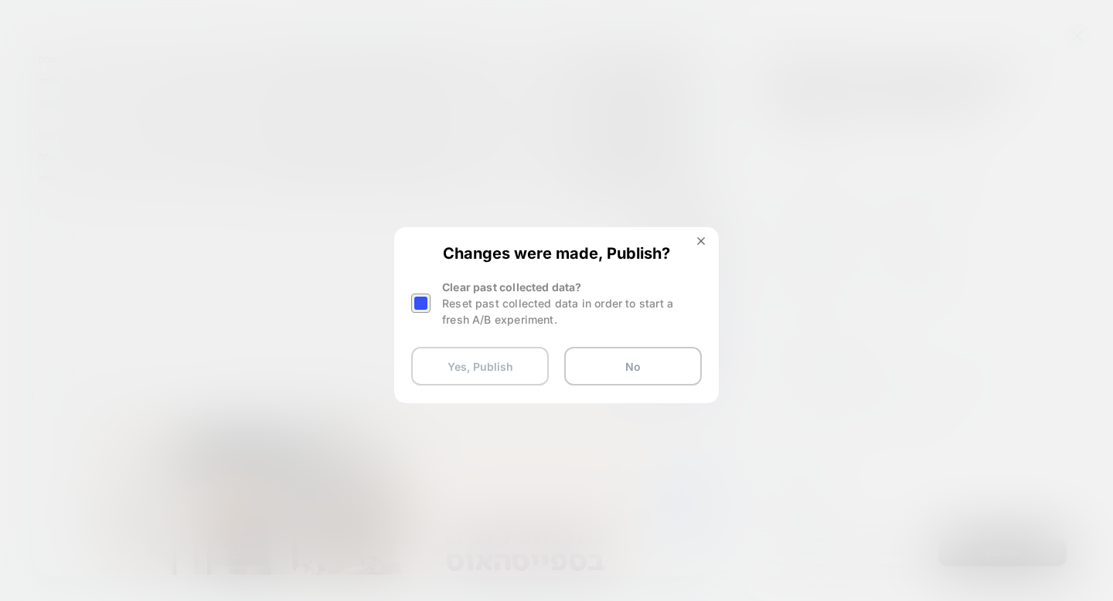
click at [476, 368] on button "Yes, Publish" at bounding box center [480, 366] width 138 height 39
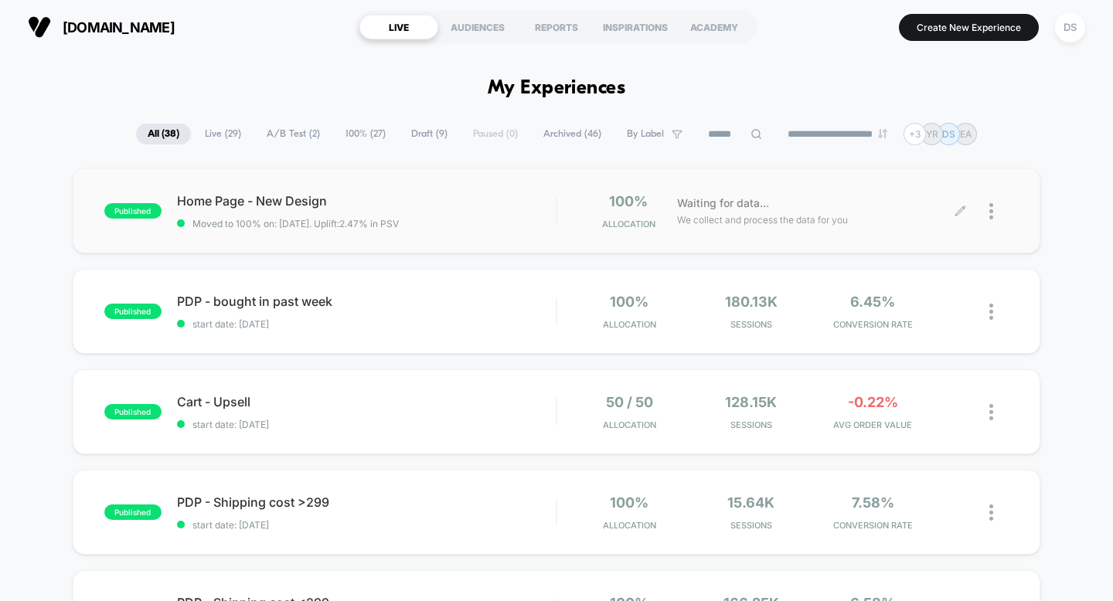
click at [956, 211] on icon at bounding box center [960, 212] width 12 height 12
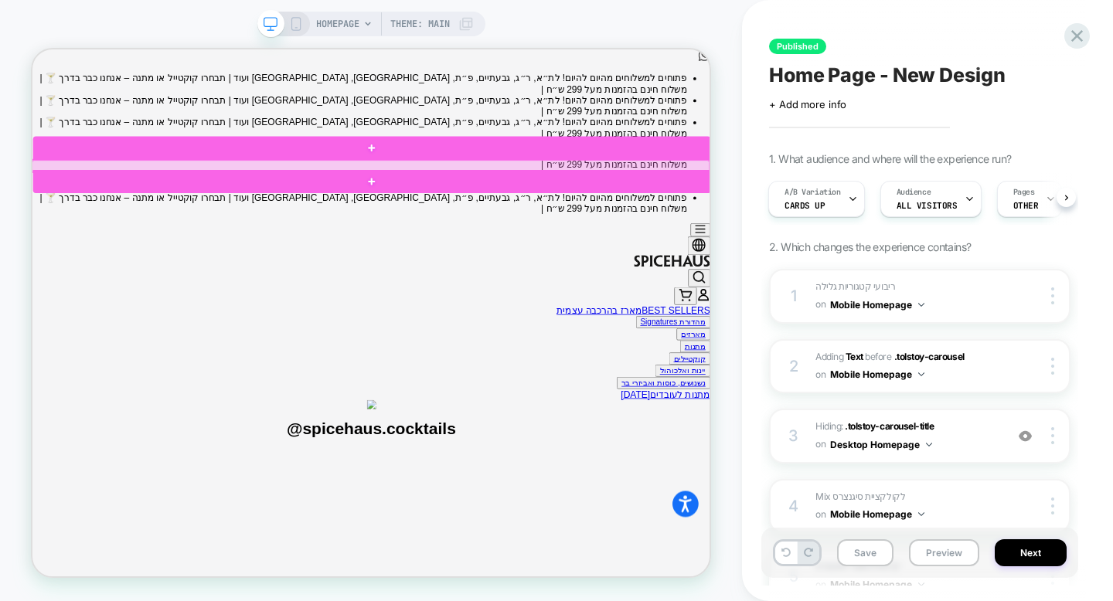
click at [541, 206] on div at bounding box center [483, 204] width 903 height 15
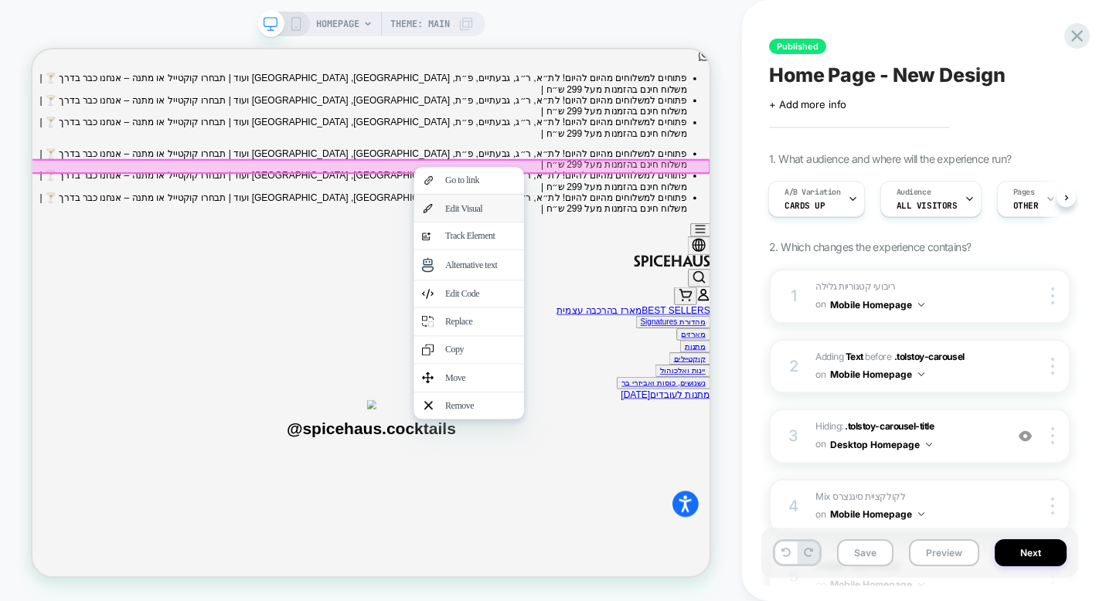
click at [585, 258] on div "Edit Visual" at bounding box center [630, 262] width 94 height 14
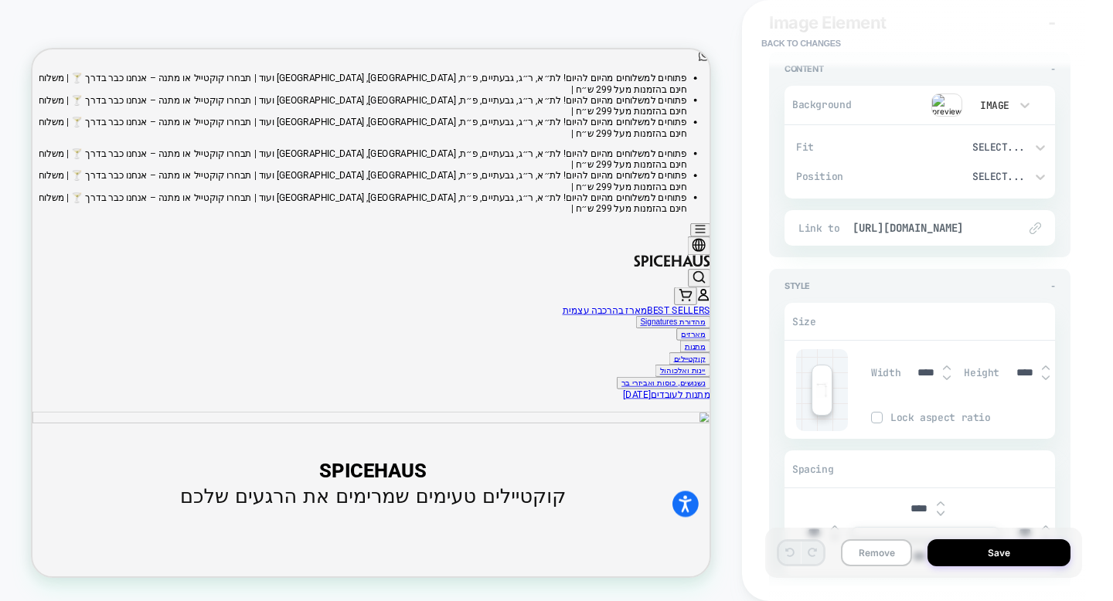
scroll to position [1949, 0]
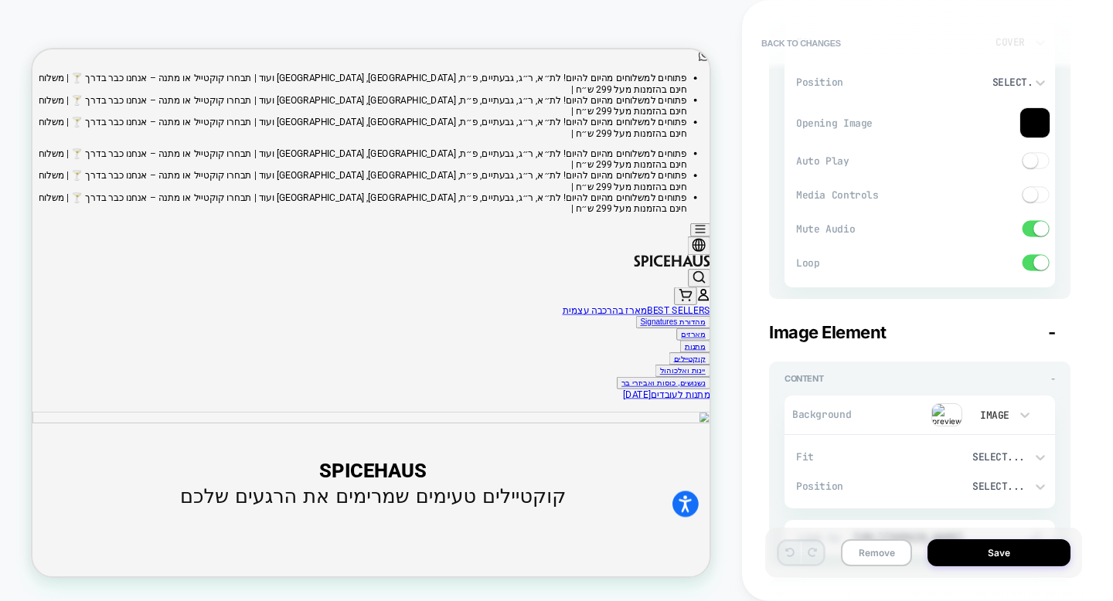
click at [940, 417] on img at bounding box center [946, 414] width 31 height 23
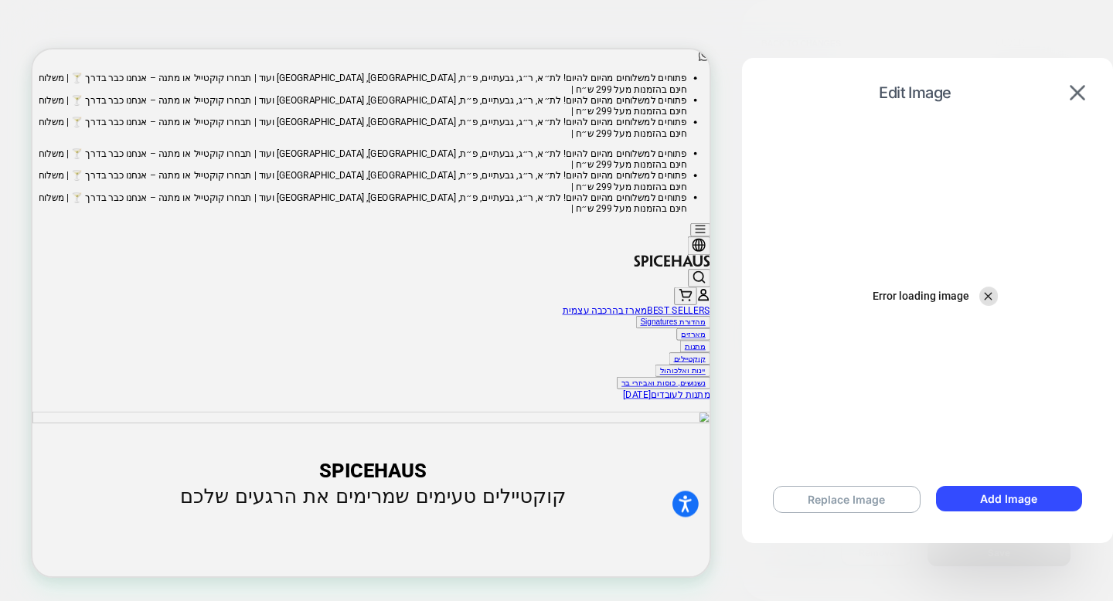
click at [924, 295] on span "Error loading image" at bounding box center [920, 296] width 97 height 12
click at [1073, 87] on img at bounding box center [1077, 92] width 15 height 15
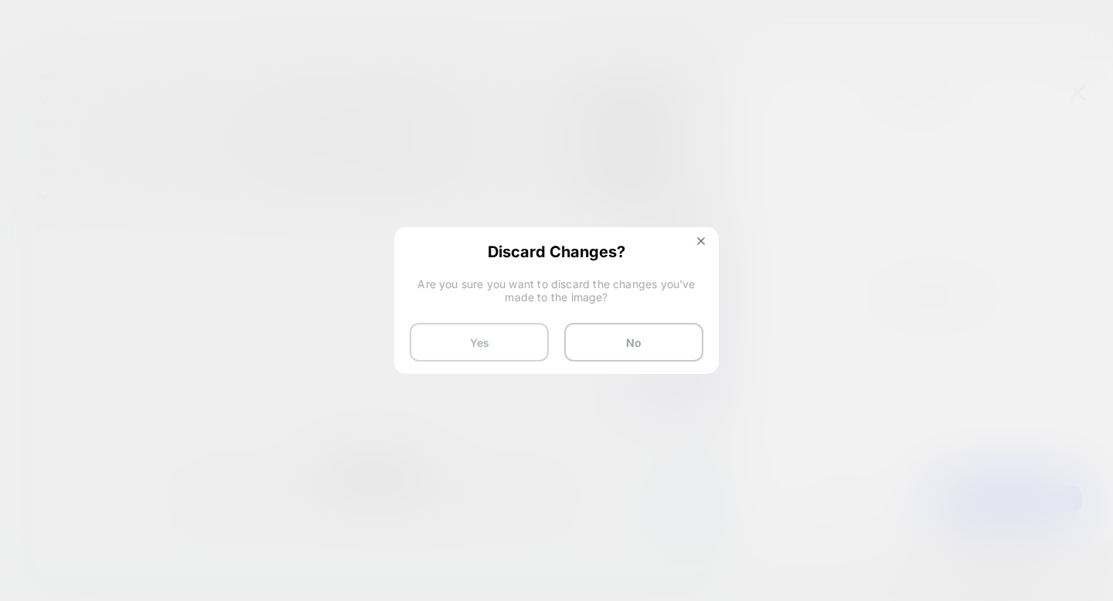
click at [522, 329] on button "Yes" at bounding box center [479, 342] width 139 height 39
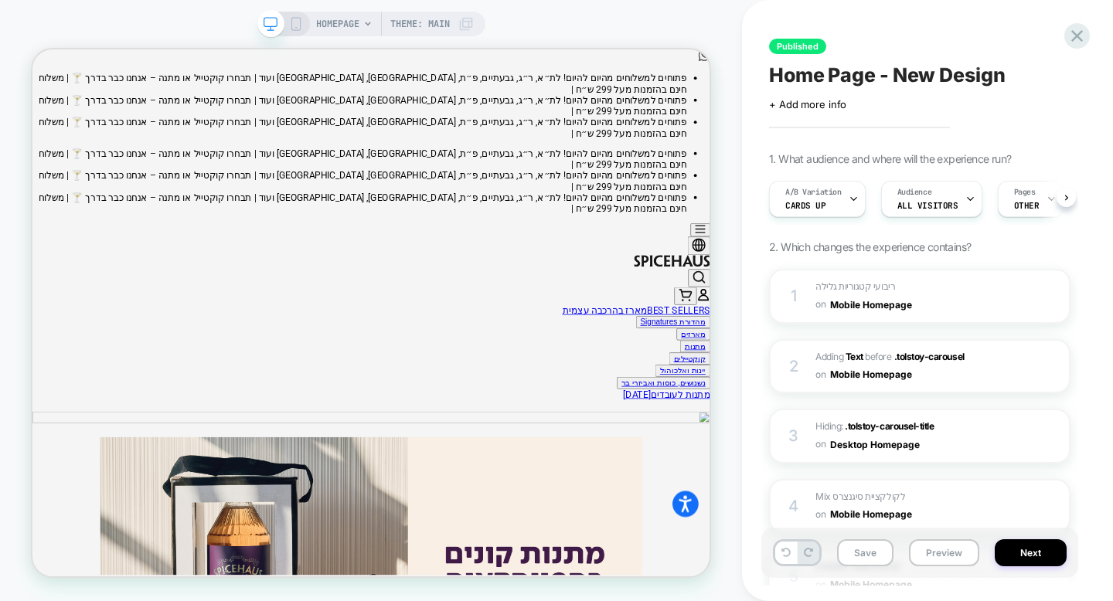
scroll to position [0, 1]
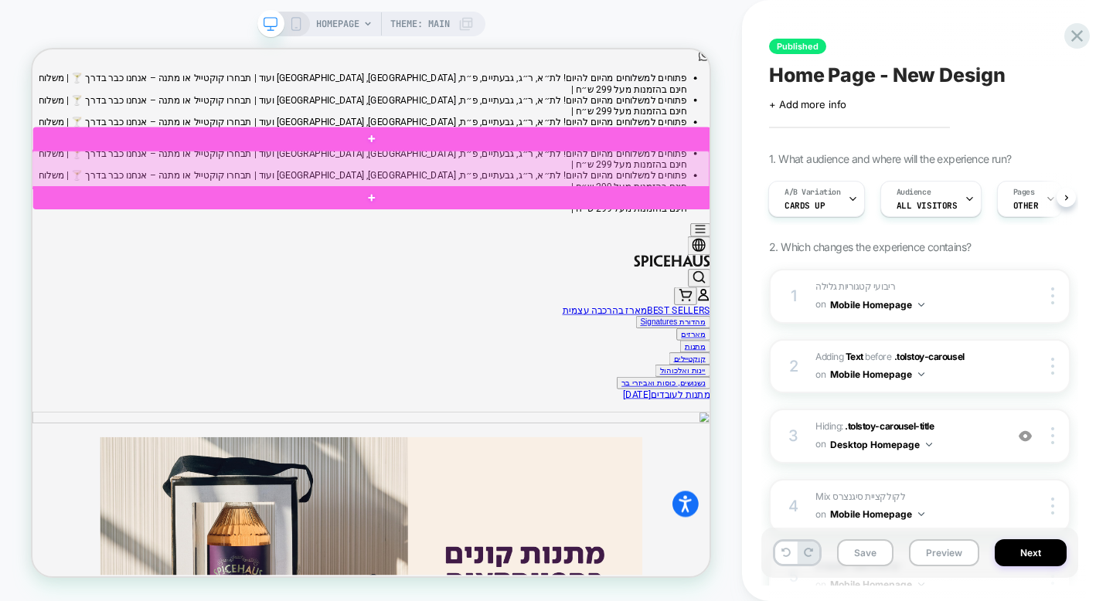
click at [878, 204] on div at bounding box center [483, 209] width 903 height 49
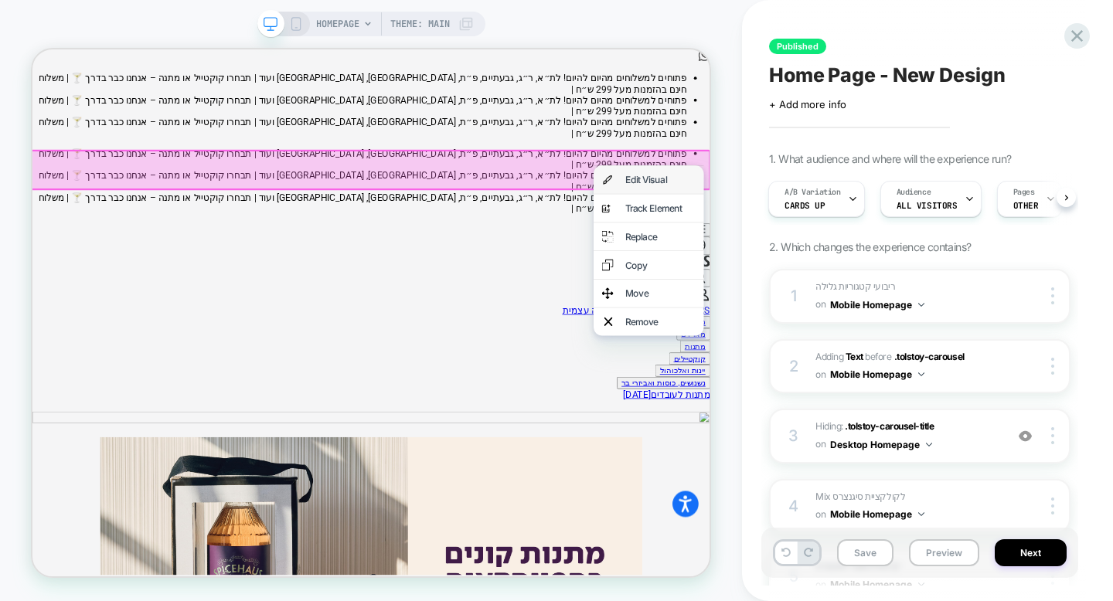
click at [877, 222] on div "Edit Visual" at bounding box center [869, 223] width 94 height 15
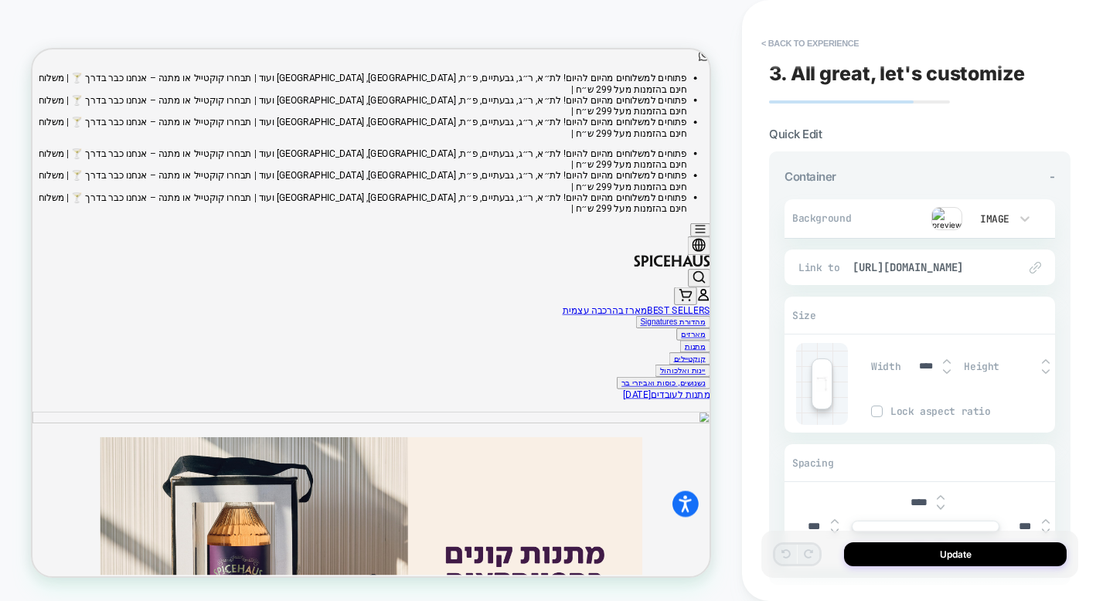
click at [943, 220] on img at bounding box center [946, 218] width 31 height 23
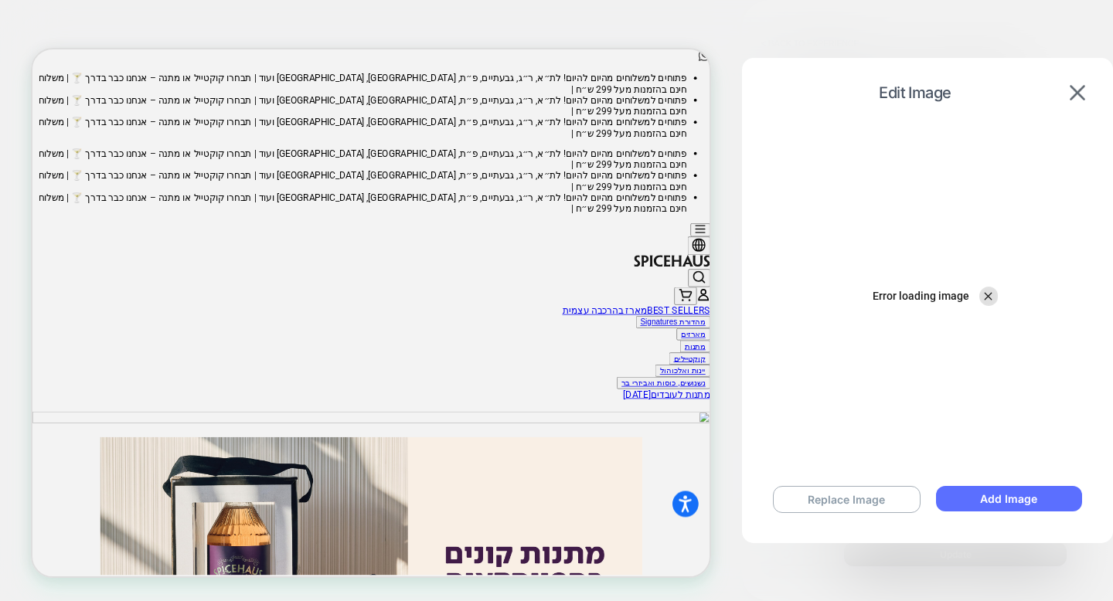
click at [942, 495] on button "Add Image" at bounding box center [1009, 499] width 146 height 26
click at [1080, 93] on img at bounding box center [1077, 92] width 15 height 15
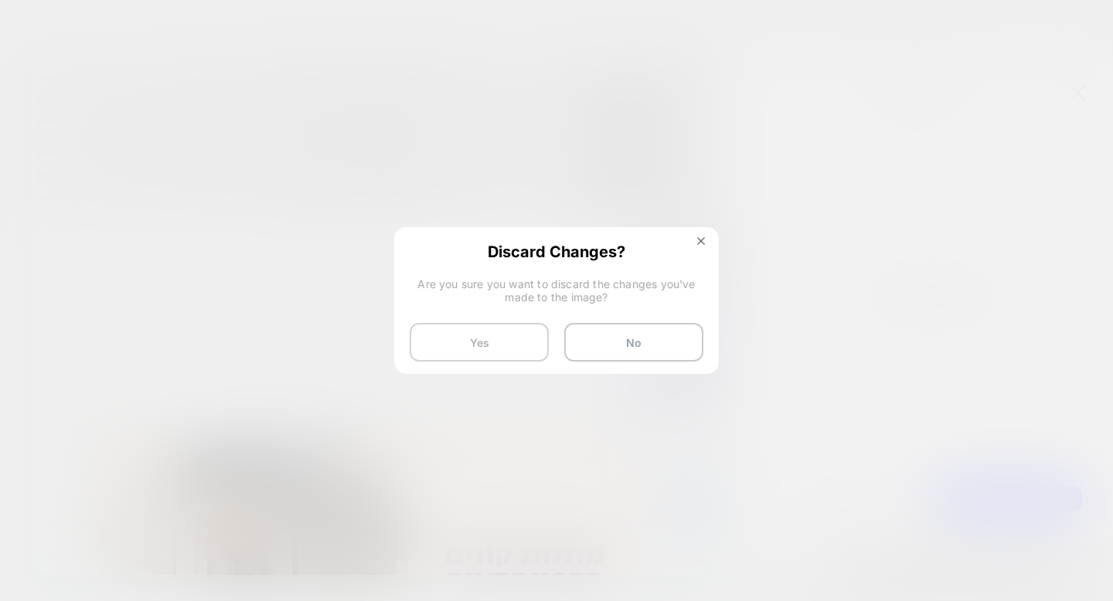
click at [489, 352] on button "Yes" at bounding box center [479, 342] width 139 height 39
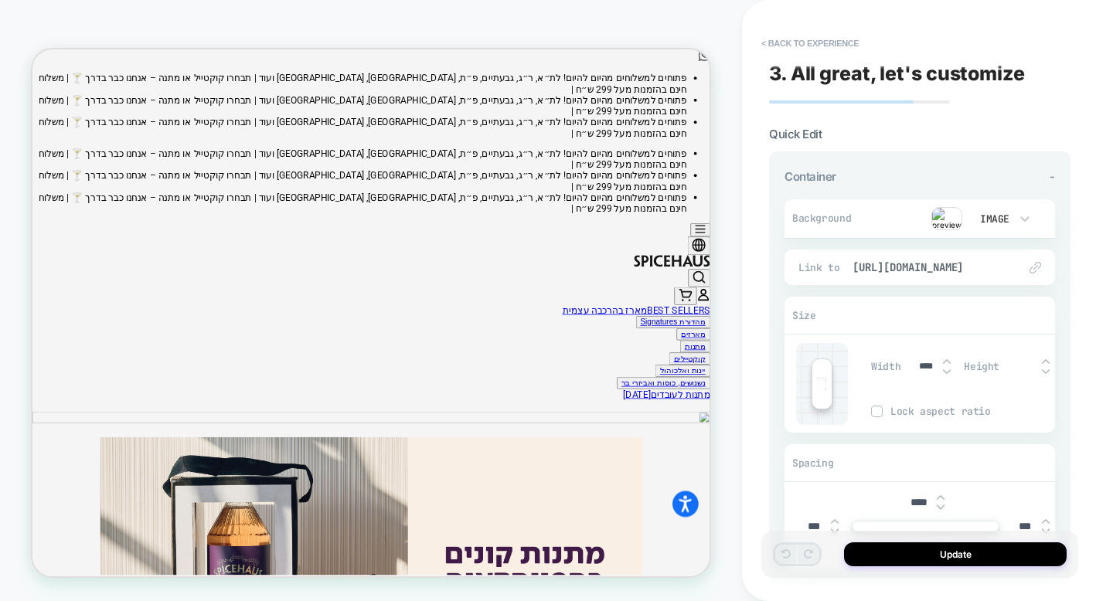
scroll to position [189, 0]
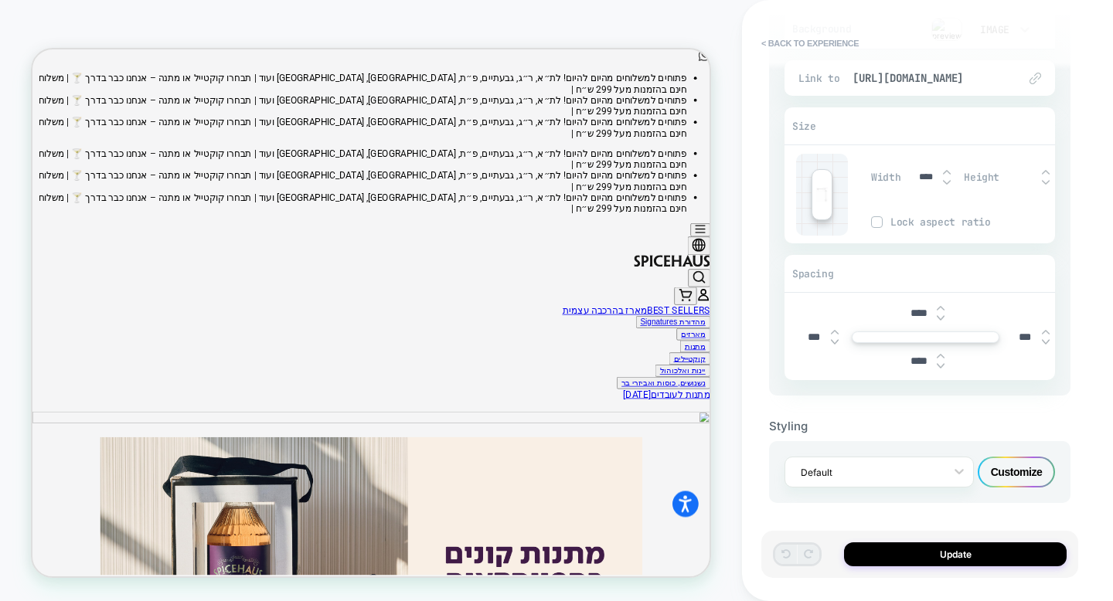
click at [1024, 473] on div "Customize" at bounding box center [1016, 472] width 77 height 31
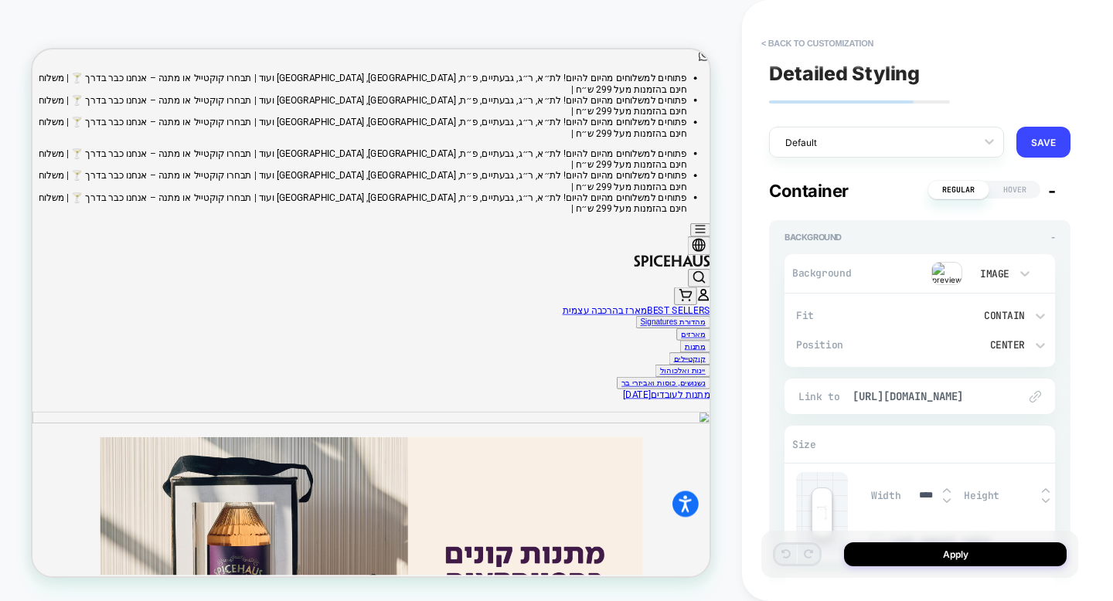
click at [1002, 271] on div "Image" at bounding box center [993, 273] width 32 height 13
click at [936, 269] on div at bounding box center [556, 300] width 1113 height 601
click at [940, 270] on img at bounding box center [946, 273] width 31 height 23
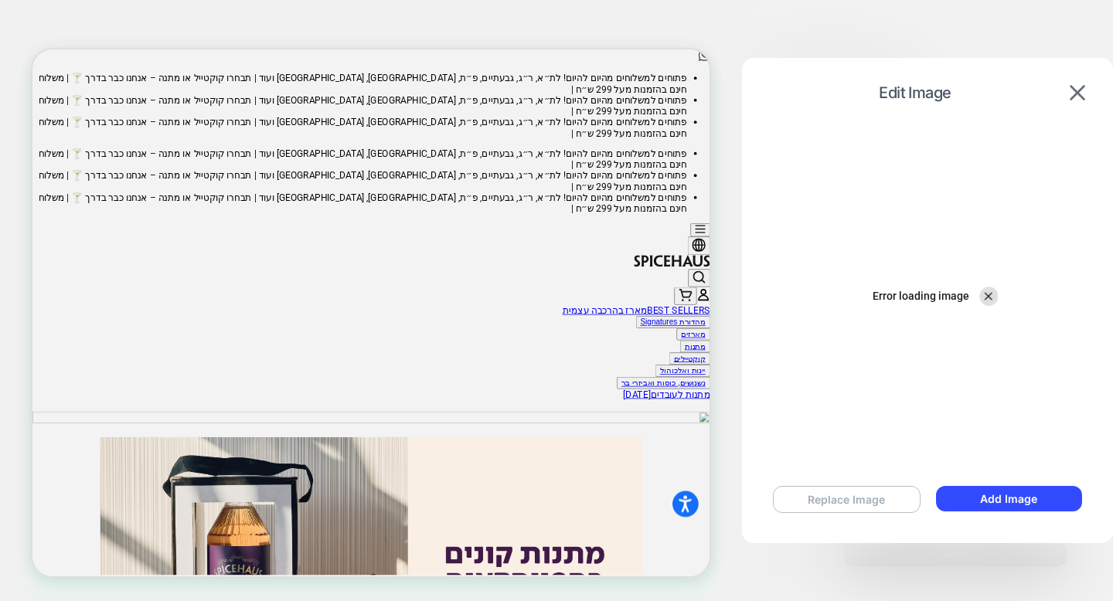
click at [813, 497] on button "Replace Image" at bounding box center [847, 499] width 148 height 27
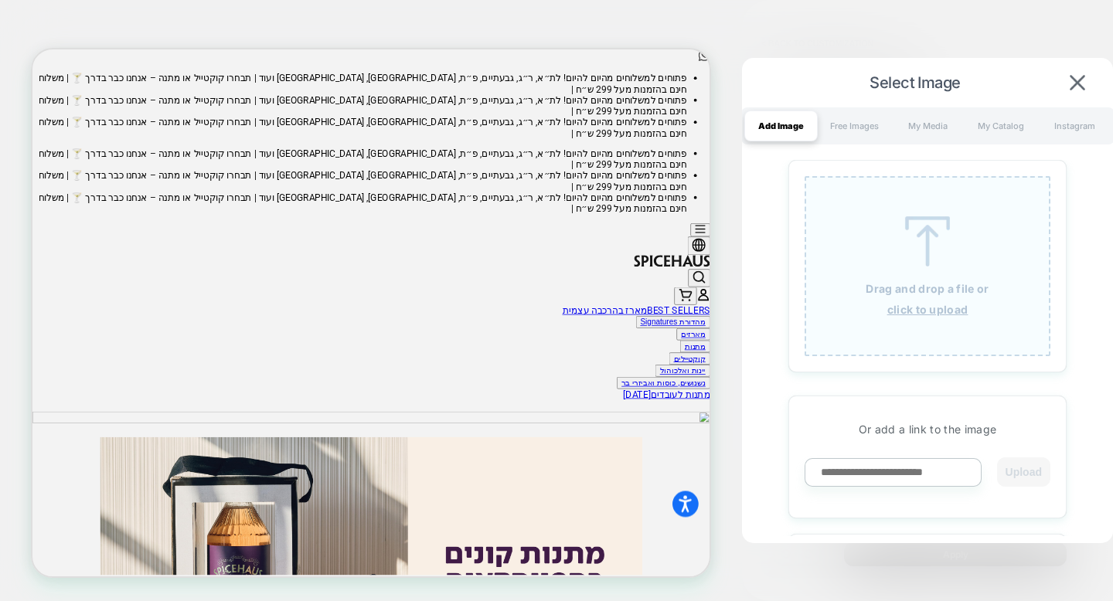
click at [915, 304] on u "click to upload" at bounding box center [927, 309] width 81 height 13
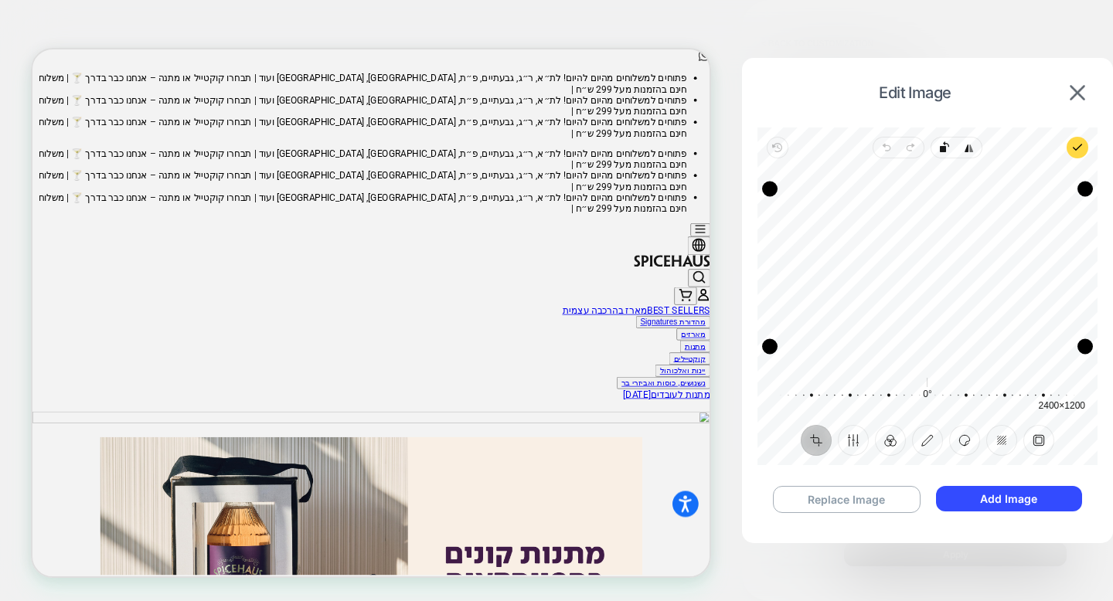
click at [960, 482] on div "Replace Image Add Image" at bounding box center [927, 500] width 340 height 58
click at [960, 493] on button "Add Image" at bounding box center [1009, 499] width 146 height 26
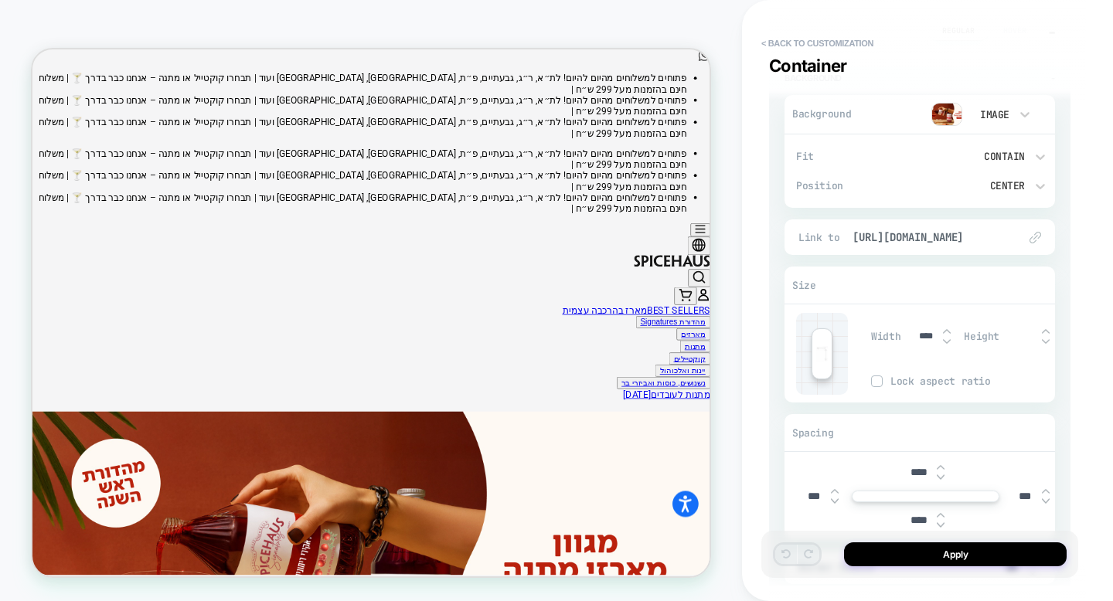
scroll to position [301, 0]
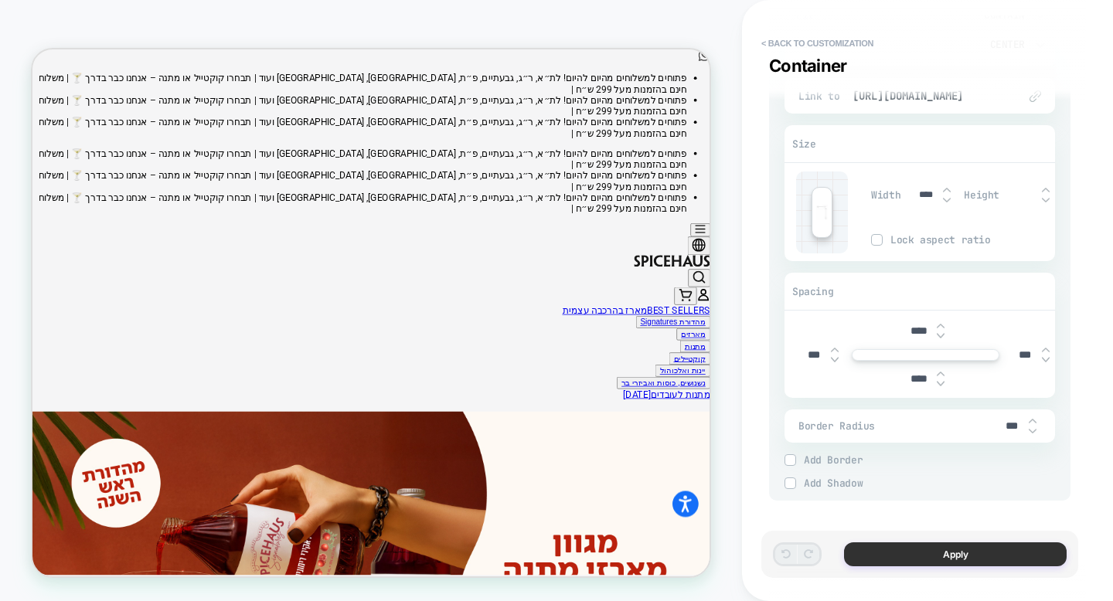
click at [921, 559] on button "Apply" at bounding box center [955, 554] width 223 height 24
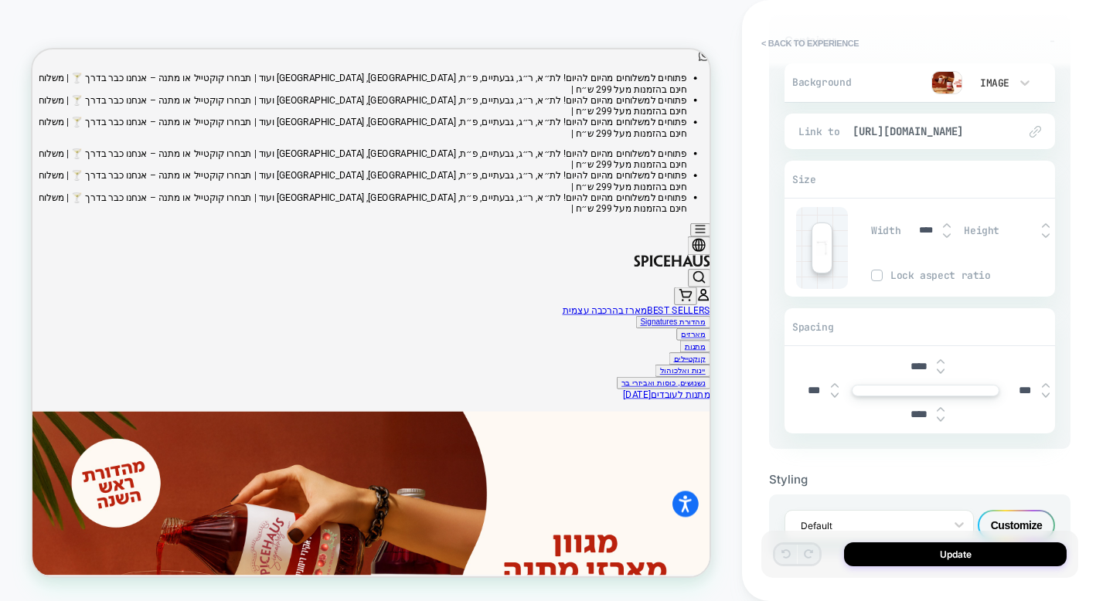
scroll to position [0, 0]
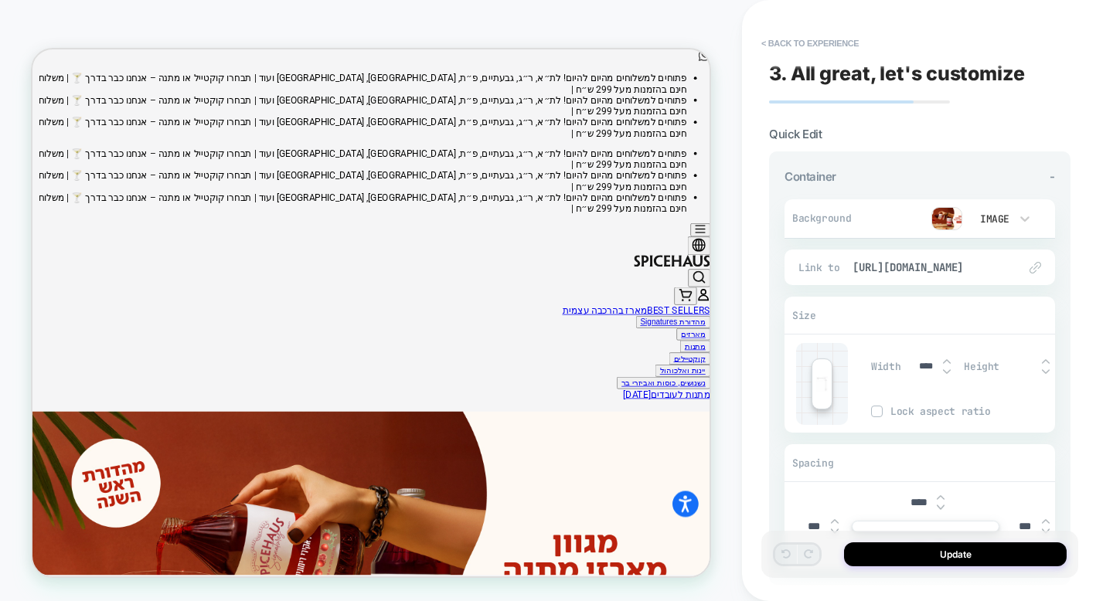
click at [957, 218] on img at bounding box center [946, 218] width 31 height 23
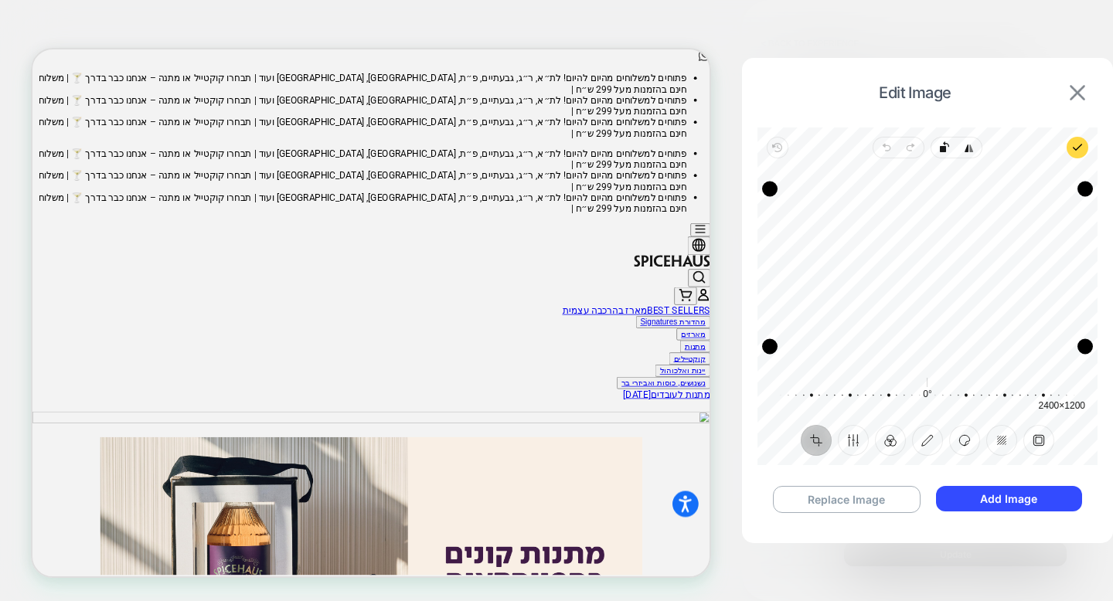
click at [1081, 88] on img at bounding box center [1077, 92] width 15 height 15
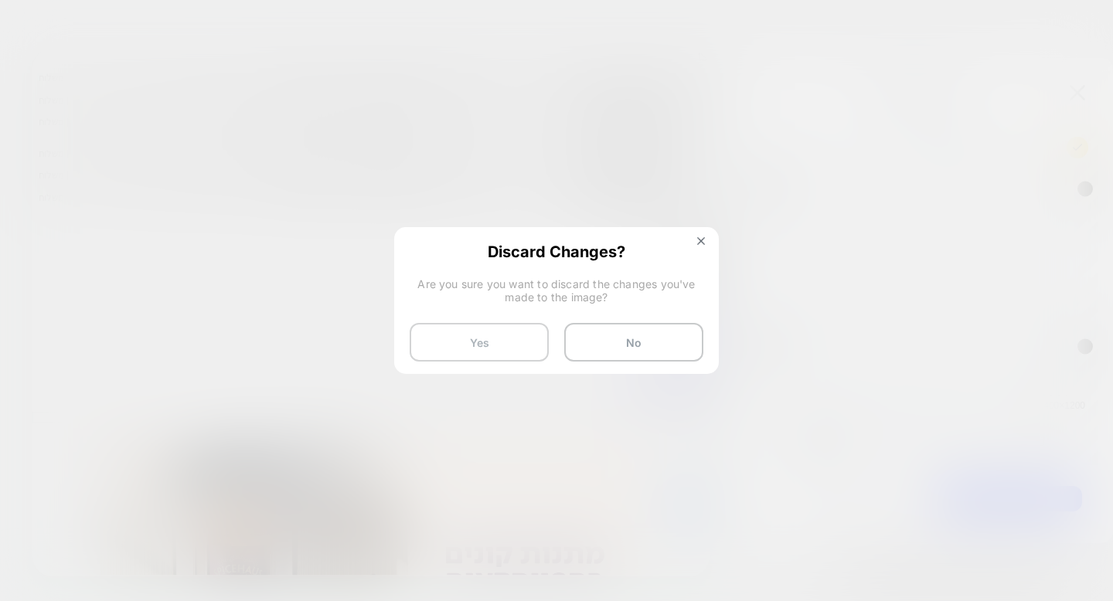
click at [502, 344] on button "Yes" at bounding box center [479, 342] width 139 height 39
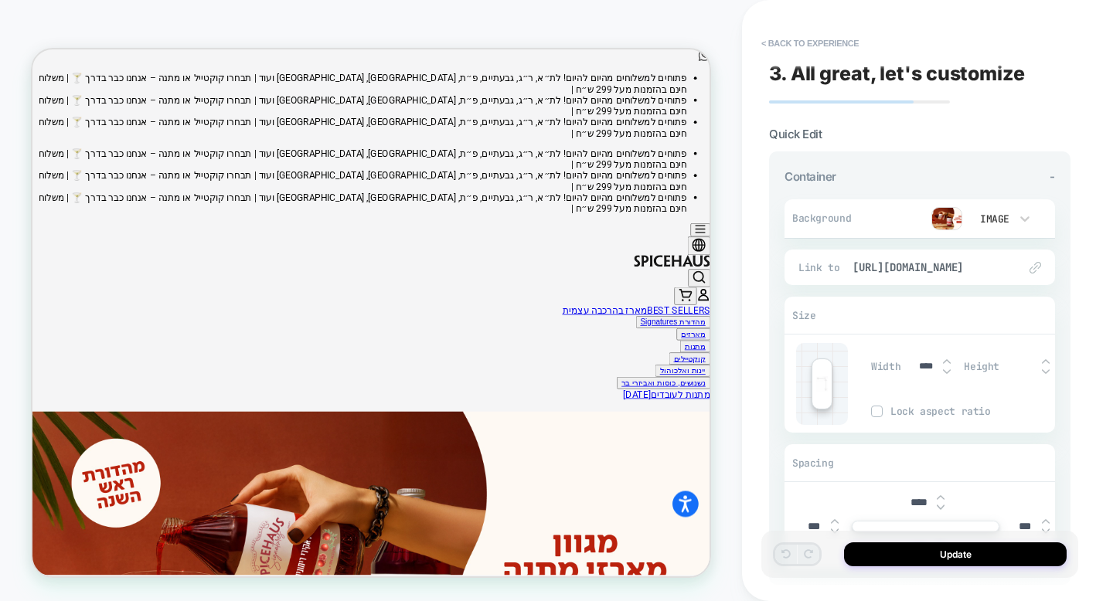
scroll to position [189, 0]
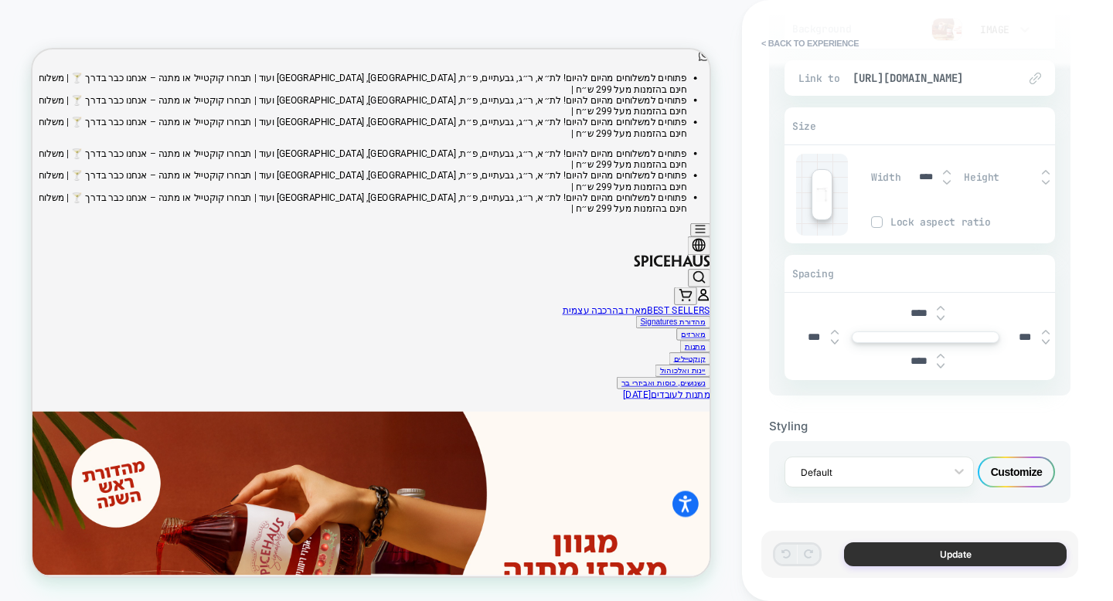
click at [909, 557] on button "Update" at bounding box center [955, 554] width 223 height 24
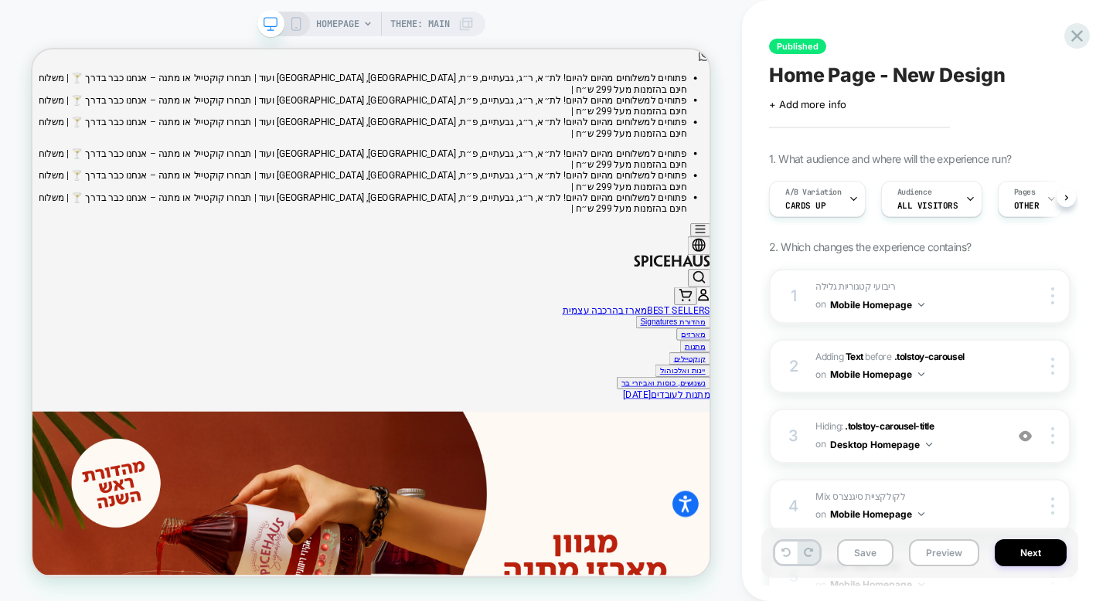
scroll to position [0, 1]
click at [876, 546] on button "Save" at bounding box center [865, 552] width 56 height 27
click at [1042, 552] on button "Next" at bounding box center [1031, 552] width 72 height 27
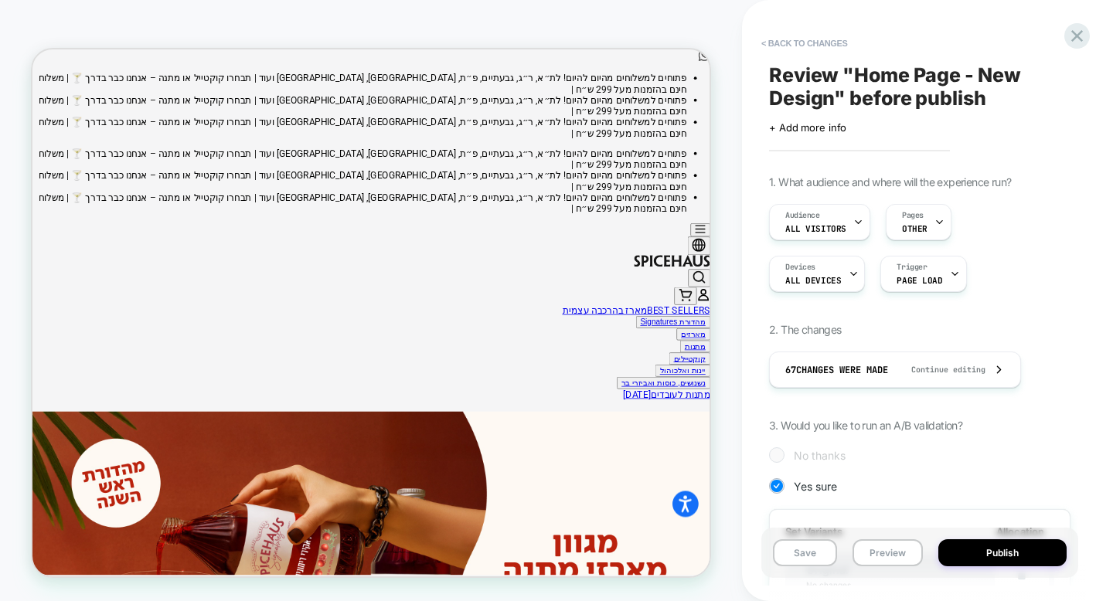
scroll to position [0, 2]
click at [1008, 557] on button "Publish" at bounding box center [1002, 552] width 128 height 27
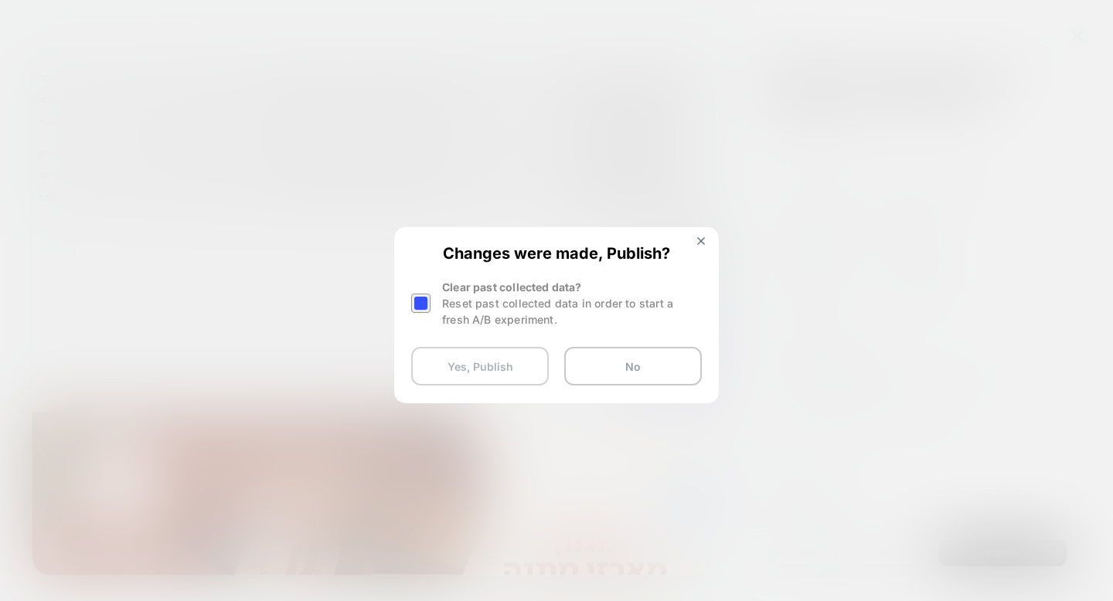
click at [504, 368] on button "Yes, Publish" at bounding box center [480, 366] width 138 height 39
click at [494, 370] on button "Yes, Publish" at bounding box center [480, 366] width 138 height 39
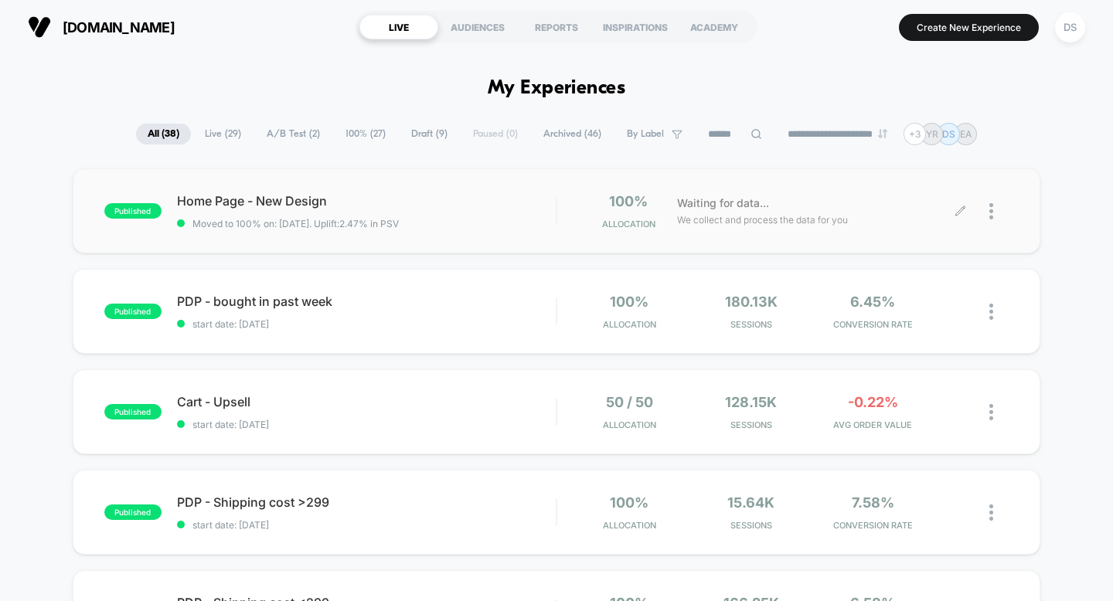
click at [962, 209] on icon at bounding box center [959, 210] width 9 height 9
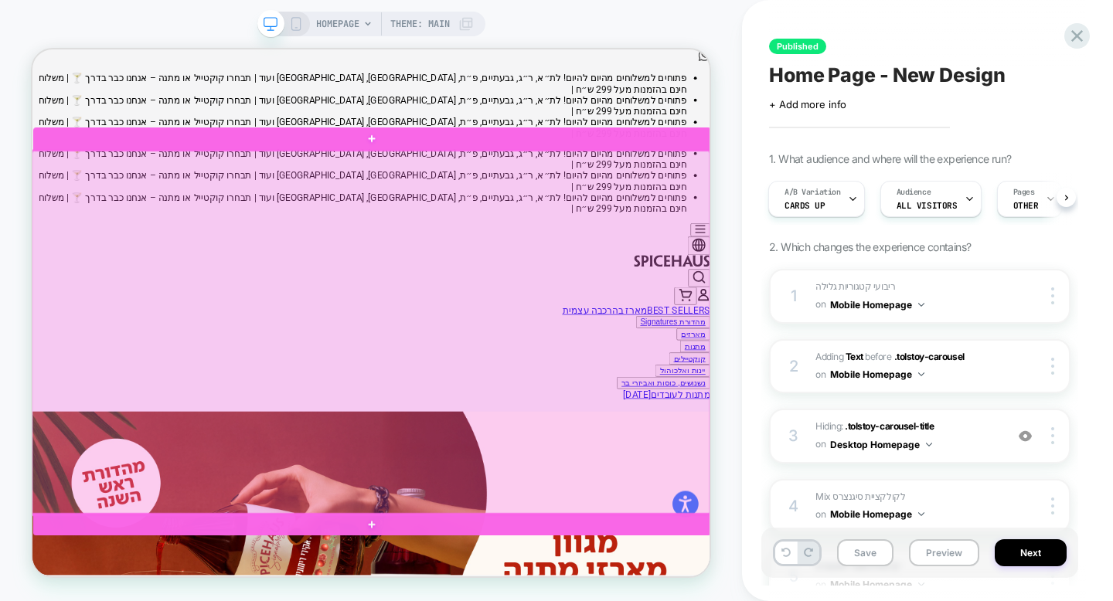
click at [662, 341] on div at bounding box center [483, 427] width 903 height 485
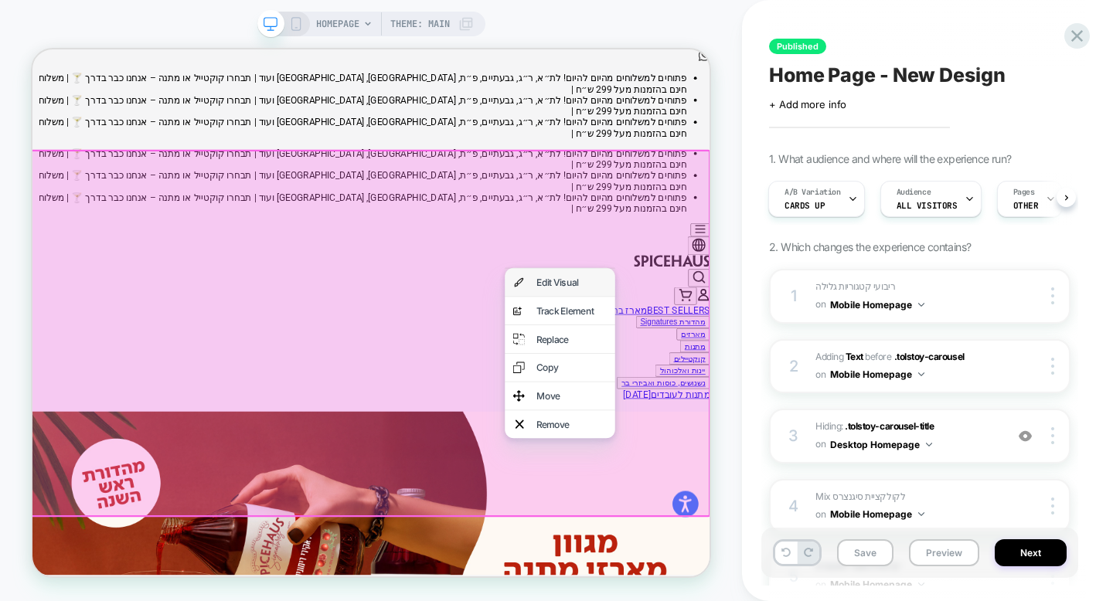
click at [709, 352] on div "Edit Visual" at bounding box center [751, 359] width 94 height 15
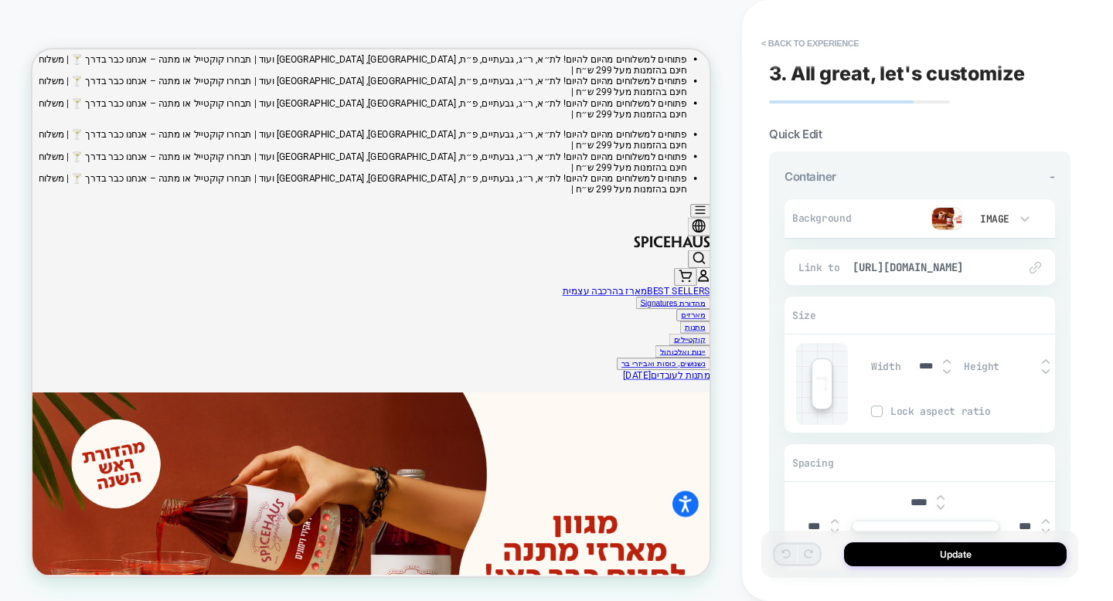
click at [960, 219] on img at bounding box center [946, 218] width 31 height 23
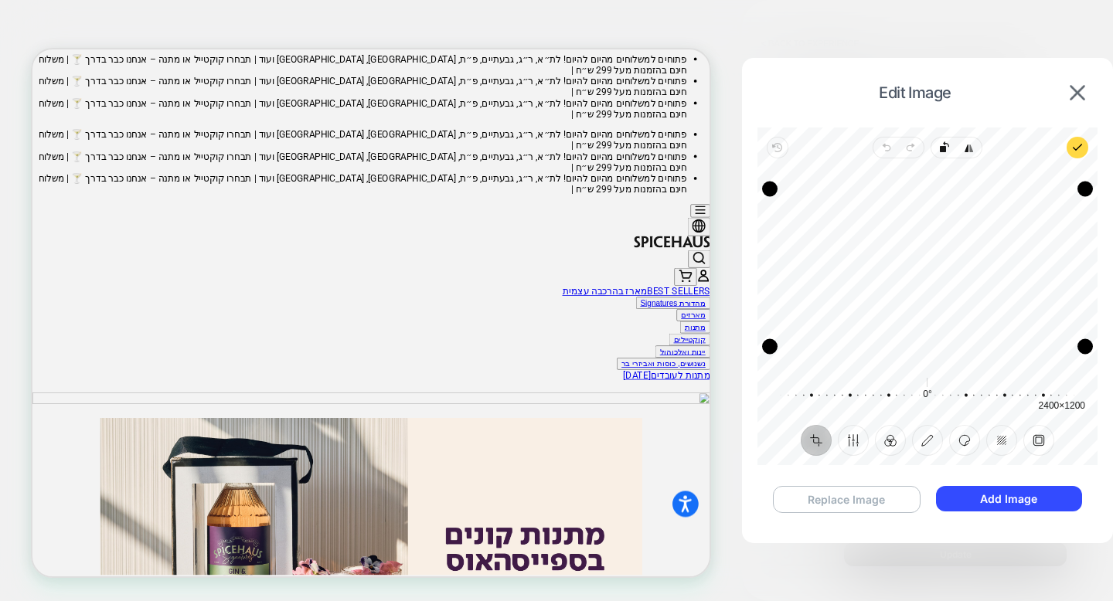
click at [823, 502] on button "Replace Image" at bounding box center [847, 499] width 148 height 27
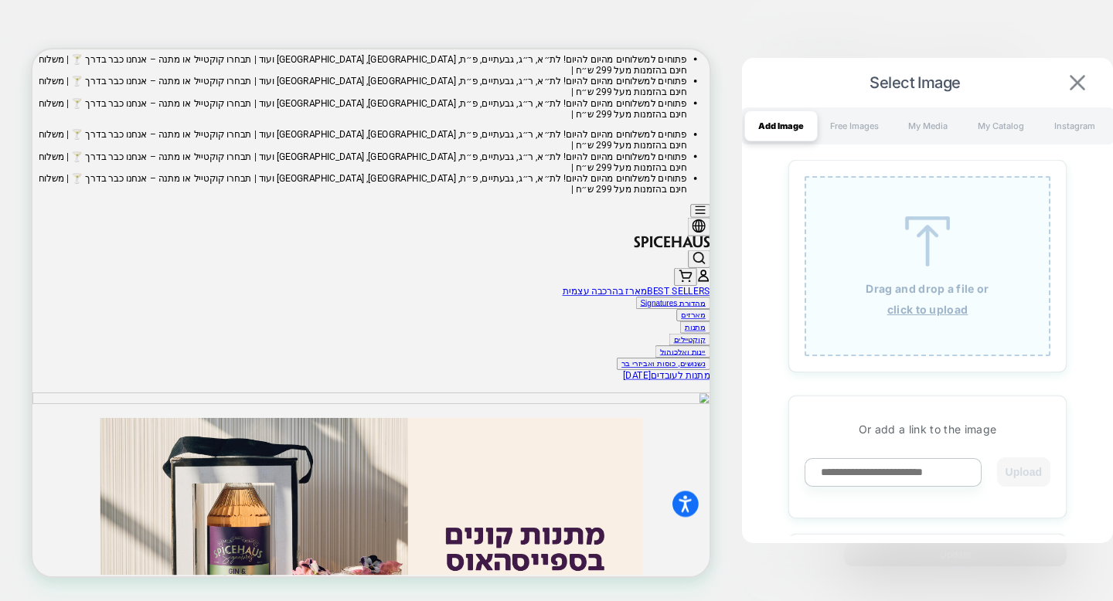
click at [1073, 80] on img at bounding box center [1077, 82] width 15 height 15
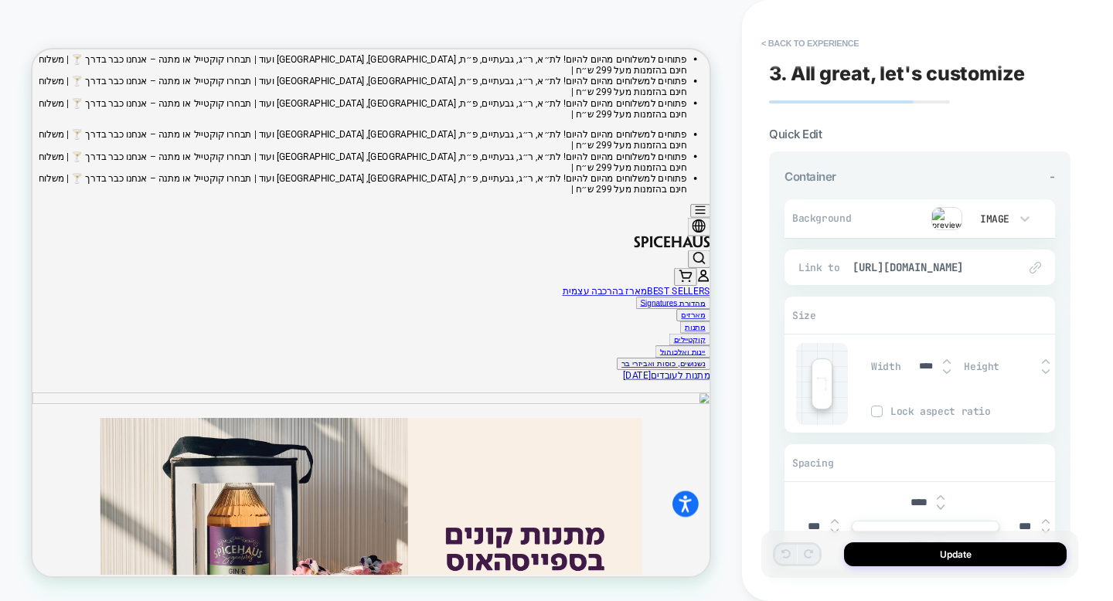
click at [945, 219] on img at bounding box center [946, 218] width 31 height 23
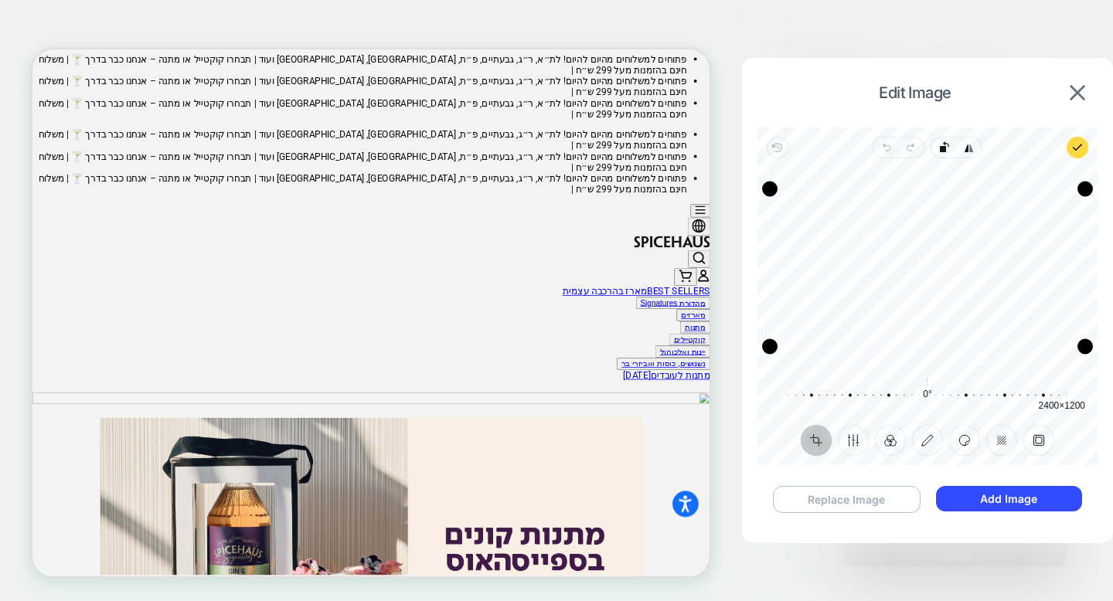
click at [882, 490] on button "Replace Image" at bounding box center [847, 499] width 148 height 27
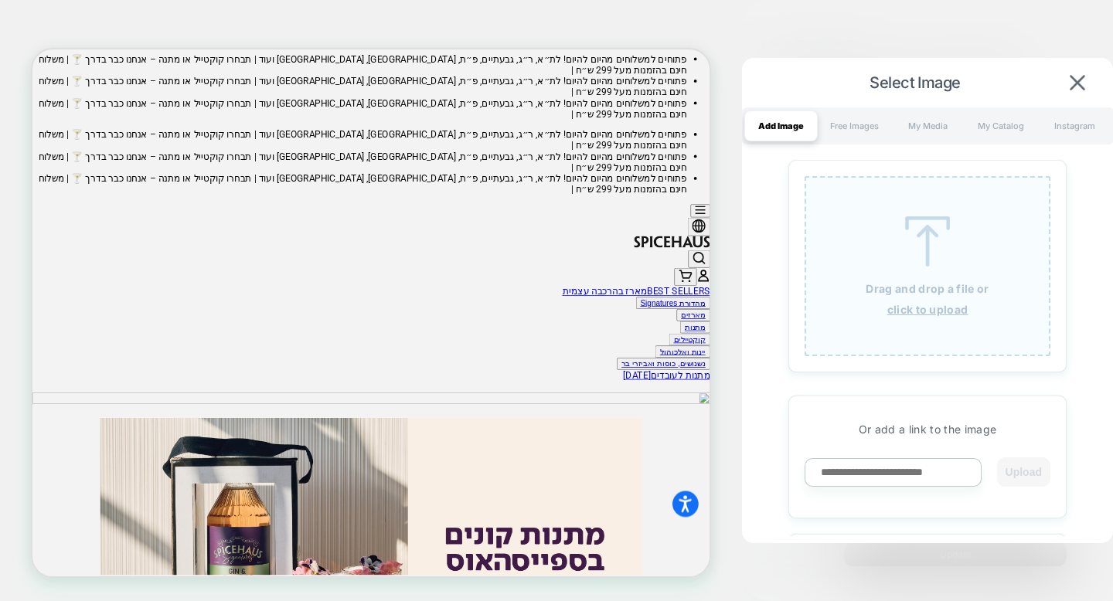
click at [931, 317] on div "Drag and drop a file or click to upload" at bounding box center [927, 266] width 246 height 180
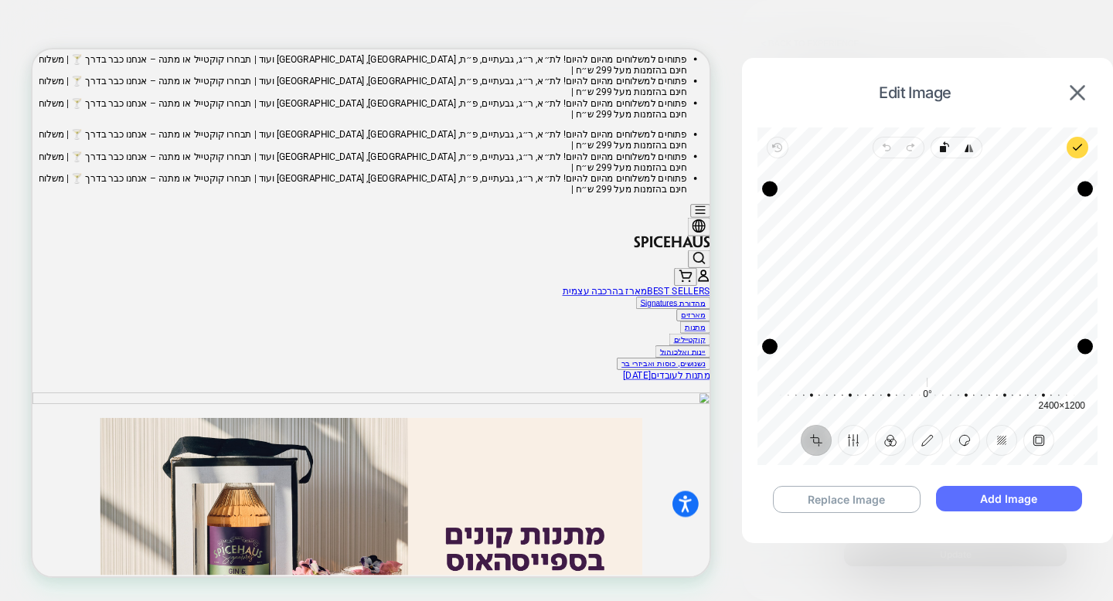
click at [1010, 502] on button "Add Image" at bounding box center [1009, 499] width 146 height 26
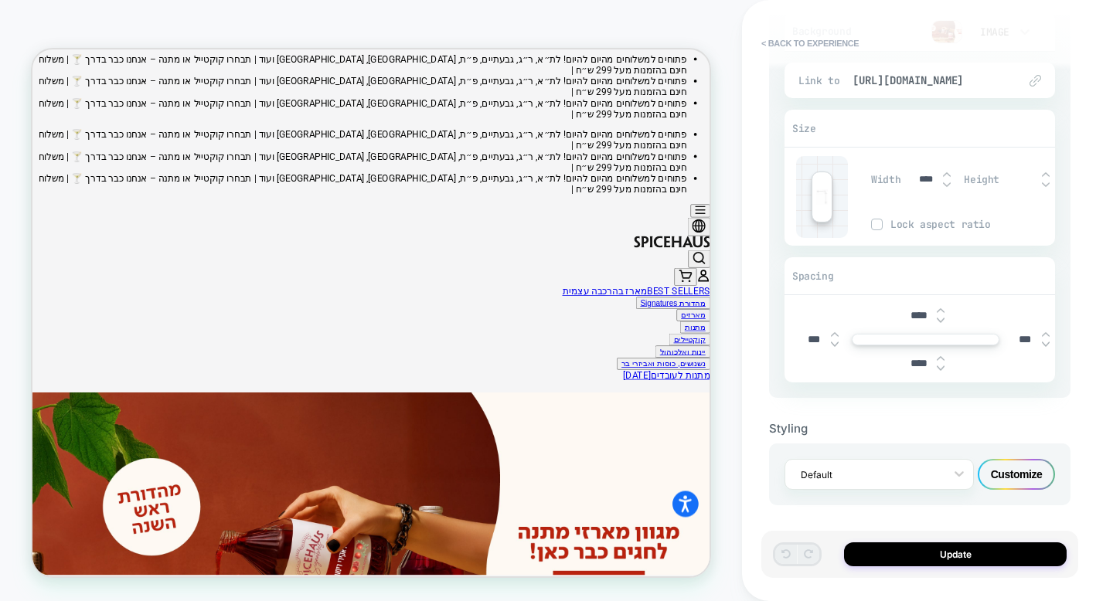
scroll to position [189, 0]
click at [1018, 480] on div "Customize" at bounding box center [1016, 472] width 77 height 31
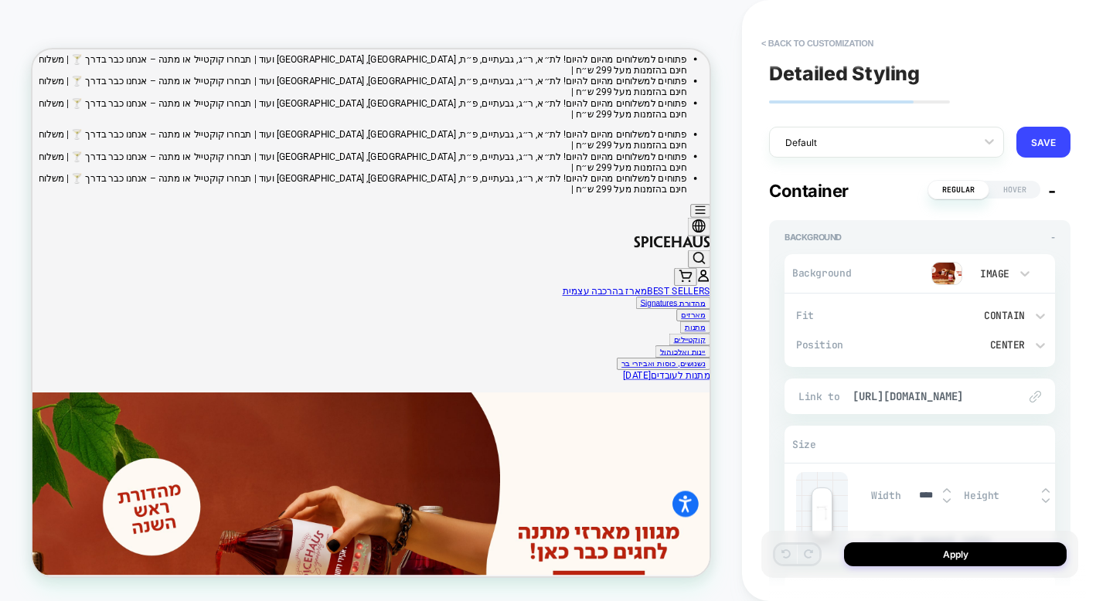
click at [948, 269] on img at bounding box center [946, 273] width 31 height 23
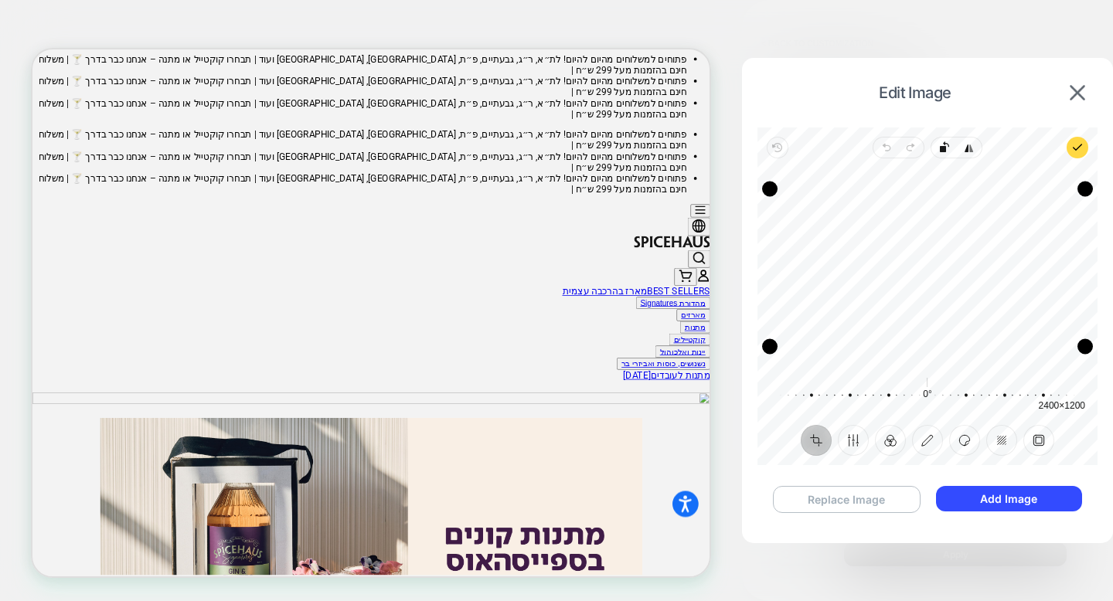
click at [865, 494] on button "Replace Image" at bounding box center [847, 499] width 148 height 27
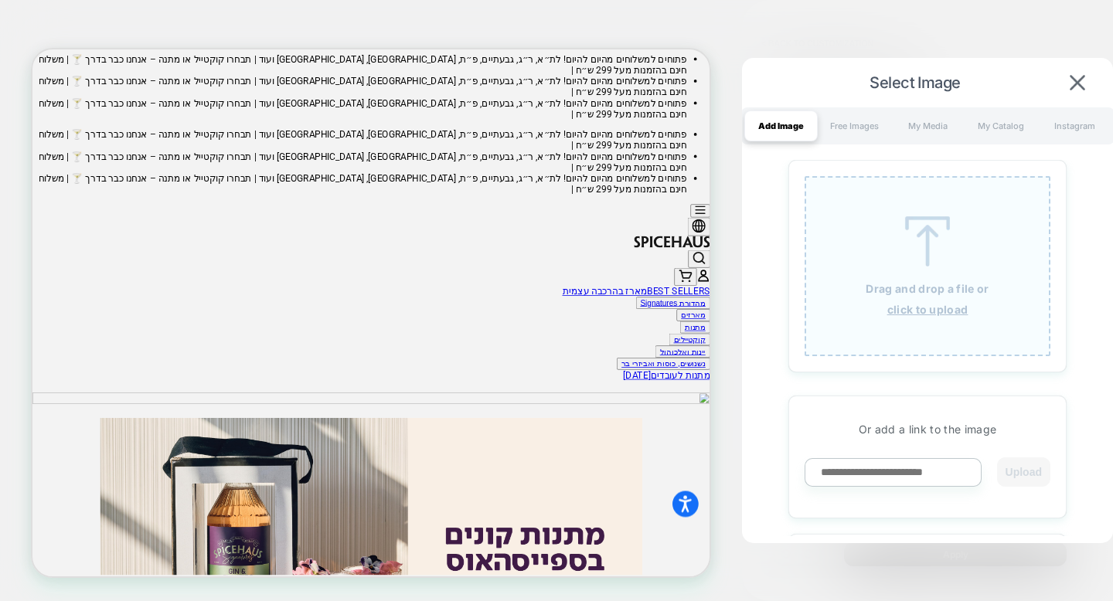
click at [917, 316] on div "Drag and drop a file or click to upload" at bounding box center [927, 266] width 246 height 180
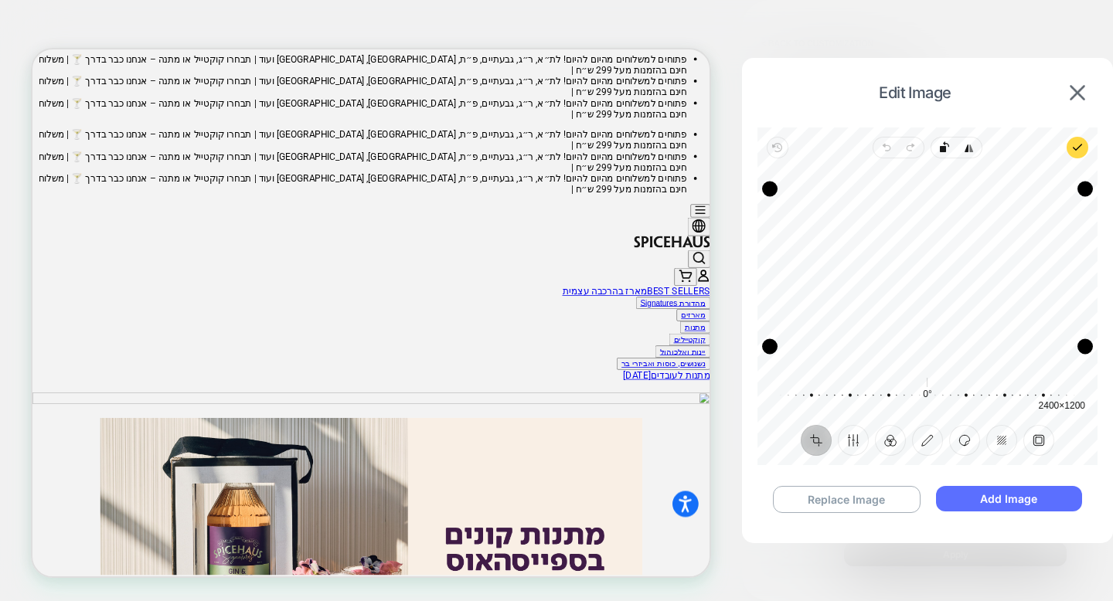
click at [1006, 502] on button "Add Image" at bounding box center [1009, 499] width 146 height 26
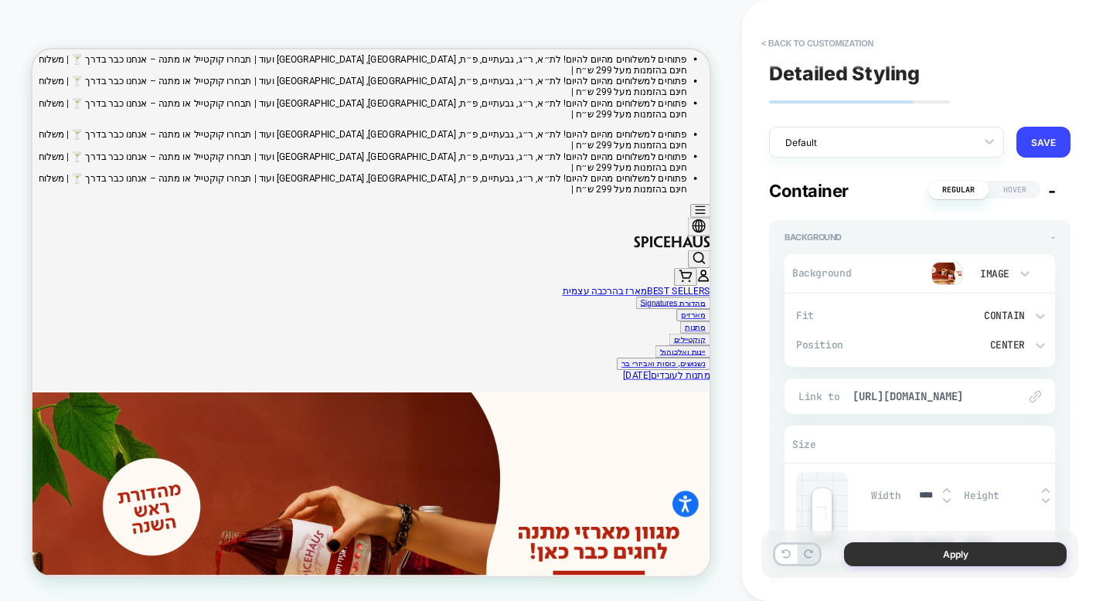
click at [1005, 553] on button "Apply" at bounding box center [955, 554] width 223 height 24
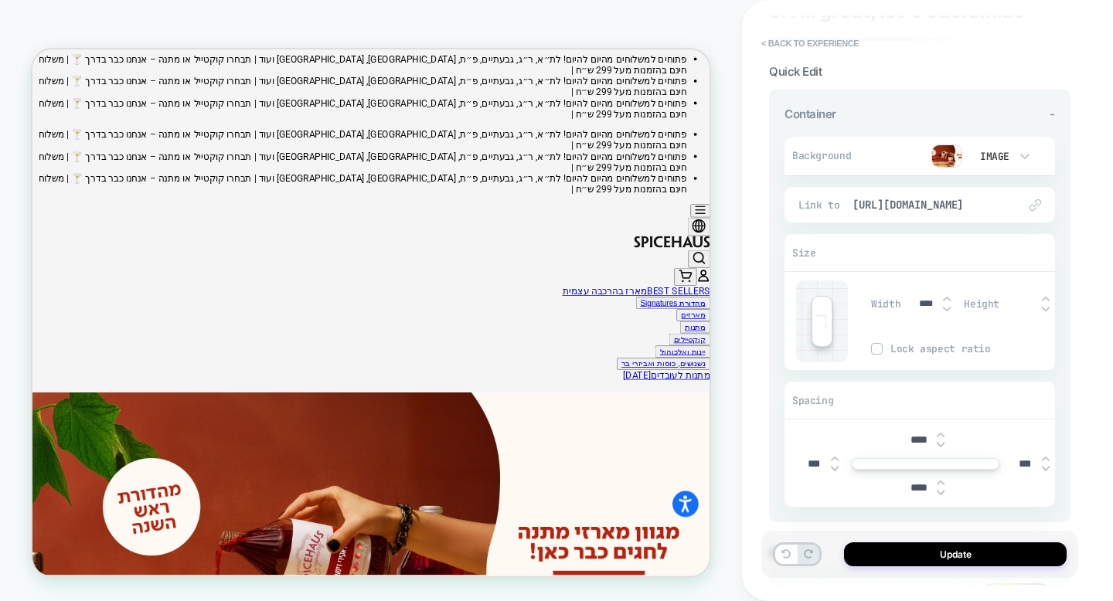
scroll to position [0, 0]
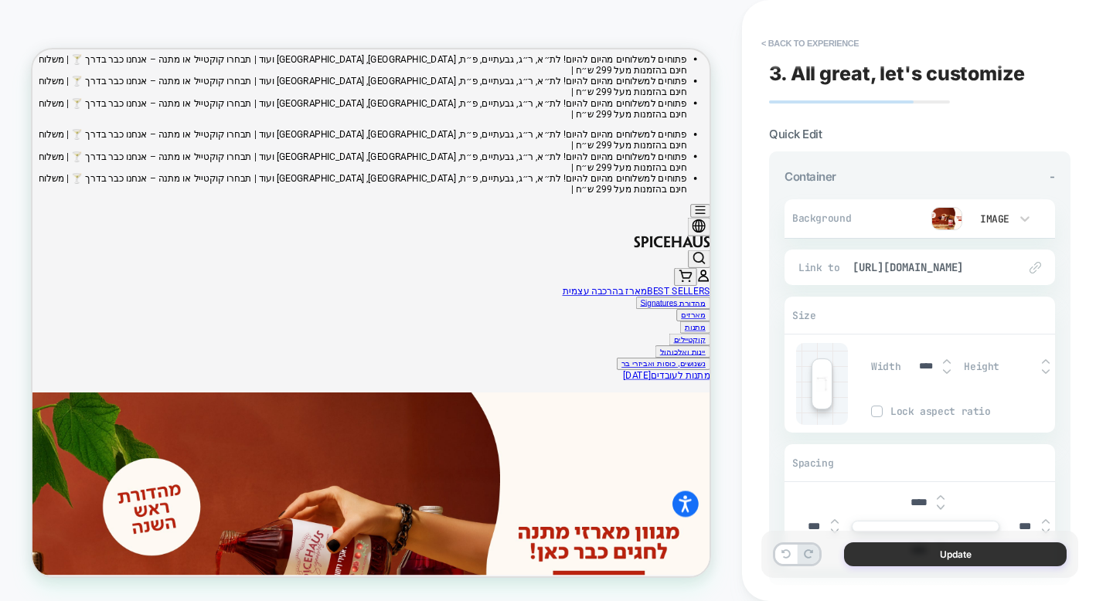
click at [957, 563] on button "Update" at bounding box center [955, 554] width 223 height 24
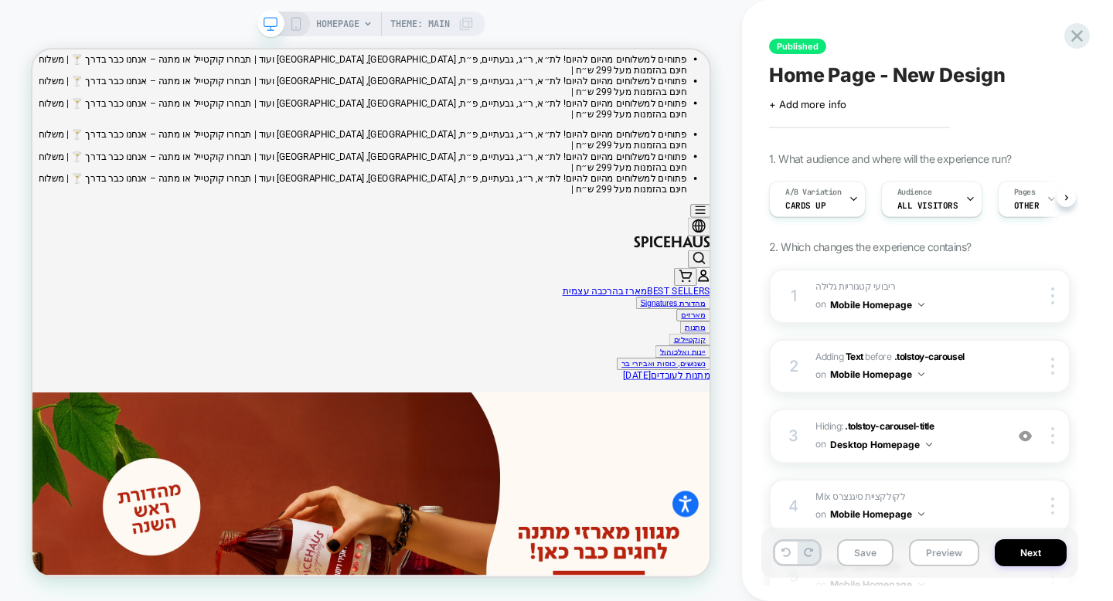
scroll to position [0, 1]
click at [1025, 561] on button "Next" at bounding box center [1031, 552] width 72 height 27
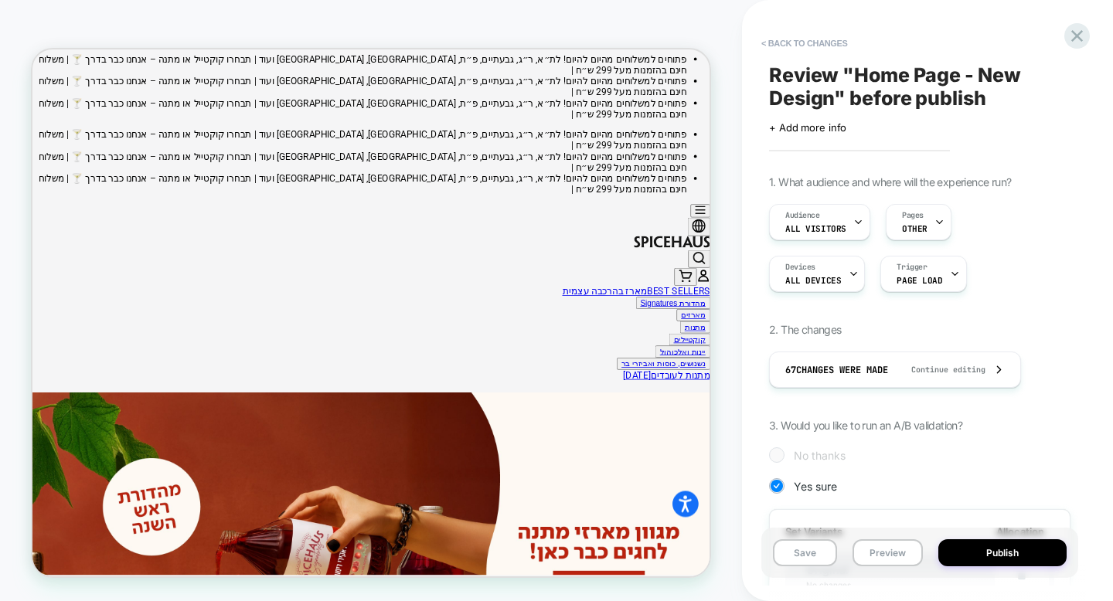
scroll to position [0, 2]
click at [971, 554] on button "Publish" at bounding box center [1002, 552] width 128 height 27
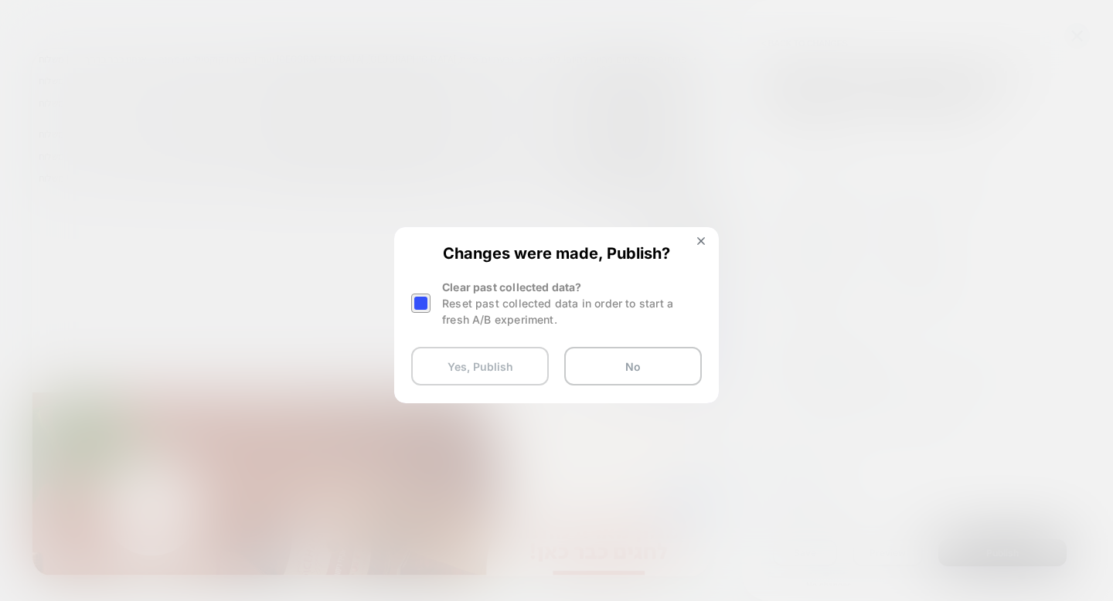
click at [468, 373] on button "Yes, Publish" at bounding box center [480, 366] width 138 height 39
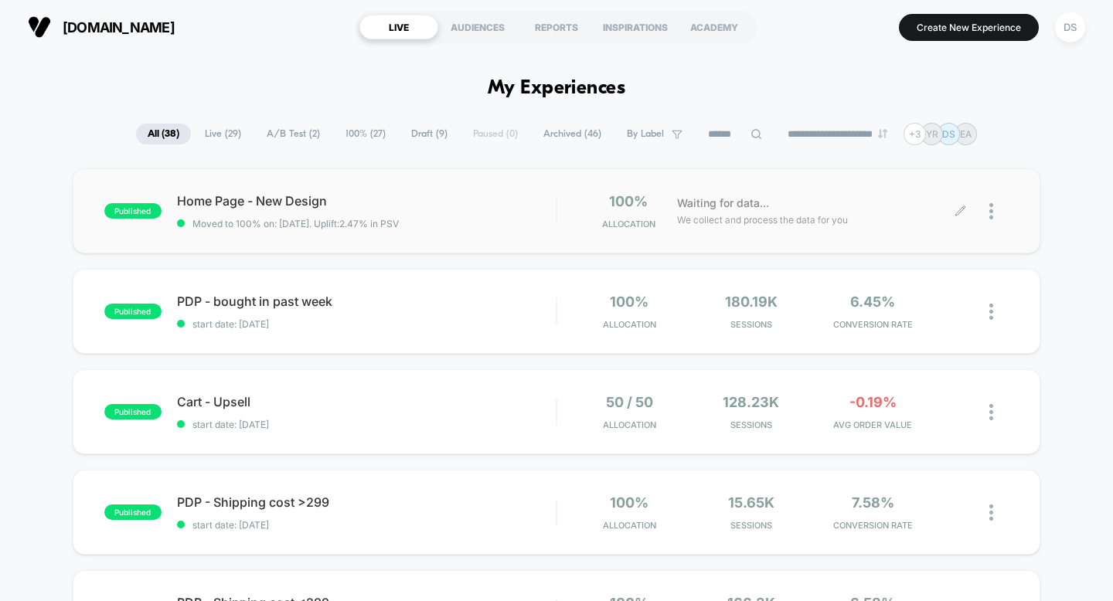
click at [960, 216] on icon at bounding box center [960, 212] width 12 height 12
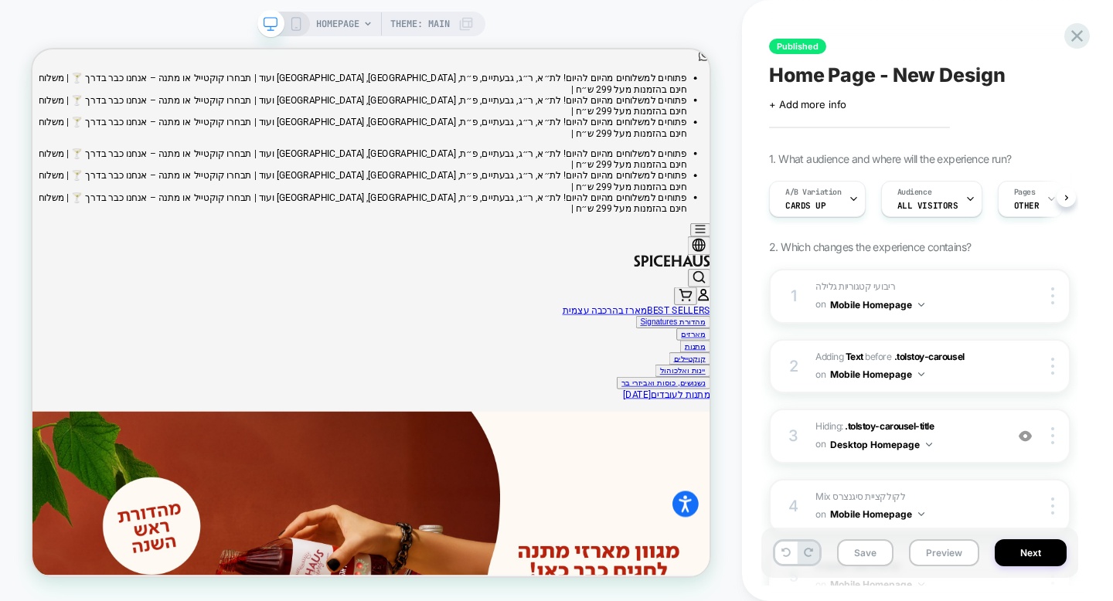
scroll to position [0, 1]
click at [289, 22] on icon at bounding box center [296, 24] width 14 height 14
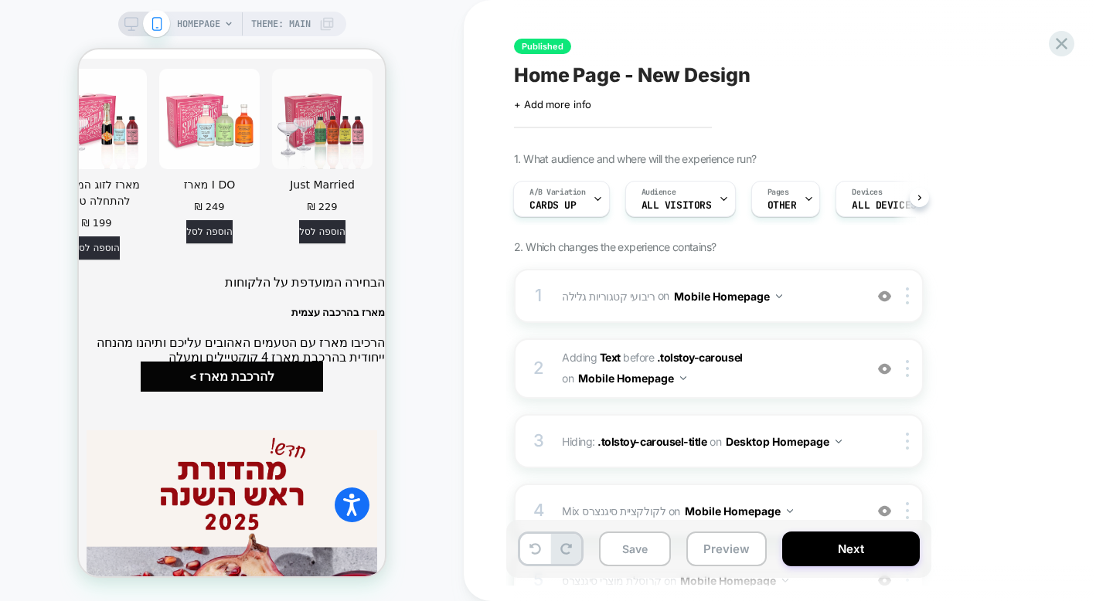
scroll to position [4570, 0]
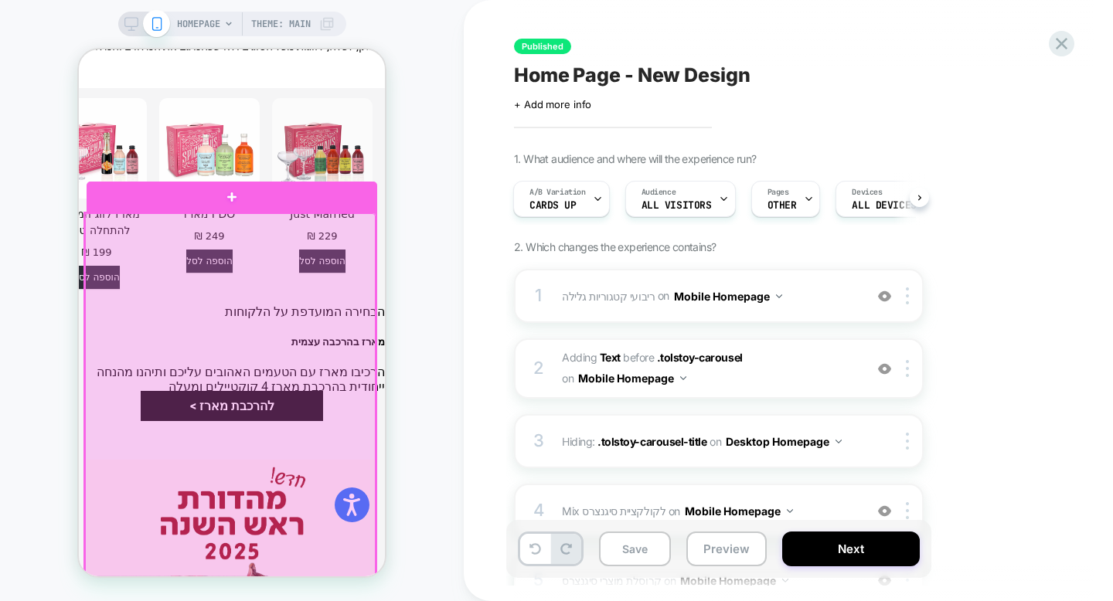
click at [326, 260] on div at bounding box center [230, 403] width 291 height 381
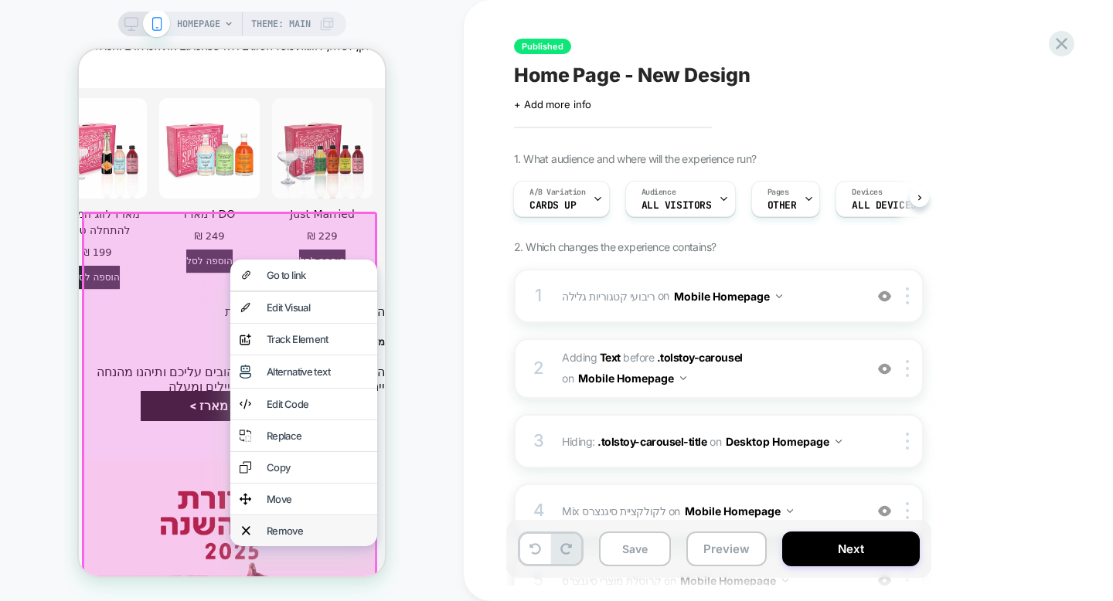
click at [346, 538] on div "Remove" at bounding box center [303, 530] width 147 height 31
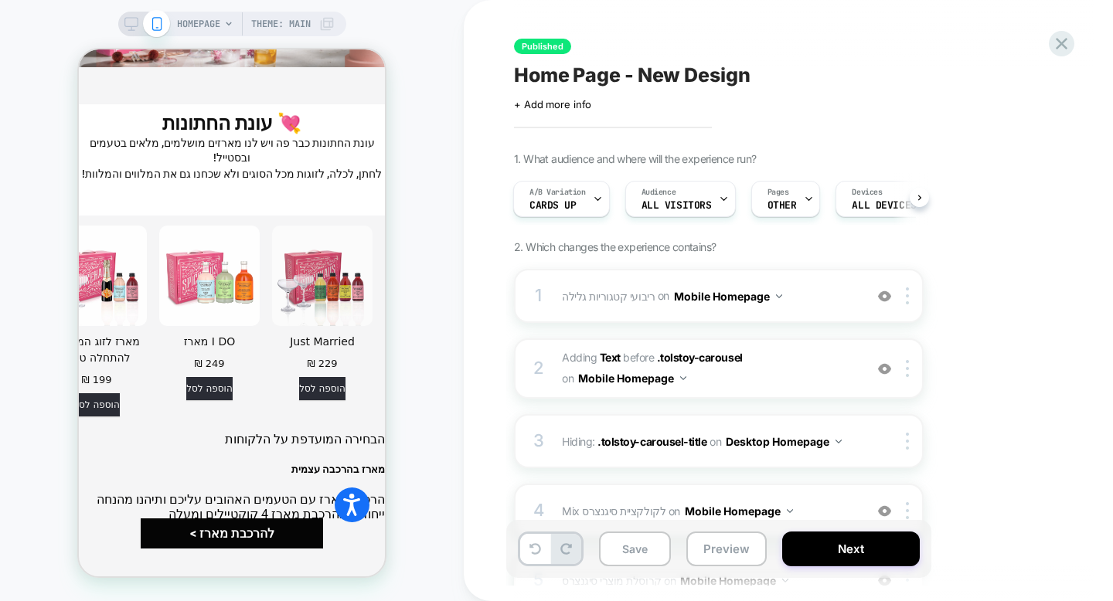
scroll to position [4923, 0]
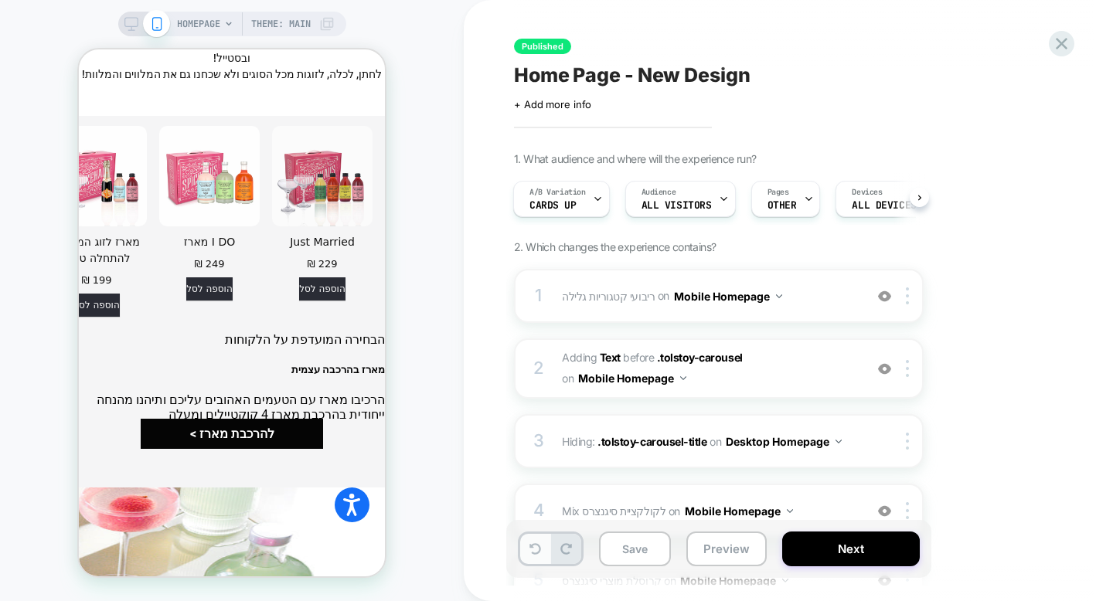
click at [541, 556] on button at bounding box center [535, 549] width 30 height 30
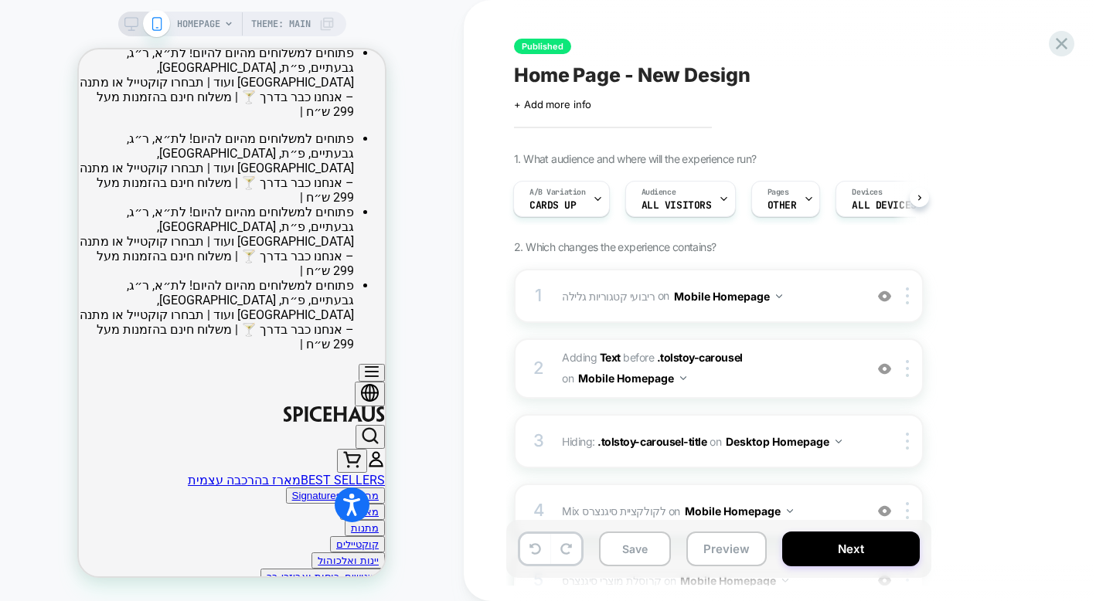
scroll to position [0, 0]
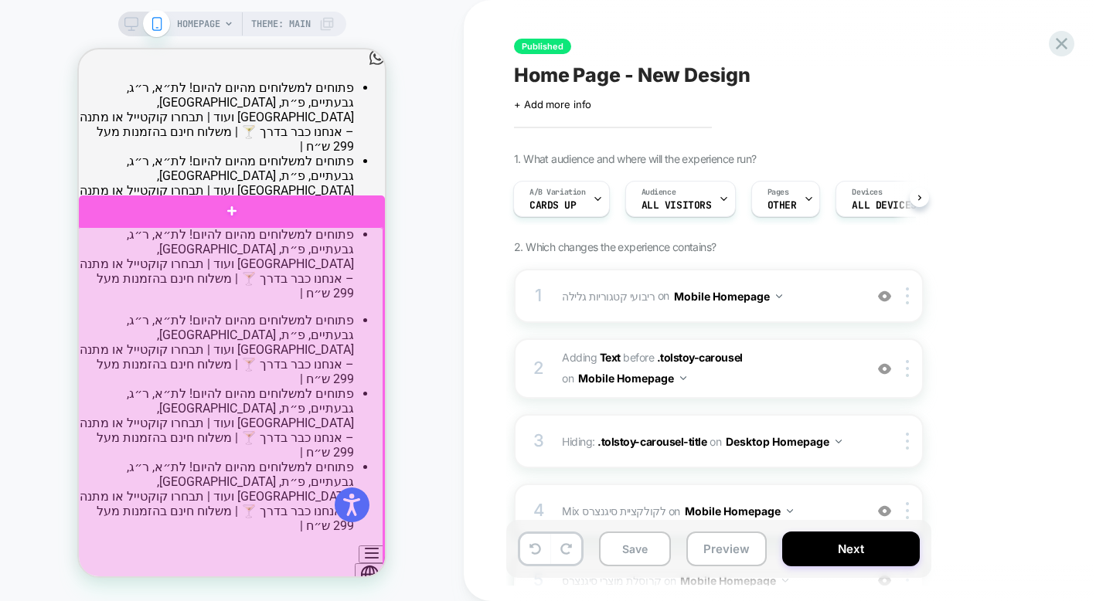
click at [263, 406] on div at bounding box center [230, 444] width 306 height 435
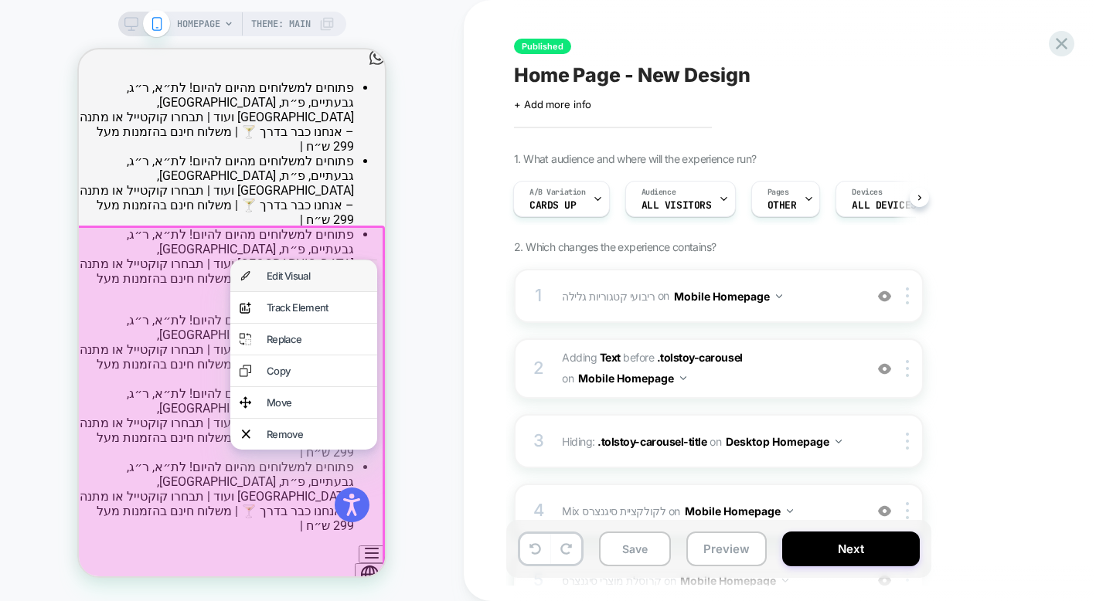
click at [336, 282] on div "Edit Visual" at bounding box center [303, 275] width 147 height 31
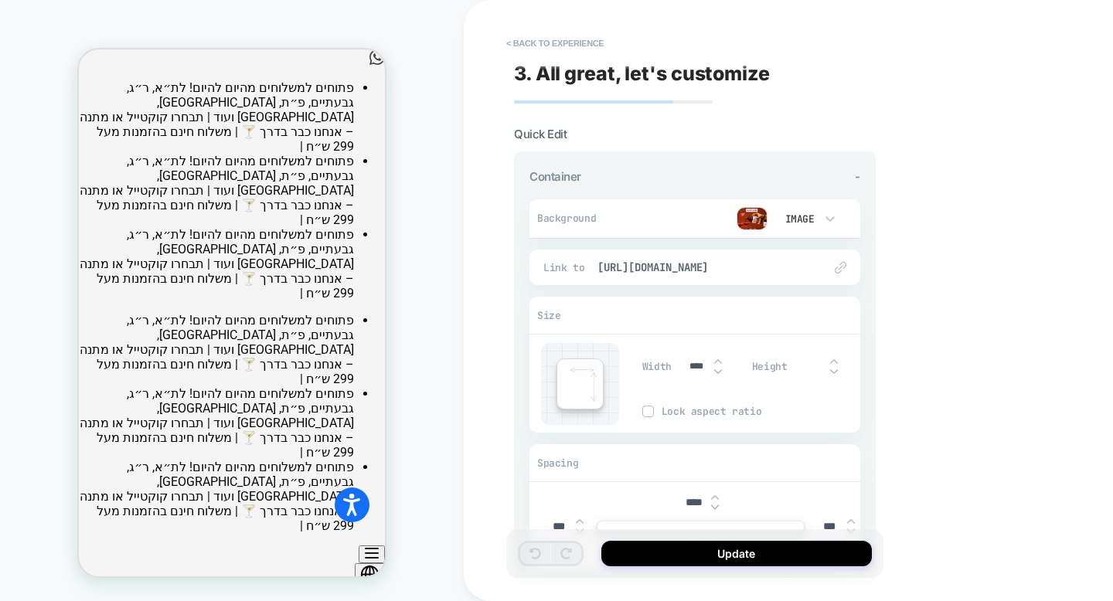
click at [751, 222] on img at bounding box center [751, 218] width 31 height 23
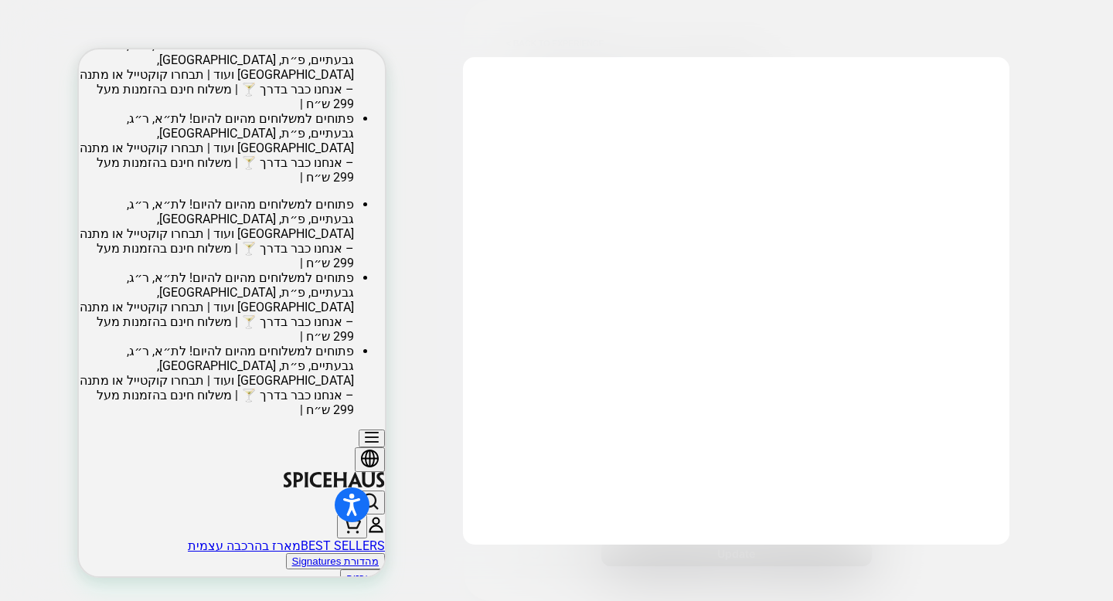
scroll to position [130, 0]
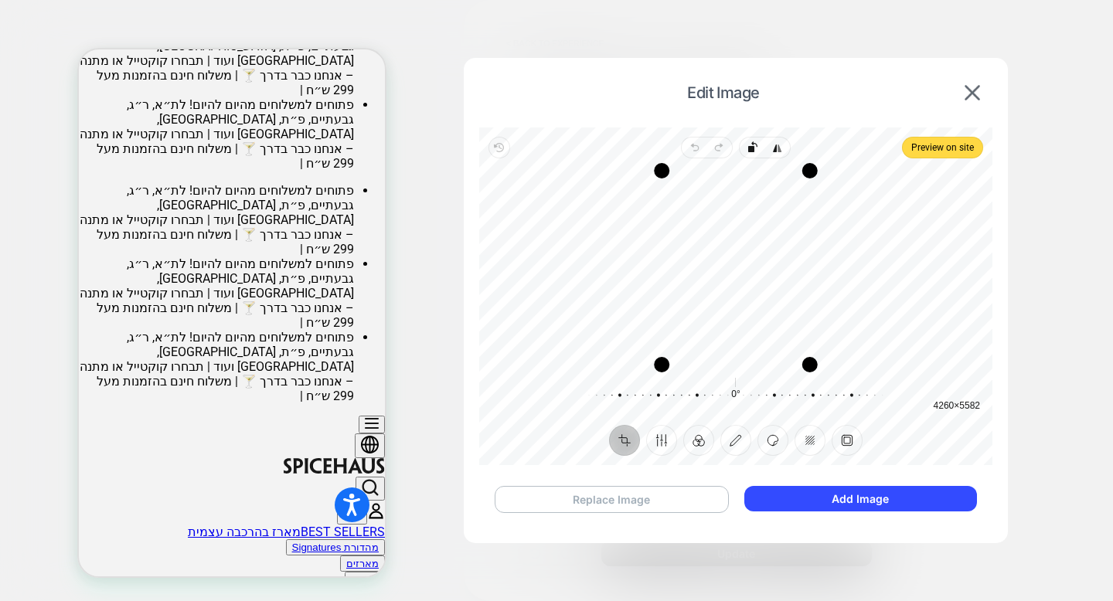
click at [648, 498] on button "Replace Image" at bounding box center [612, 499] width 234 height 27
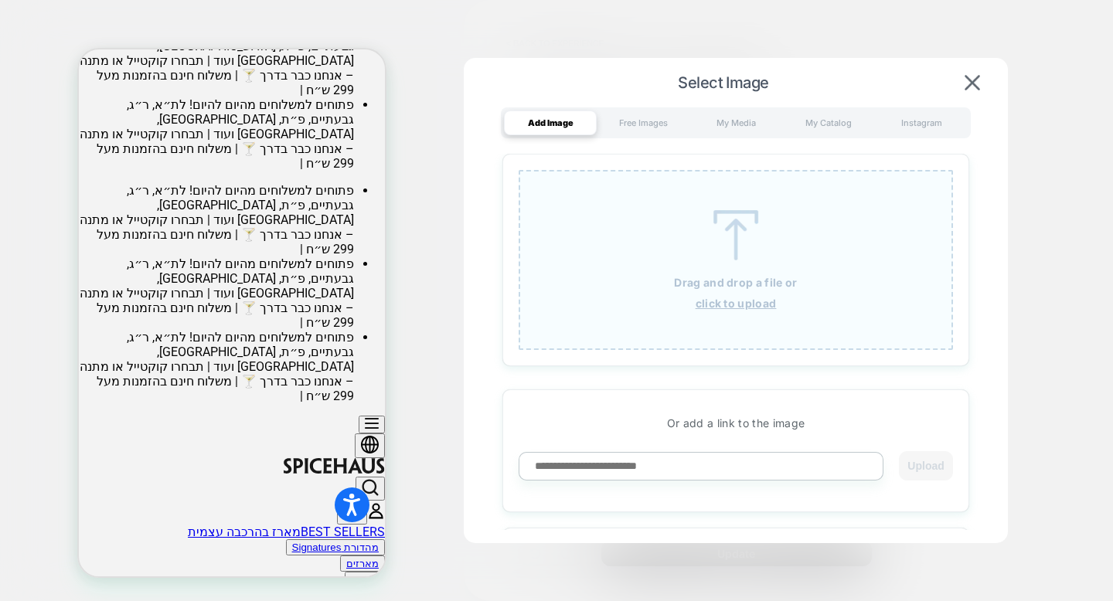
click at [734, 303] on u "click to upload" at bounding box center [735, 303] width 81 height 13
click at [972, 73] on div "Select Image Add Image Free Images My Media My Catalog Instagram Drag and drop …" at bounding box center [736, 302] width 544 height 488
click at [739, 308] on u "click to upload" at bounding box center [735, 303] width 81 height 13
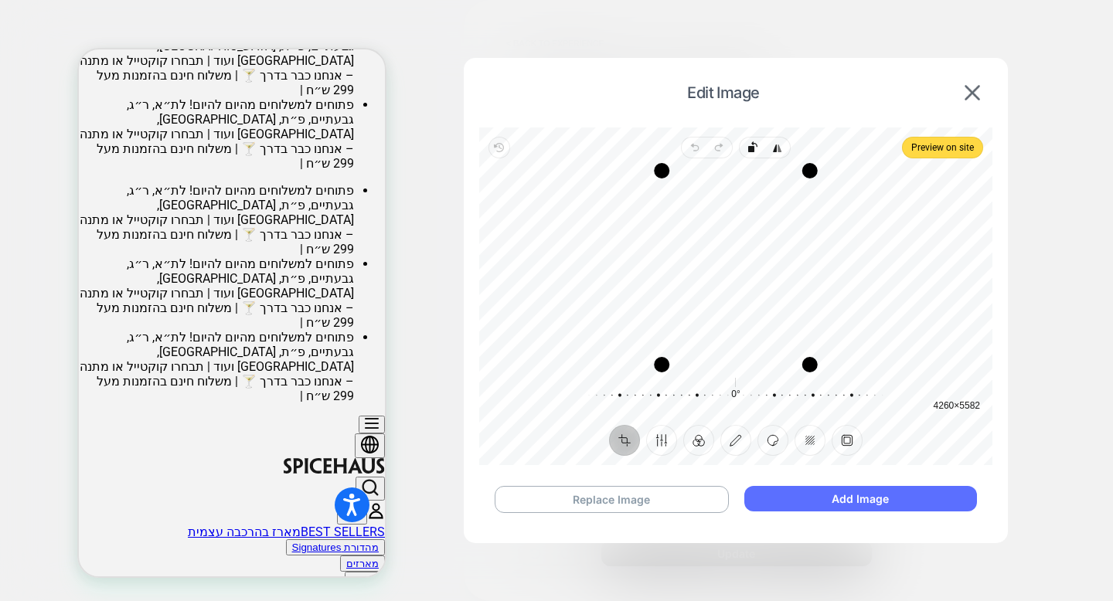
click at [763, 498] on button "Add Image" at bounding box center [860, 499] width 233 height 26
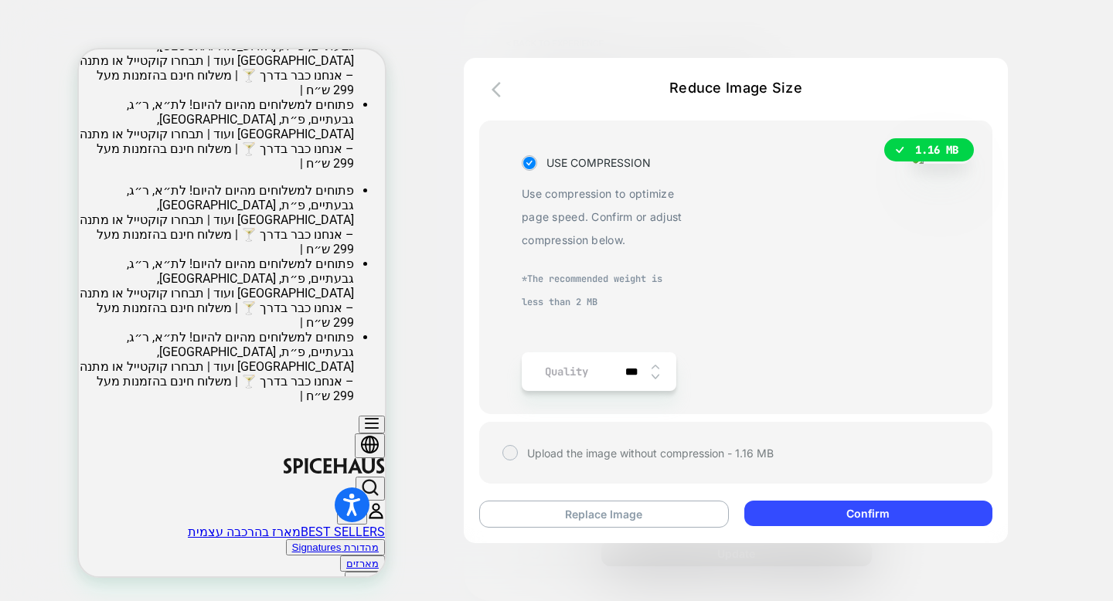
scroll to position [41, 0]
click at [655, 364] on img at bounding box center [655, 367] width 8 height 6
click at [656, 374] on img at bounding box center [655, 377] width 8 height 6
type input "***"
click at [655, 514] on button "Replace Image" at bounding box center [604, 514] width 250 height 27
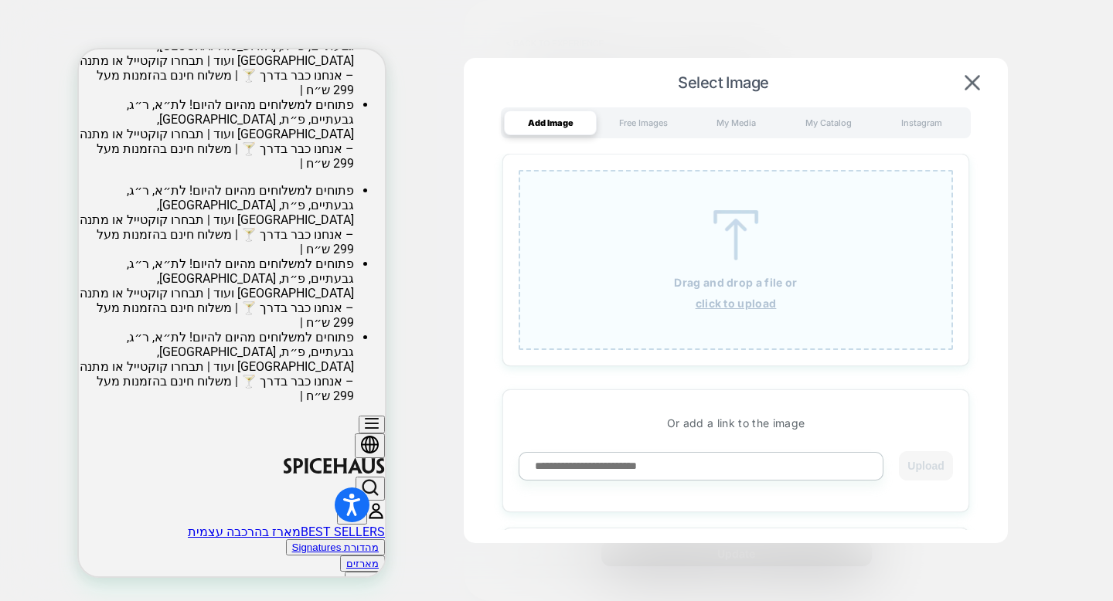
click at [733, 301] on u "click to upload" at bounding box center [735, 303] width 81 height 13
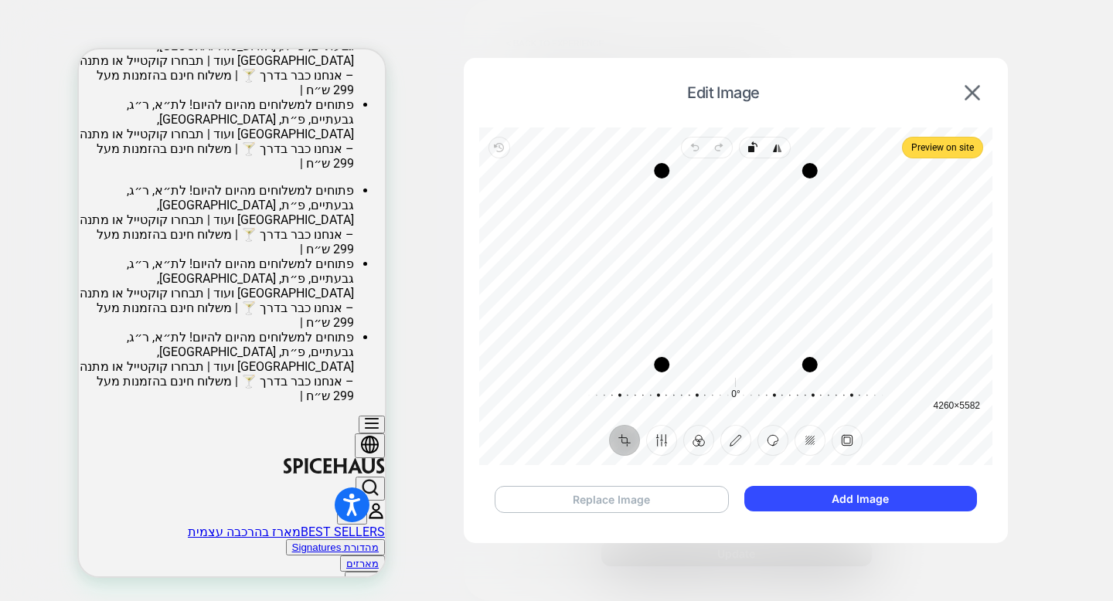
click at [658, 502] on button "Replace Image" at bounding box center [612, 499] width 234 height 27
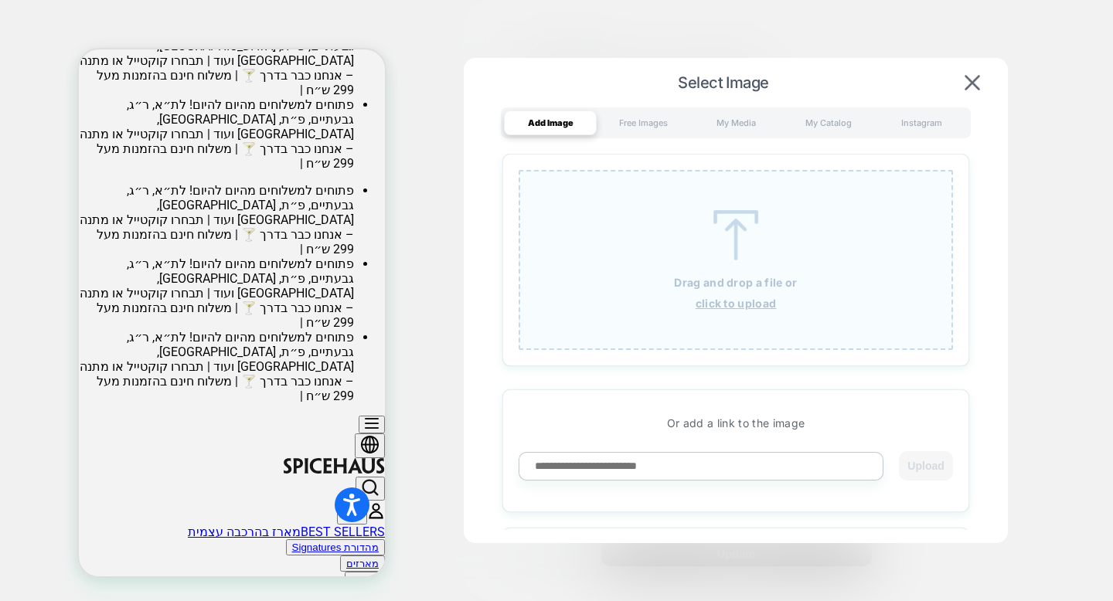
click at [755, 306] on u "click to upload" at bounding box center [735, 303] width 81 height 13
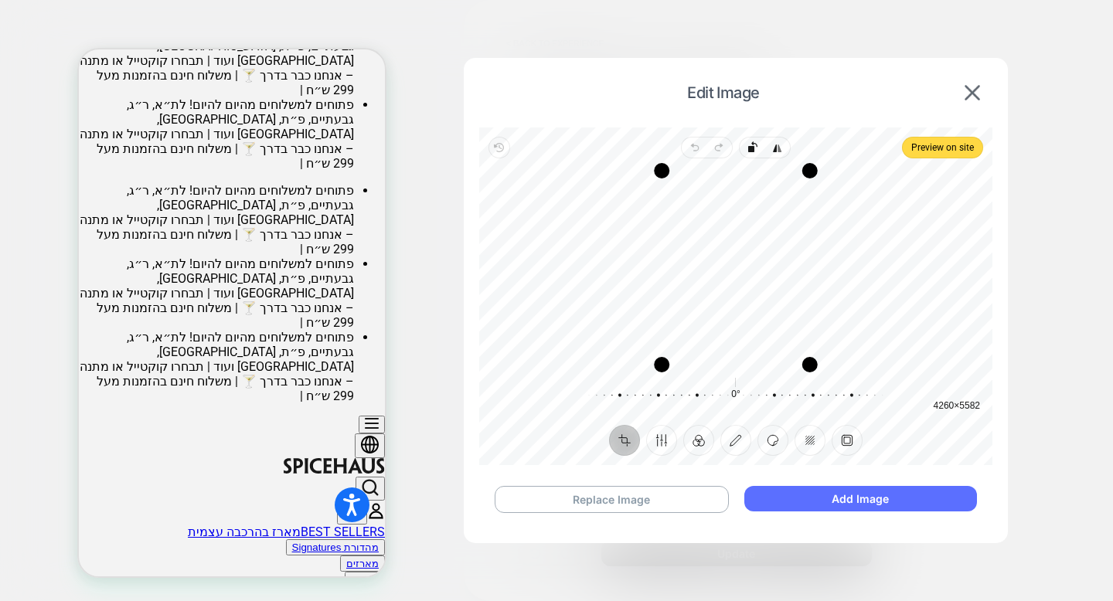
click at [811, 504] on button "Add Image" at bounding box center [860, 499] width 233 height 26
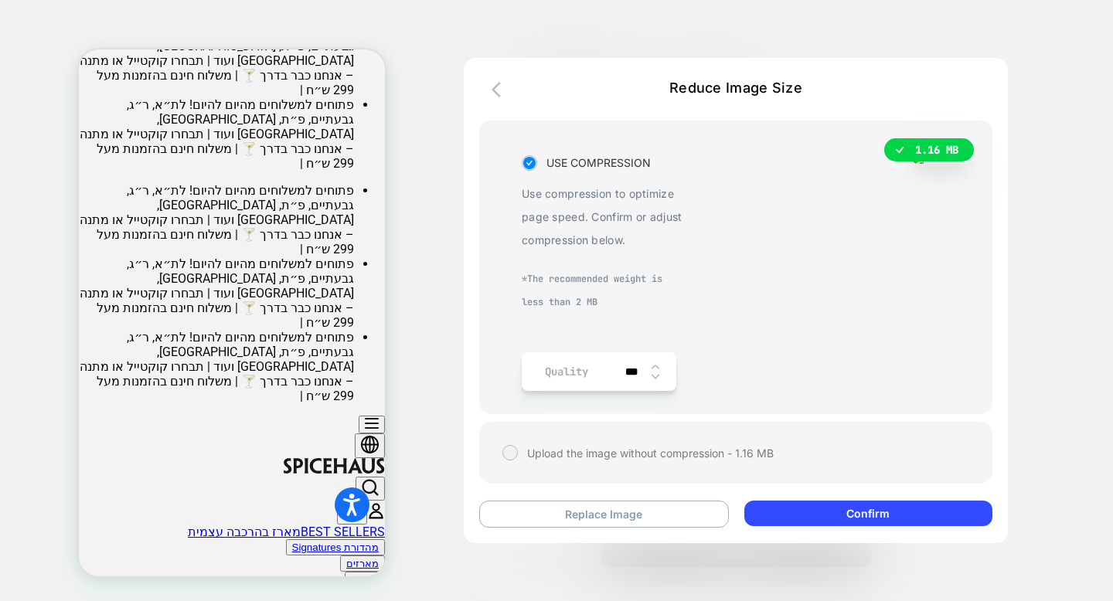
scroll to position [14, 0]
click at [654, 512] on button "Replace Image" at bounding box center [604, 514] width 250 height 27
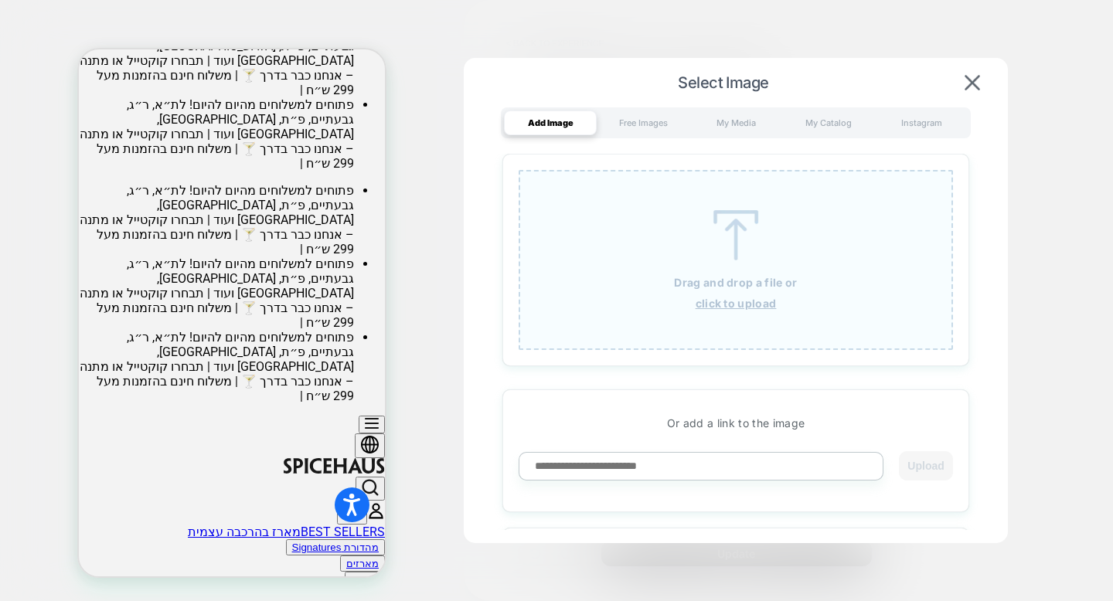
click at [755, 304] on u "click to upload" at bounding box center [735, 303] width 81 height 13
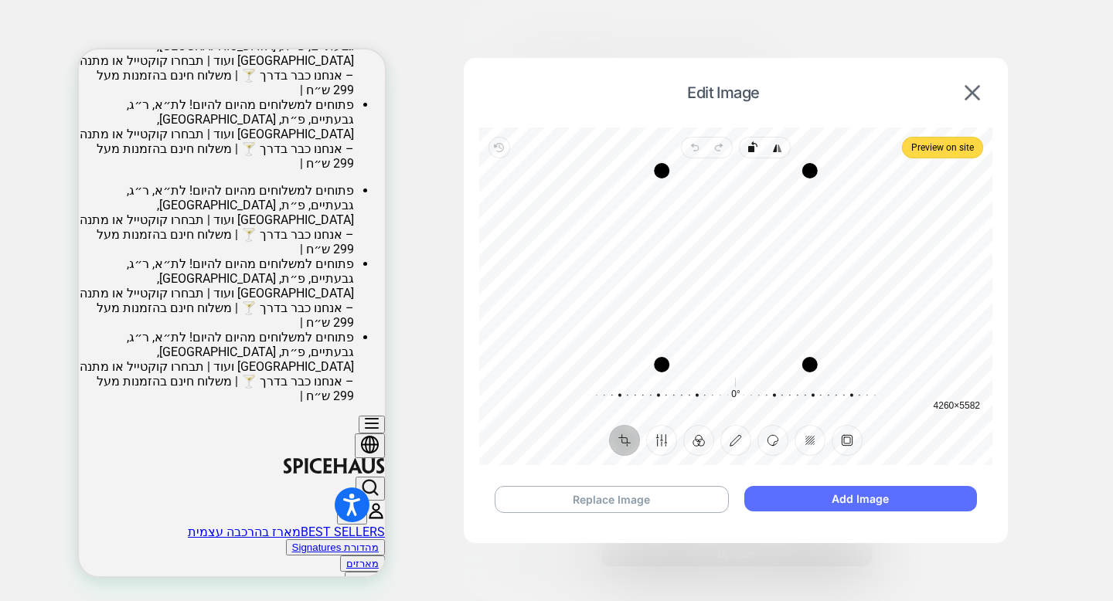
click at [789, 503] on button "Add Image" at bounding box center [860, 499] width 233 height 26
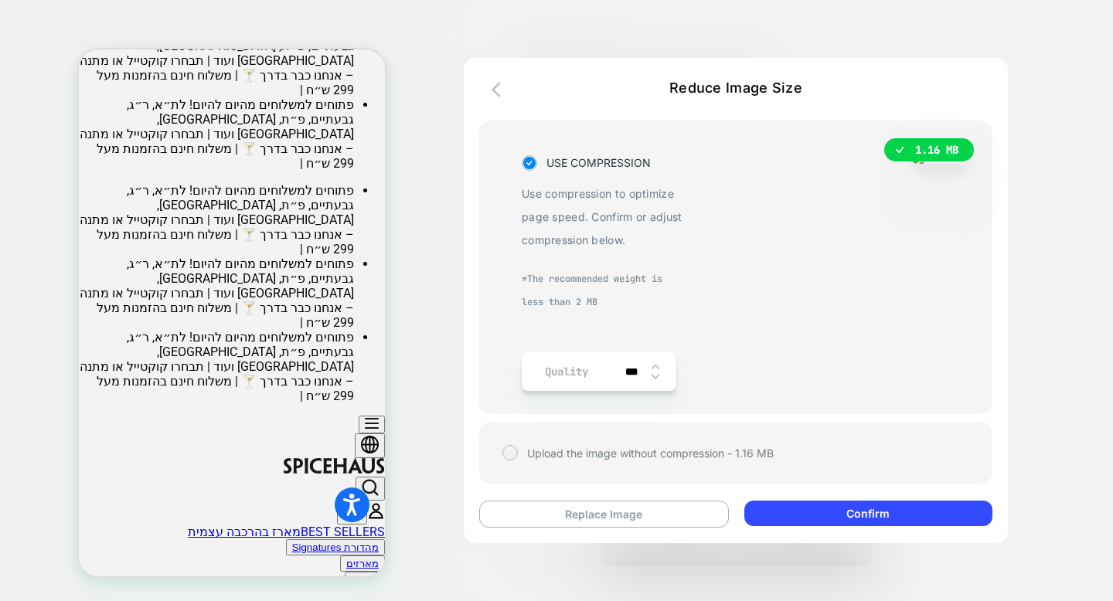
scroll to position [19, 0]
click at [491, 80] on button "button" at bounding box center [501, 91] width 28 height 22
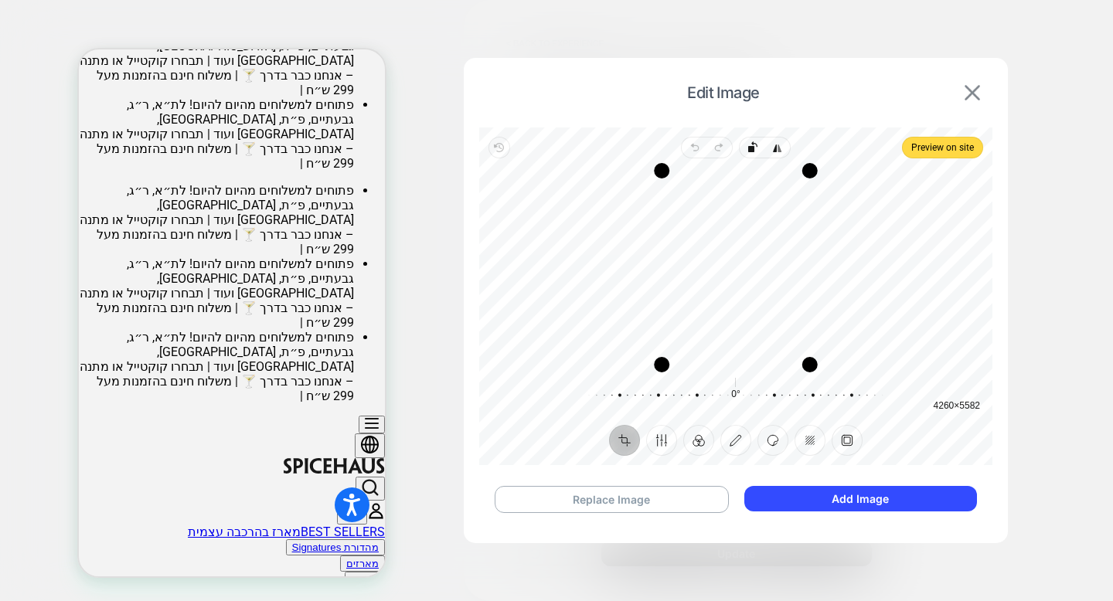
click at [965, 94] on img at bounding box center [971, 92] width 15 height 15
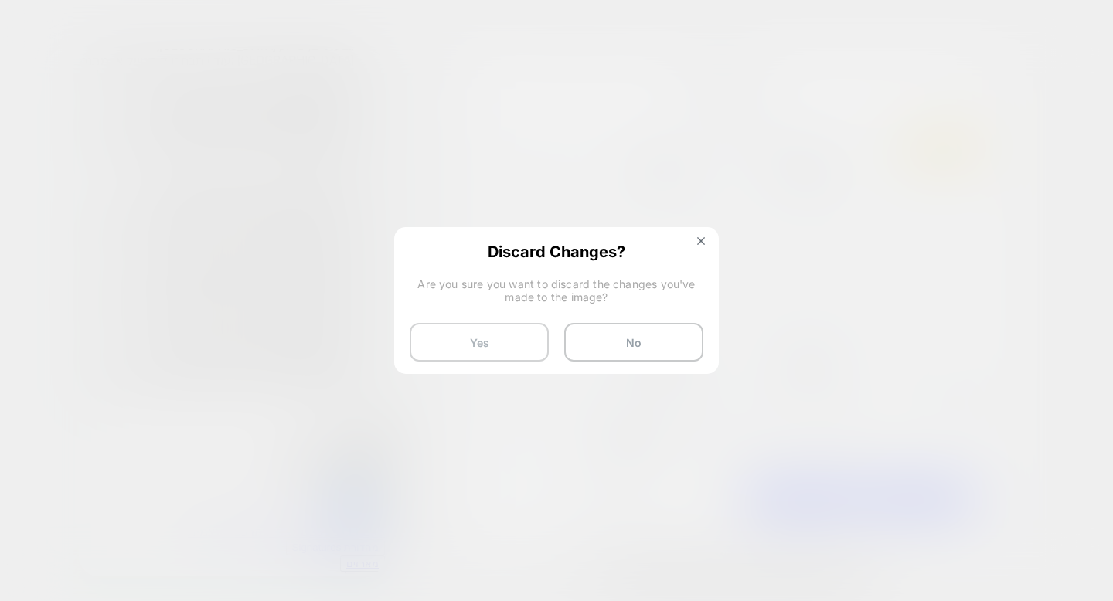
click at [519, 334] on button "Yes" at bounding box center [479, 342] width 139 height 39
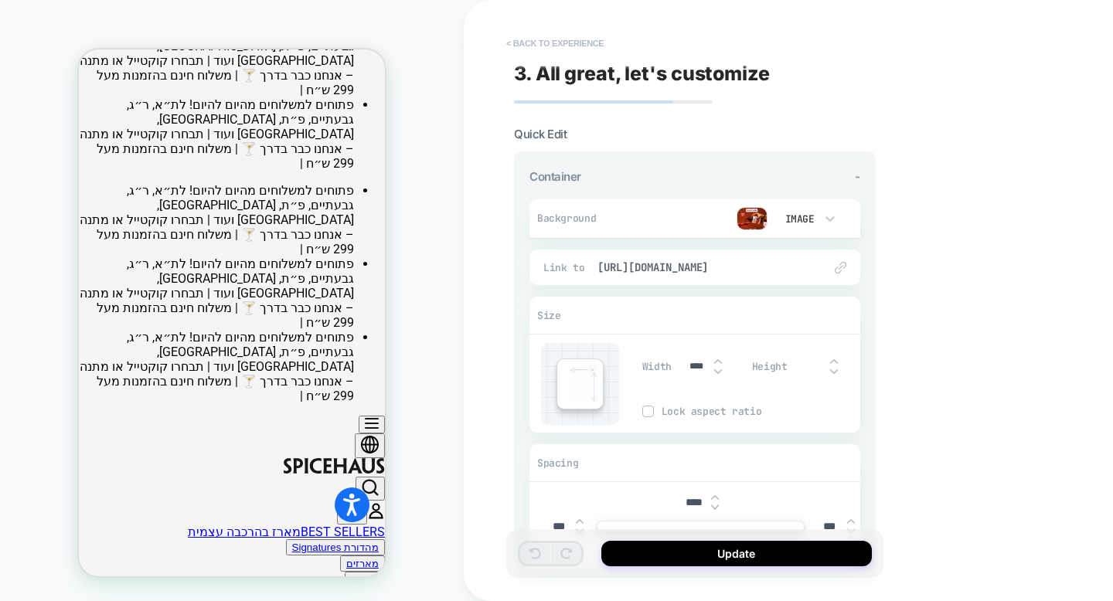
click at [584, 46] on button "< Back to experience" at bounding box center [554, 43] width 113 height 25
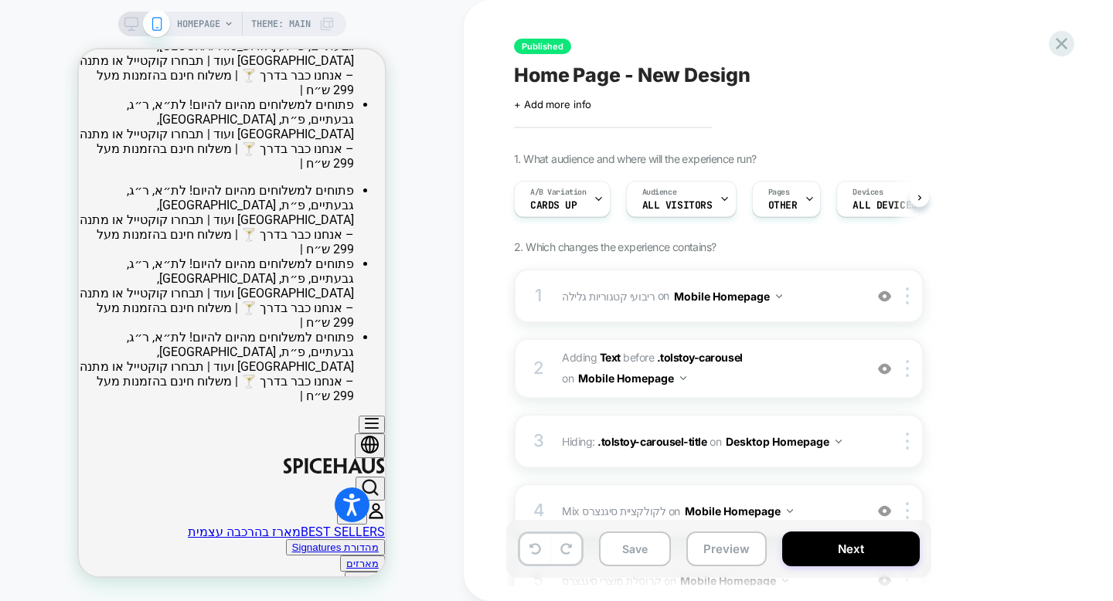
scroll to position [0, 1]
click at [1063, 40] on icon at bounding box center [1061, 43] width 21 height 21
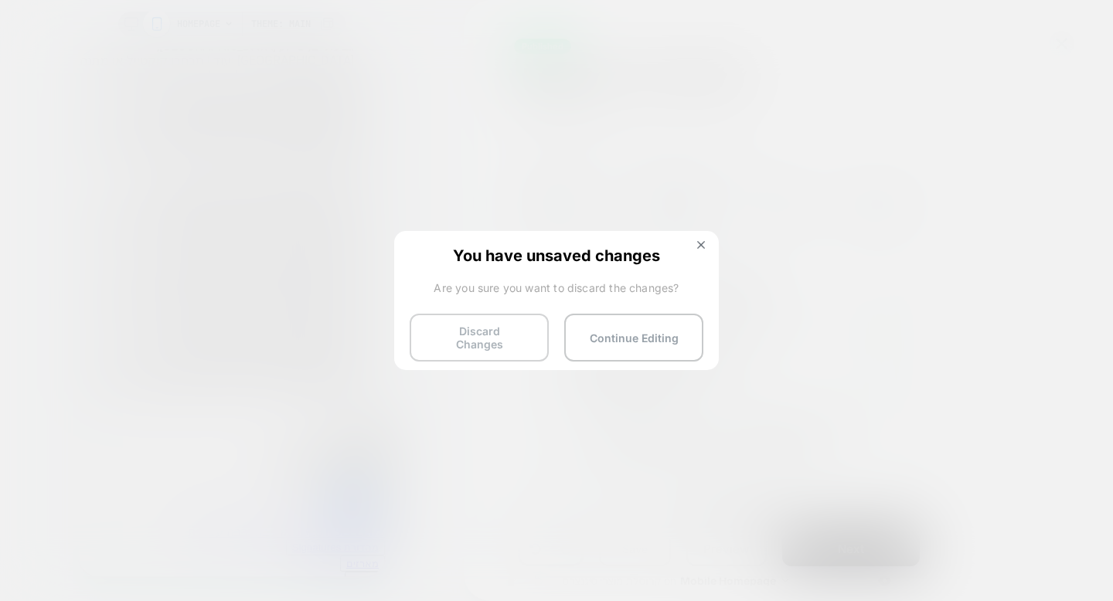
click at [480, 328] on button "Discard Changes" at bounding box center [479, 338] width 139 height 48
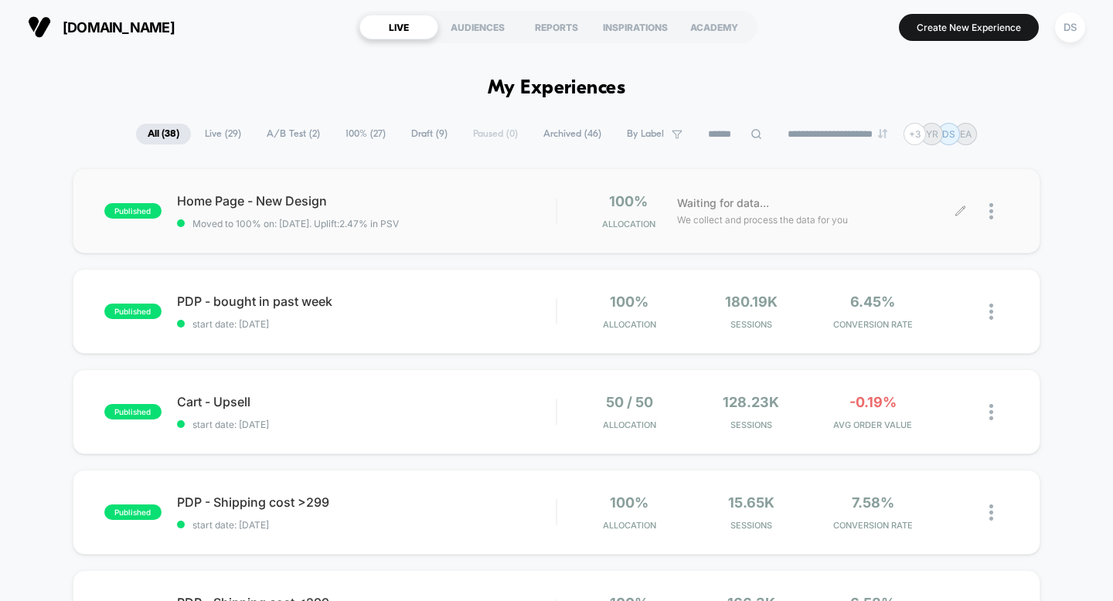
click at [959, 208] on icon at bounding box center [960, 212] width 12 height 12
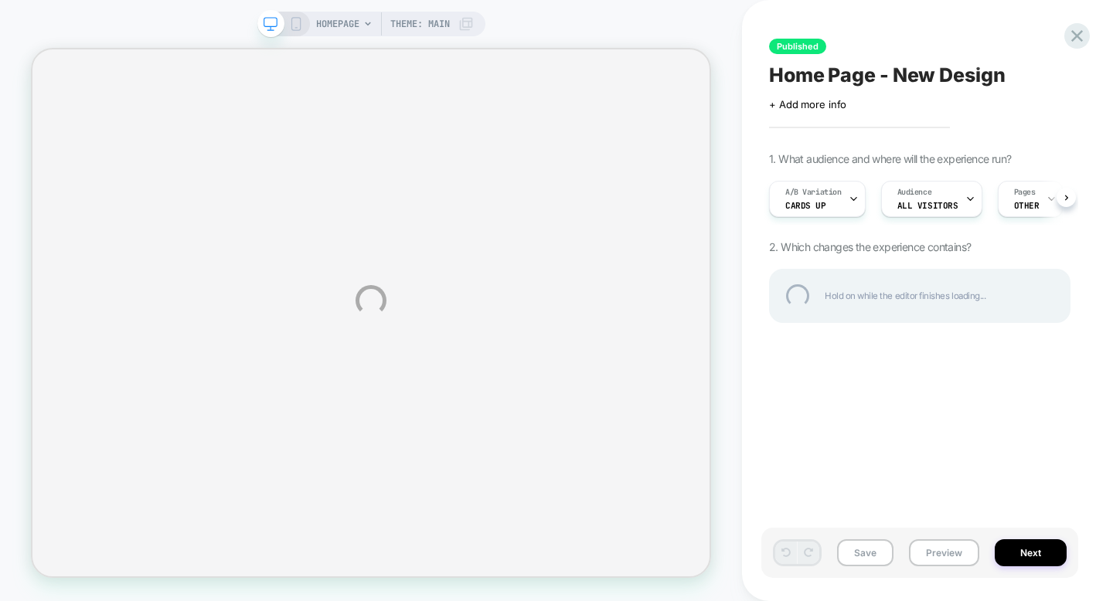
click at [303, 15] on div "HOMEPAGE Theme: MAIN Published Home Page - New Design Click to edit experience …" at bounding box center [556, 300] width 1113 height 601
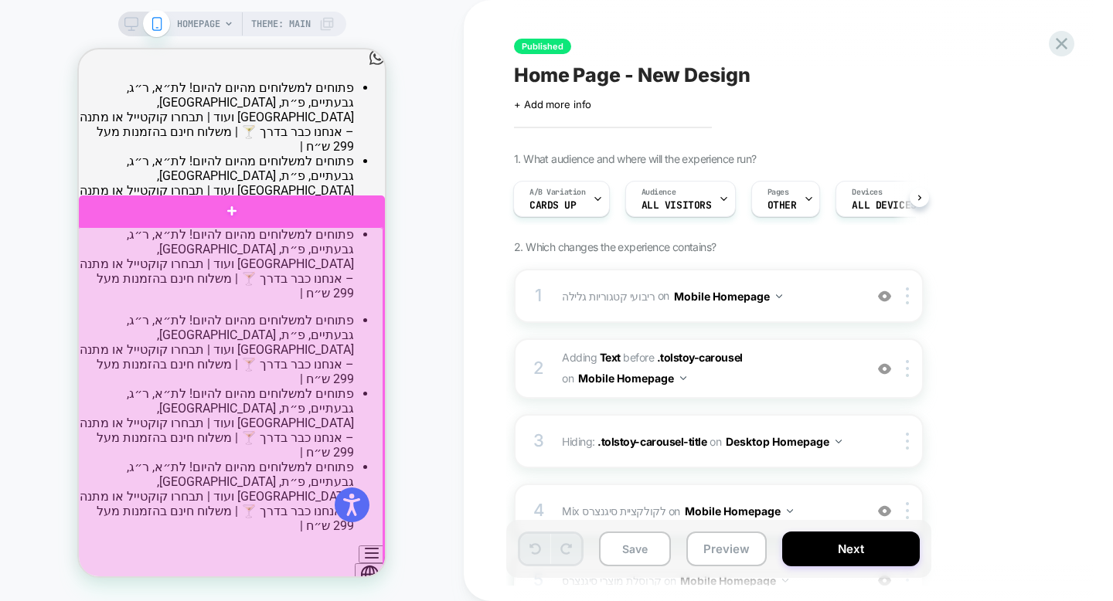
click at [278, 389] on div at bounding box center [230, 444] width 306 height 435
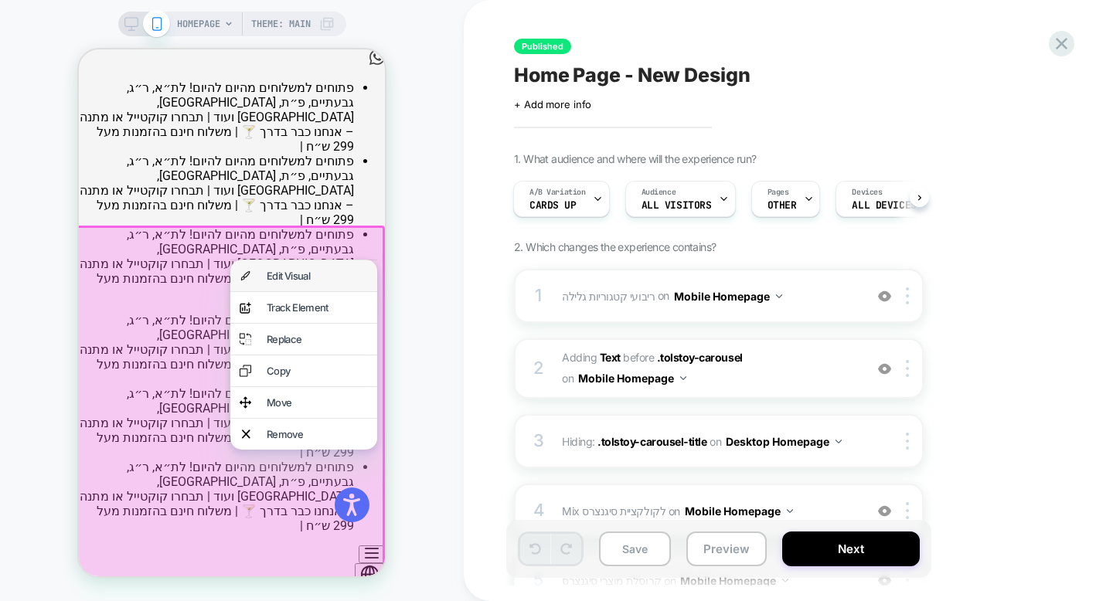
click at [320, 281] on div "Edit Visual" at bounding box center [317, 276] width 101 height 12
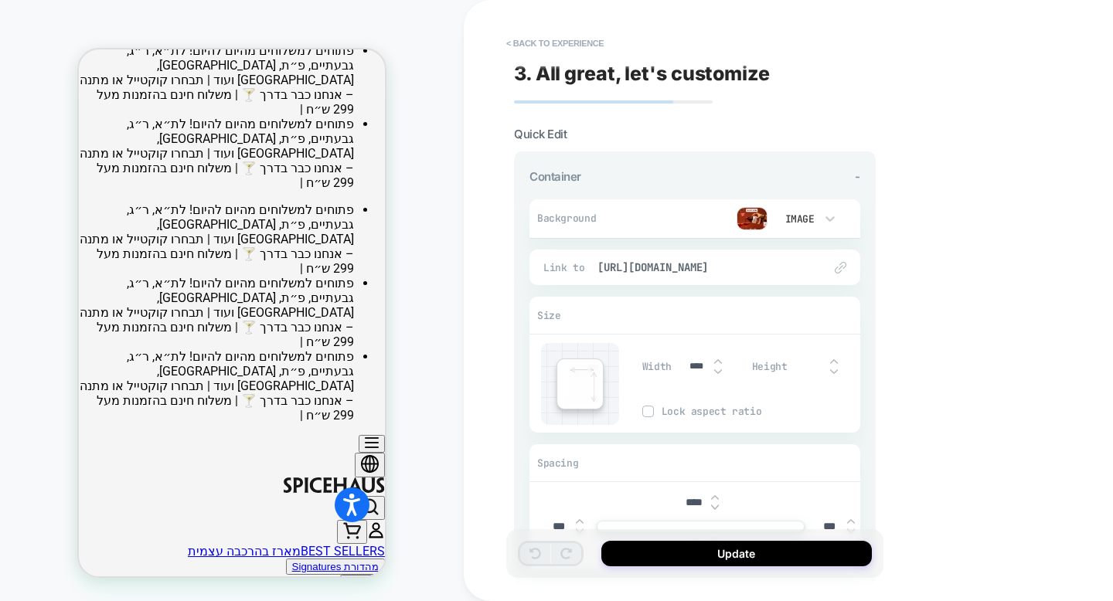
scroll to position [130, 0]
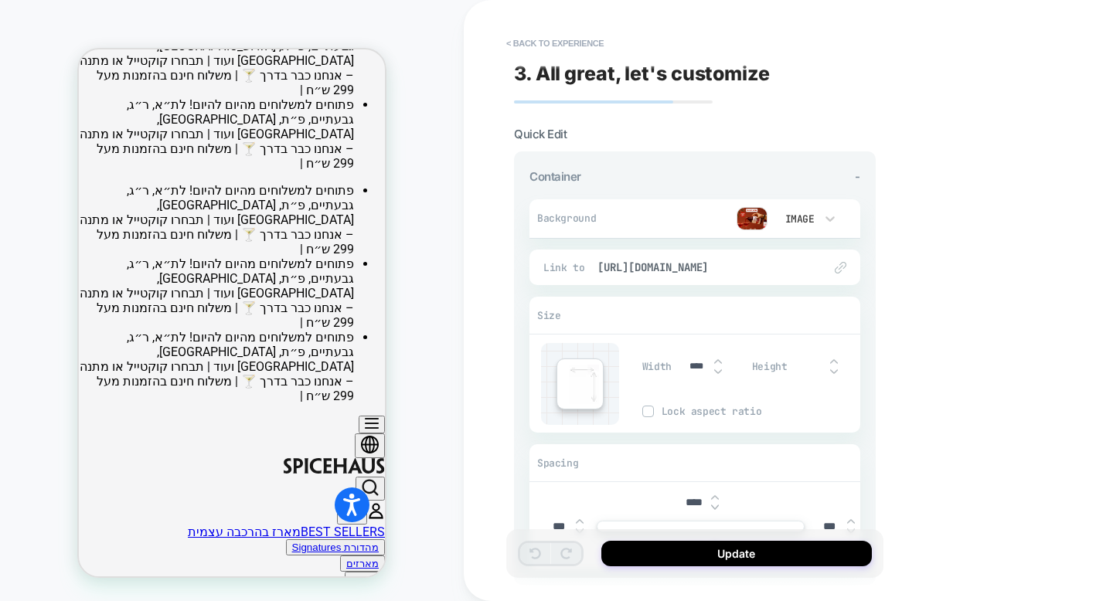
click at [893, 71] on div "< Back to experience 3. All great, let's customize Quick Edit Container - Backg…" at bounding box center [804, 300] width 680 height 601
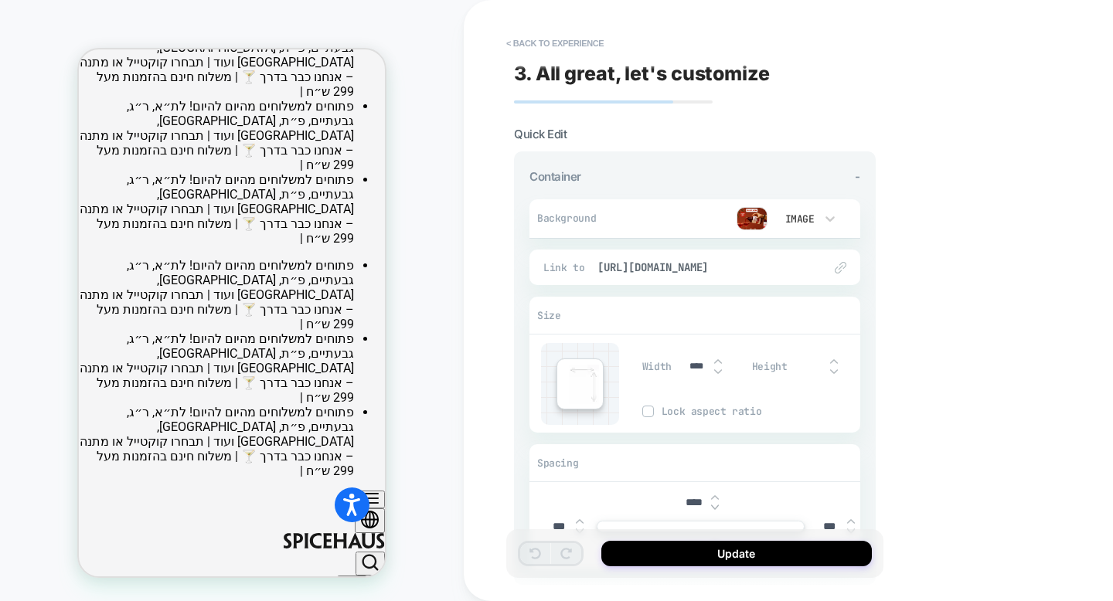
scroll to position [41, 0]
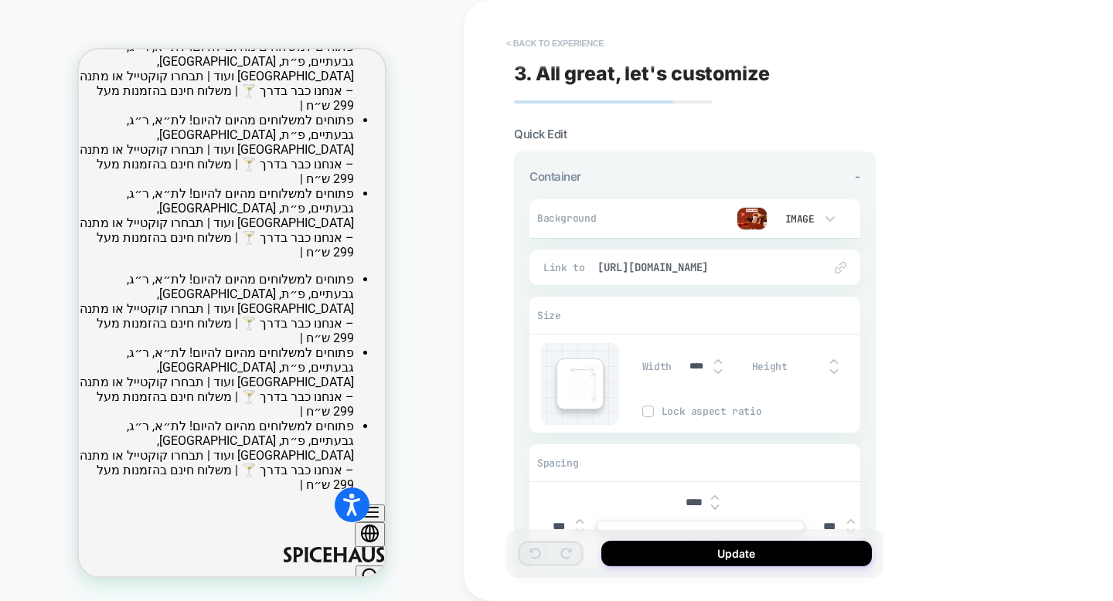
click at [508, 41] on button "< Back to experience" at bounding box center [554, 43] width 113 height 25
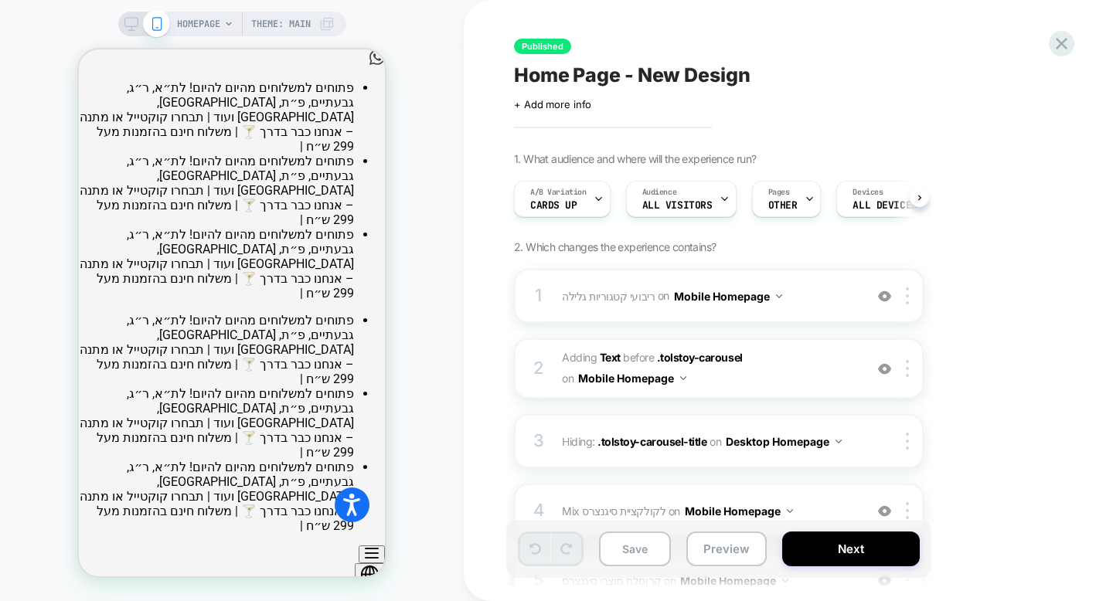
scroll to position [0, 1]
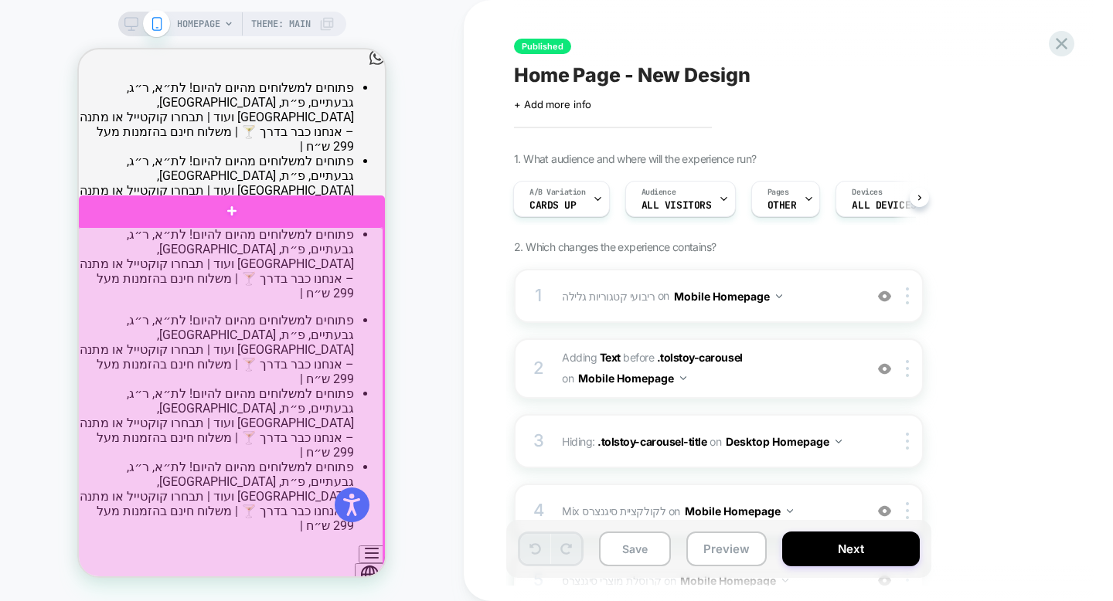
click at [250, 395] on div at bounding box center [230, 444] width 306 height 435
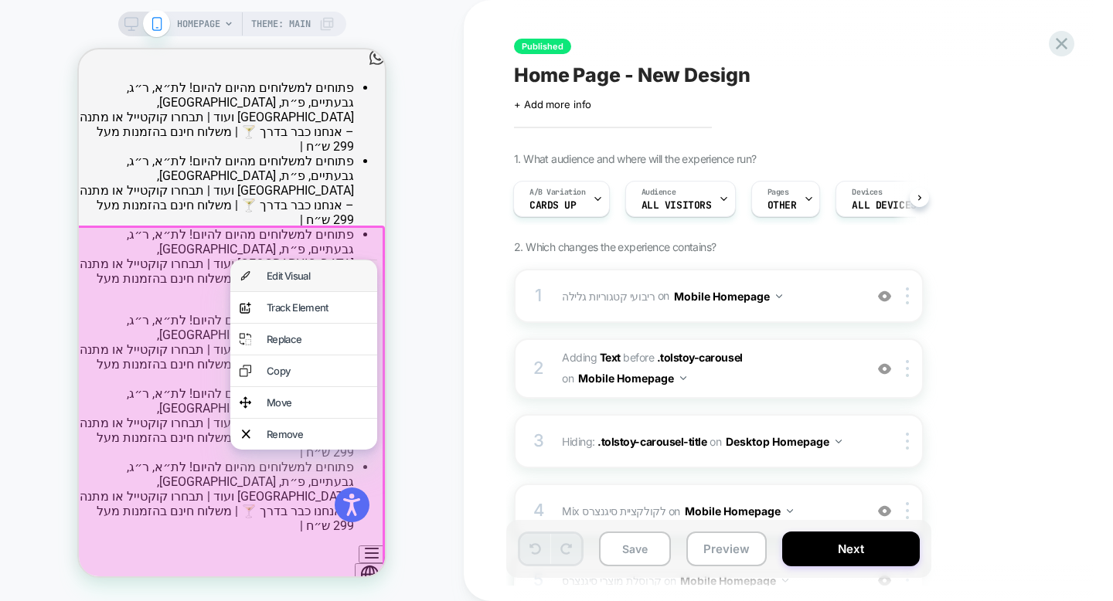
click at [304, 279] on div "Edit Visual" at bounding box center [317, 276] width 101 height 12
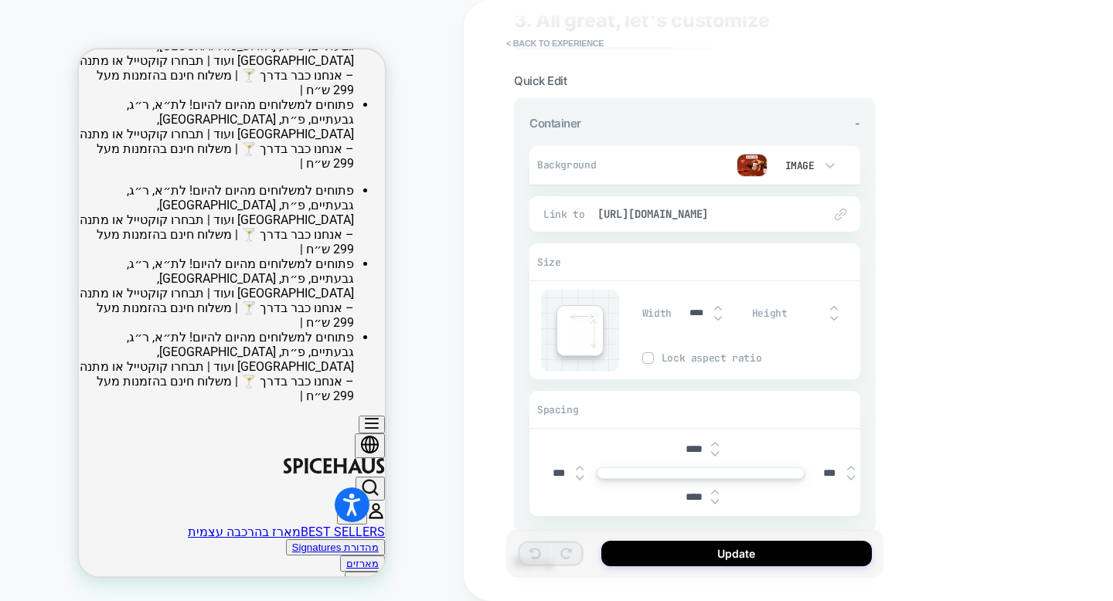
scroll to position [15, 0]
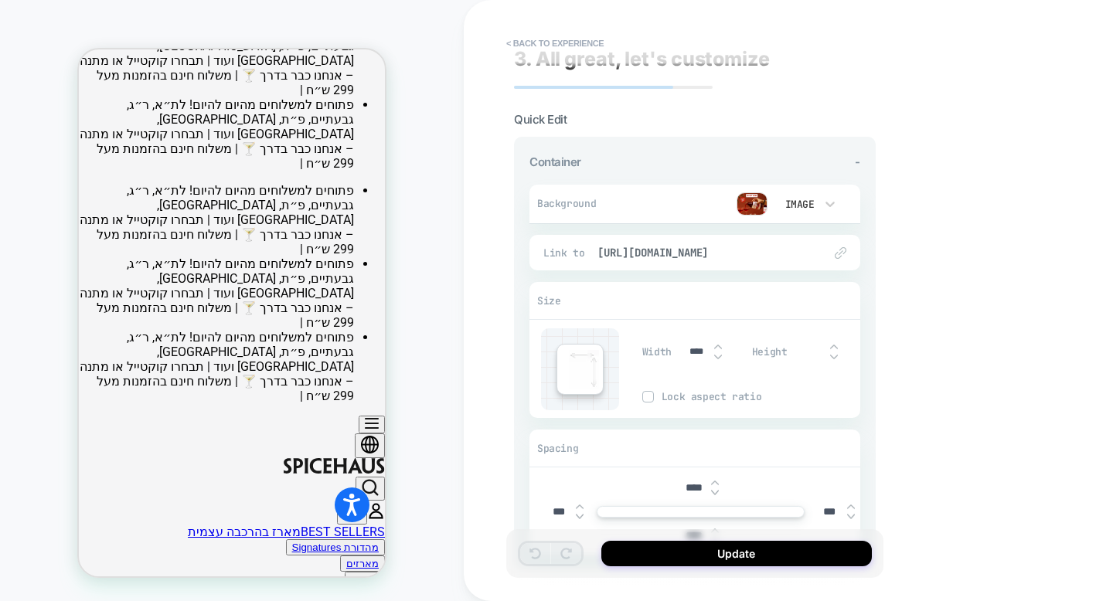
click at [753, 204] on img at bounding box center [751, 203] width 31 height 23
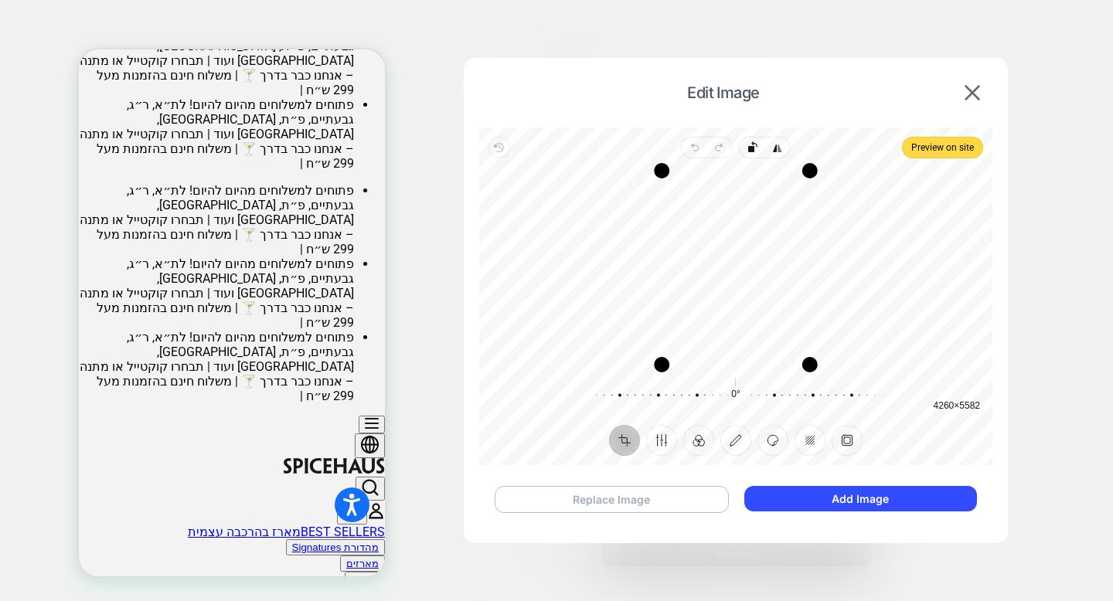
click at [649, 495] on button "Replace Image" at bounding box center [612, 499] width 234 height 27
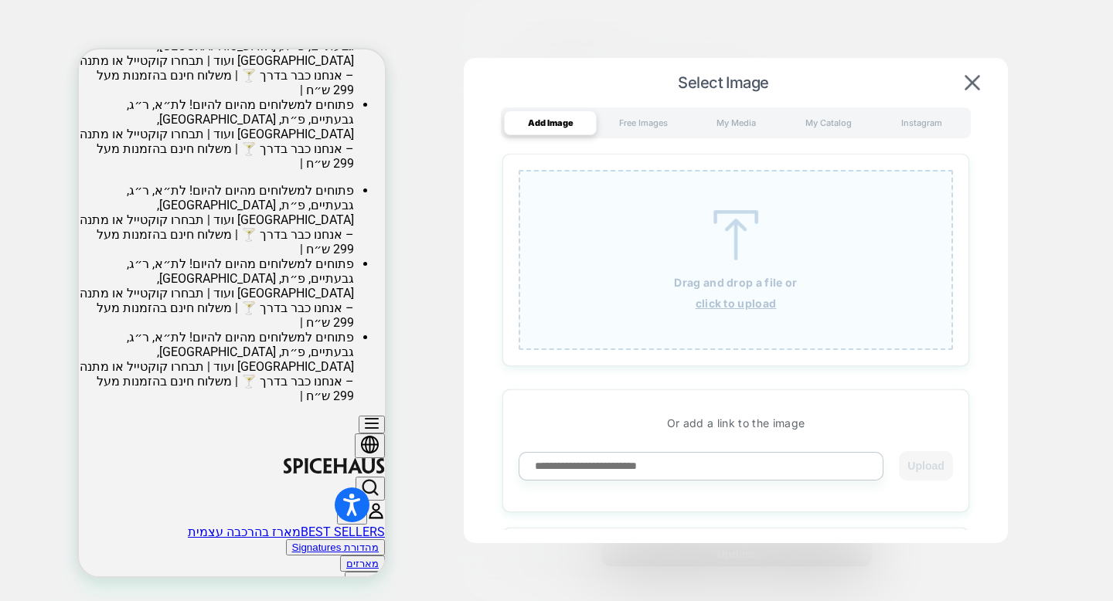
click at [750, 305] on u "click to upload" at bounding box center [735, 303] width 81 height 13
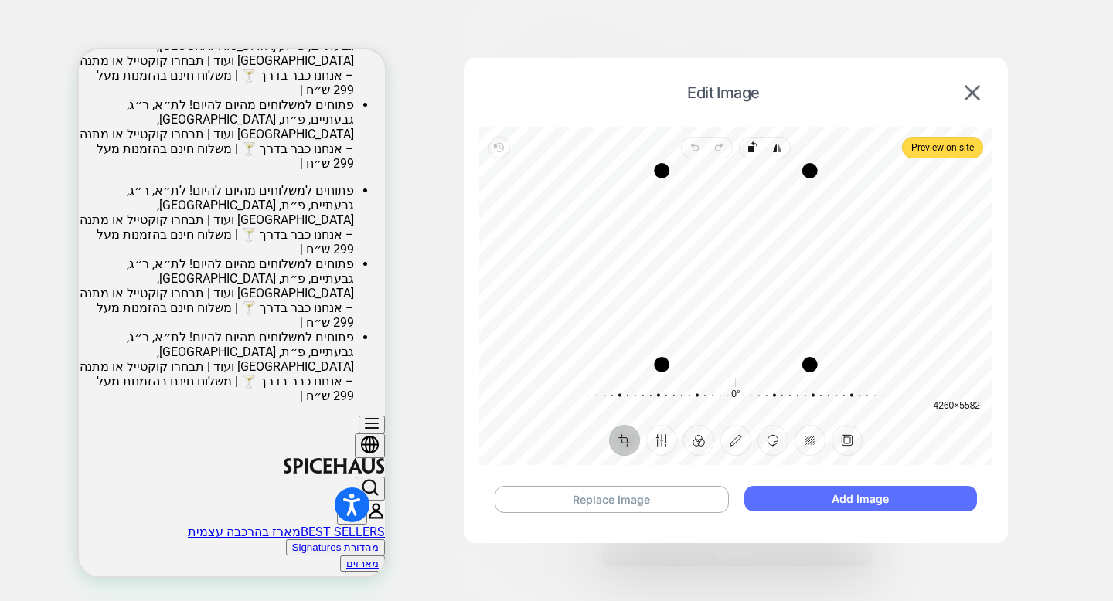
click at [794, 491] on button "Add Image" at bounding box center [860, 499] width 233 height 26
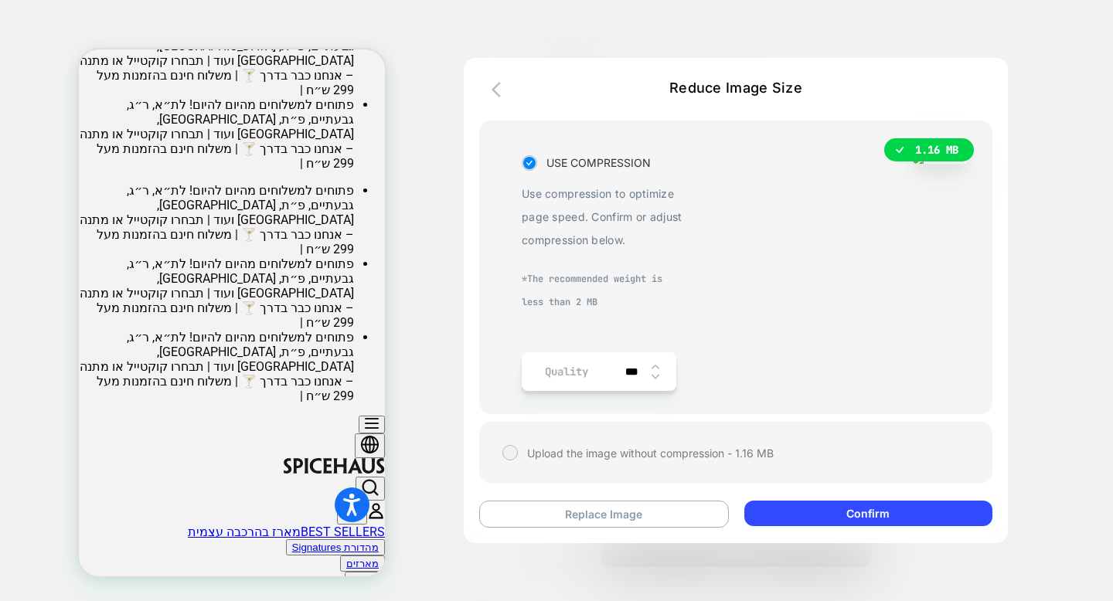
scroll to position [39, 0]
click at [788, 515] on button "Confirm" at bounding box center [868, 514] width 248 height 26
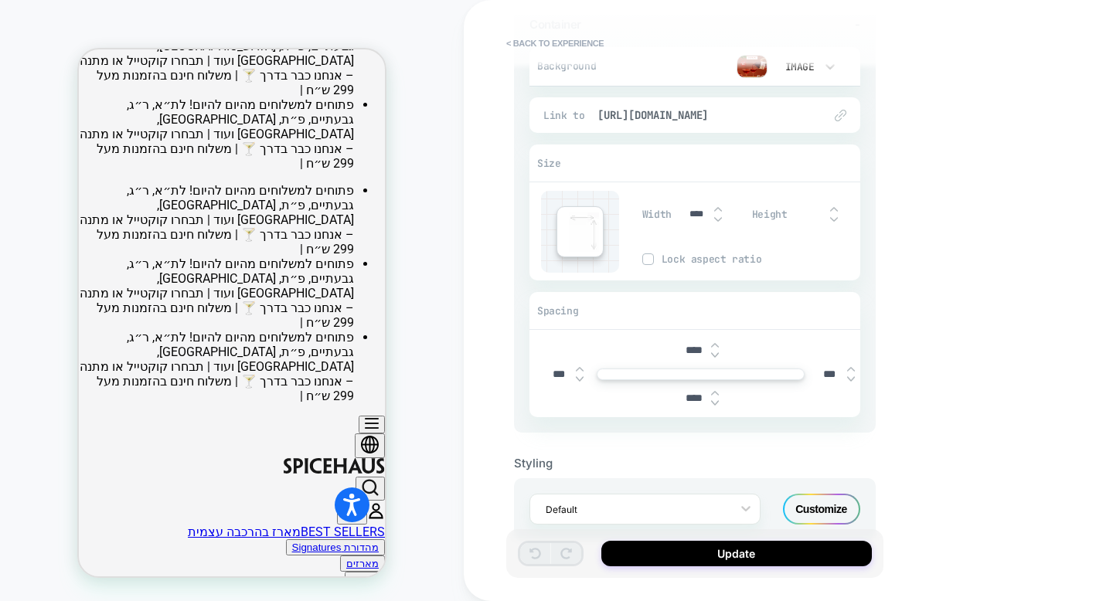
scroll to position [189, 0]
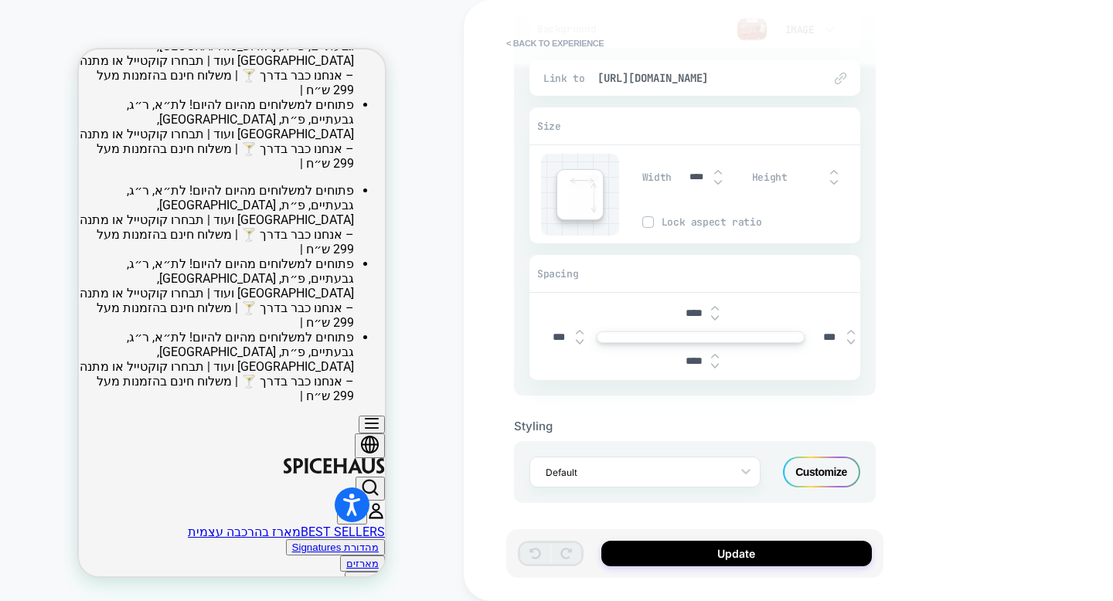
click at [806, 471] on div "Customize" at bounding box center [821, 472] width 77 height 31
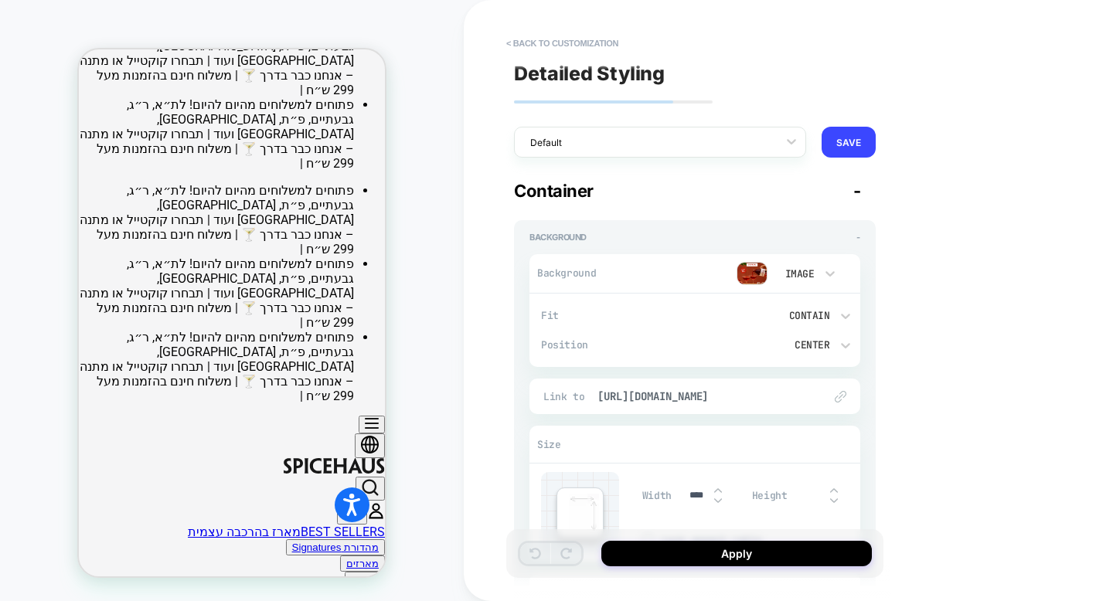
click at [795, 273] on div "Image" at bounding box center [798, 273] width 32 height 13
click at [763, 236] on div at bounding box center [556, 300] width 1113 height 601
click at [753, 276] on img at bounding box center [751, 273] width 31 height 23
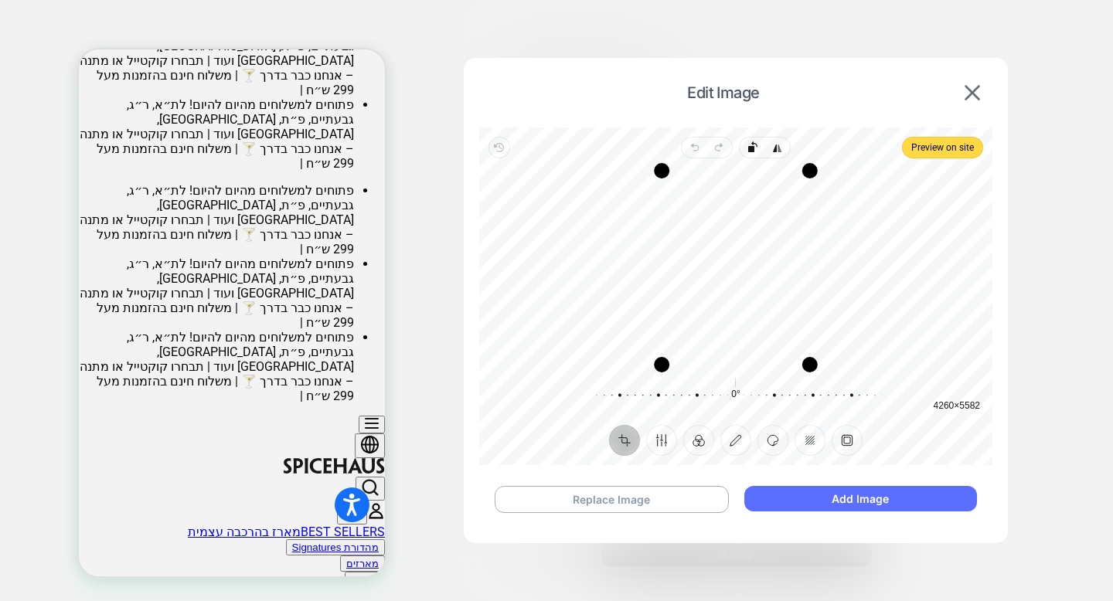
click at [777, 502] on button "Add Image" at bounding box center [860, 499] width 233 height 26
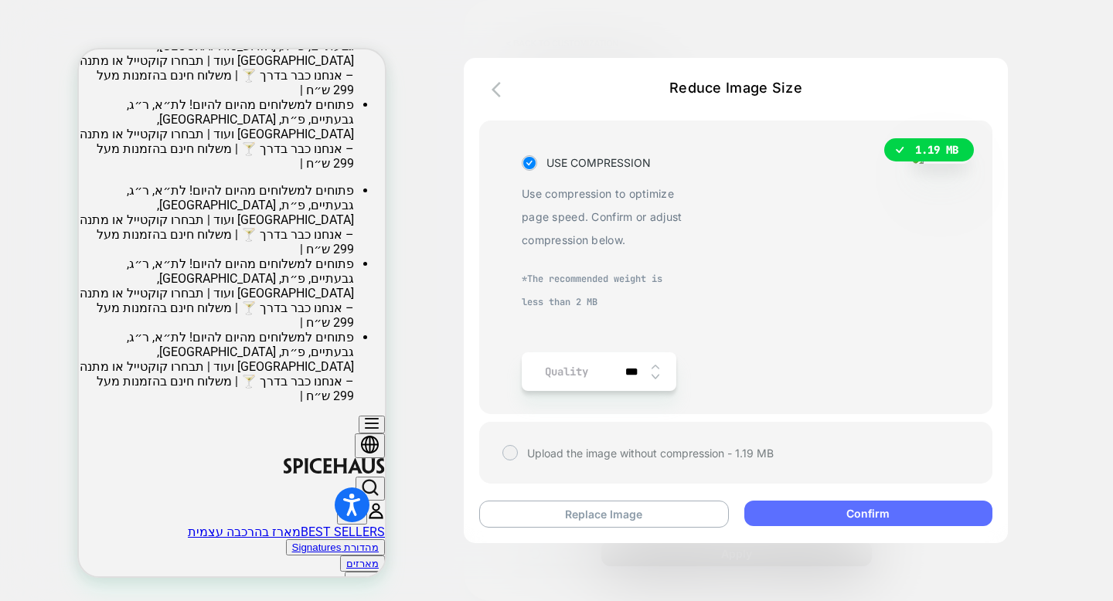
click at [810, 519] on button "Confirm" at bounding box center [868, 514] width 248 height 26
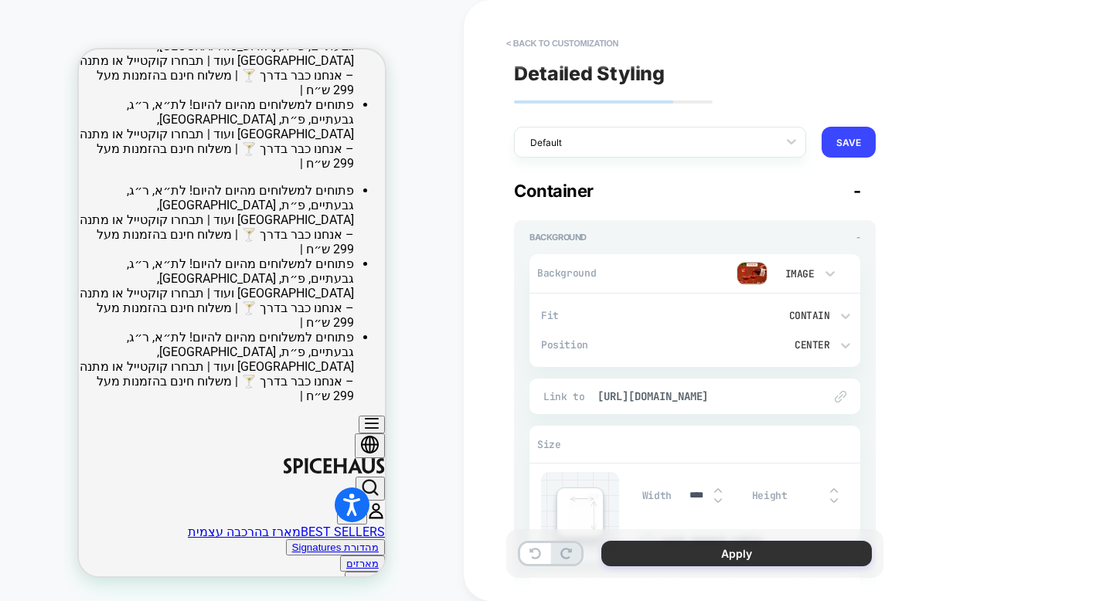
click at [793, 549] on button "Apply" at bounding box center [736, 554] width 270 height 26
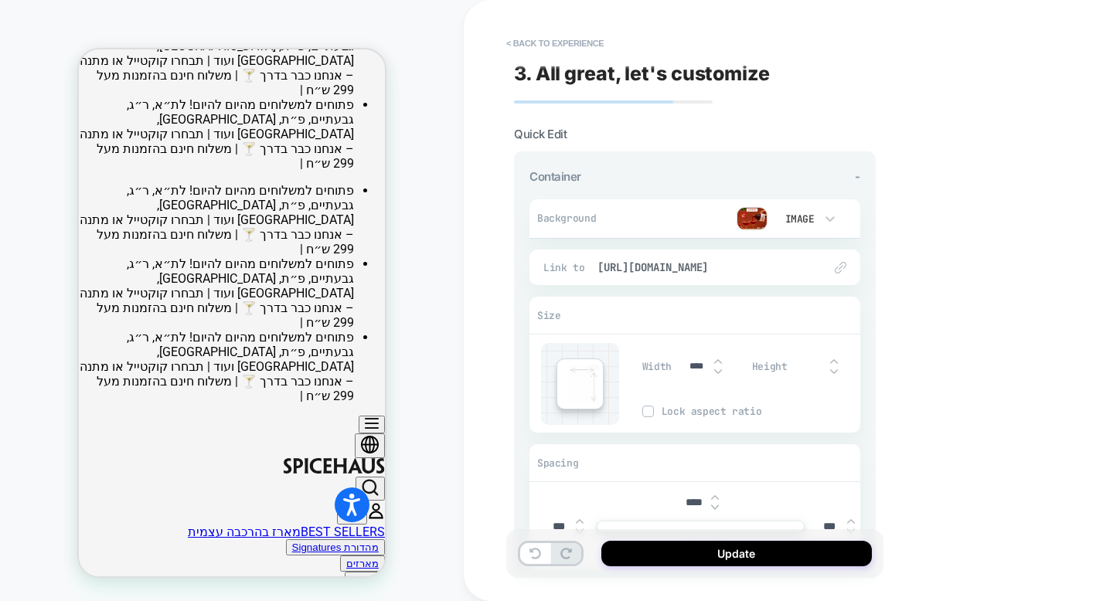
click at [793, 549] on button "Update" at bounding box center [736, 554] width 270 height 26
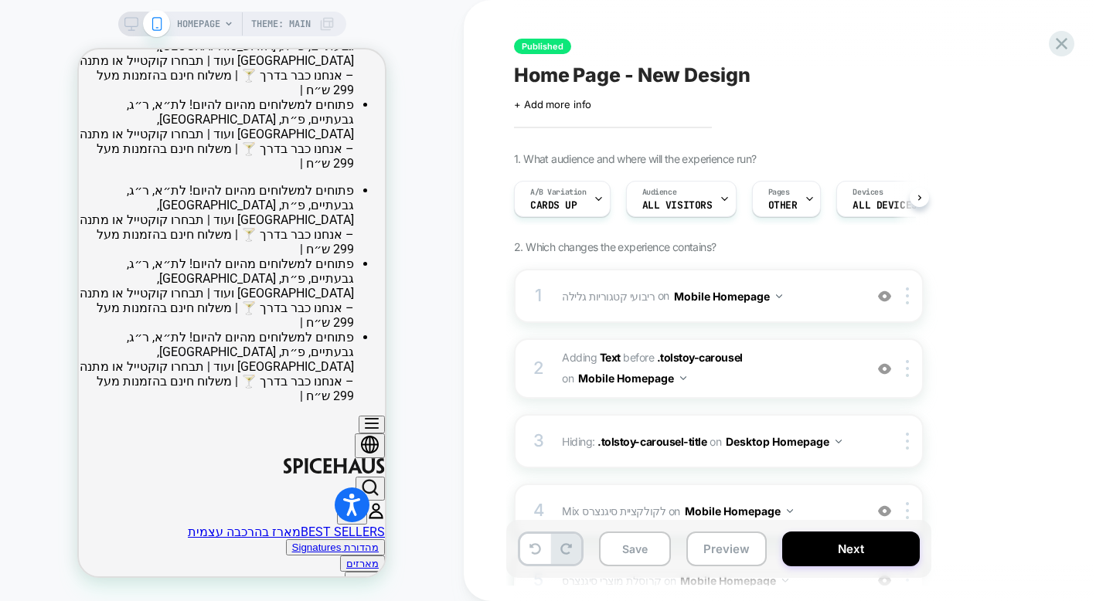
scroll to position [0, 1]
click at [802, 543] on button "Next" at bounding box center [851, 549] width 138 height 35
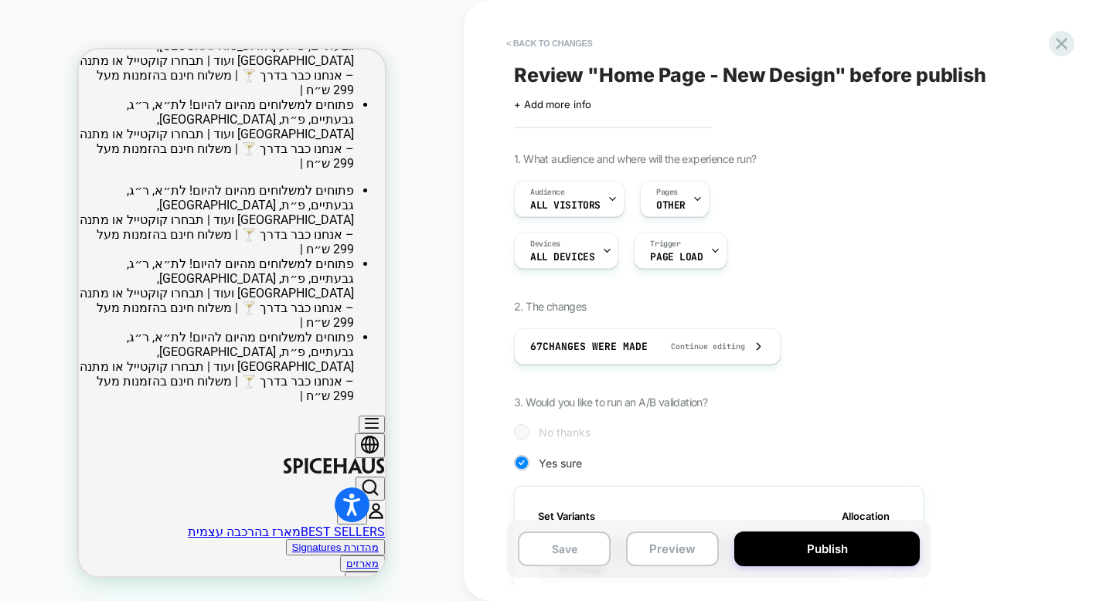
scroll to position [0, 2]
click at [802, 543] on button "Publish" at bounding box center [826, 549] width 185 height 35
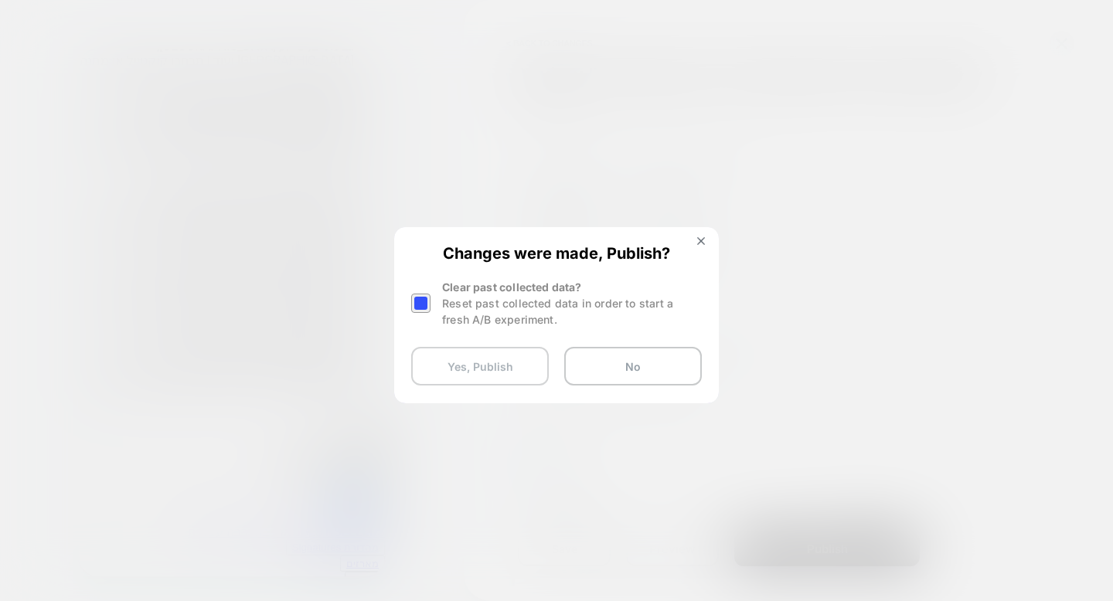
click at [521, 358] on button "Yes, Publish" at bounding box center [480, 366] width 138 height 39
